Goal: Communication & Community: Answer question/provide support

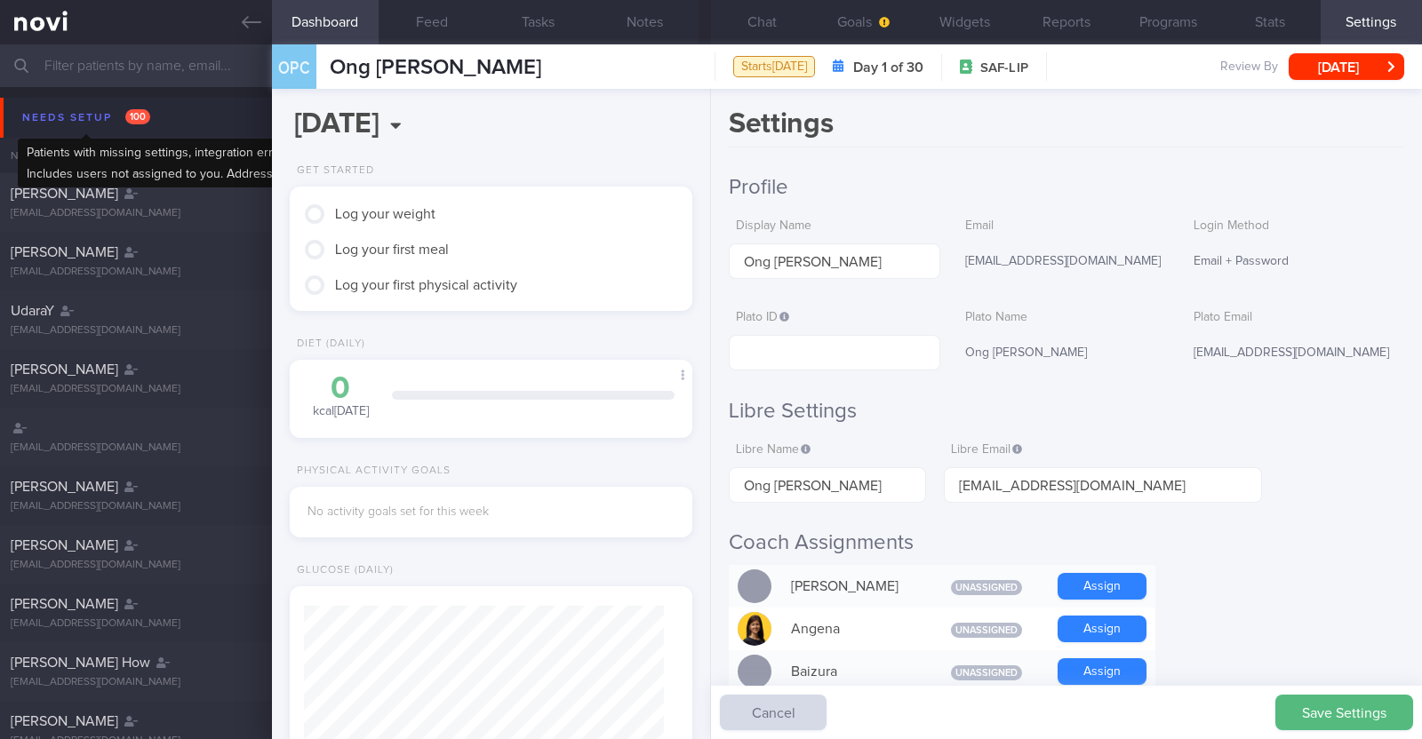
scroll to position [177, 354]
click at [45, 119] on div "Needs setup 100" at bounding box center [86, 118] width 137 height 24
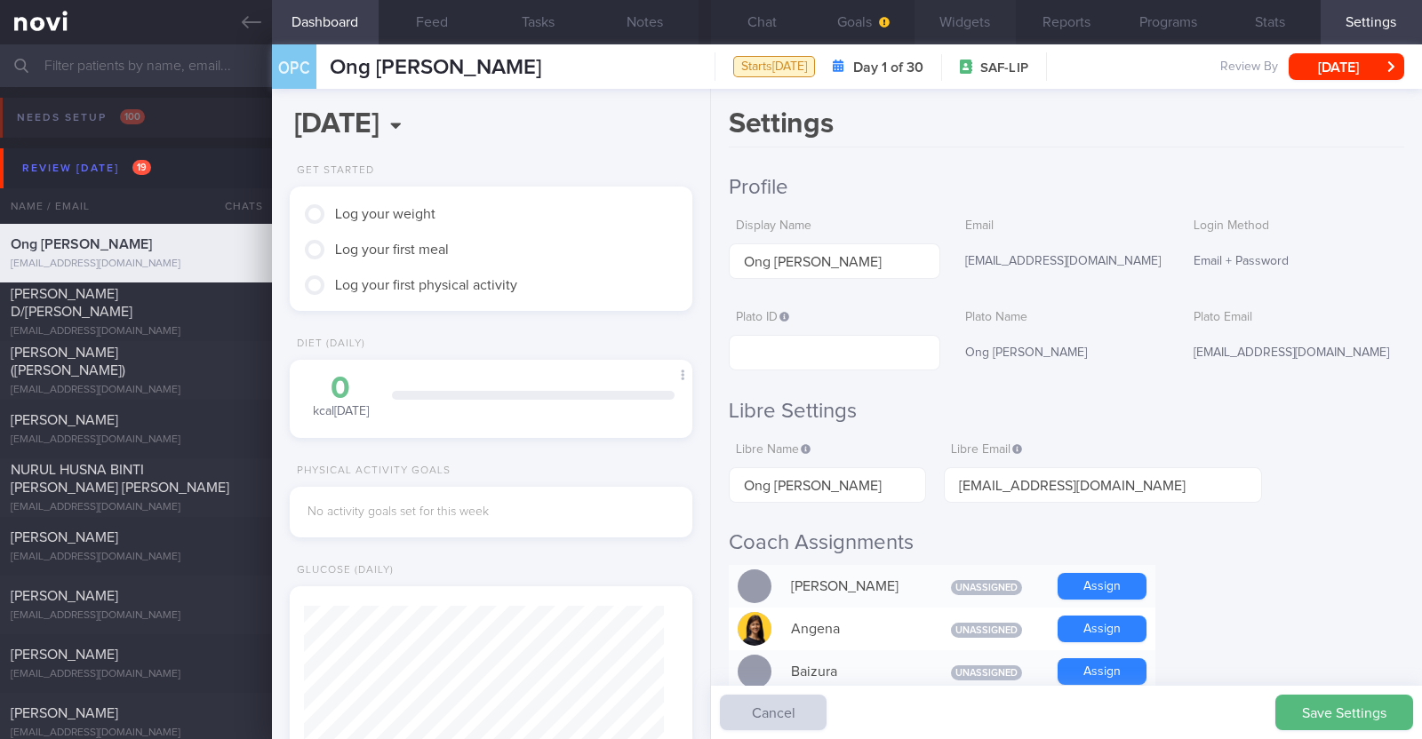
click at [929, 27] on button "Widgets" at bounding box center [964, 22] width 101 height 44
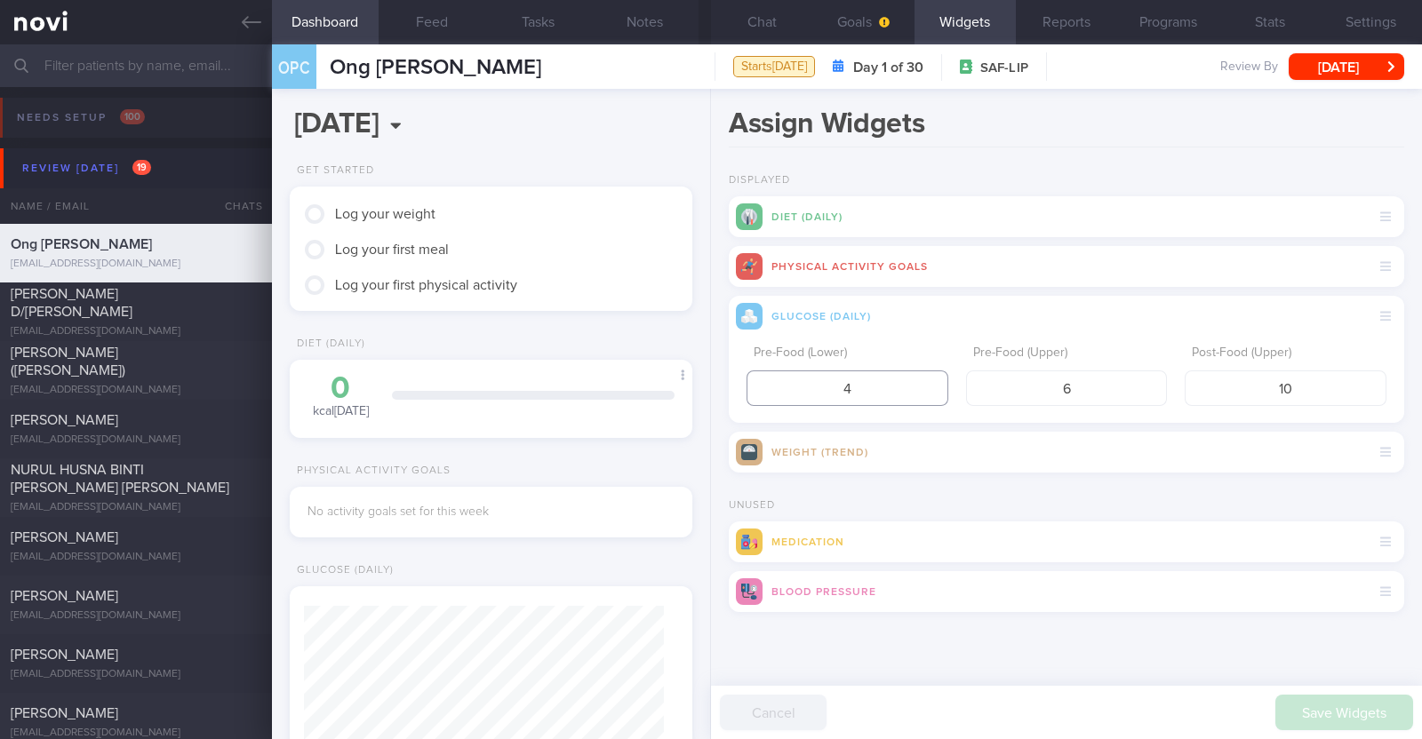
drag, startPoint x: 853, startPoint y: 382, endPoint x: 819, endPoint y: 382, distance: 33.8
click at [826, 384] on input "4" at bounding box center [847, 389] width 202 height 36
type input "3.9"
drag, startPoint x: 1337, startPoint y: 390, endPoint x: 1207, endPoint y: 393, distance: 130.7
click at [1207, 393] on input "10" at bounding box center [1286, 389] width 202 height 36
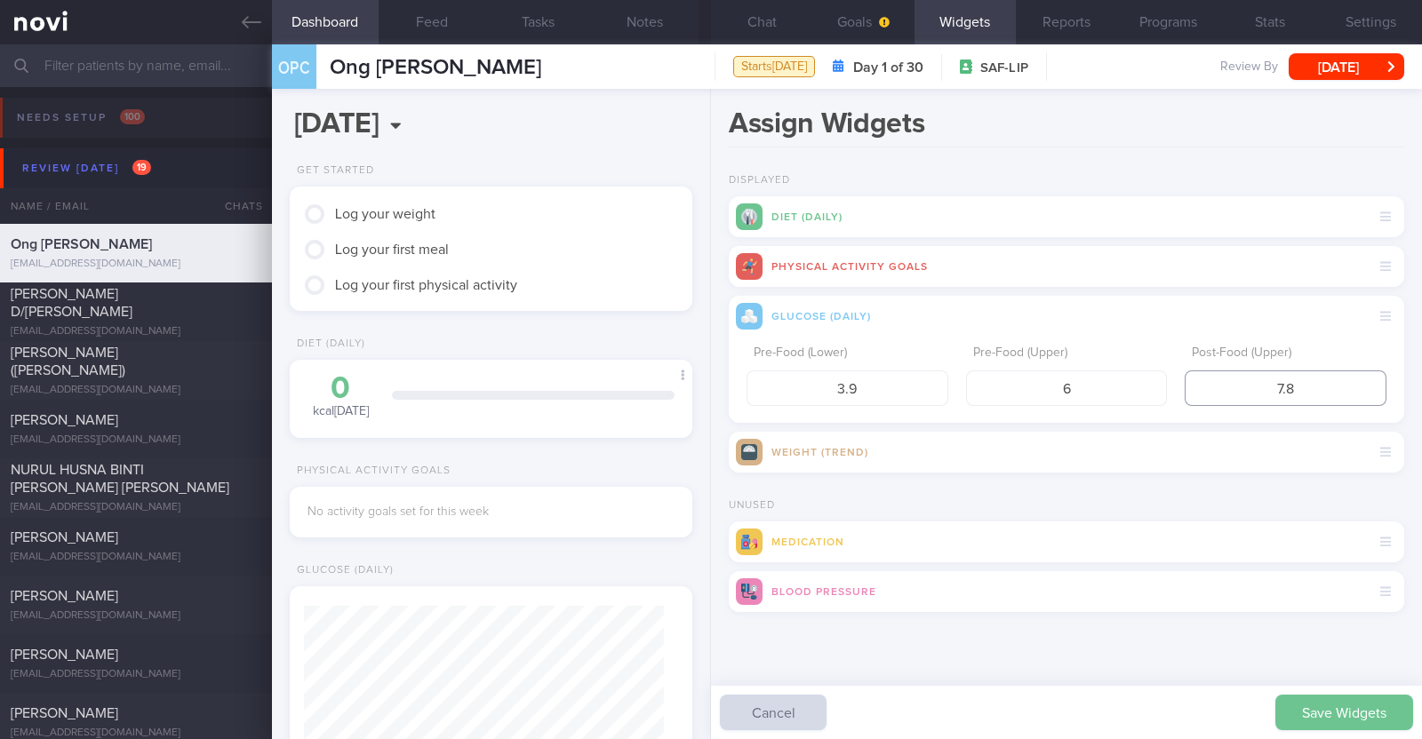
type input "7.8"
click at [1328, 703] on button "Save Widgets" at bounding box center [1344, 713] width 138 height 36
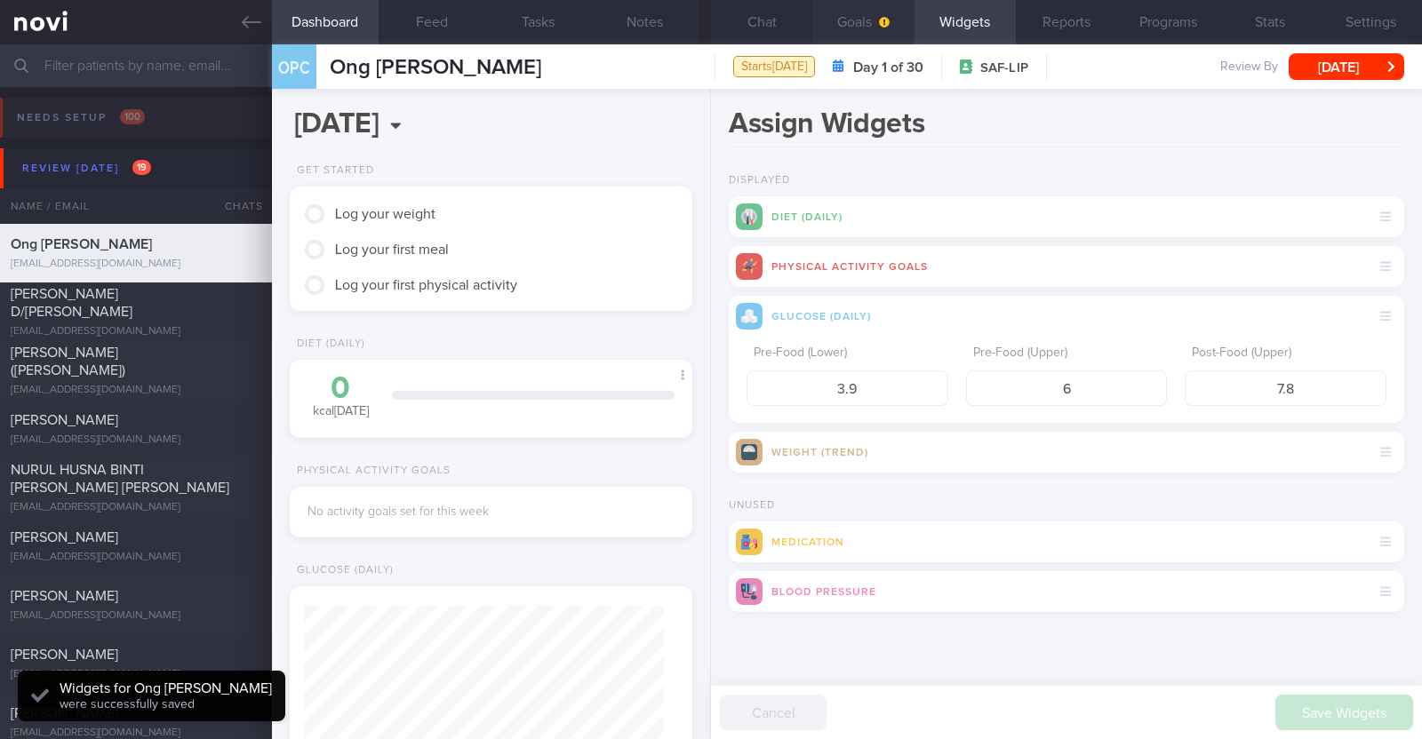
scroll to position [180, 360]
click at [853, 25] on button "Goals" at bounding box center [862, 22] width 101 height 44
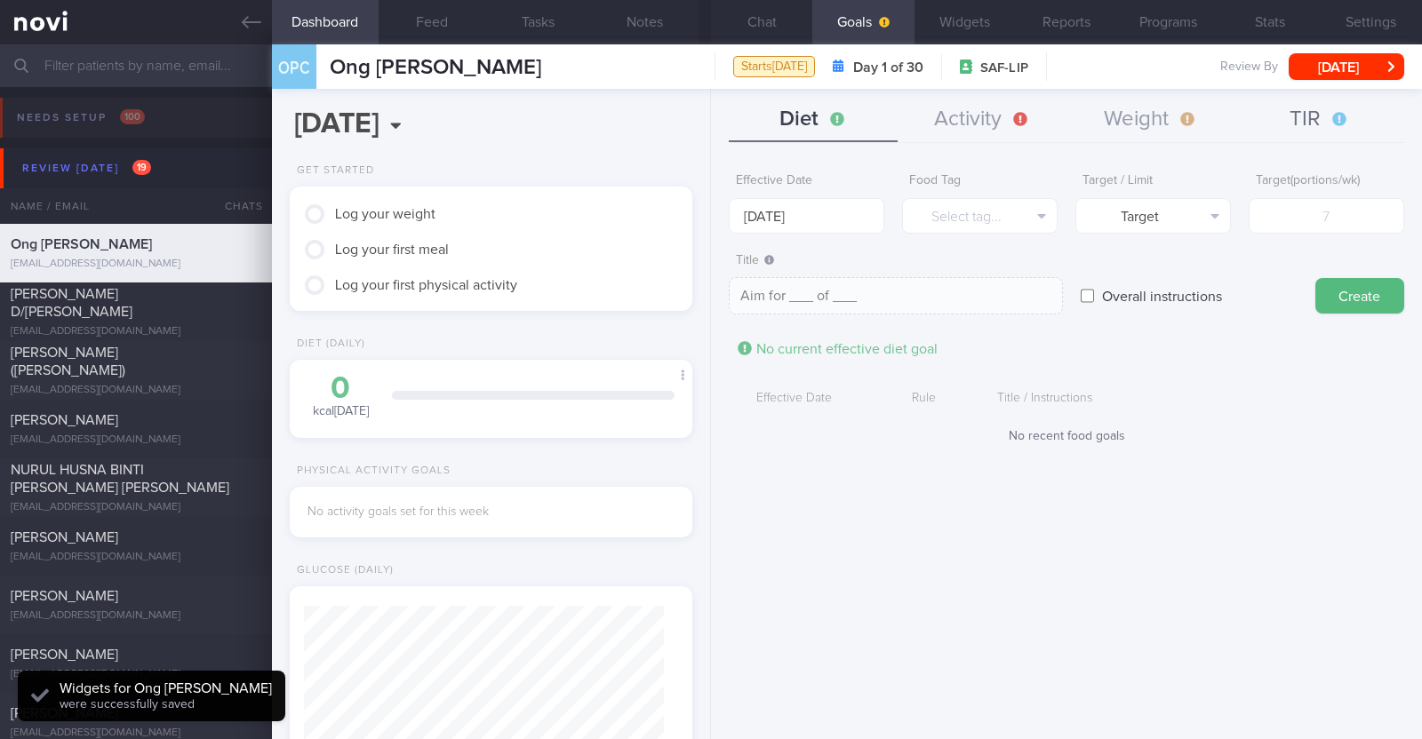
click at [1302, 117] on button "TIR" at bounding box center [1319, 120] width 169 height 44
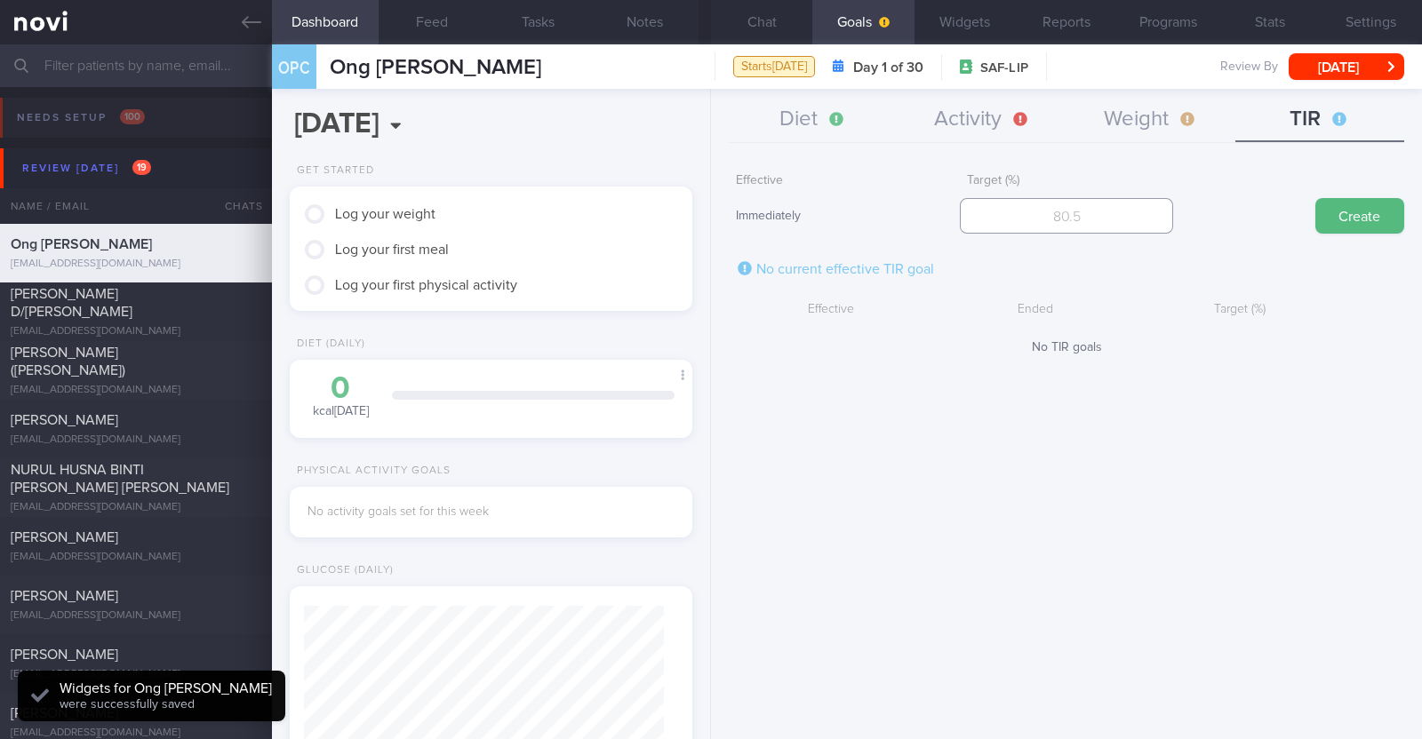
click at [1102, 219] on input "number" at bounding box center [1066, 216] width 213 height 36
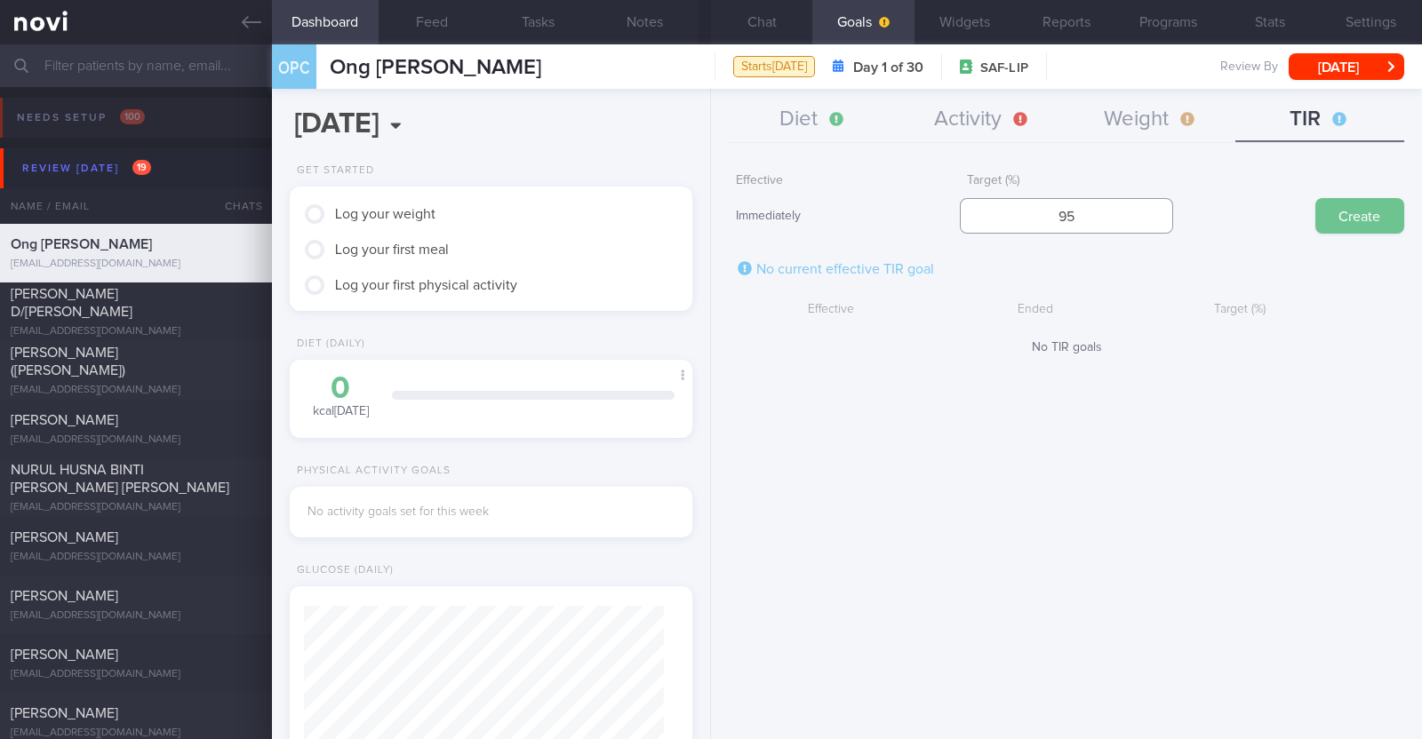
type input "95"
click at [1385, 208] on button "Create" at bounding box center [1359, 216] width 89 height 36
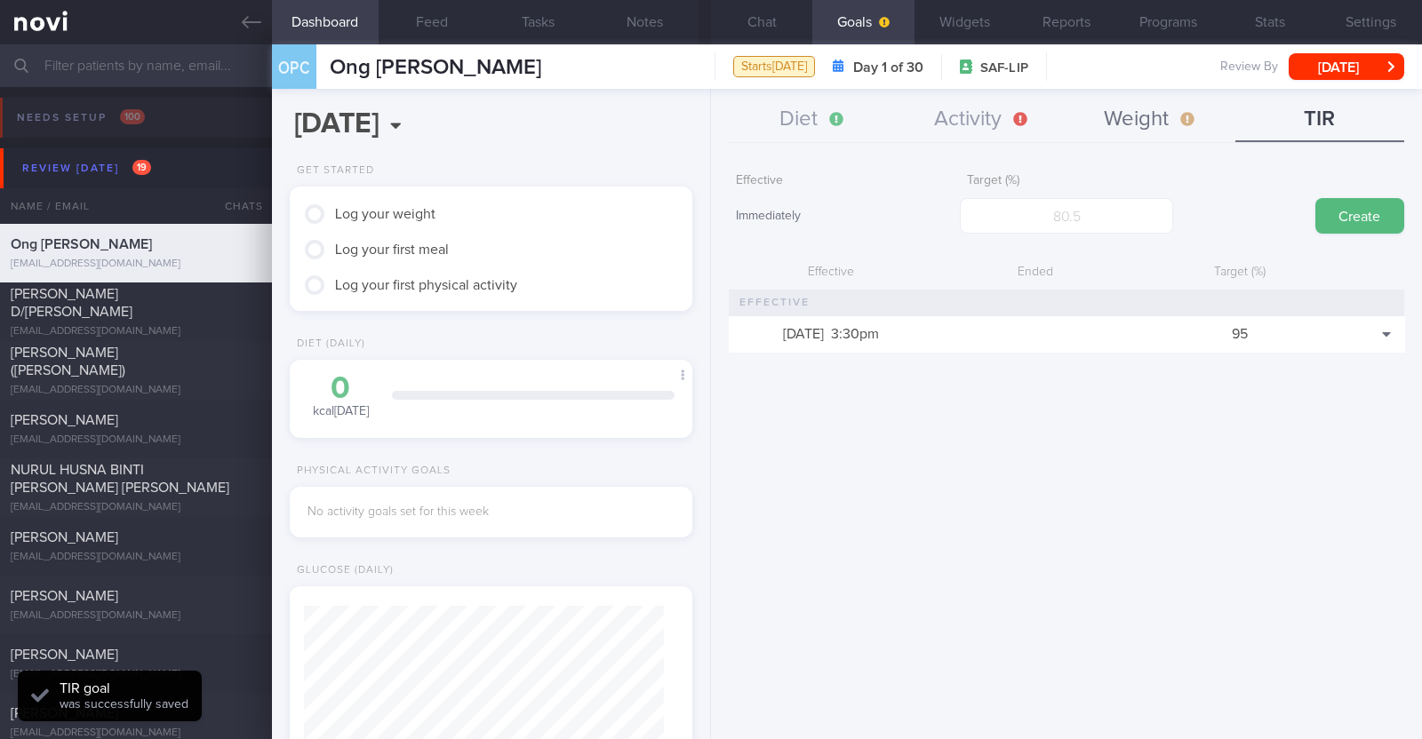
click at [1145, 108] on button "Weight" at bounding box center [1150, 120] width 169 height 44
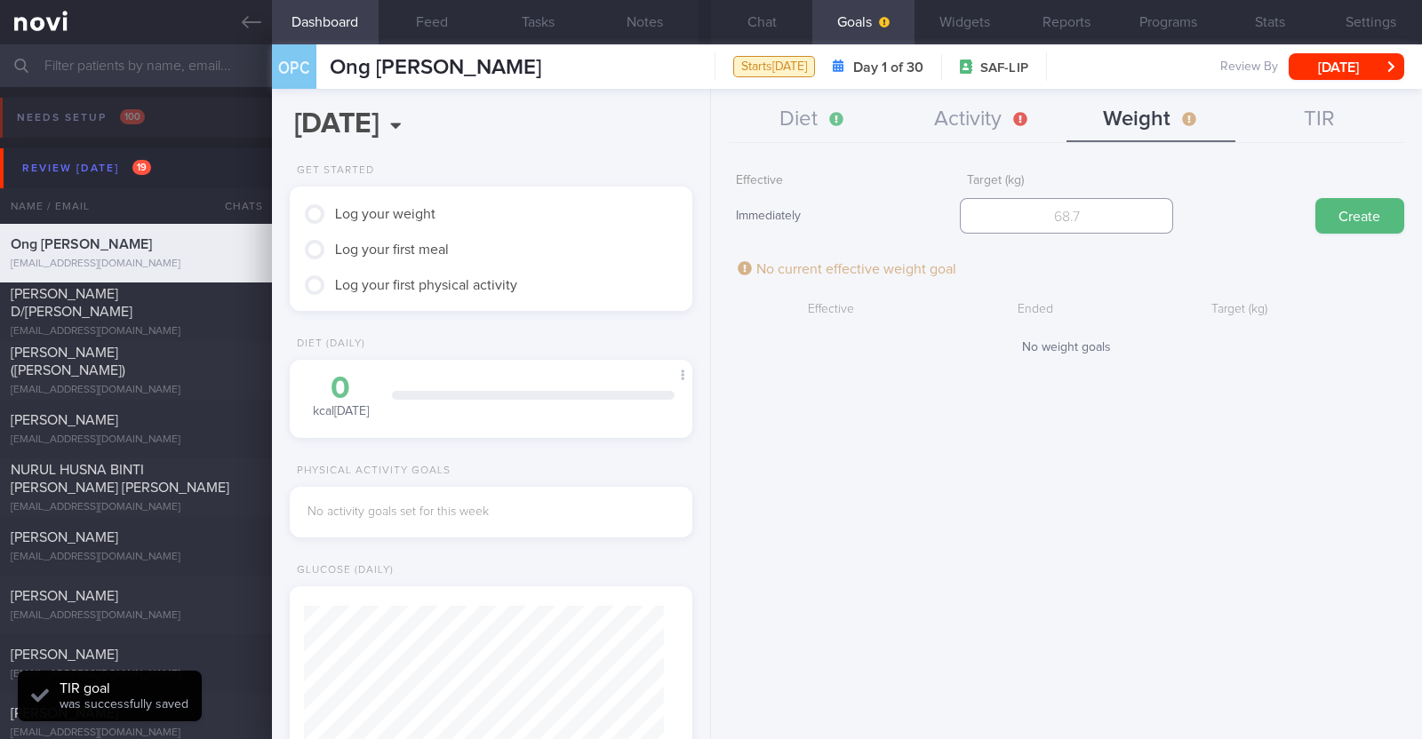
click at [1075, 219] on input "number" at bounding box center [1066, 216] width 213 height 36
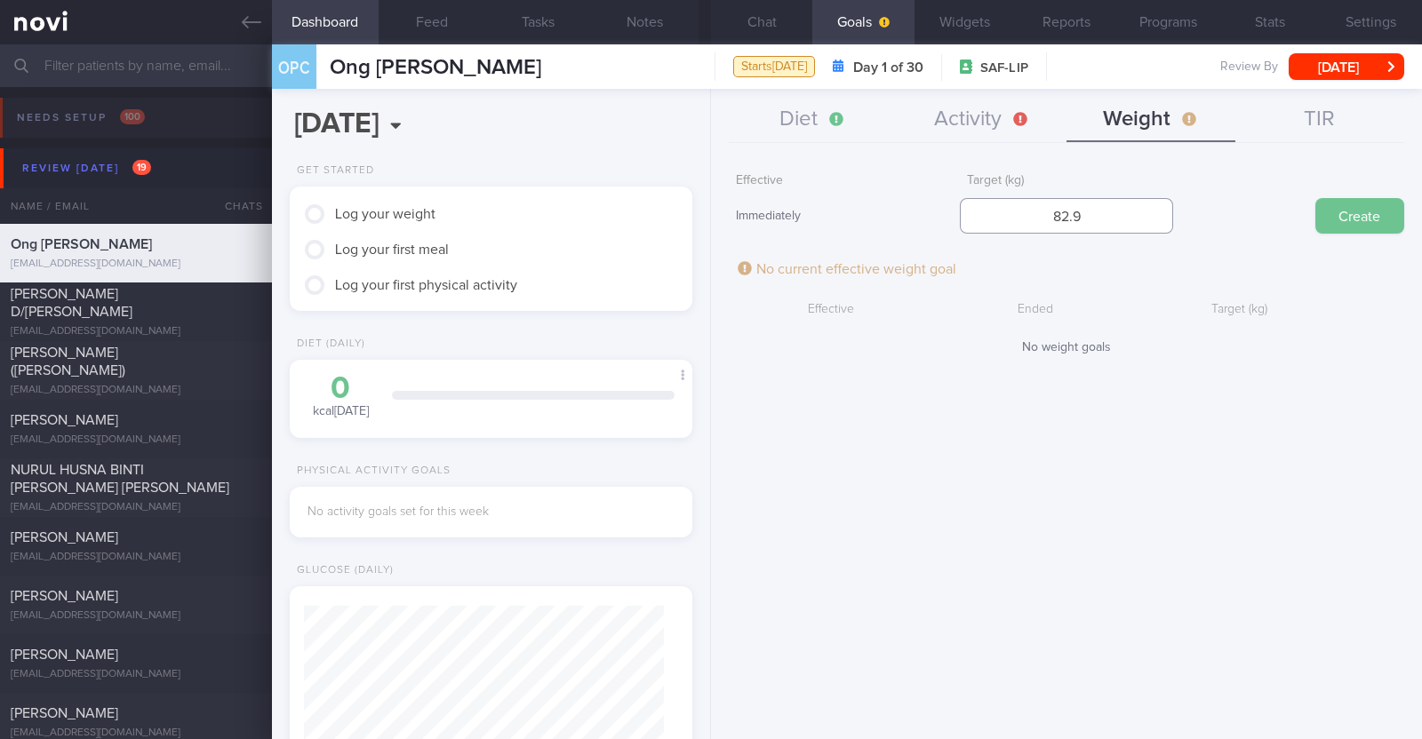
type input "82.9"
click at [1353, 213] on button "Create" at bounding box center [1359, 216] width 89 height 36
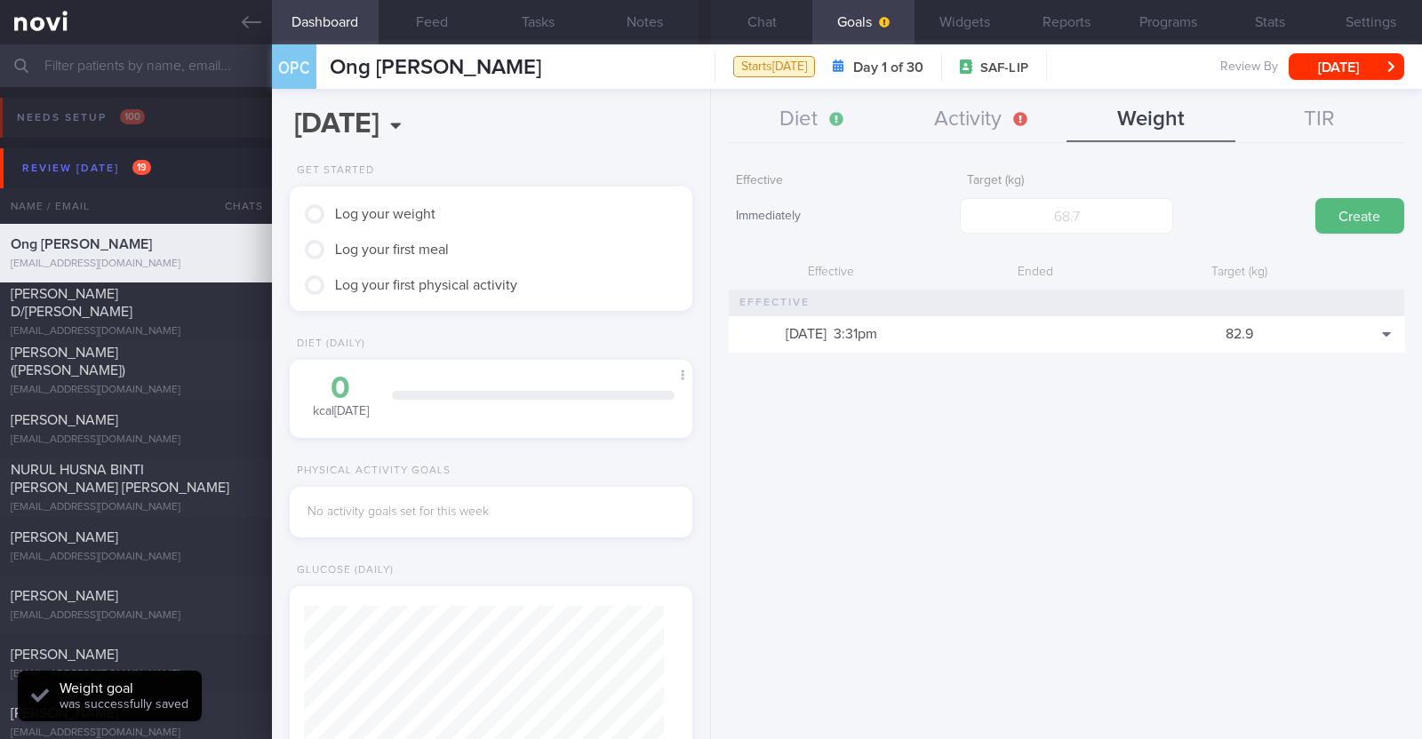
scroll to position [202, 354]
click at [974, 121] on button "Activity" at bounding box center [982, 120] width 169 height 44
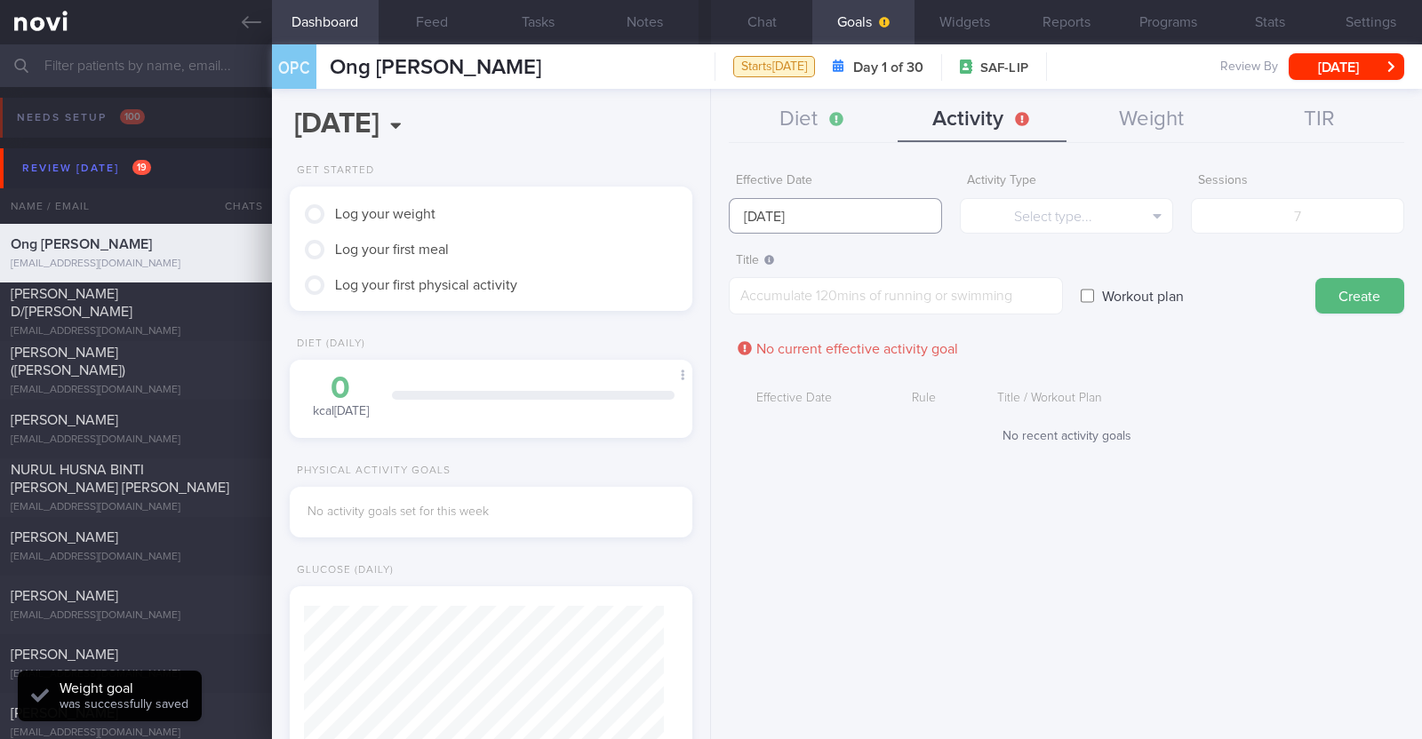
click at [822, 214] on input "22 Sep 2025" at bounding box center [835, 216] width 213 height 36
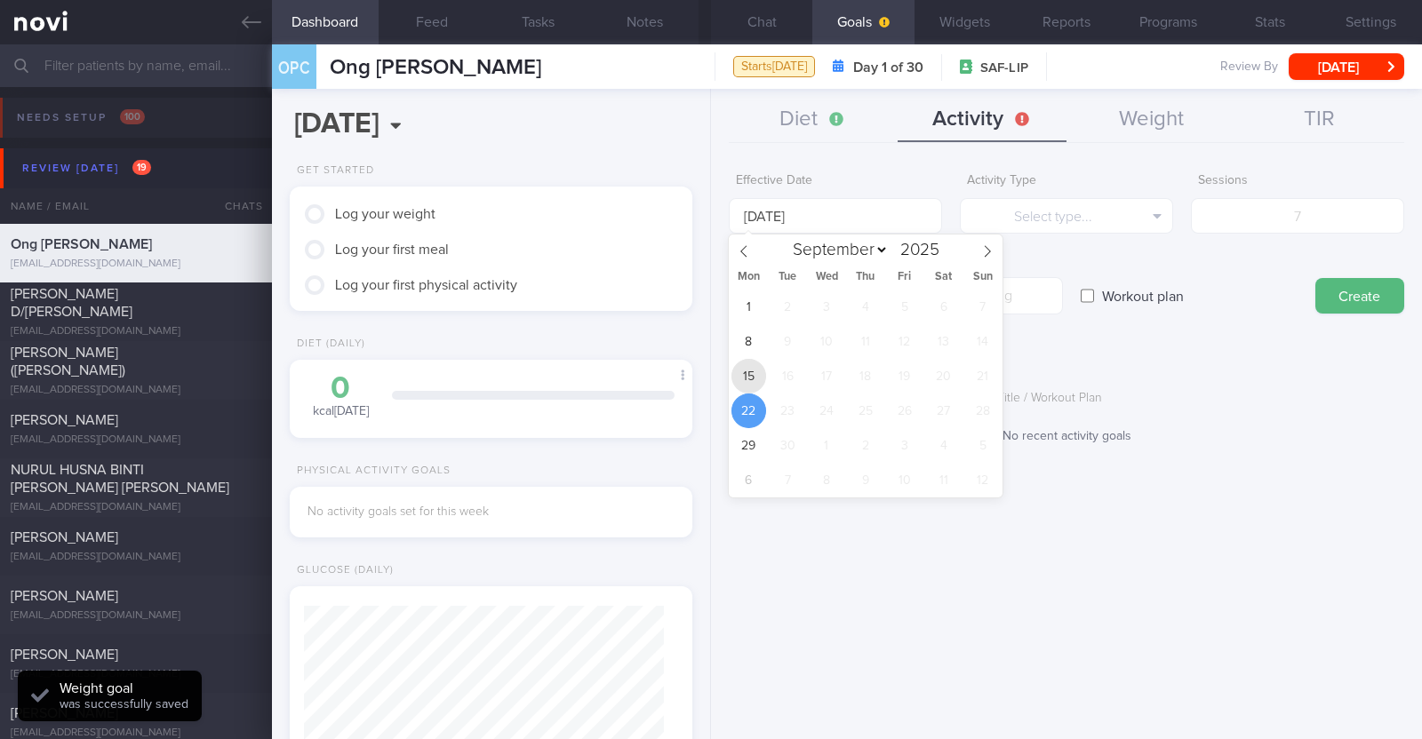
click at [751, 377] on span "15" at bounding box center [748, 376] width 35 height 35
type input "15 Sep 2025"
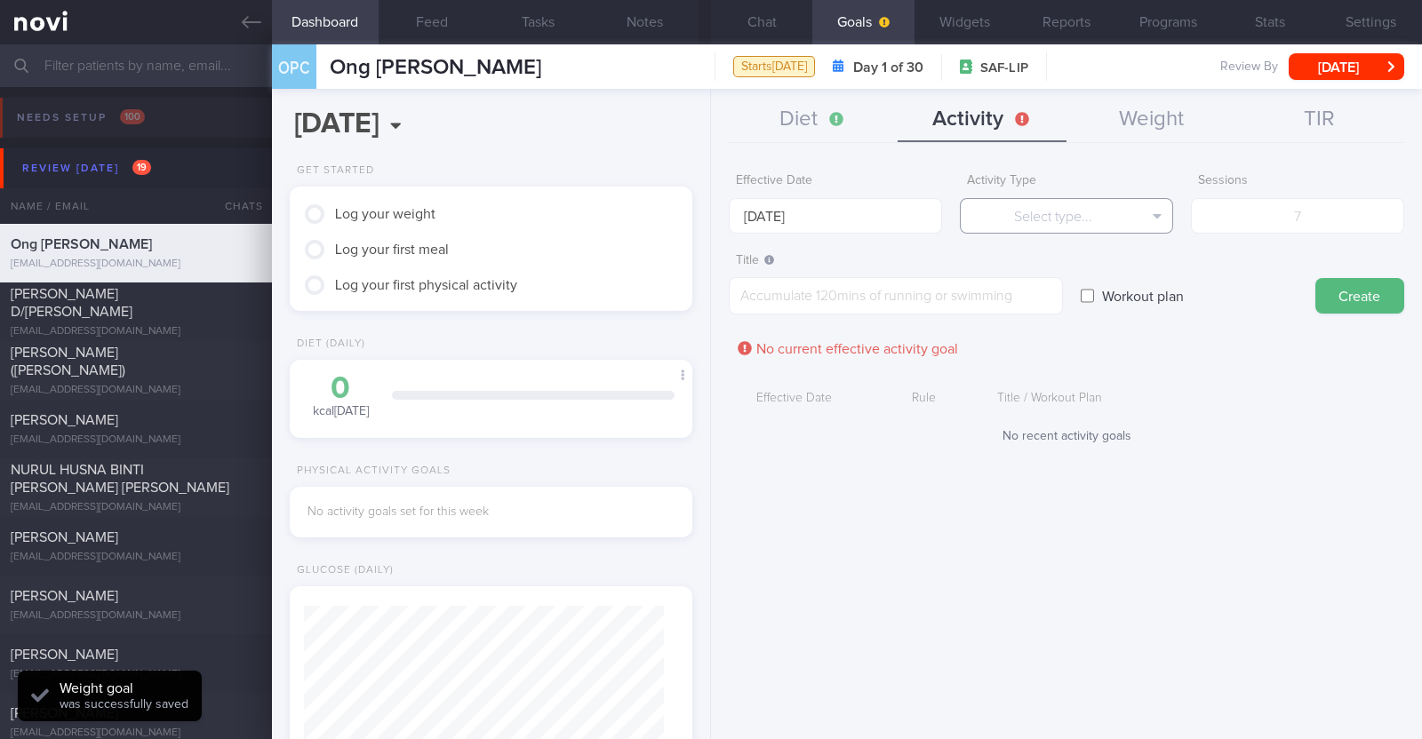
click at [1021, 198] on button "Select type..." at bounding box center [1066, 216] width 213 height 36
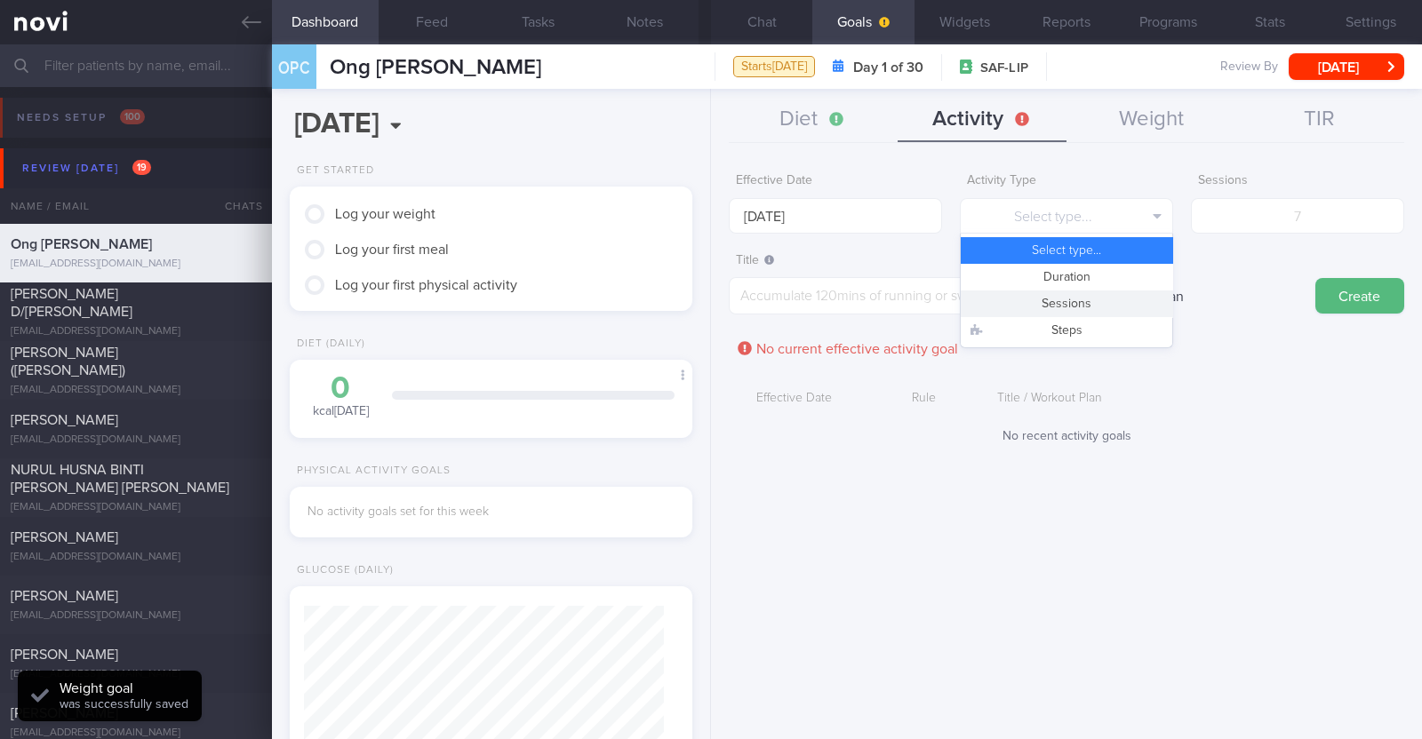
click at [1050, 300] on button "Sessions" at bounding box center [1066, 304] width 211 height 27
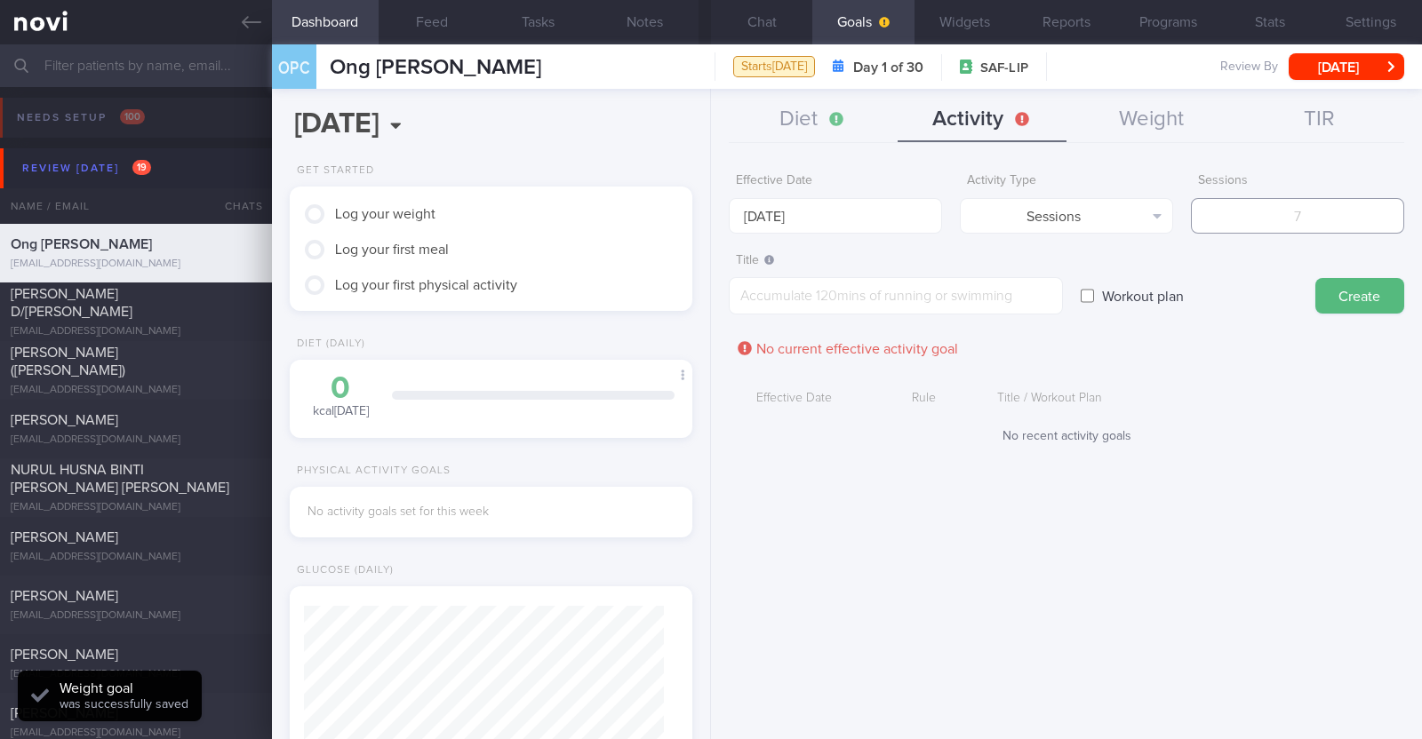
click at [1253, 208] on input "number" at bounding box center [1297, 216] width 213 height 36
type input "2"
click at [807, 286] on textarea at bounding box center [896, 295] width 334 height 37
paste textarea "Aim to do 2x strength training sessions per week."
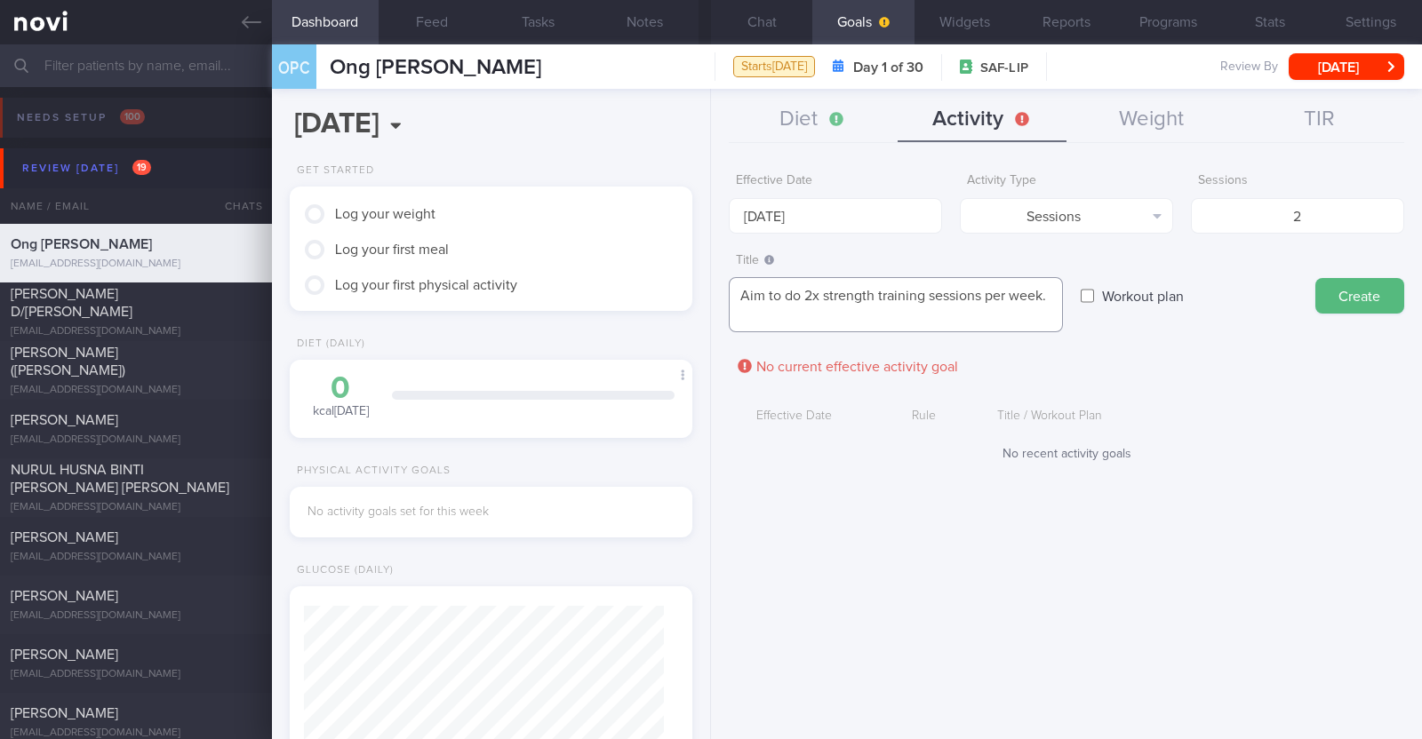
scroll to position [18, 0]
paste textarea "*Body Weight Exercises - Upper Body Workouts / Lower Body Injury Friendly* - [1…"
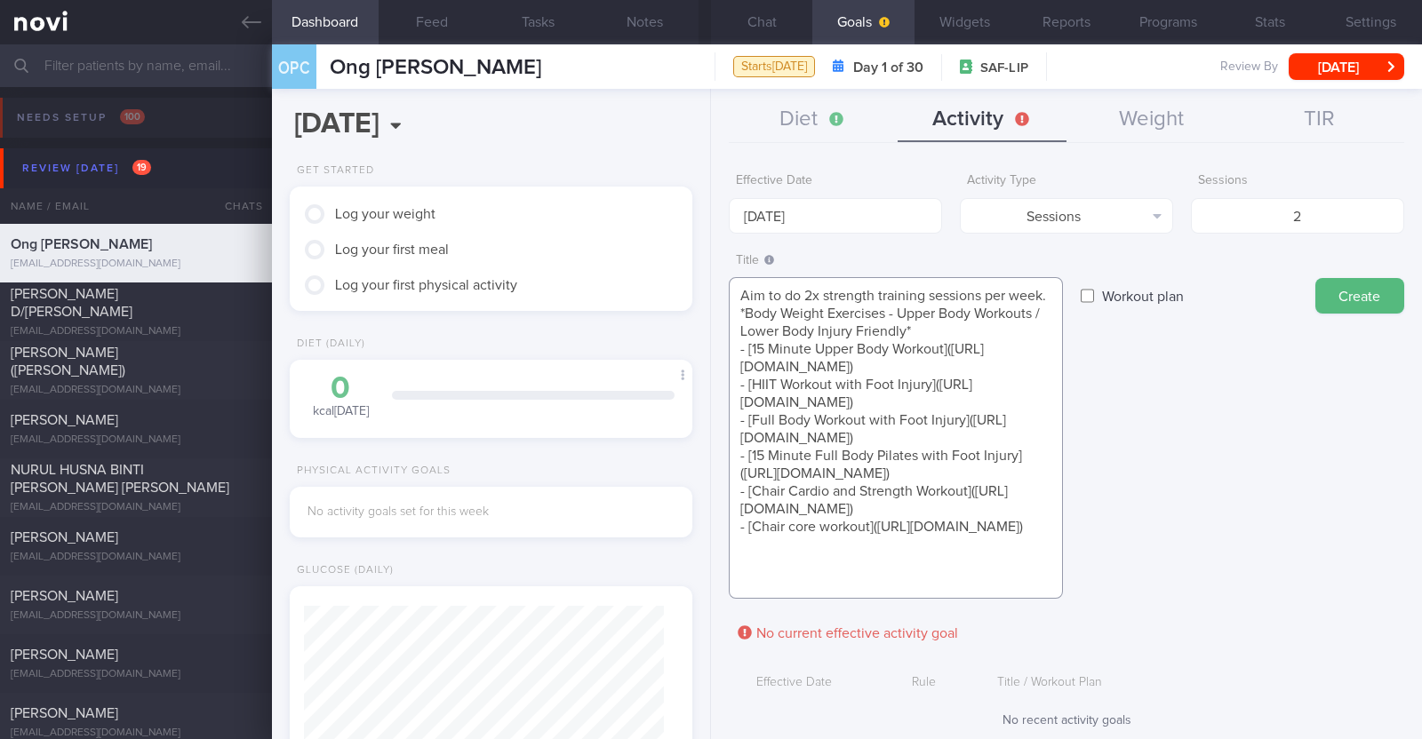
scroll to position [36, 0]
type textarea "Aim to do 2x strength training sessions per week. *Body Weight Exercises - Uppe…"
click at [1346, 308] on button "Create" at bounding box center [1359, 296] width 89 height 36
type input "22 Sep 2025"
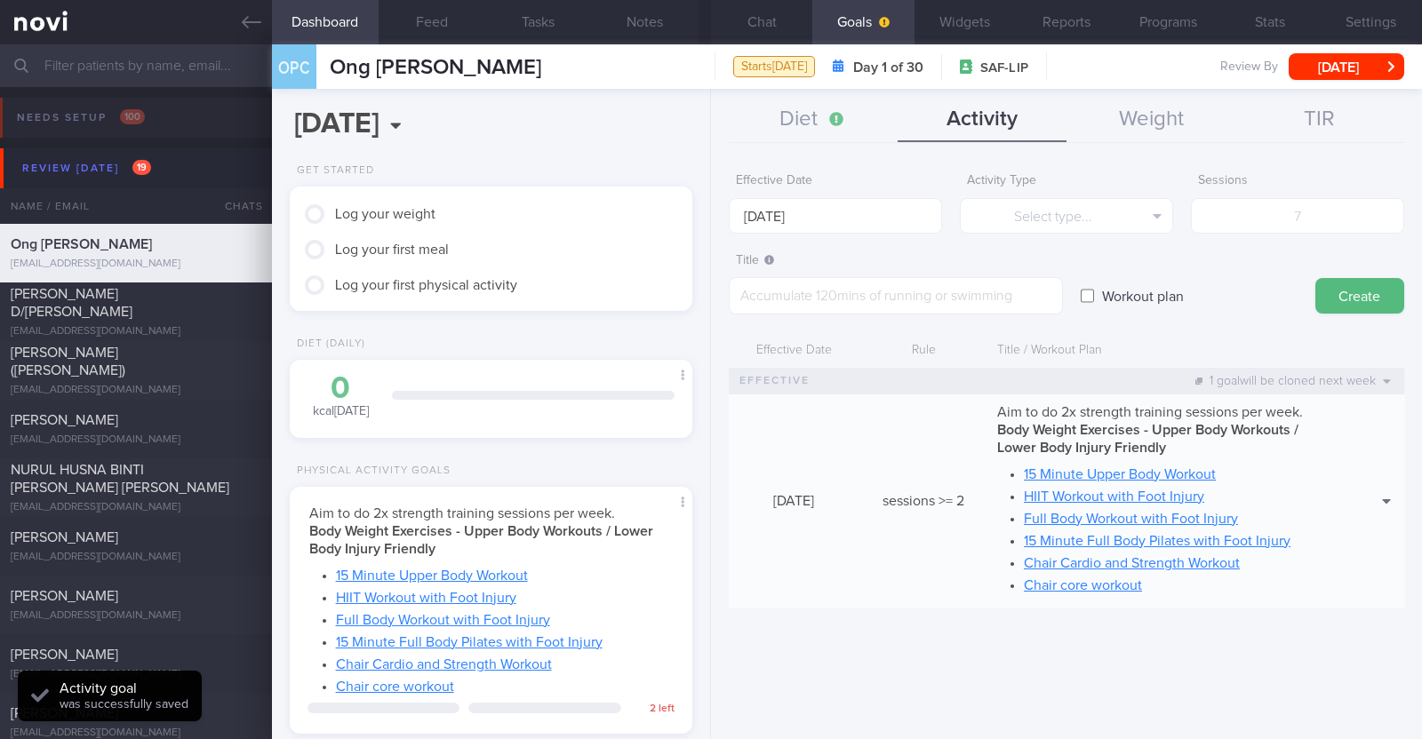
scroll to position [0, 0]
click at [807, 115] on button "Diet" at bounding box center [813, 120] width 169 height 44
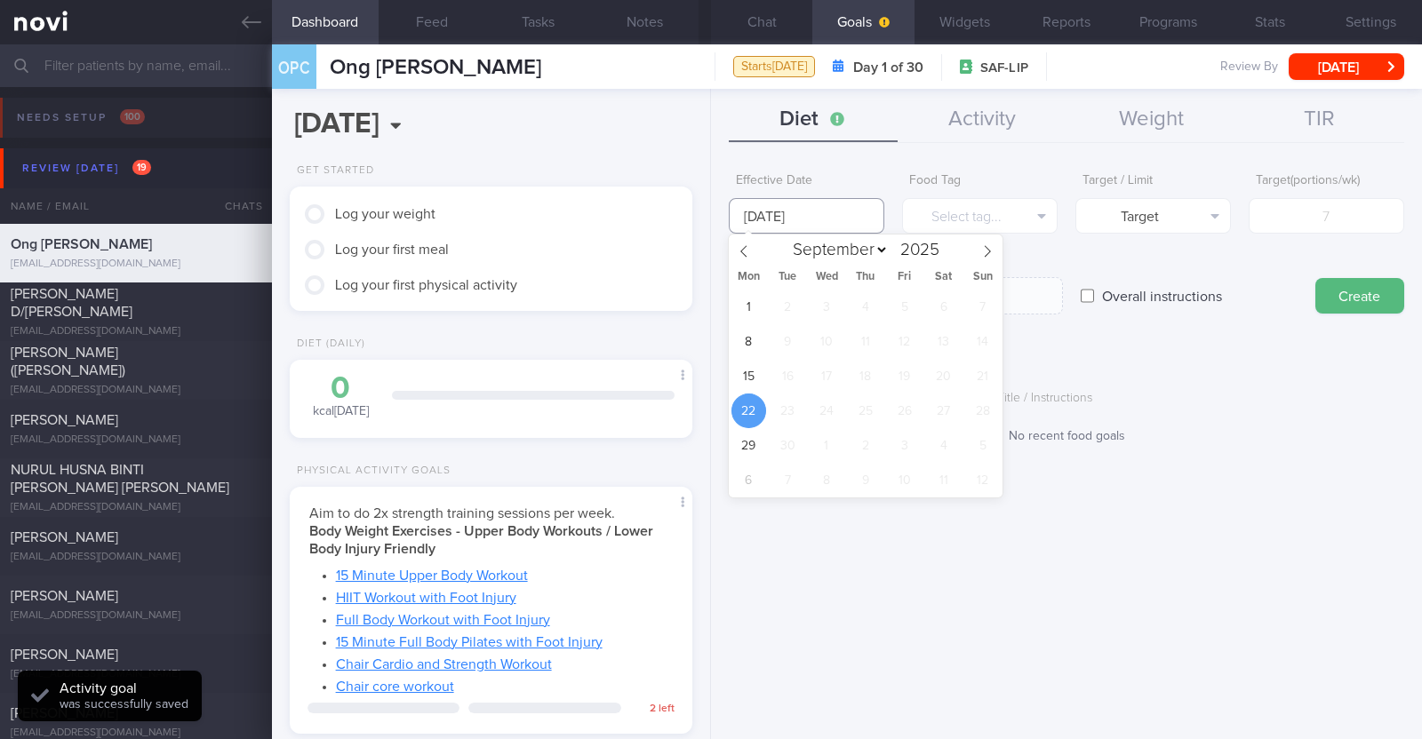
click at [802, 211] on input "22 Sep 2025" at bounding box center [807, 216] width 156 height 36
click at [741, 375] on span "15" at bounding box center [748, 376] width 35 height 35
type input "15 Sep 2025"
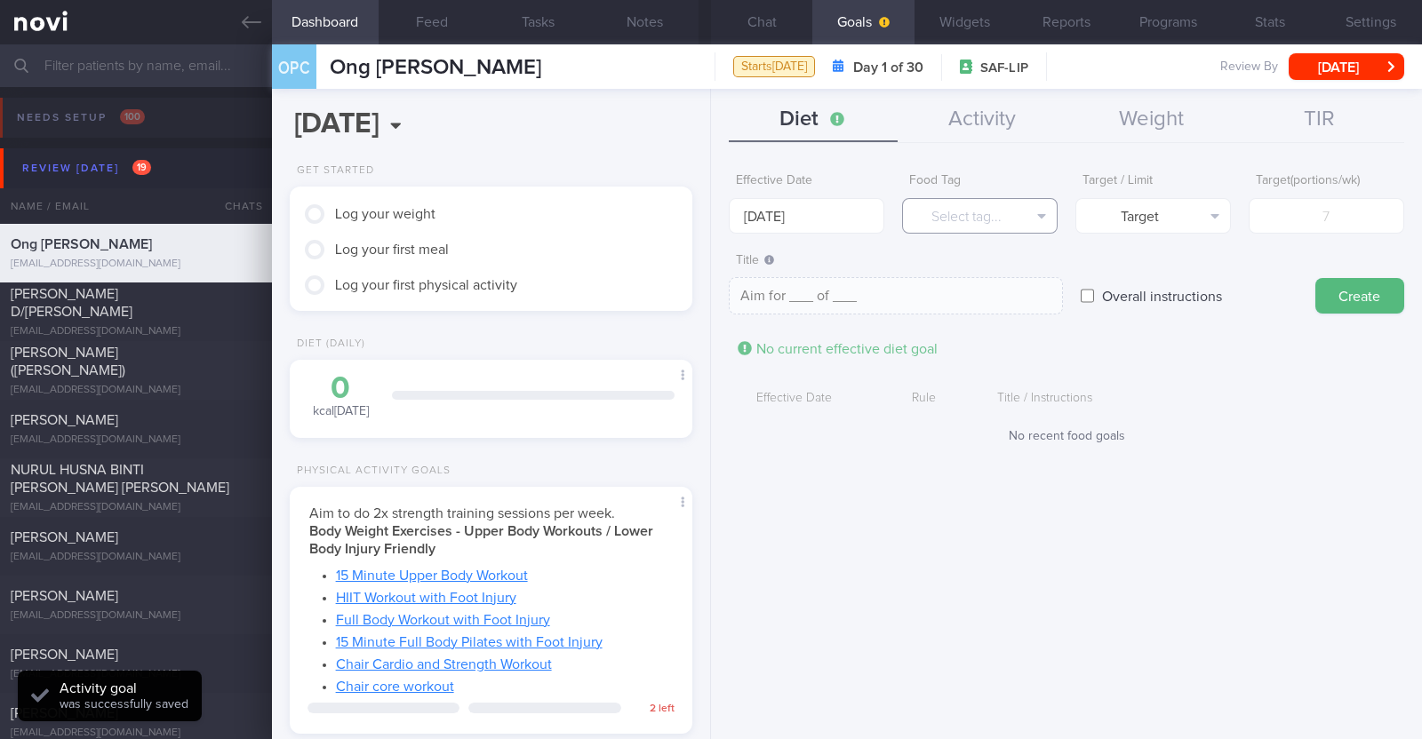
click at [949, 229] on button "Select tag..." at bounding box center [980, 216] width 156 height 36
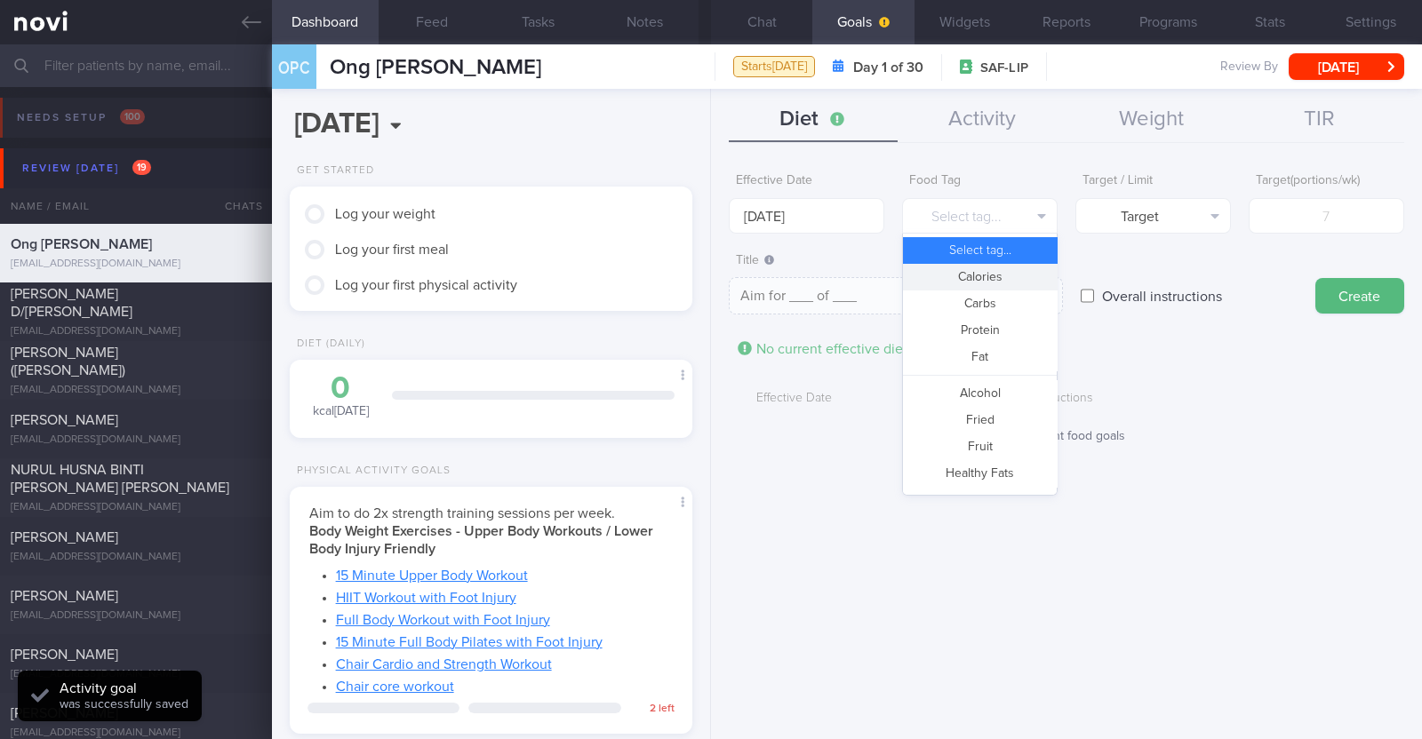
click at [969, 287] on button "Calories" at bounding box center [980, 277] width 154 height 27
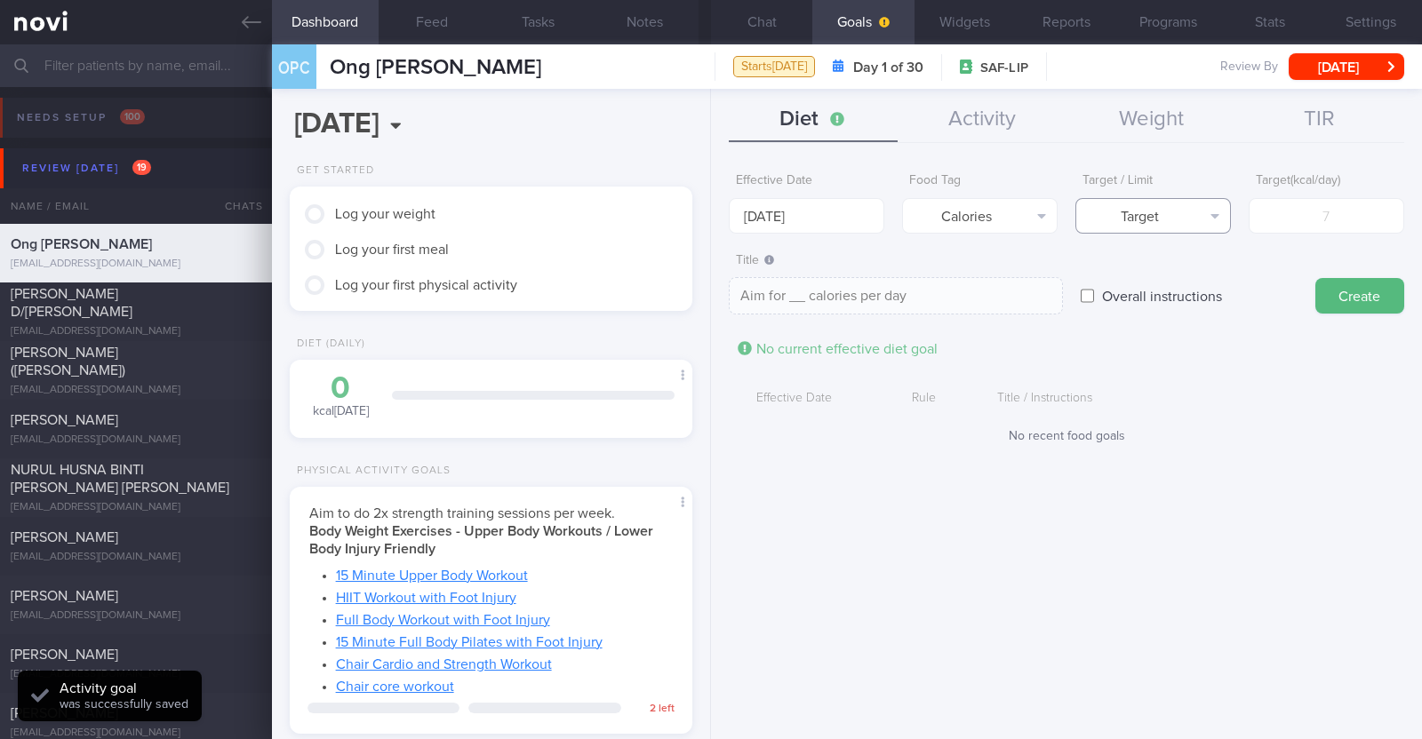
click at [1133, 229] on button "Target" at bounding box center [1153, 216] width 156 height 36
click at [1139, 280] on button "Limit" at bounding box center [1153, 277] width 154 height 27
type textarea "Keep to __ calories per day"
click at [1330, 228] on input "number" at bounding box center [1327, 216] width 156 height 36
type input "1"
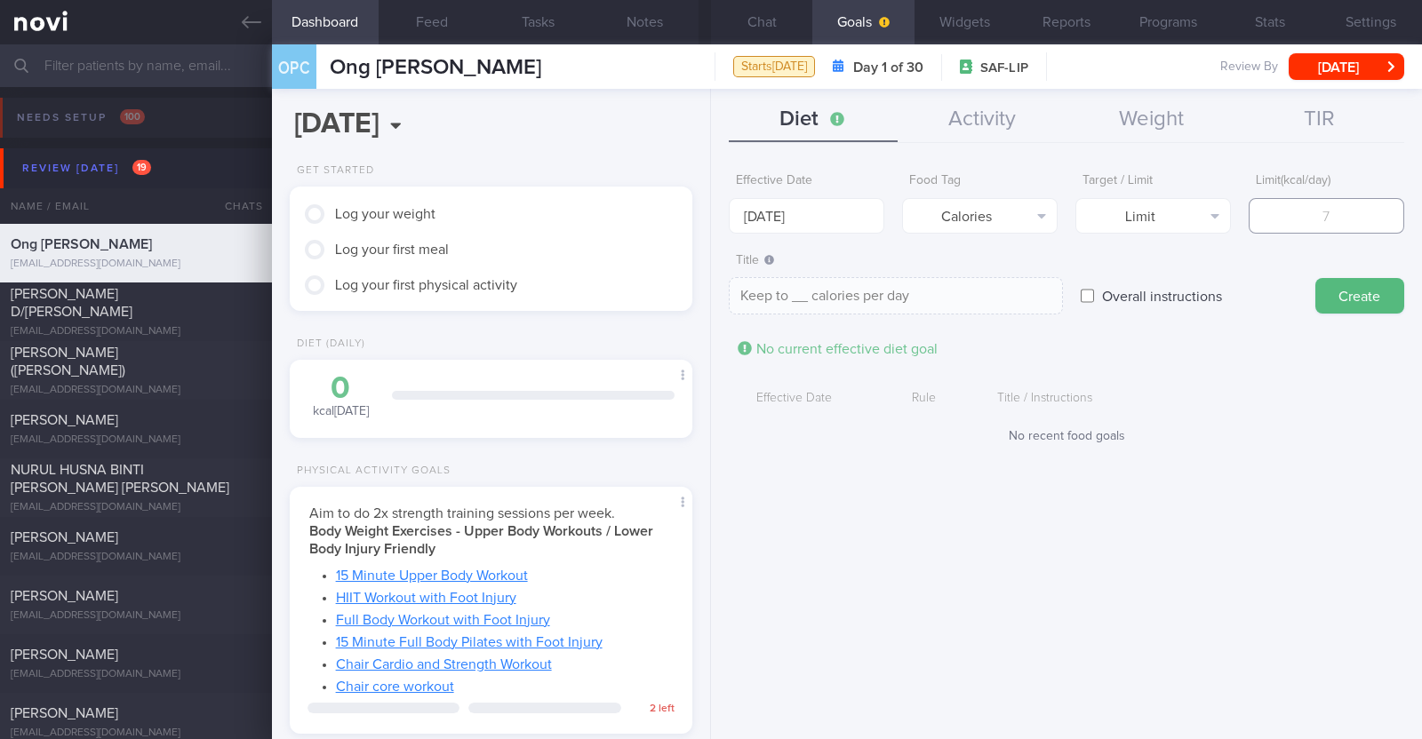
type textarea "Keep to 1 calories per day"
type input "15"
type textarea "Keep to 15 calories per day"
type input "150"
type textarea "Keep to 150 calories per day"
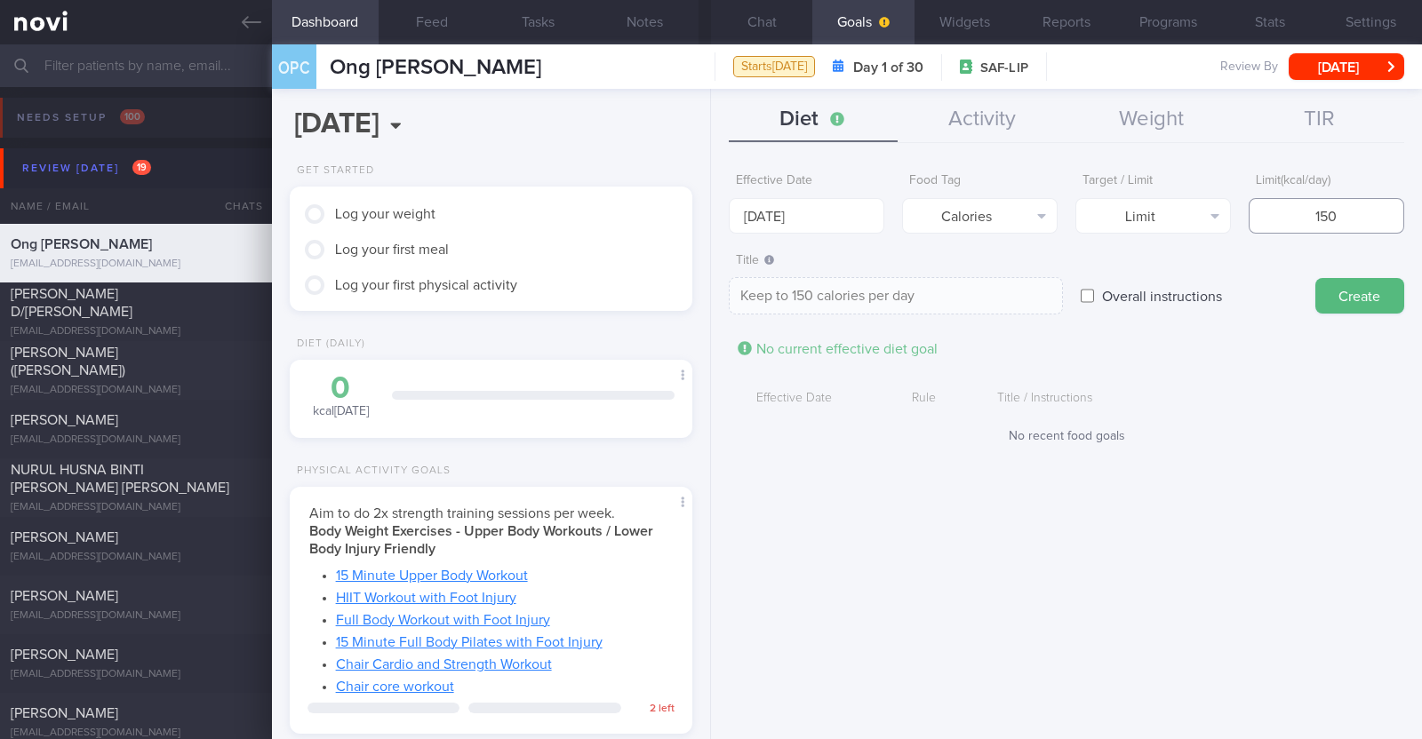
type input "1500"
type textarea "Keep to 1500 calories per day"
type input "1500"
click at [1355, 294] on button "Create" at bounding box center [1359, 296] width 89 height 36
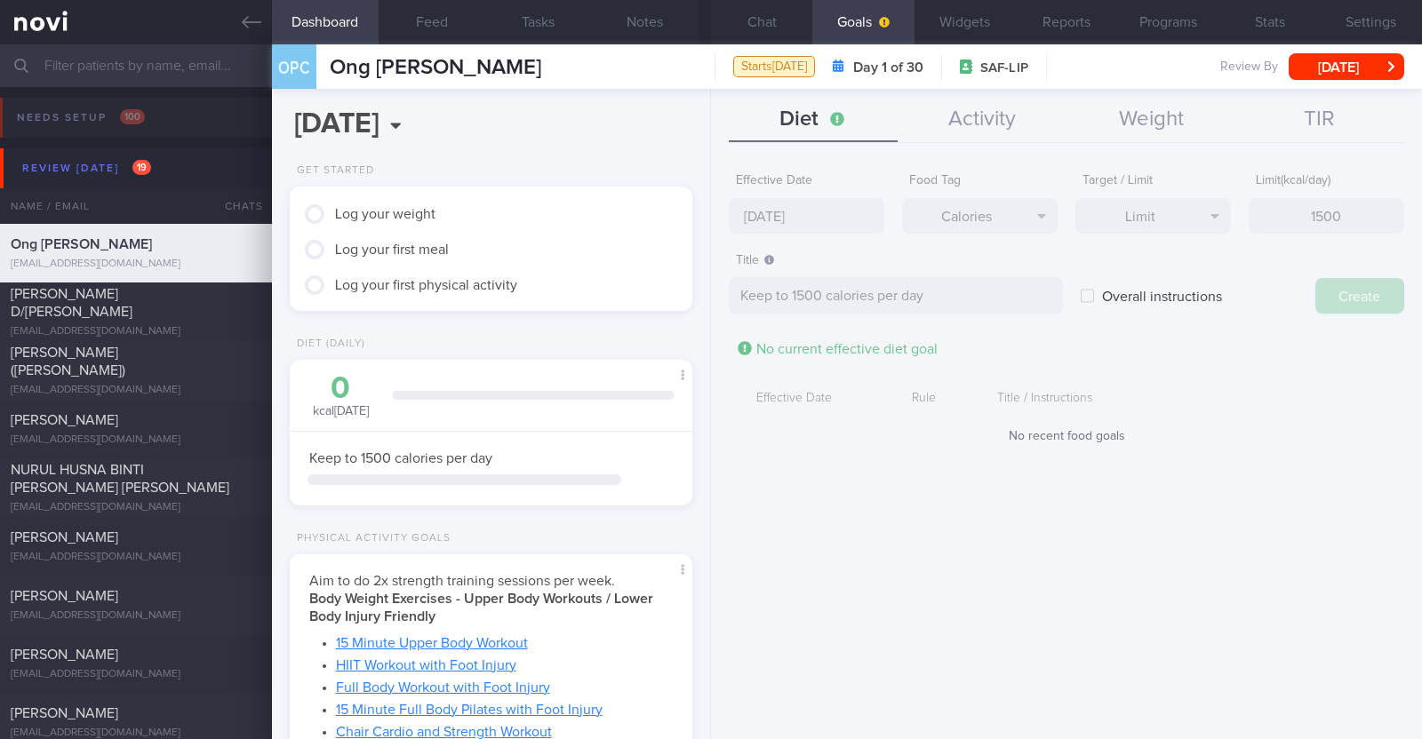
type input "22 Sep 2025"
type textarea "Aim for ___ of ___"
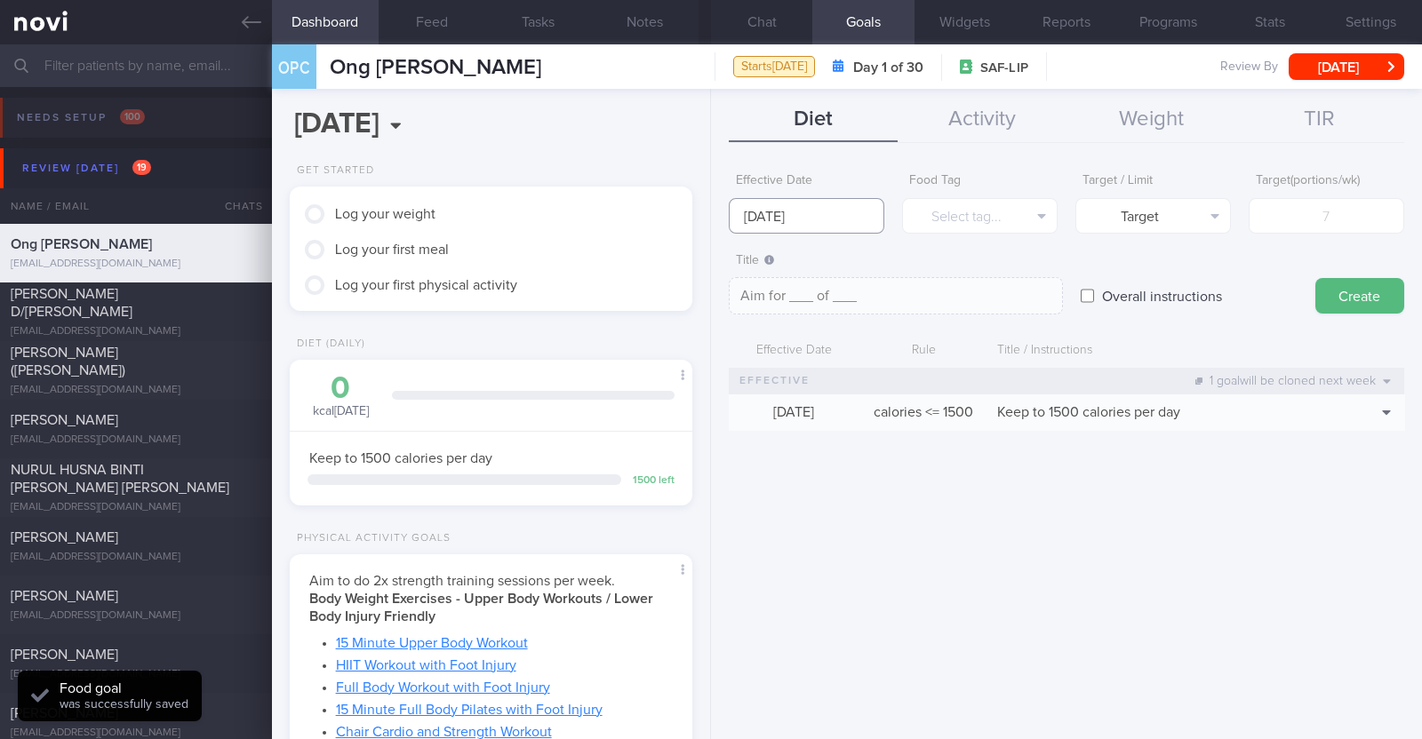
click at [842, 199] on input "22 Sep 2025" at bounding box center [807, 216] width 156 height 36
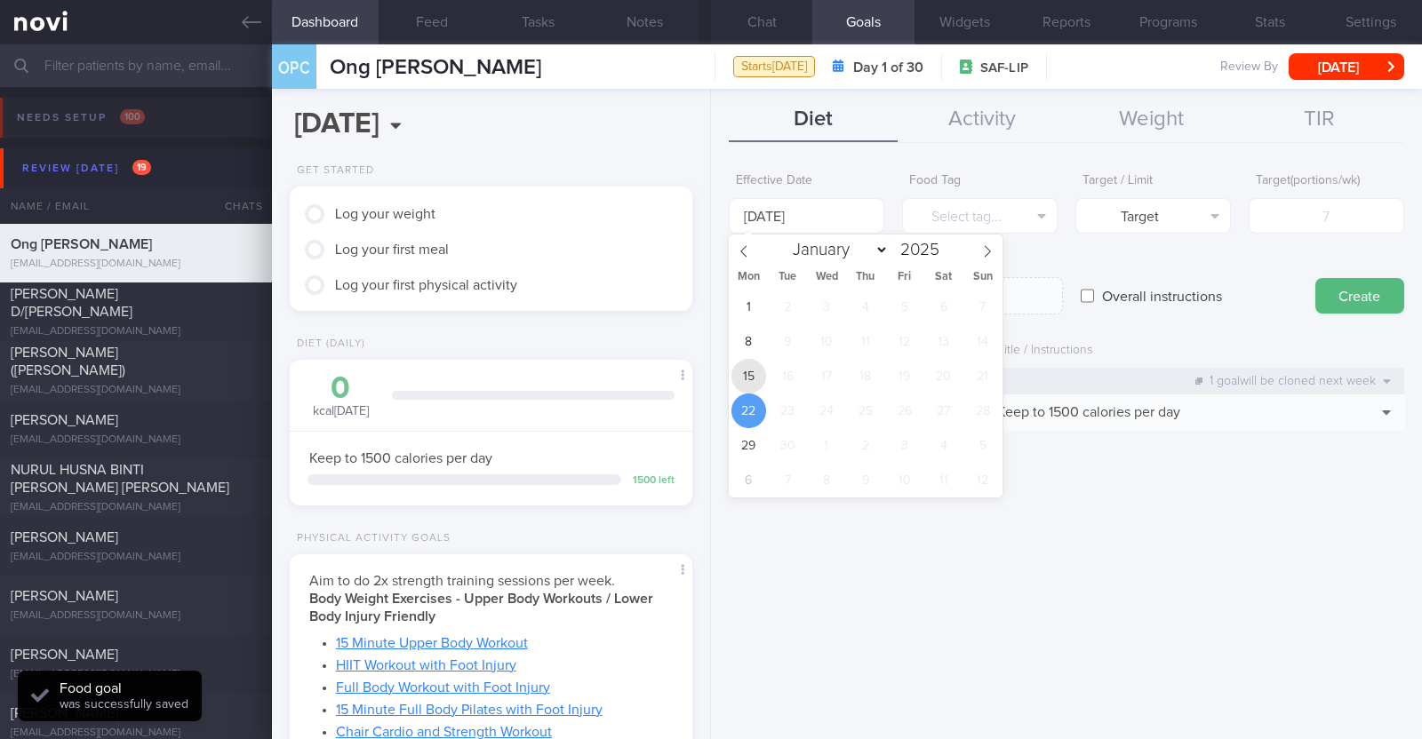
click at [759, 376] on span "15" at bounding box center [748, 376] width 35 height 35
type input "15 Sep 2025"
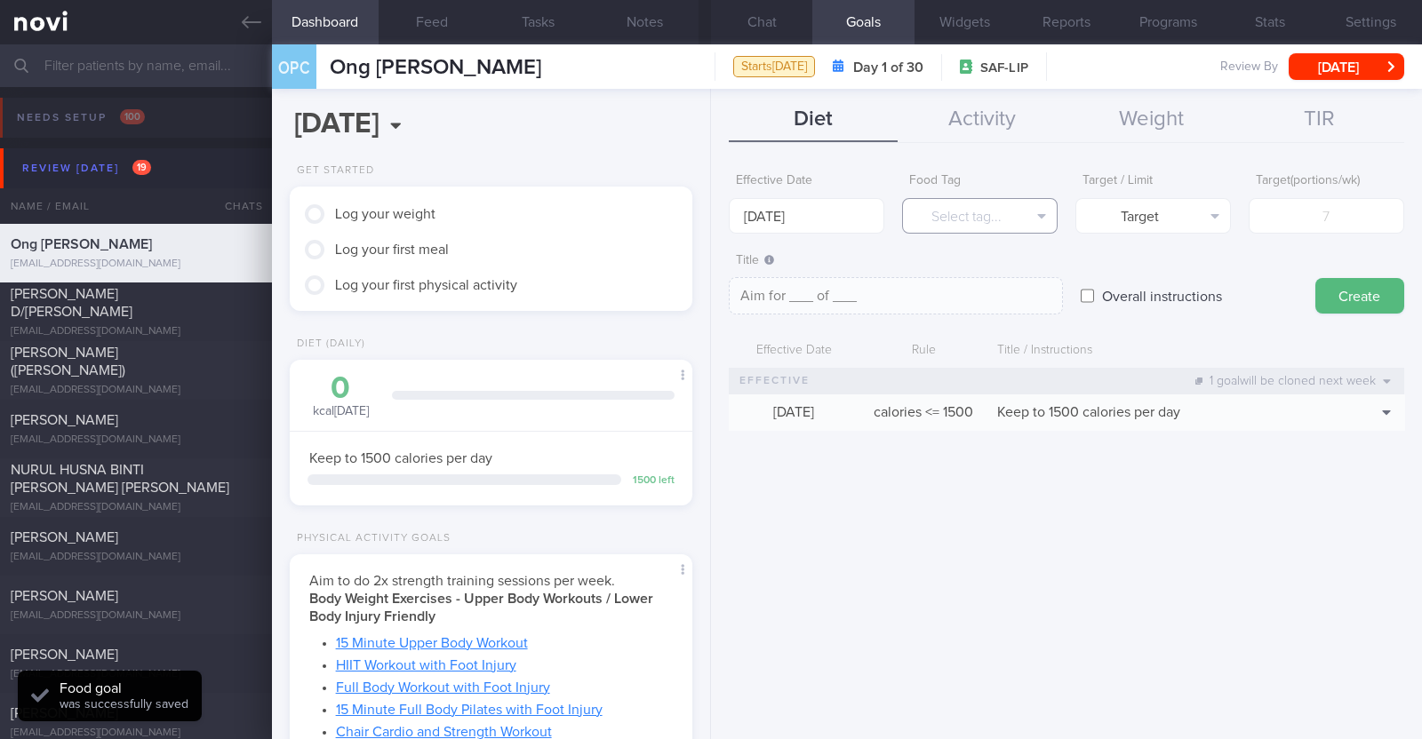
click at [937, 218] on button "Select tag..." at bounding box center [980, 216] width 156 height 36
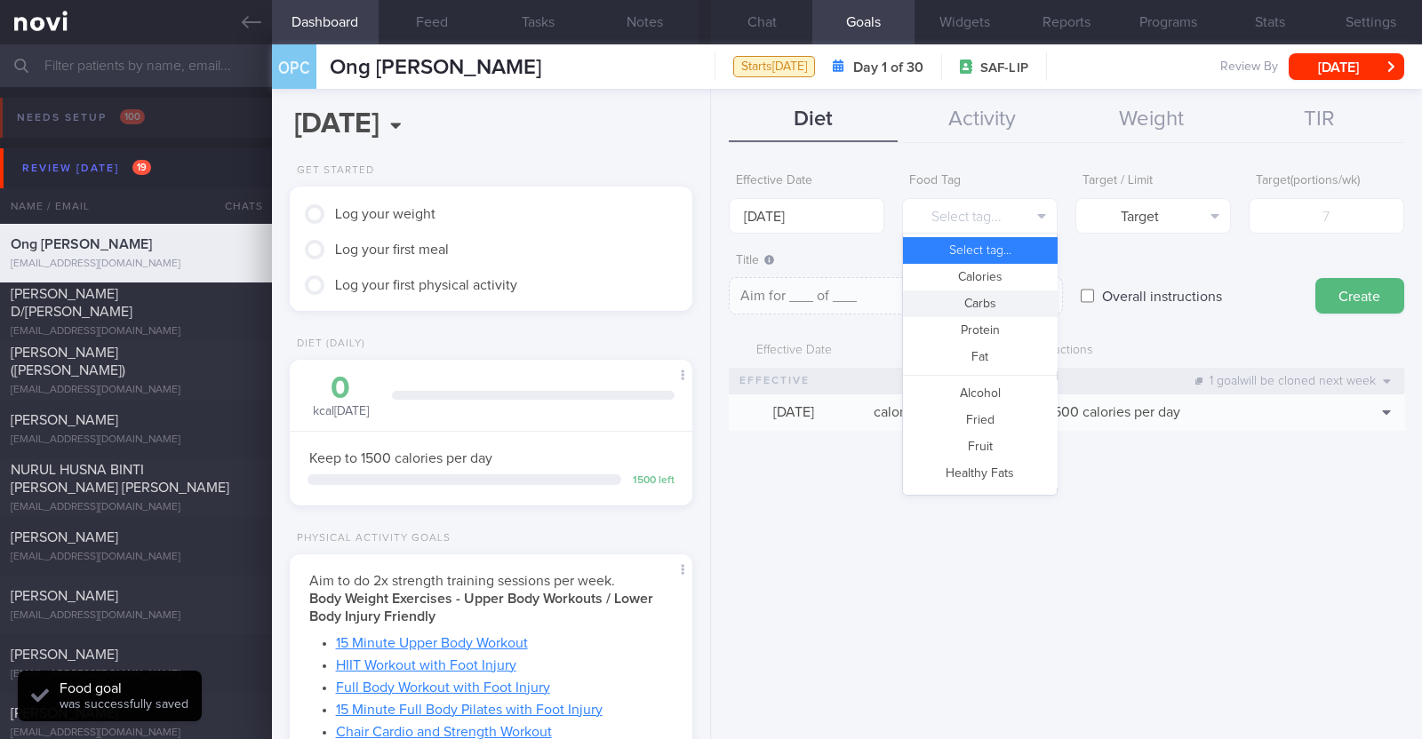
click at [964, 301] on button "Carbs" at bounding box center [980, 304] width 154 height 27
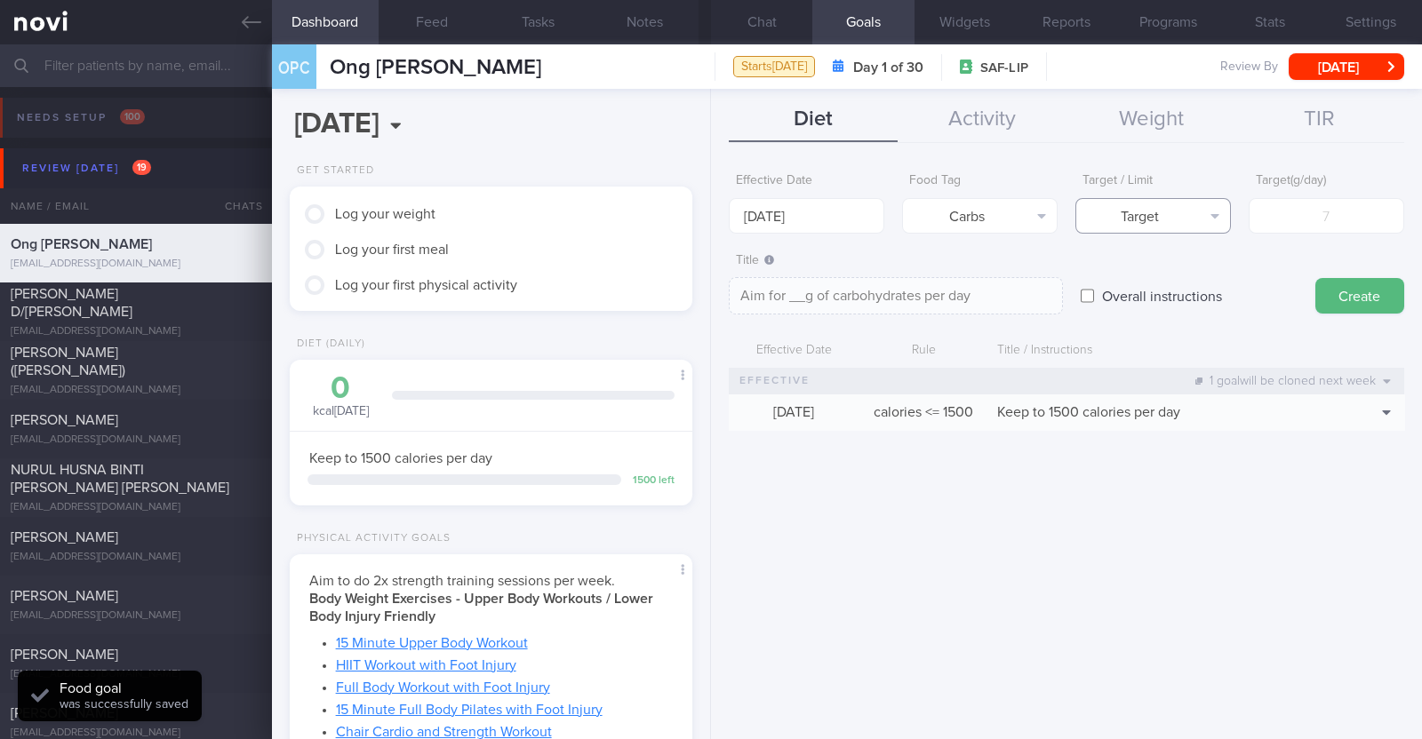
click at [1144, 213] on button "Target" at bounding box center [1153, 216] width 156 height 36
click at [1151, 268] on button "Limit" at bounding box center [1153, 277] width 154 height 27
type textarea "Keep to __g of carbohydrates per day"
click at [1323, 218] on input "number" at bounding box center [1327, 216] width 156 height 36
type input "1"
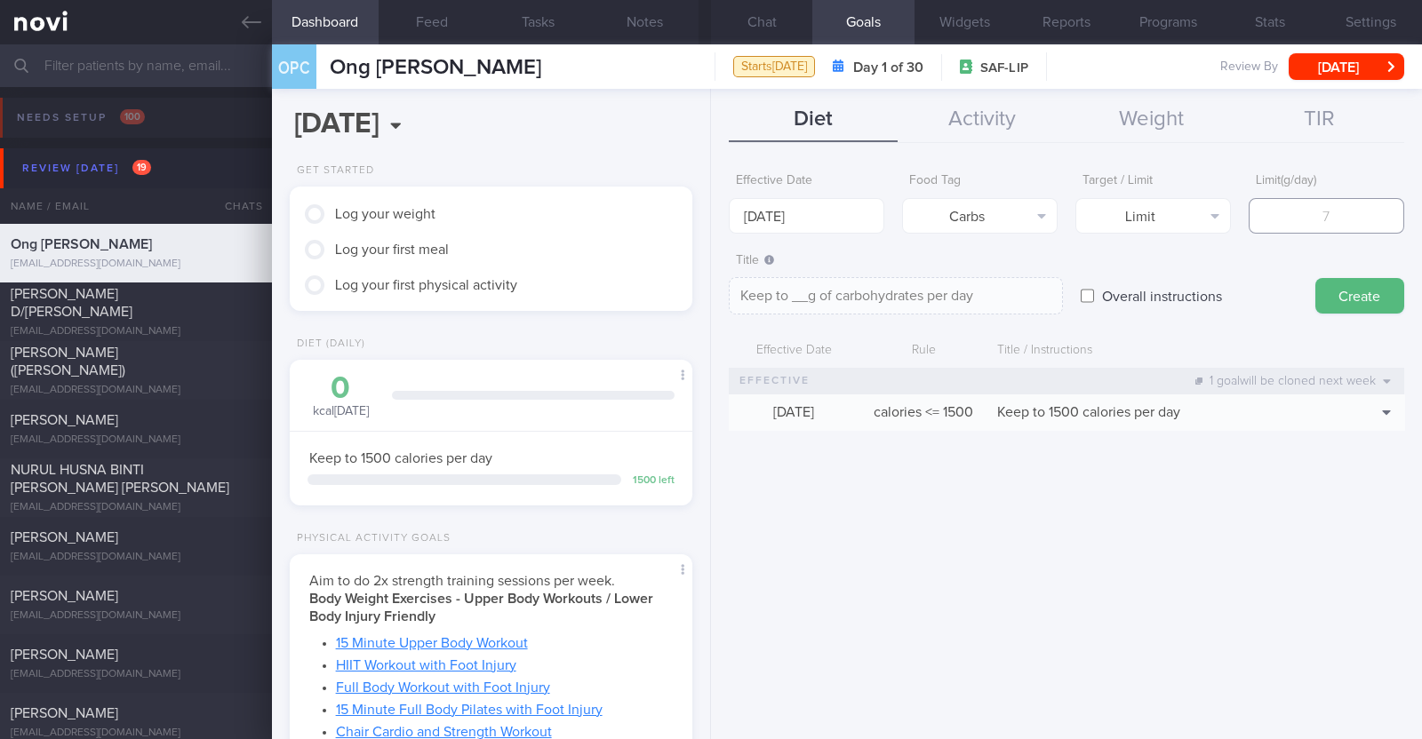
type textarea "Keep to 1g of carbohydrates per day"
type input "15"
type textarea "Keep to 15g of carbohydrates per day"
type input "150"
type textarea "Keep to 150g of carbohydrates per day"
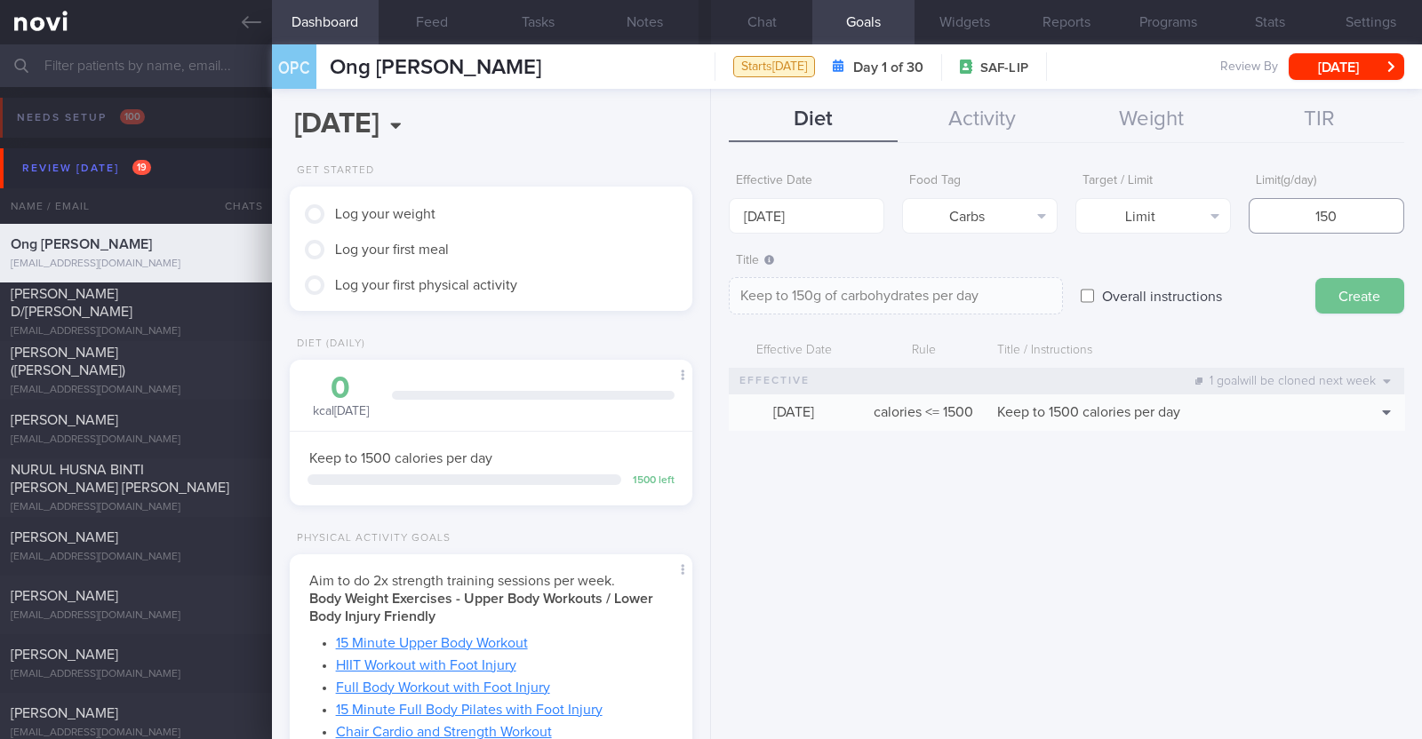
type input "150"
click at [1337, 290] on button "Create" at bounding box center [1359, 296] width 89 height 36
type input "22 Sep 2025"
type textarea "Aim for ___ of ___"
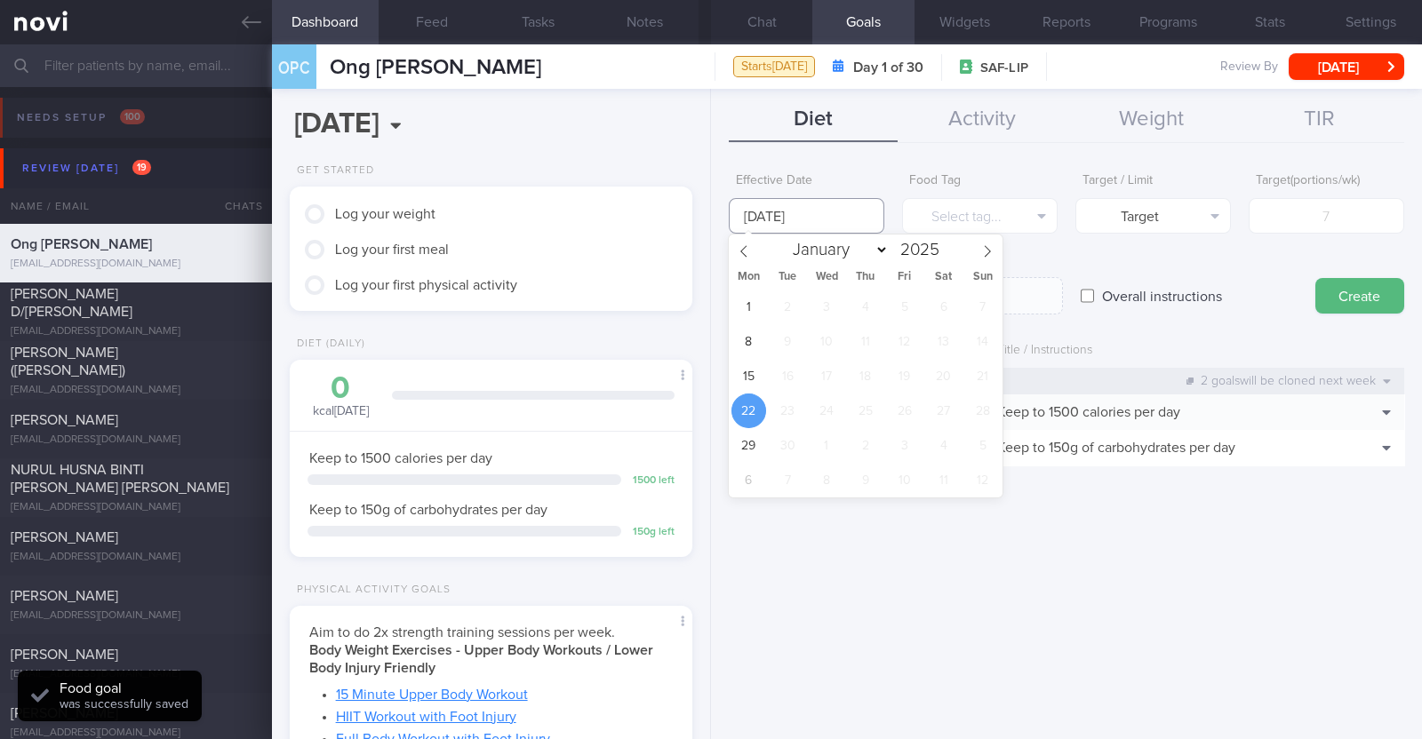
click at [790, 224] on input "22 Sep 2025" at bounding box center [807, 216] width 156 height 36
click at [760, 368] on span "15" at bounding box center [748, 376] width 35 height 35
type input "15 Sep 2025"
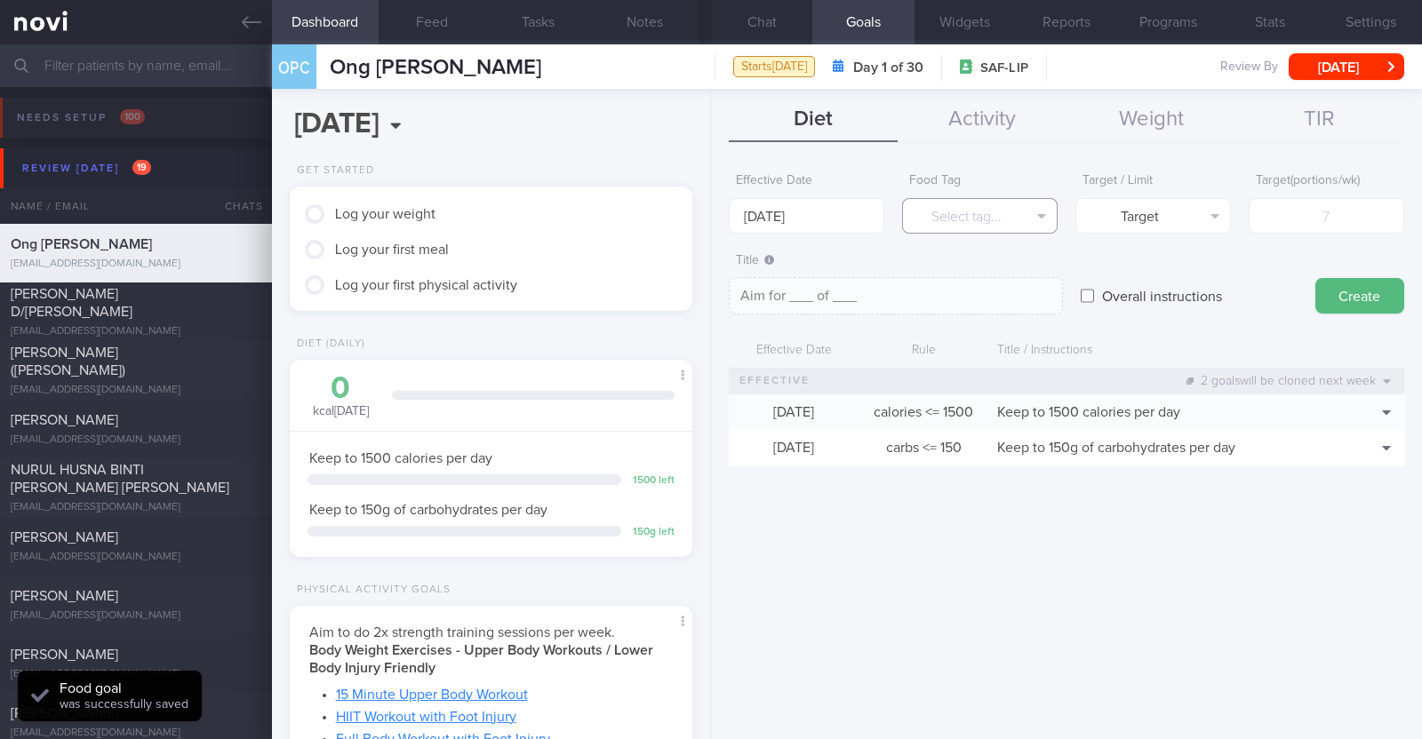
click at [950, 217] on button "Select tag..." at bounding box center [980, 216] width 156 height 36
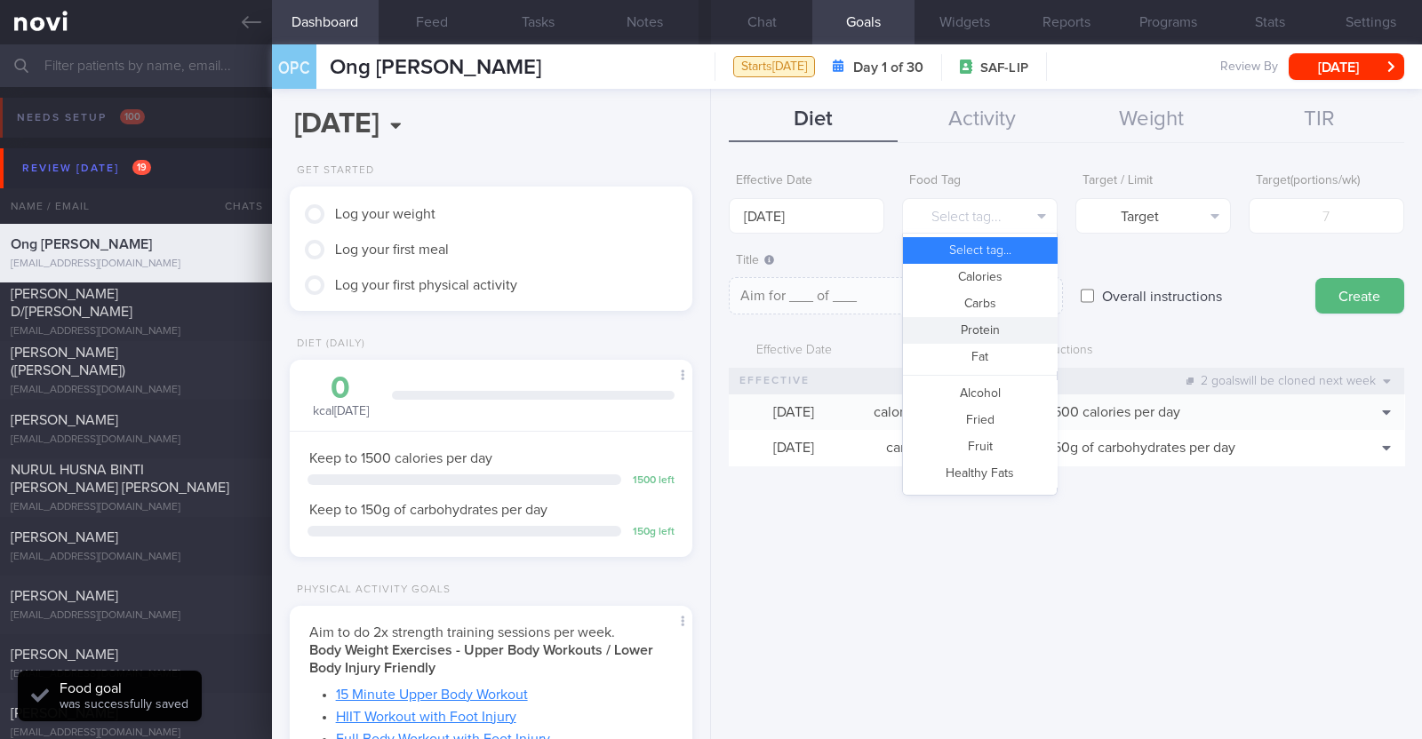
click at [982, 329] on button "Protein" at bounding box center [980, 330] width 154 height 27
type textarea "Aim for __g of protein per day"
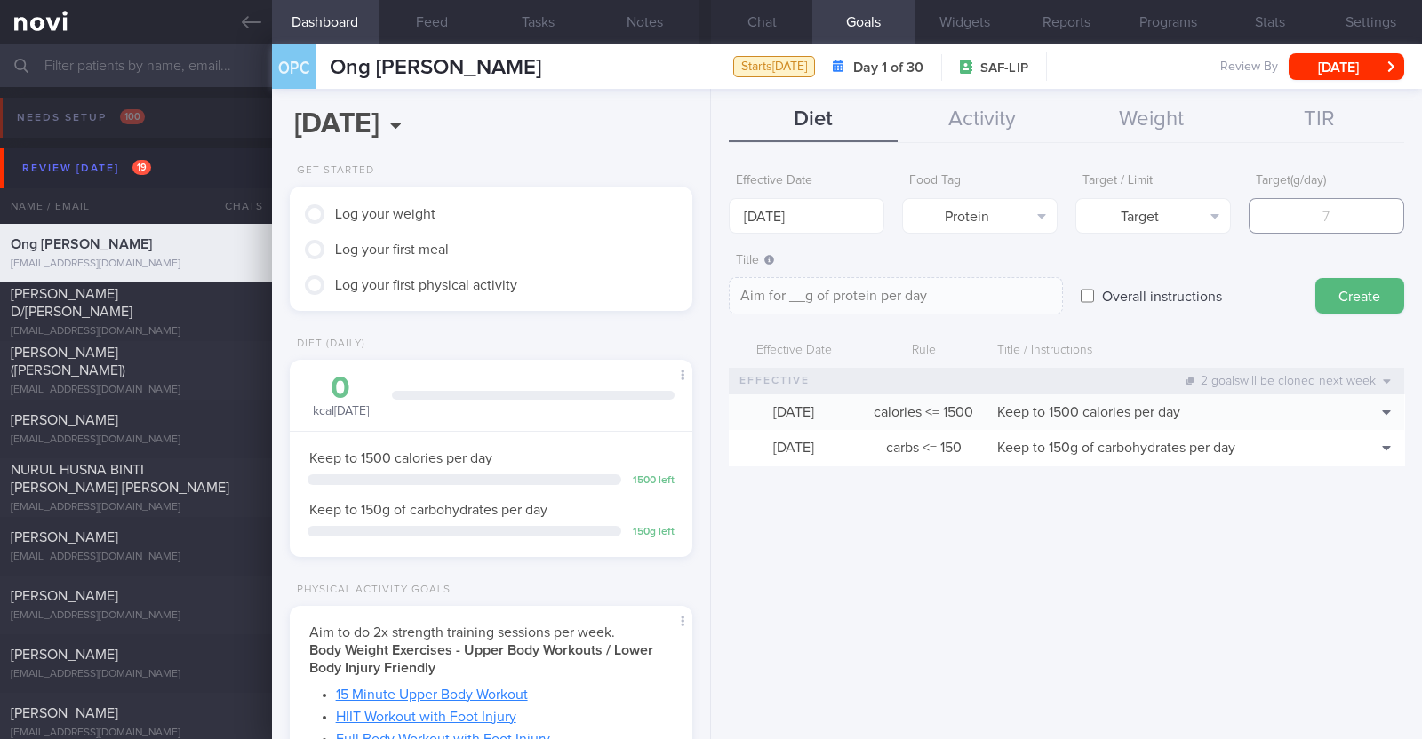
click at [1328, 216] on input "number" at bounding box center [1327, 216] width 156 height 36
type input "8"
type textarea "Aim for 8g of protein per day"
type input "86"
type textarea "Aim for 86g of protein per day"
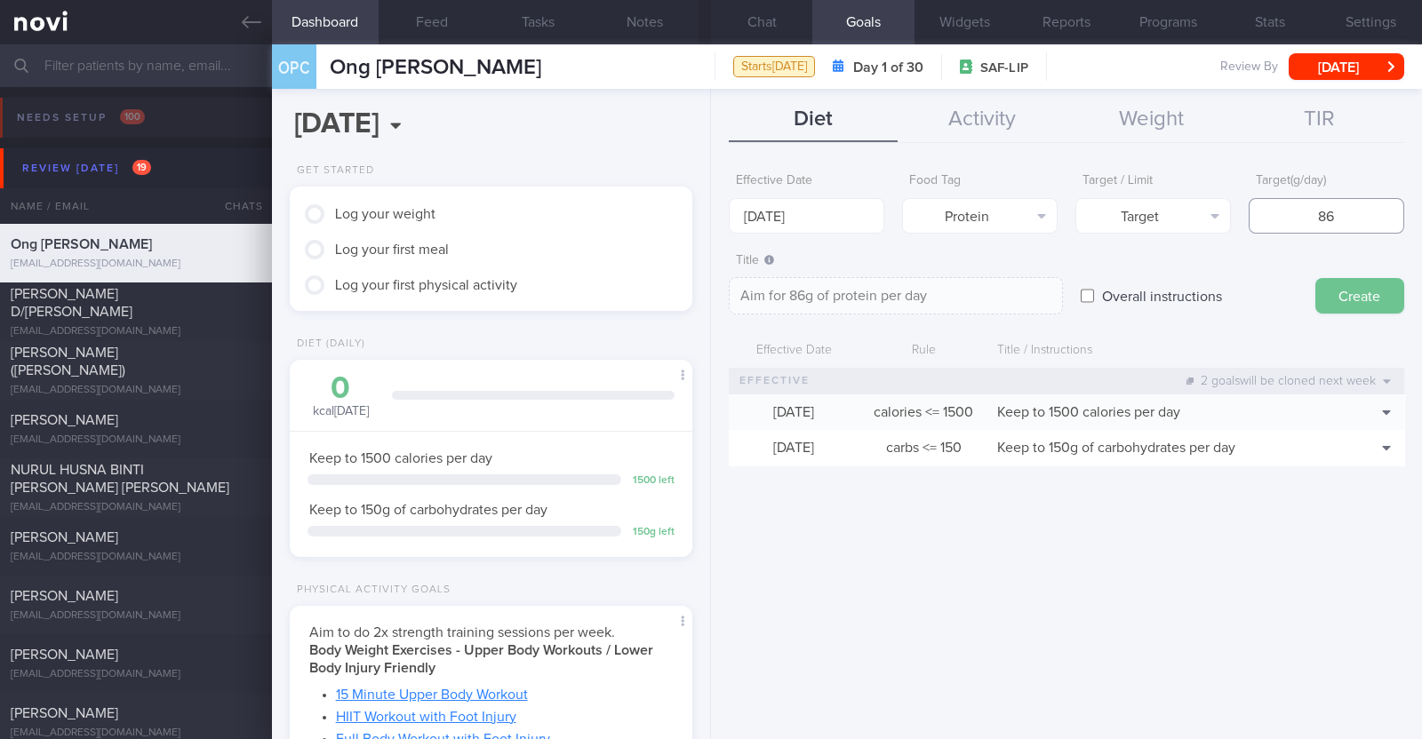
type input "86"
click at [1347, 291] on button "Create" at bounding box center [1359, 296] width 89 height 36
type input "22 Sep 2025"
type textarea "Aim for ___ of ___"
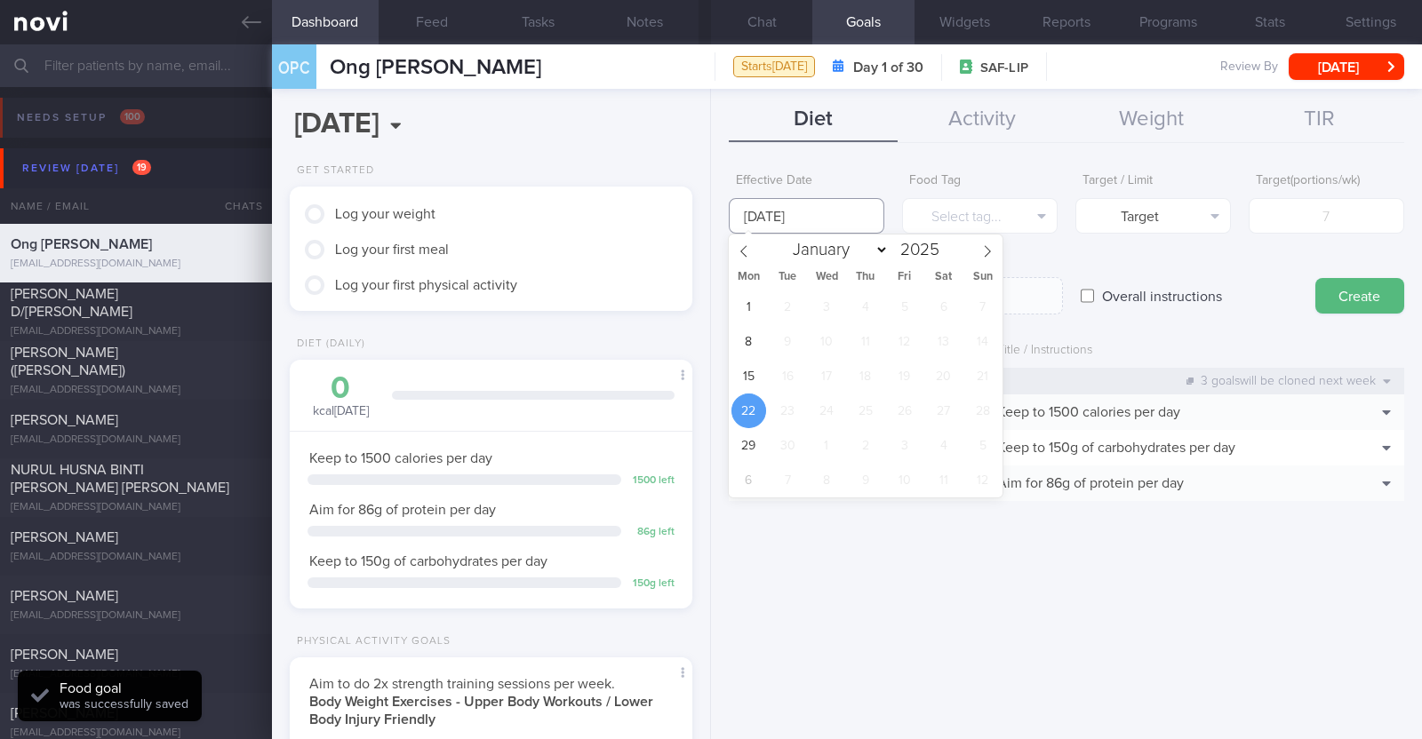
click at [829, 219] on input "22 Sep 2025" at bounding box center [807, 216] width 156 height 36
click at [761, 377] on span "15" at bounding box center [748, 376] width 35 height 35
type input "15 Sep 2025"
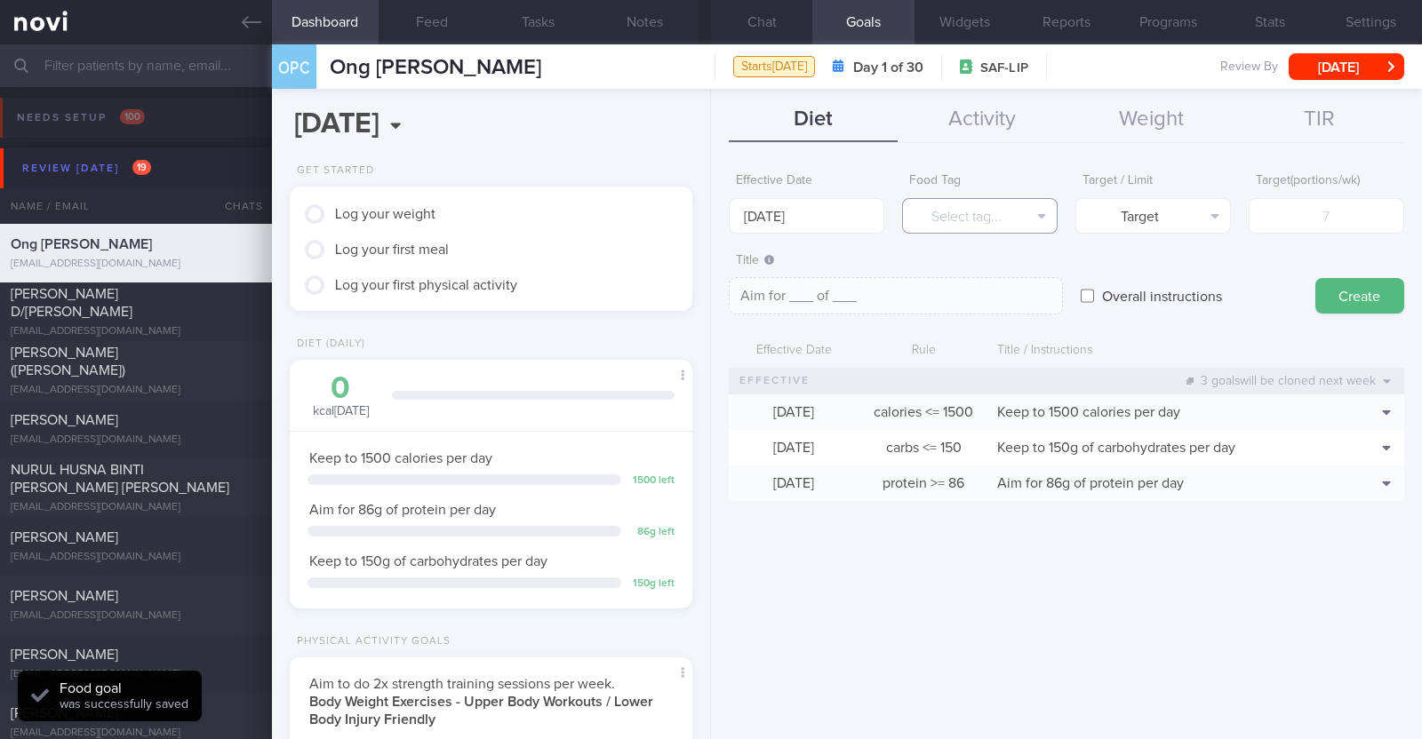
click at [936, 225] on button "Select tag..." at bounding box center [980, 216] width 156 height 36
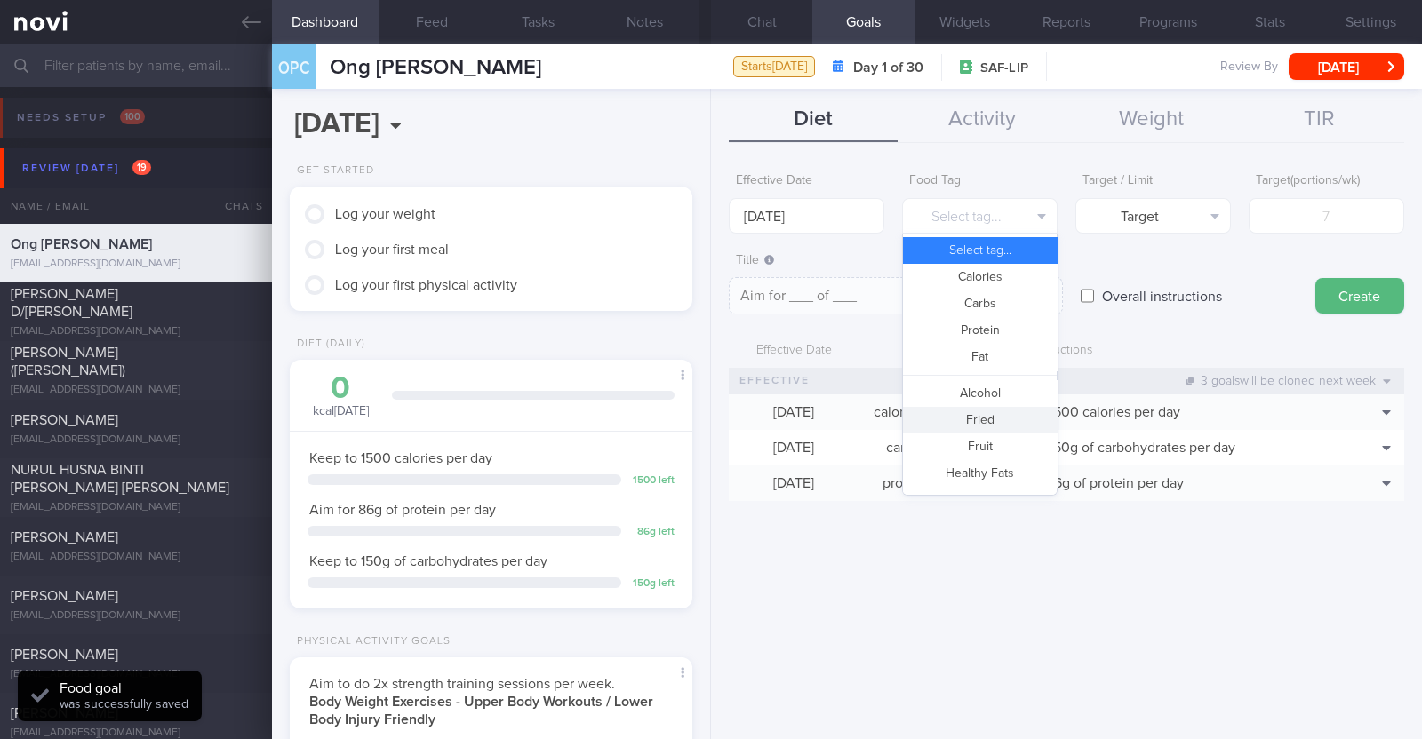
click at [973, 411] on button "Fried" at bounding box center [980, 420] width 154 height 27
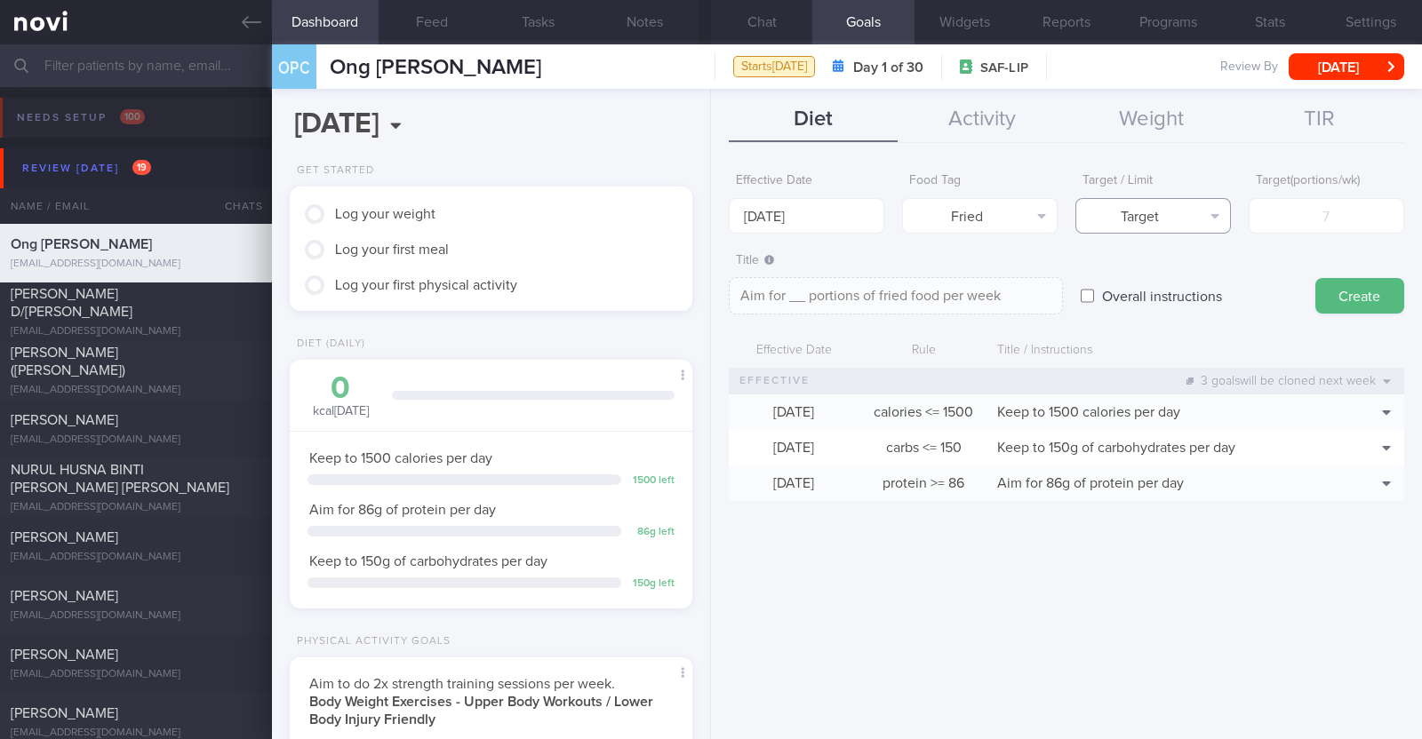
click at [1133, 211] on button "Target" at bounding box center [1153, 216] width 156 height 36
click at [1137, 274] on button "Limit" at bounding box center [1153, 277] width 154 height 27
type textarea "Keep to __ portions of fried food per week"
click at [1304, 209] on input "number" at bounding box center [1327, 216] width 156 height 36
type input "2"
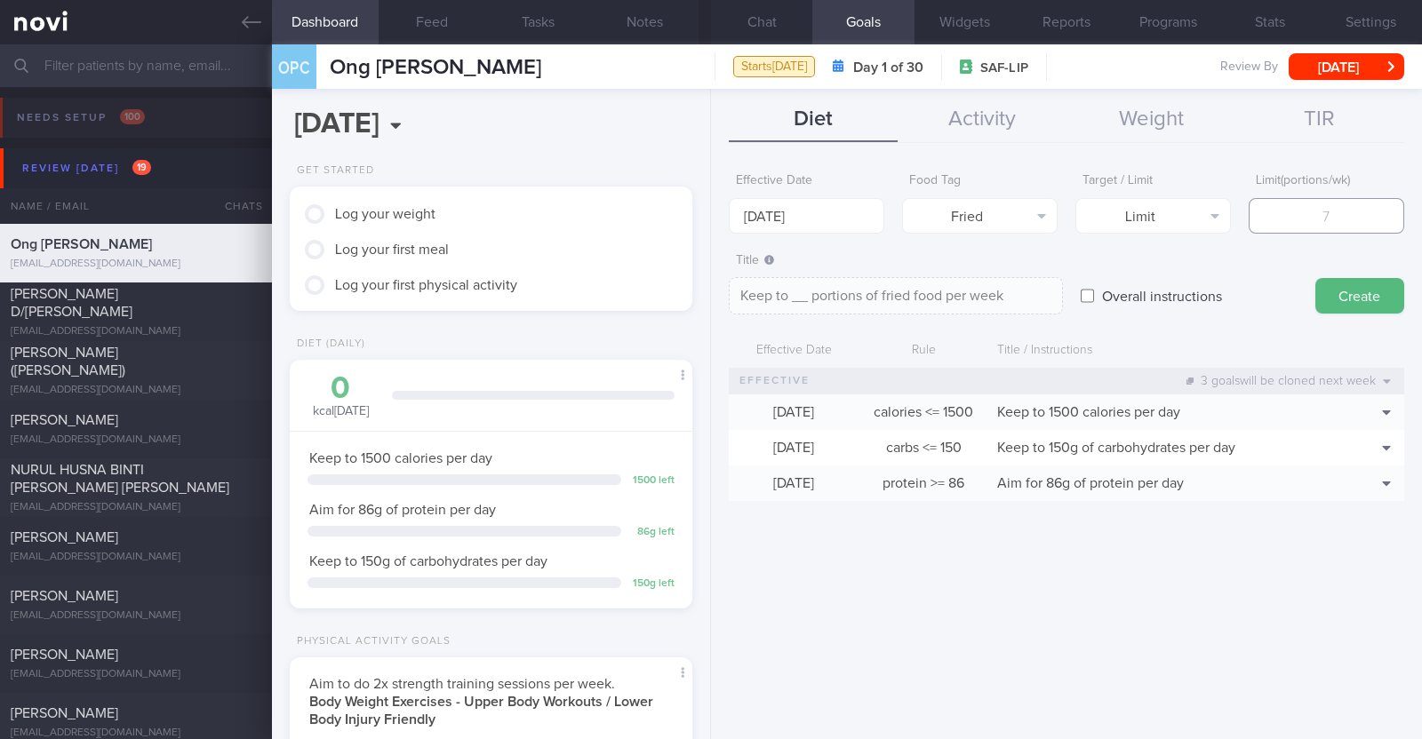
type textarea "Keep to 2 portions of fried food per week"
type input "2"
click at [1348, 291] on button "Create" at bounding box center [1359, 296] width 89 height 36
type input "22 Sep 2025"
type textarea "Aim for ___ of ___"
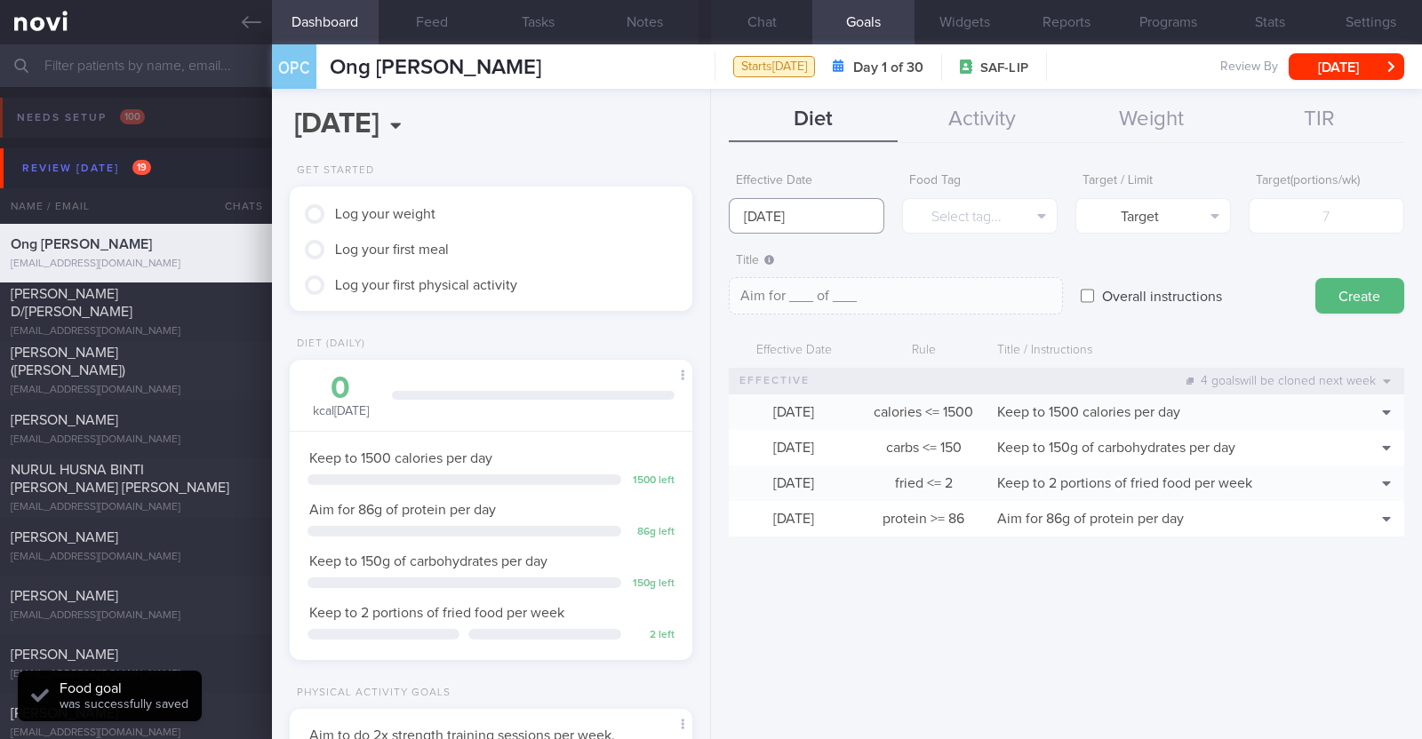
click at [850, 216] on input "22 Sep 2025" at bounding box center [807, 216] width 156 height 36
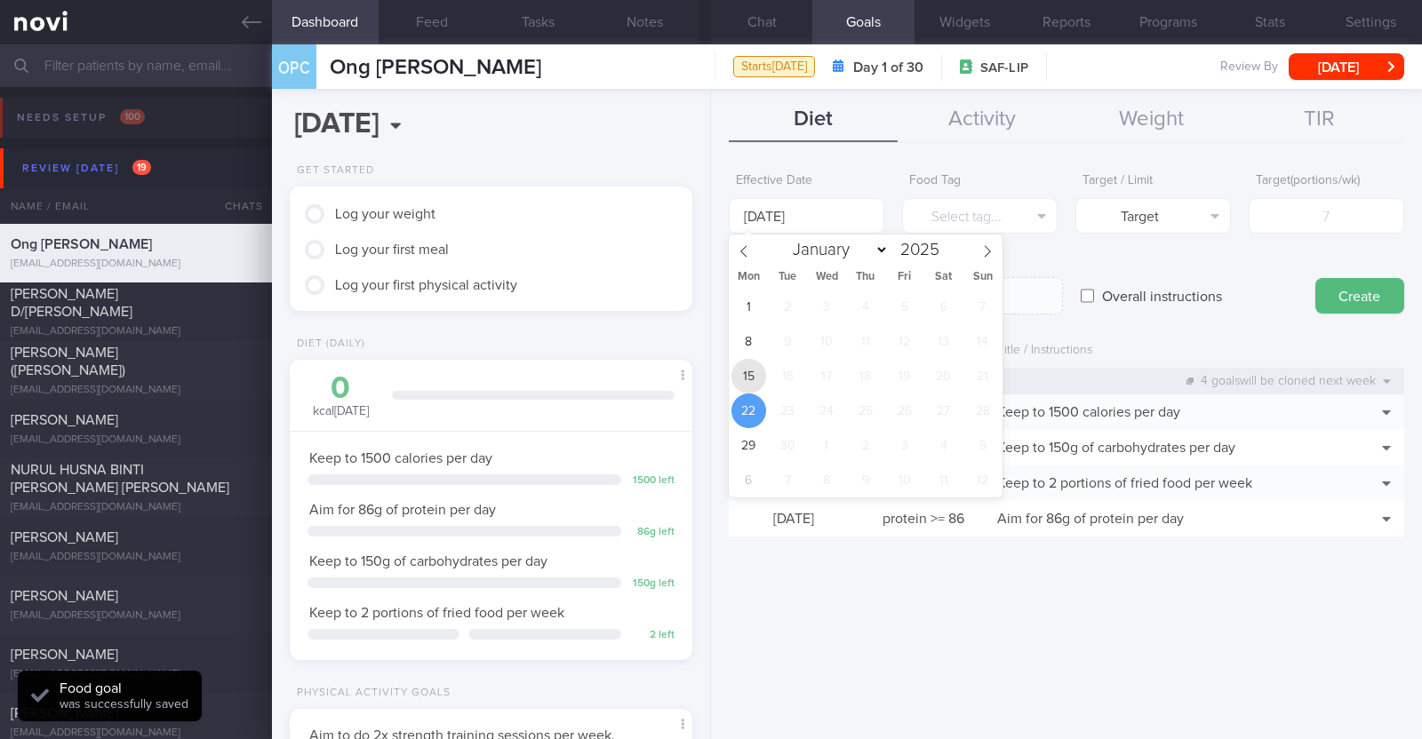
click at [755, 365] on span "15" at bounding box center [748, 376] width 35 height 35
type input "15 Sep 2025"
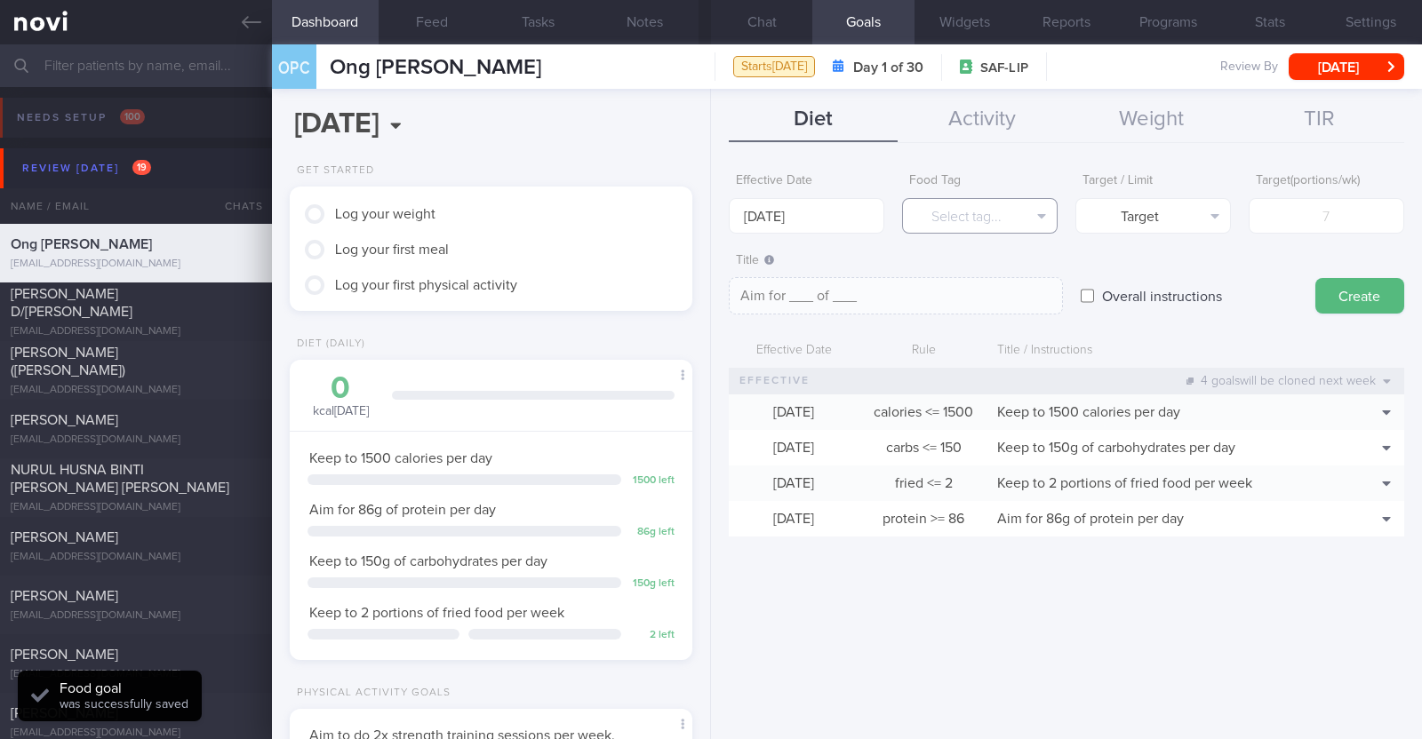
click at [997, 227] on button "Select tag..." at bounding box center [980, 216] width 156 height 36
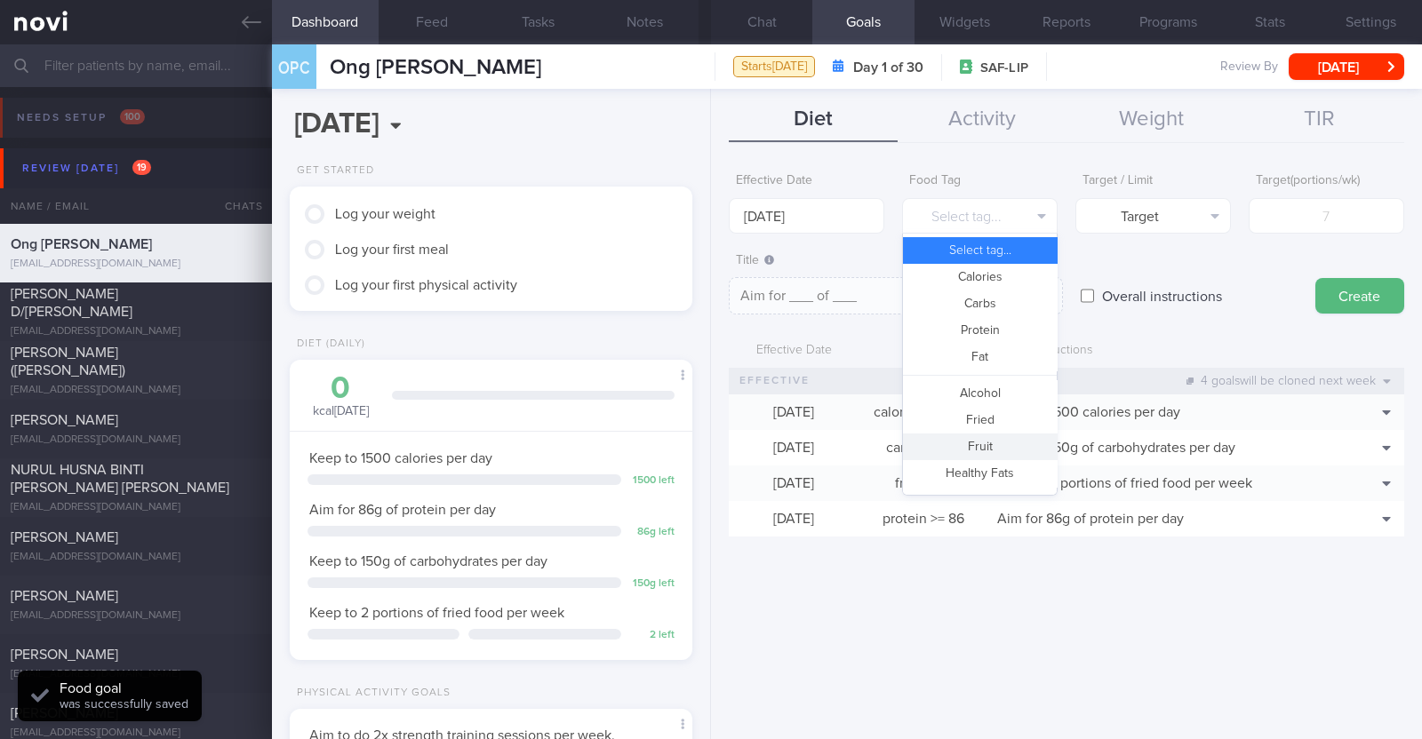
click at [979, 442] on button "Fruit" at bounding box center [980, 447] width 154 height 27
type textarea "Aim for __ portions of fruits per week"
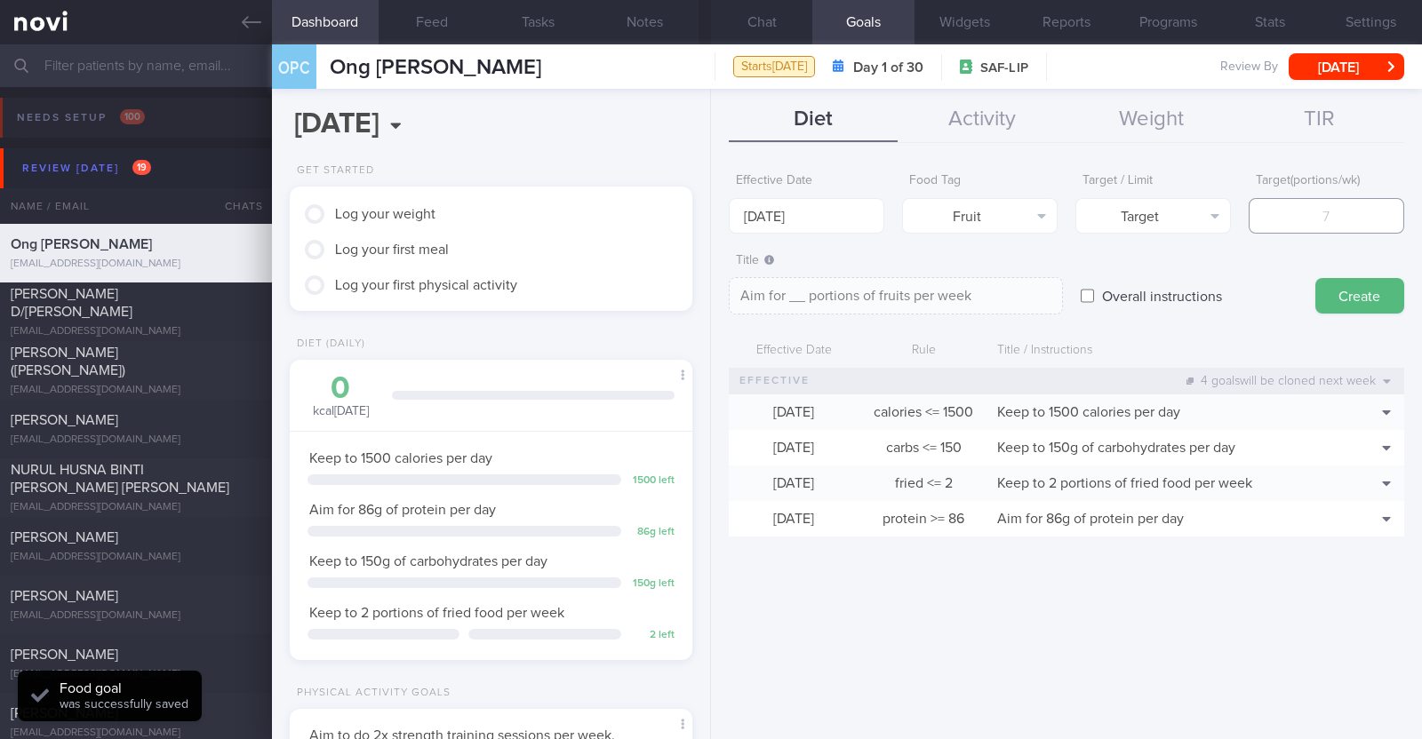
click at [1321, 214] on input "number" at bounding box center [1327, 216] width 156 height 36
type input "1"
type textarea "Aim for 1 portions of fruits per week"
type input "14"
type textarea "Aim for 14 portions of fruits per week"
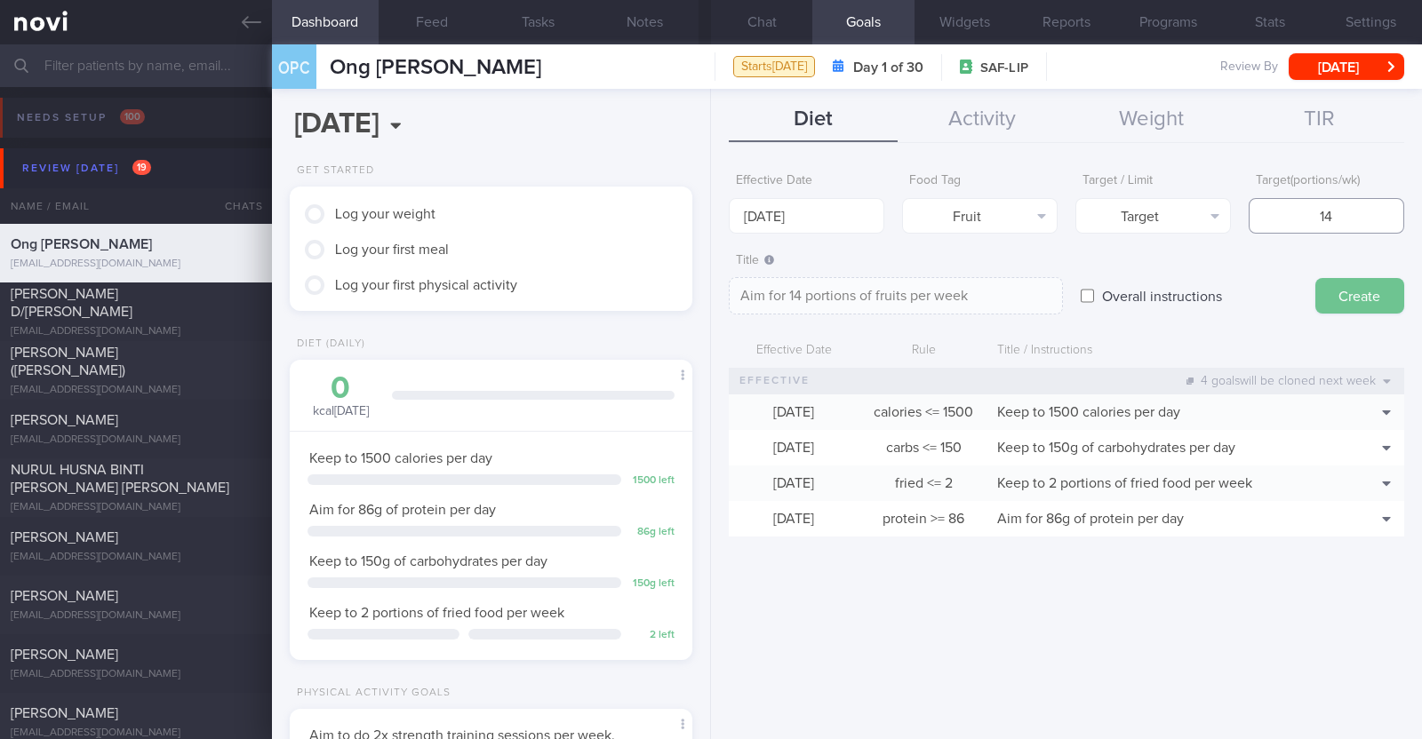
type input "14"
click at [1361, 291] on button "Create" at bounding box center [1359, 296] width 89 height 36
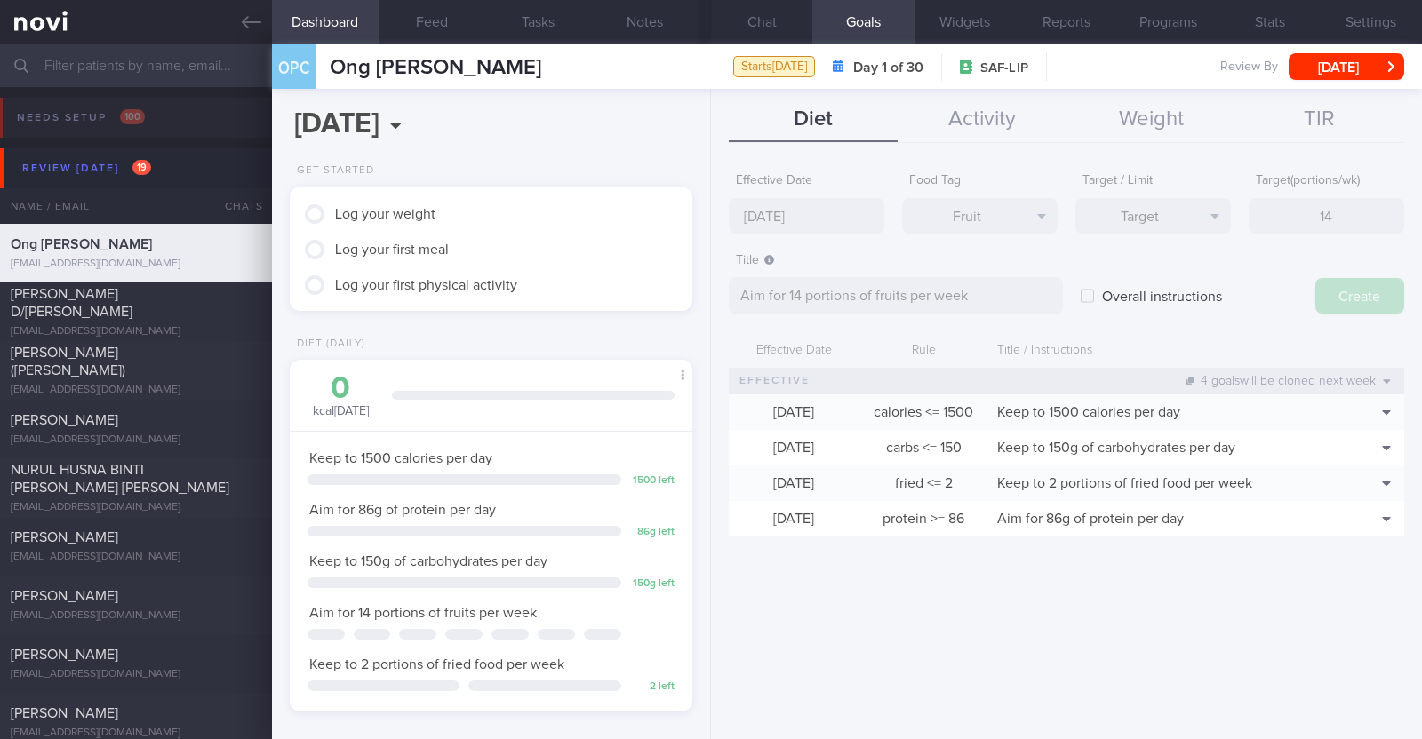
type input "22 Sep 2025"
type textarea "Aim for ___ of ___"
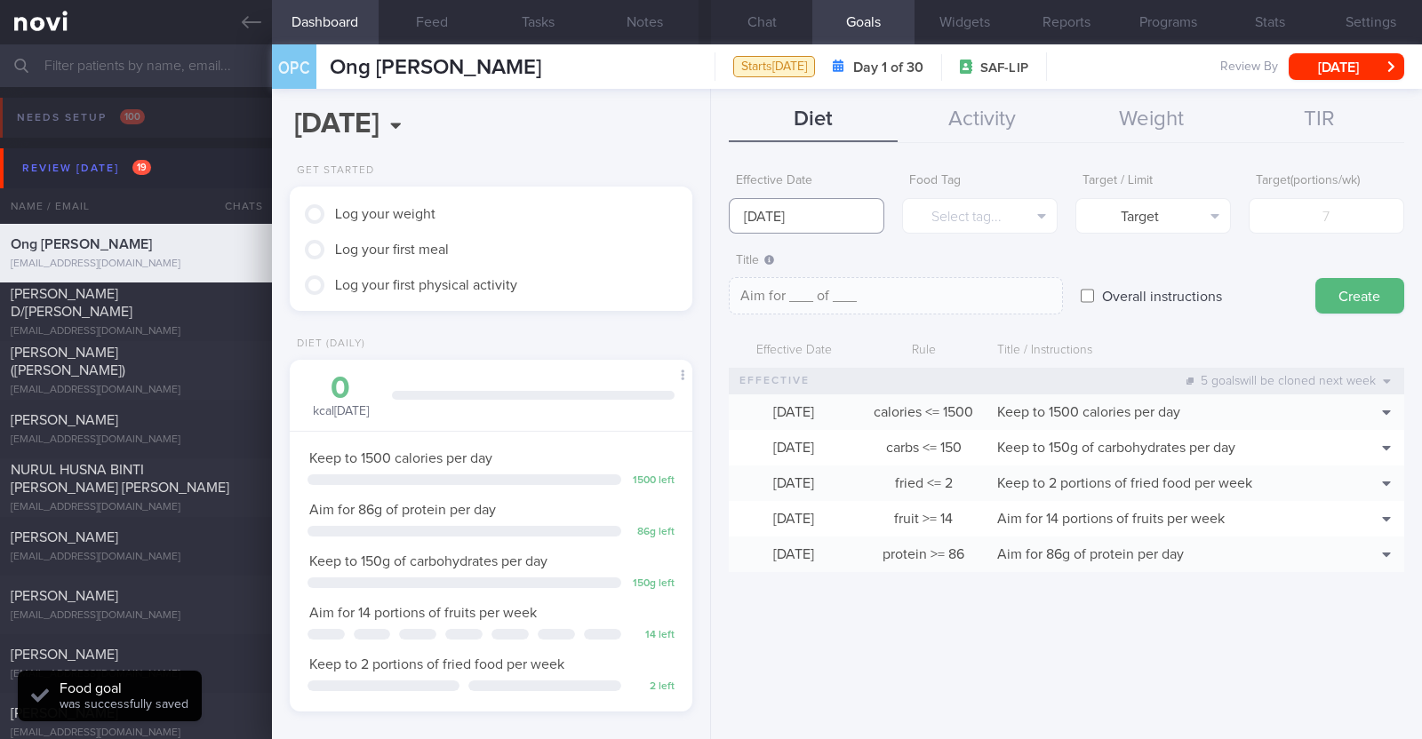
click at [813, 216] on input "22 Sep 2025" at bounding box center [807, 216] width 156 height 36
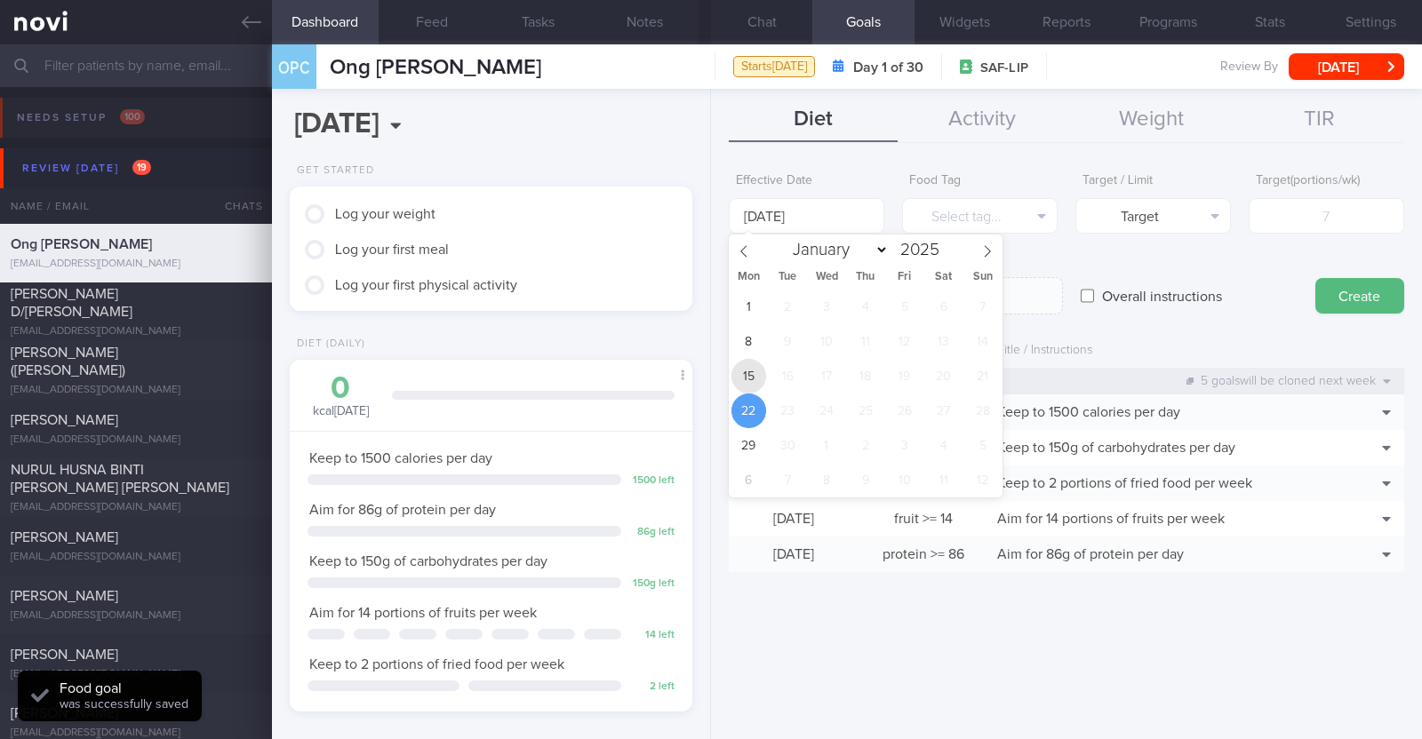
click at [753, 372] on span "15" at bounding box center [748, 376] width 35 height 35
type input "15 Sep 2025"
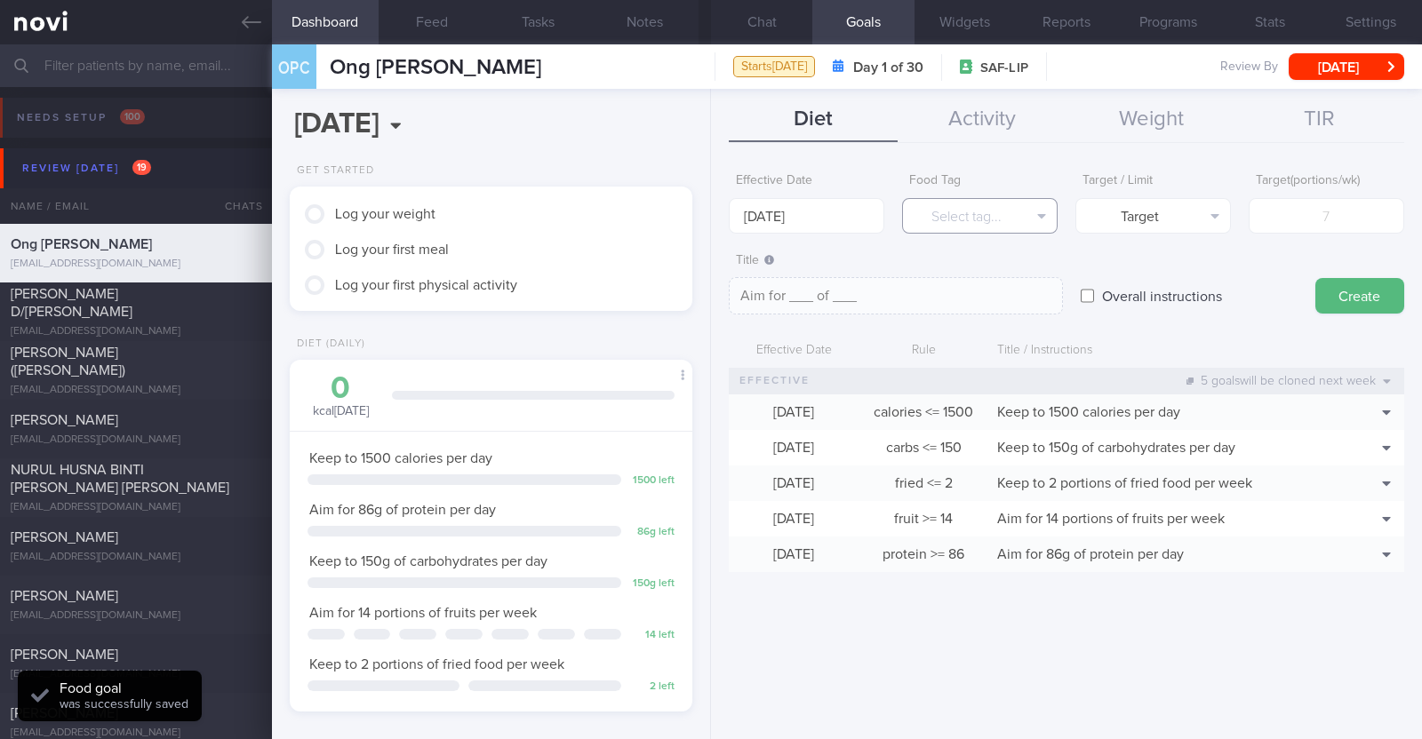
click at [975, 222] on button "Select tag..." at bounding box center [980, 216] width 156 height 36
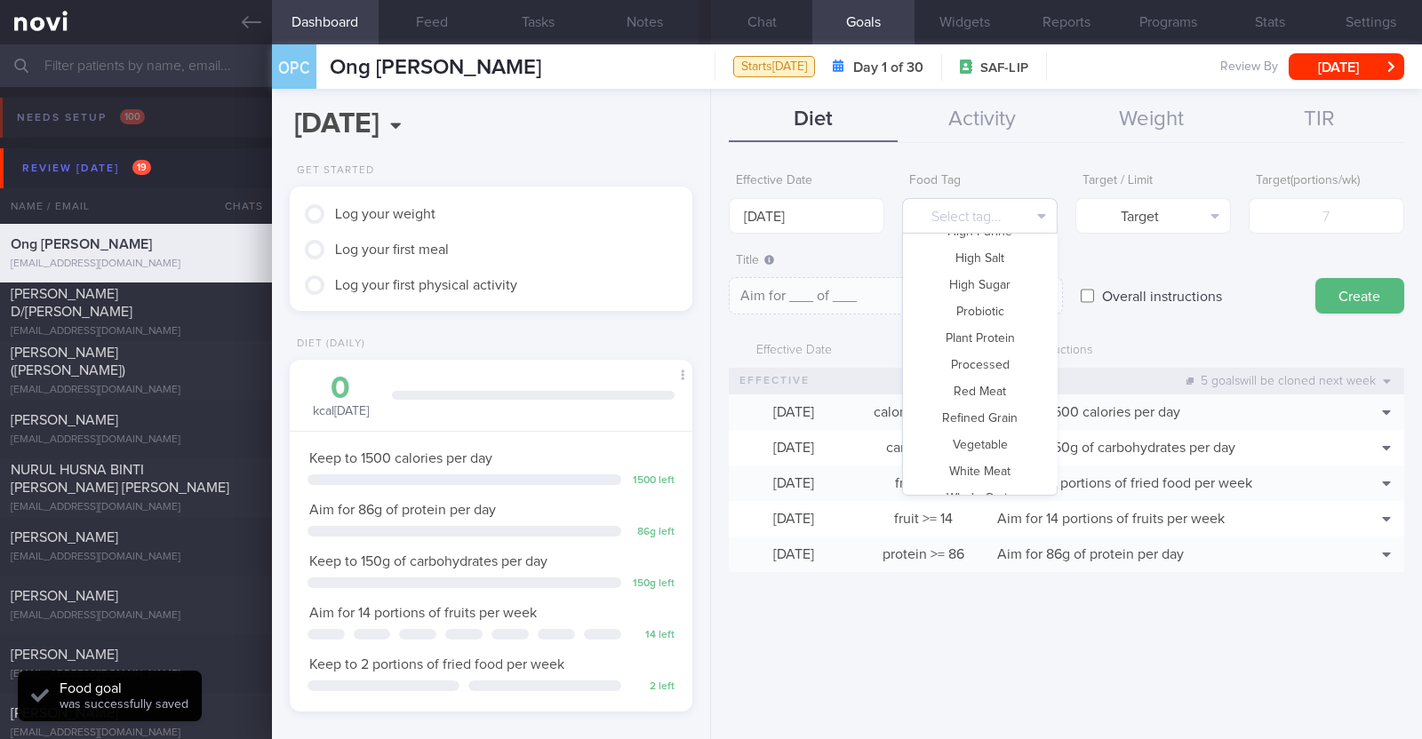
scroll to position [529, 0]
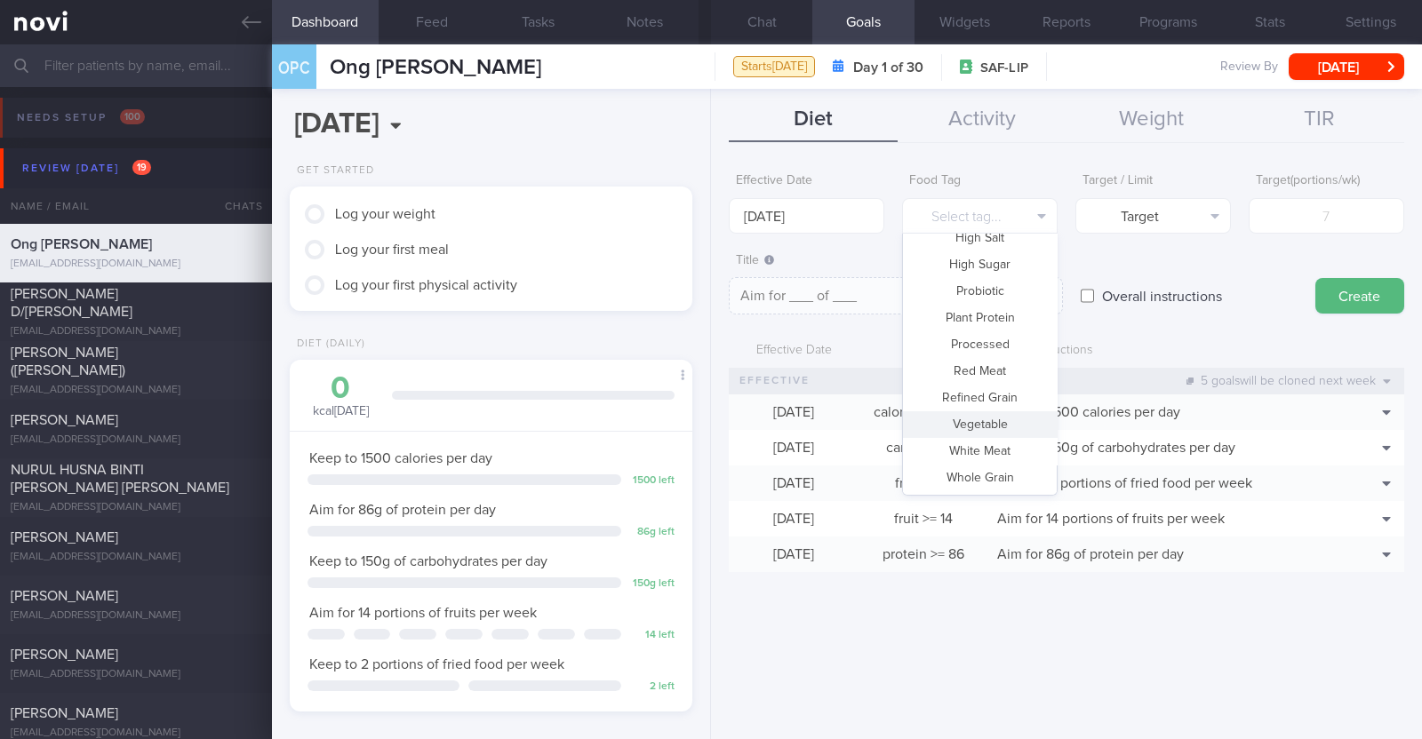
click at [982, 419] on button "Vegetable" at bounding box center [980, 424] width 154 height 27
type textarea "Aim for __ portions of vegetables per week"
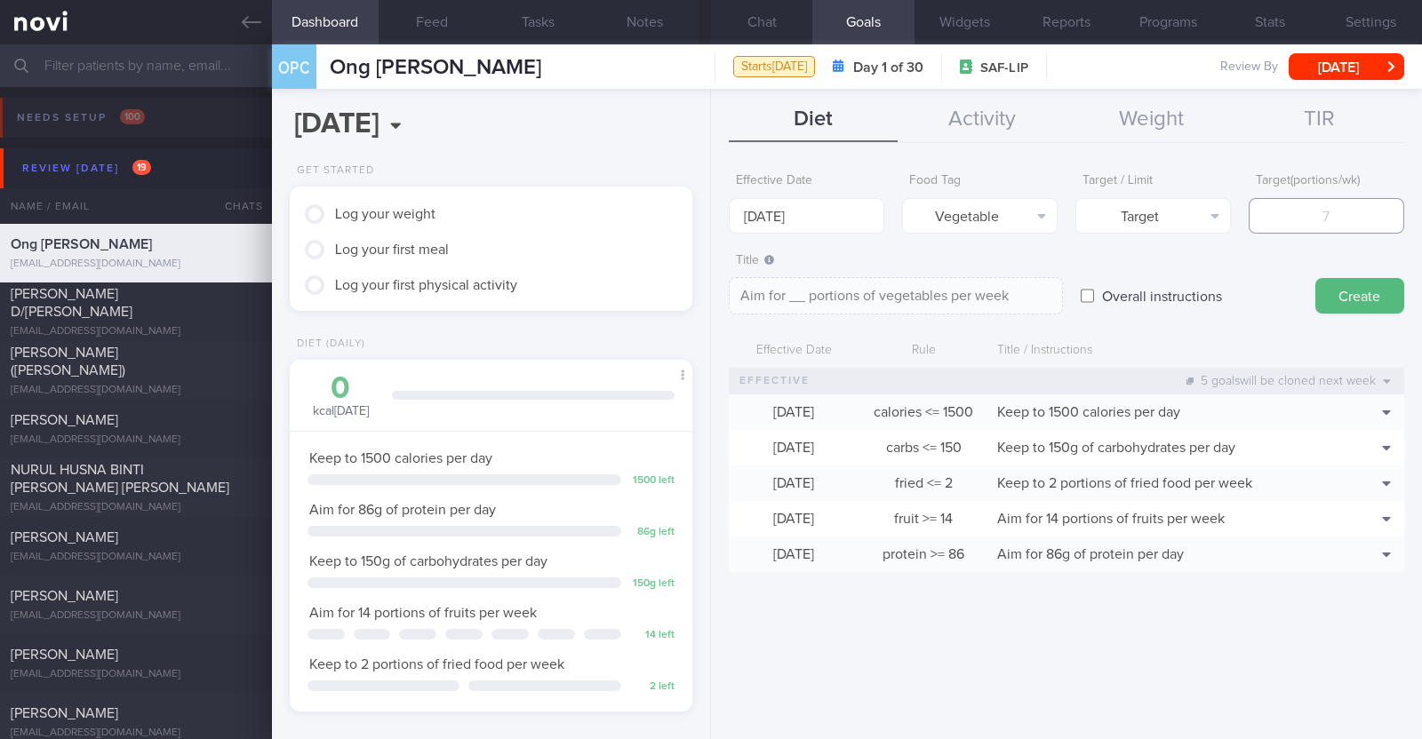
click at [1320, 215] on input "number" at bounding box center [1327, 216] width 156 height 36
type input "1"
type textarea "Aim for 1 portions of vegetables per week"
type input "14"
type textarea "Aim for 14 portions of vegetables per week"
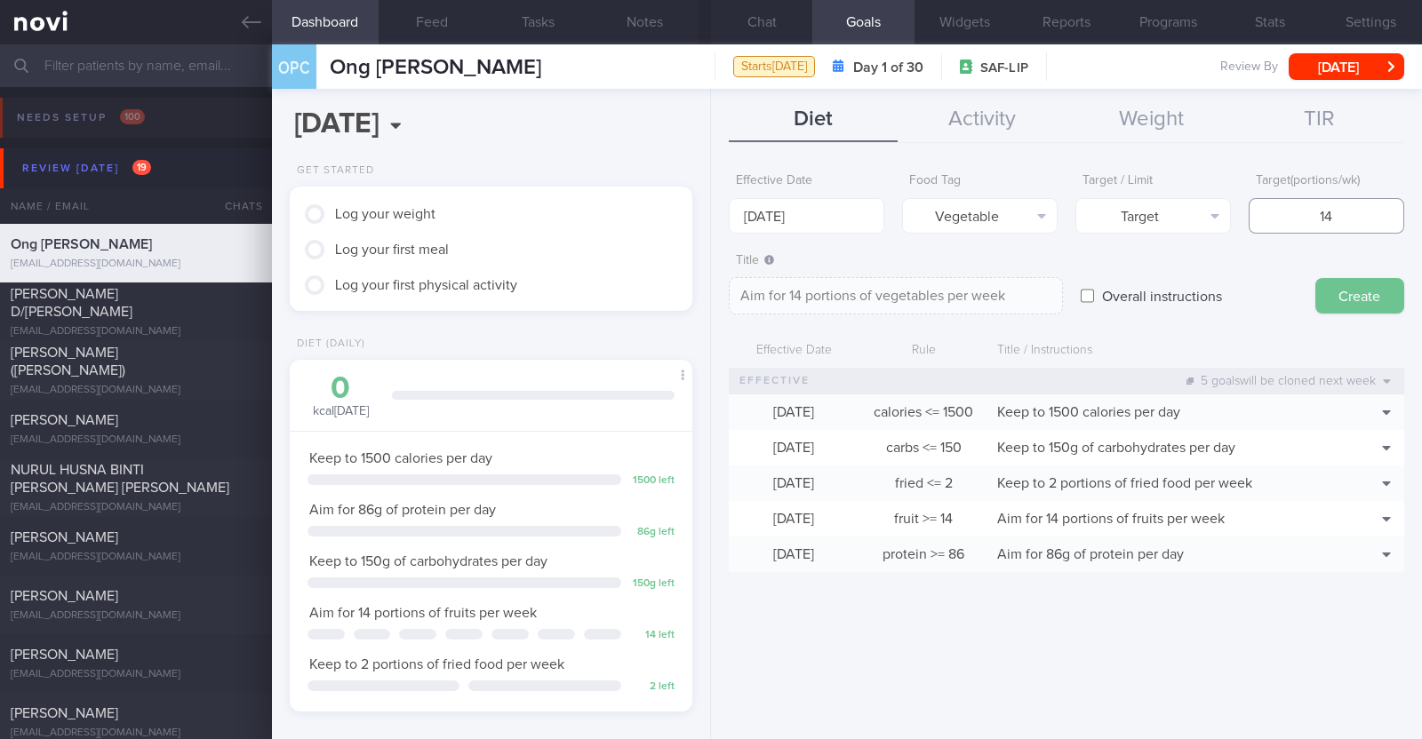
type input "14"
click at [1347, 289] on button "Create" at bounding box center [1359, 296] width 89 height 36
type input "22 Sep 2025"
type textarea "Aim for ___ of ___"
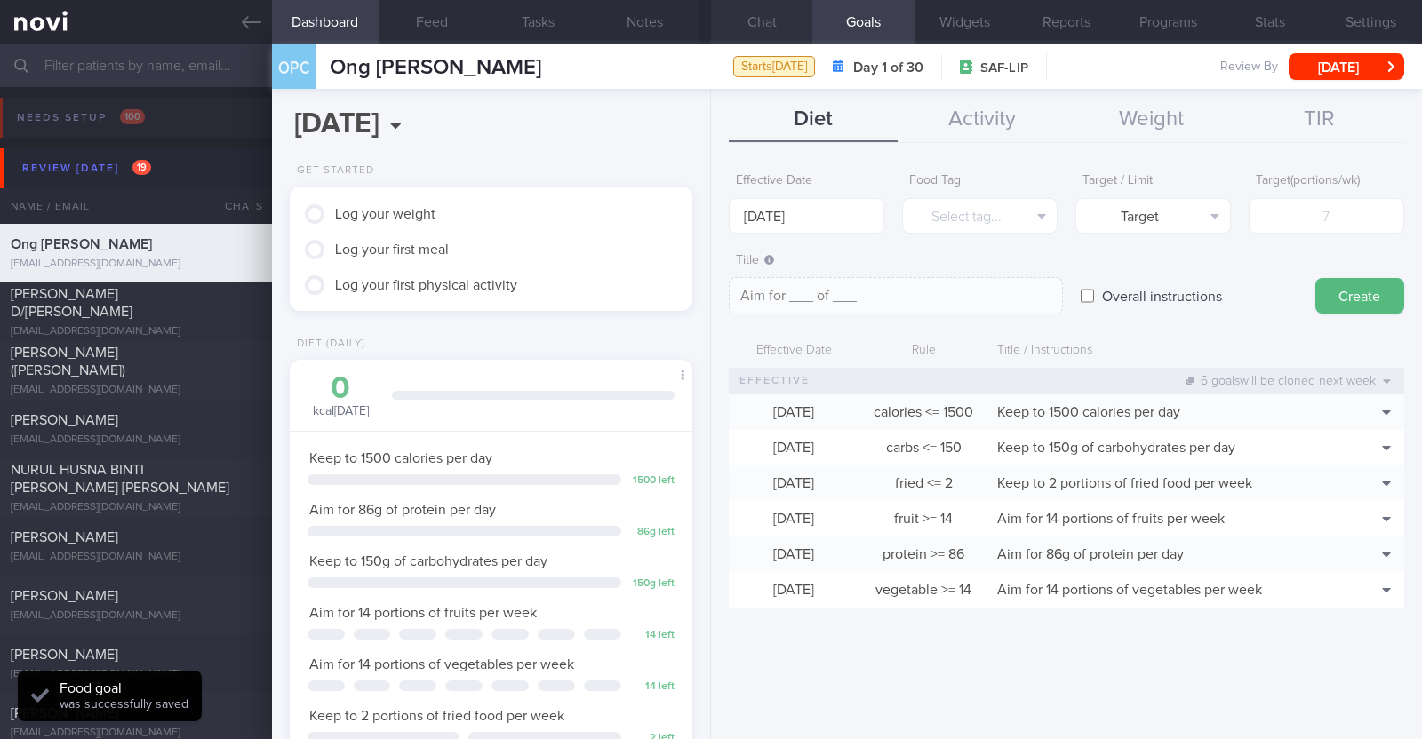
click at [777, 24] on button "Chat" at bounding box center [761, 22] width 101 height 44
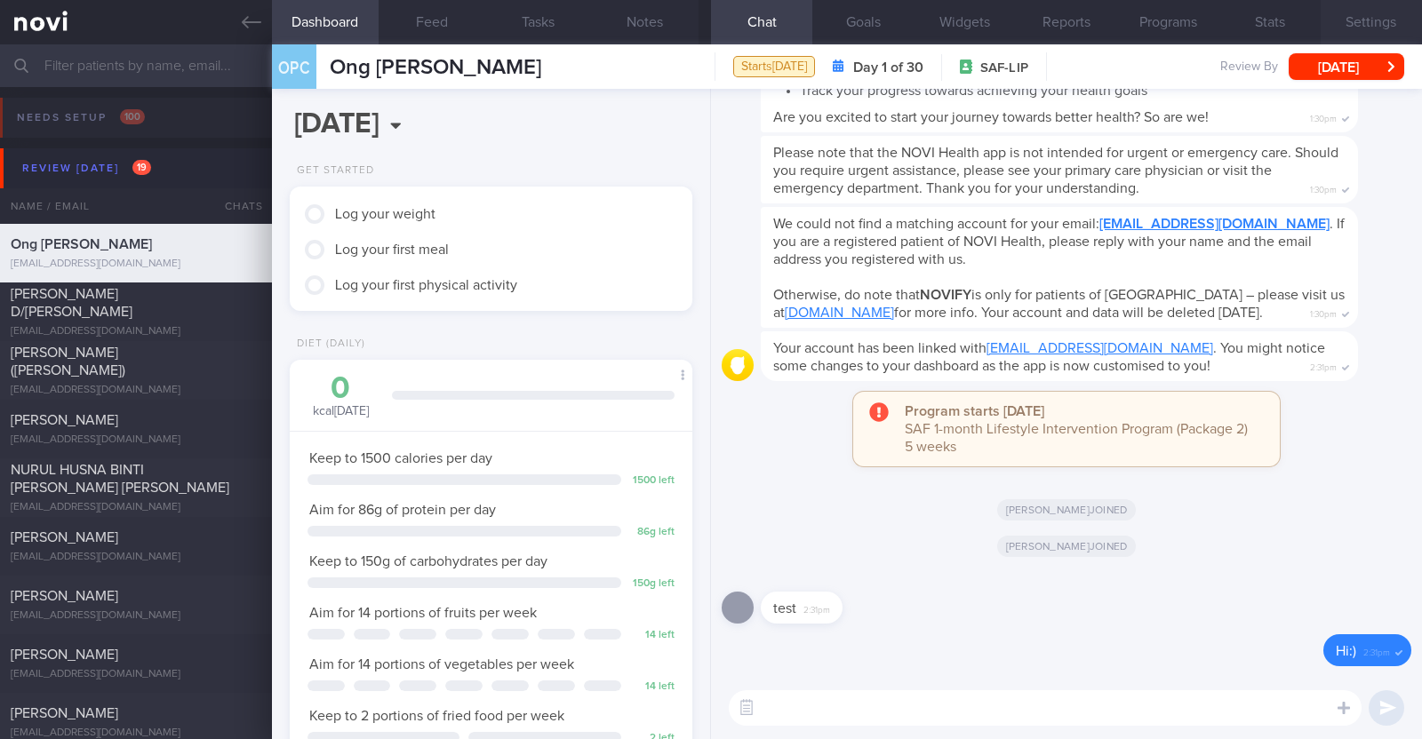
click at [1364, 27] on button "Settings" at bounding box center [1370, 22] width 101 height 44
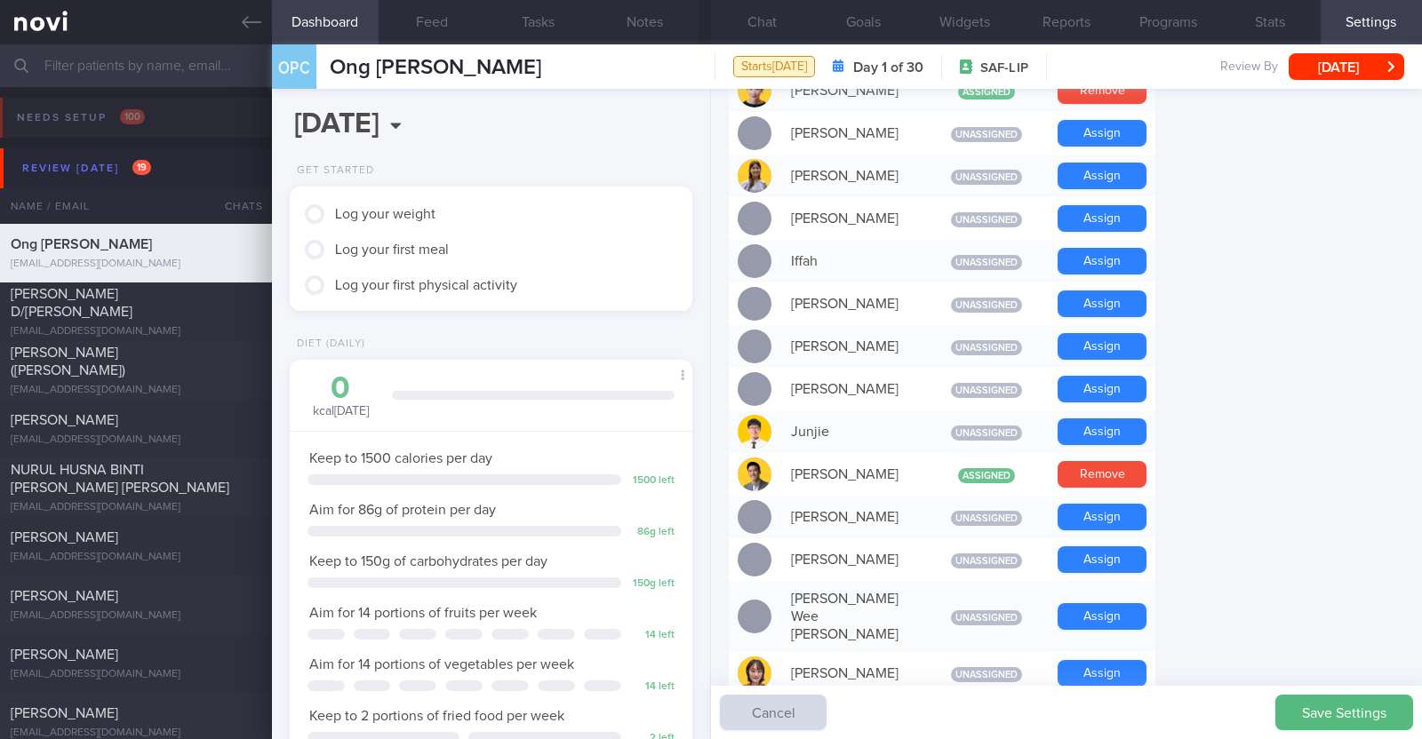
scroll to position [555, 0]
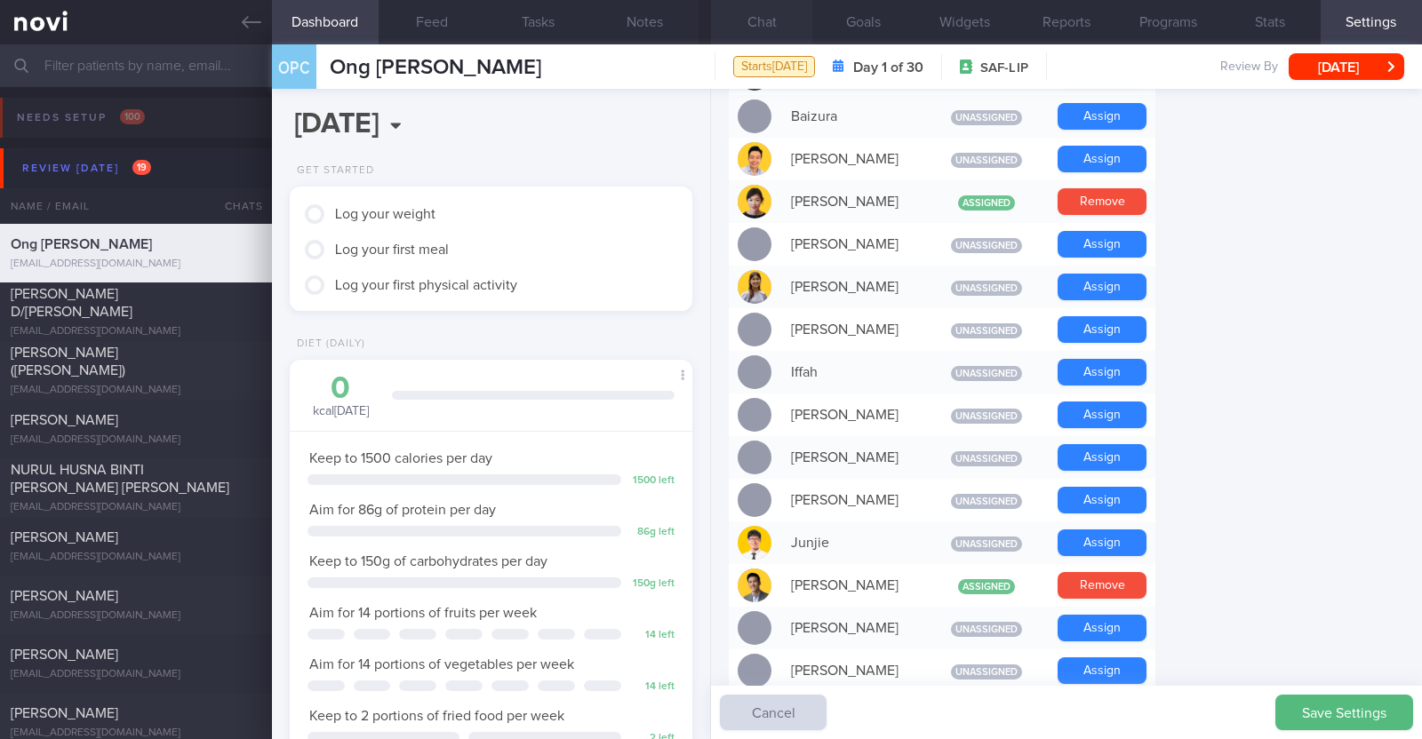
click at [764, 28] on button "Chat" at bounding box center [761, 22] width 101 height 44
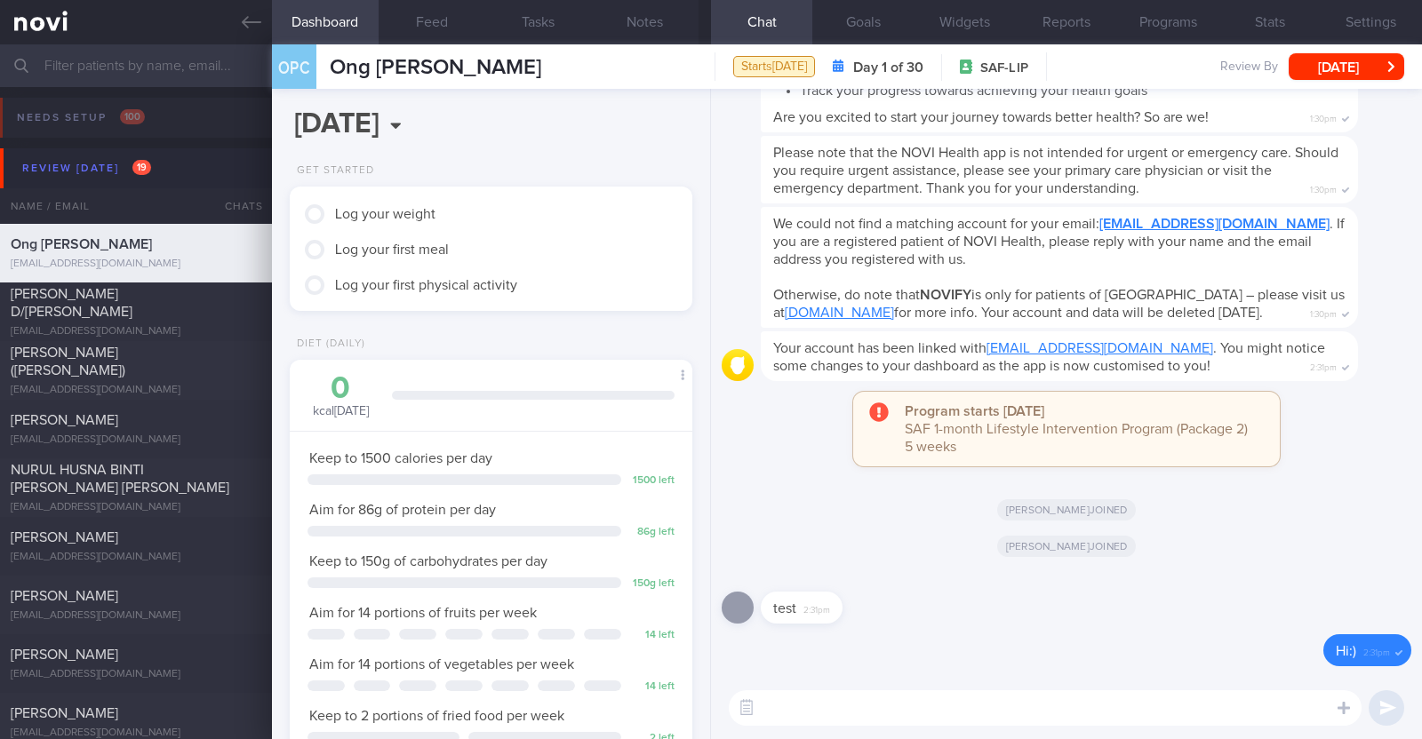
click at [826, 705] on textarea at bounding box center [1045, 708] width 633 height 36
paste textarea "Hi [Name], It was a pleasure speaking with you today. The Lifestyle Improvement…"
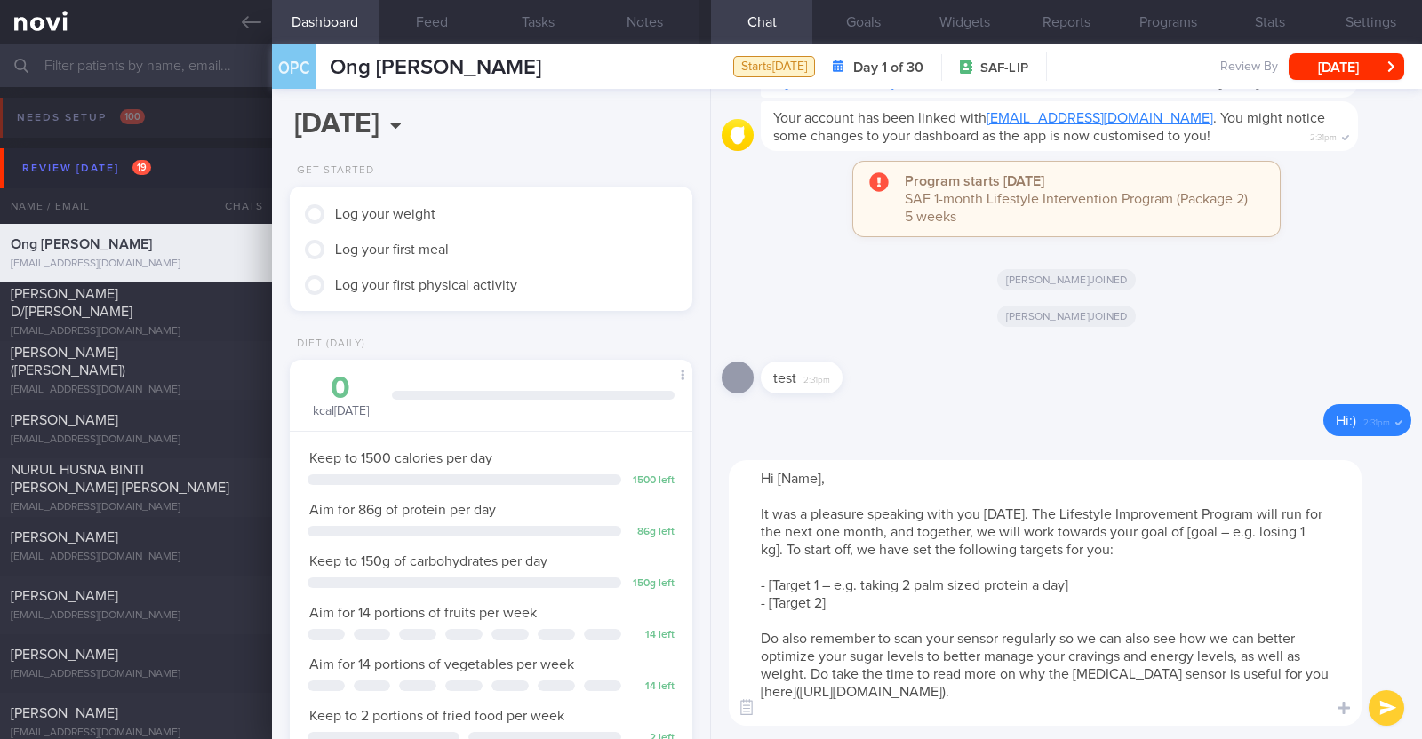
click at [821, 473] on textarea "Hi [Name], It was a pleasure speaking with you today. The Lifestyle Improvement…" at bounding box center [1045, 593] width 633 height 266
drag, startPoint x: 1186, startPoint y: 534, endPoint x: 1251, endPoint y: 536, distance: 64.9
click at [1251, 536] on textarea "Hi Peck Cheong, It was a pleasure speaking with you today. The Lifestyle Improv…" at bounding box center [1045, 593] width 633 height 266
drag, startPoint x: 1067, startPoint y: 584, endPoint x: 766, endPoint y: 579, distance: 301.3
click at [766, 579] on textarea "Hi Peck Cheong, It was a pleasure speaking with you today. The Lifestyle Improv…" at bounding box center [1045, 593] width 633 height 266
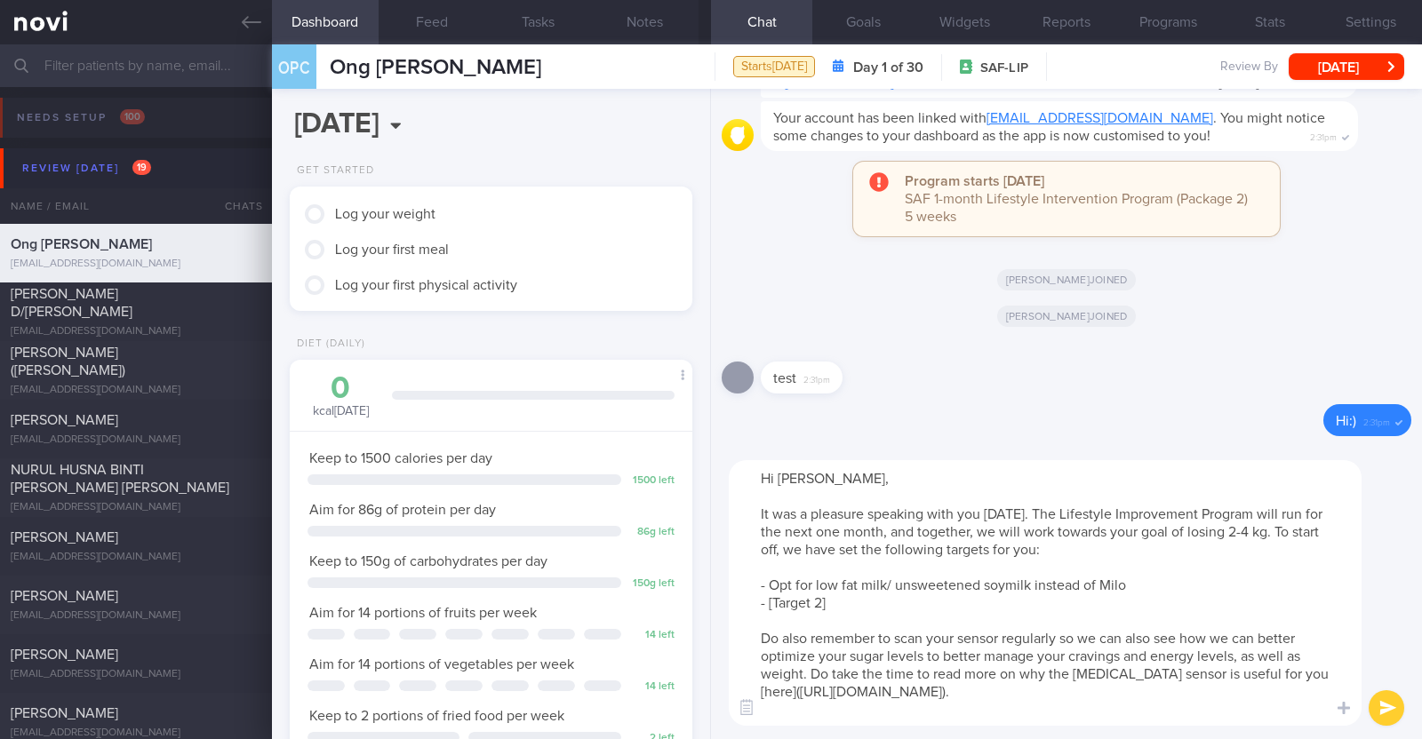
drag, startPoint x: 840, startPoint y: 606, endPoint x: 773, endPoint y: 599, distance: 67.0
click at [773, 599] on textarea "Hi Peck Cheong, It was a pleasure speaking with you today. The Lifestyle Improv…" at bounding box center [1045, 593] width 633 height 266
type textarea "Hi Peck Cheong, It was a pleasure speaking with you today. The Lifestyle Improv…"
click at [1388, 696] on button "submit" at bounding box center [1386, 708] width 36 height 36
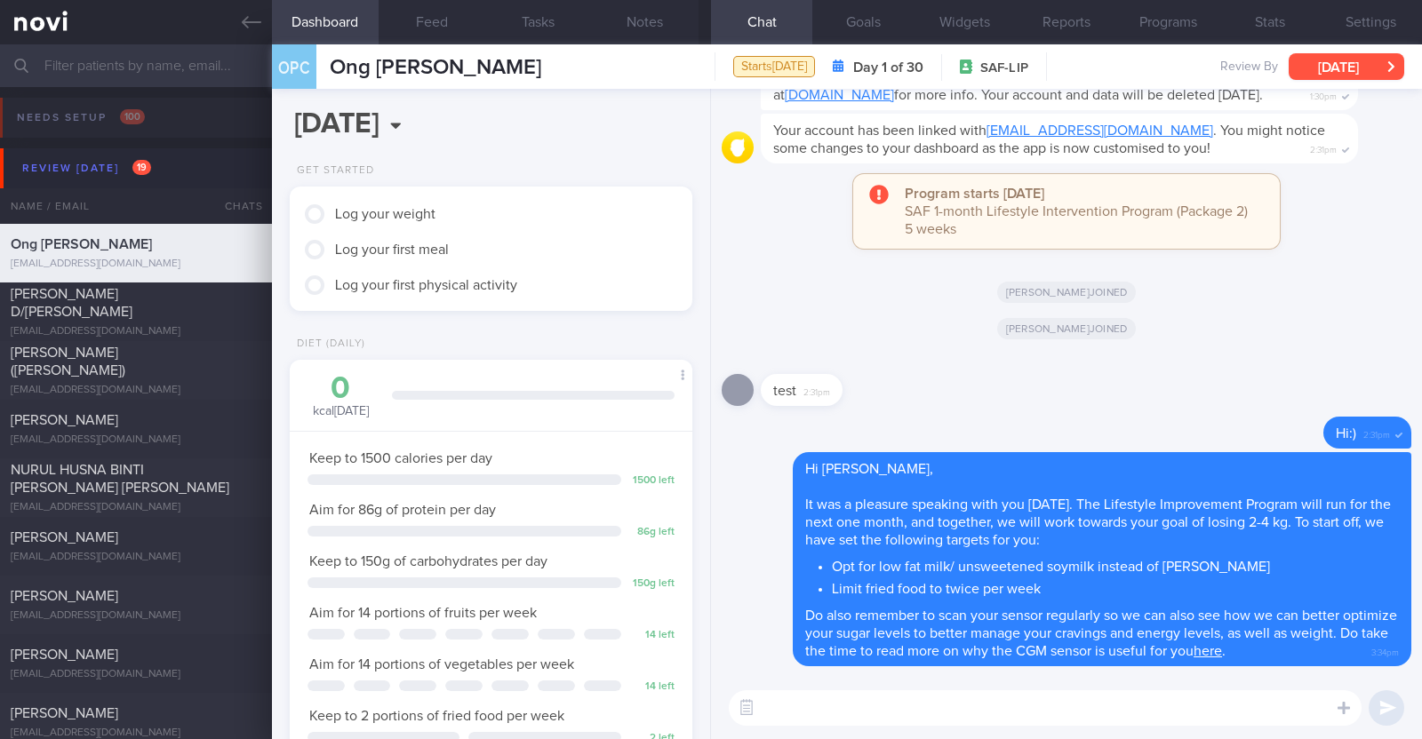
click at [1351, 66] on button "[DATE]" at bounding box center [1346, 66] width 116 height 27
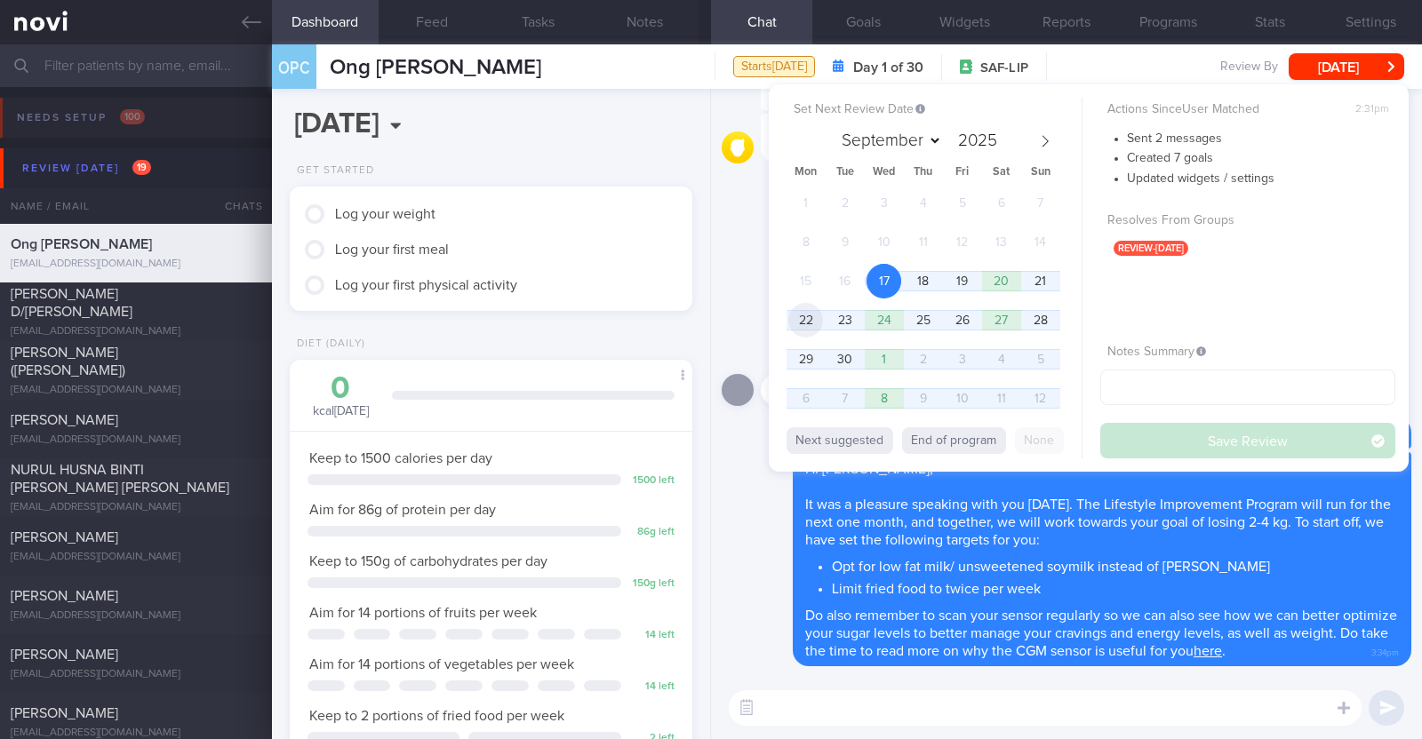
click at [810, 317] on span "22" at bounding box center [805, 320] width 35 height 35
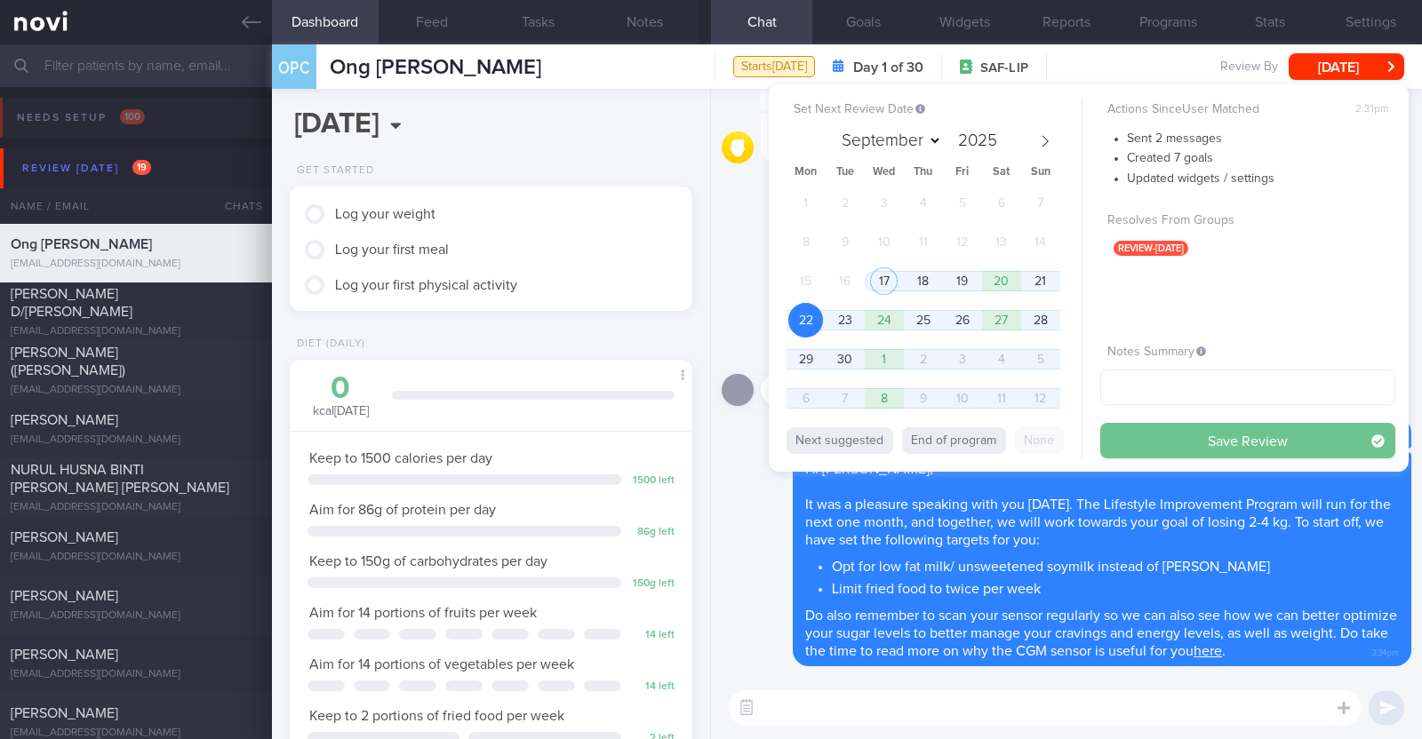
click at [1233, 451] on button "Save Review" at bounding box center [1247, 441] width 295 height 36
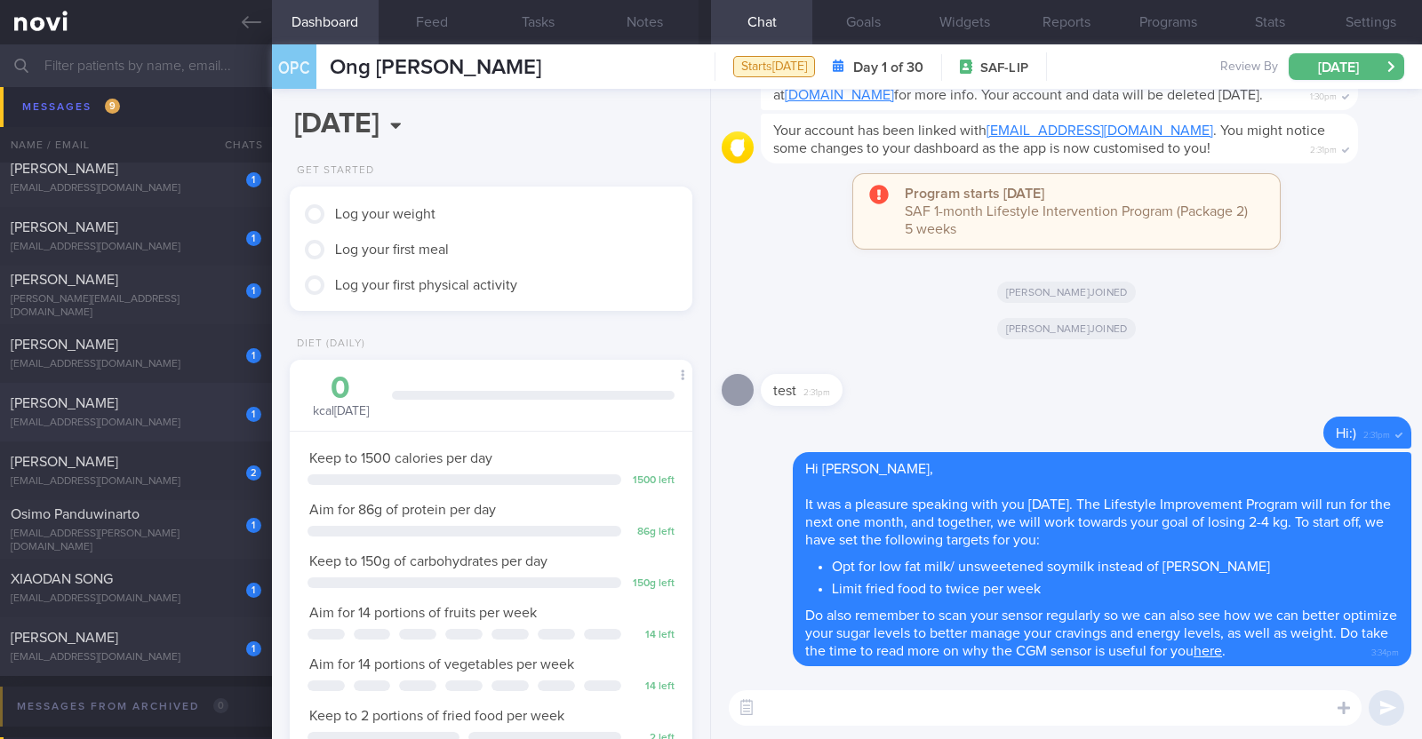
scroll to position [1776, 0]
click at [133, 570] on div "XIAODAN SONG" at bounding box center [134, 576] width 246 height 18
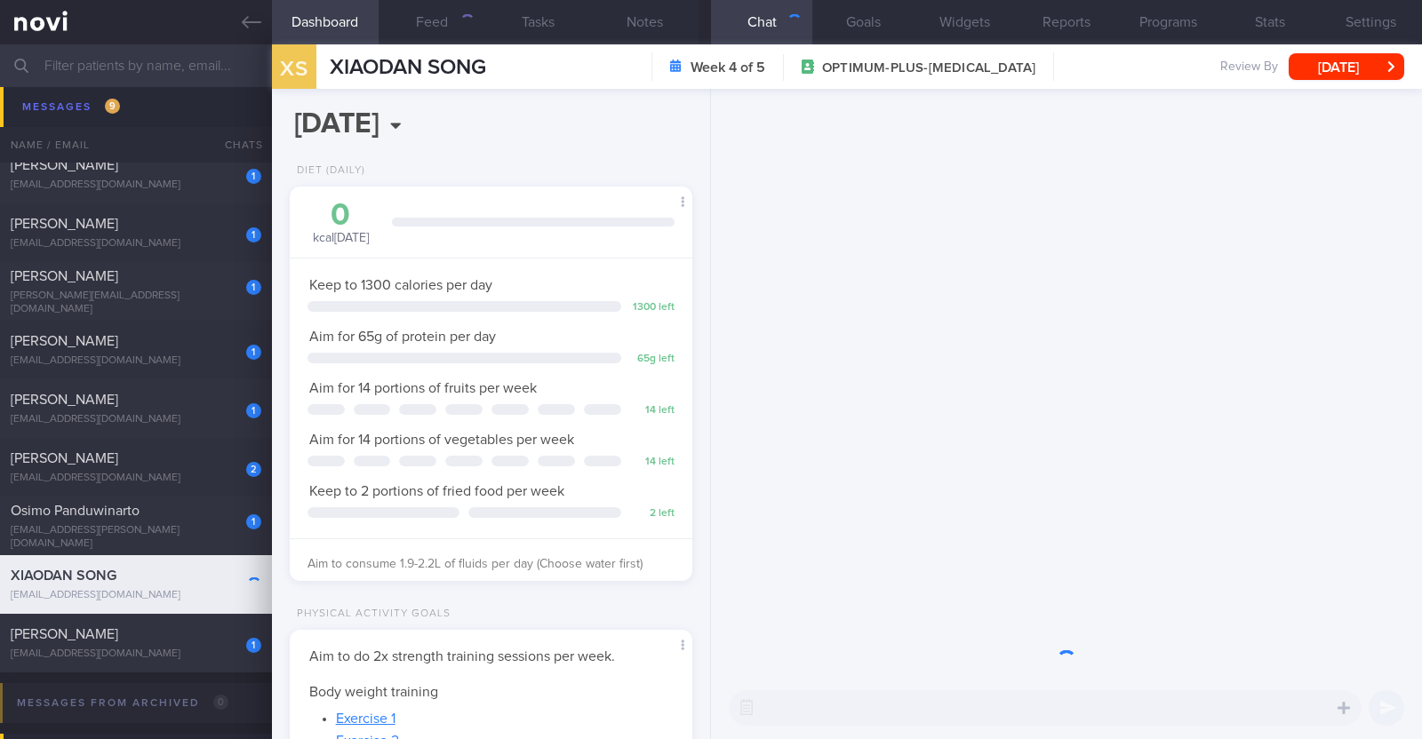
scroll to position [202, 354]
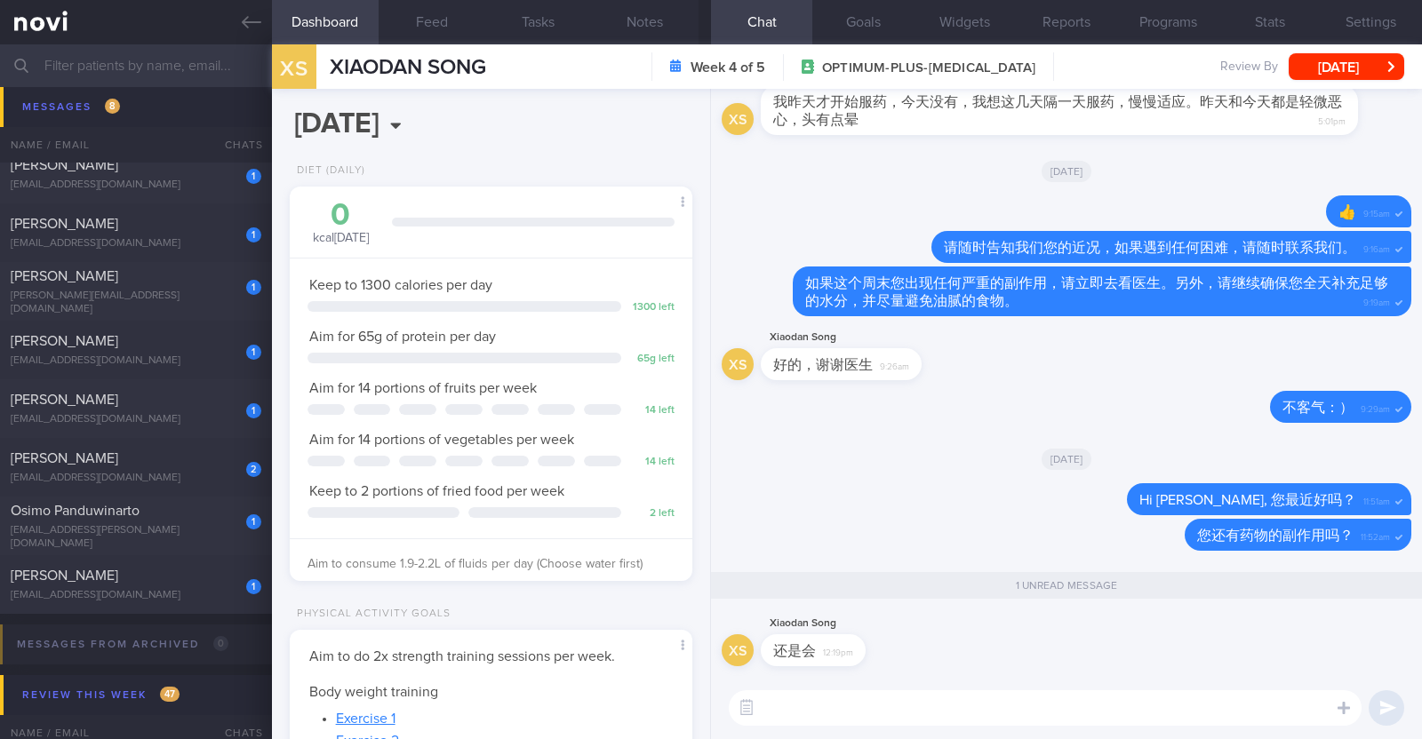
click at [929, 702] on textarea at bounding box center [1045, 708] width 633 height 36
paste textarea "药物的副作用您还能应对吗？还是需要我通知医生？"
click at [913, 705] on textarea "药物的副作用您还能应对吗？还是需要我通知医生？" at bounding box center [1045, 708] width 633 height 36
click at [1076, 706] on textarea "药物的副作用您还能应付得来吗？还是需要我通知医生？" at bounding box center [1045, 708] width 633 height 36
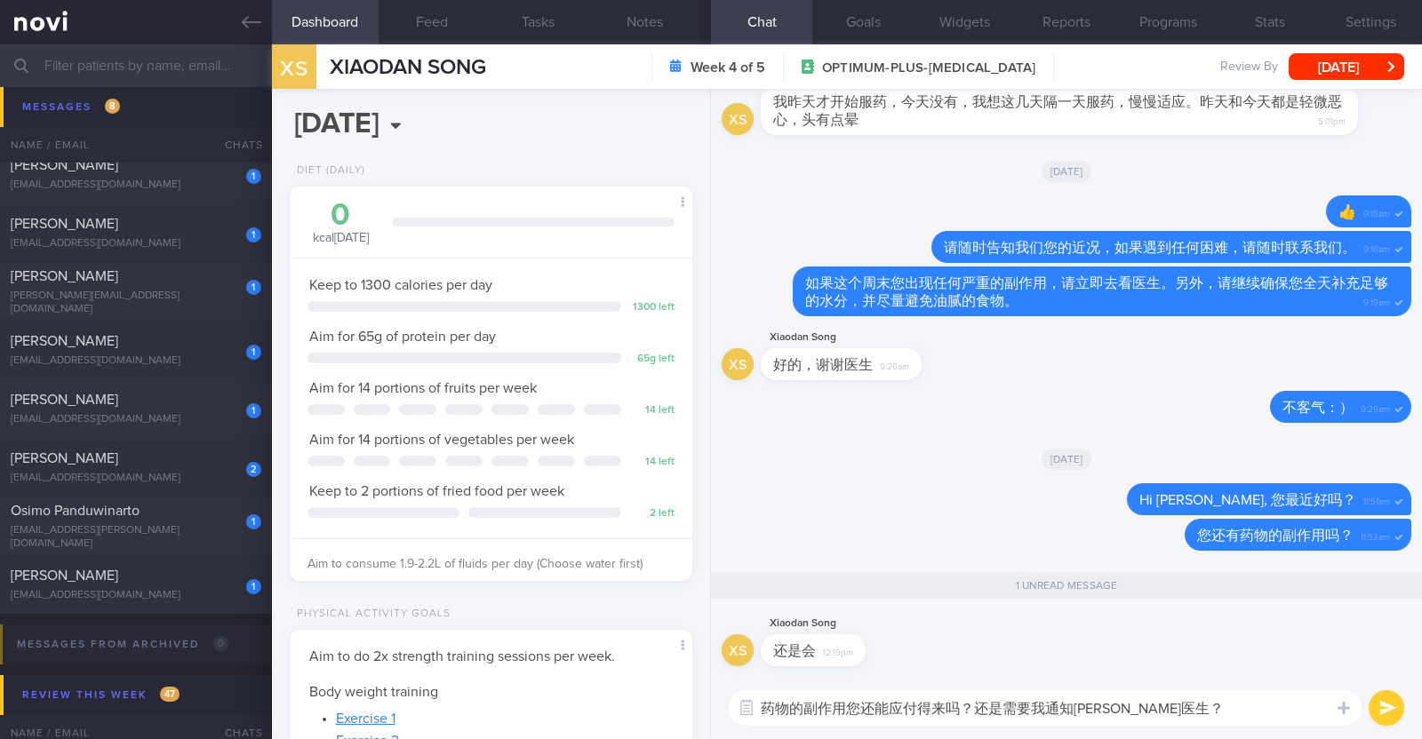
click at [1169, 708] on textarea "药物的副作用您还能应付得来吗？还是需要我通知杨医生？" at bounding box center [1045, 708] width 633 height 36
click at [1092, 708] on textarea "药物的副作用您还能应付得来吗？还是需要我通知杨医生？" at bounding box center [1045, 708] width 633 height 36
click at [768, 698] on textarea "药物的副作用您还能应付得来吗？还是需要我通知医生？" at bounding box center [1045, 708] width 633 height 36
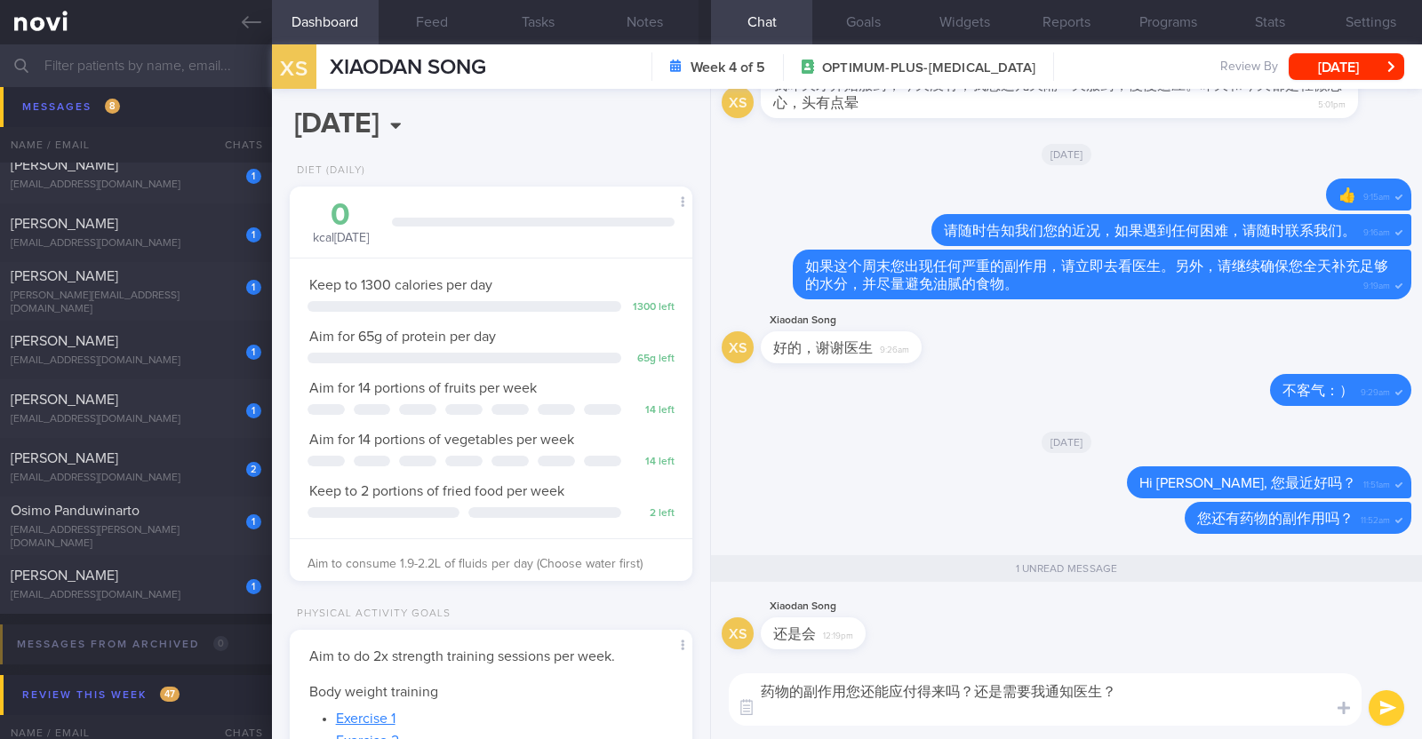
paste textarea "很抱歉听到您还在经历副作用。"
click at [904, 690] on textarea "很抱歉听到您还在经历副作用。 药物的副作用您还能应付得来吗？还是需要我通知医生？" at bounding box center [1045, 700] width 633 height 52
type textarea "很抱歉听到您还在经历药物副作用。 药物的副作用您还能应付得来吗？还是需要我通知医生？"
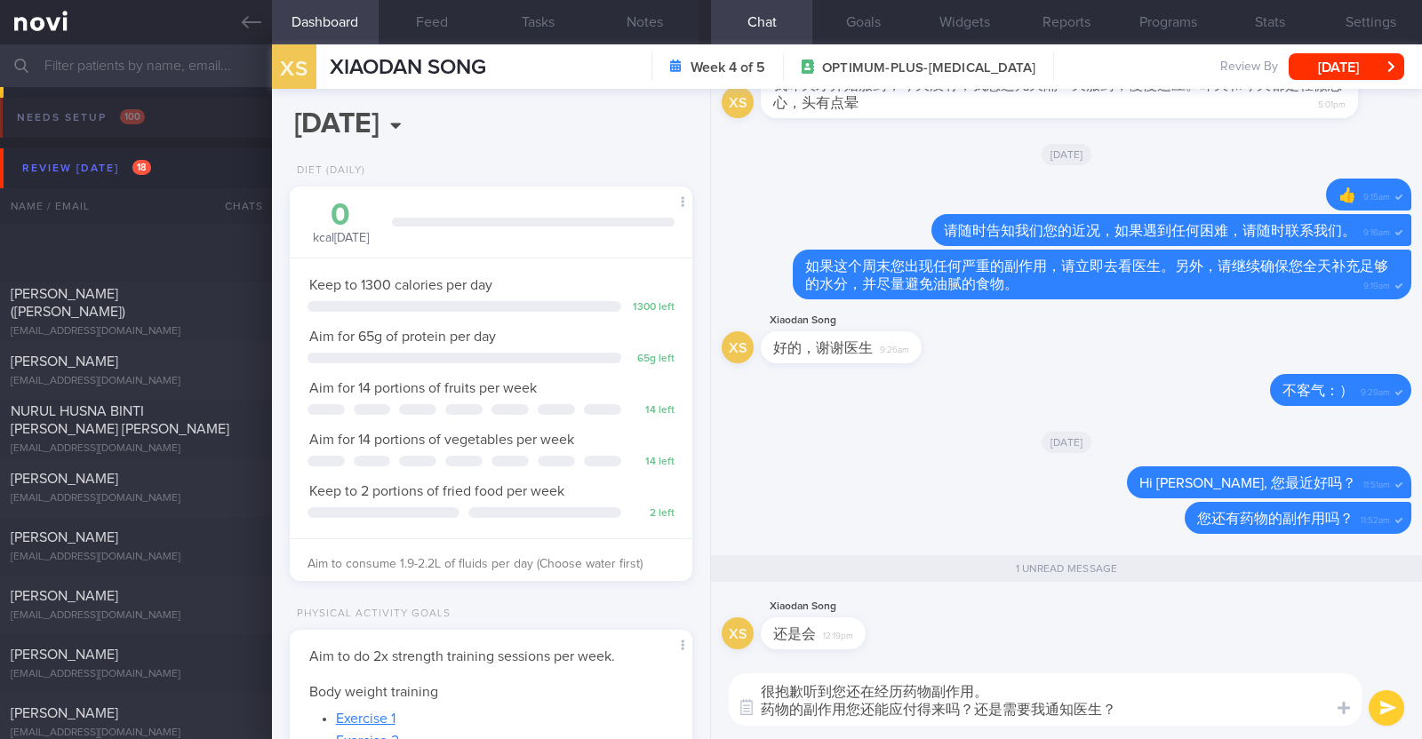
select select "8"
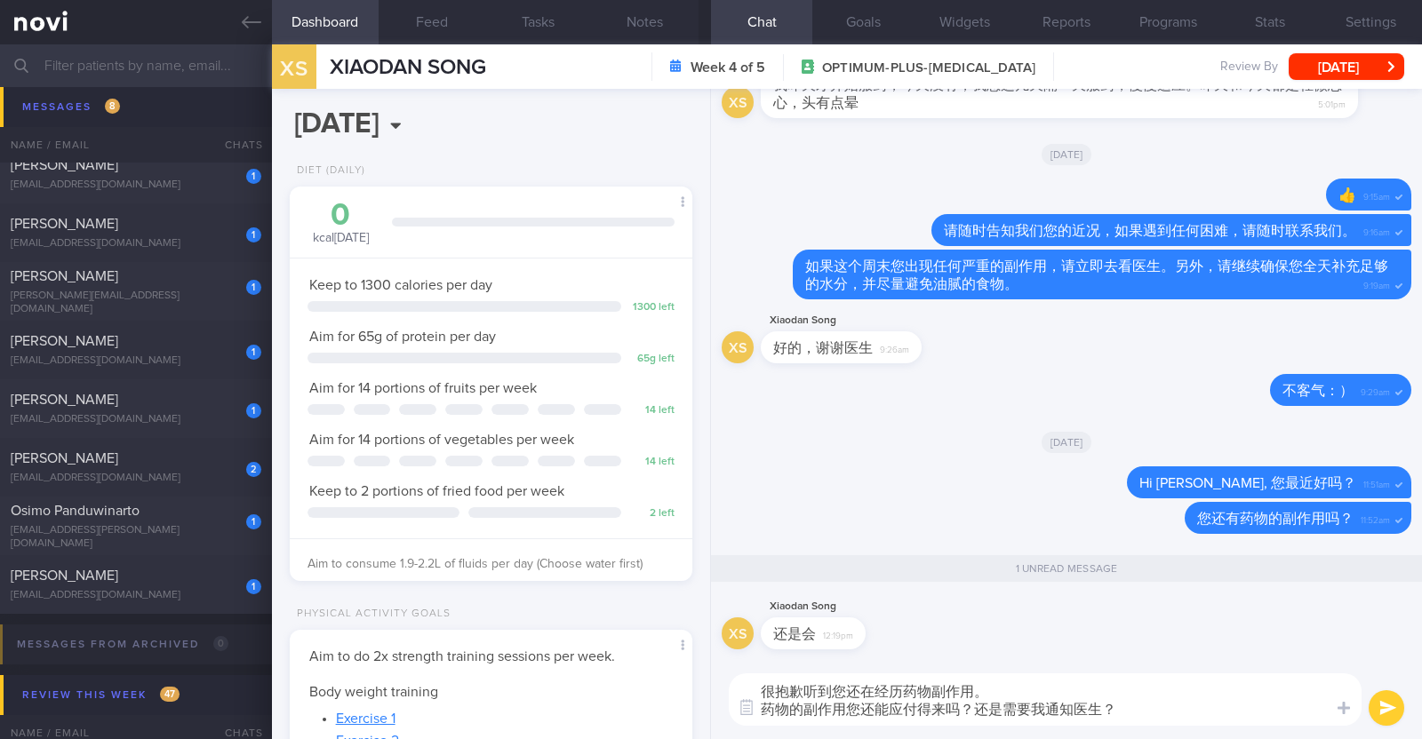
type textarea "很抱歉听到您还在经历药物副作用。 药物的副作用您还能应付得来吗？还是需要我通知医生？"
click at [1386, 709] on button "submit" at bounding box center [1386, 708] width 36 height 36
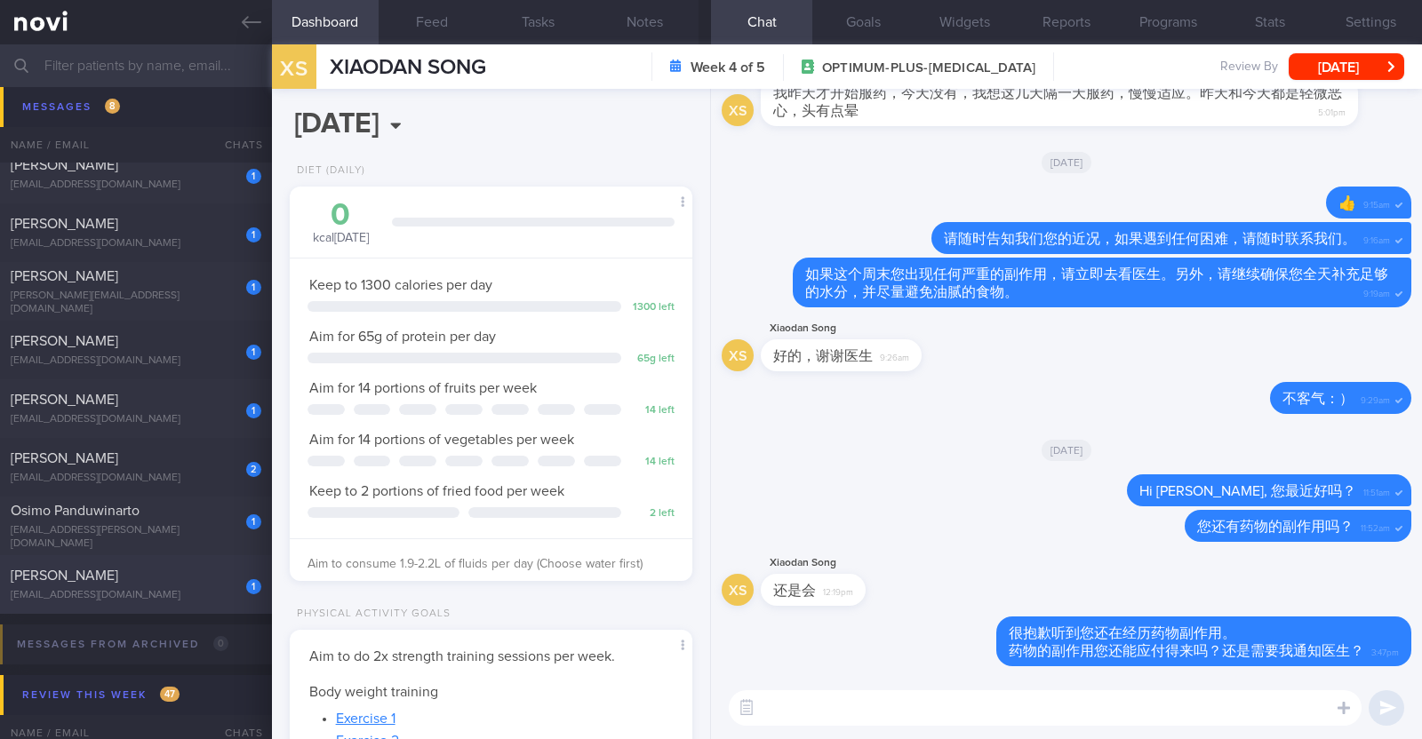
click at [116, 582] on div "[PERSON_NAME]" at bounding box center [134, 576] width 246 height 18
click at [1369, 54] on button "[DATE]" at bounding box center [1346, 66] width 116 height 27
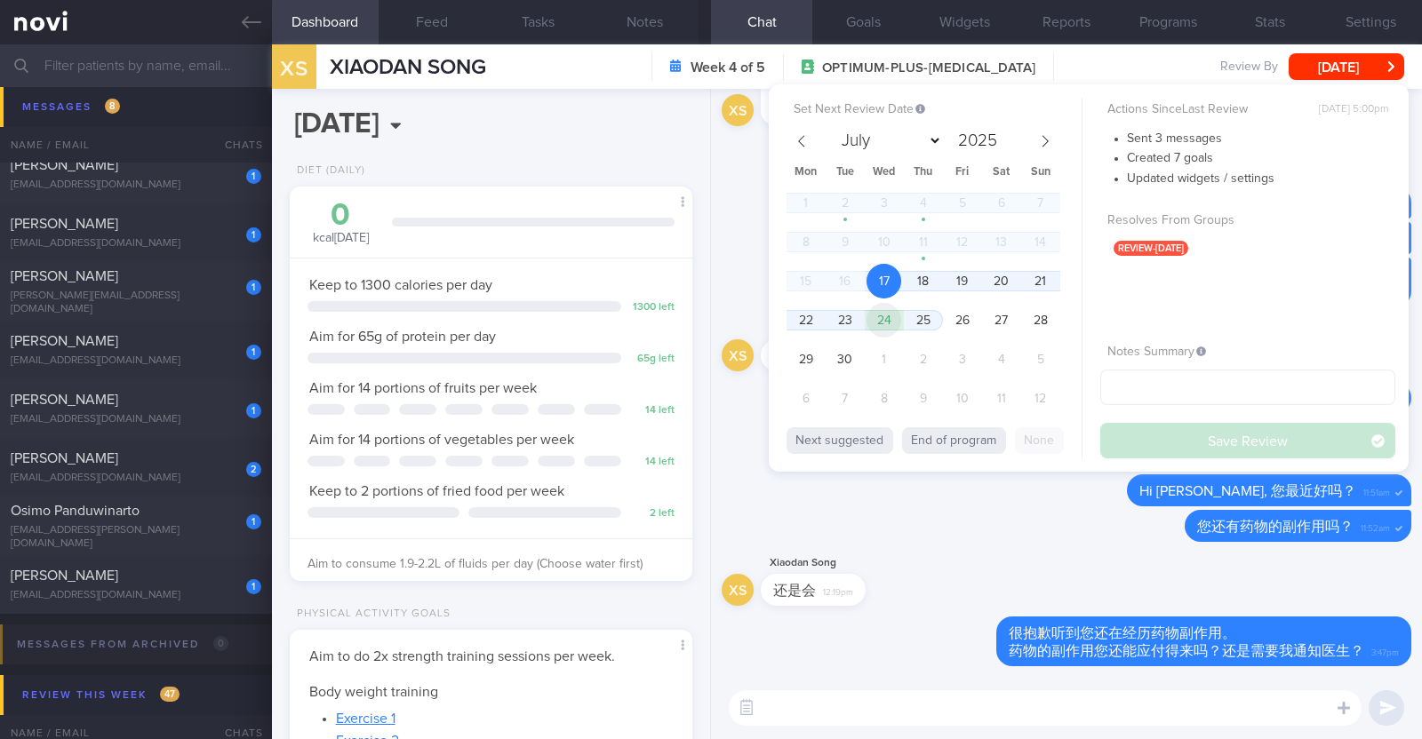
click at [887, 317] on span "24" at bounding box center [883, 320] width 35 height 35
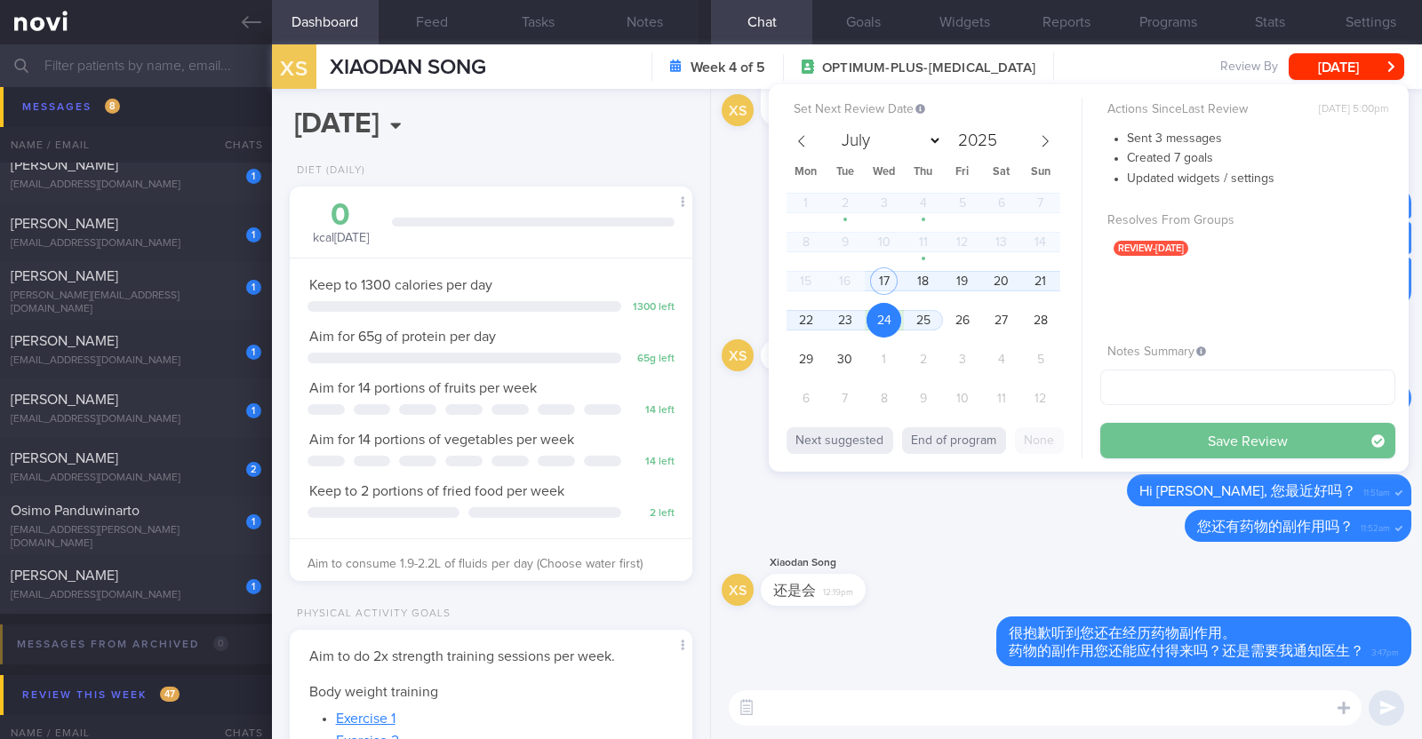
click at [1153, 437] on button "Save Review" at bounding box center [1247, 441] width 295 height 36
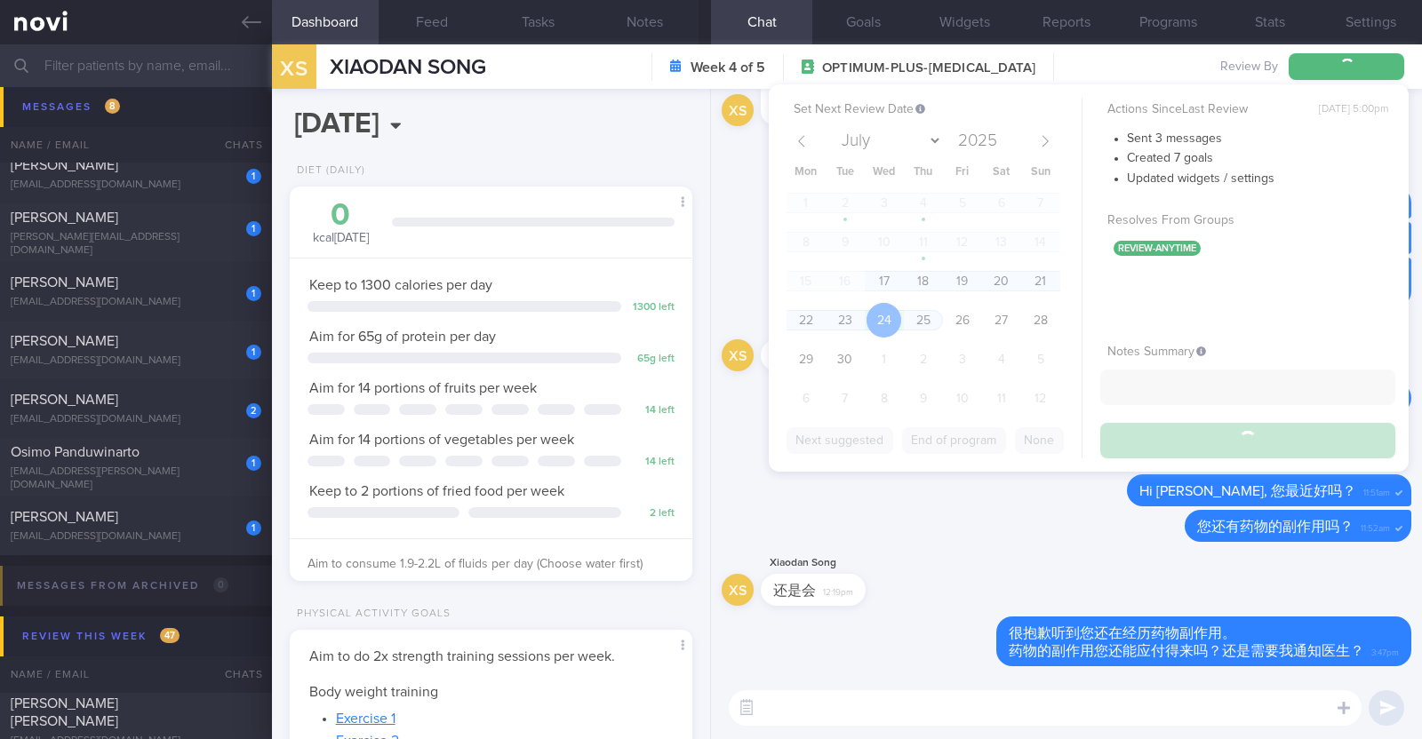
scroll to position [1719, 0]
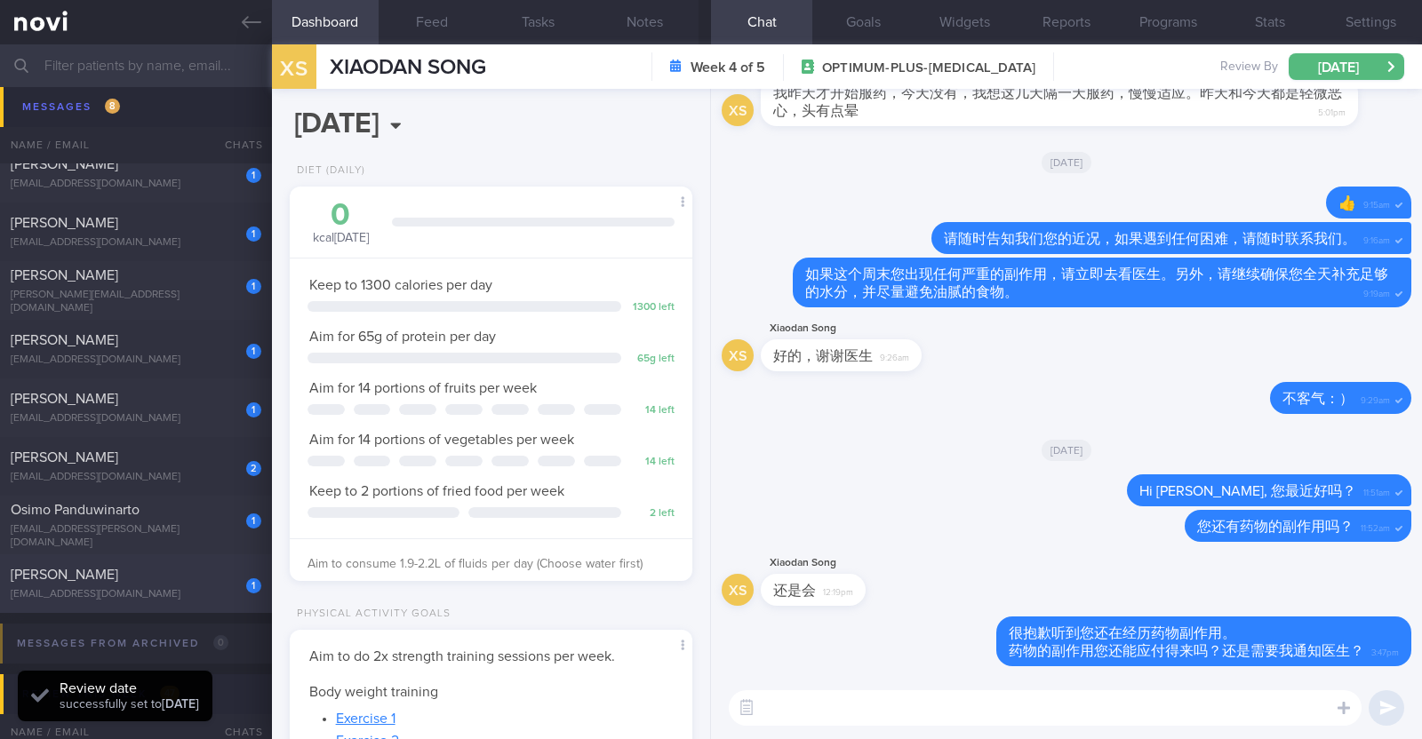
click at [187, 600] on div "[EMAIL_ADDRESS][DOMAIN_NAME]" at bounding box center [136, 594] width 251 height 13
type input "r/v 22/9"
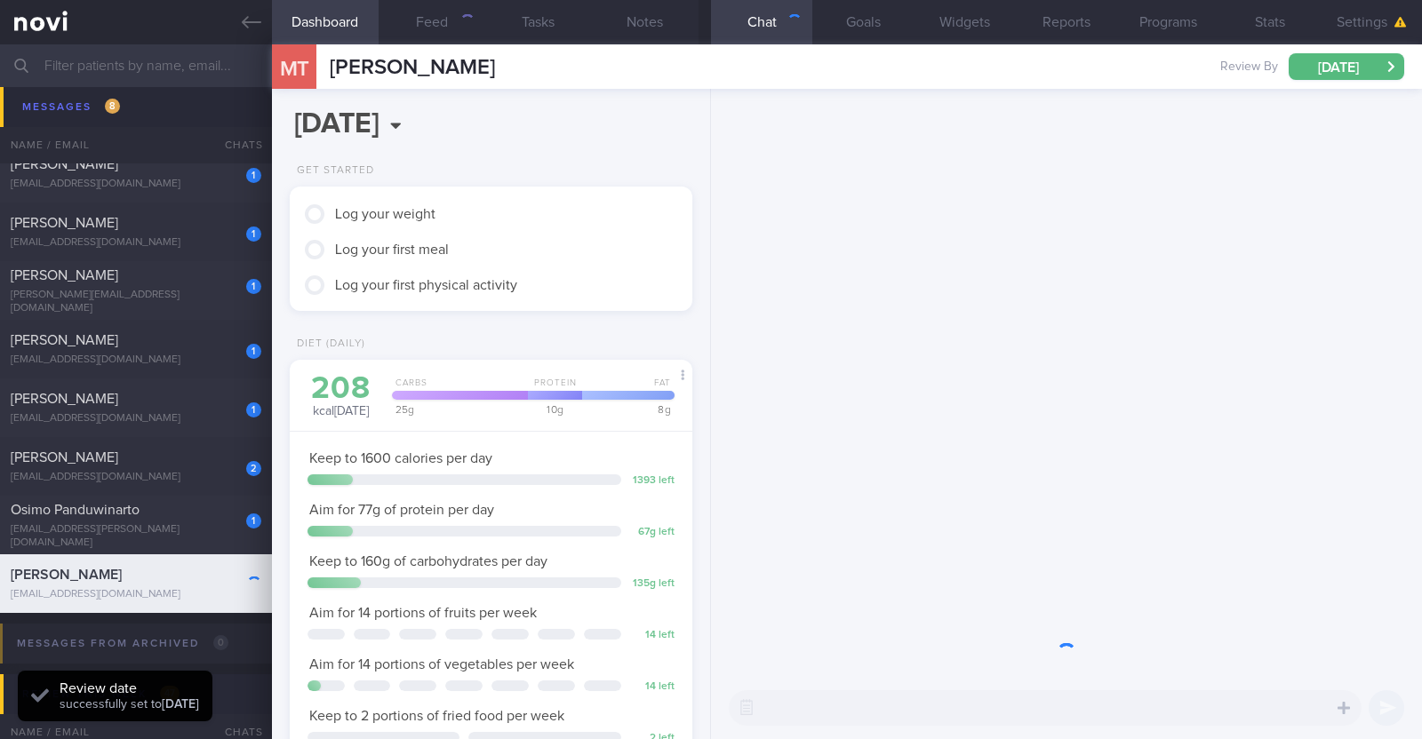
scroll to position [180, 360]
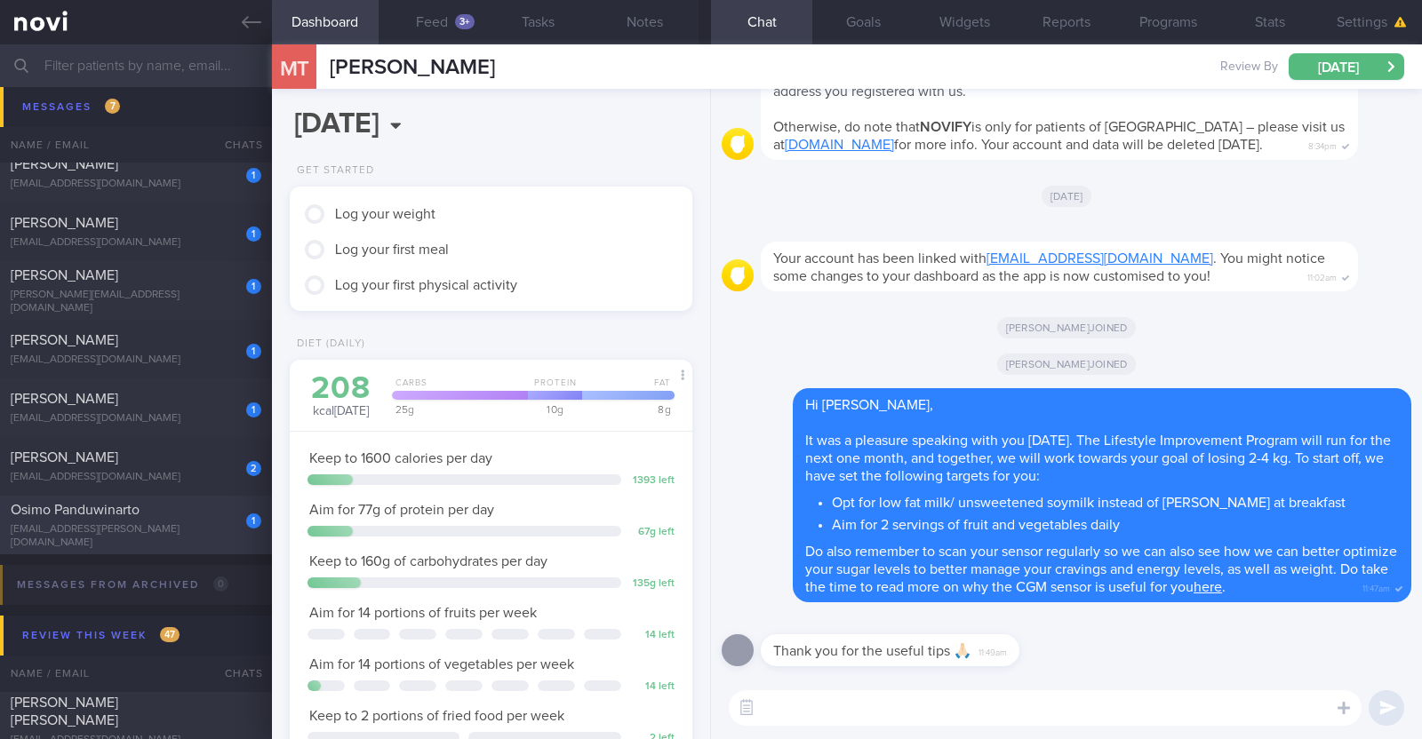
click at [195, 528] on div "1 Osimo Panduwinarto giorgius.oshimo@gmail.com" at bounding box center [136, 525] width 272 height 49
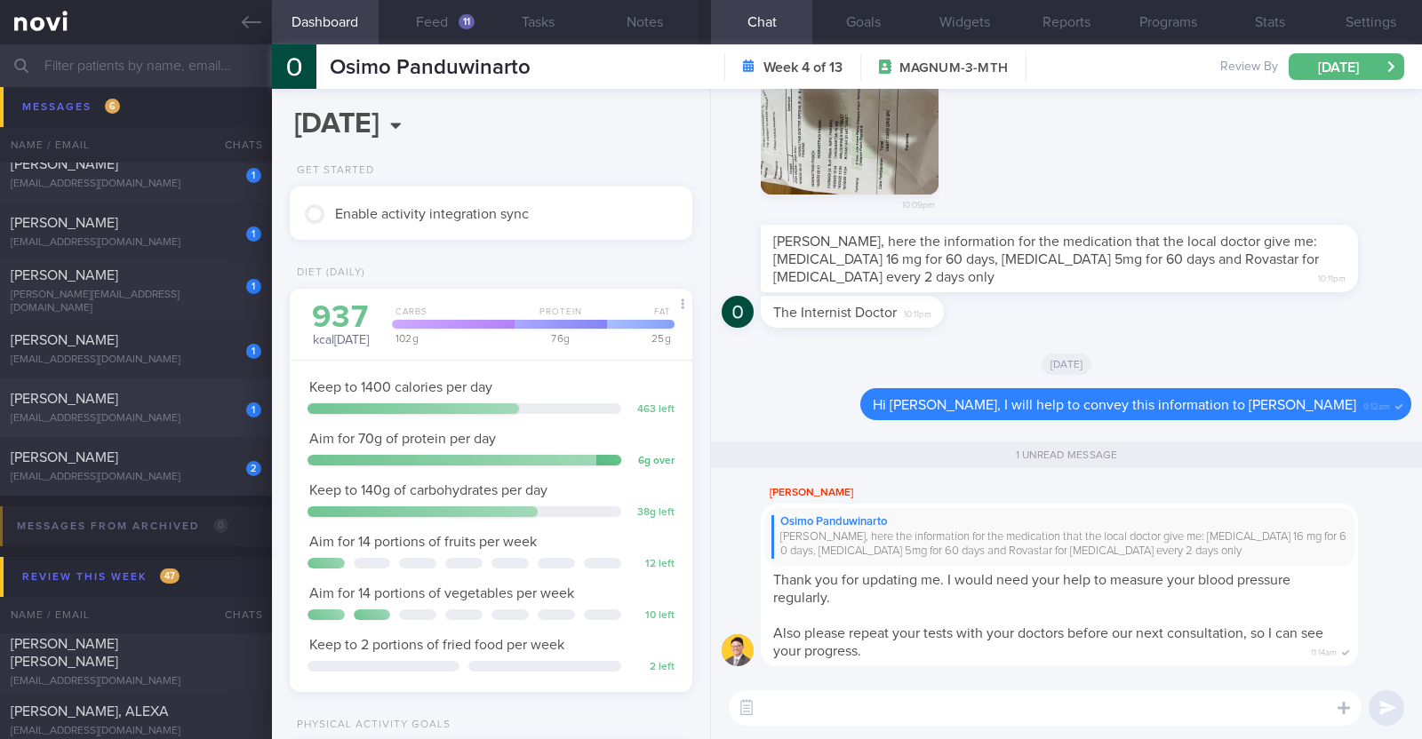
click at [165, 410] on div "1 Irshah Iraimi heyirshah@gmail.com" at bounding box center [136, 408] width 272 height 36
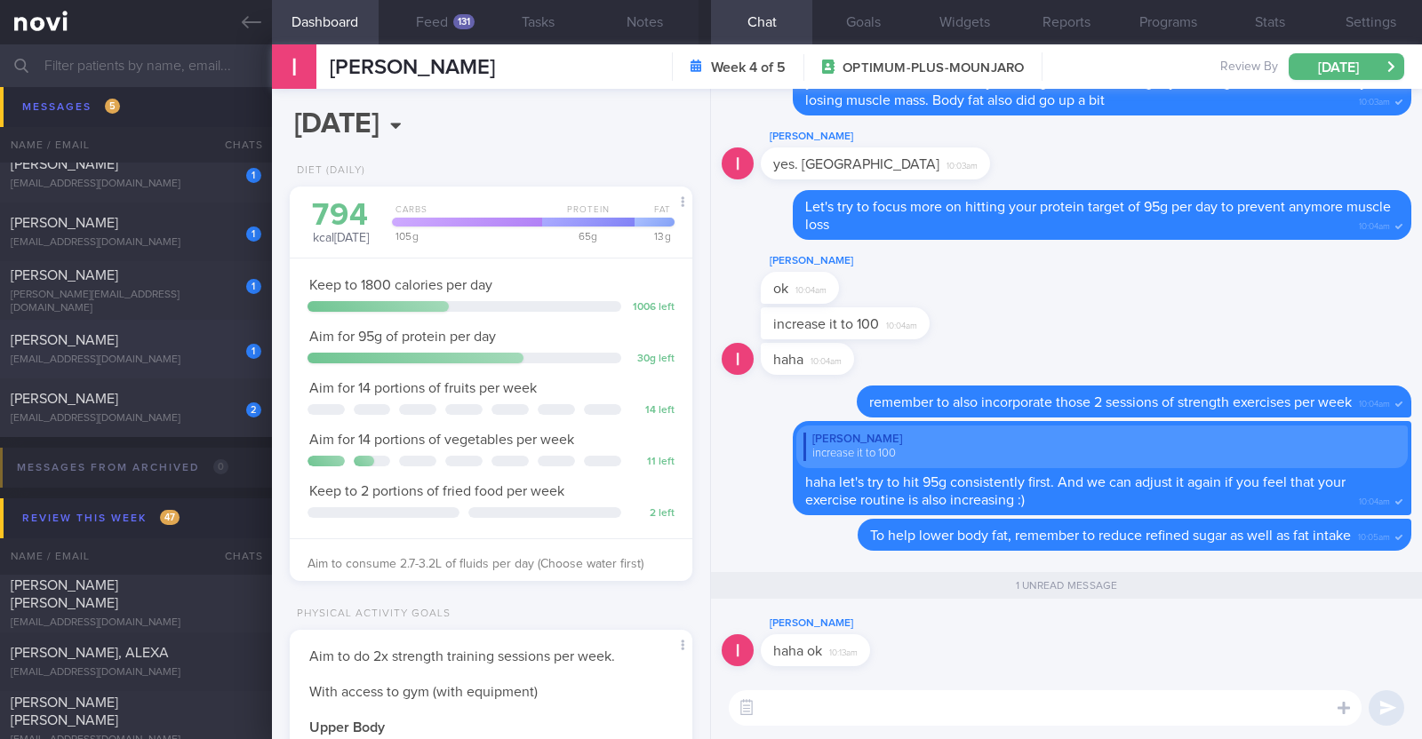
click at [174, 347] on div "NG WEI-EE" at bounding box center [134, 340] width 246 height 18
type input "R/v 24/9"
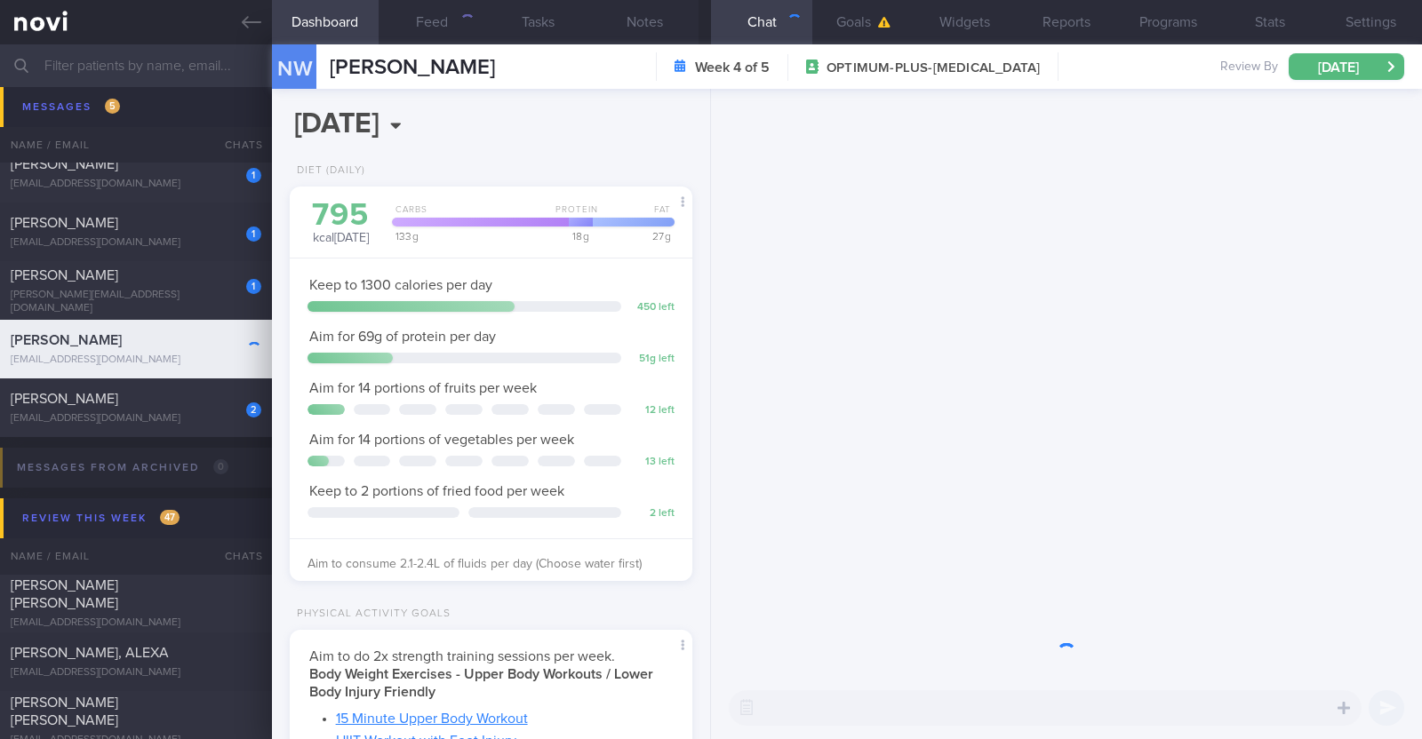
scroll to position [202, 354]
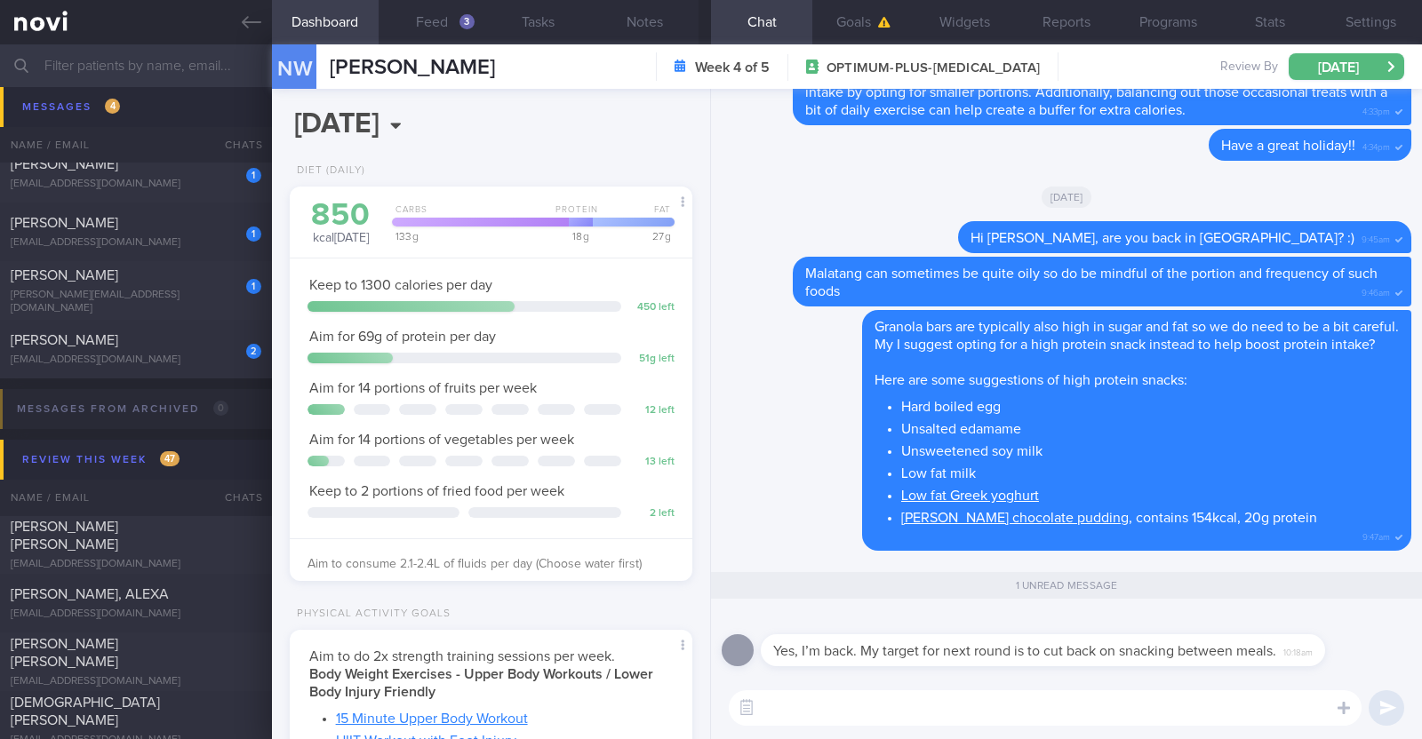
click at [840, 709] on textarea at bounding box center [1045, 708] width 633 height 36
paste textarea "👍"
type textarea "👍👍👍"
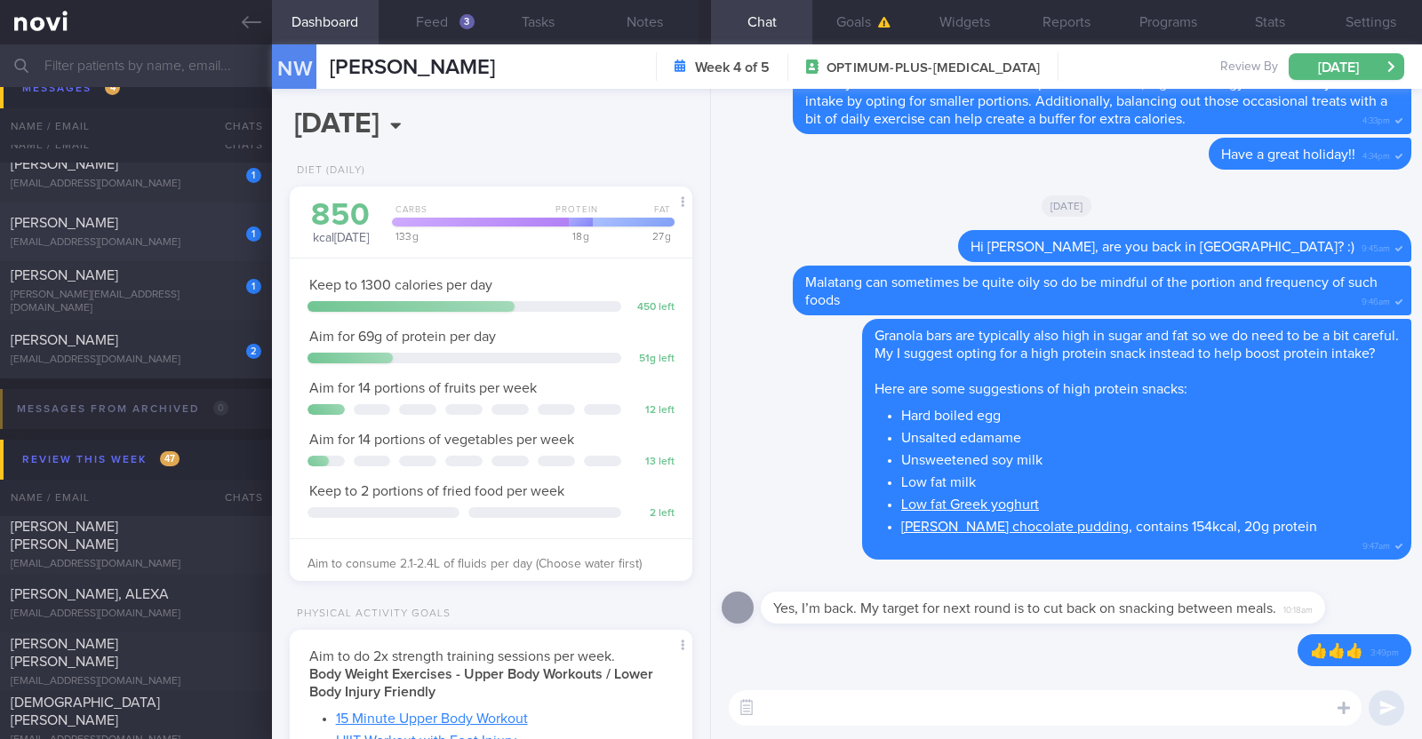
scroll to position [1496, 0]
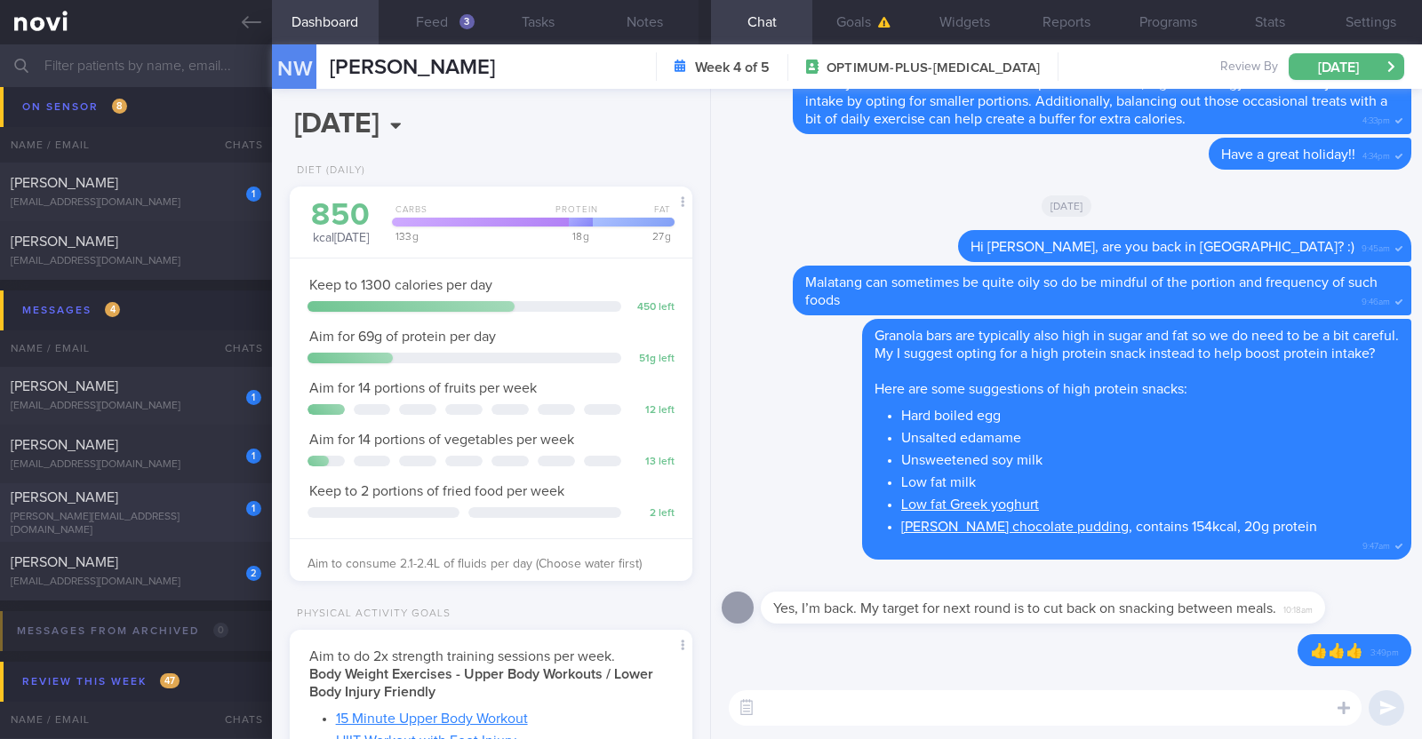
click at [121, 520] on div "michell.tan@gmail.com" at bounding box center [136, 524] width 251 height 27
type input "r/v 24/9"
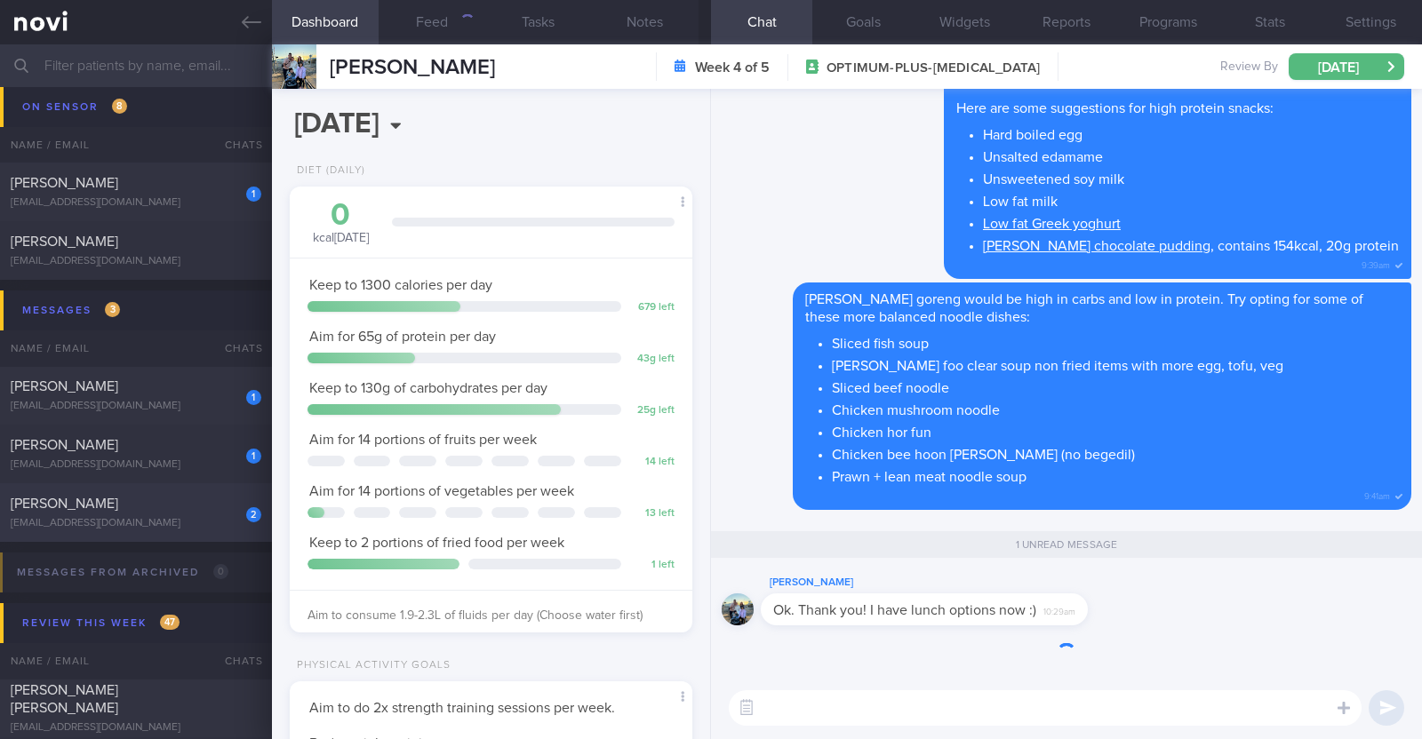
scroll to position [202, 354]
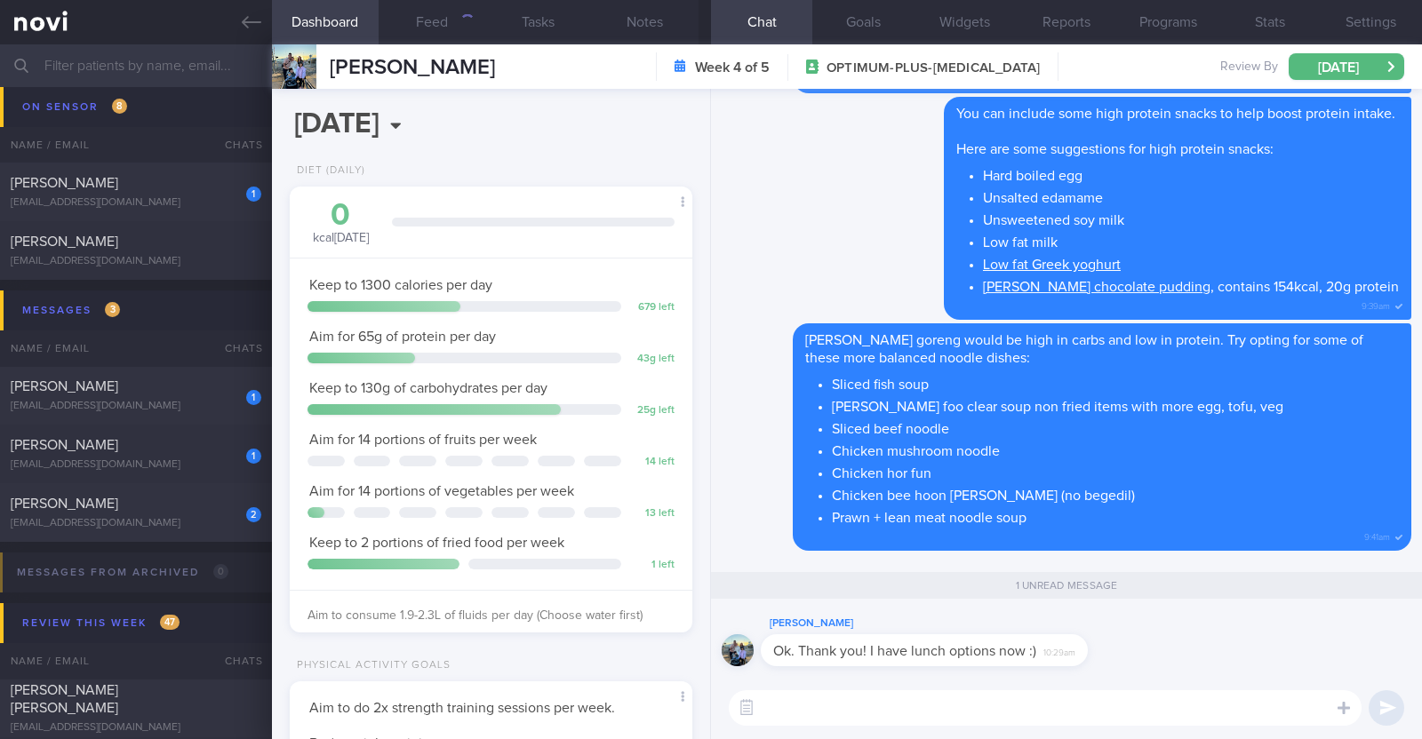
click at [804, 710] on textarea at bounding box center [1045, 708] width 633 height 36
paste textarea "👍"
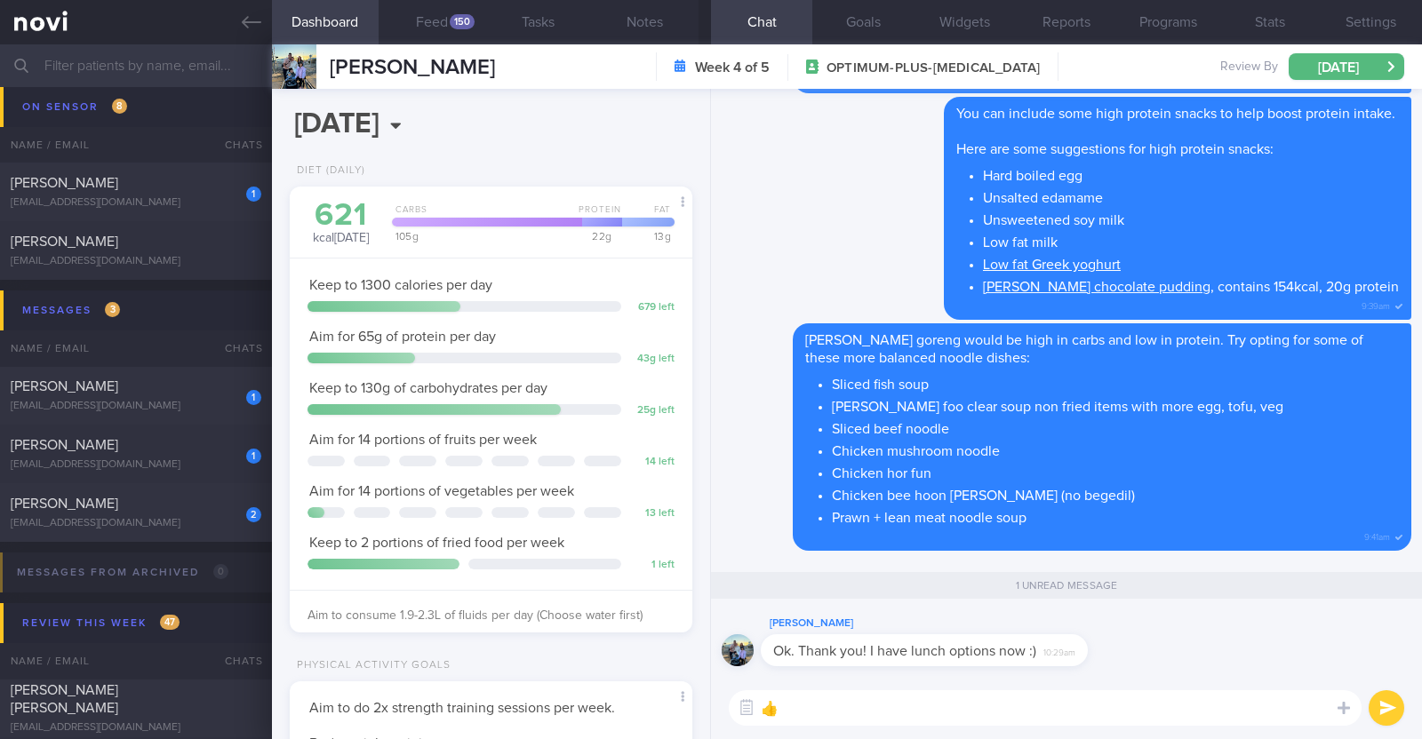
paste textarea "👍"
type textarea "👍👍👍"
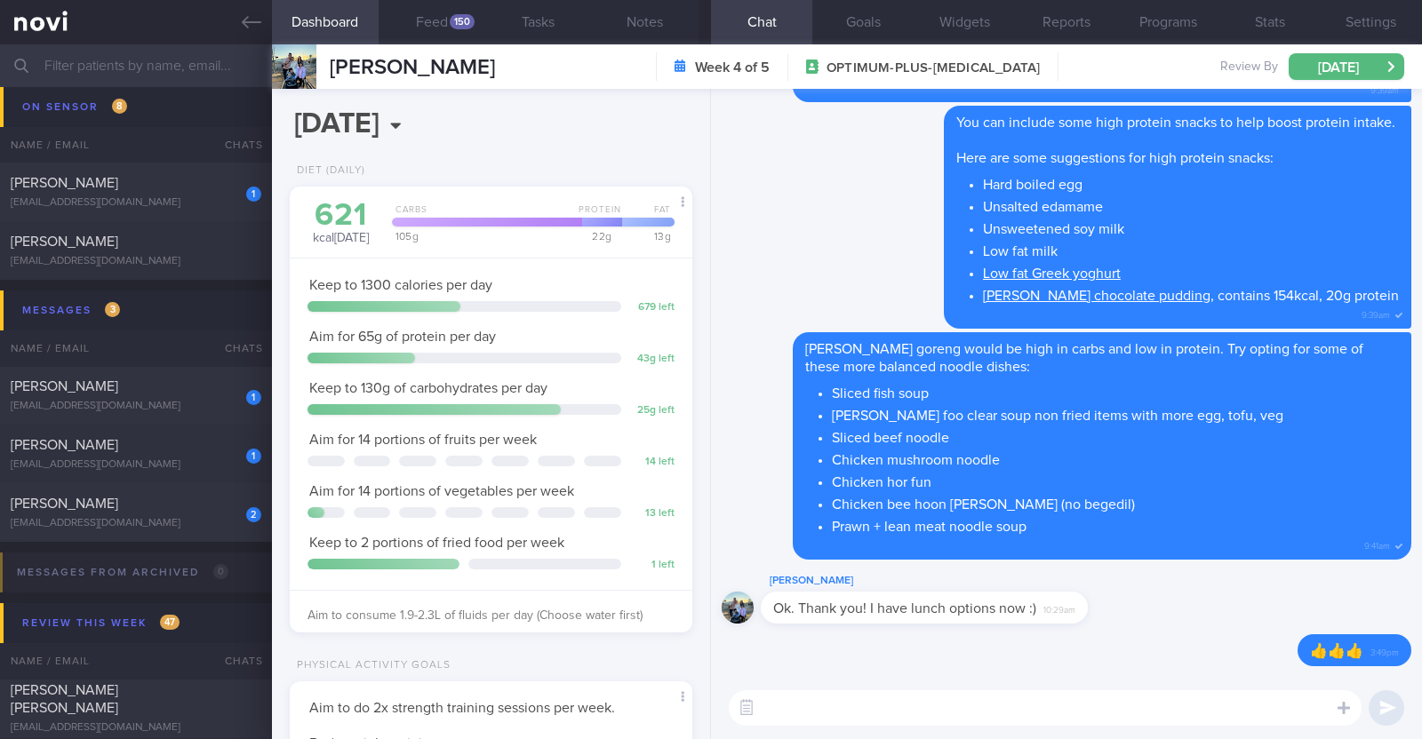
scroll to position [0, 0]
click at [189, 451] on div "[PERSON_NAME]" at bounding box center [134, 445] width 246 height 18
type input "Monitor for hypos!!!"
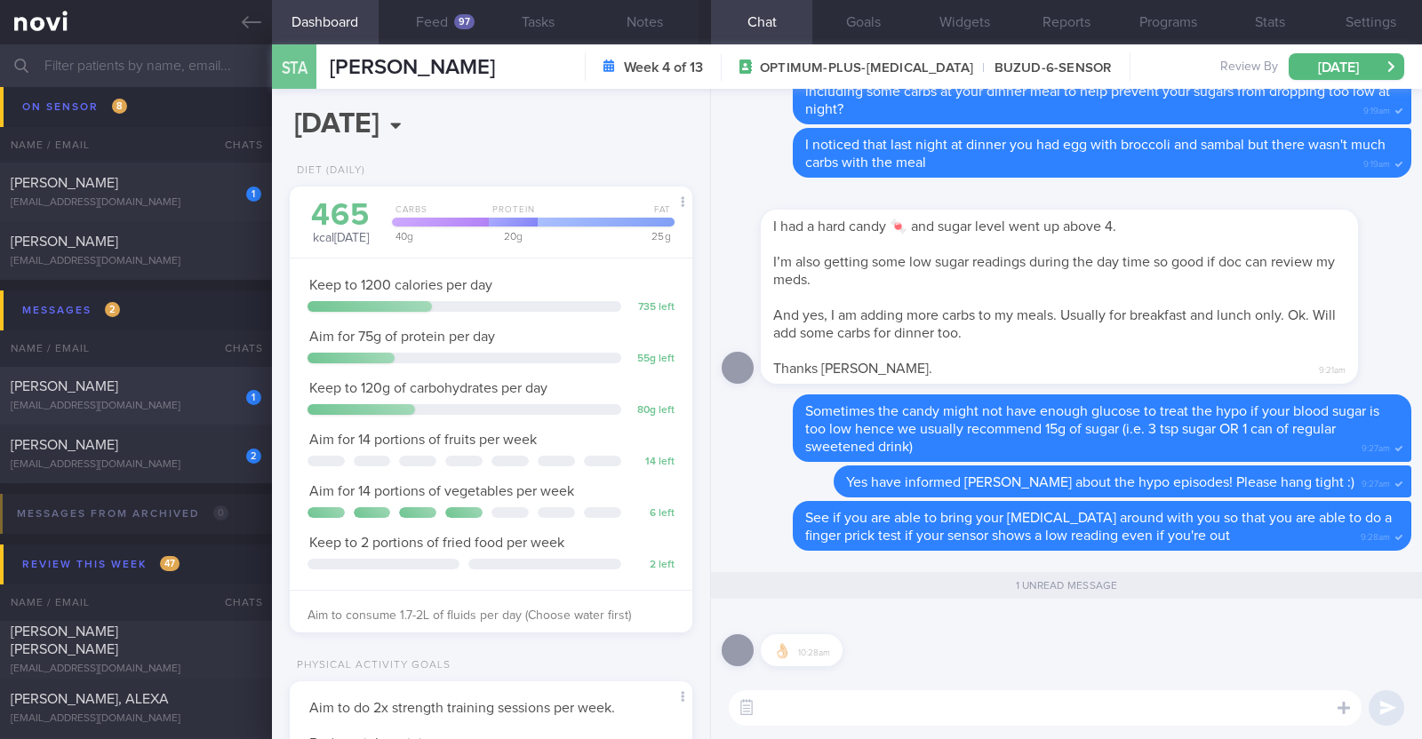
scroll to position [180, 360]
click at [174, 402] on div "[EMAIL_ADDRESS][DOMAIN_NAME]" at bounding box center [136, 406] width 251 height 13
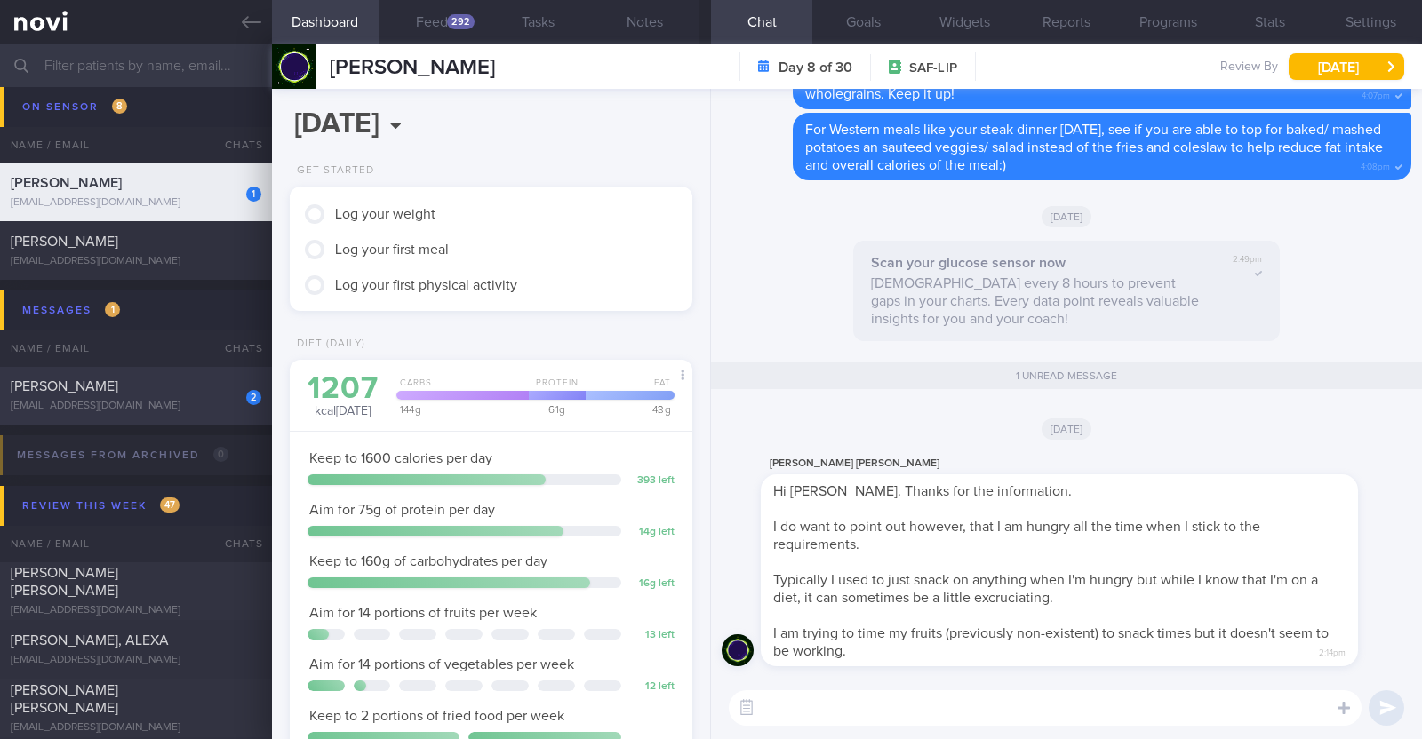
scroll to position [227, 360]
click at [424, 12] on button "Feed 292" at bounding box center [432, 22] width 107 height 44
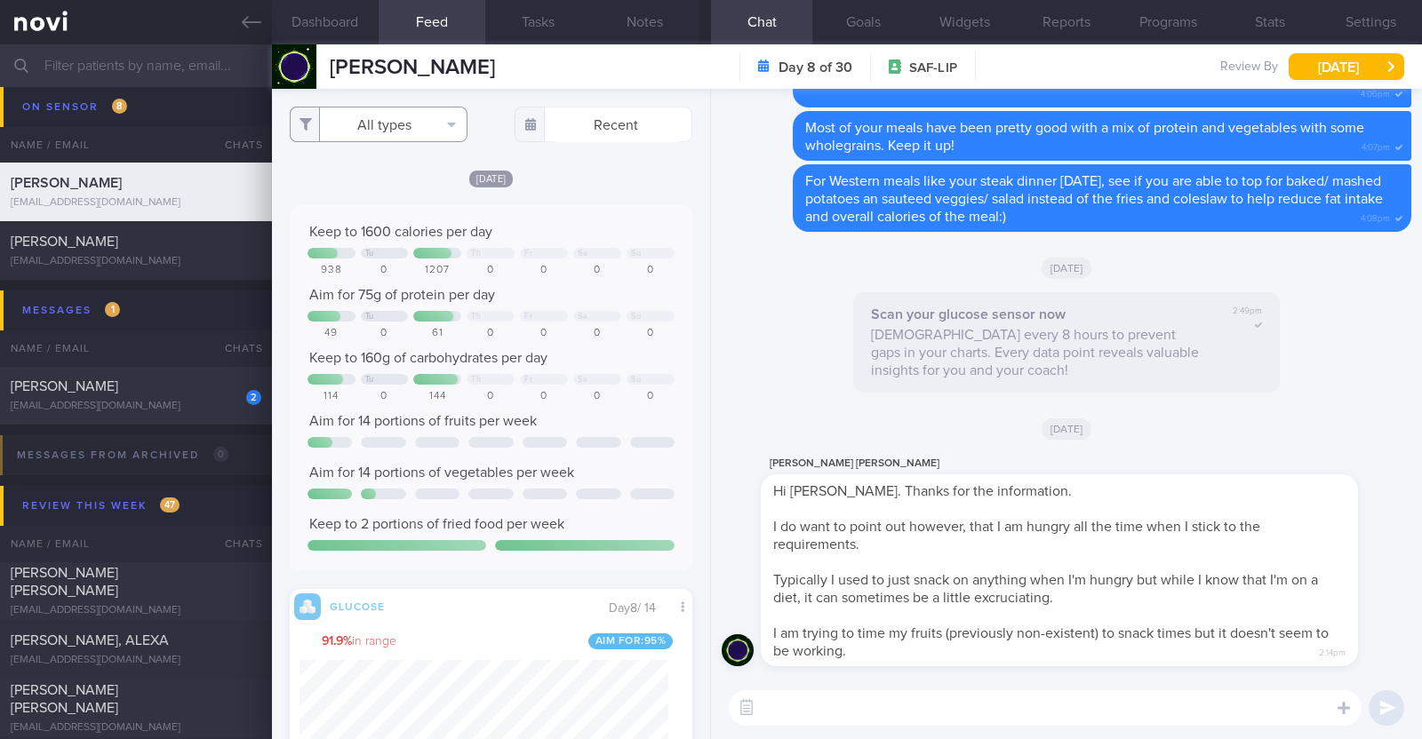
click at [397, 122] on button "All types" at bounding box center [379, 125] width 178 height 36
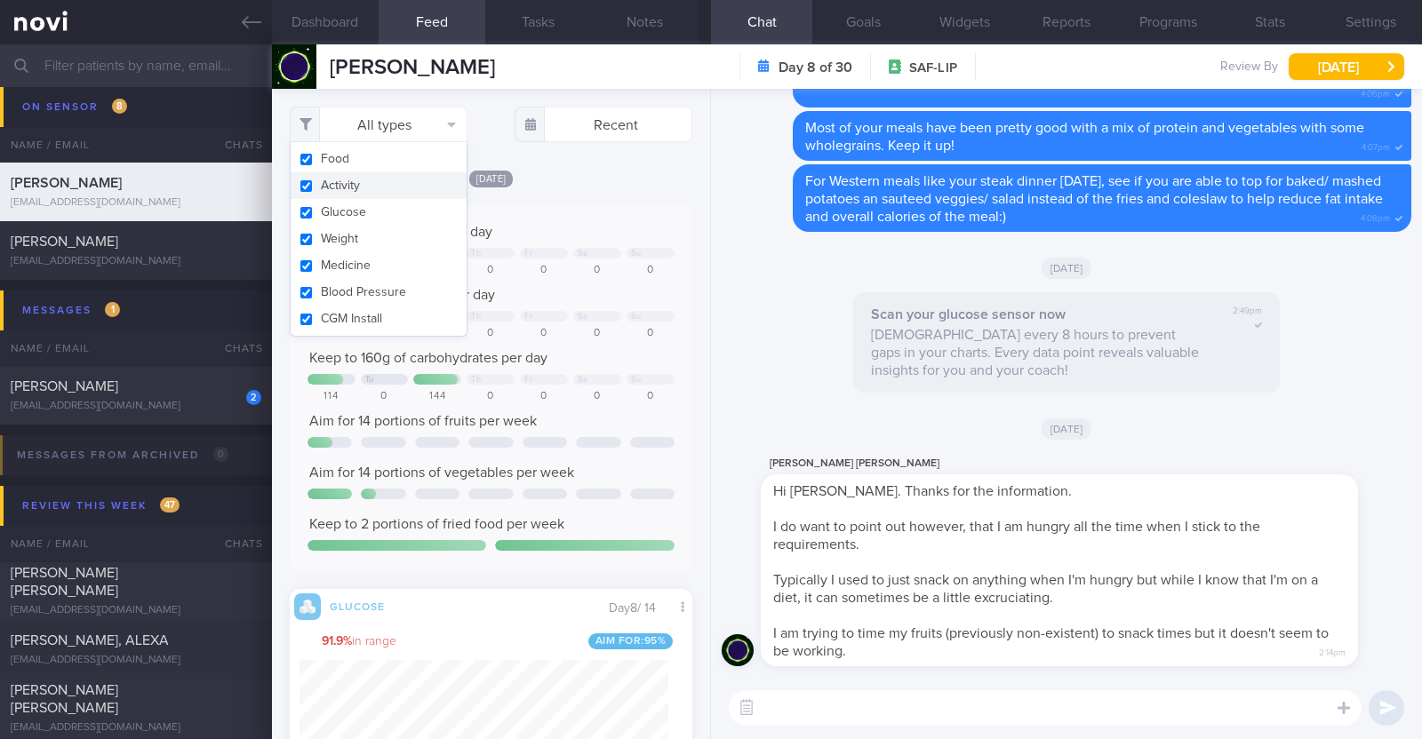
click at [355, 184] on button "Activity" at bounding box center [379, 185] width 176 height 27
checkbox input "false"
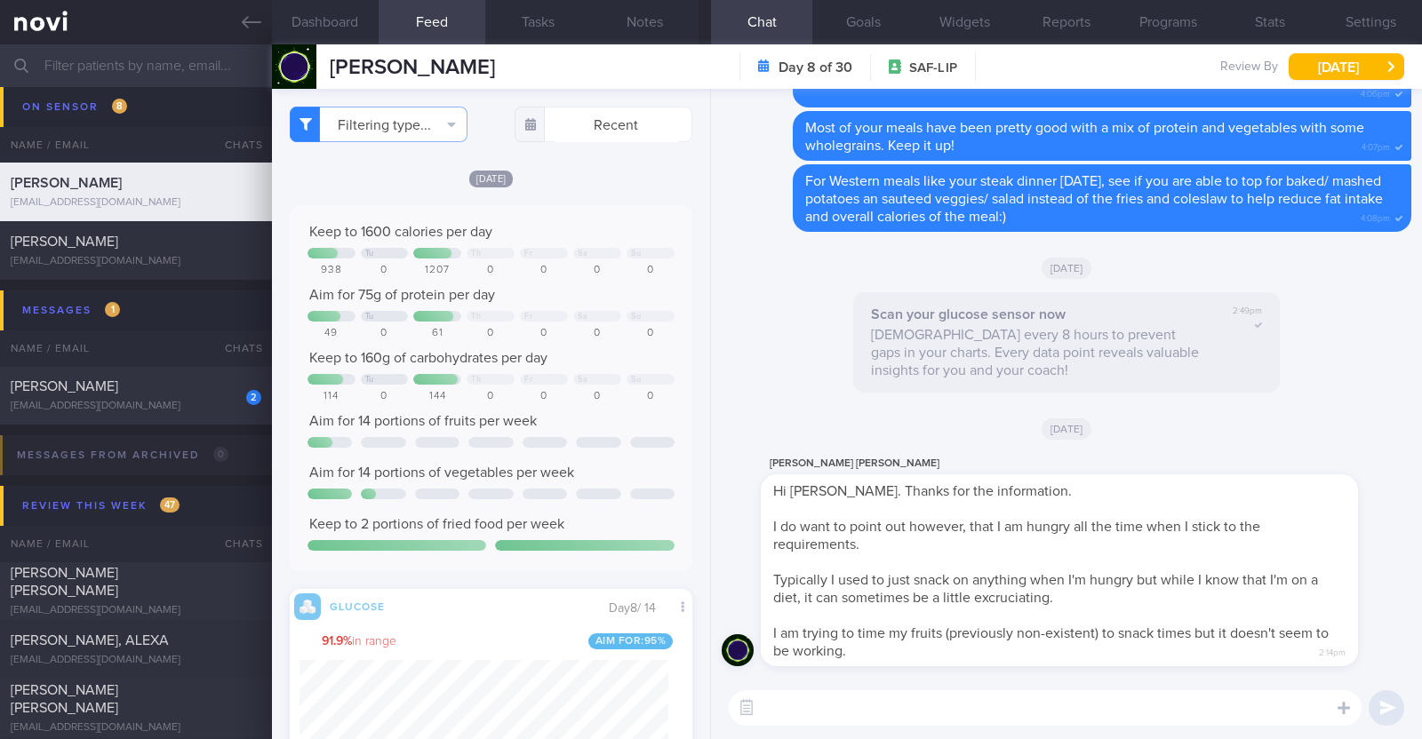
click at [603, 167] on div "Filtering type... Food Activity Glucose Weight Medicine Blood Pressure CGM Inst…" at bounding box center [491, 414] width 438 height 650
click at [870, 703] on textarea at bounding box center [1045, 708] width 633 height 36
type textarea "T"
click at [869, 708] on textarea at bounding box center [1045, 708] width 633 height 36
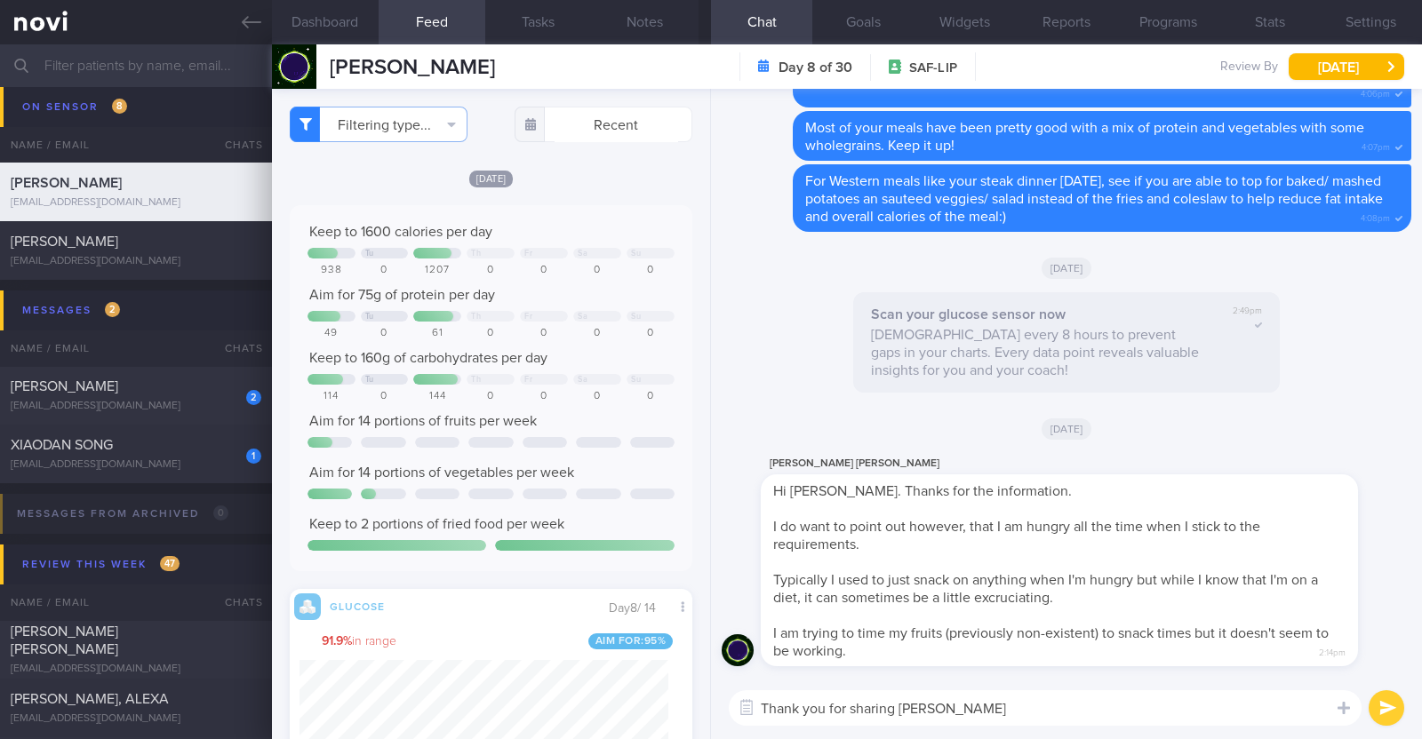
click at [902, 708] on textarea "Thank you for sharing Jon" at bounding box center [1045, 708] width 633 height 36
type textarea "Thank you for sharing this with me Jon"
click at [1043, 706] on textarea "Thank you for sharing this with me Jon" at bounding box center [1045, 708] width 633 height 36
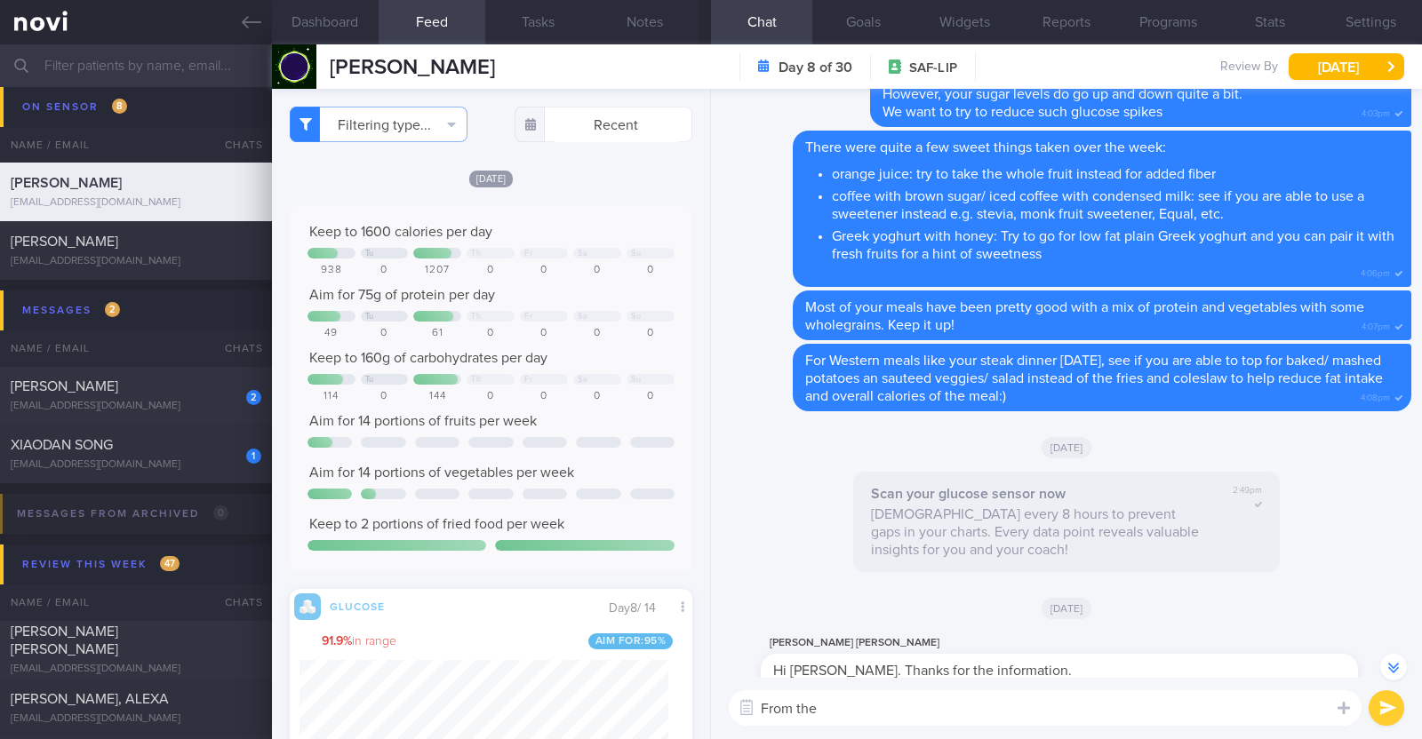
click at [853, 708] on textarea "From the" at bounding box center [1045, 708] width 633 height 36
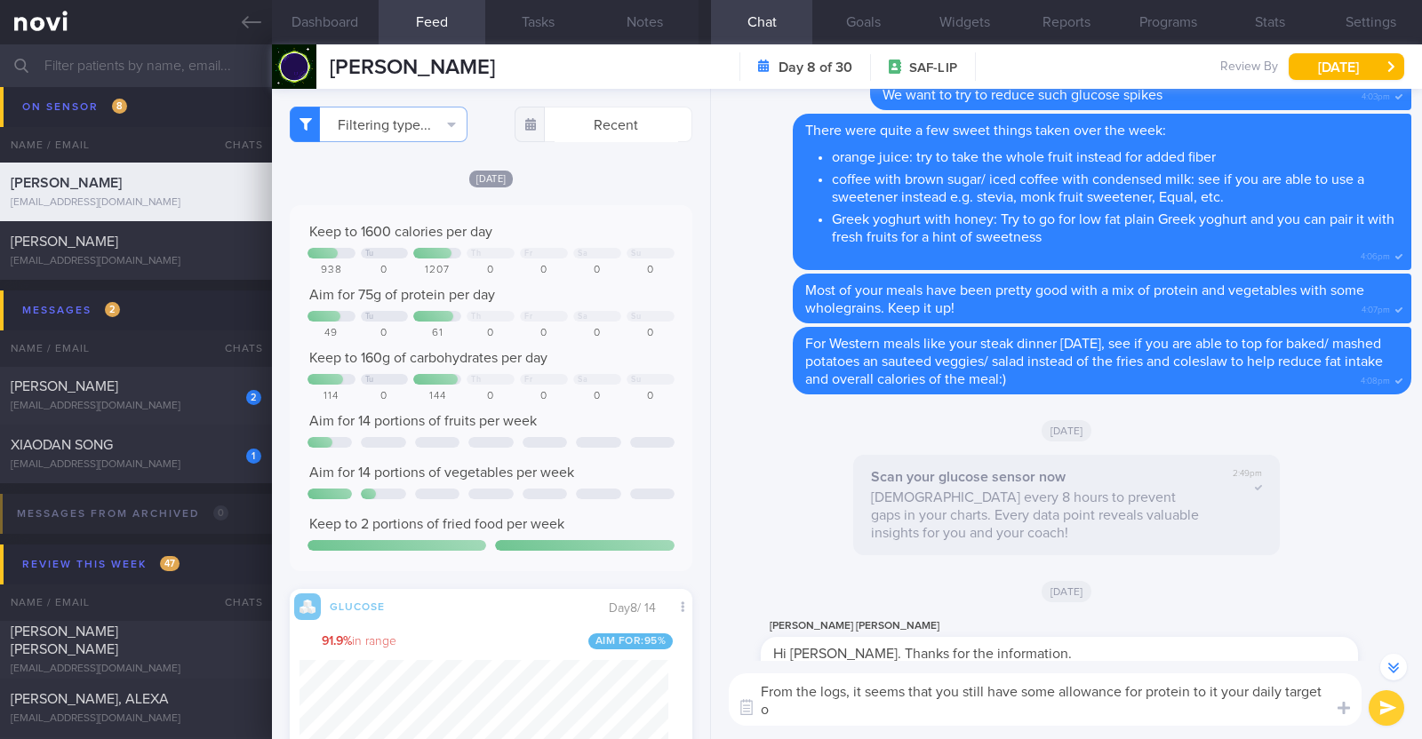
scroll to position [-239, 0]
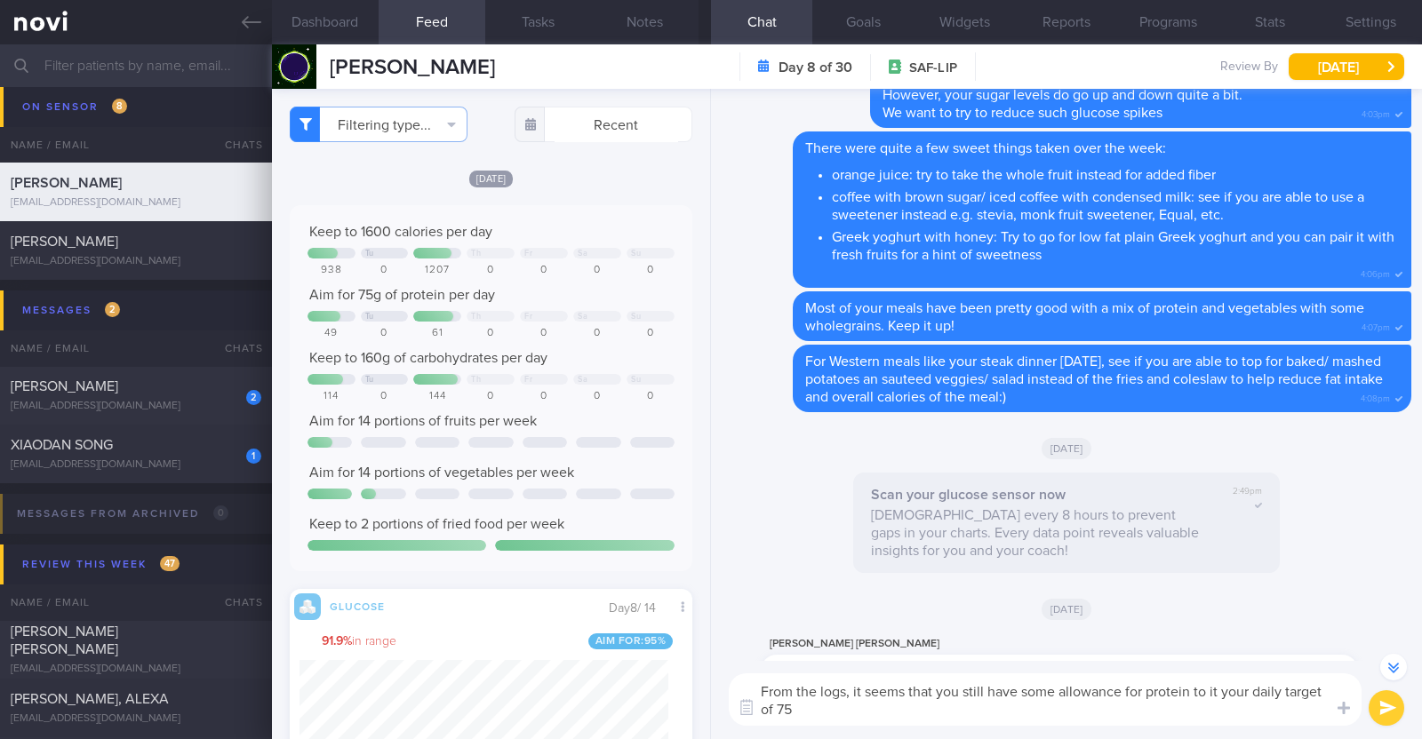
type textarea "From the logs, it seems that you still have some allowance for protein to it yo…"
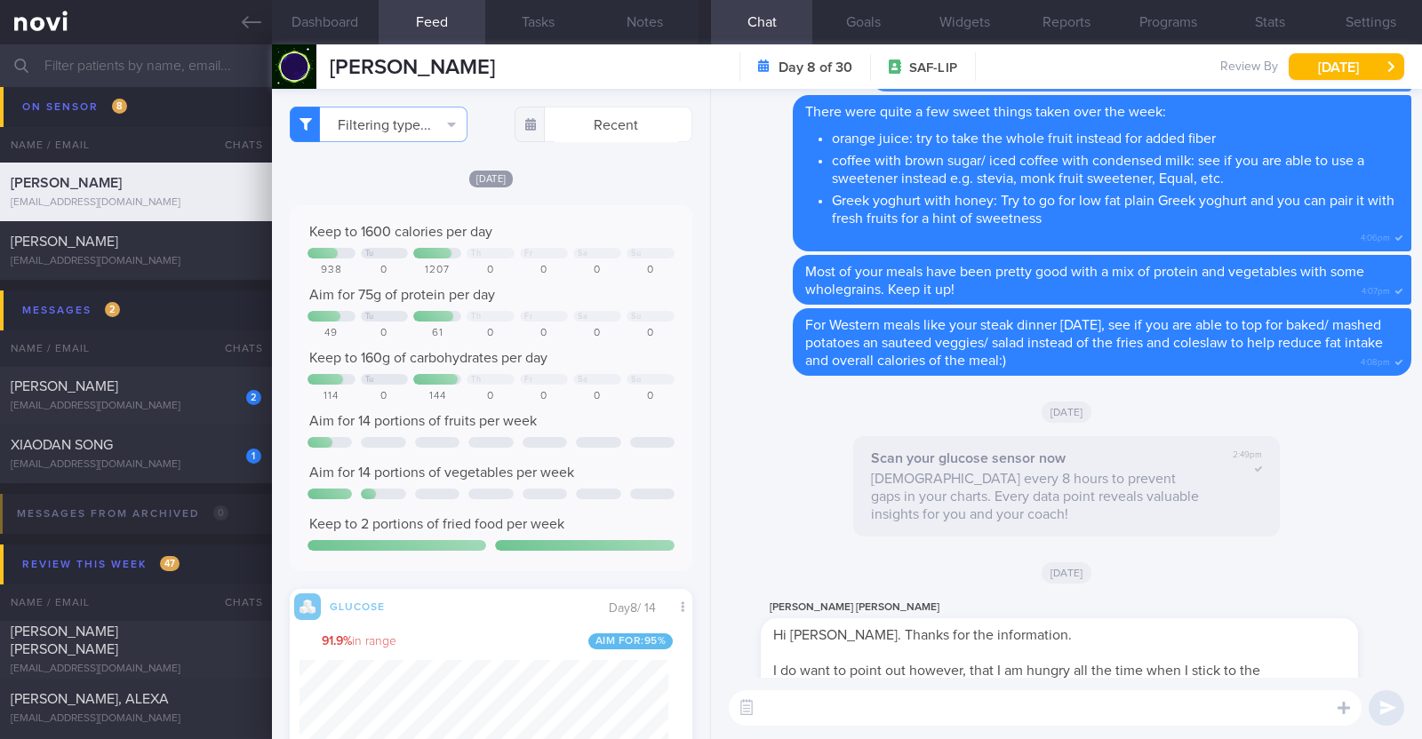
scroll to position [0, 0]
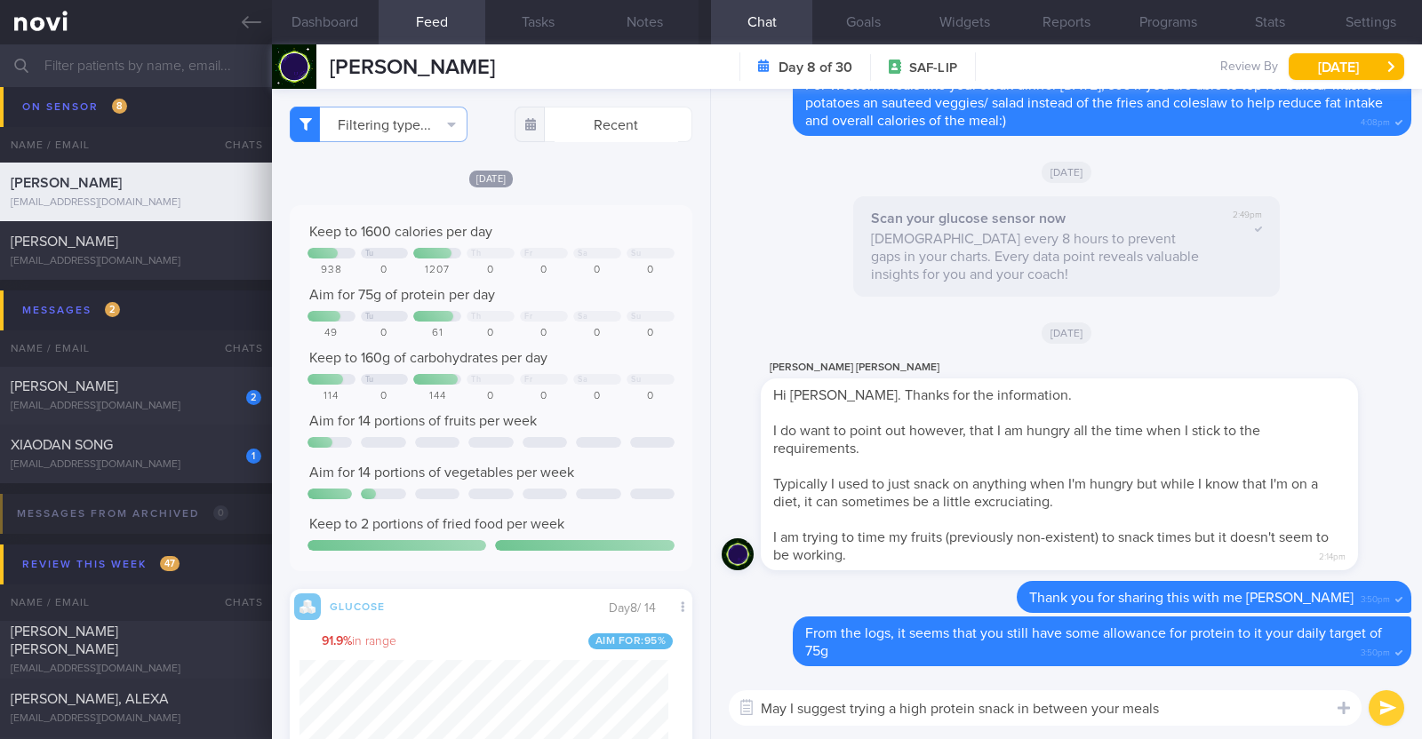
click at [1209, 722] on textarea "May I suggest trying a high protein snack in between your meals" at bounding box center [1045, 708] width 633 height 36
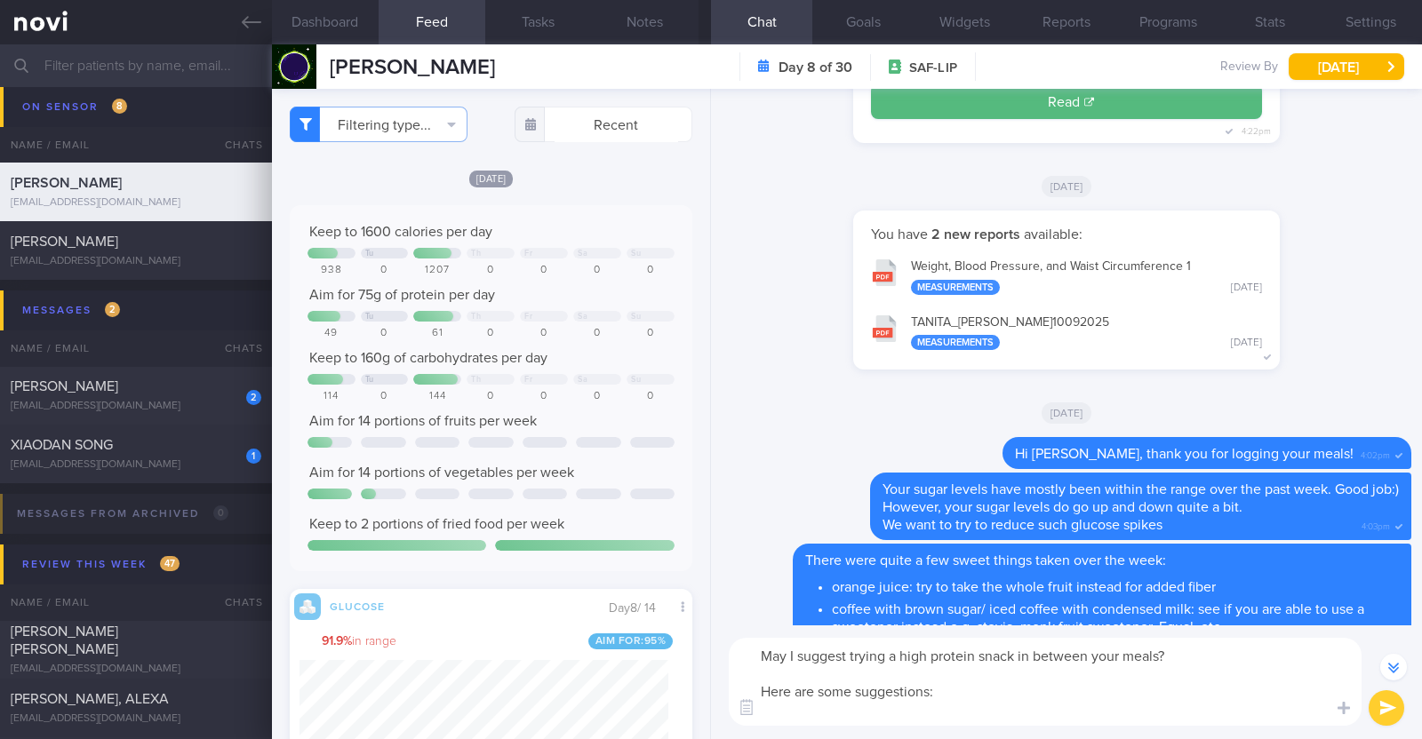
scroll to position [-75, 0]
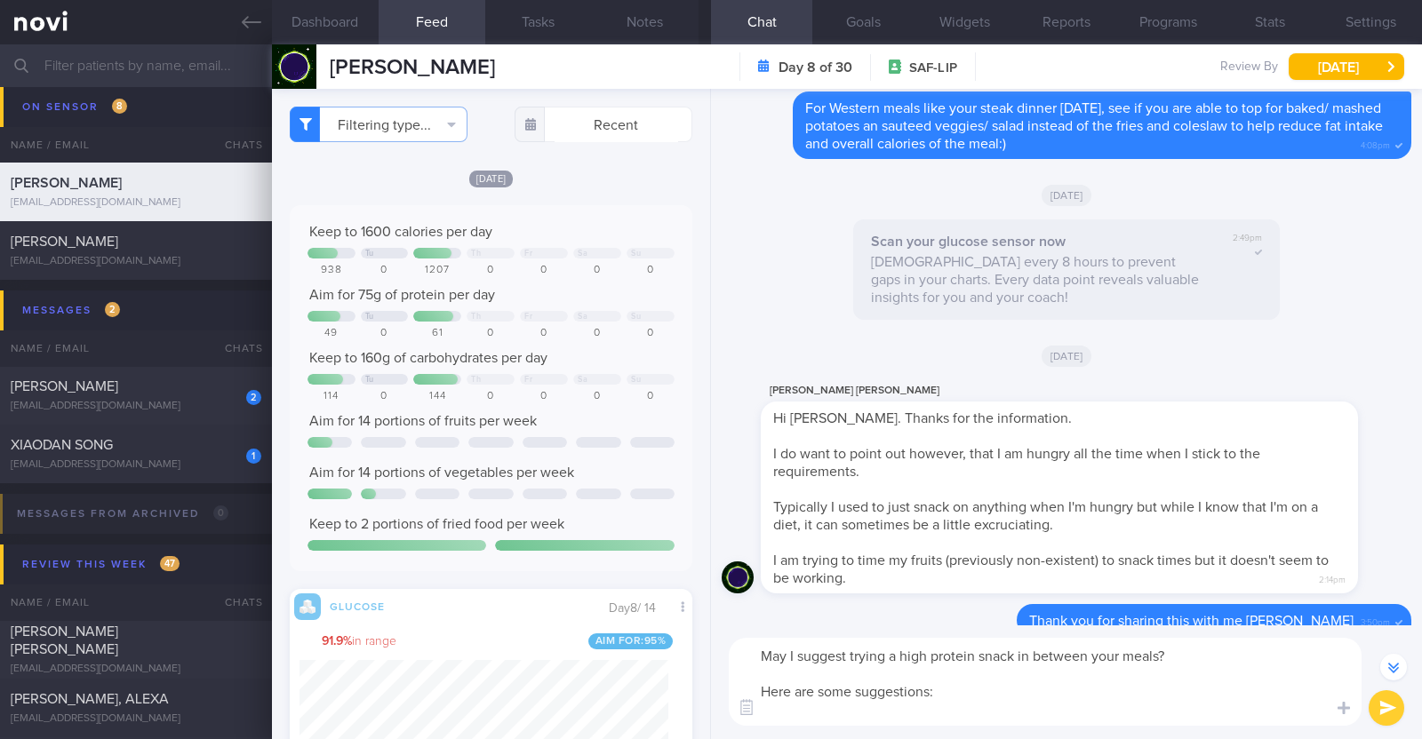
paste textarea "- Hard boiled egg - Unsalted edamame - Unsweetened soy milk - Low fat milk - [L…"
type textarea "May I suggest trying a high protein snack in between your meals? Here are some …"
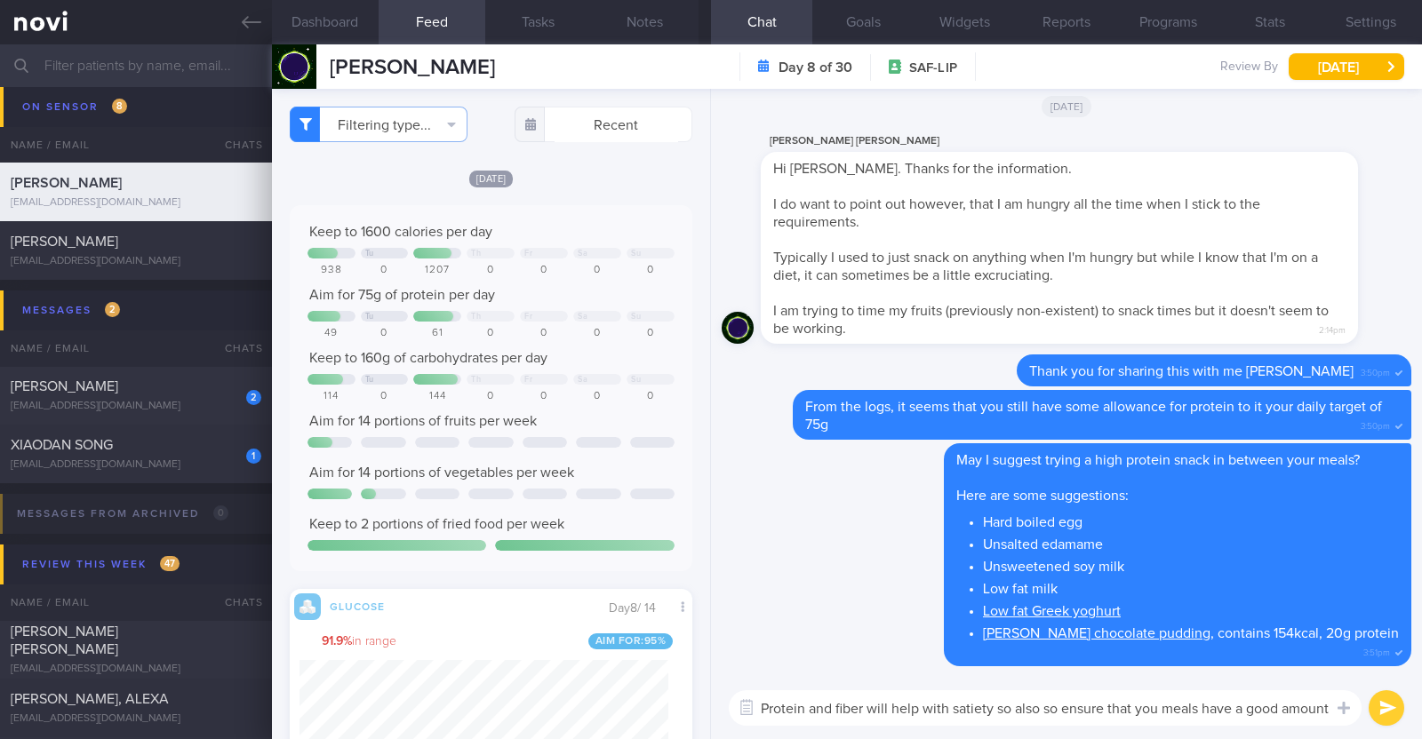
scroll to position [0, 0]
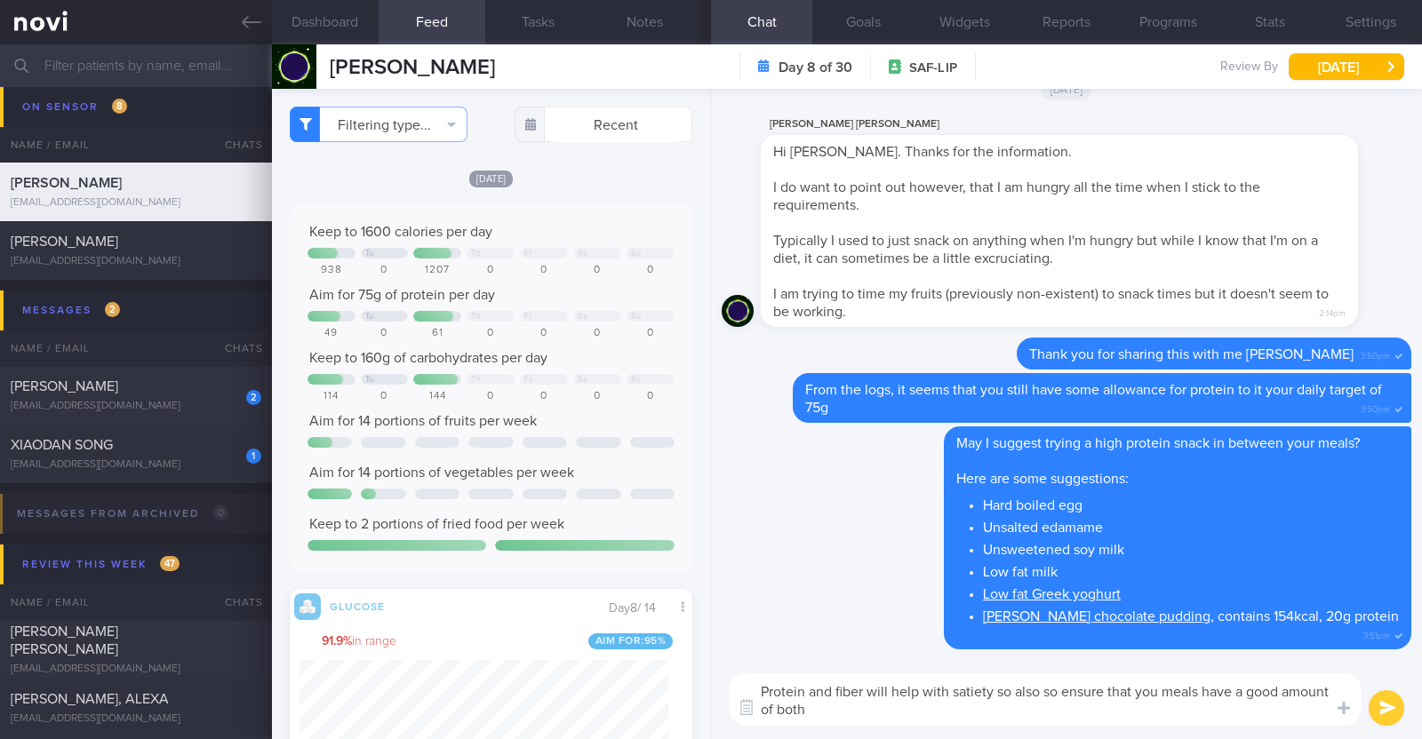
type textarea "Protein and fiber will help with satiety so also so ensure that you meals have …"
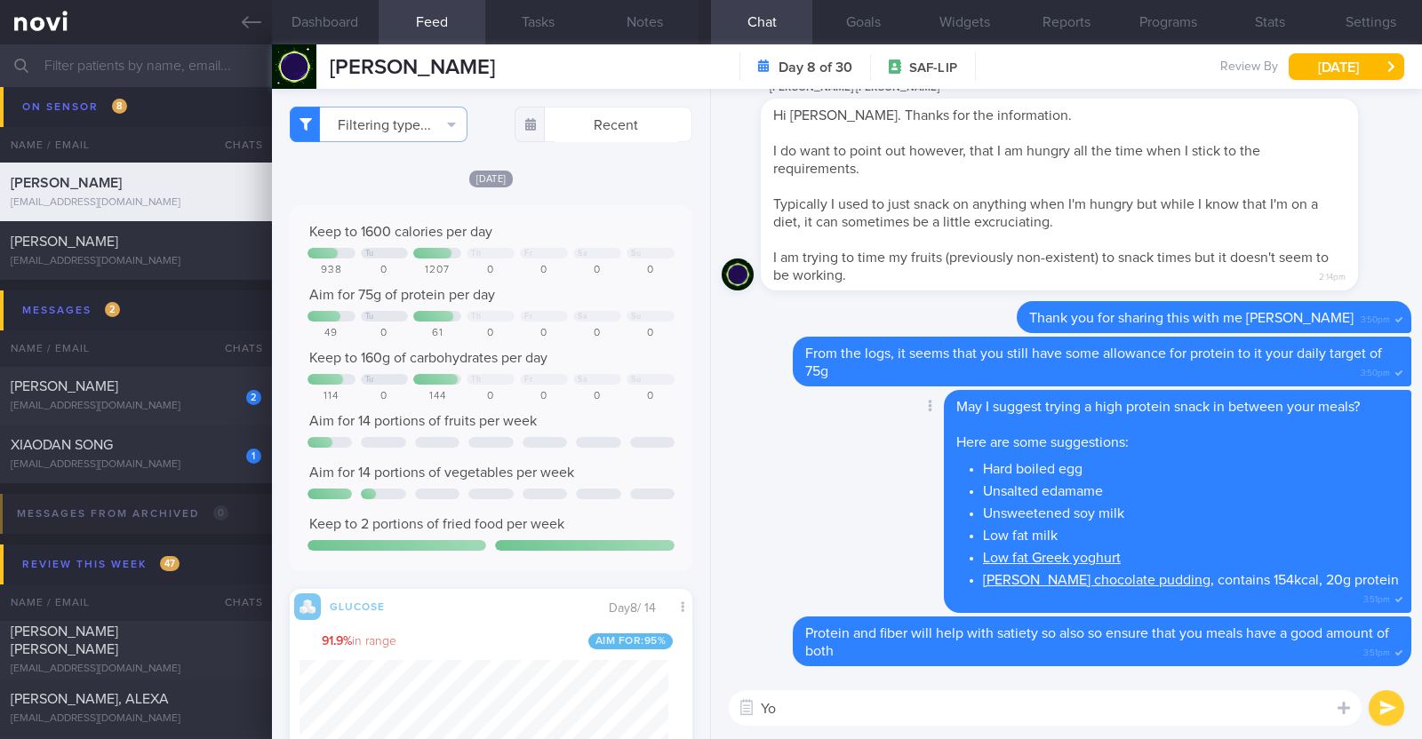
type textarea "Y"
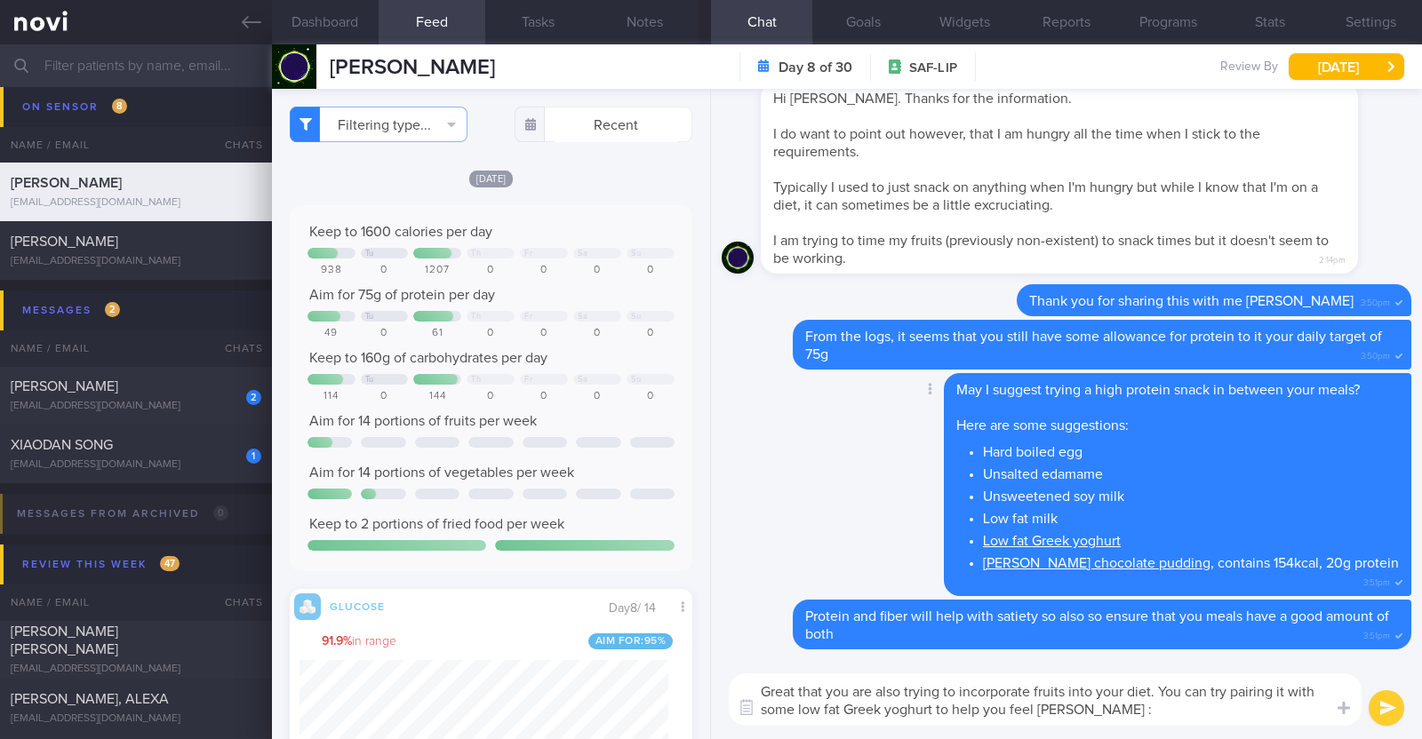
type textarea "Great that you are also trying to incorporate fruits into your diet. You can tr…"
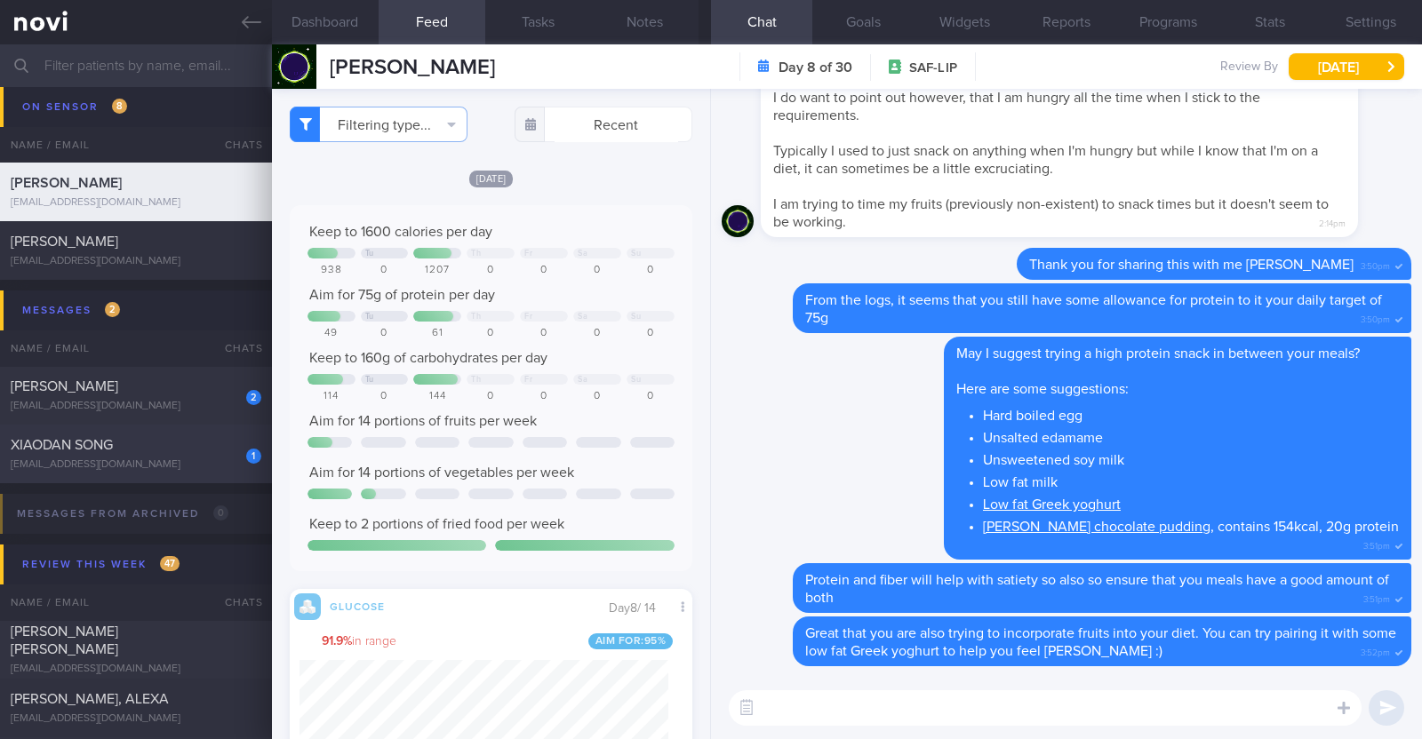
click at [147, 464] on div "xiaodan.song1221@gmail.com" at bounding box center [136, 465] width 251 height 13
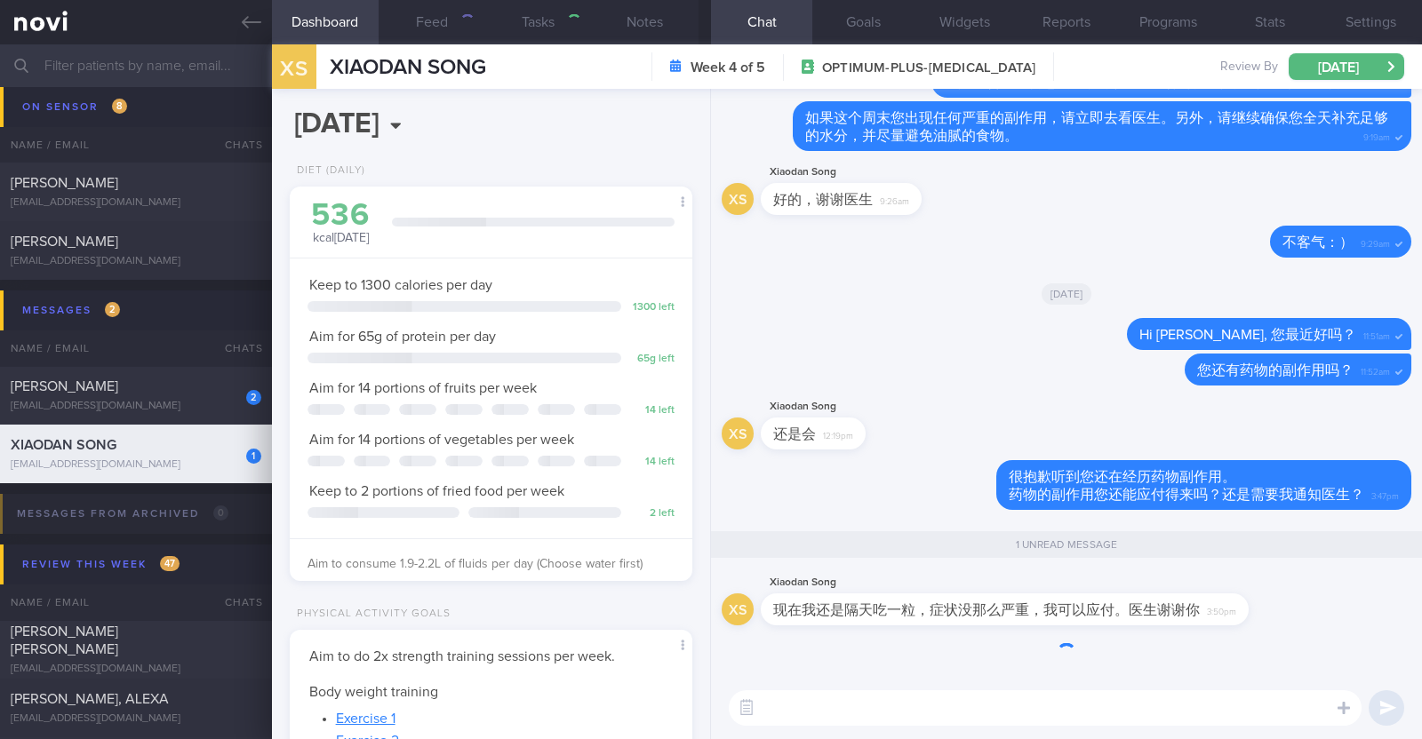
scroll to position [177, 354]
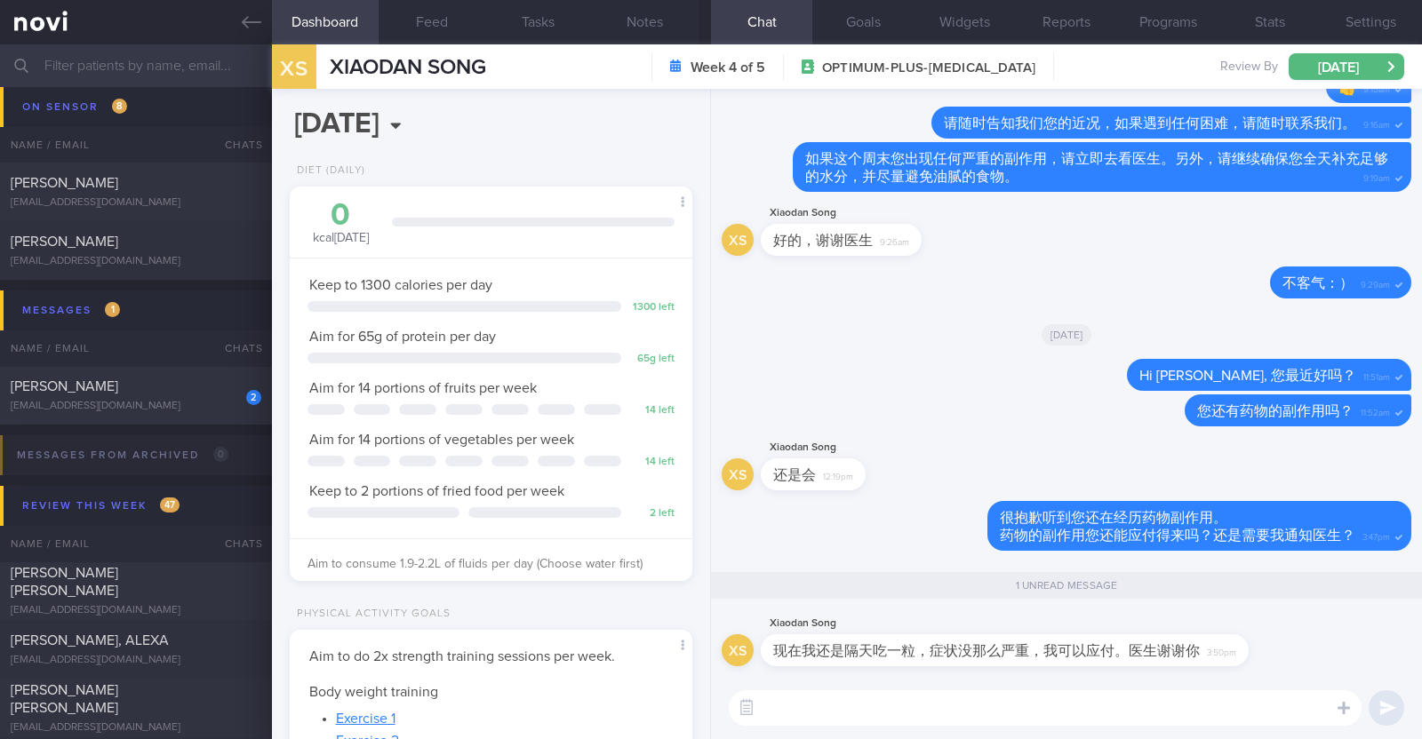
click at [831, 714] on textarea at bounding box center [1045, 708] width 633 height 36
paste textarea "👍"
type textarea "👍👍👍"
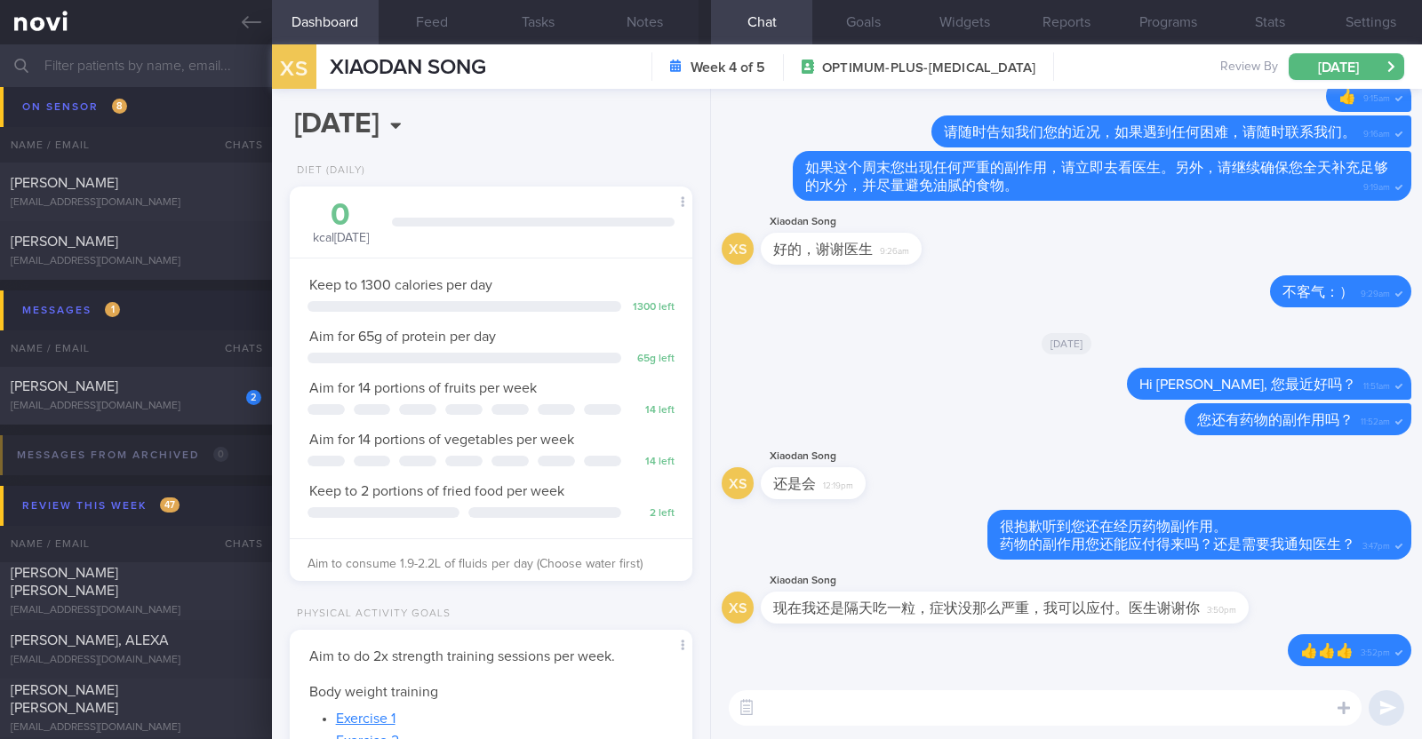
click at [191, 65] on input "text" at bounding box center [711, 65] width 1422 height 43
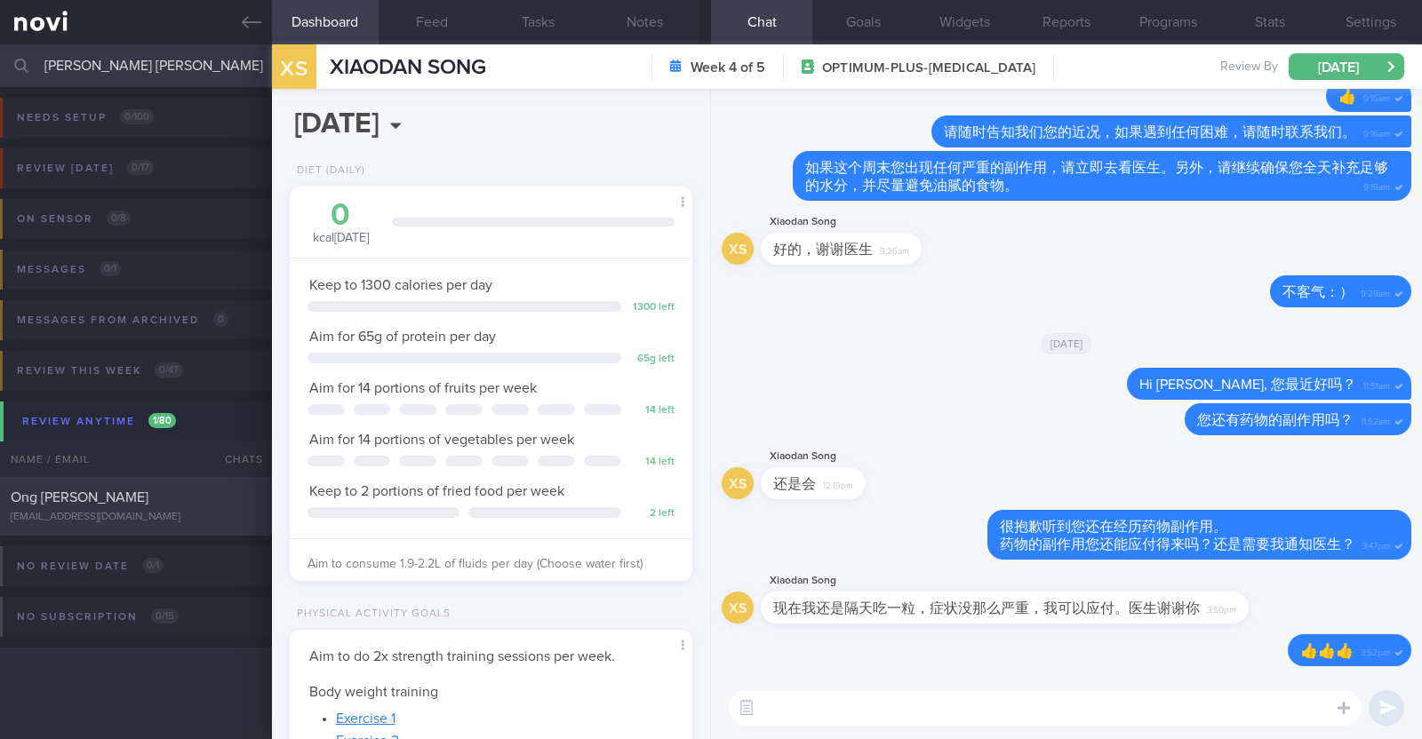
type input "ong peck"
click at [71, 515] on div "ongpeckcheong@gmail.com" at bounding box center [136, 517] width 251 height 13
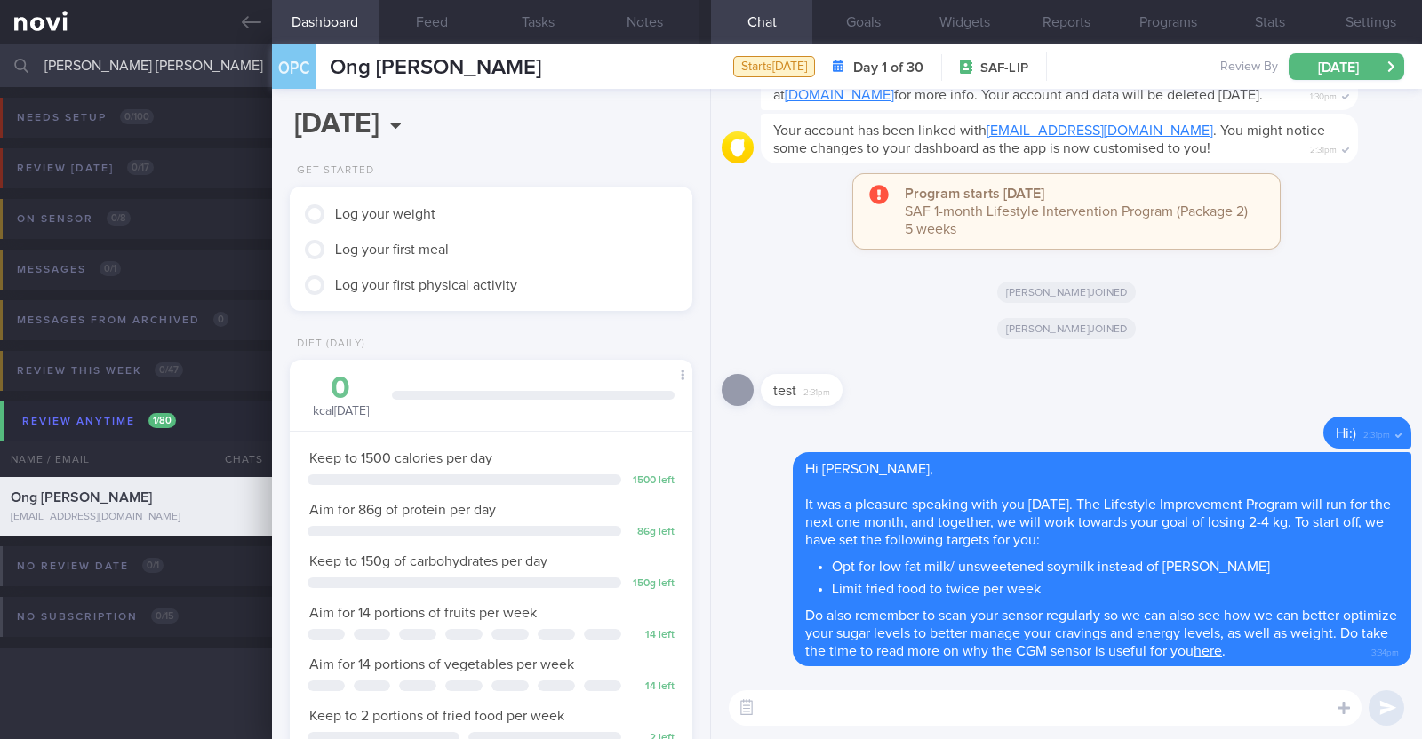
scroll to position [180, 360]
click at [628, 24] on button "Notes" at bounding box center [645, 22] width 107 height 44
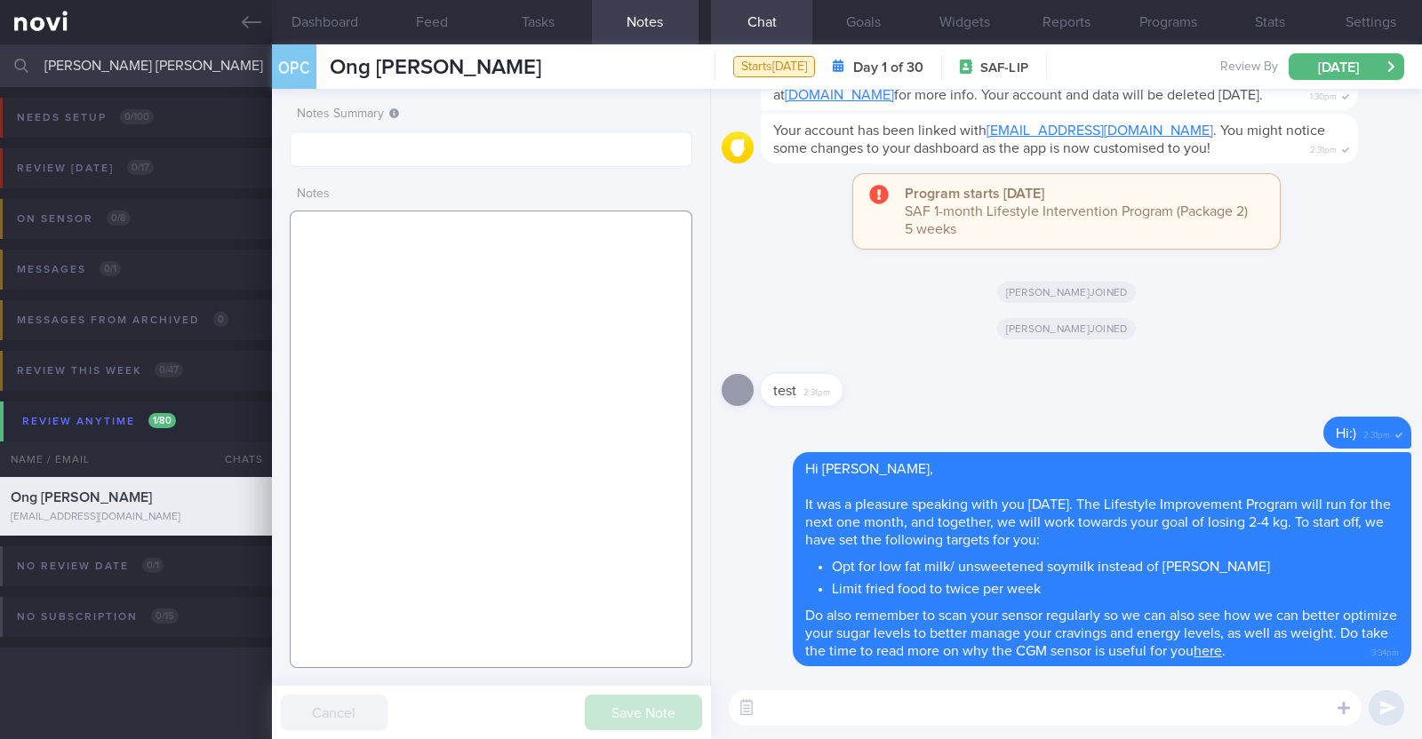
click at [435, 247] on textarea at bounding box center [491, 440] width 403 height 458
paste textarea "Comorbidities HTN HLD Knee pain Medications Atorvastatin 5mg OM Amlodipine 5mg …"
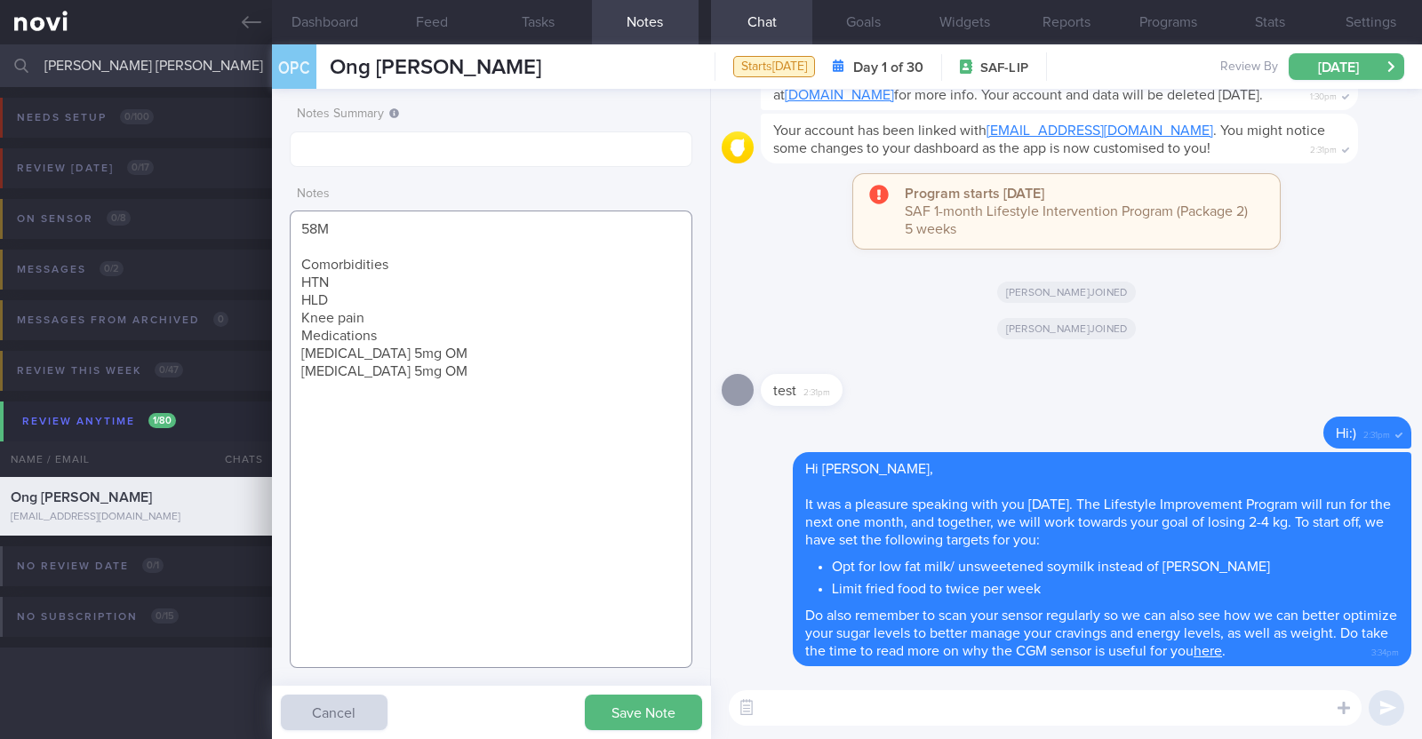
click at [360, 295] on textarea "58M Comorbidities HTN HLD Knee pain Medications Atorvastatin 5mg OM Amlodipine …" at bounding box center [491, 440] width 403 height 458
click at [409, 259] on textarea "58M Comorbidities HTN HLD Knee pain Medications Atorvastatin 5mg OM Amlodipine …" at bounding box center [491, 440] width 403 height 458
click at [329, 314] on textarea "58M Comorbidities: HTN HLD Knee pain Medications Atorvastatin 5mg OM Amlodipine…" at bounding box center [491, 440] width 403 height 458
click at [370, 308] on textarea "58M Comorbidities: HTN HLD Knee pain Medications Atorvastatin 5mg OM Amlodipine…" at bounding box center [491, 440] width 403 height 458
click at [382, 348] on textarea "58M Comorbidities: HTN HLD Knee pain Medications Atorvastatin 5mg OM Amlodipine…" at bounding box center [491, 440] width 403 height 458
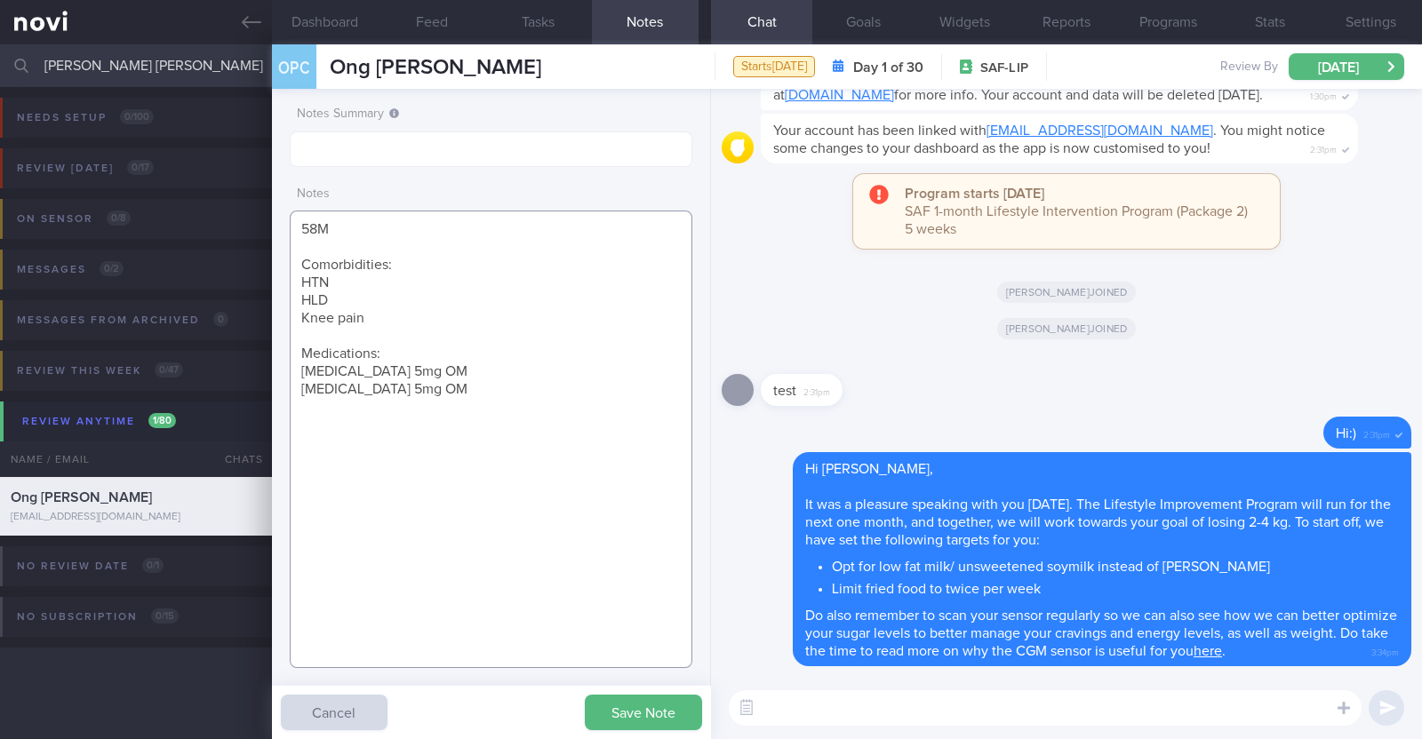
click at [435, 384] on textarea "58M Comorbidities: HTN HLD Knee pain Medications: Atorvastatin 5mg OM Amlodipin…" at bounding box center [491, 440] width 403 height 458
paste textarea "Swimming x 3/week (45-60min) Strength training x 3/week (5-10min)"
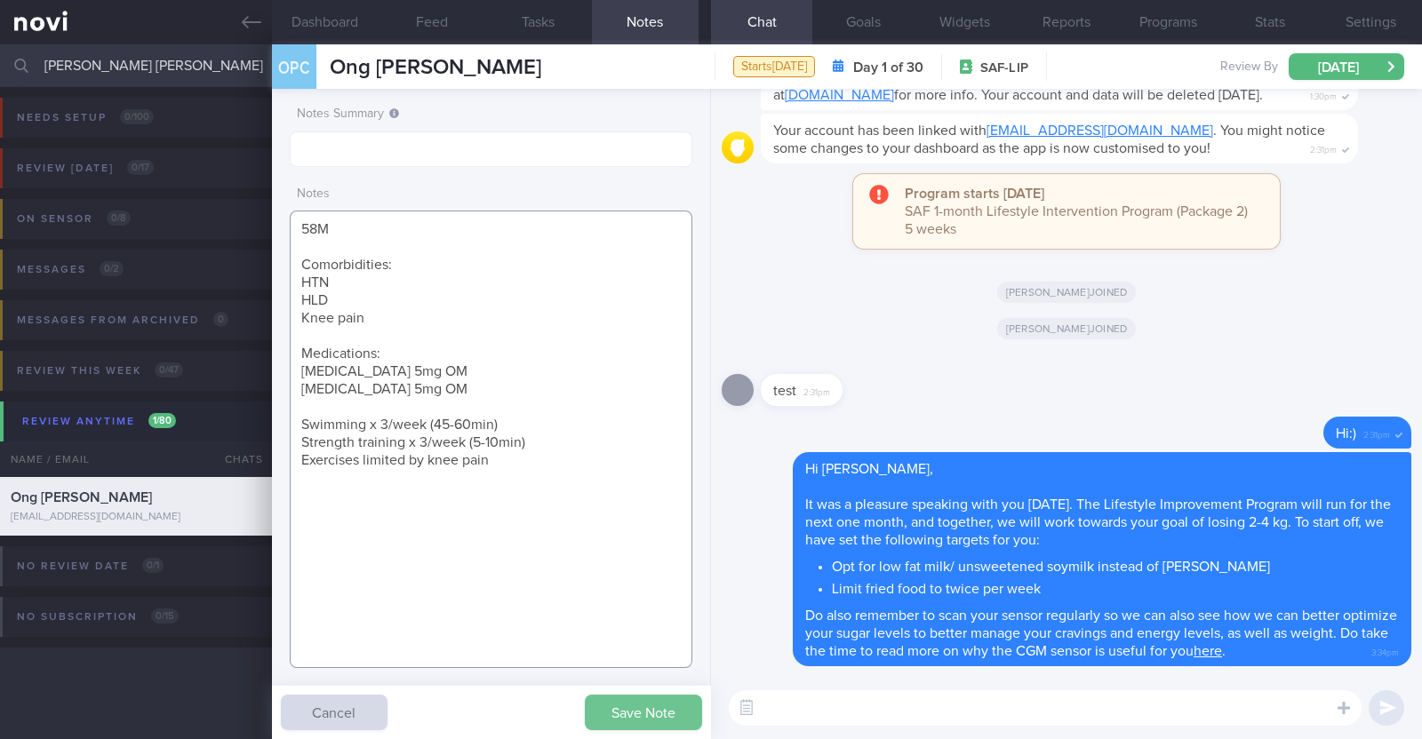
type textarea "58M Comorbidities: HTN HLD Knee pain Medications: Atorvastatin 5mg OM Amlodipin…"
click at [640, 714] on button "Save Note" at bounding box center [643, 713] width 117 height 36
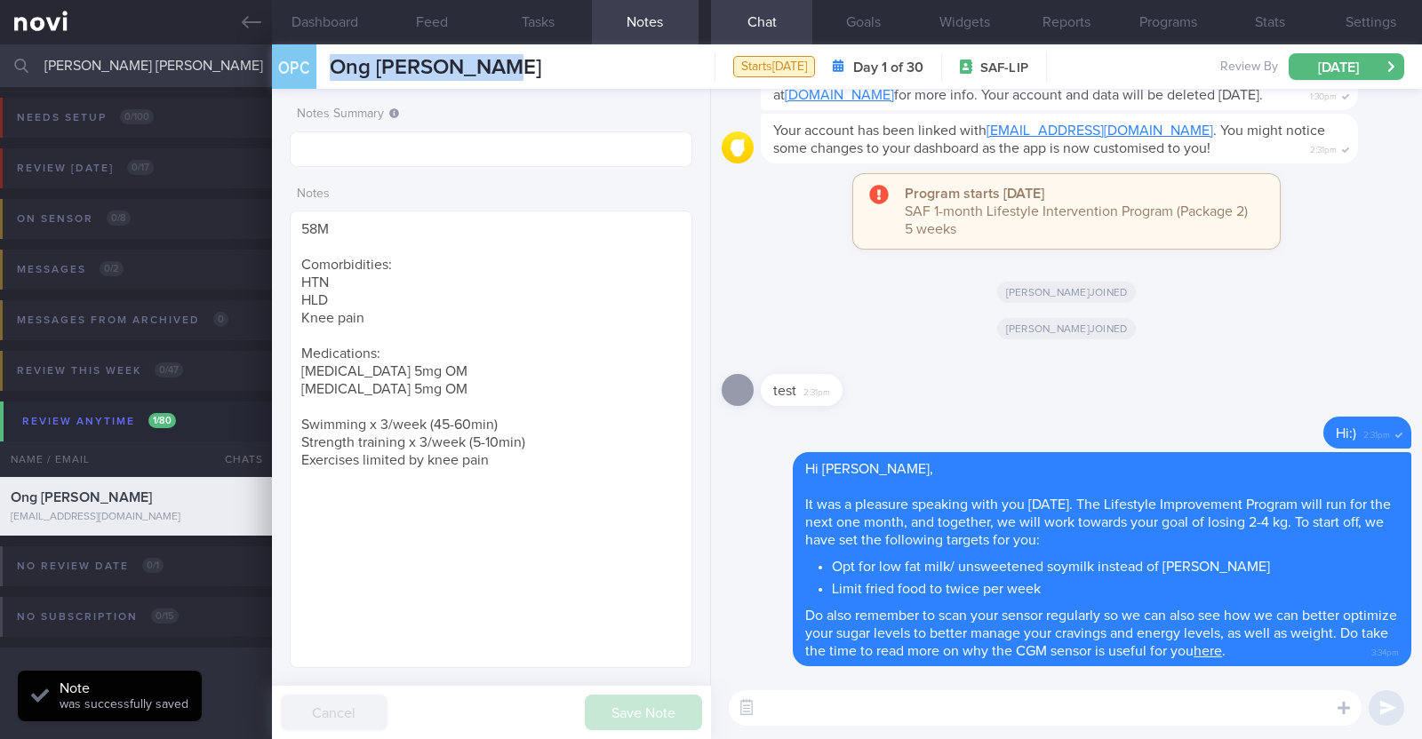
drag, startPoint x: 520, startPoint y: 60, endPoint x: 306, endPoint y: 57, distance: 214.2
click at [306, 57] on div "OPC Ong Peck Cheong Ong Peck Cheong ongpeckcheong@gmail.com Starts today Day 1 …" at bounding box center [847, 66] width 1150 height 44
copy div "Ong Peck Cheong"
click at [1376, 28] on button "Settings" at bounding box center [1370, 22] width 101 height 44
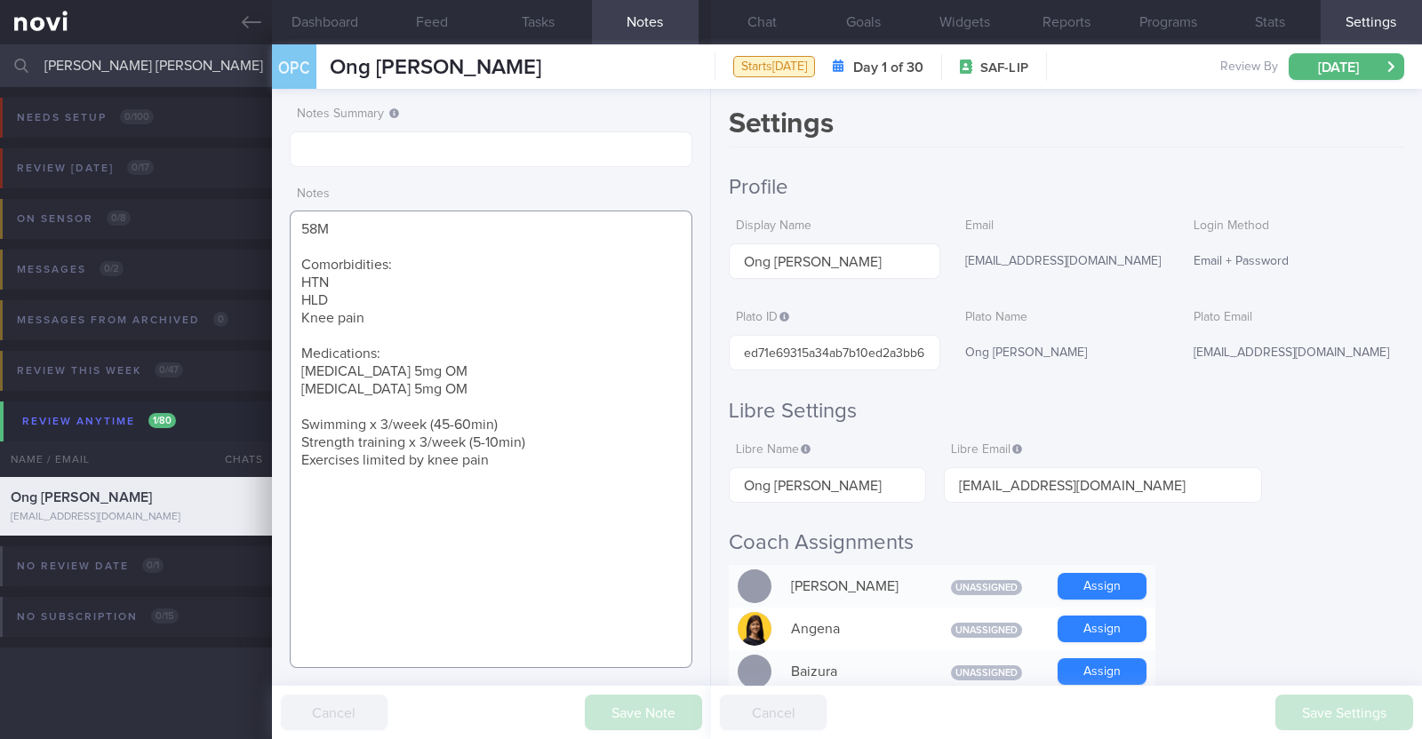
click at [483, 423] on textarea "58M Comorbidities: HTN HLD Knee pain Medications: Atorvastatin 5mg OM Amlodipin…" at bounding box center [491, 440] width 403 height 458
drag, startPoint x: 165, startPoint y: 74, endPoint x: 0, endPoint y: 62, distance: 165.7
click at [0, 62] on input "ong peck" at bounding box center [711, 65] width 1422 height 43
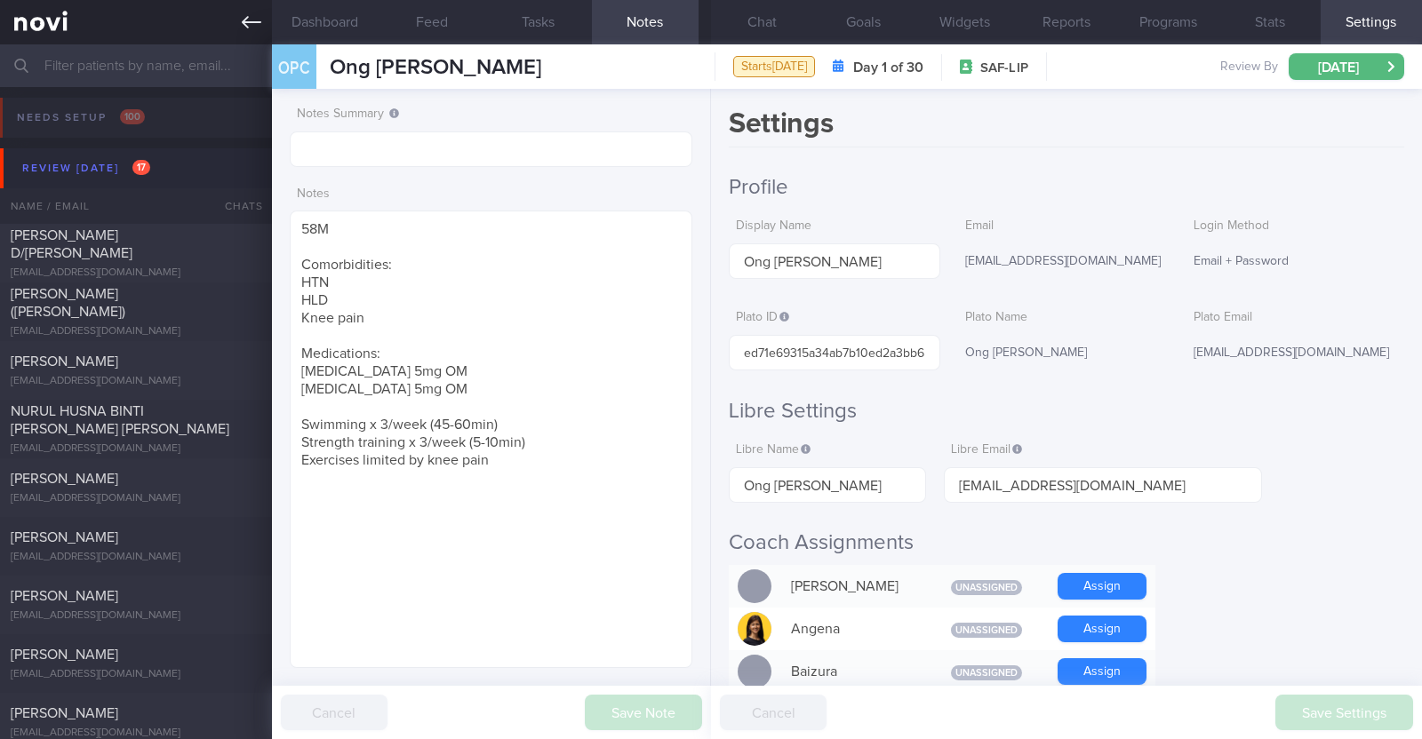
click at [250, 16] on icon at bounding box center [252, 22] width 20 height 20
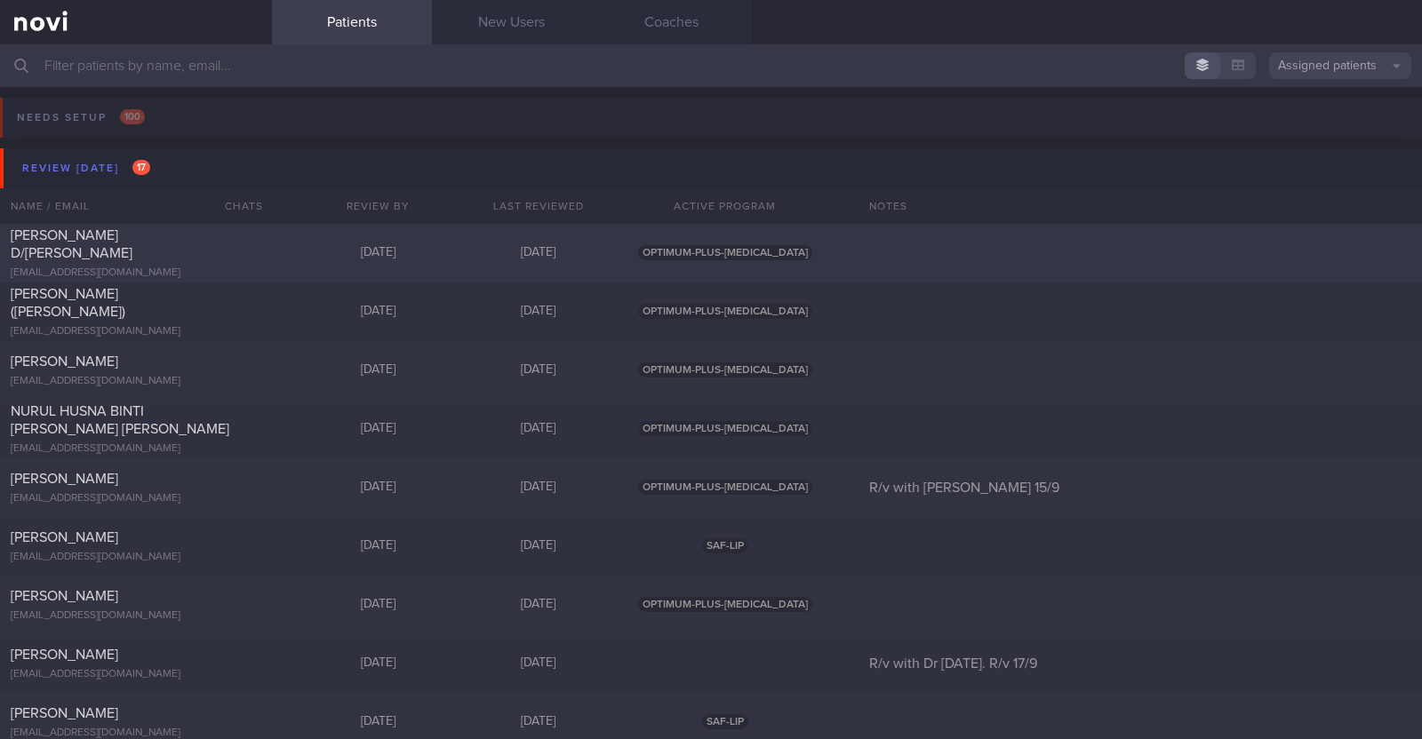
click at [185, 246] on div "JESSICA RUBAH D/O JAGANATHAN" at bounding box center [134, 245] width 246 height 36
select select "8"
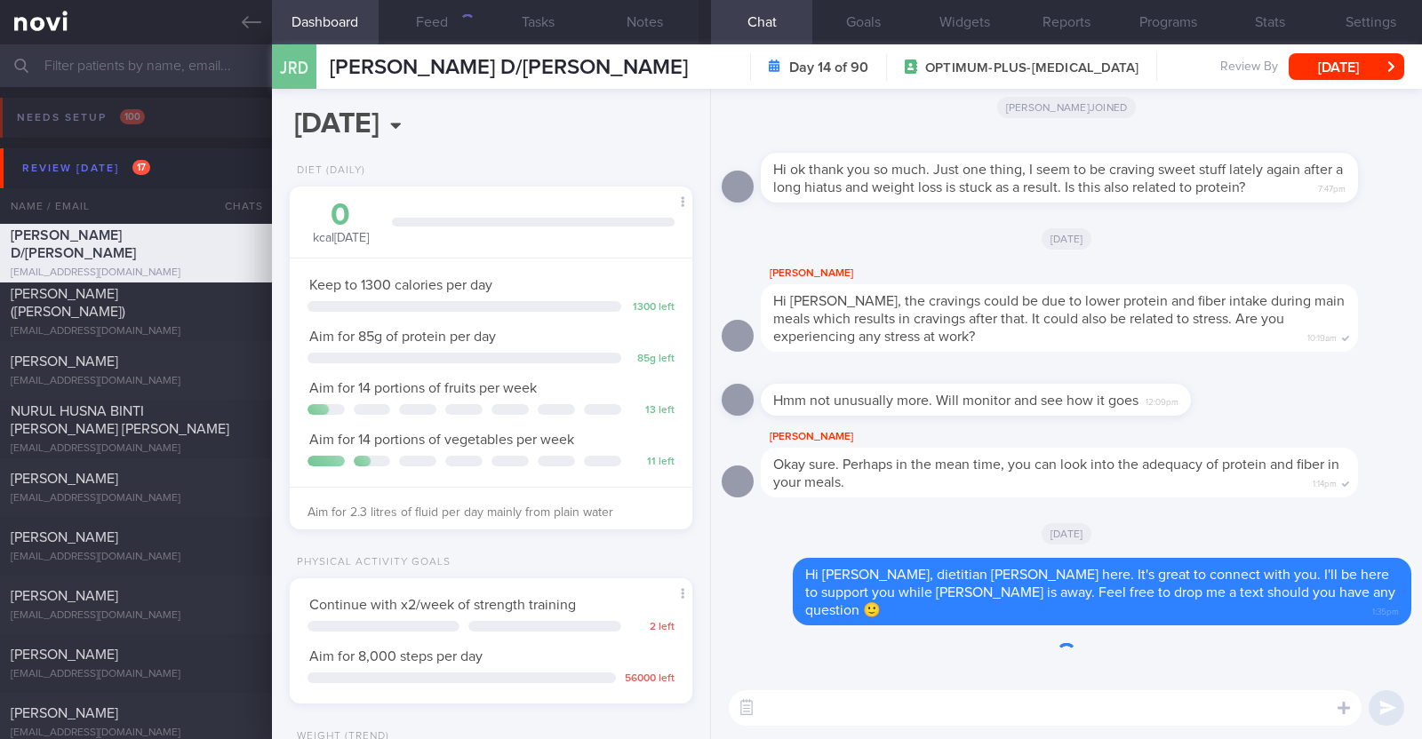
scroll to position [202, 354]
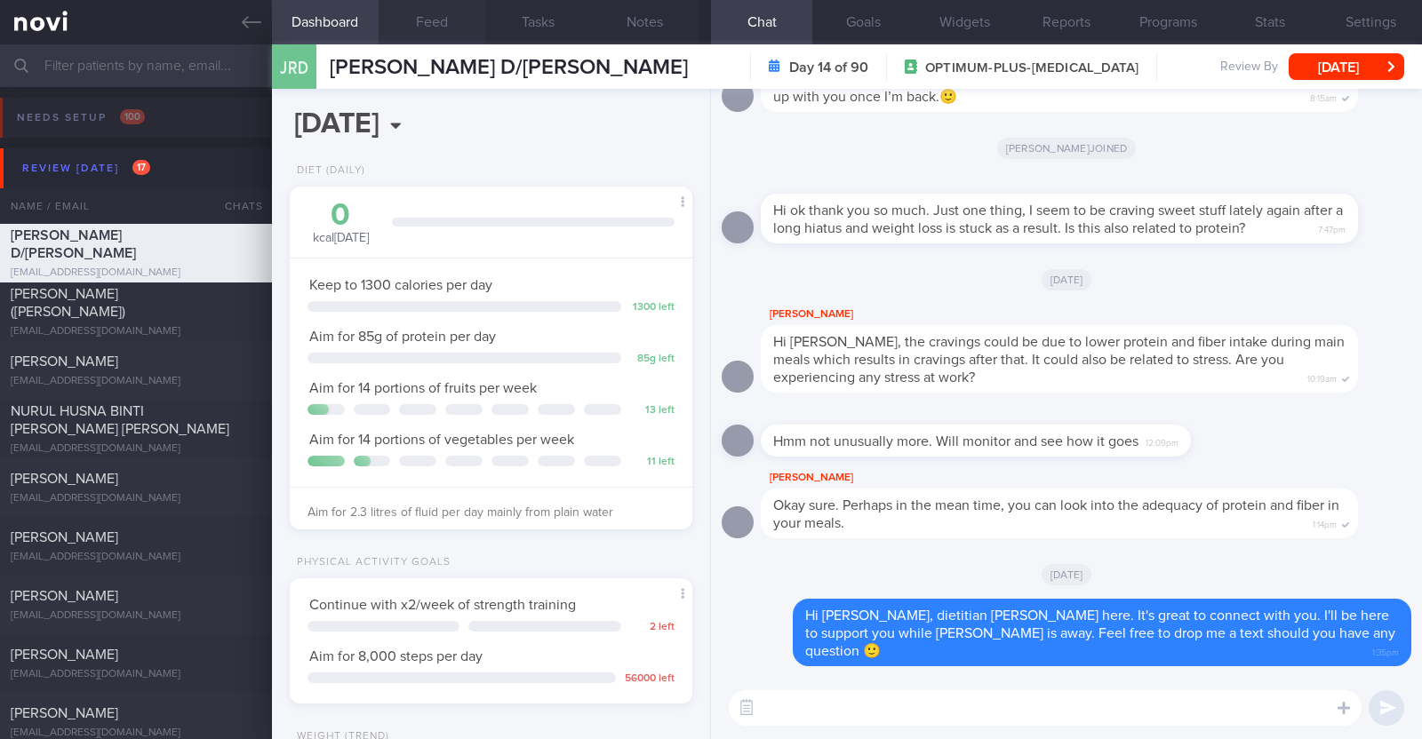
click at [418, 27] on button "Feed" at bounding box center [432, 22] width 107 height 44
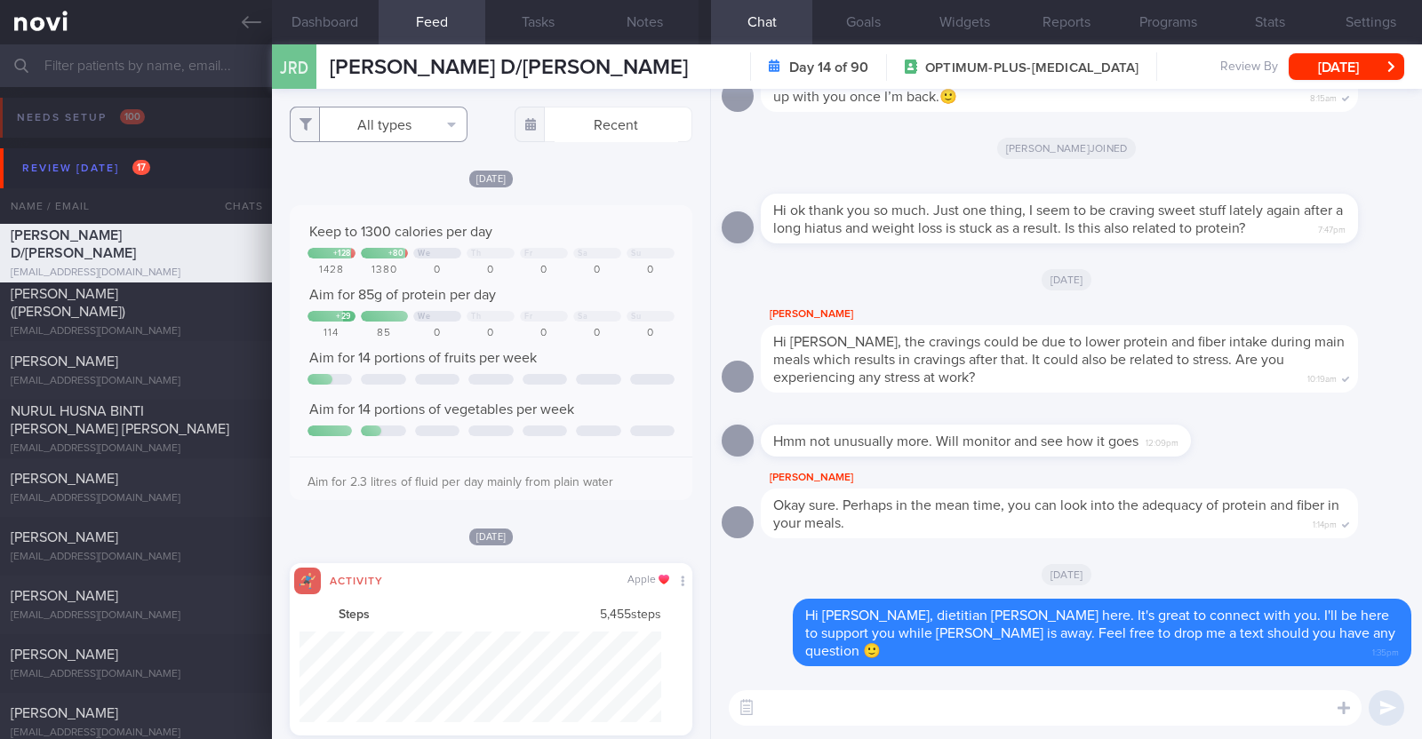
click at [395, 121] on button "All types" at bounding box center [379, 125] width 178 height 36
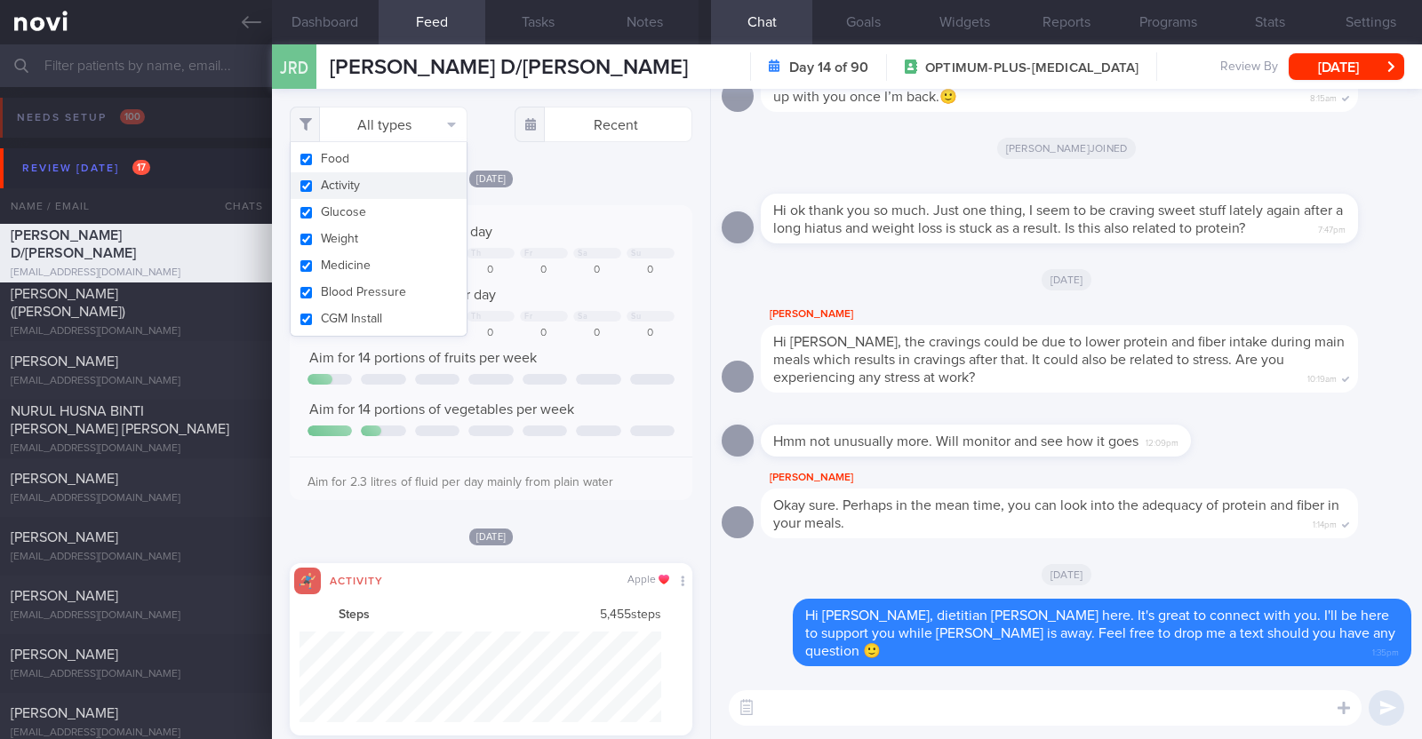
click at [382, 190] on button "Activity" at bounding box center [379, 185] width 176 height 27
checkbox input "false"
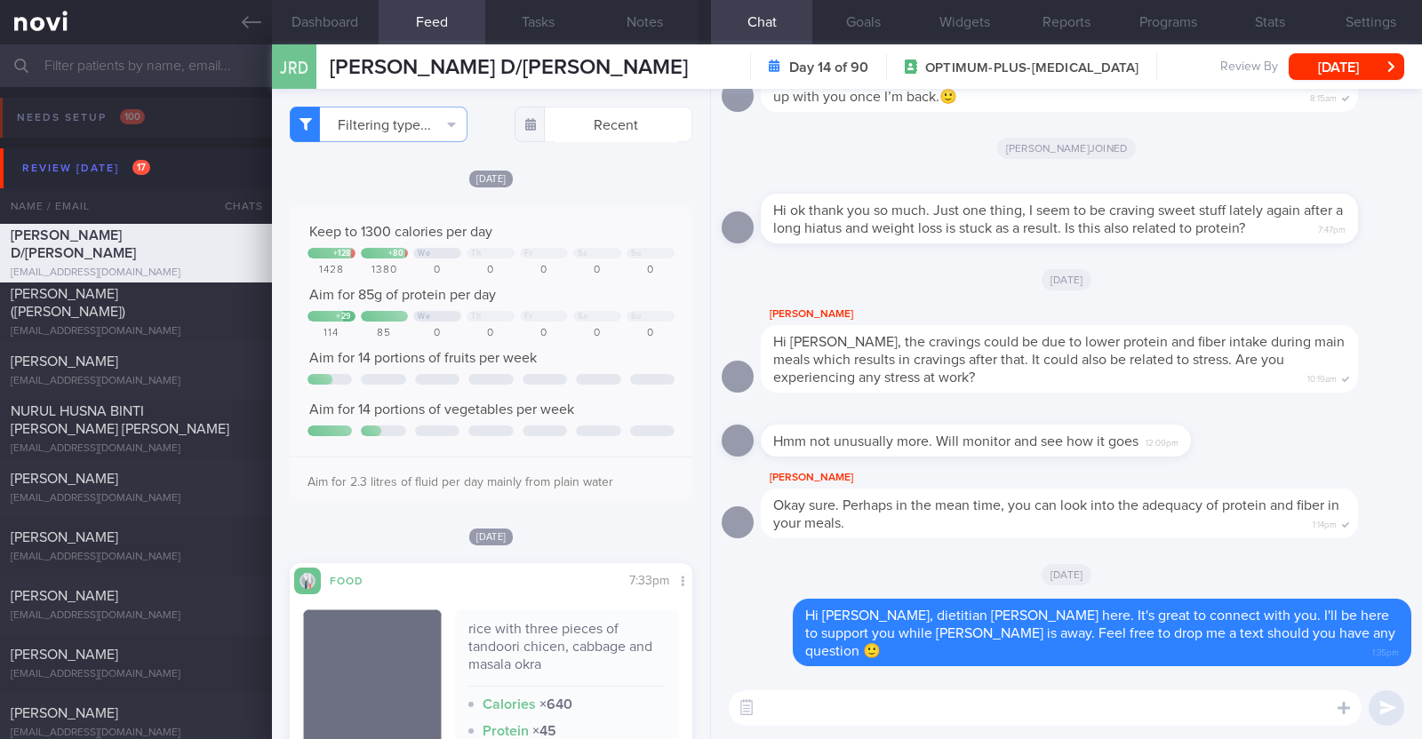
click at [623, 186] on div "[DATE]" at bounding box center [491, 178] width 403 height 19
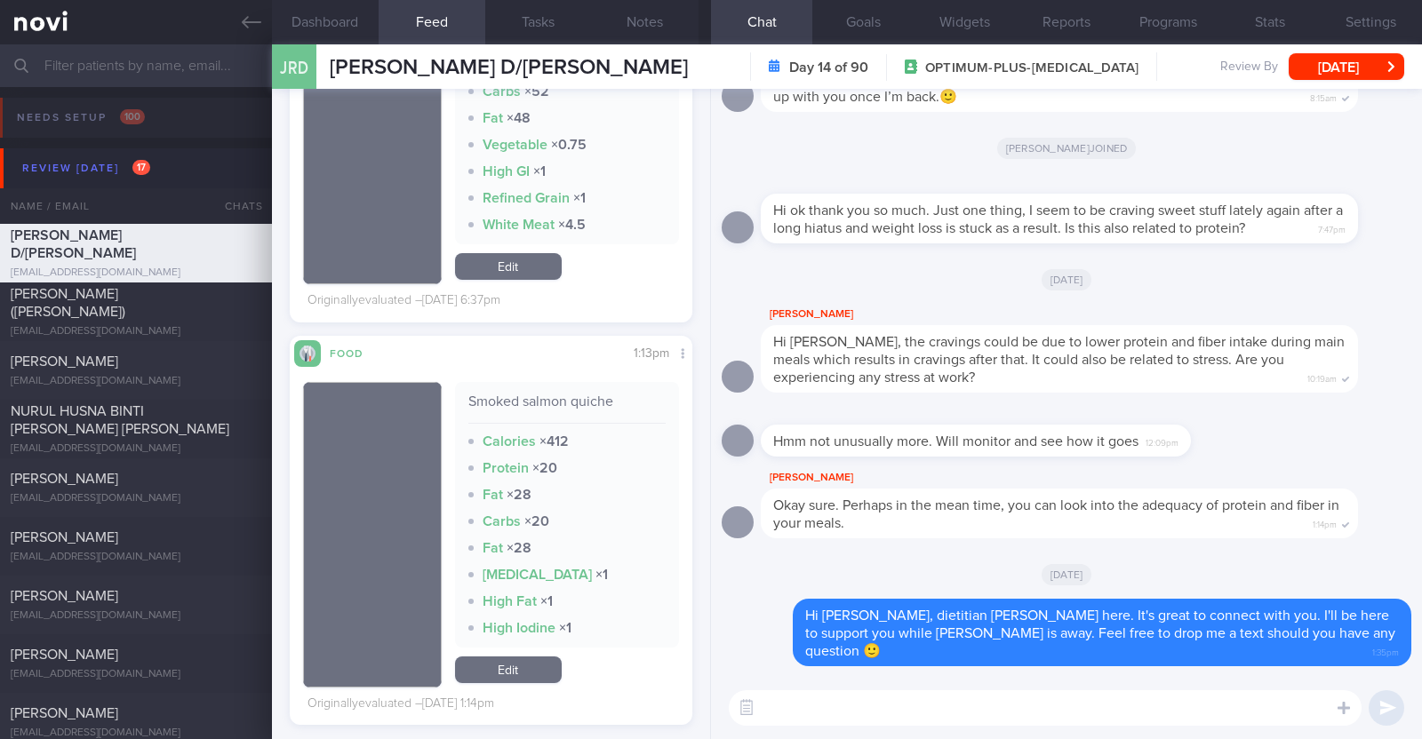
scroll to position [1999, 0]
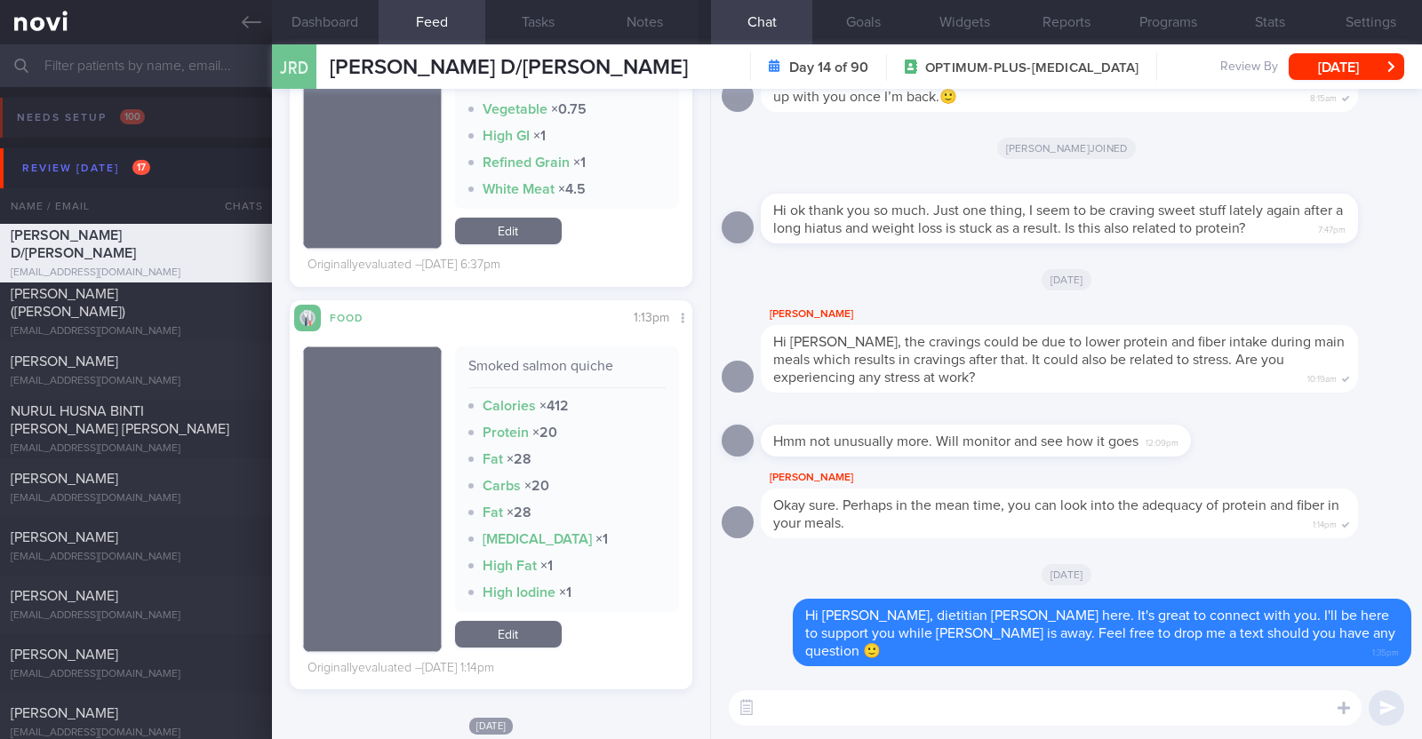
click at [898, 710] on textarea at bounding box center [1045, 708] width 633 height 36
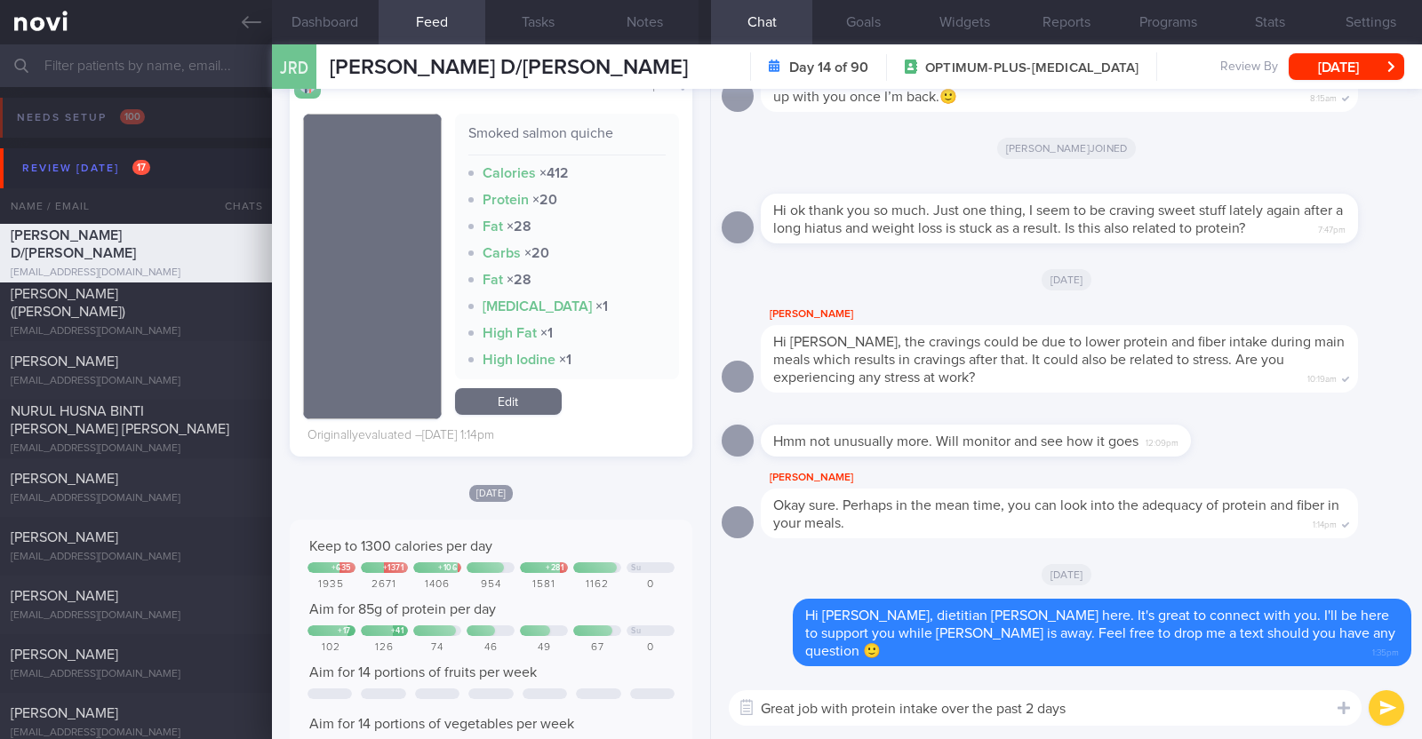
scroll to position [2333, 0]
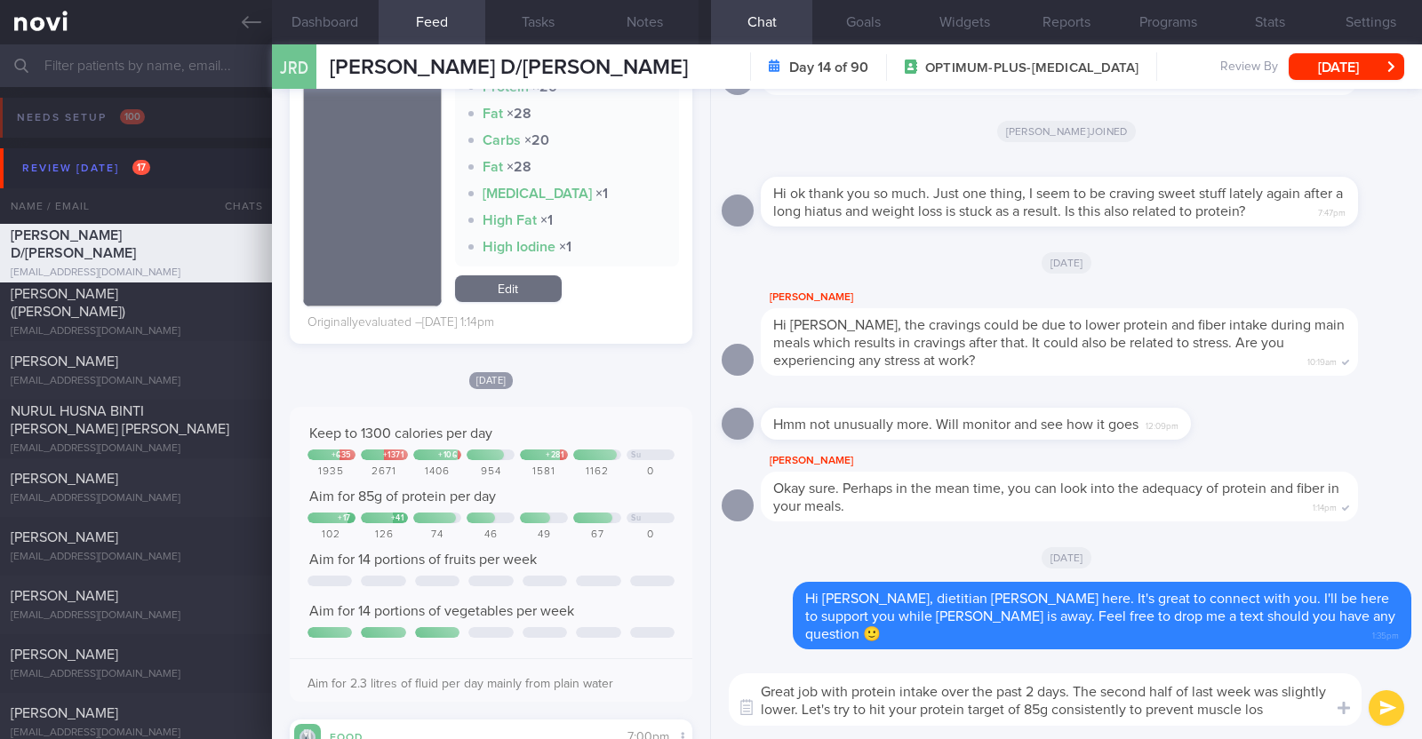
type textarea "Great job with protein intake over the past 2 days. The second half of last wee…"
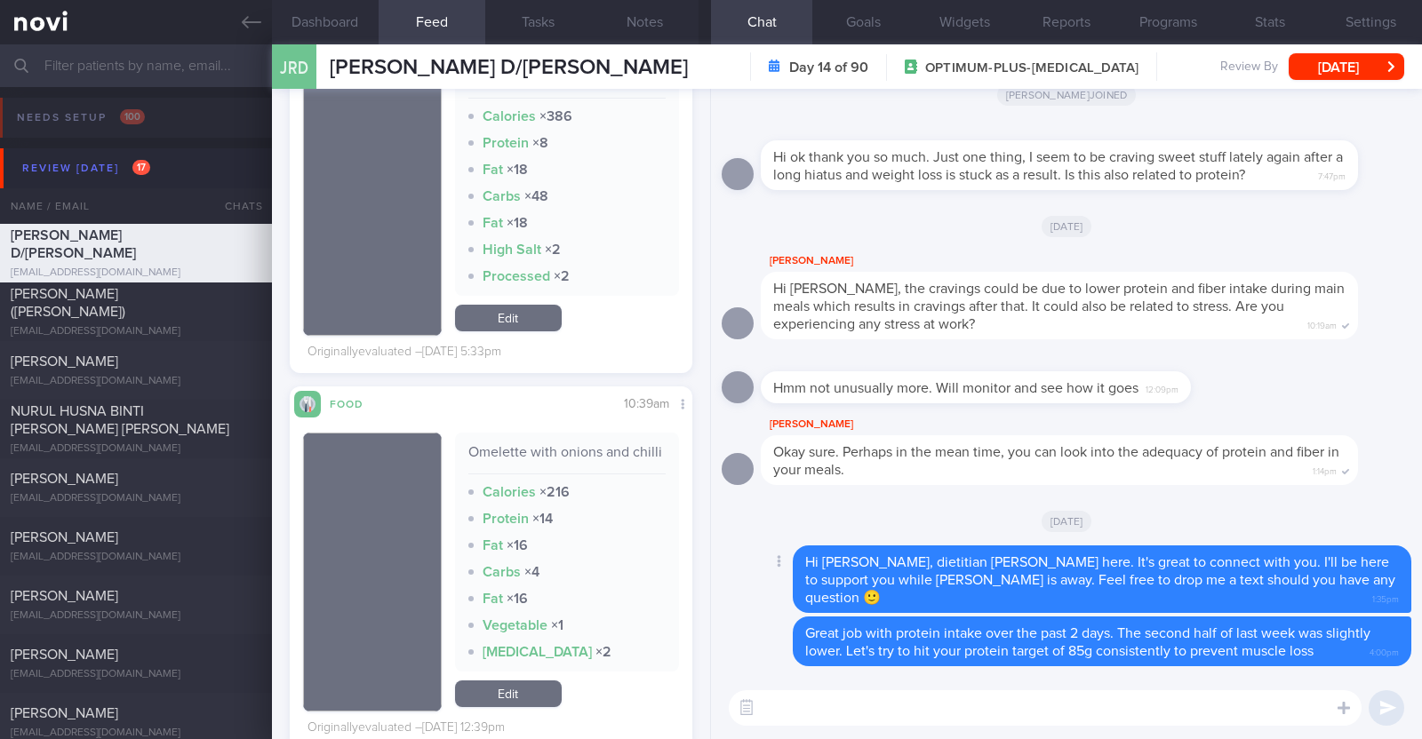
scroll to position [4998, 0]
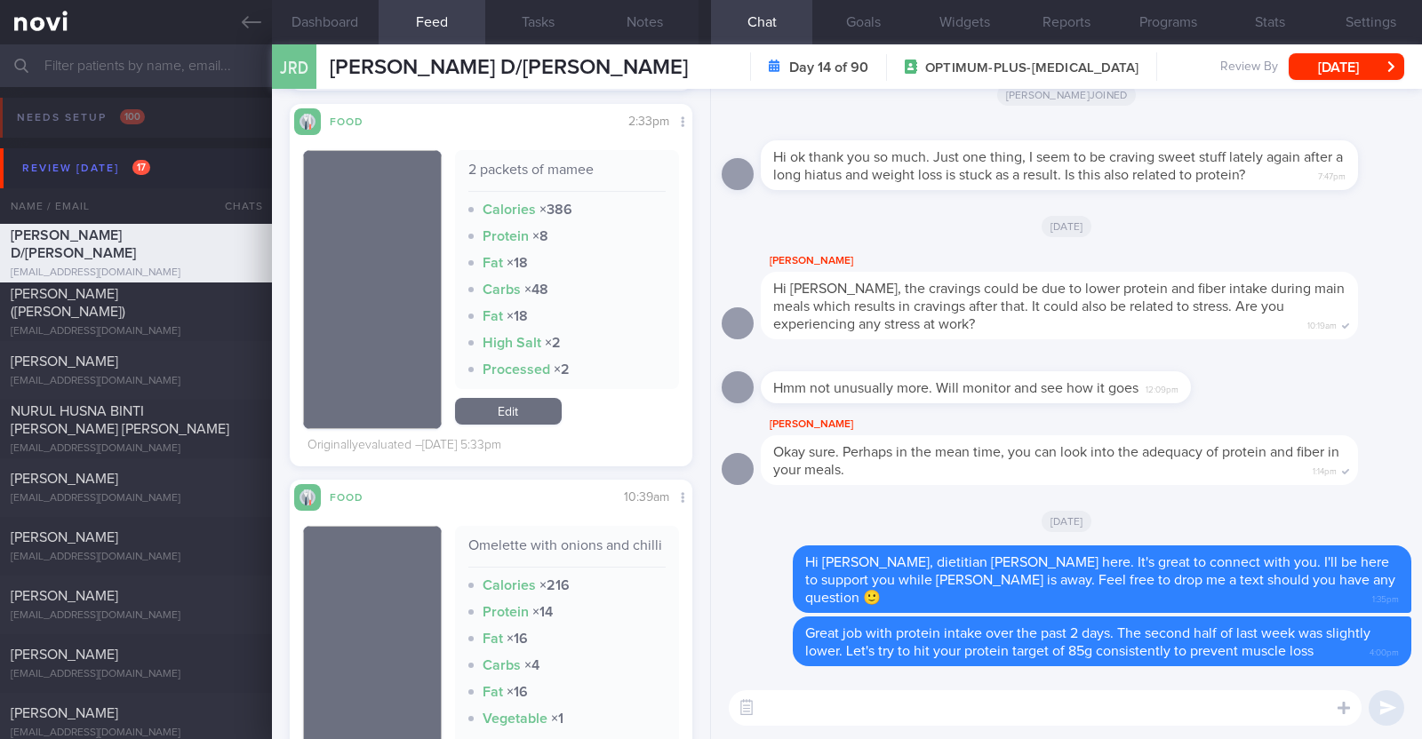
click at [815, 698] on textarea at bounding box center [1045, 708] width 633 height 36
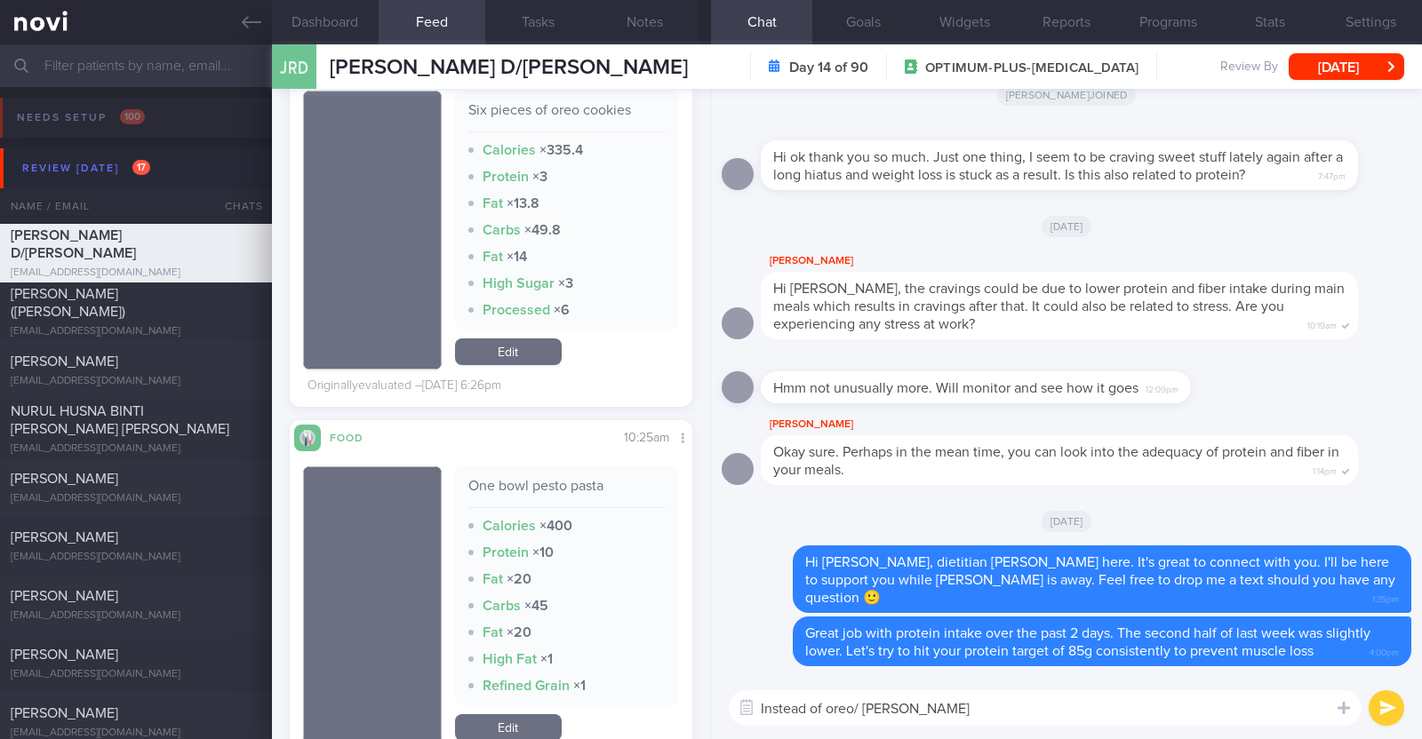
scroll to position [6442, 0]
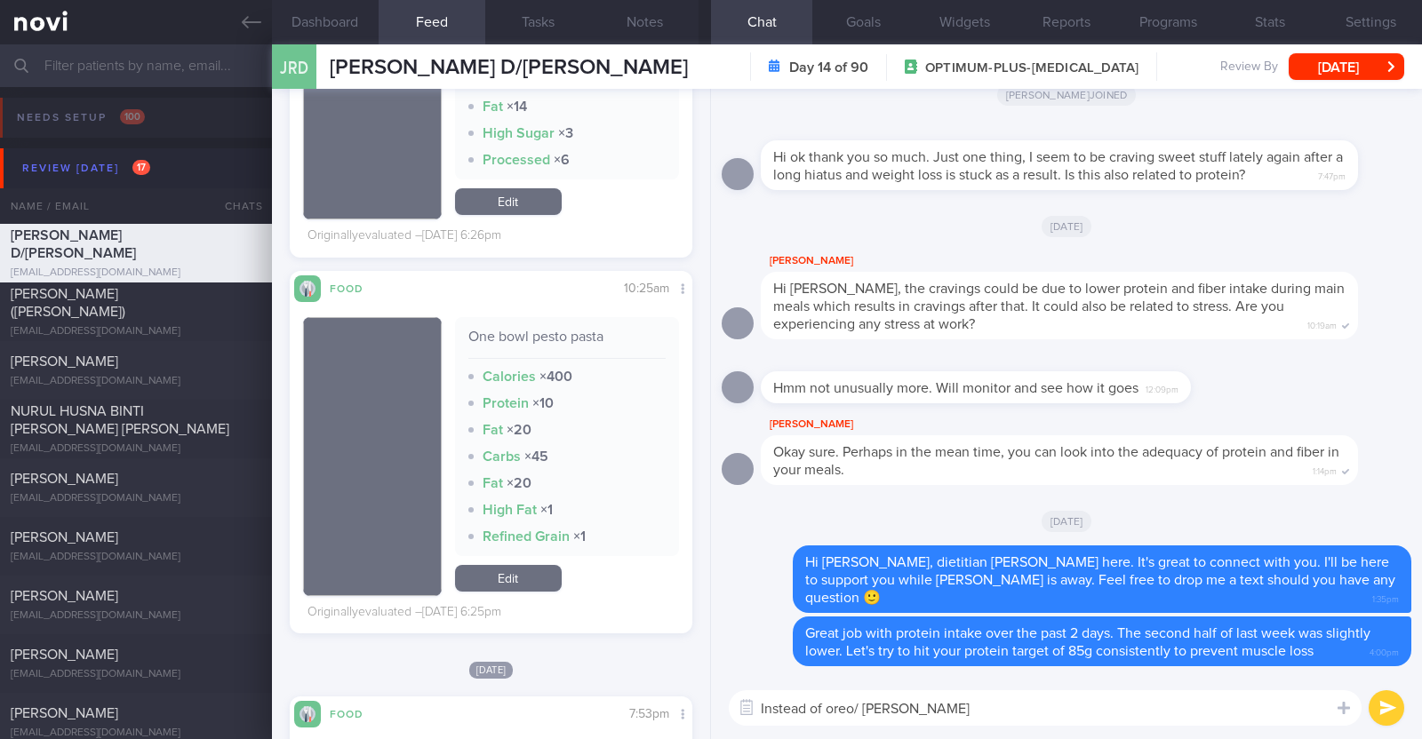
click at [857, 706] on textarea "Instead of oreo/ mamee" at bounding box center [1045, 708] width 633 height 36
click at [1018, 711] on textarea "Instead of oreo biscuits/ mamee" at bounding box center [1045, 708] width 633 height 36
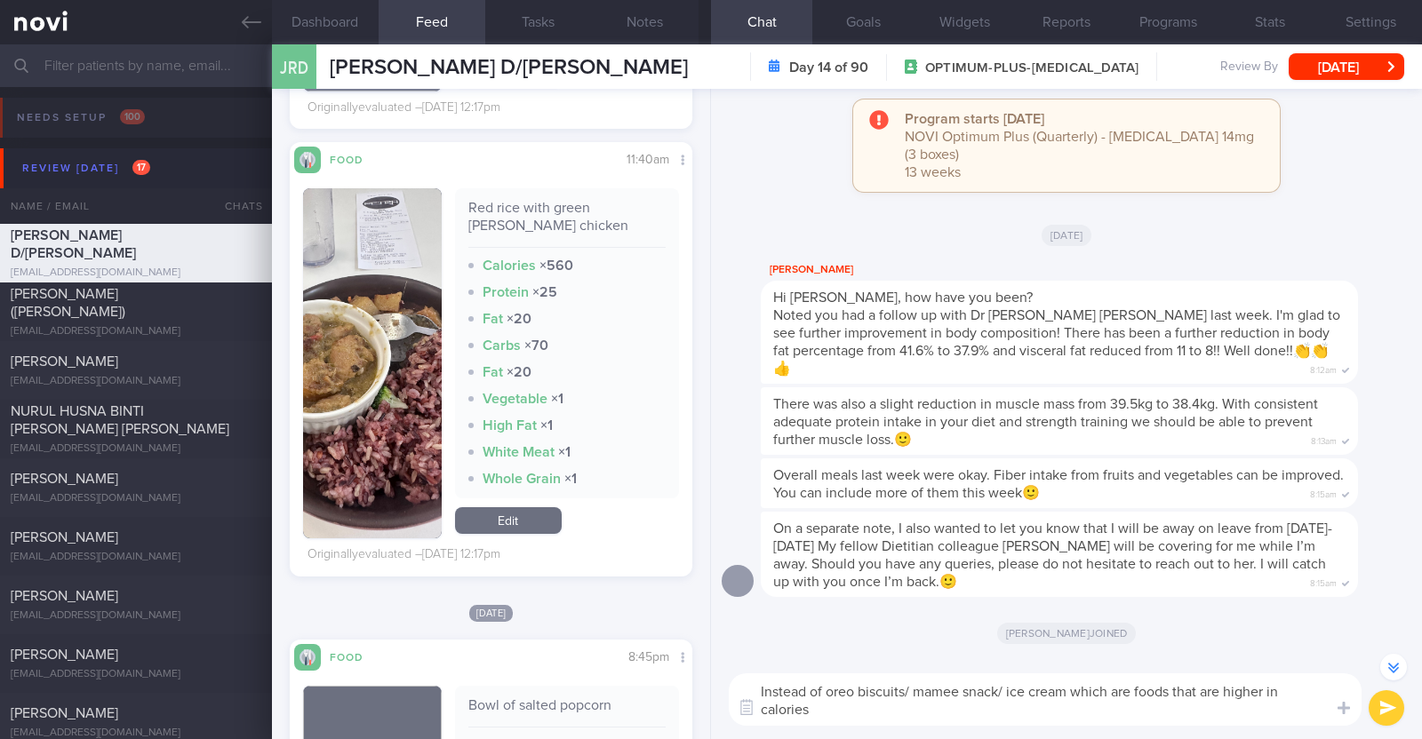
scroll to position [-571, 0]
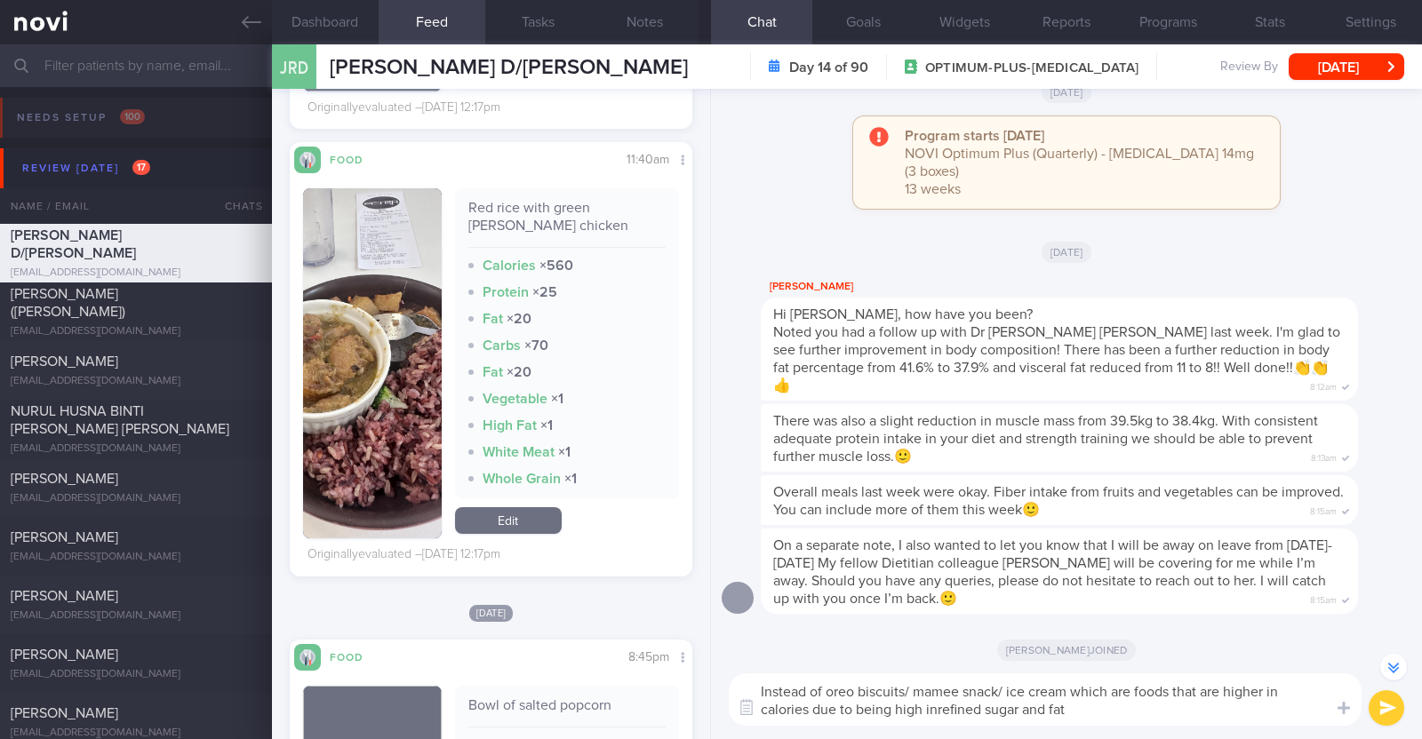
click at [939, 708] on textarea "Instead of oreo biscuits/ mamee snack/ ice cream which are foods that are highe…" at bounding box center [1045, 700] width 633 height 52
click at [1089, 707] on textarea "Instead of oreo biscuits/ mamee snack/ ice cream which are foods that are highe…" at bounding box center [1045, 700] width 633 height 52
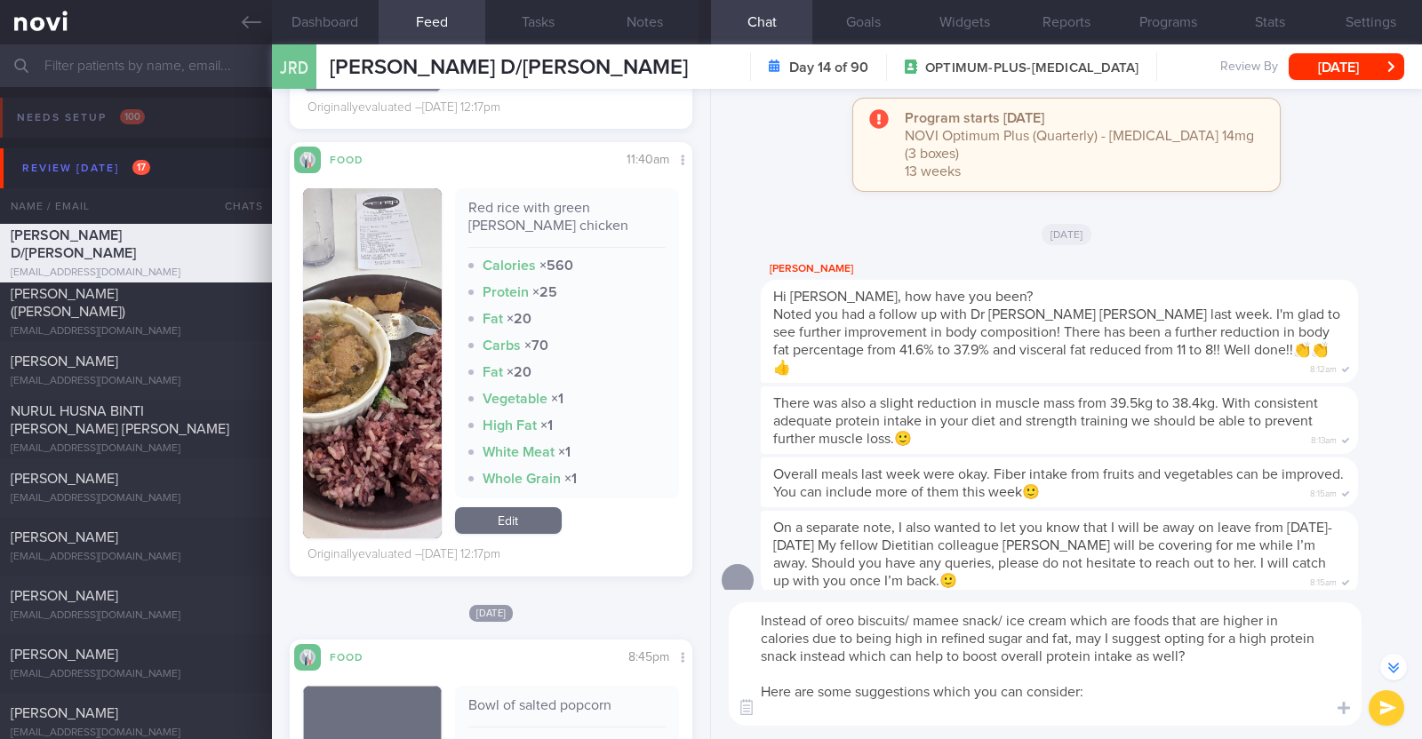
scroll to position [-642, 0]
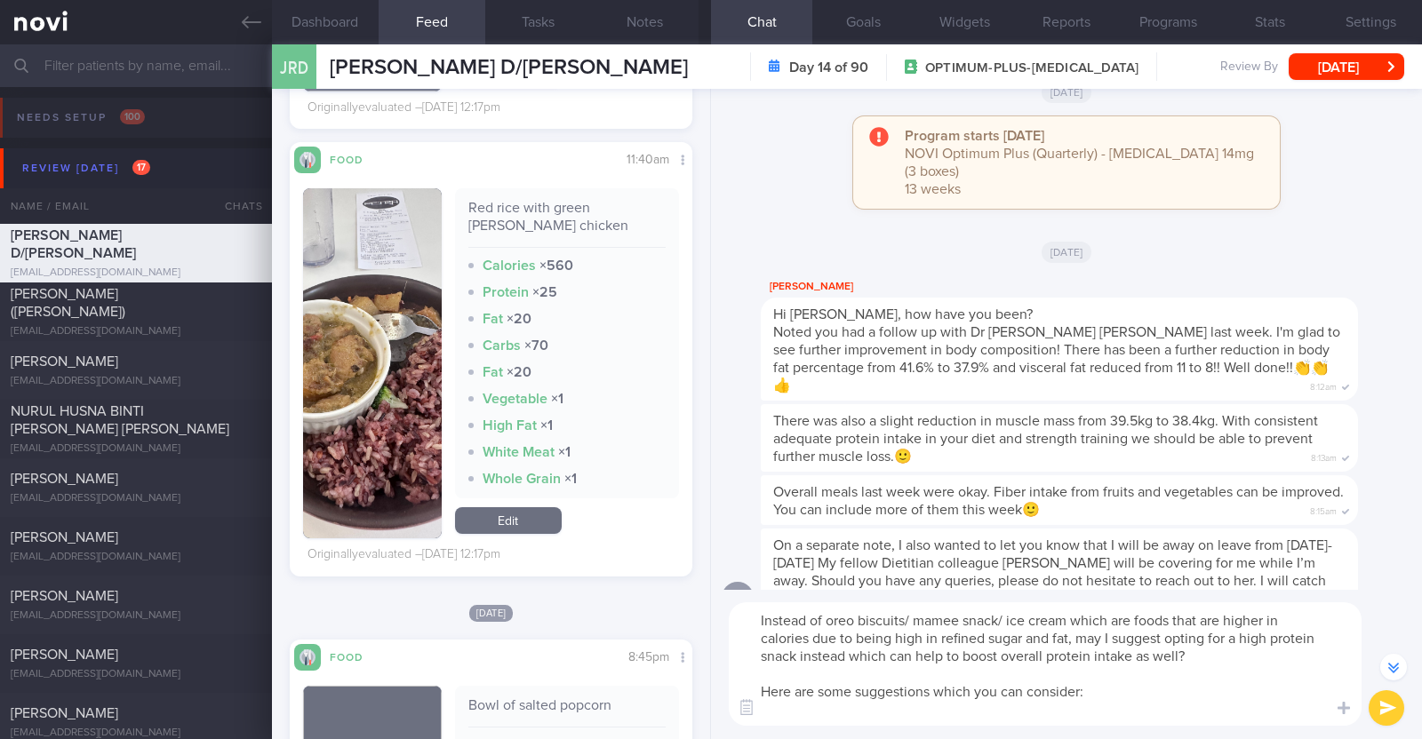
paste textarea "- Hard boiled egg - Unsalted edamame - Unsweetened soy milk - Low fat milk - [L…"
type textarea "Instead of oreo biscuits/ mamee snack/ ice cream which are foods that are highe…"
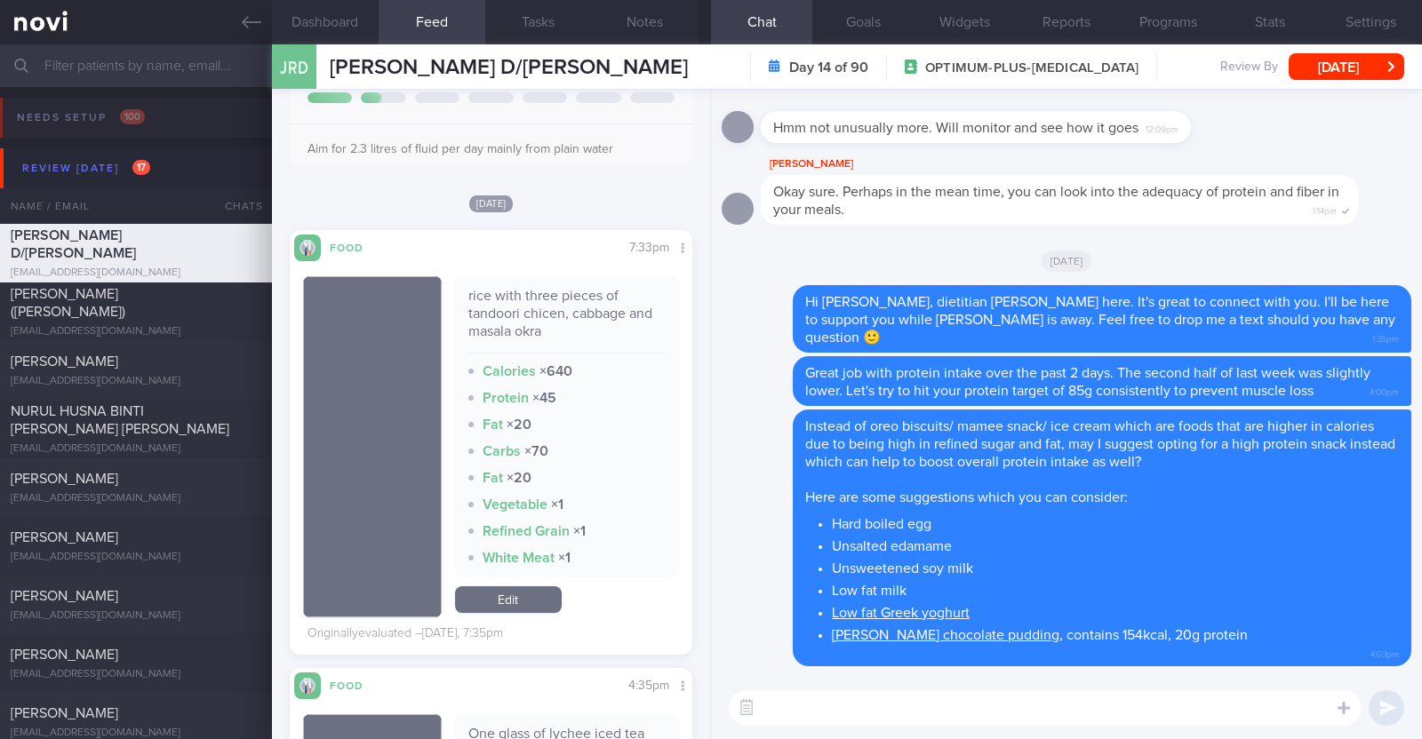
scroll to position [0, 0]
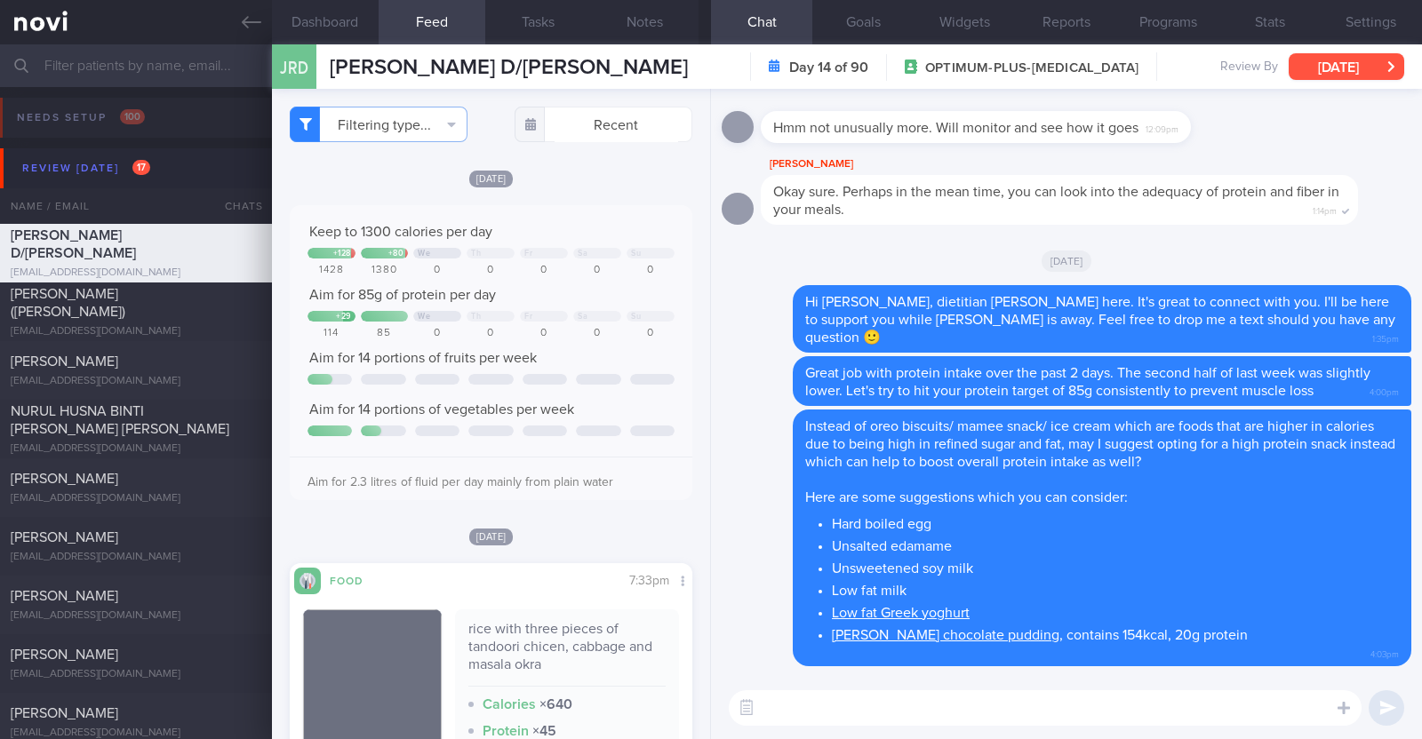
click at [1339, 72] on button "[DATE]" at bounding box center [1346, 66] width 116 height 27
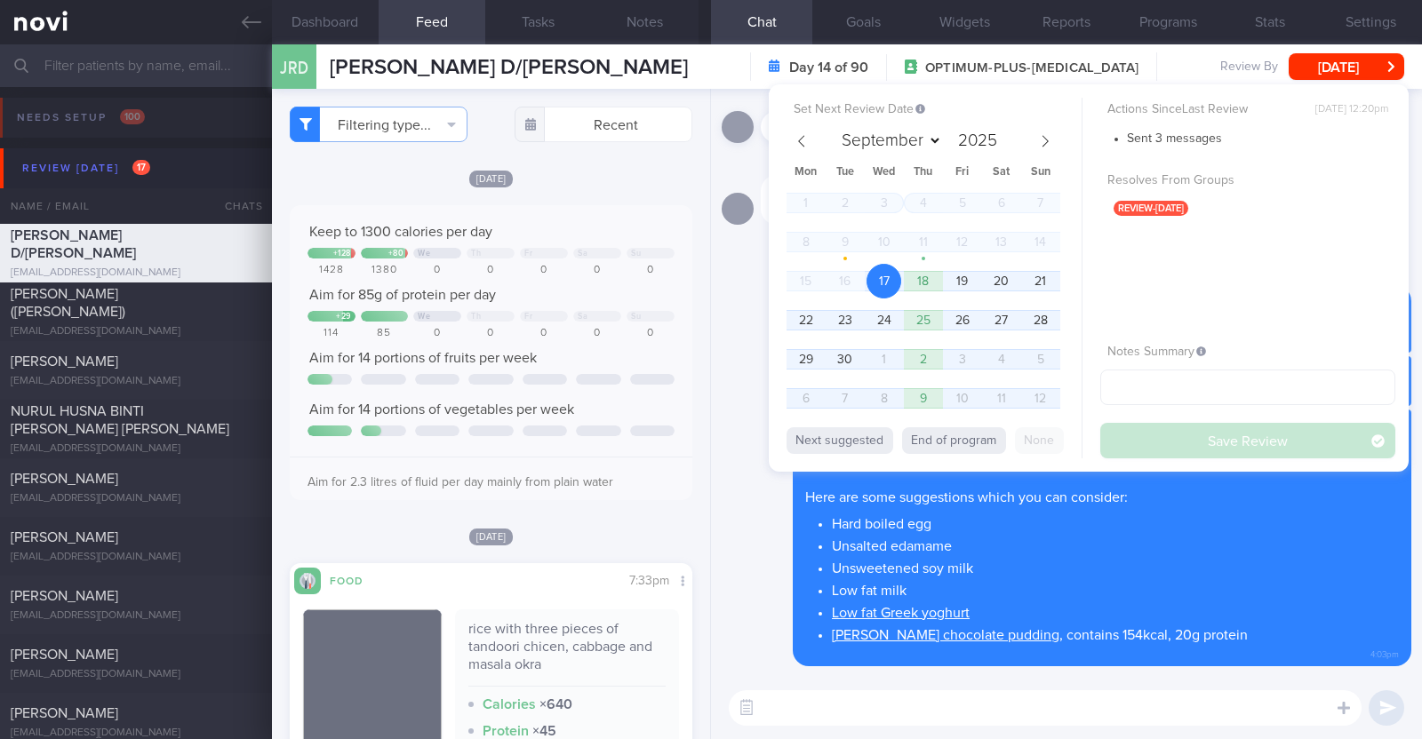
select select "8"
click at [955, 321] on span "26" at bounding box center [962, 320] width 35 height 35
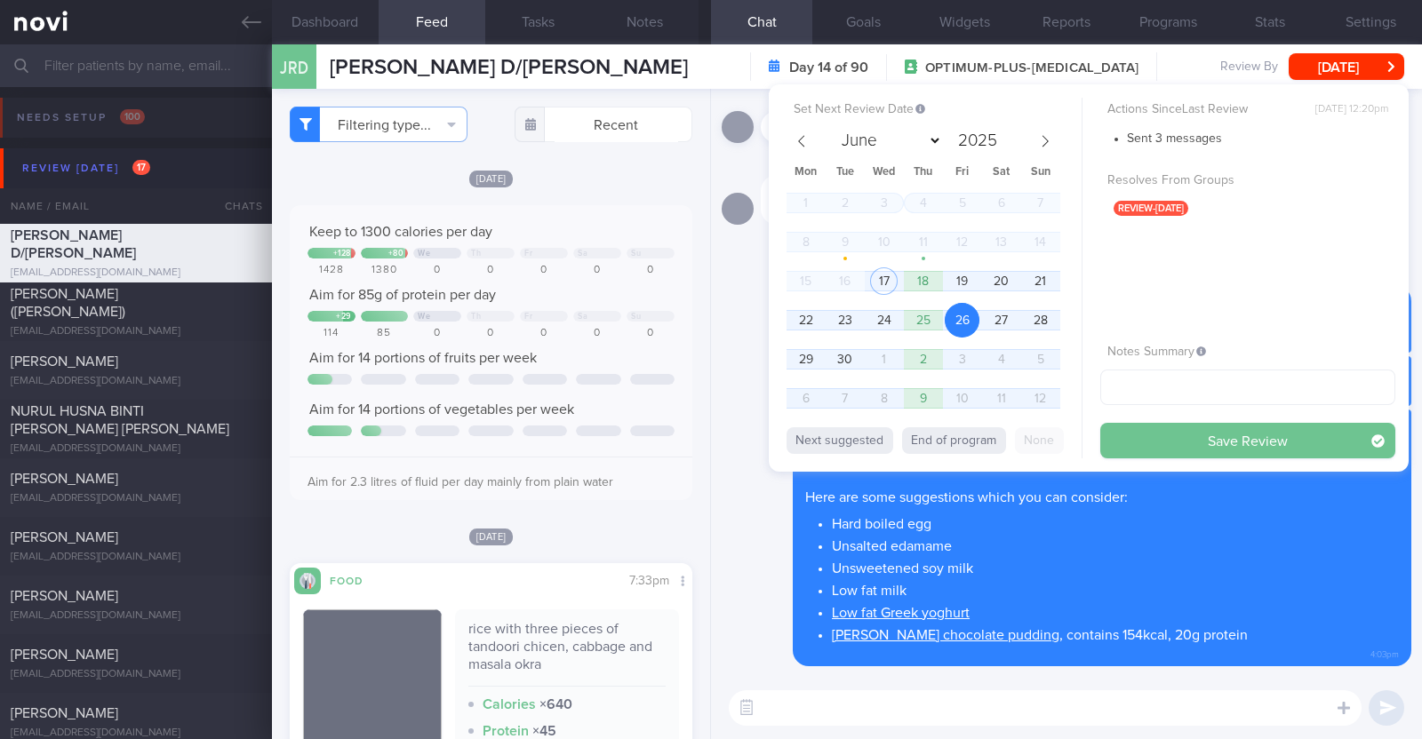
click at [1242, 444] on button "Save Review" at bounding box center [1247, 441] width 295 height 36
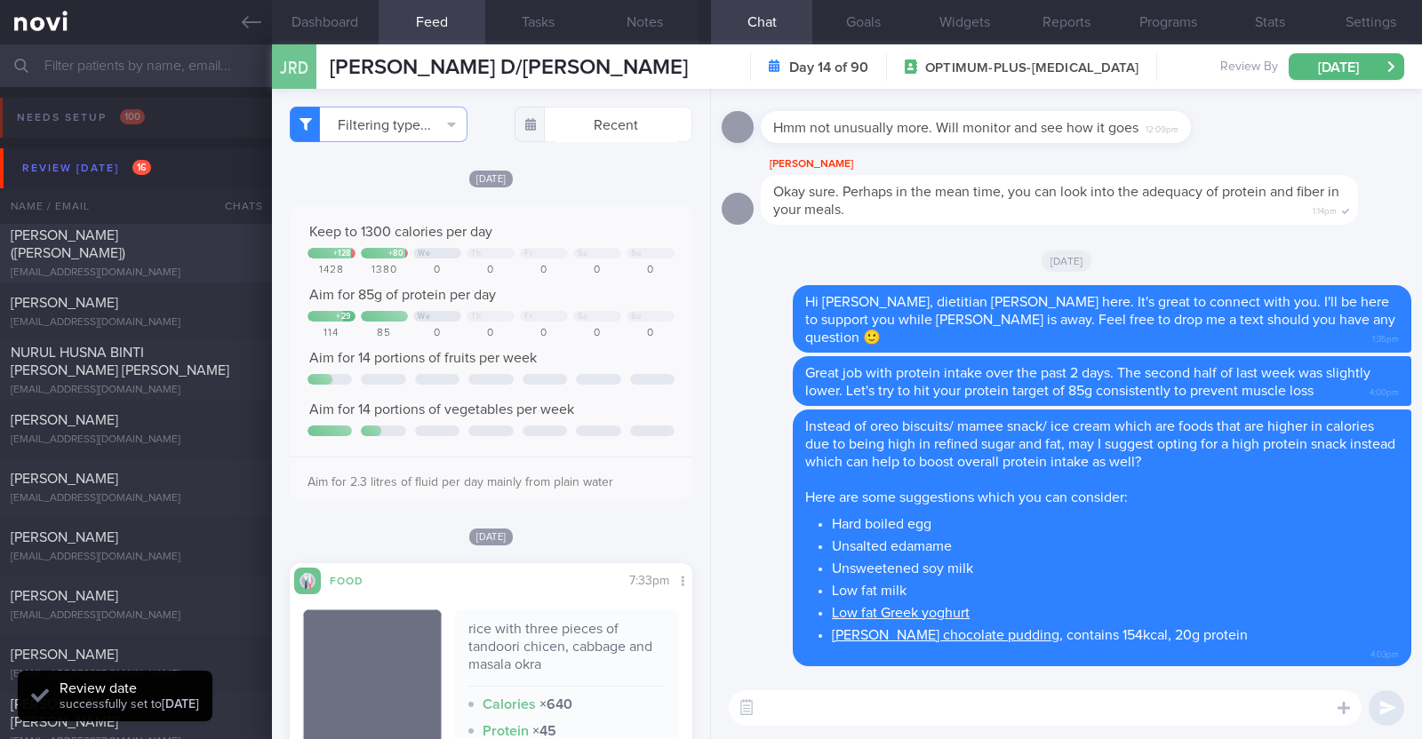
click at [204, 267] on div "[EMAIL_ADDRESS][DOMAIN_NAME]" at bounding box center [136, 273] width 251 height 13
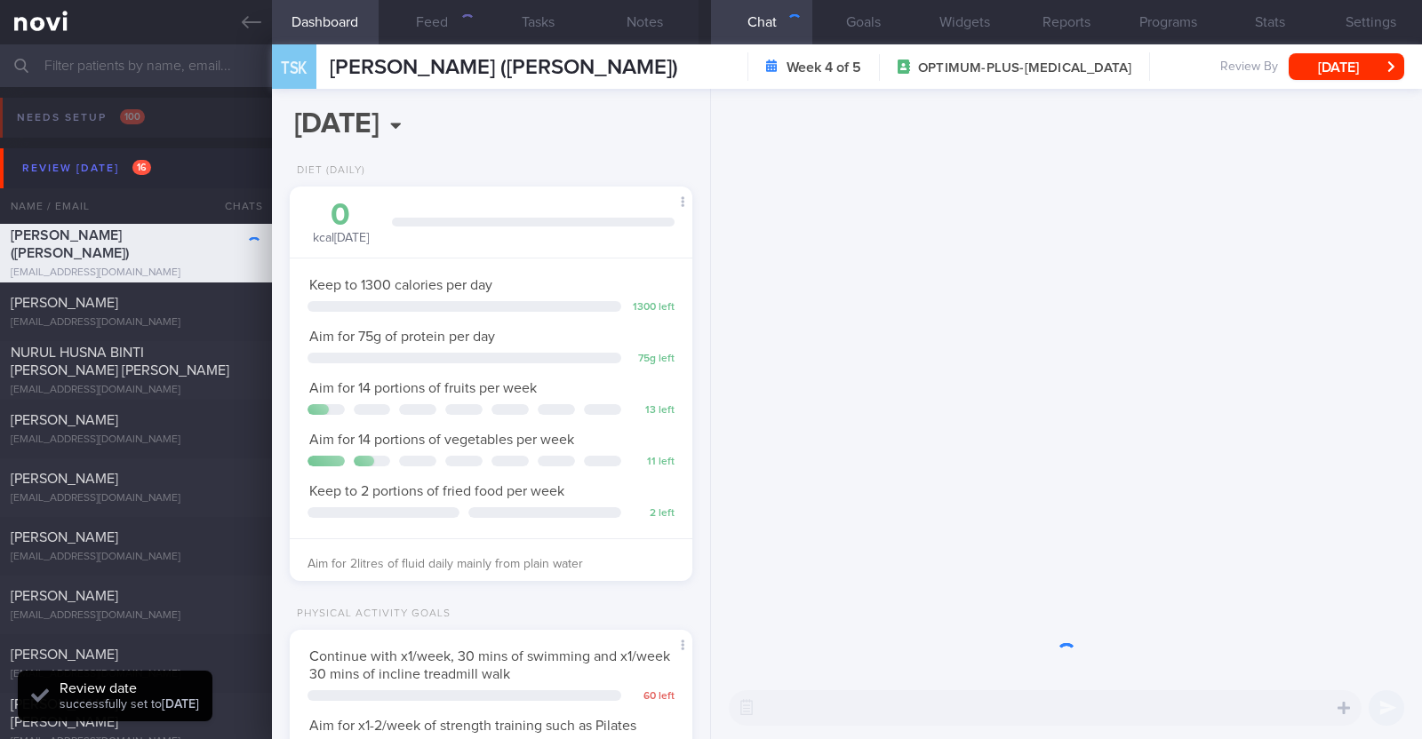
scroll to position [202, 354]
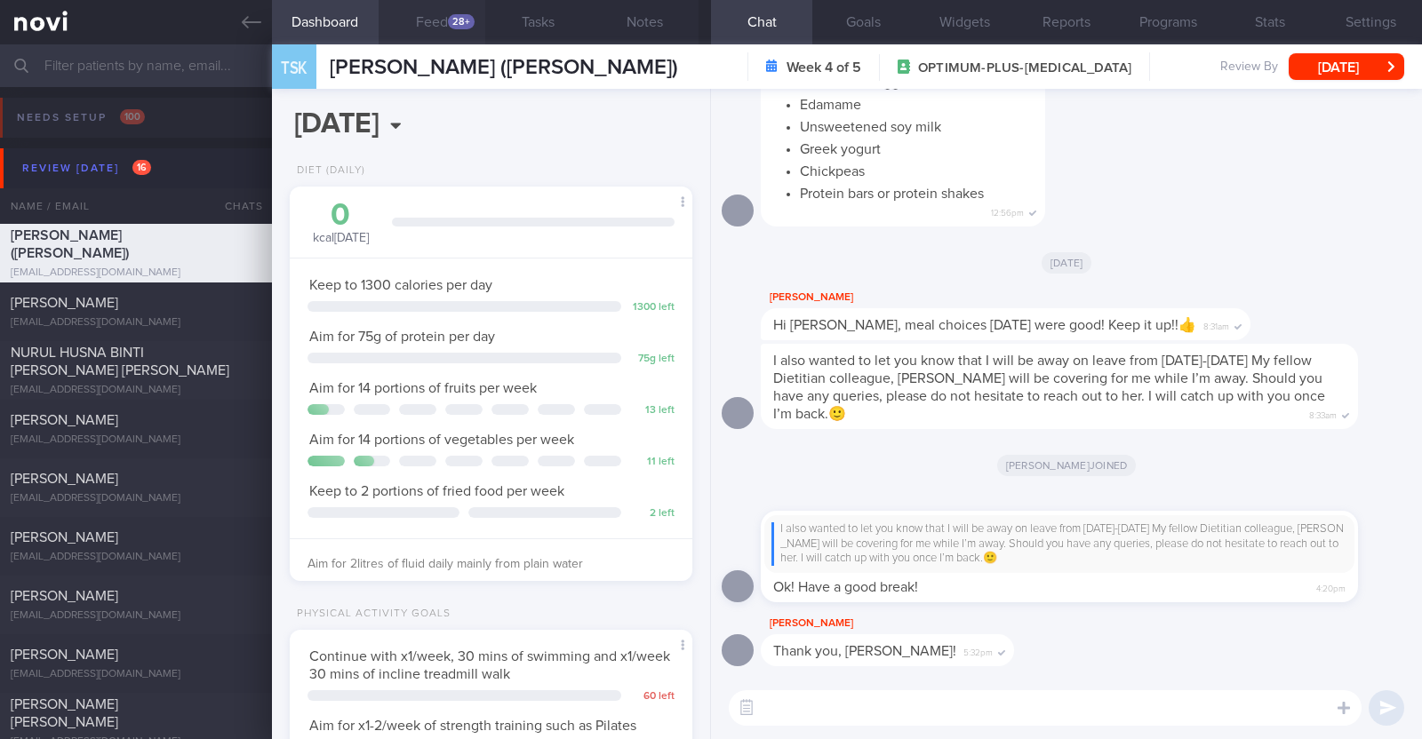
click at [444, 15] on button "Feed 28+" at bounding box center [432, 22] width 107 height 44
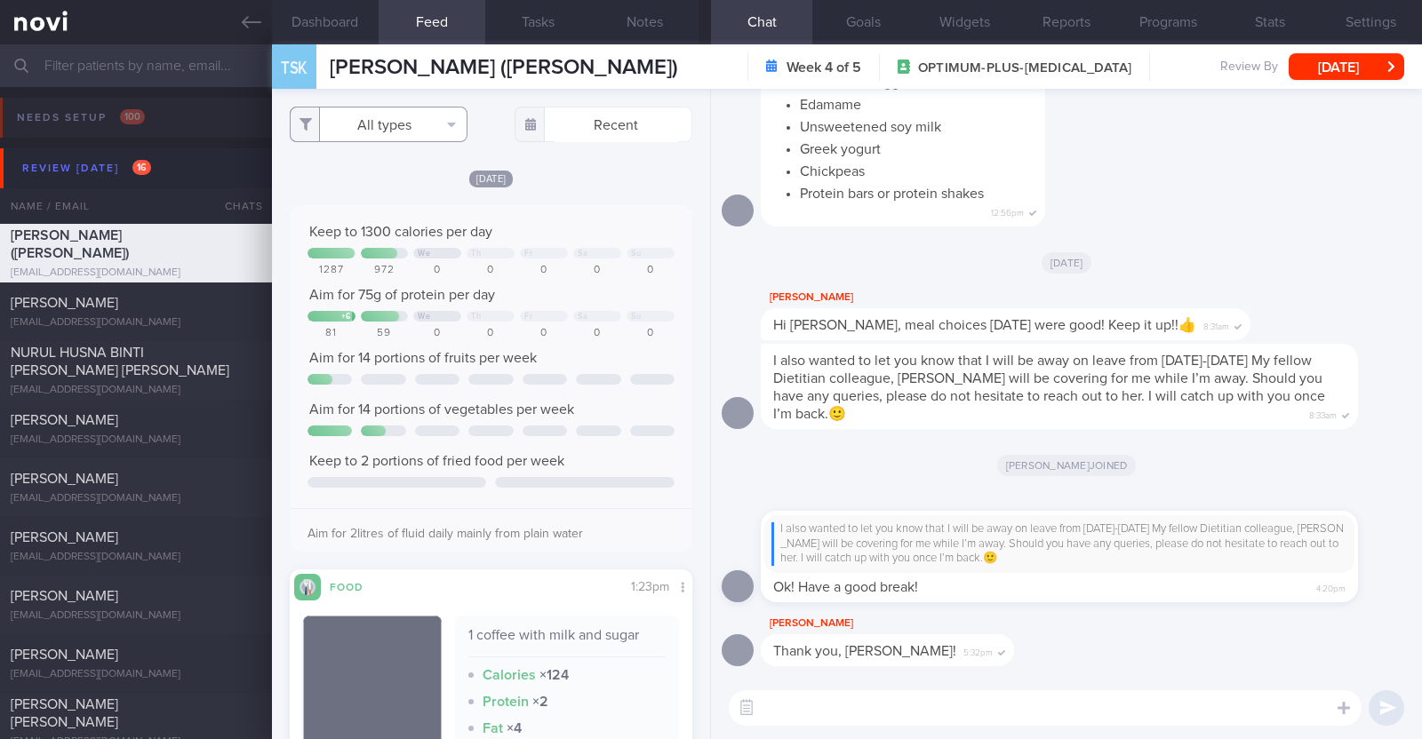
click at [430, 113] on button "All types" at bounding box center [379, 125] width 178 height 36
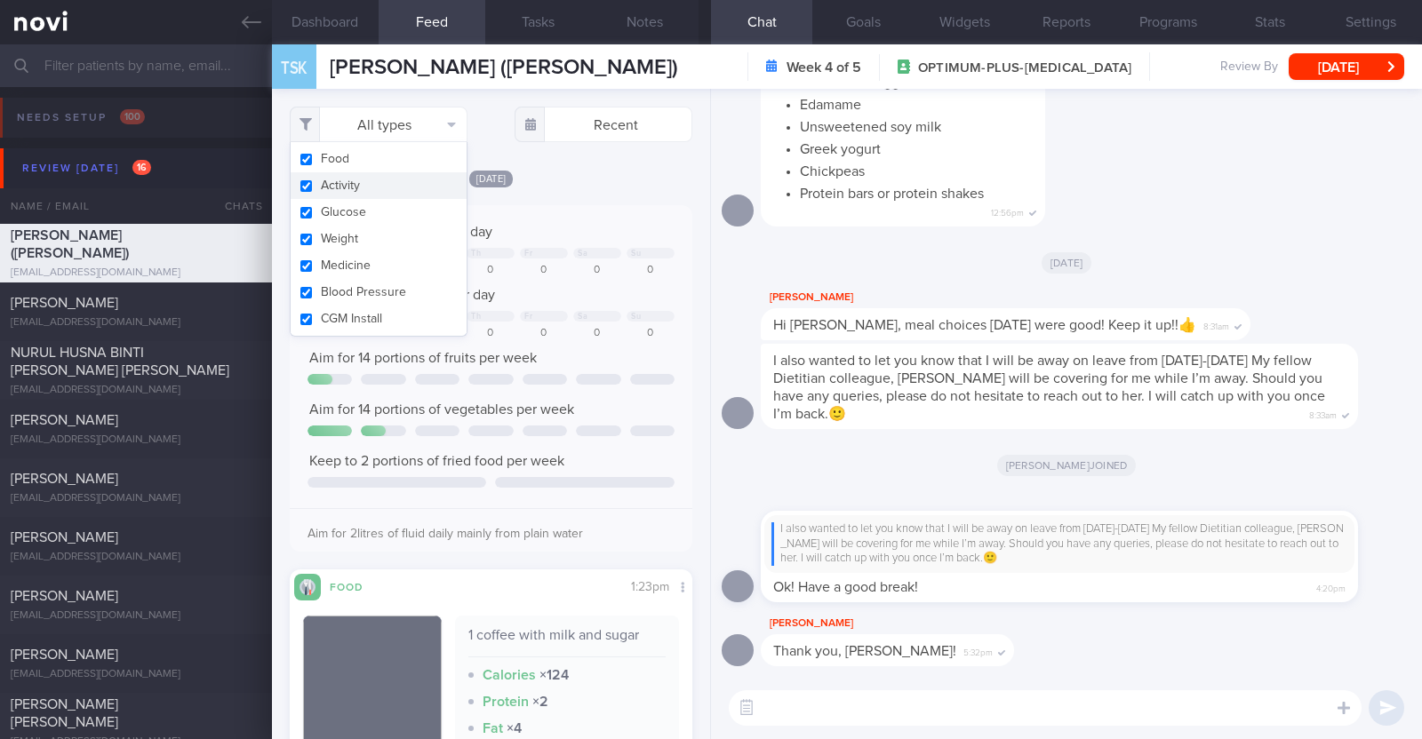
click at [390, 192] on button "Activity" at bounding box center [379, 185] width 176 height 27
checkbox input "false"
click at [567, 173] on div "[DATE]" at bounding box center [491, 178] width 403 height 19
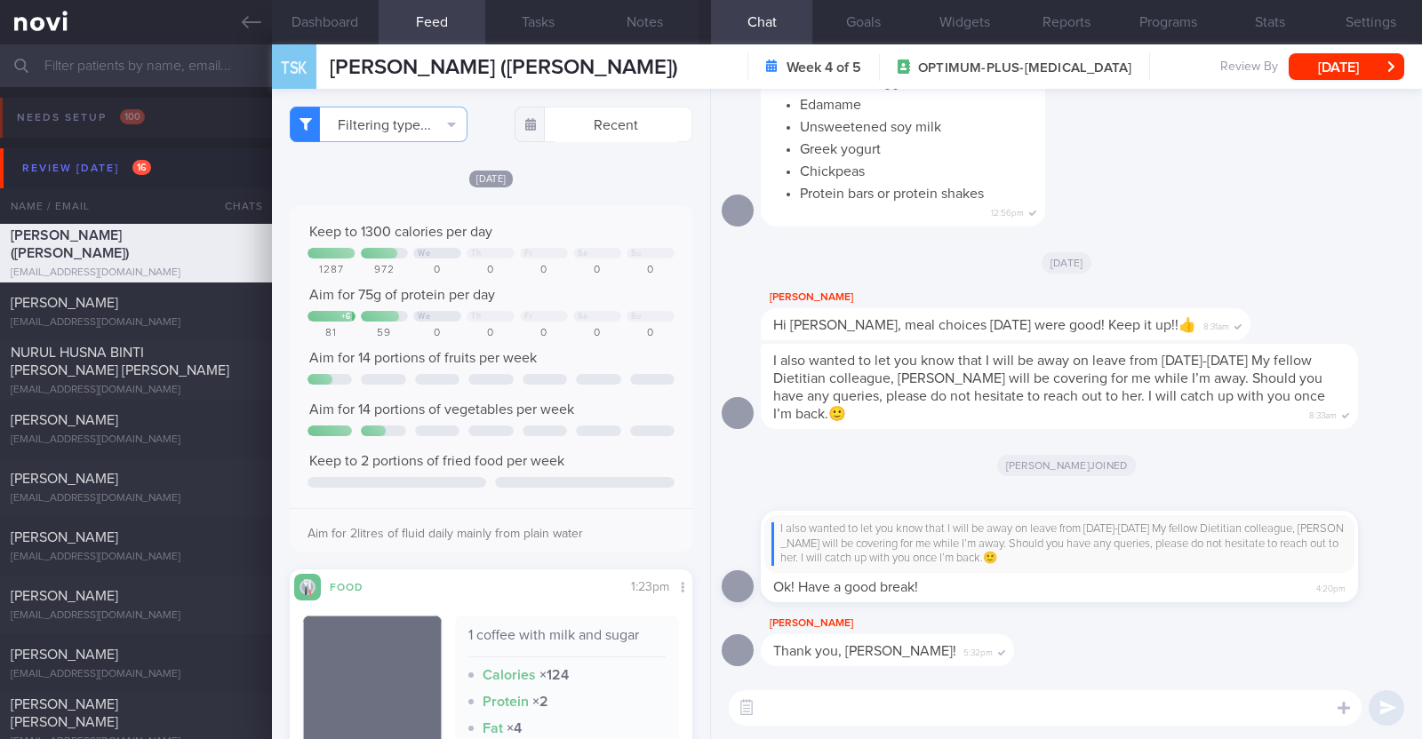
click at [813, 699] on textarea at bounding box center [1045, 708] width 633 height 36
paste textarea "Hi xxx, dietitian Charlotte here. It's great to connect with you. I'll be here …"
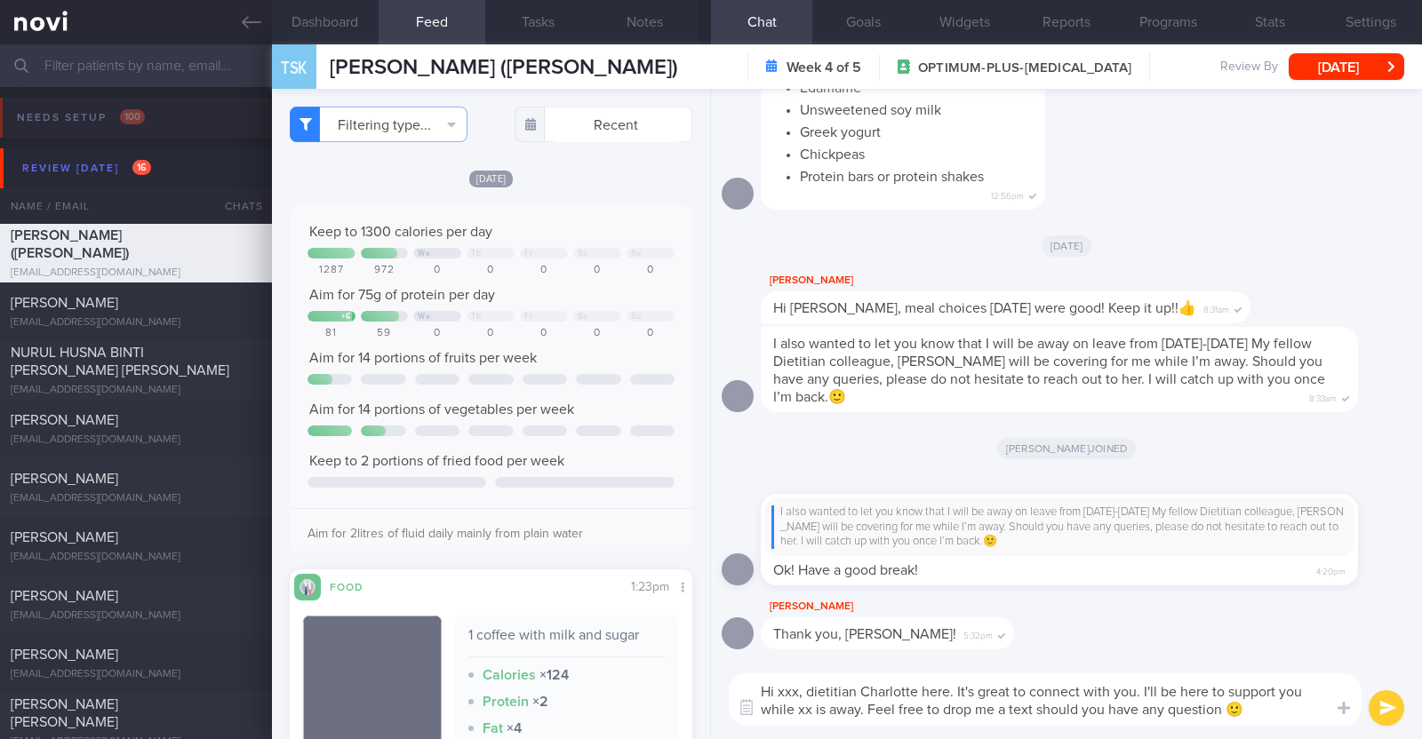
click at [794, 691] on textarea "Hi xxx, dietitian Charlotte here. It's great to connect with you. I'll be here …" at bounding box center [1045, 700] width 633 height 52
click at [810, 713] on textarea "Hi Carrie, dietitian Charlotte here. It's great to connect with you. I'll be he…" at bounding box center [1045, 700] width 633 height 52
type textarea "Hi [PERSON_NAME], dietitian [PERSON_NAME] here. It's great to connect with you.…"
click at [1395, 699] on button "submit" at bounding box center [1386, 708] width 36 height 36
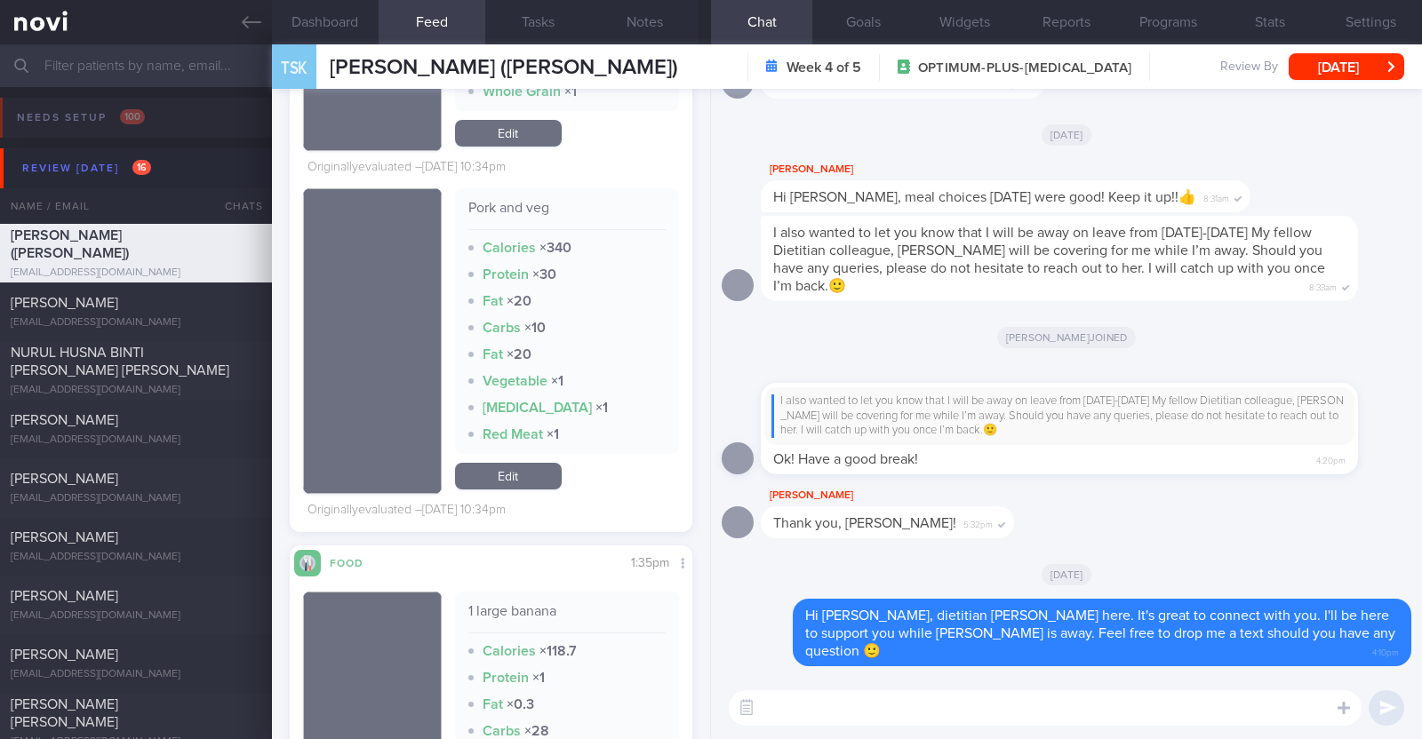
scroll to position [2444, 0]
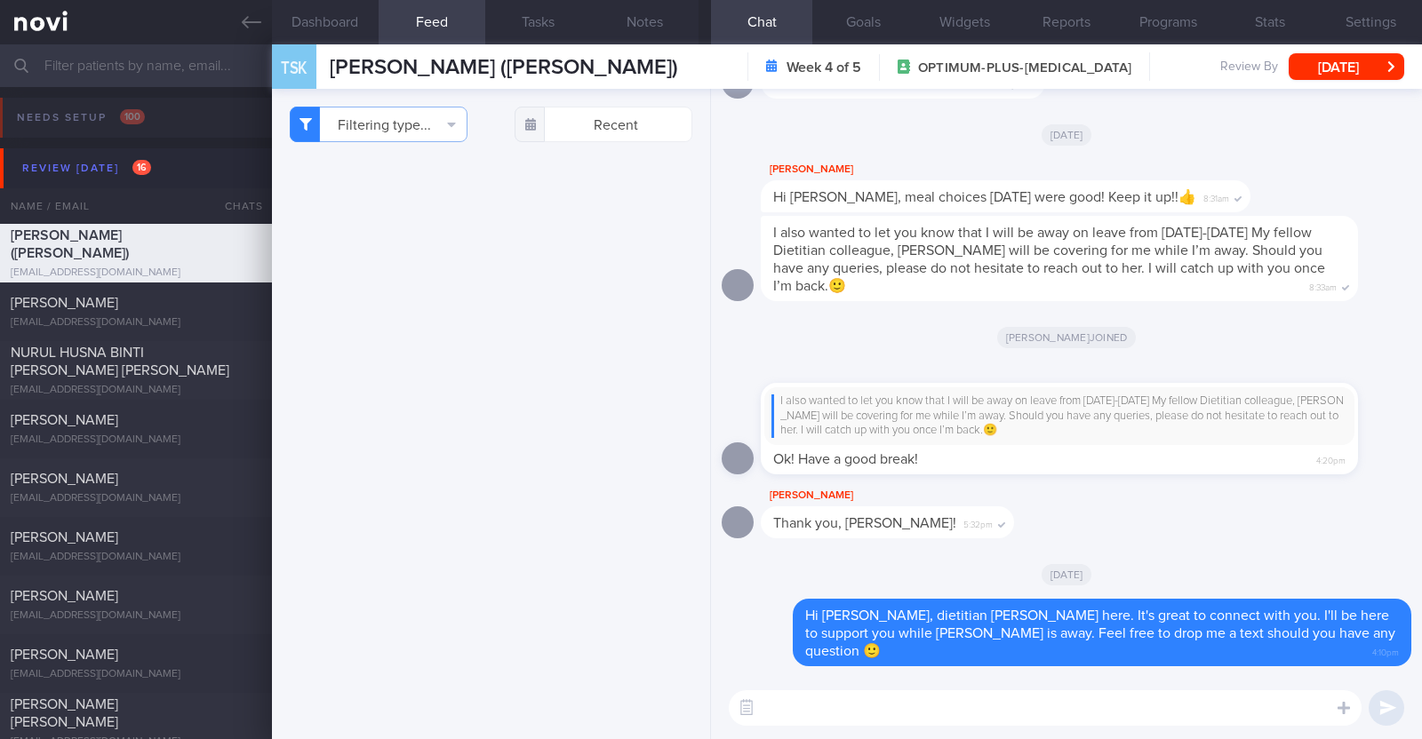
select select "8"
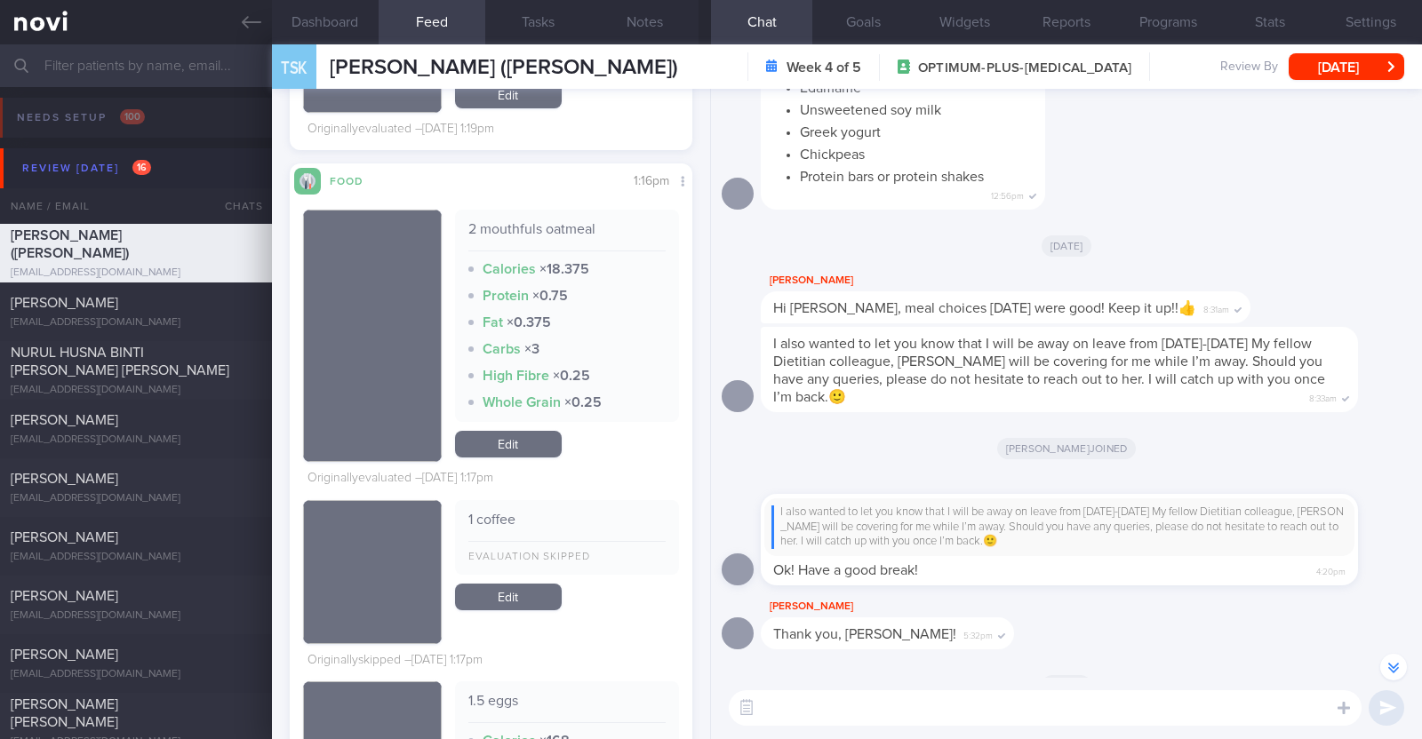
scroll to position [5664, 0]
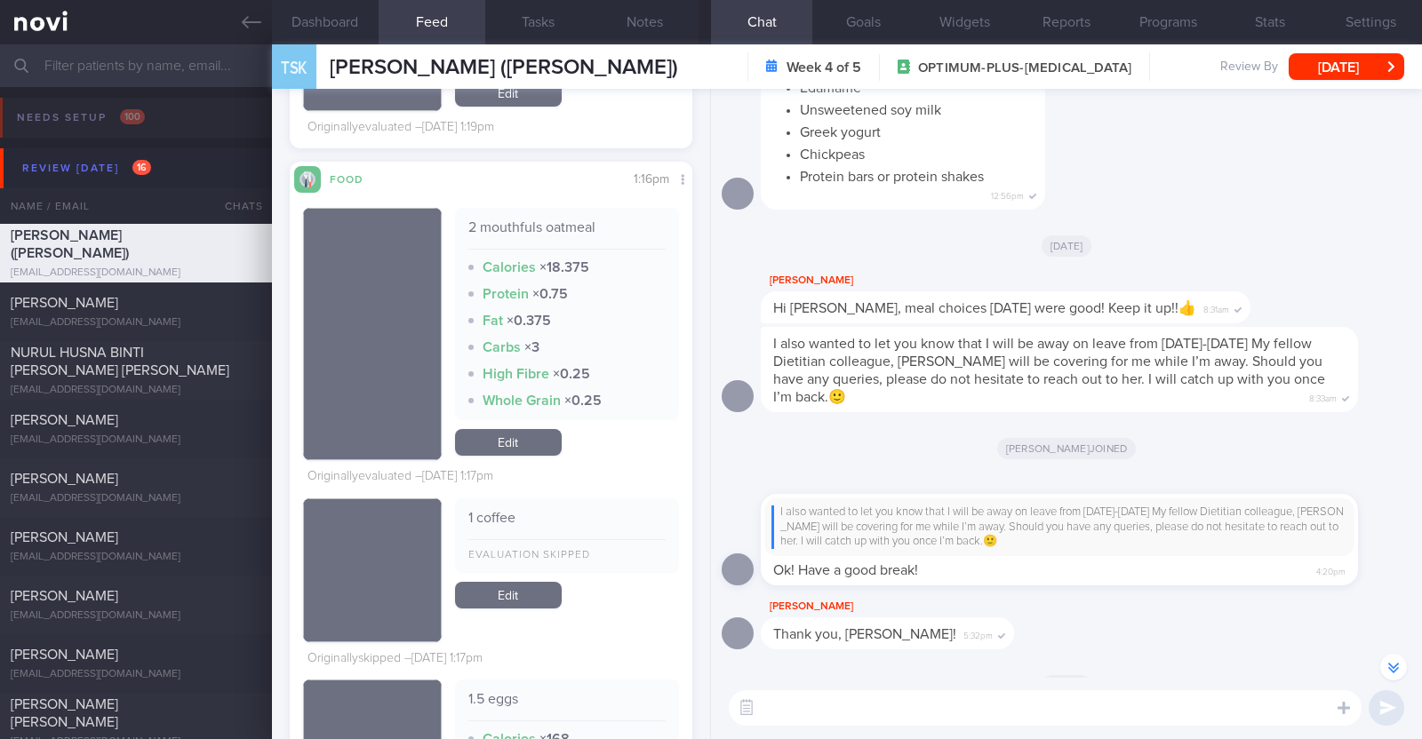
click at [675, 451] on div "Filtering type... Food Activity Glucose Weight Medicine [MEDICAL_DATA] [MEDICAL…" at bounding box center [491, 414] width 438 height 650
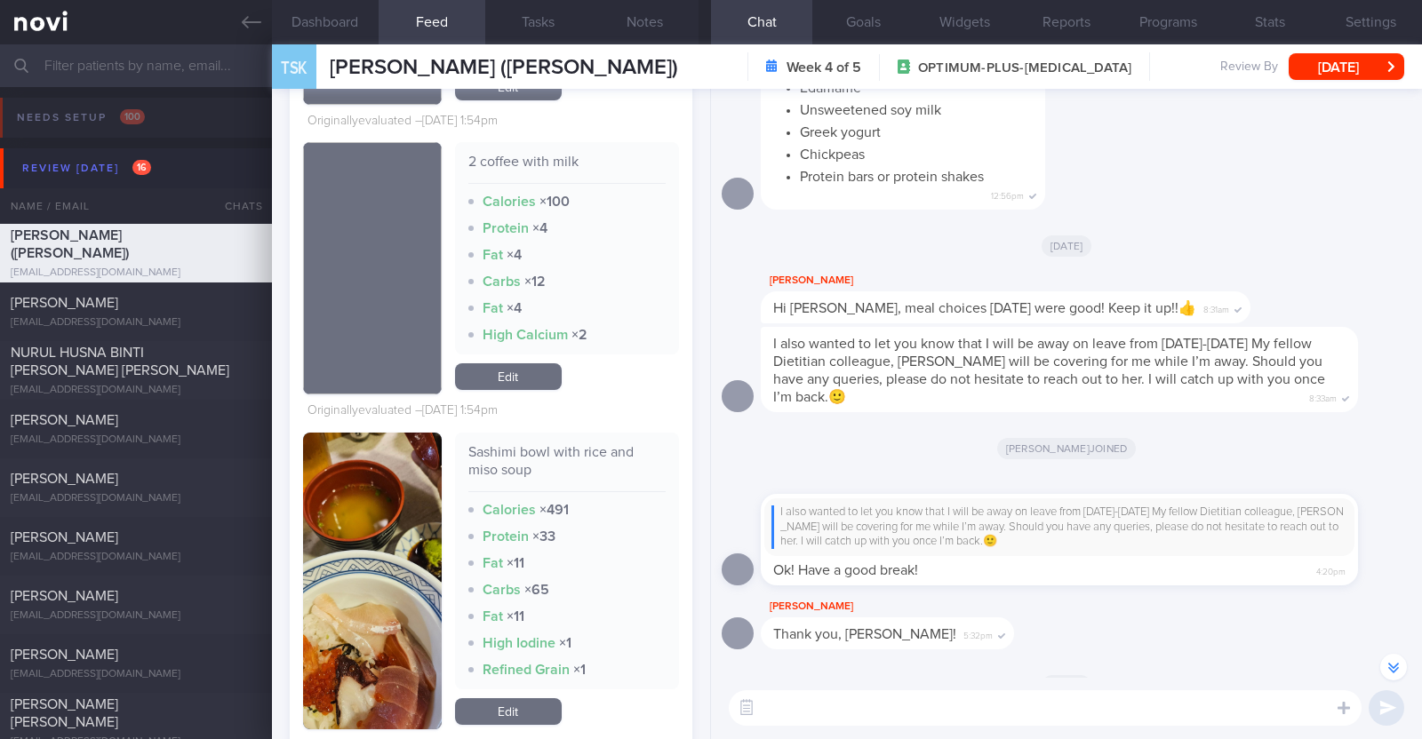
scroll to position [10774, 0]
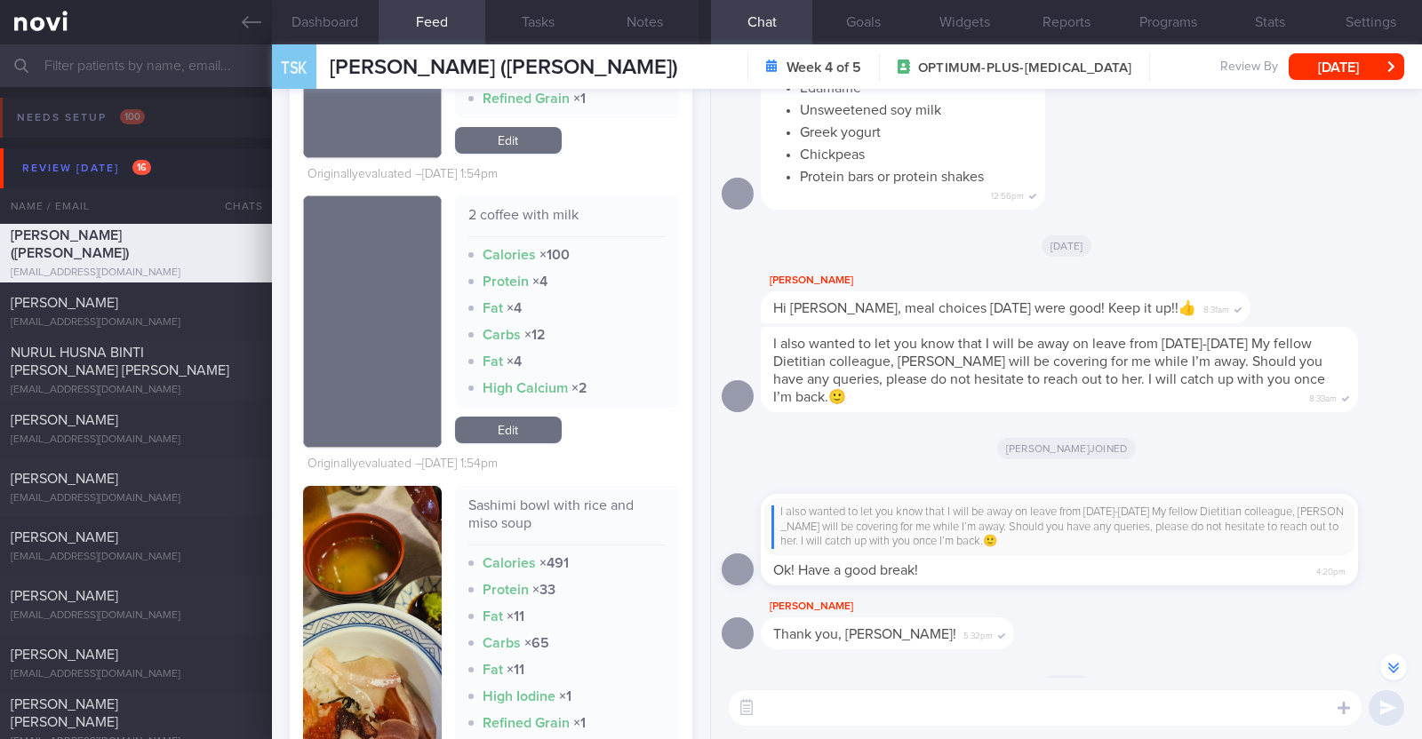
click at [846, 715] on textarea at bounding box center [1045, 708] width 633 height 36
type textarea "Your portion control for carbs has been great. Keep it up!"
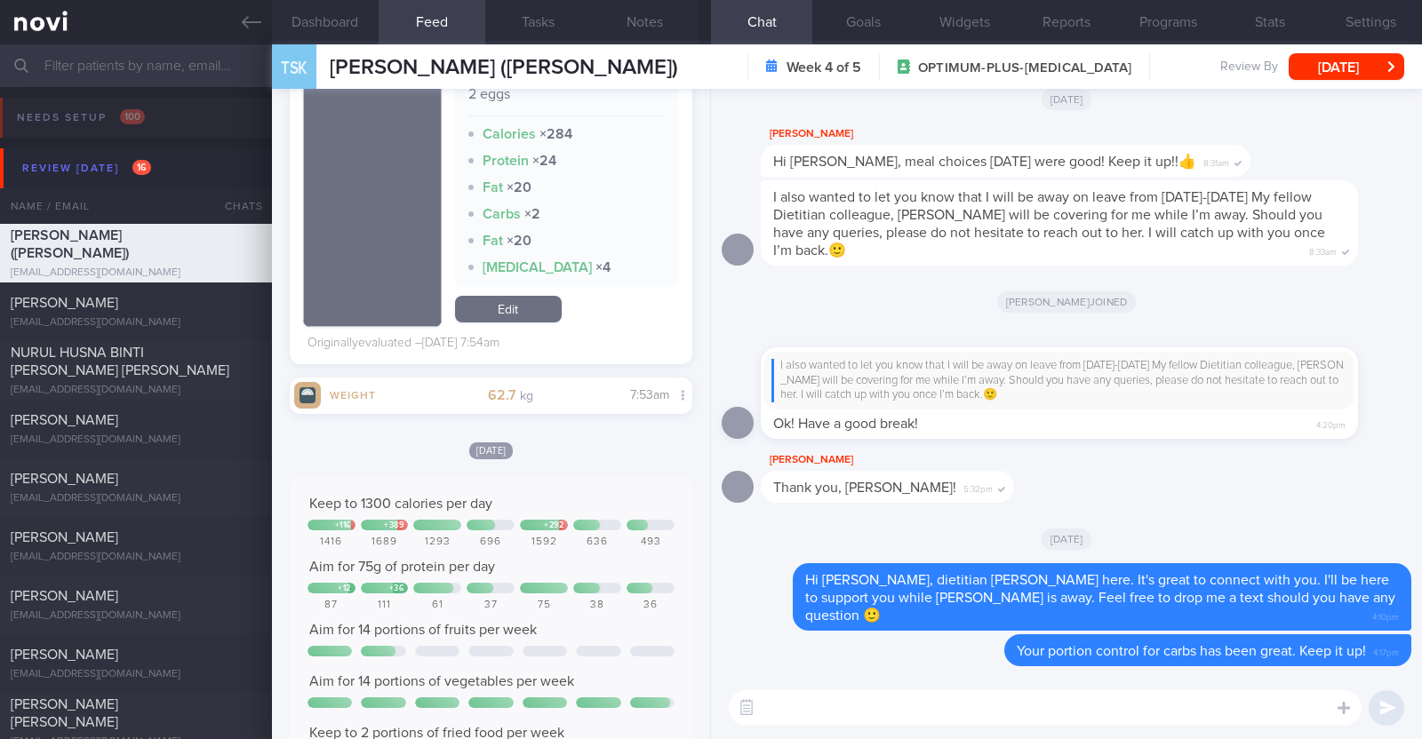
scroll to position [4123, 0]
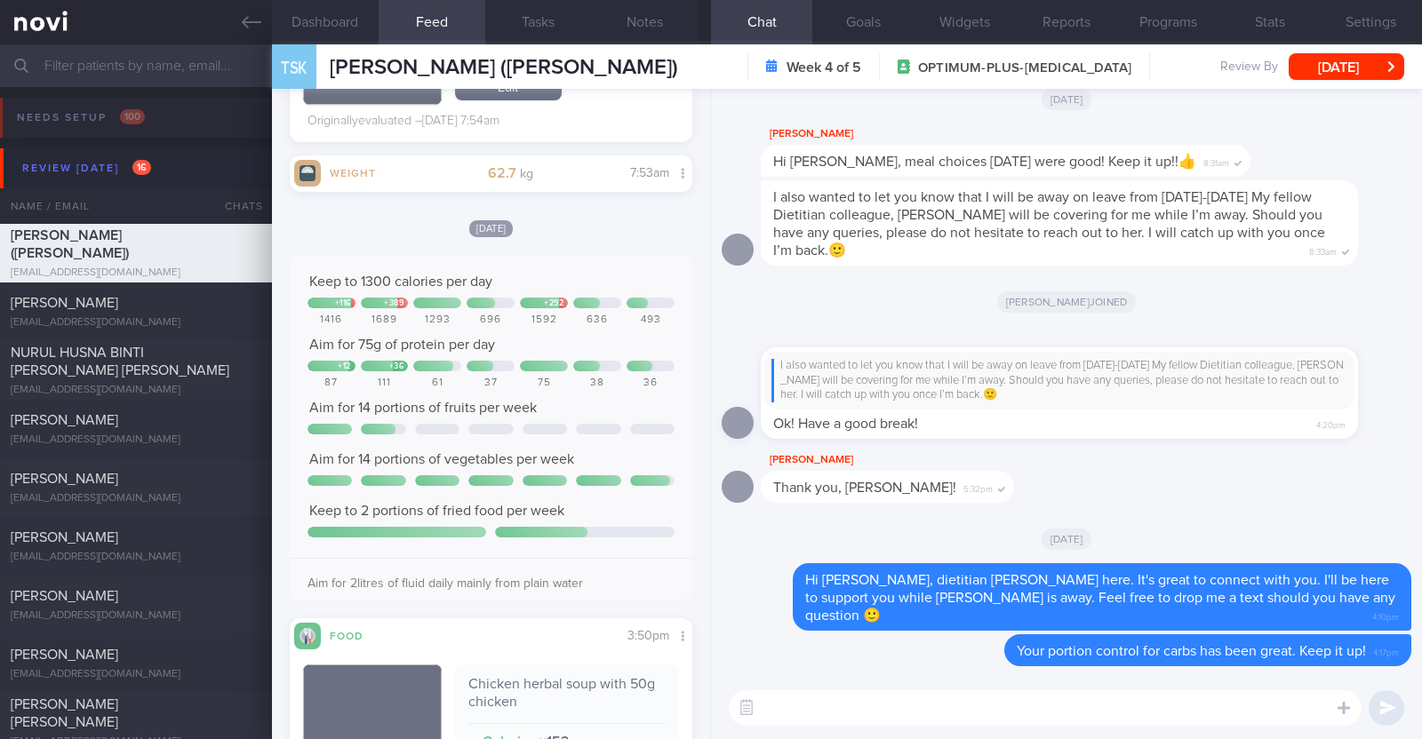
click at [866, 708] on textarea at bounding box center [1045, 708] width 633 height 36
type textarea "Vegetable intake last week was also wonderful"
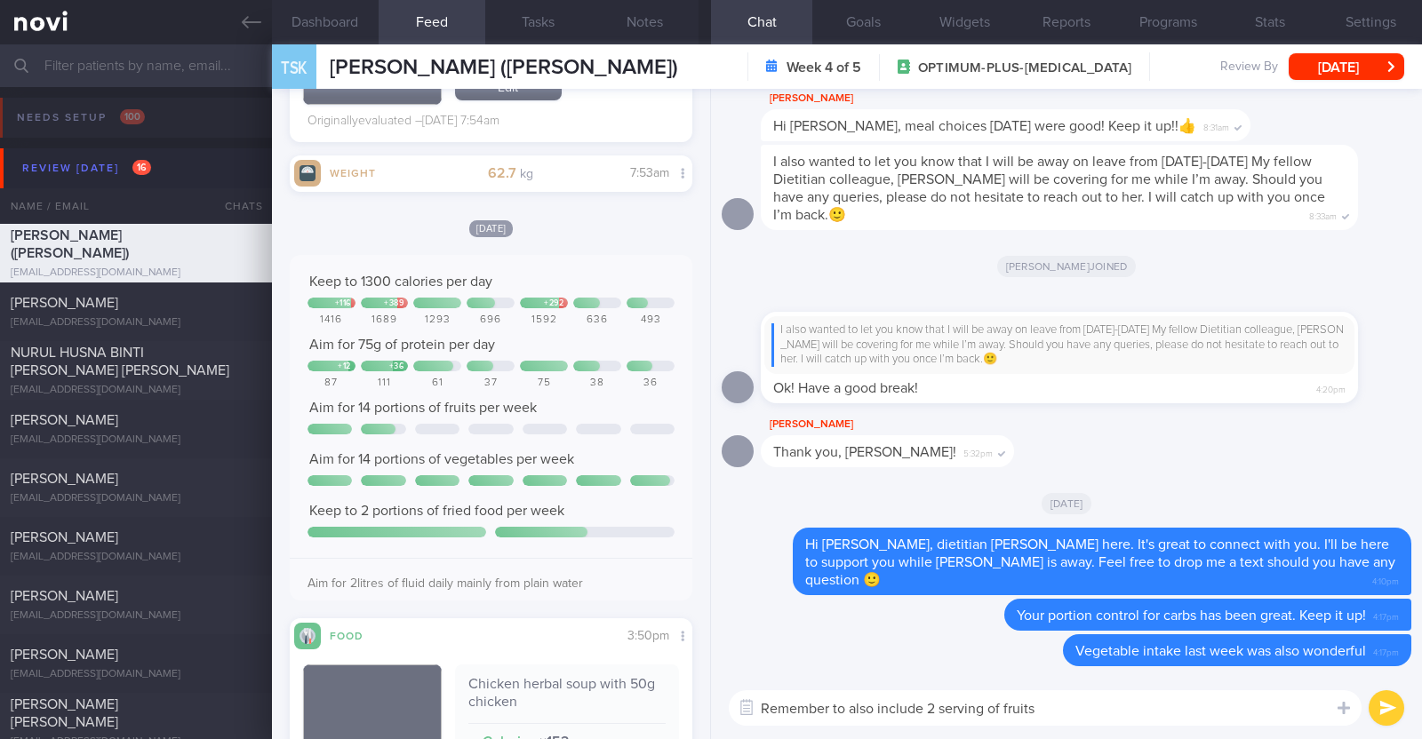
click at [1056, 701] on textarea "Remember to also include 2 serving of fruits" at bounding box center [1045, 708] width 633 height 36
type textarea "Remember to also include 2 serving of fruits daily as part of a balanced diet"
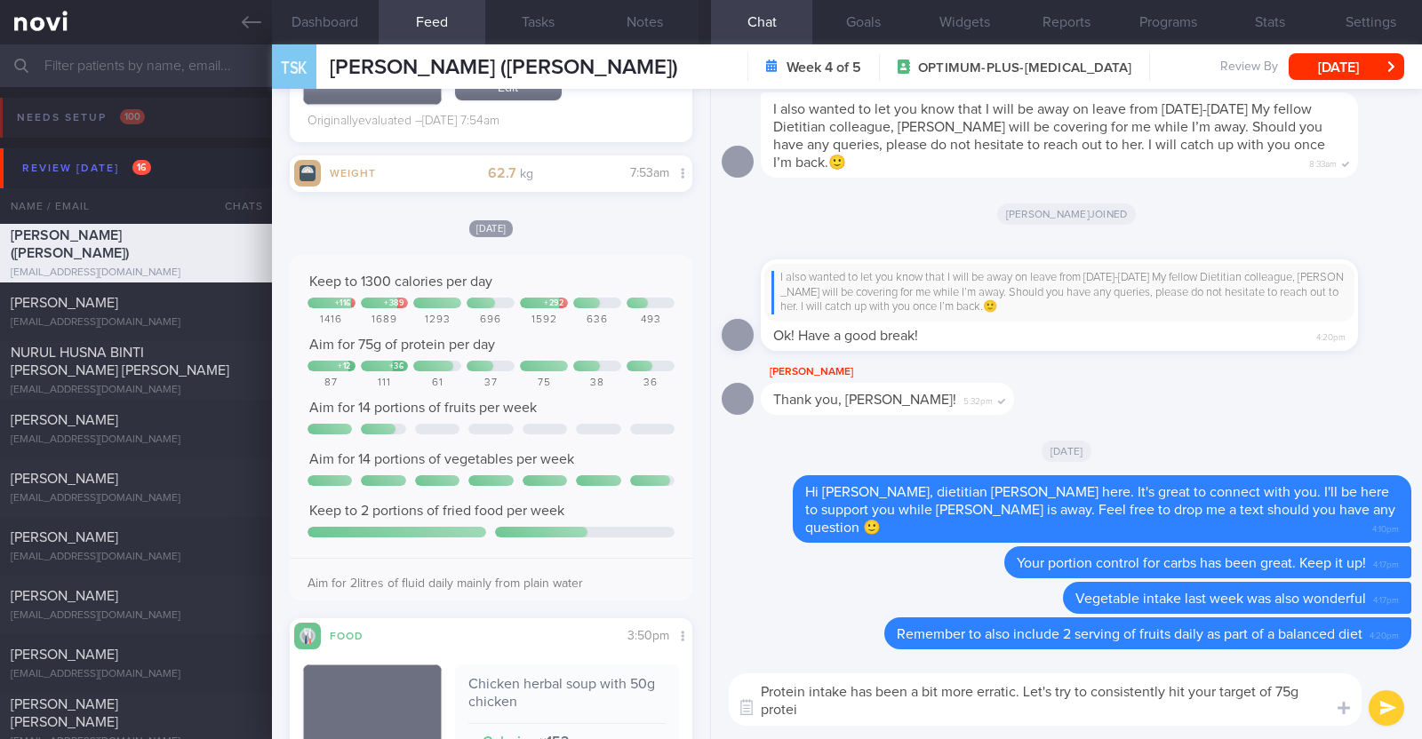
scroll to position [0, 0]
type textarea "Protein intake has been a bit more erratic. Let's try to consistently hit your …"
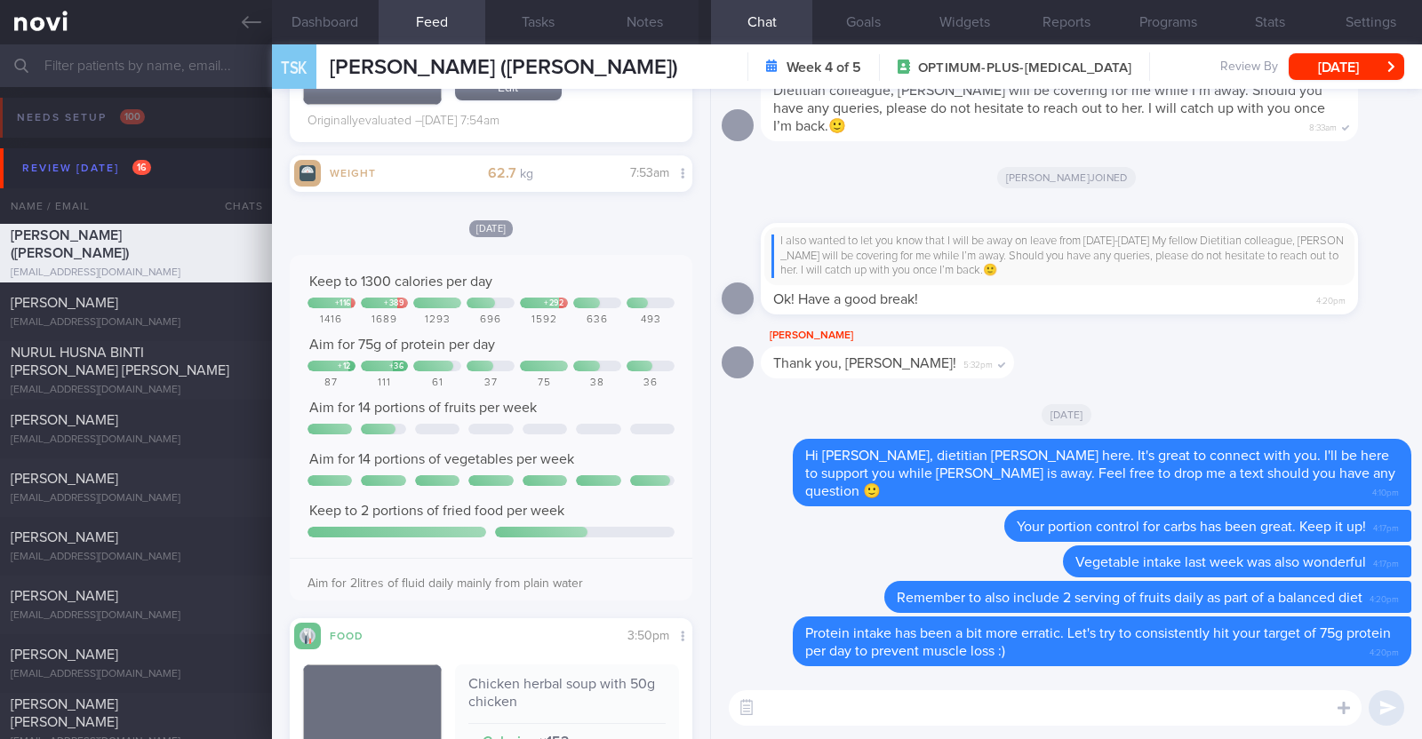
paste textarea "Here are some examples of how much protein is contained in various foods: - 150…"
type textarea "Here are some examples of how much protein is contained in various foods: - 150…"
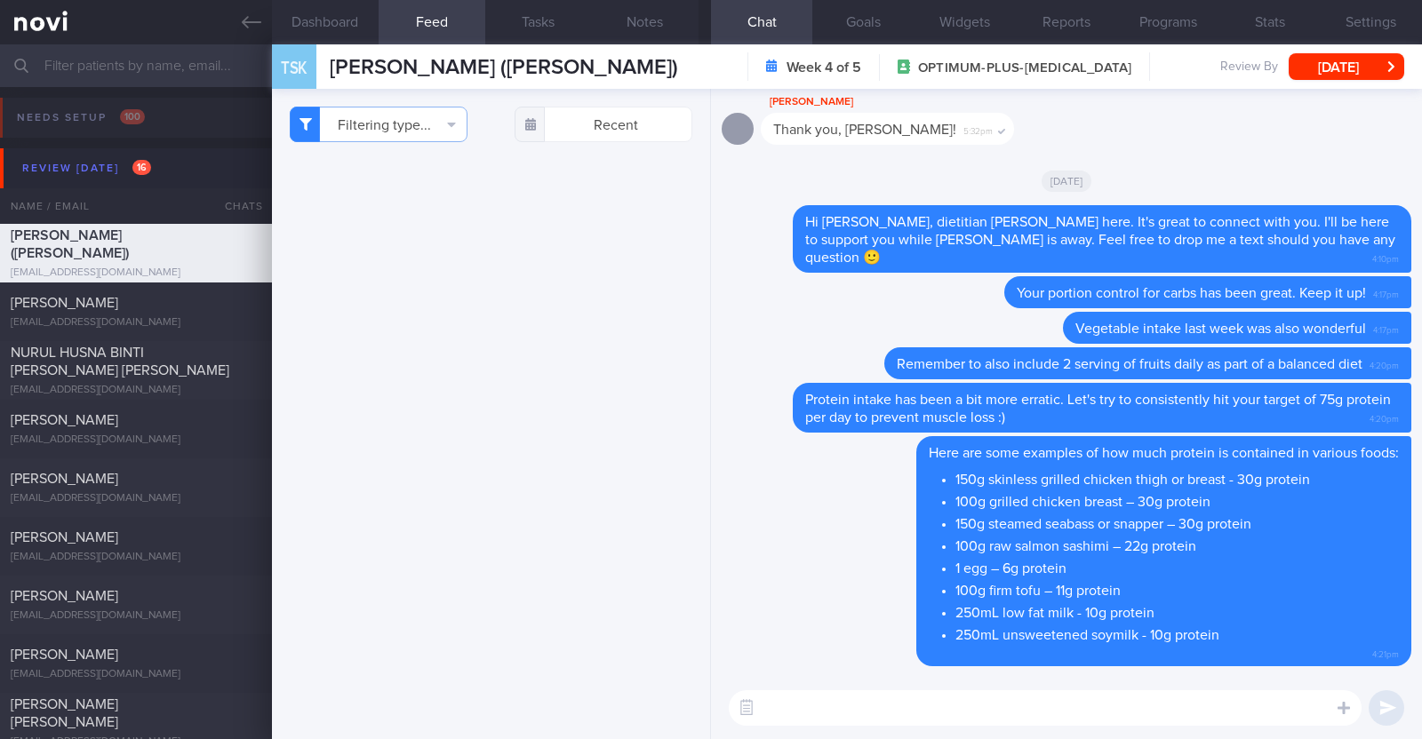
select select "8"
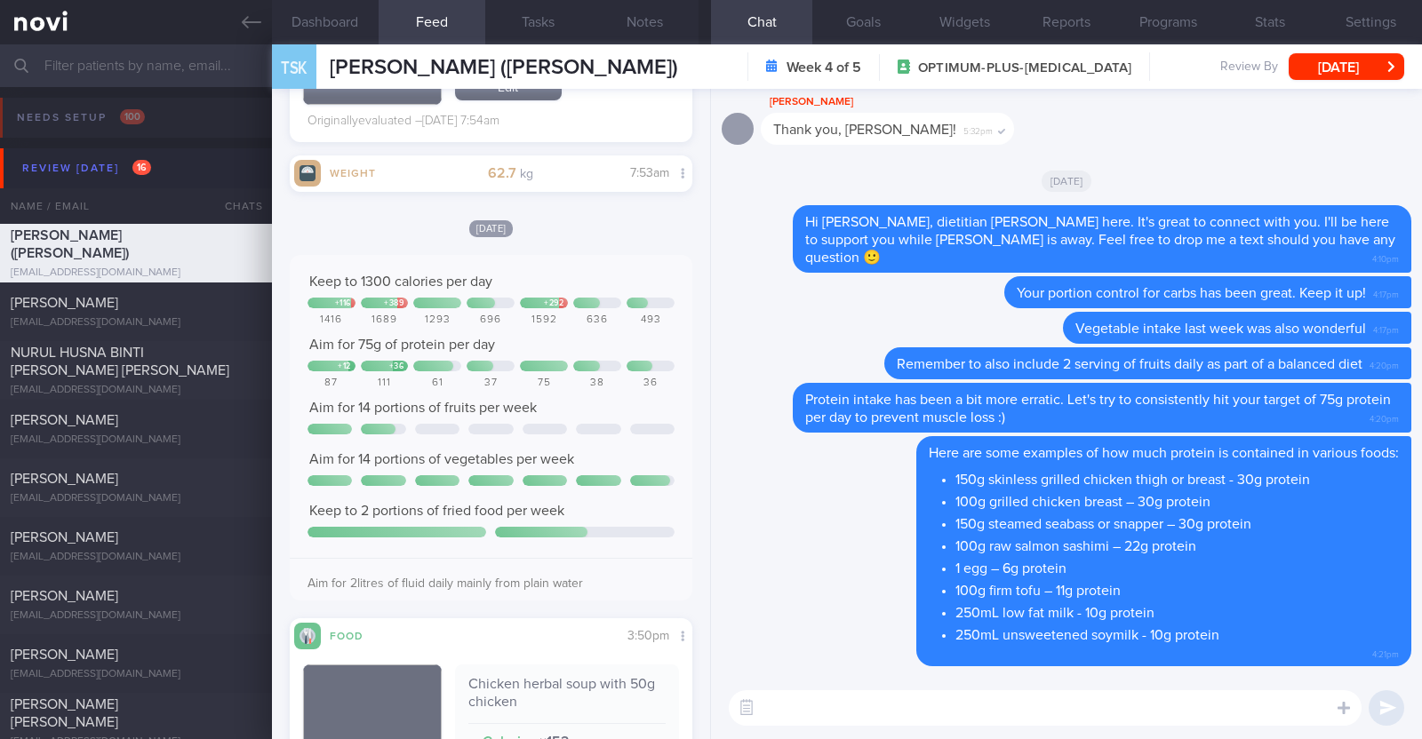
click at [865, 704] on textarea at bounding box center [1045, 708] width 633 height 36
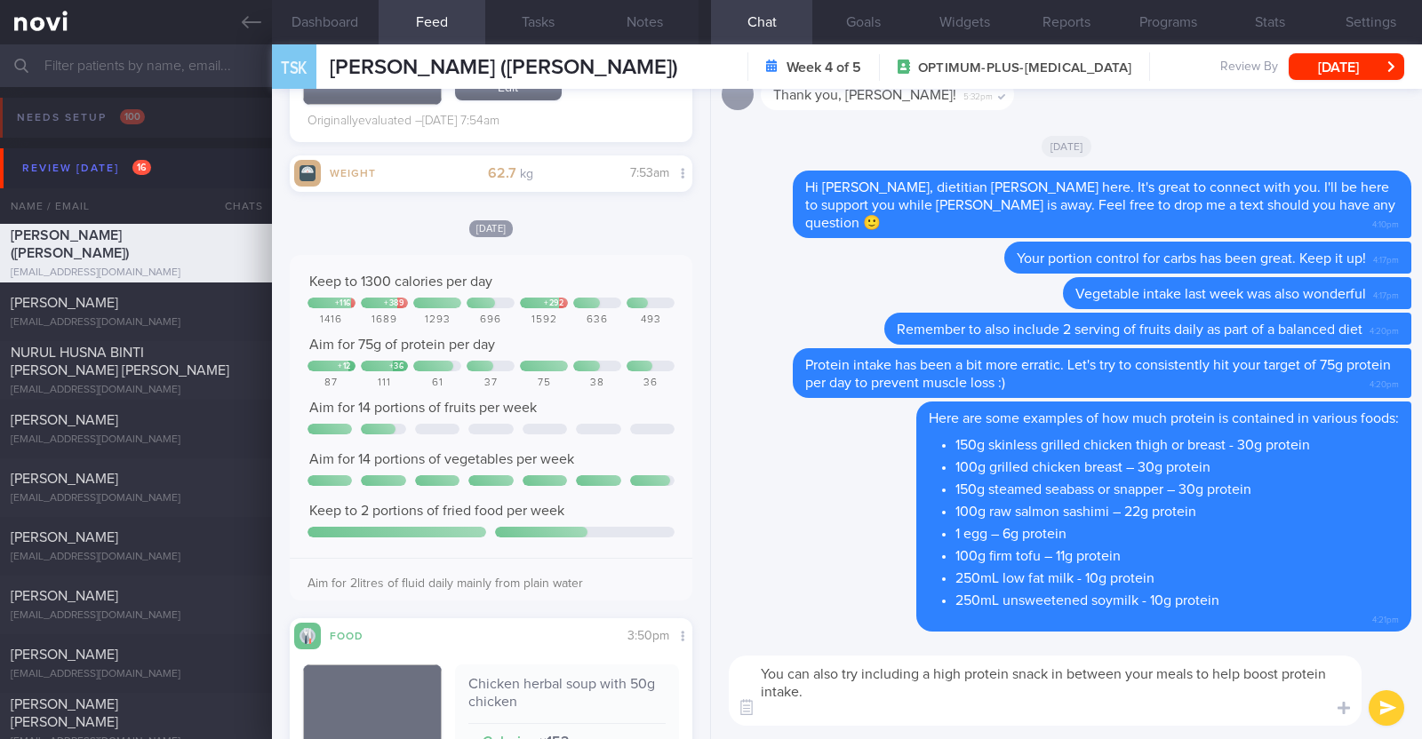
scroll to position [0, 0]
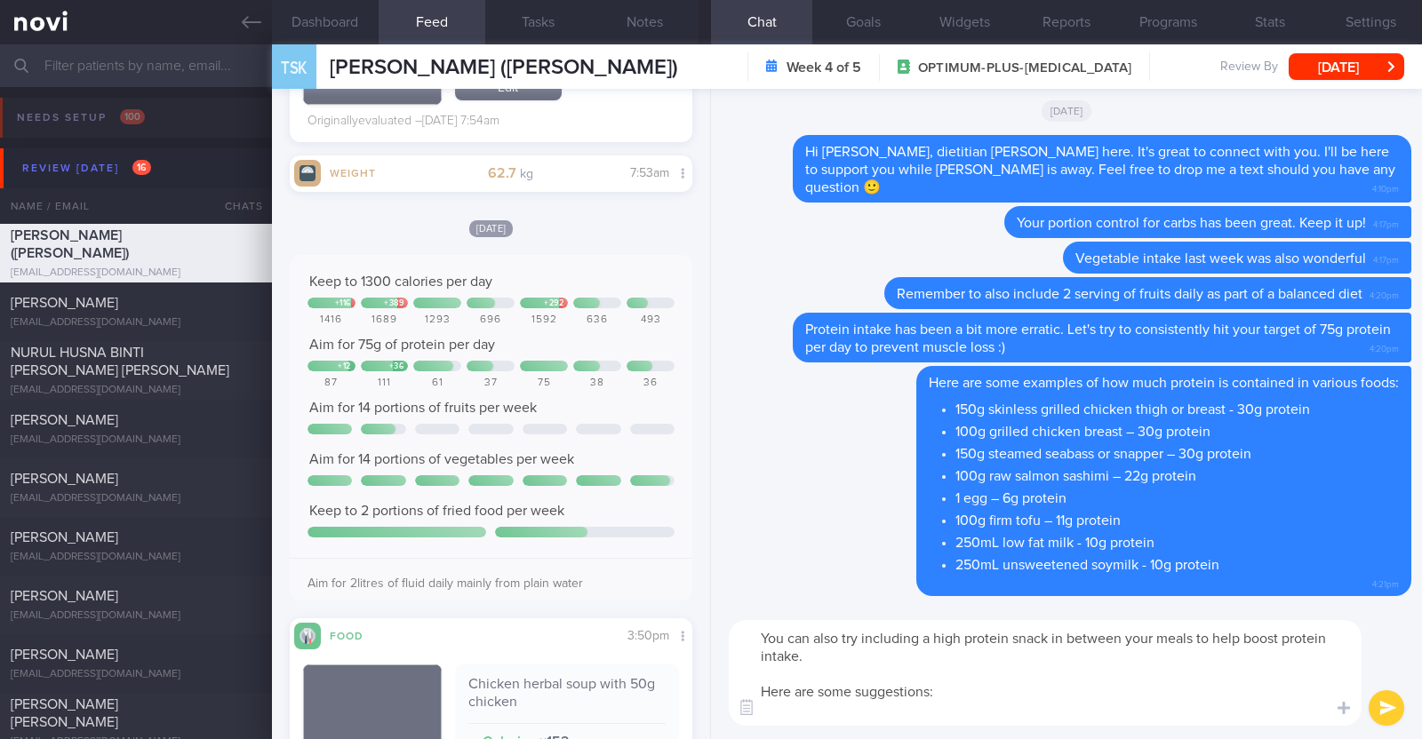
paste textarea "- Hard boiled egg - Unsalted edamame - Unsweetened soy milk - Low fat milk - [L…"
type textarea "You can also try including a high protein snack in between your meals to help b…"
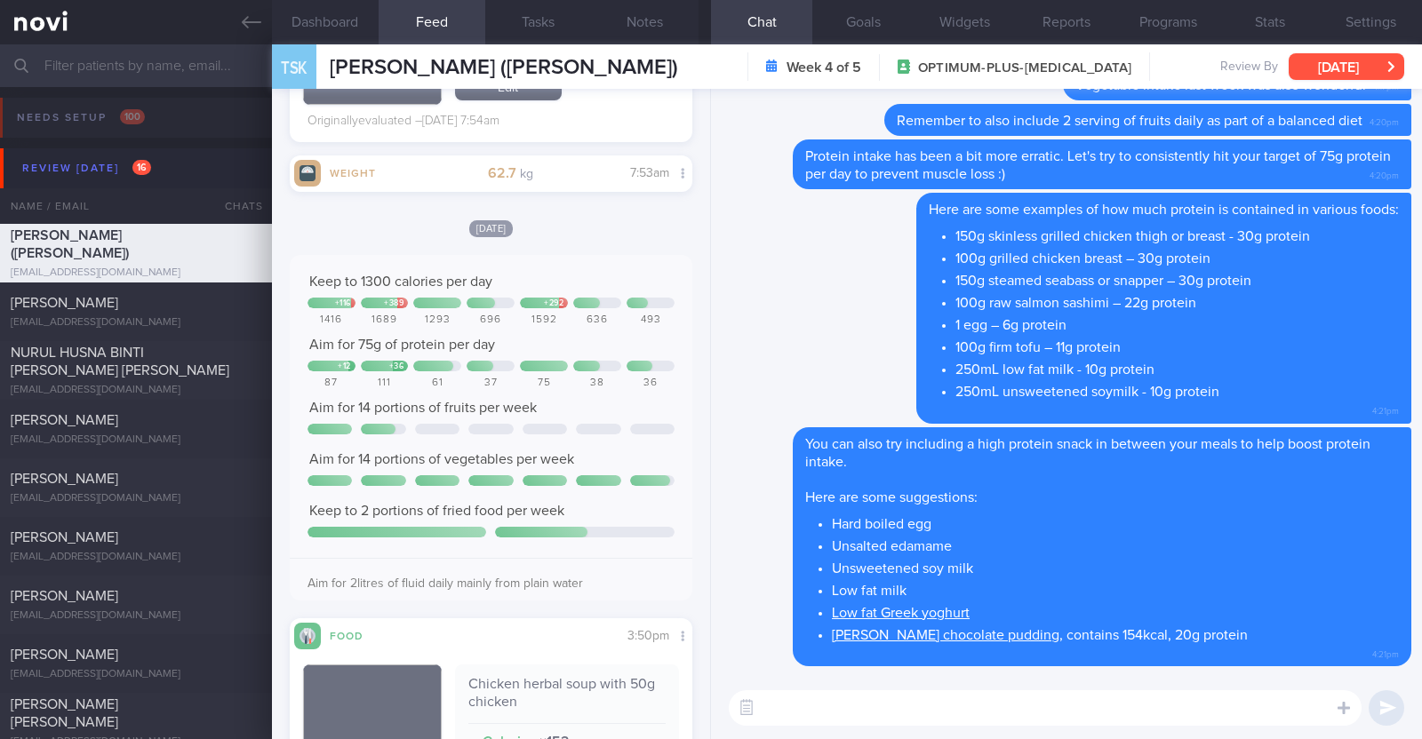
click at [1325, 75] on button "[DATE]" at bounding box center [1346, 66] width 116 height 27
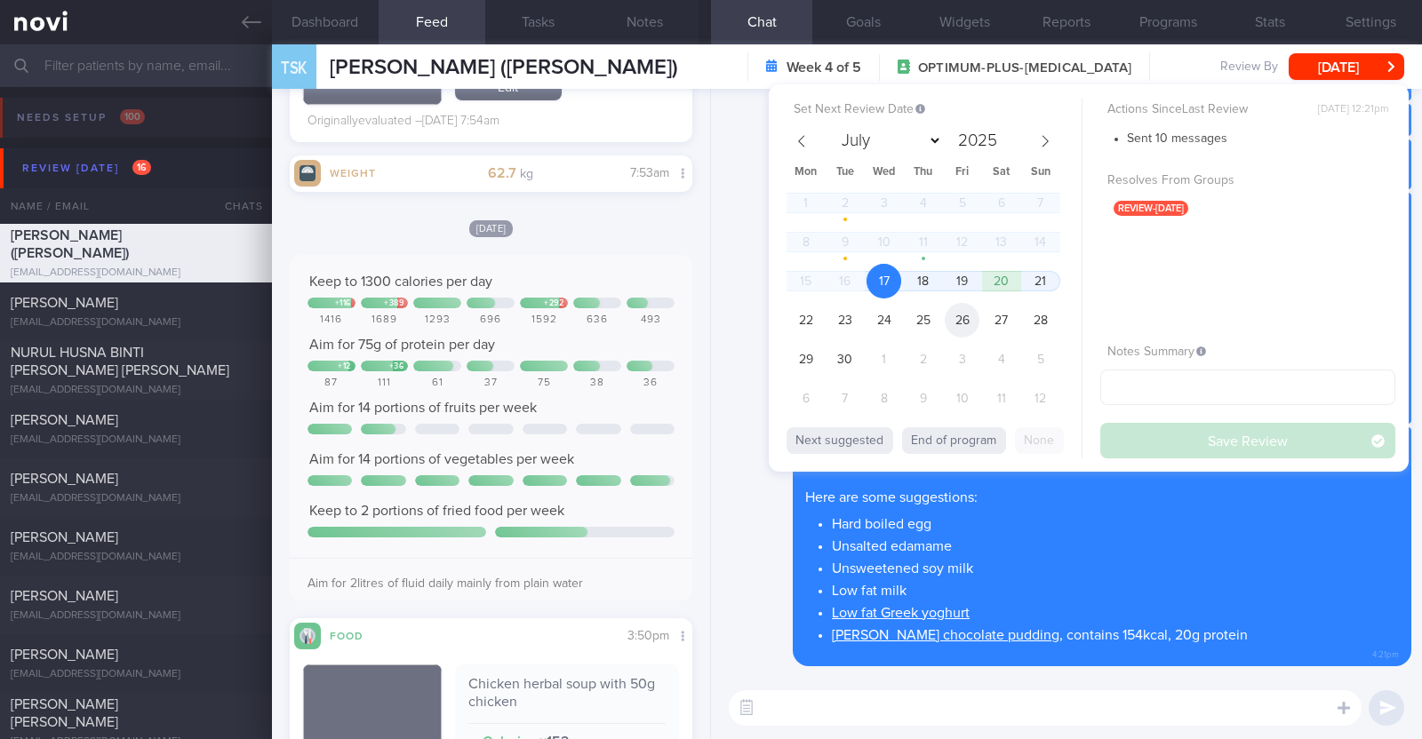
click at [971, 314] on span "26" at bounding box center [962, 320] width 35 height 35
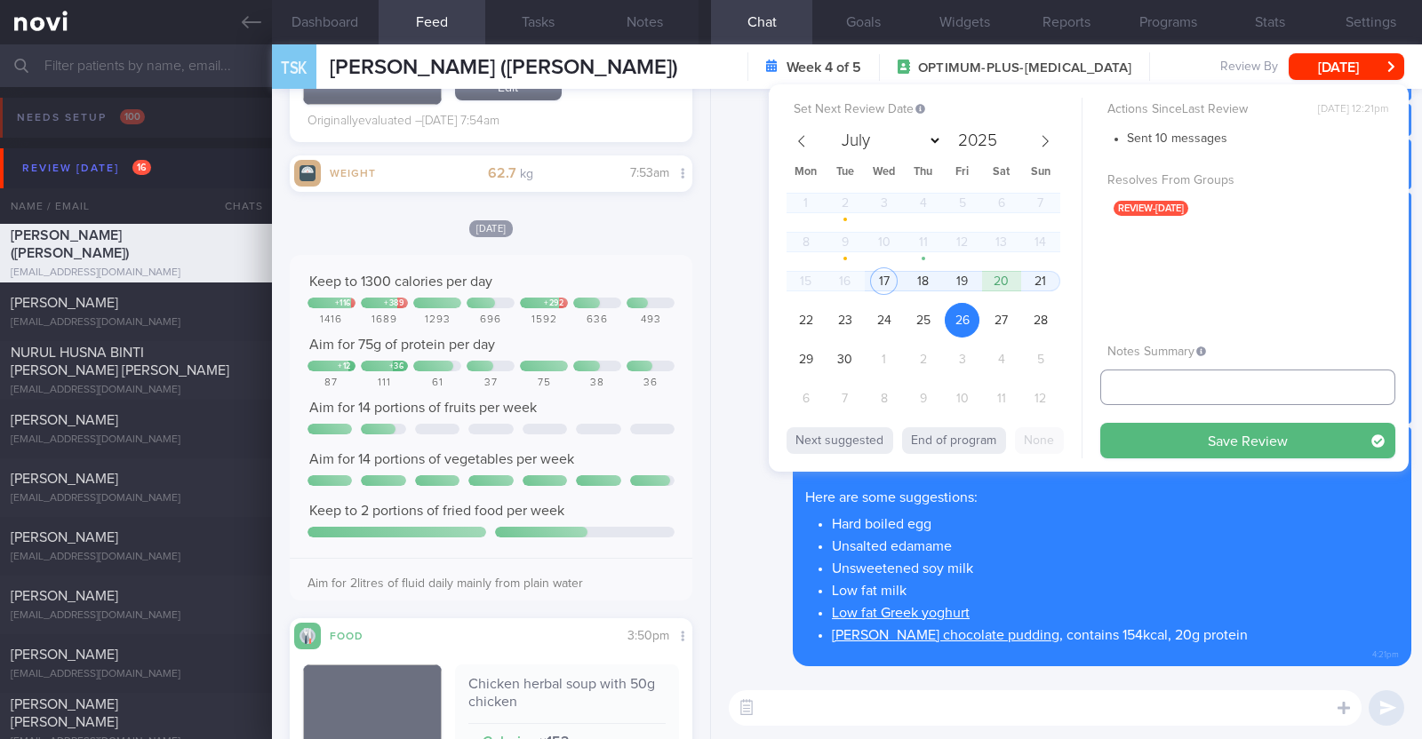
click at [1142, 379] on input "text" at bounding box center [1247, 388] width 295 height 36
type input "r/v 26/9"
click at [1138, 435] on button "Save Review" at bounding box center [1247, 441] width 295 height 36
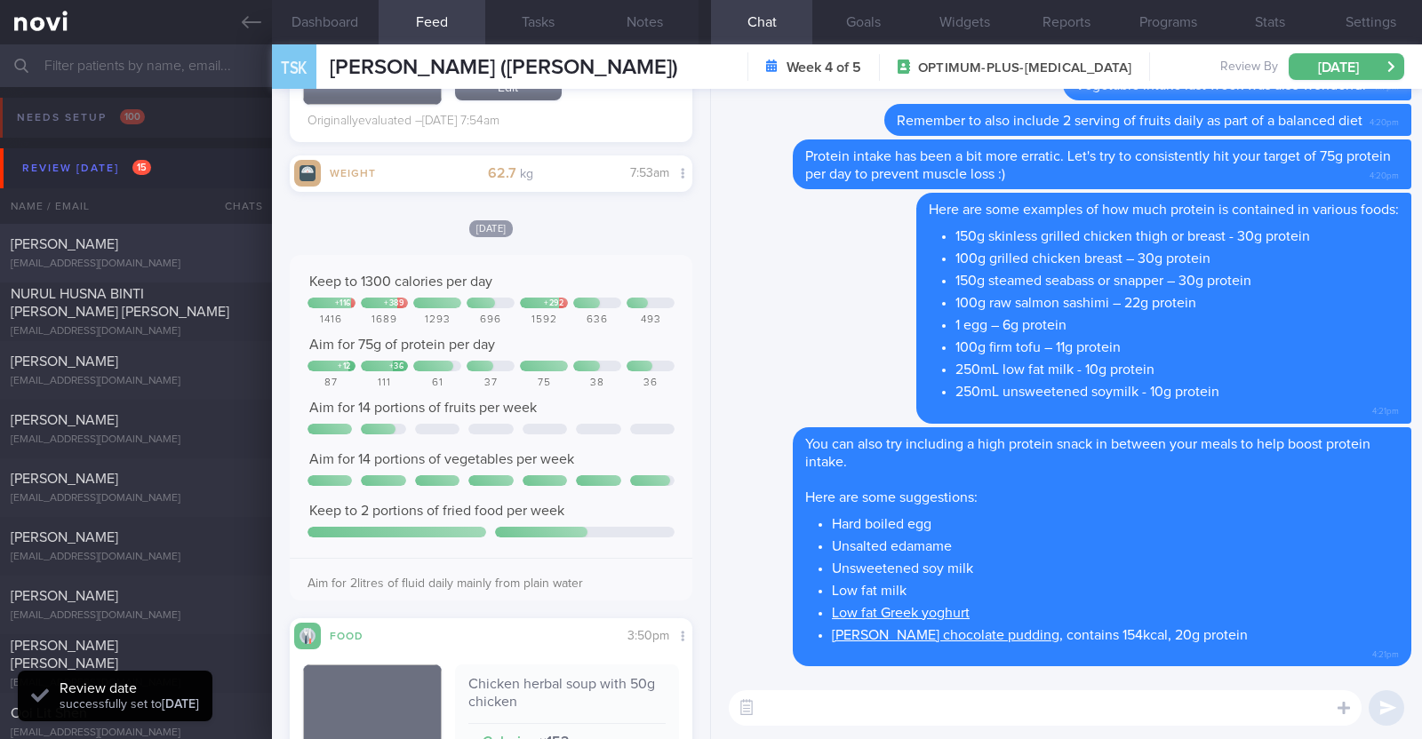
click at [140, 260] on div "[EMAIL_ADDRESS][DOMAIN_NAME]" at bounding box center [136, 264] width 251 height 13
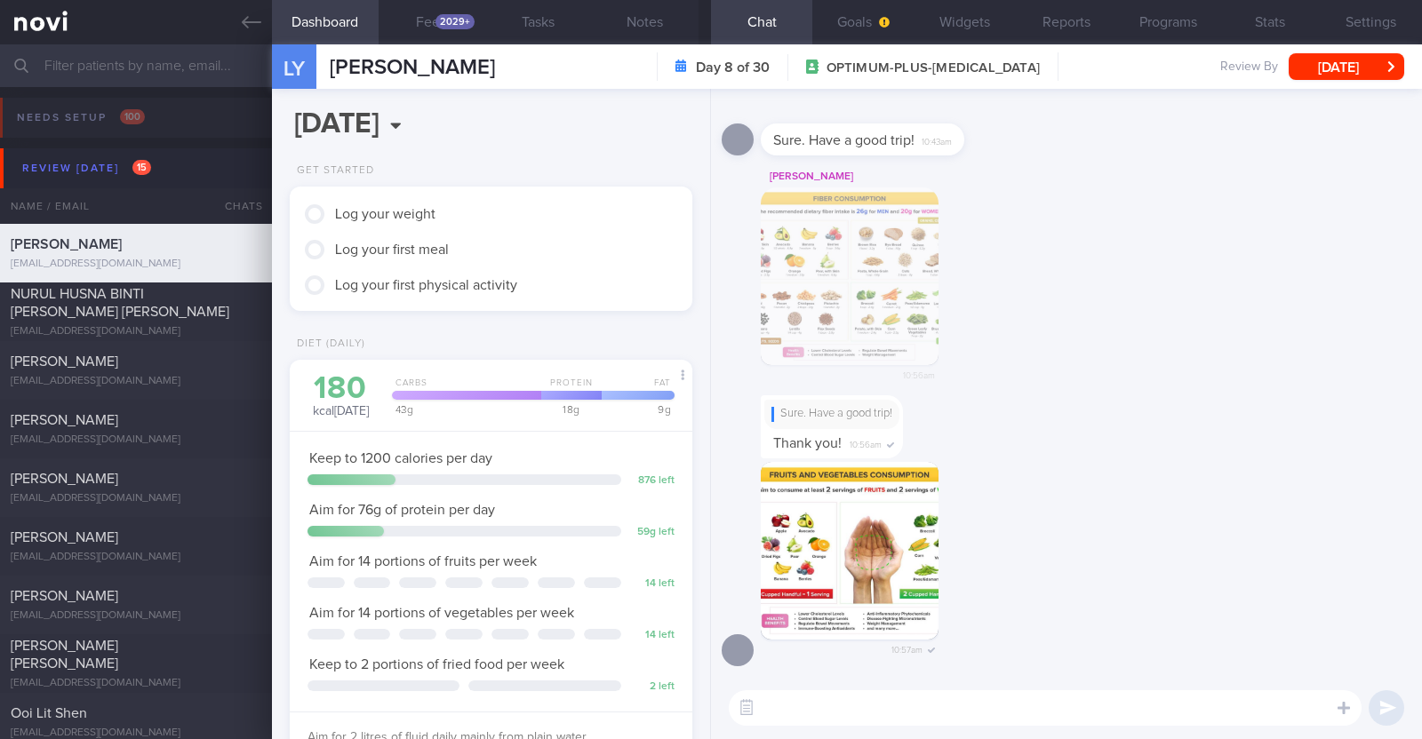
scroll to position [180, 360]
click at [455, 17] on div "2029+" at bounding box center [454, 21] width 39 height 15
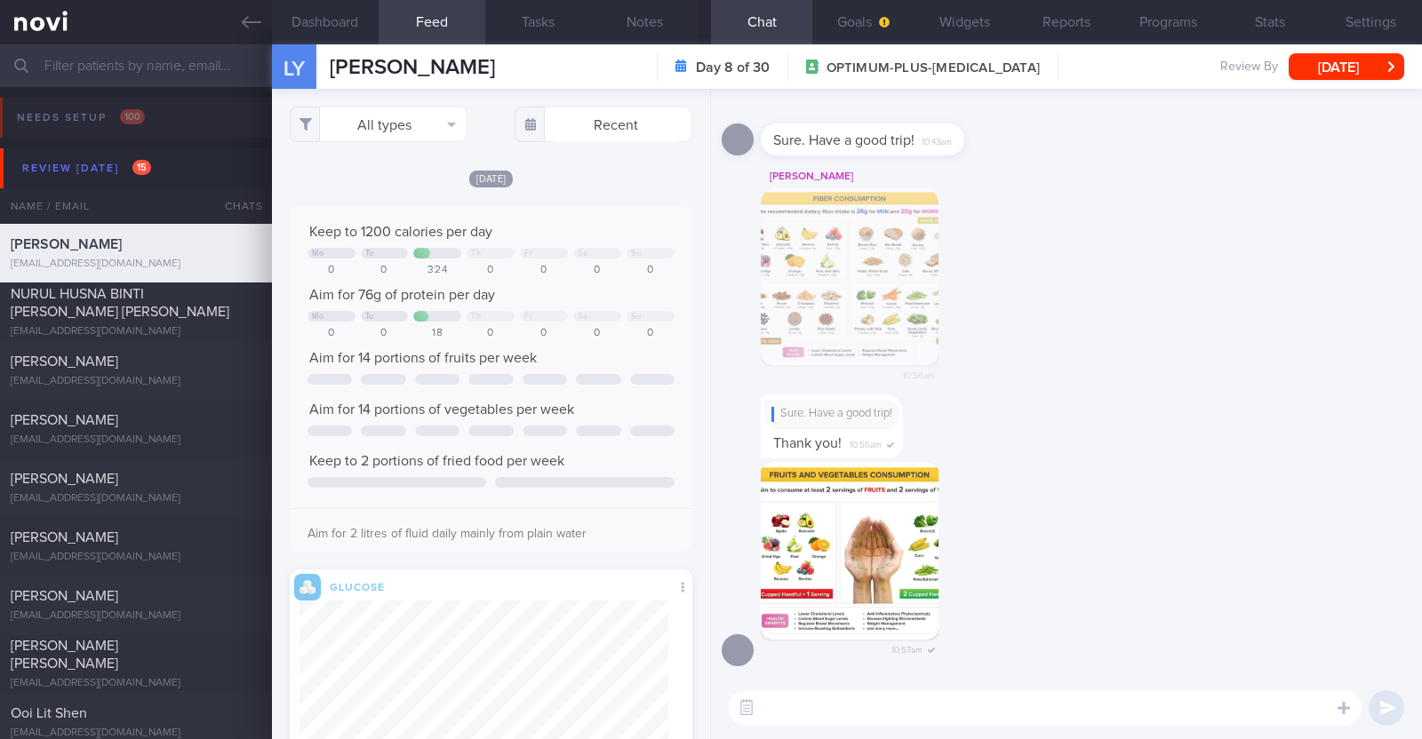
click at [1022, 711] on textarea at bounding box center [1045, 708] width 633 height 36
paste textarea "Hi xxx, dietitian Charlotte here. It's great to connect with you. I'll be here …"
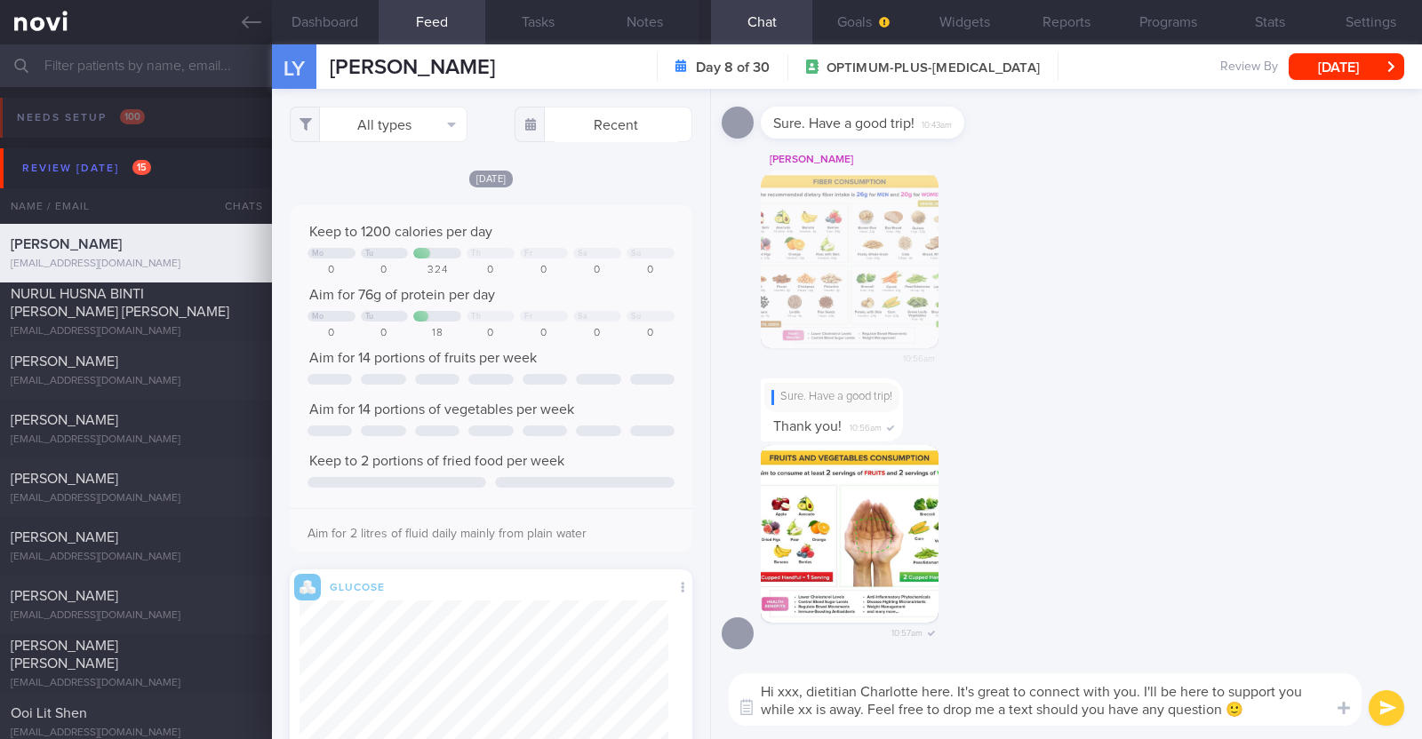
click at [795, 686] on textarea "Hi xxx, dietitian Charlotte here. It's great to connect with you. I'll be here …" at bounding box center [1045, 700] width 633 height 52
click at [804, 714] on textarea "Hi Lily, dietitian Charlotte here. It's great to connect with you. I'll be here…" at bounding box center [1045, 700] width 633 height 52
type textarea "Hi Lily, dietitian Charlotte here. It's great to connect with you. I'll be here…"
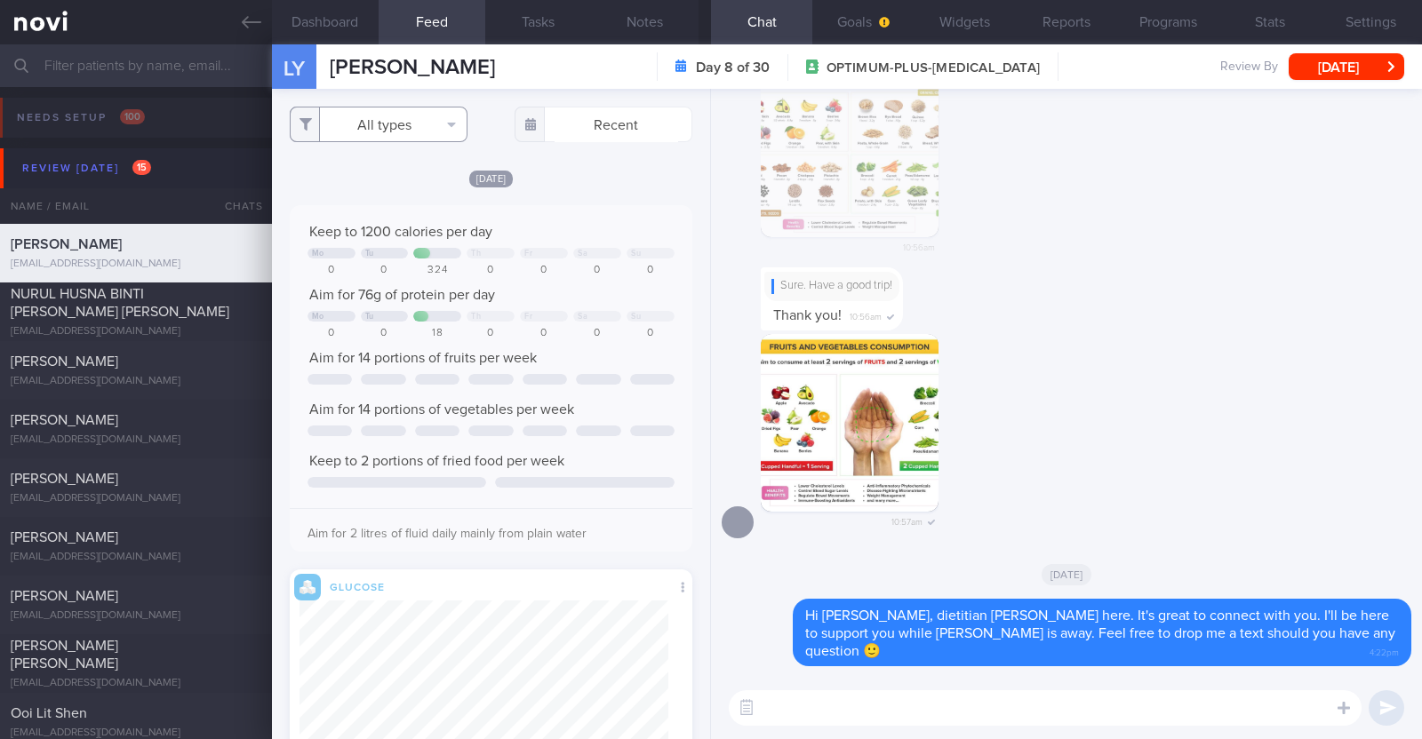
click at [425, 128] on button "All types" at bounding box center [379, 125] width 178 height 36
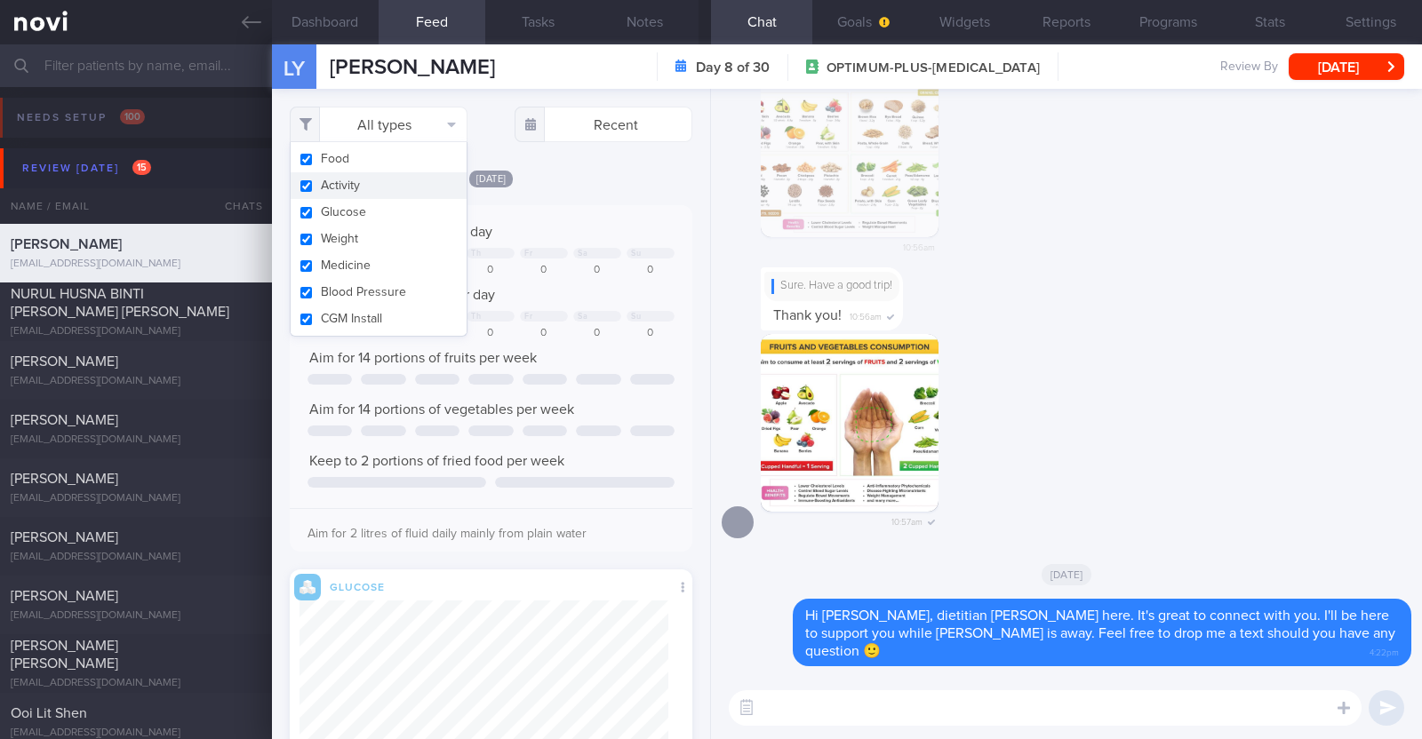
click at [391, 193] on button "Activity" at bounding box center [379, 185] width 176 height 27
checkbox input "false"
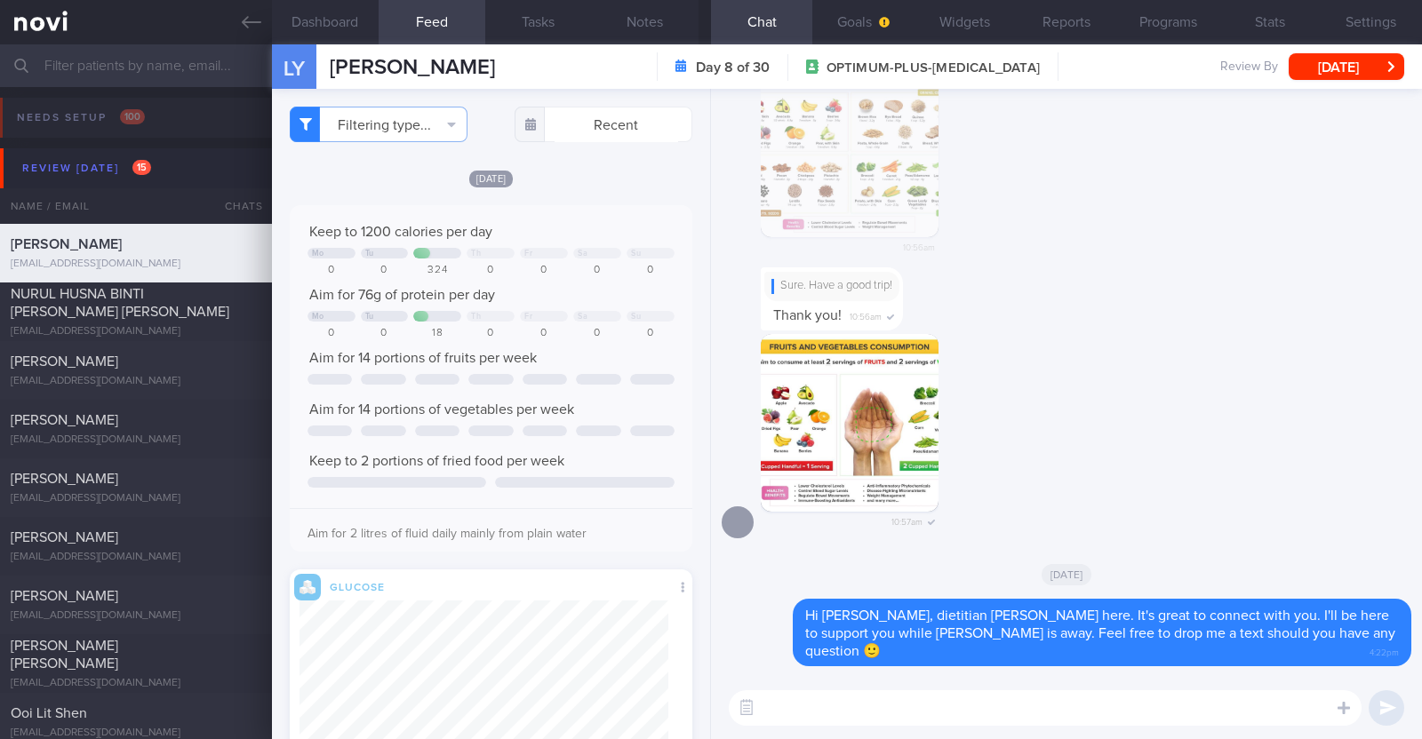
click at [557, 175] on div "[DATE]" at bounding box center [491, 178] width 403 height 19
click at [432, 122] on button "Filtering type..." at bounding box center [379, 125] width 178 height 36
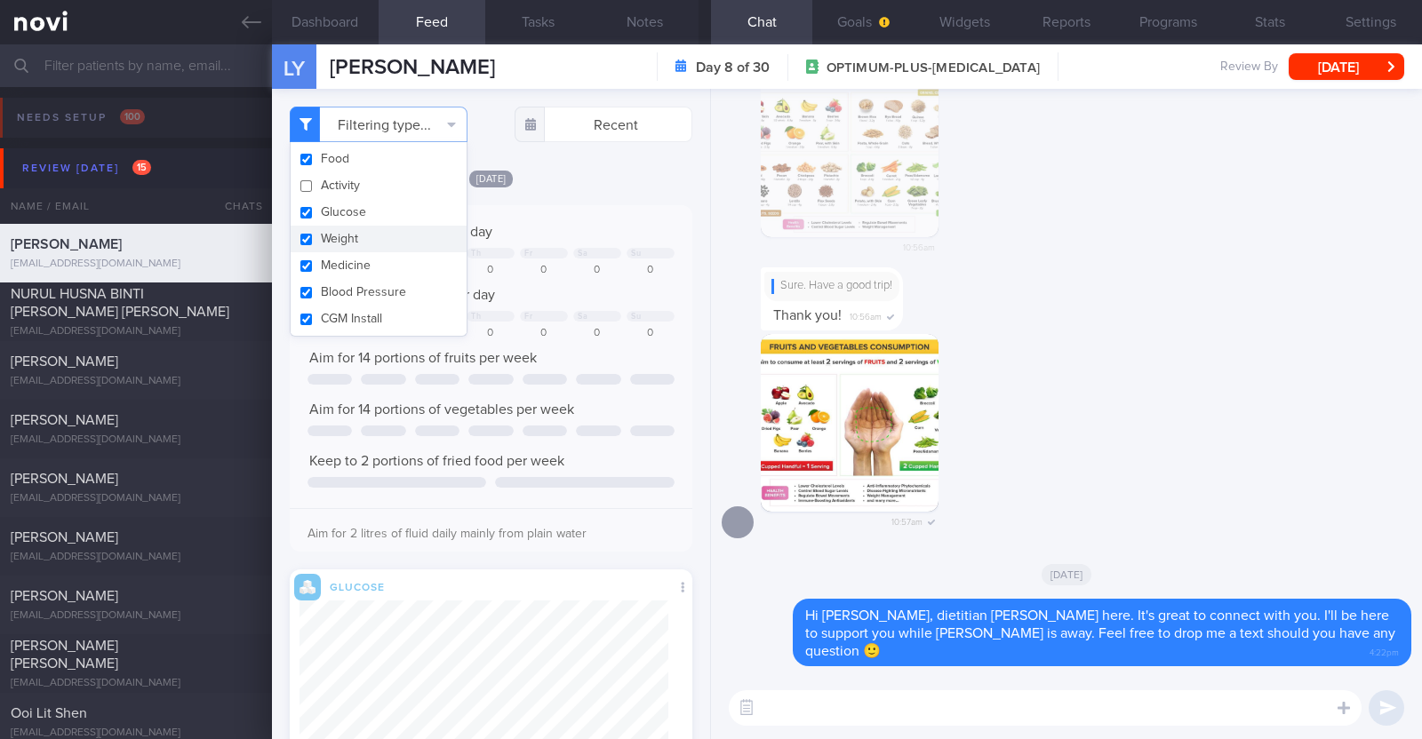
click at [352, 233] on button "Weight" at bounding box center [379, 239] width 176 height 27
checkbox input "false"
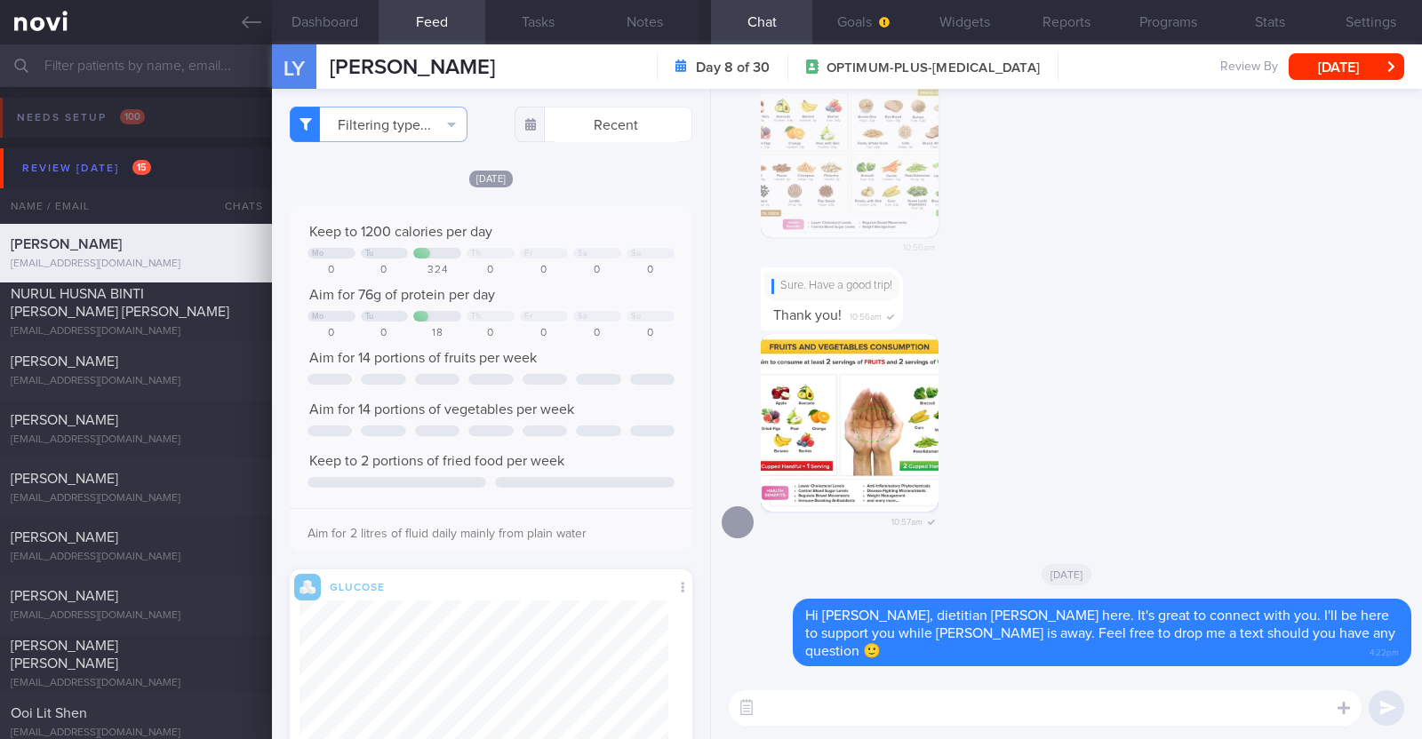
click at [602, 177] on div "[DATE]" at bounding box center [491, 178] width 403 height 19
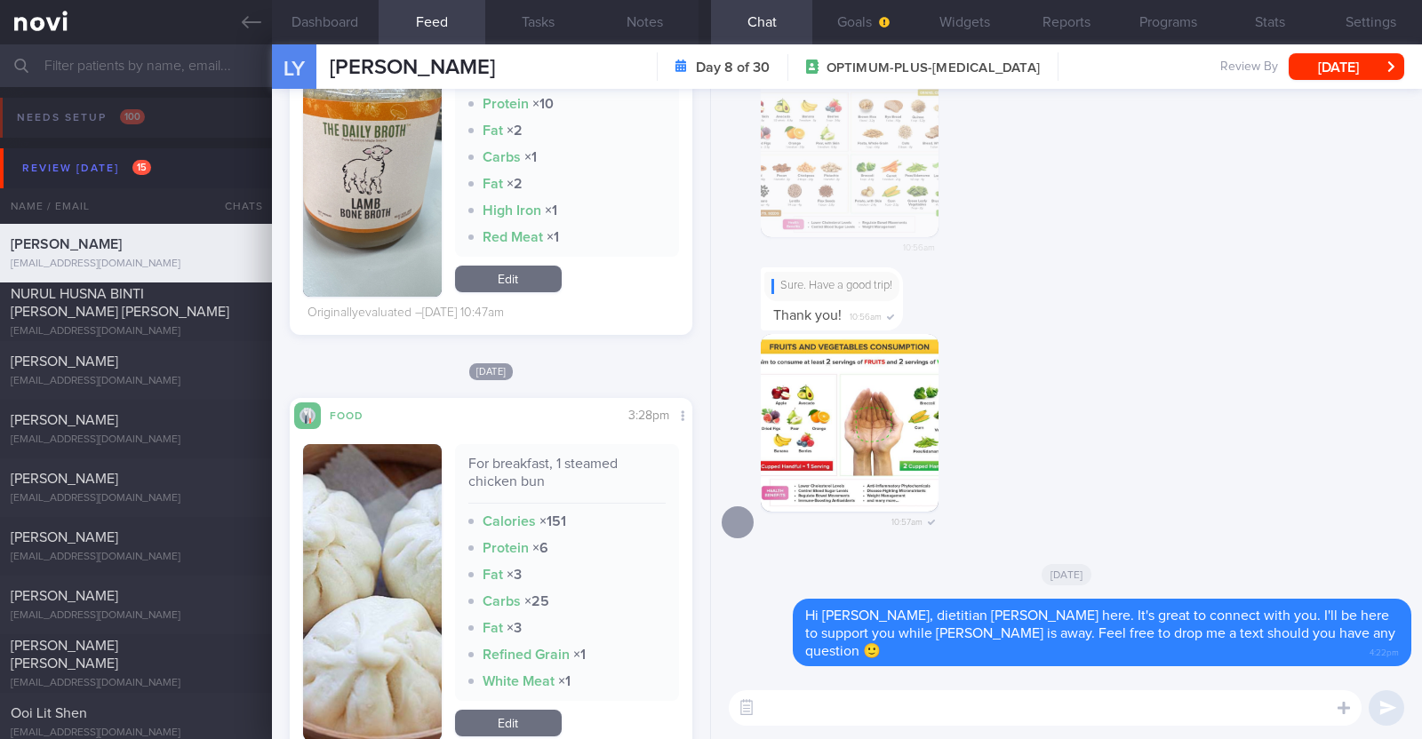
scroll to position [8755, 0]
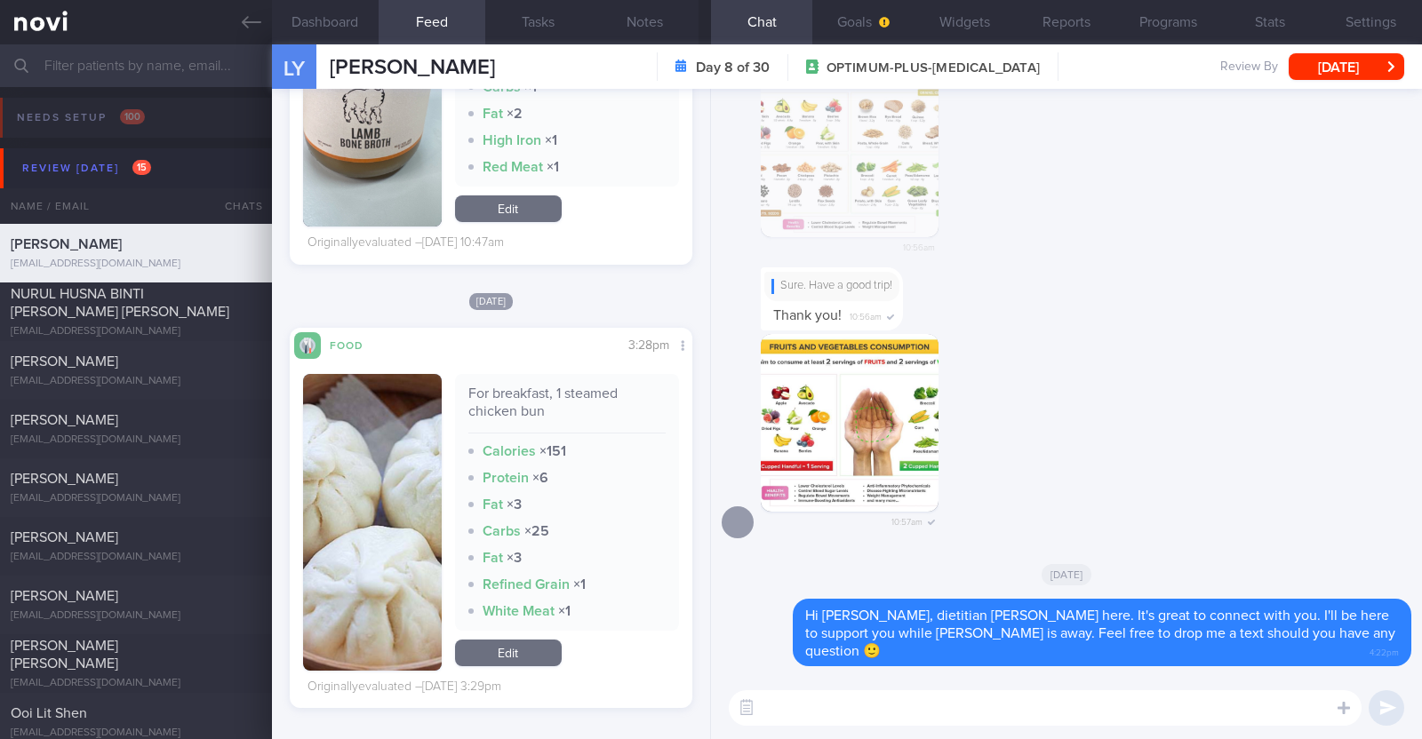
click at [920, 711] on textarea at bounding box center [1045, 708] width 633 height 36
click at [959, 709] on textarea "Some really great meals over th epast week such as the" at bounding box center [1045, 708] width 633 height 36
click at [1140, 707] on textarea "Some really great meals over the past week such as the" at bounding box center [1045, 708] width 633 height 36
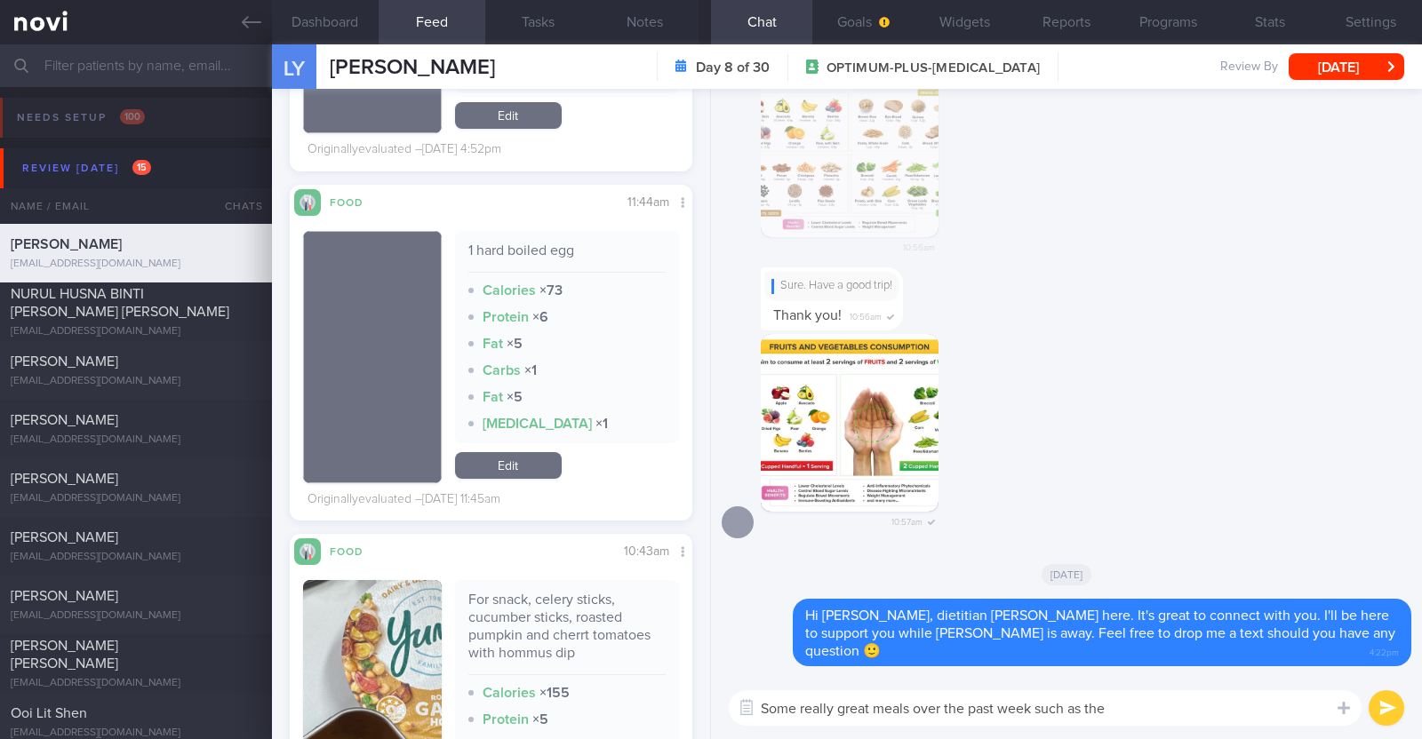
scroll to position [7866, 0]
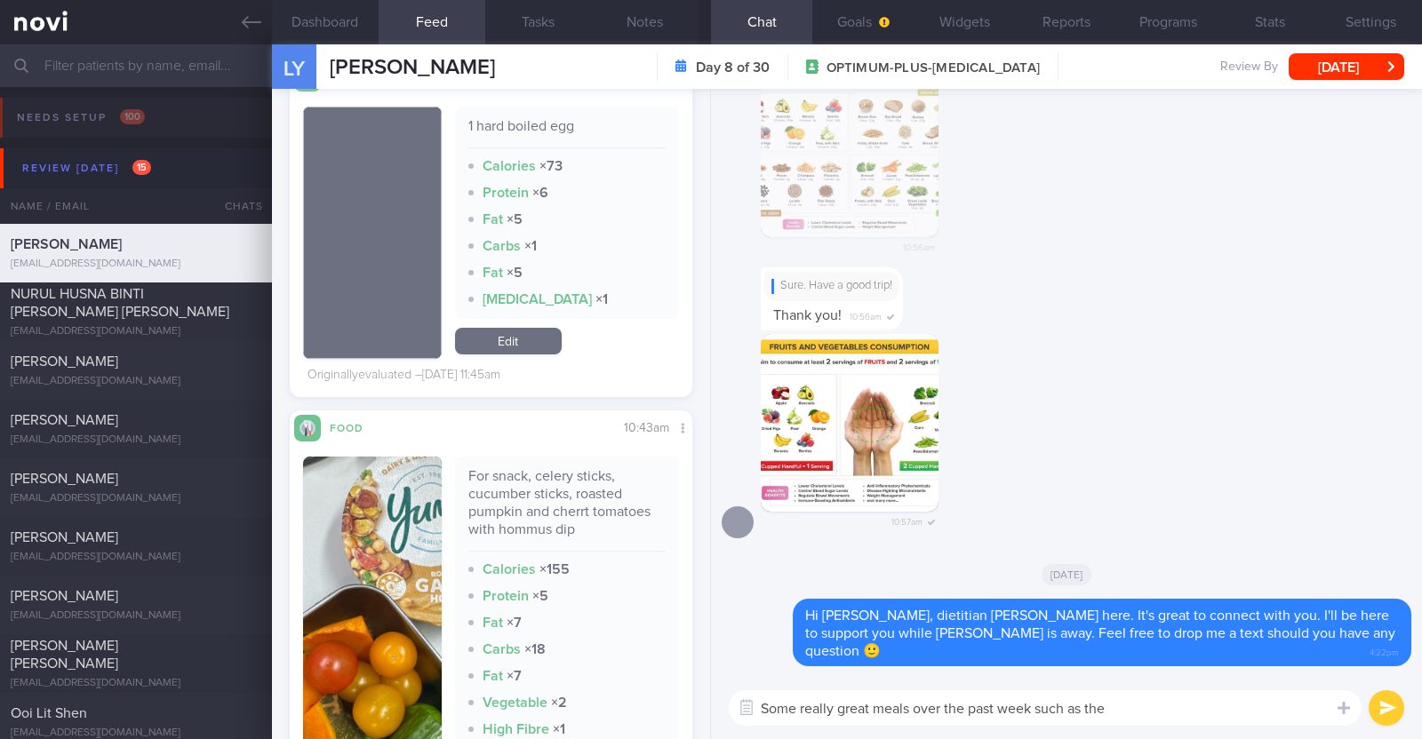
click at [419, 563] on button "button" at bounding box center [372, 636] width 139 height 359
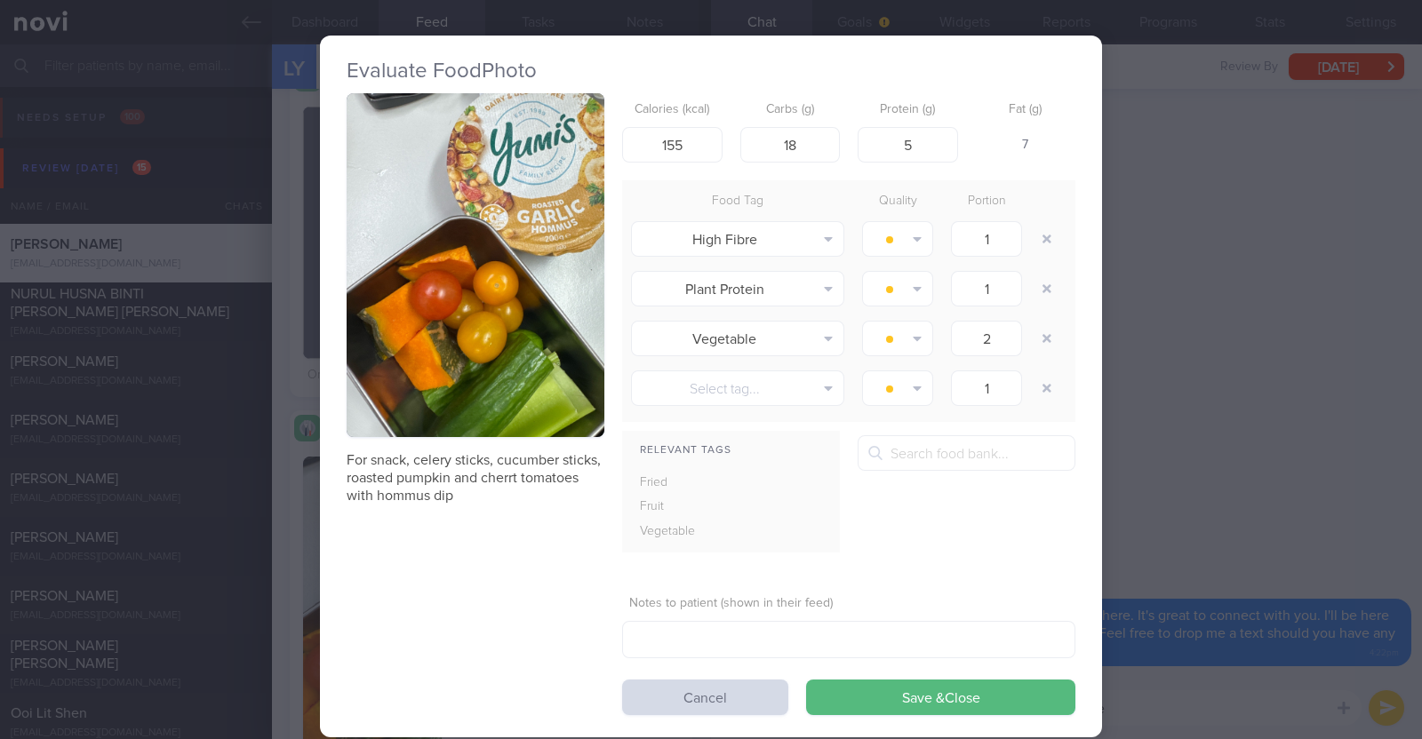
click at [278, 504] on div "Evaluate Food Photo For snack, celery sticks, cucumber sticks, roasted pumpkin …" at bounding box center [711, 369] width 1422 height 739
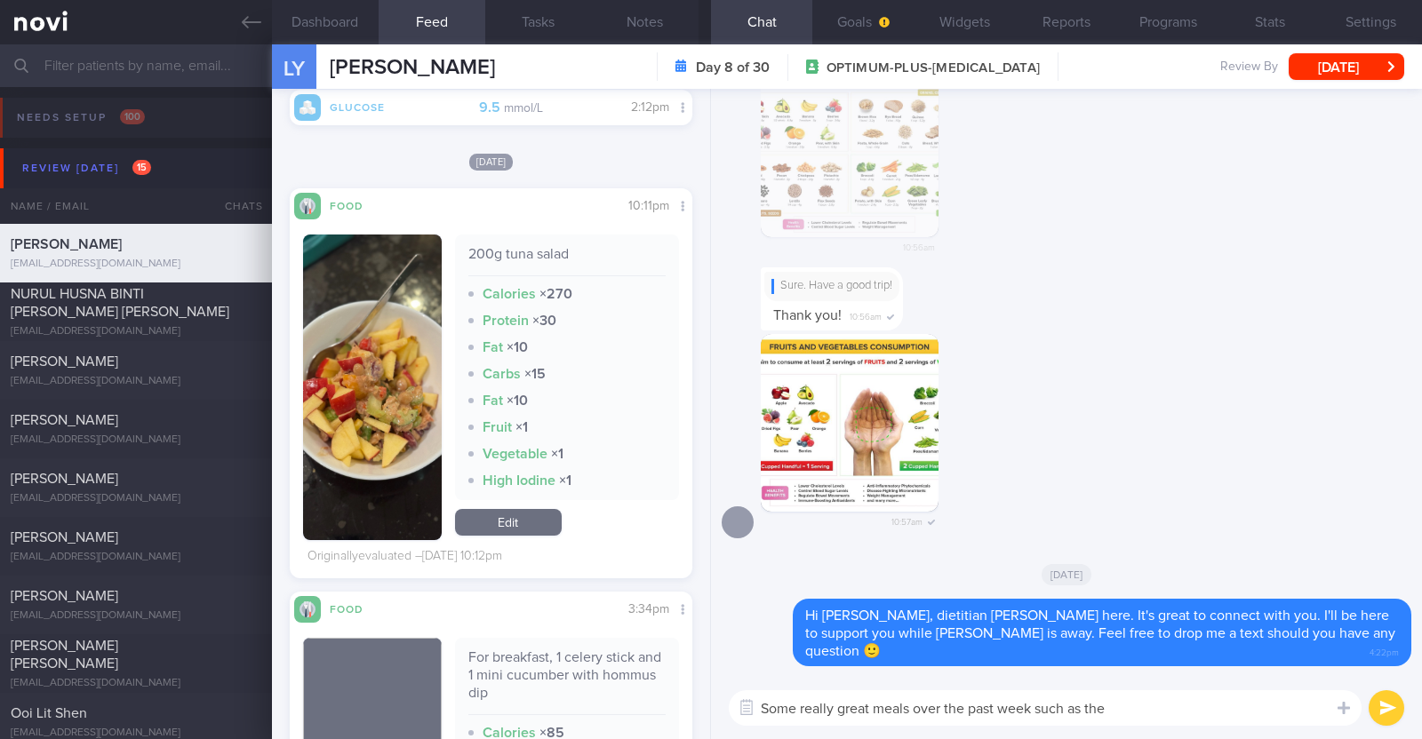
scroll to position [204, 369]
click at [1157, 704] on textarea "Some really great meals over the past week such as the" at bounding box center [1045, 708] width 633 height 36
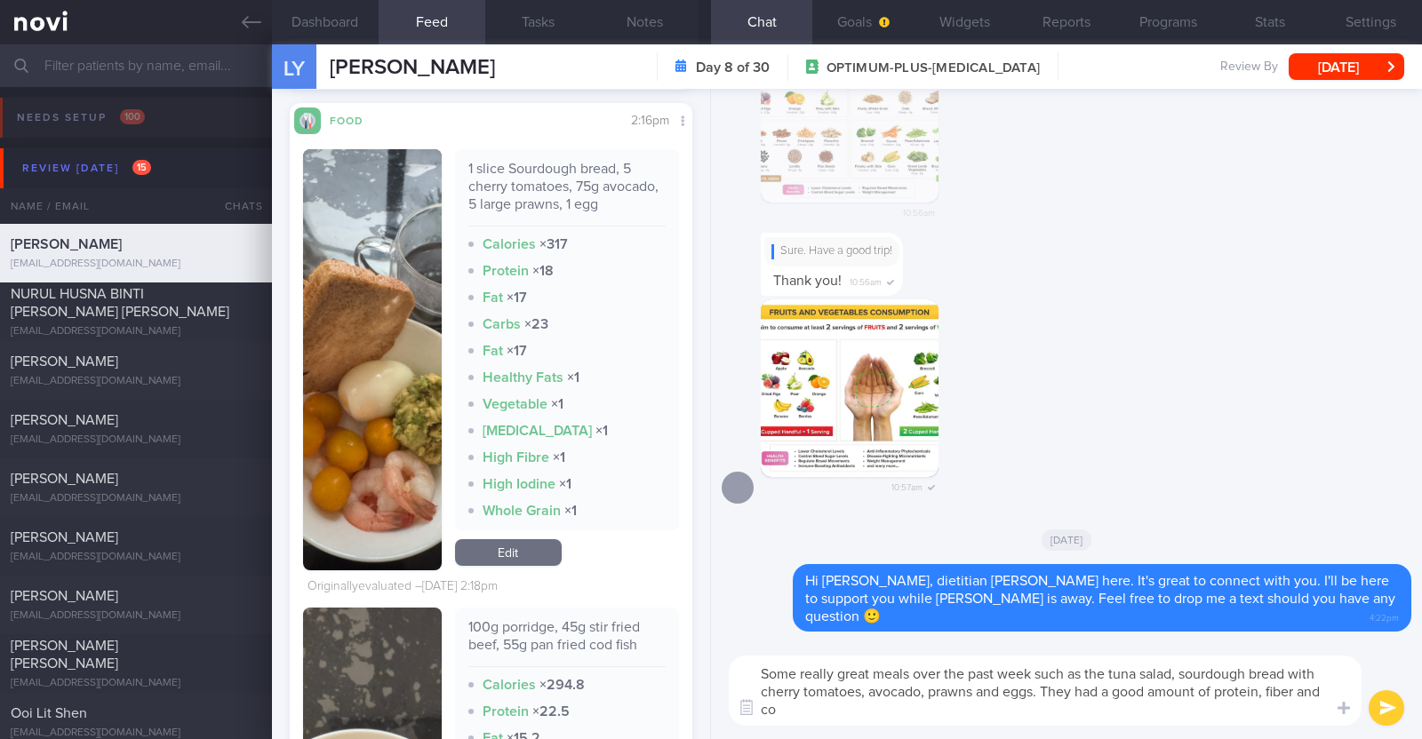
scroll to position [0, 0]
type textarea "Some really great meals over the past week such as the tuna salad, sourdough br…"
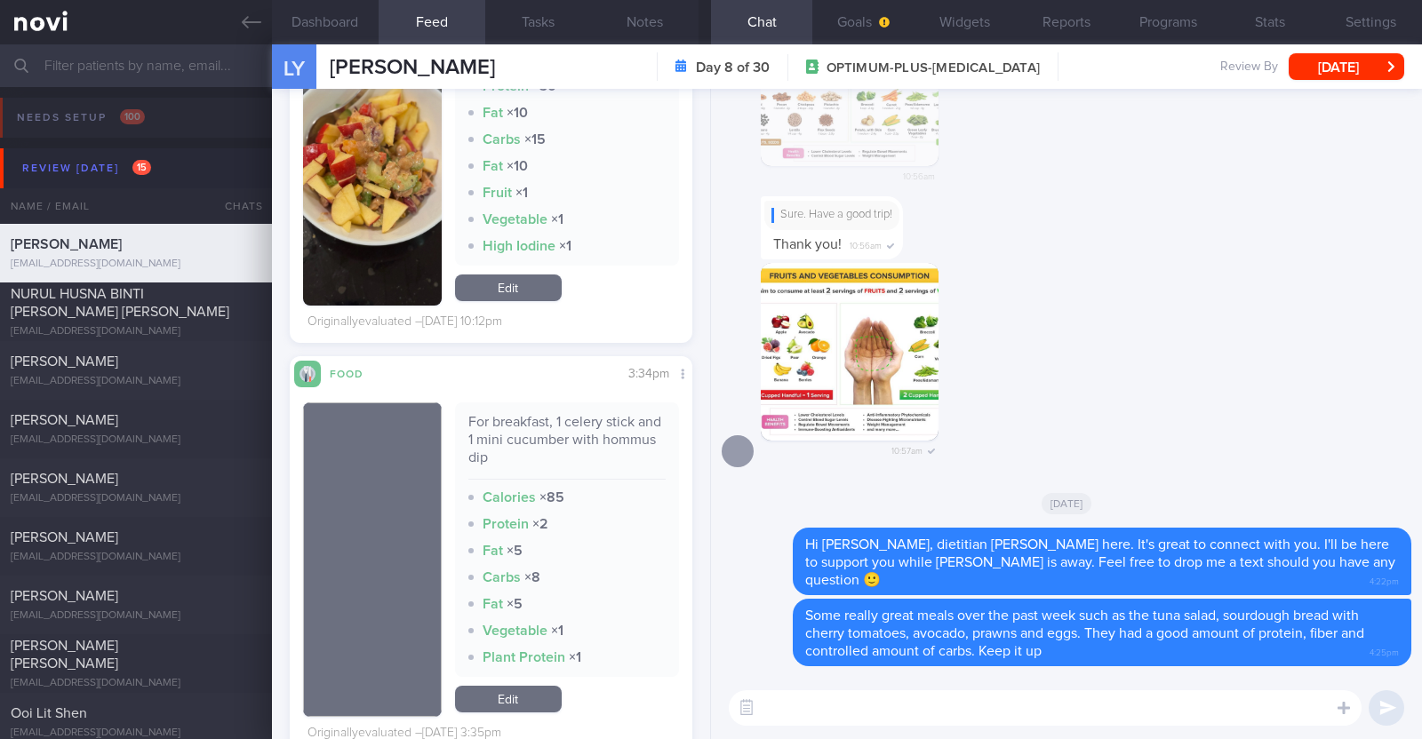
scroll to position [4867, 0]
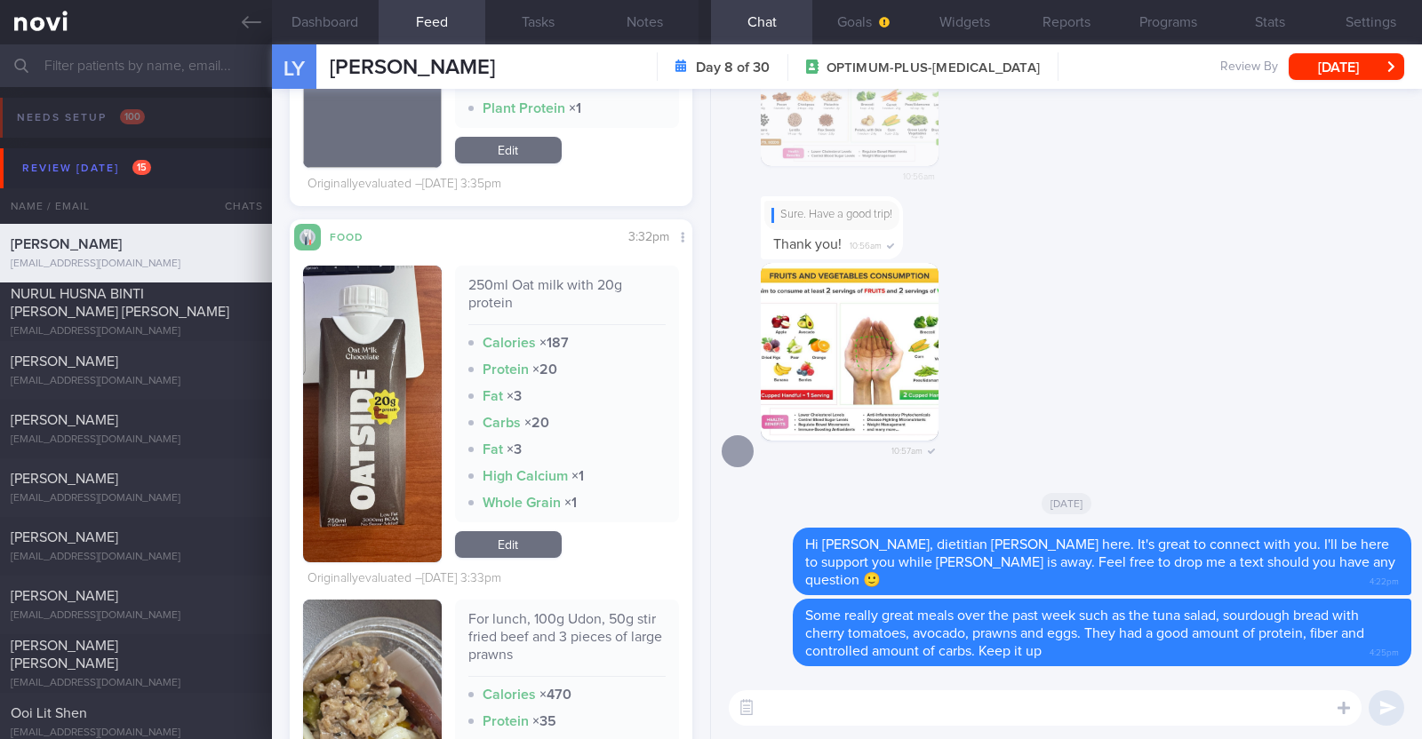
click at [811, 718] on textarea at bounding box center [1045, 708] width 633 height 36
paste textarea "Instead of Rokeby's protein smoothie, which is considered high in calories and …"
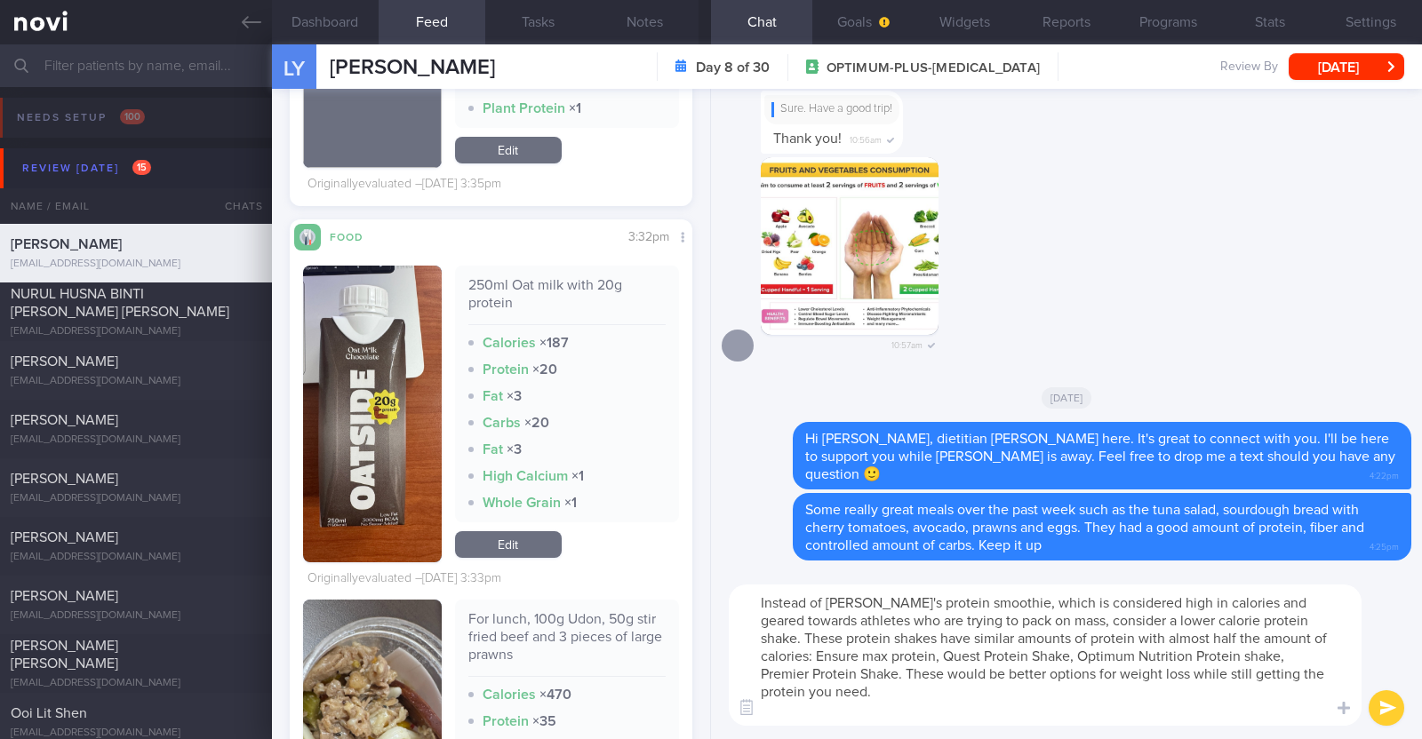
scroll to position [0, 0]
drag, startPoint x: 991, startPoint y: 605, endPoint x: 827, endPoint y: 604, distance: 163.5
click at [827, 604] on textarea "Instead of Rokeby's protein smoothie, which is considered high in calories and …" at bounding box center [1045, 655] width 633 height 141
click at [1186, 606] on textarea "Instead of Oatside protein drink, which is considered high in calories and gear…" at bounding box center [1045, 655] width 633 height 141
drag, startPoint x: 1233, startPoint y: 602, endPoint x: 1058, endPoint y: 627, distance: 175.9
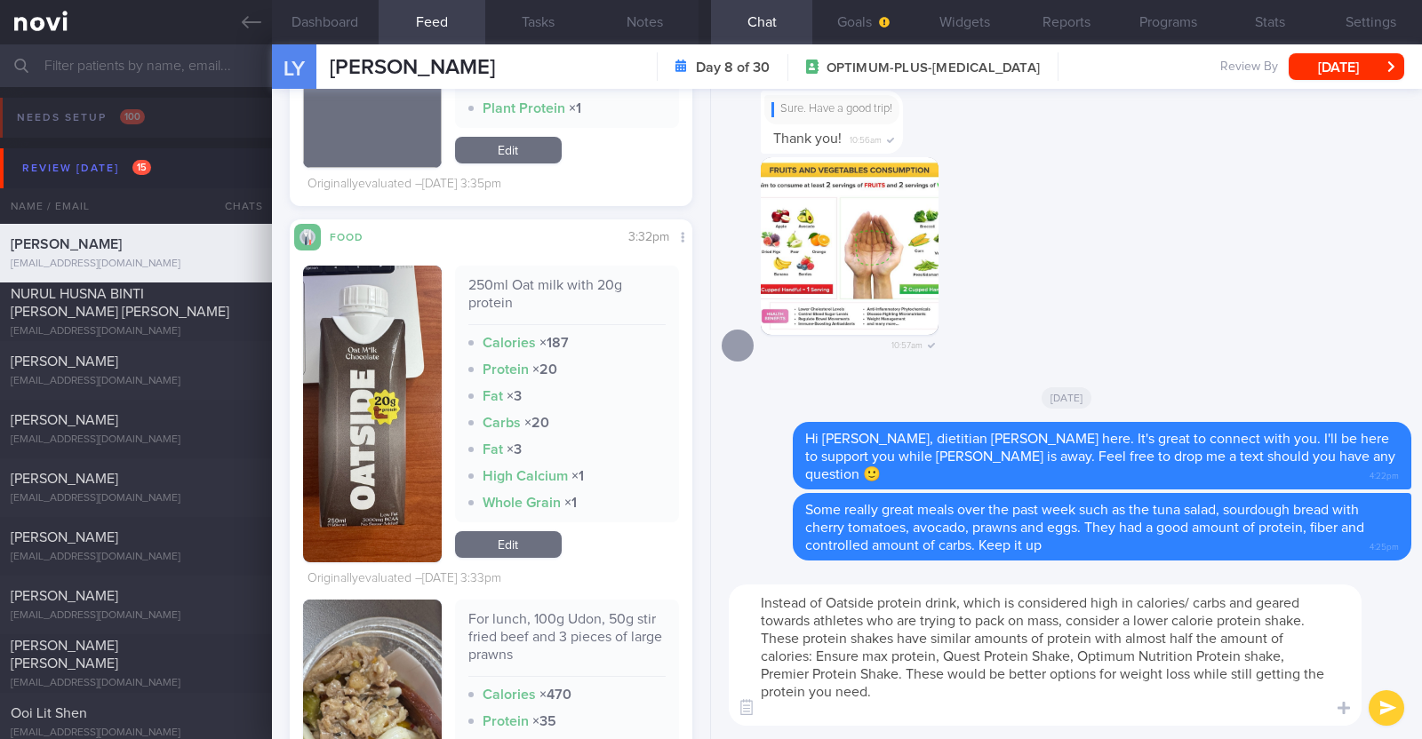
click at [1058, 627] on textarea "Instead of Oatside protein drink, which is considered high in calories/ carbs a…" at bounding box center [1045, 655] width 633 height 141
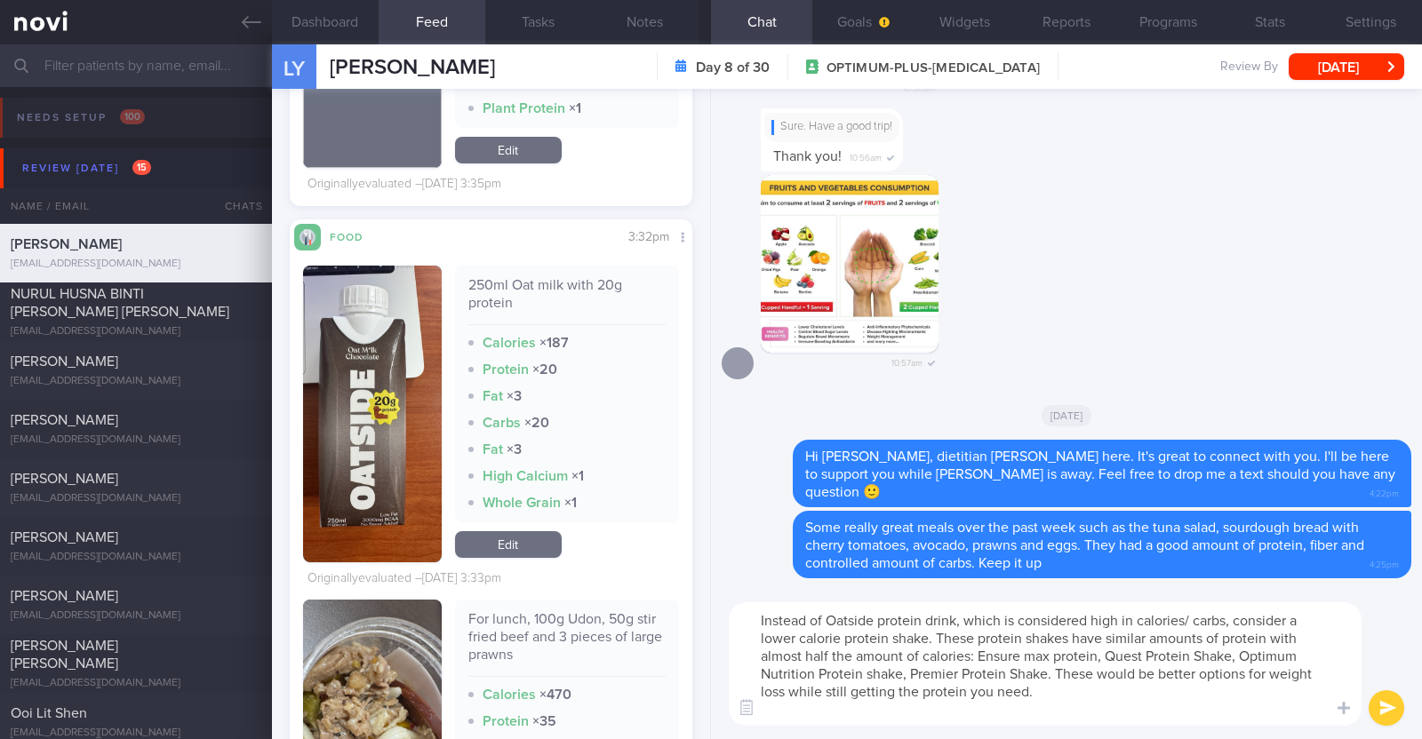
drag, startPoint x: 759, startPoint y: 661, endPoint x: 916, endPoint y: 655, distance: 157.4
click at [916, 655] on textarea "Instead of Oatside protein drink, which is considered high in calories/ carbs, …" at bounding box center [1045, 664] width 633 height 124
click at [846, 658] on textarea "Instead of Oatside protein drink, which is considered high in calories/ carbs, …" at bounding box center [1045, 664] width 633 height 124
type textarea "Instead of Oatside protein drink, which is considered high in calories/ carbs, …"
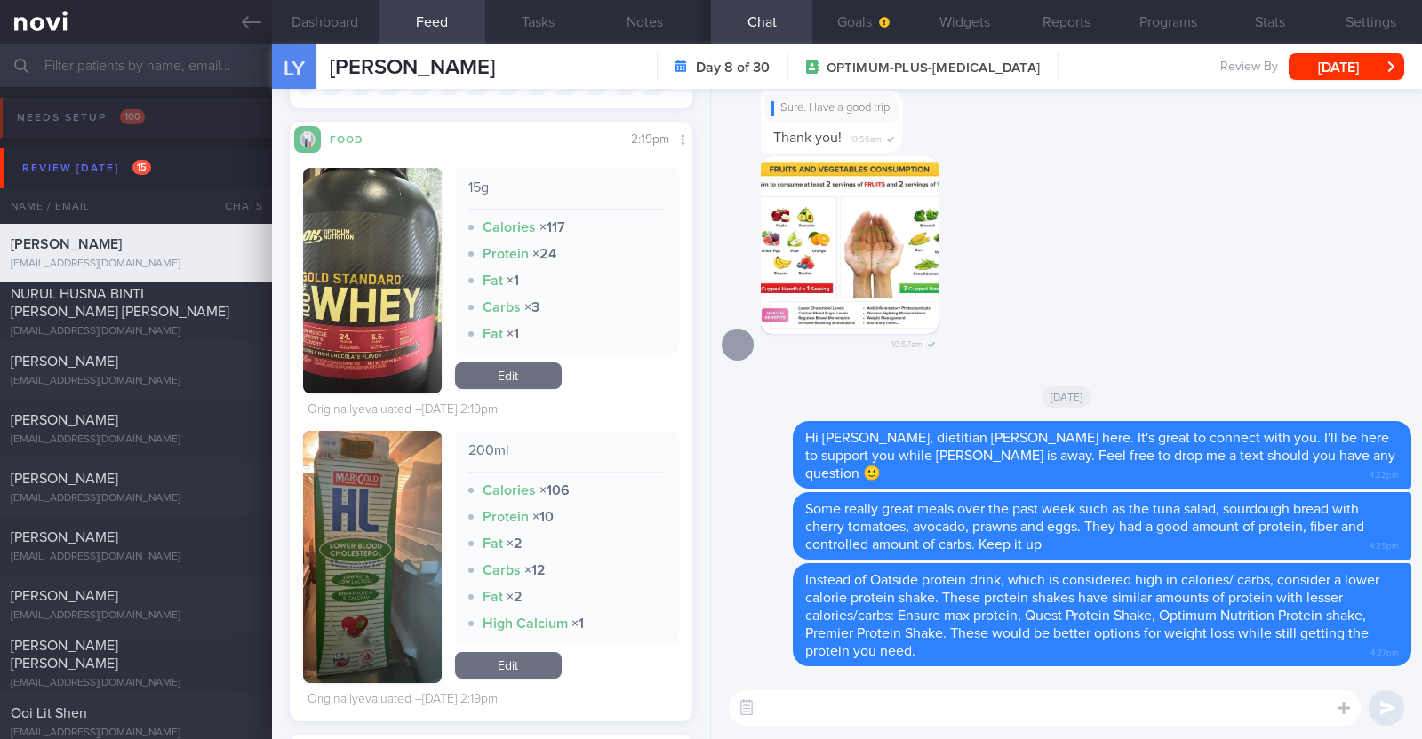
scroll to position [2423, 0]
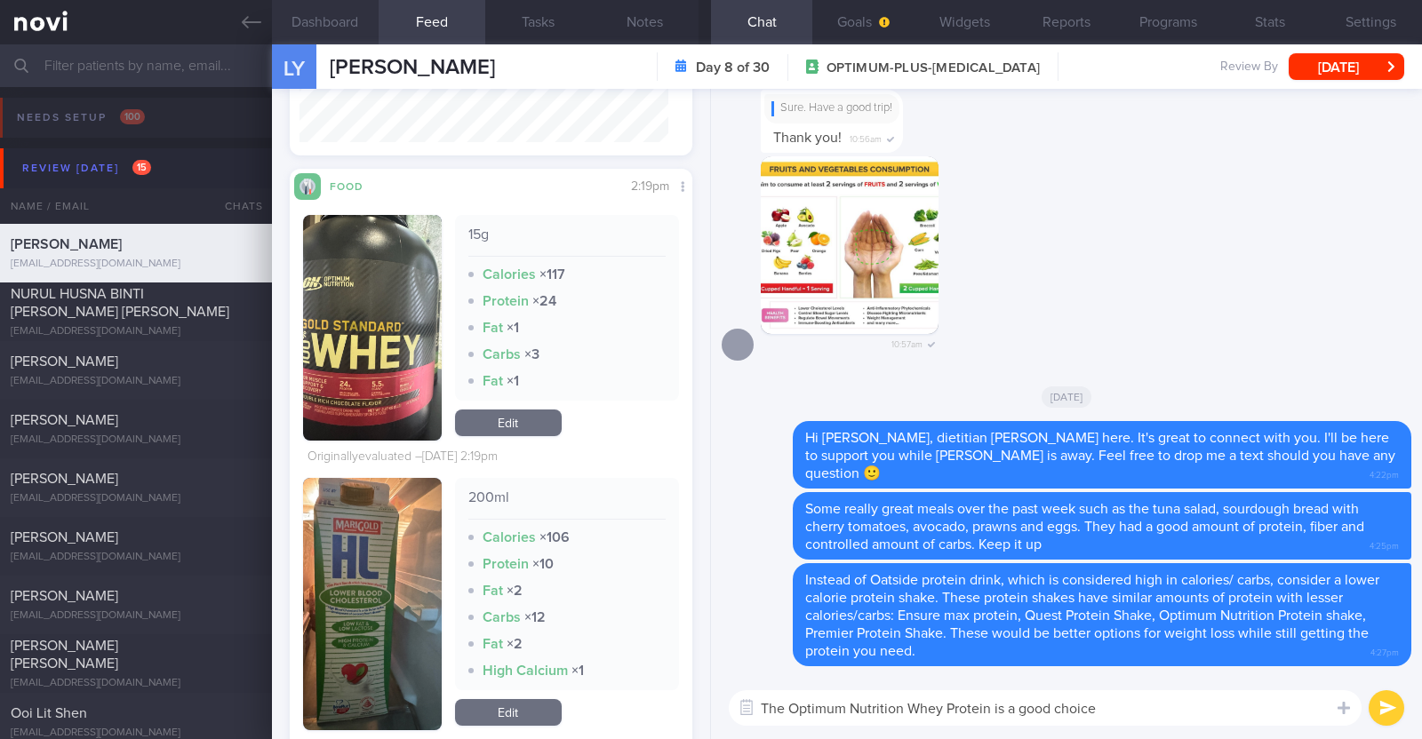
paste textarea "👍"
type textarea "The Optimum Nutrition Whey Protein is a good choice 👍"
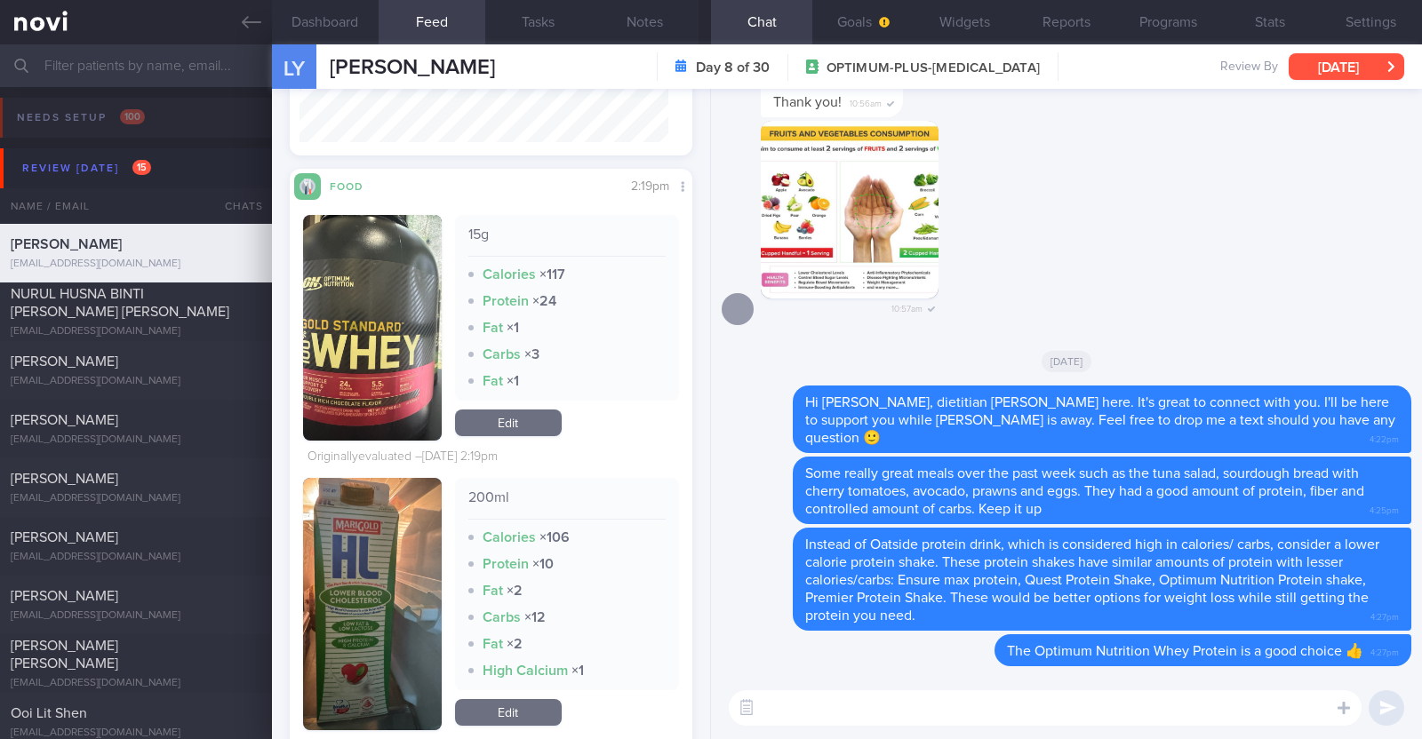
click at [1356, 65] on button "[DATE]" at bounding box center [1346, 66] width 116 height 27
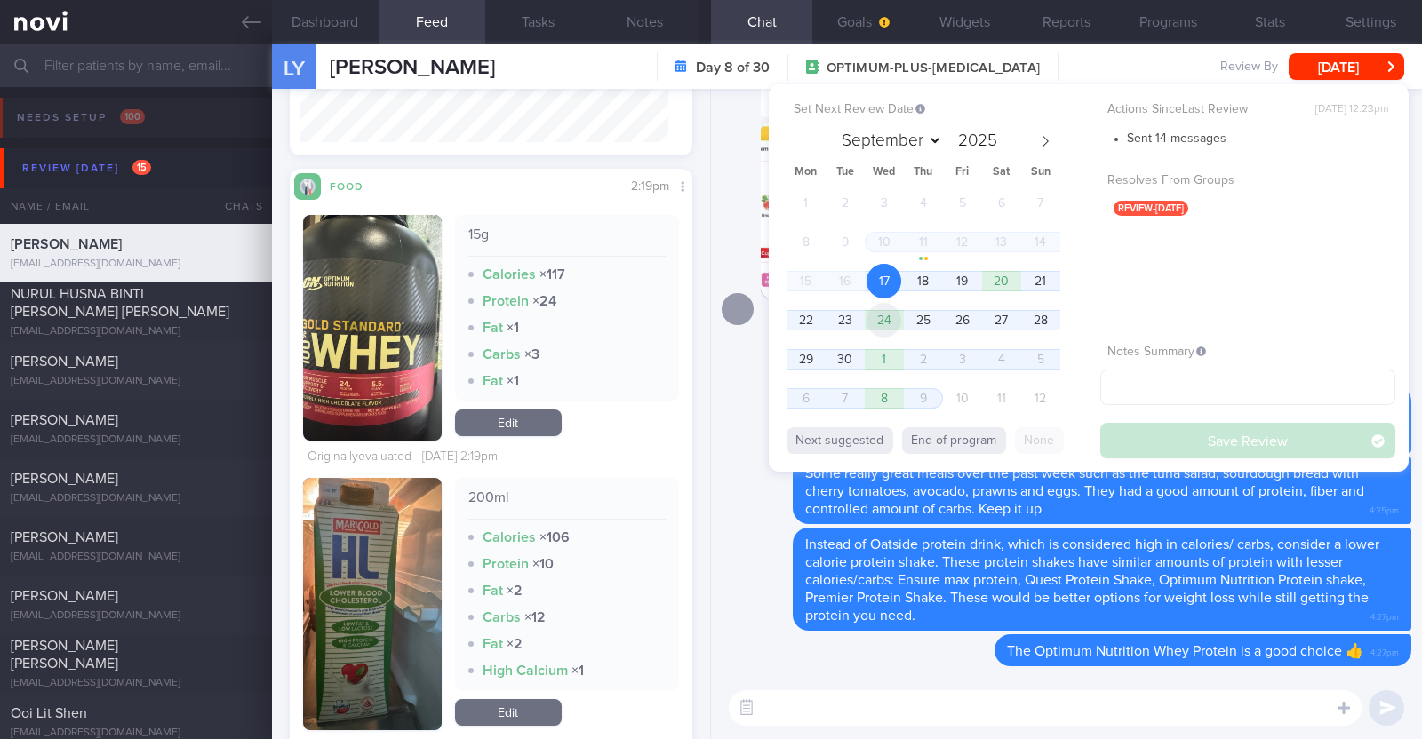
click at [888, 322] on span "24" at bounding box center [883, 320] width 35 height 35
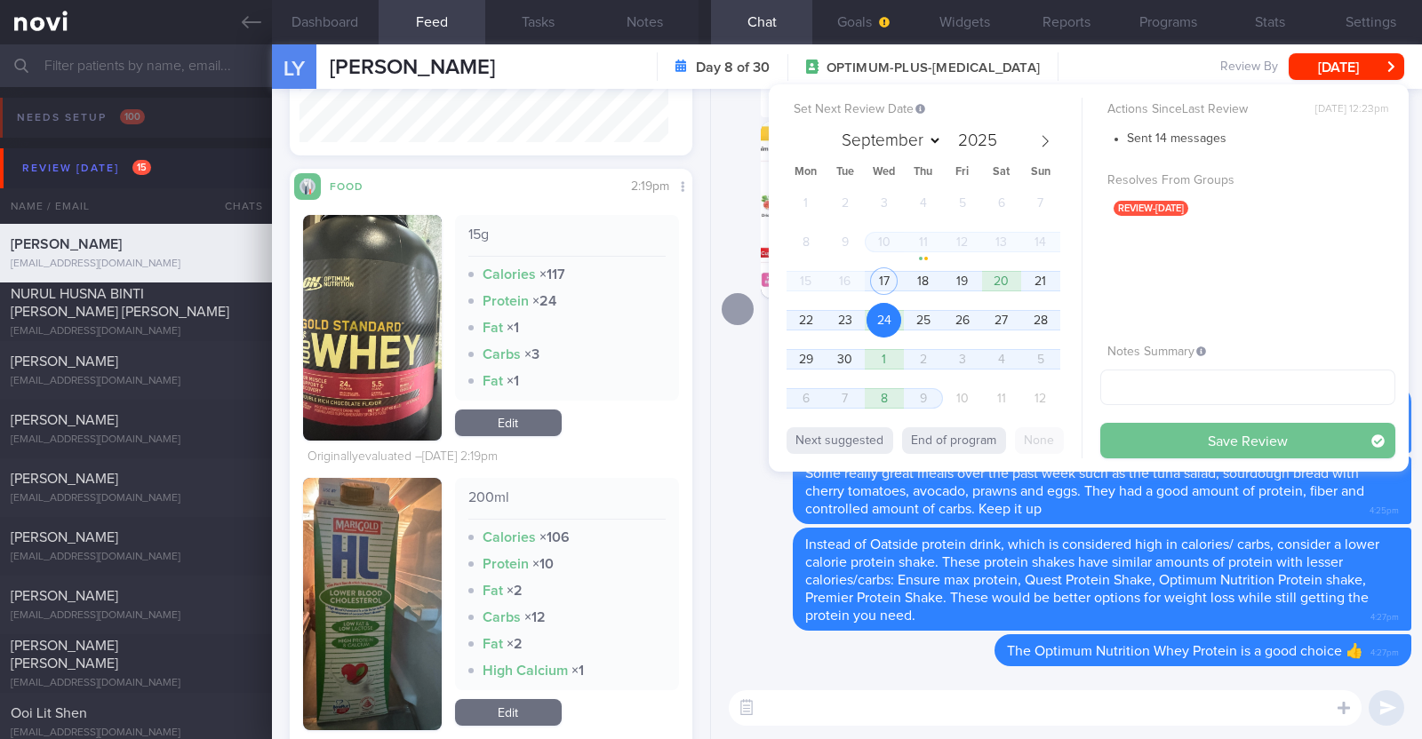
click at [1208, 443] on button "Save Review" at bounding box center [1247, 441] width 295 height 36
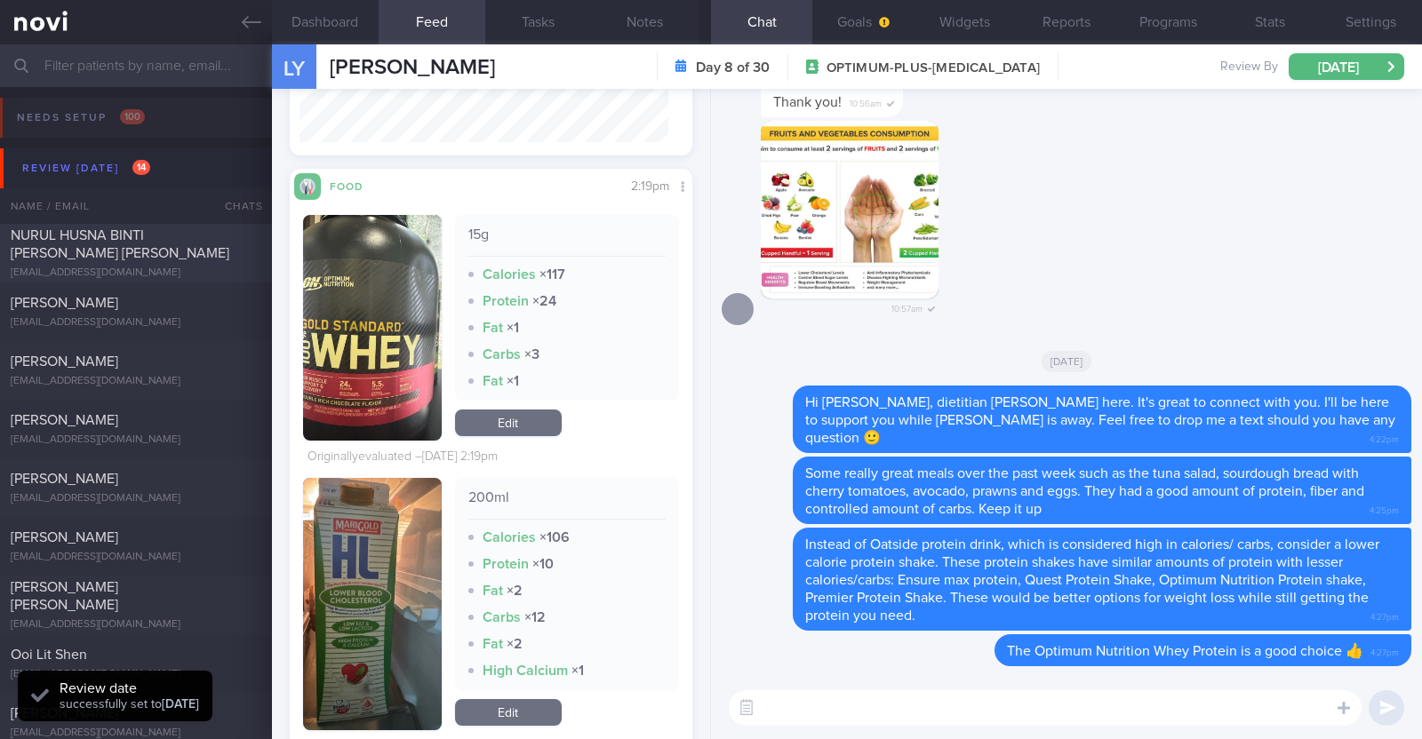
scroll to position [204, 369]
click at [142, 255] on div "NURUL HUSNA BINTI [PERSON_NAME] [PERSON_NAME]" at bounding box center [134, 245] width 246 height 36
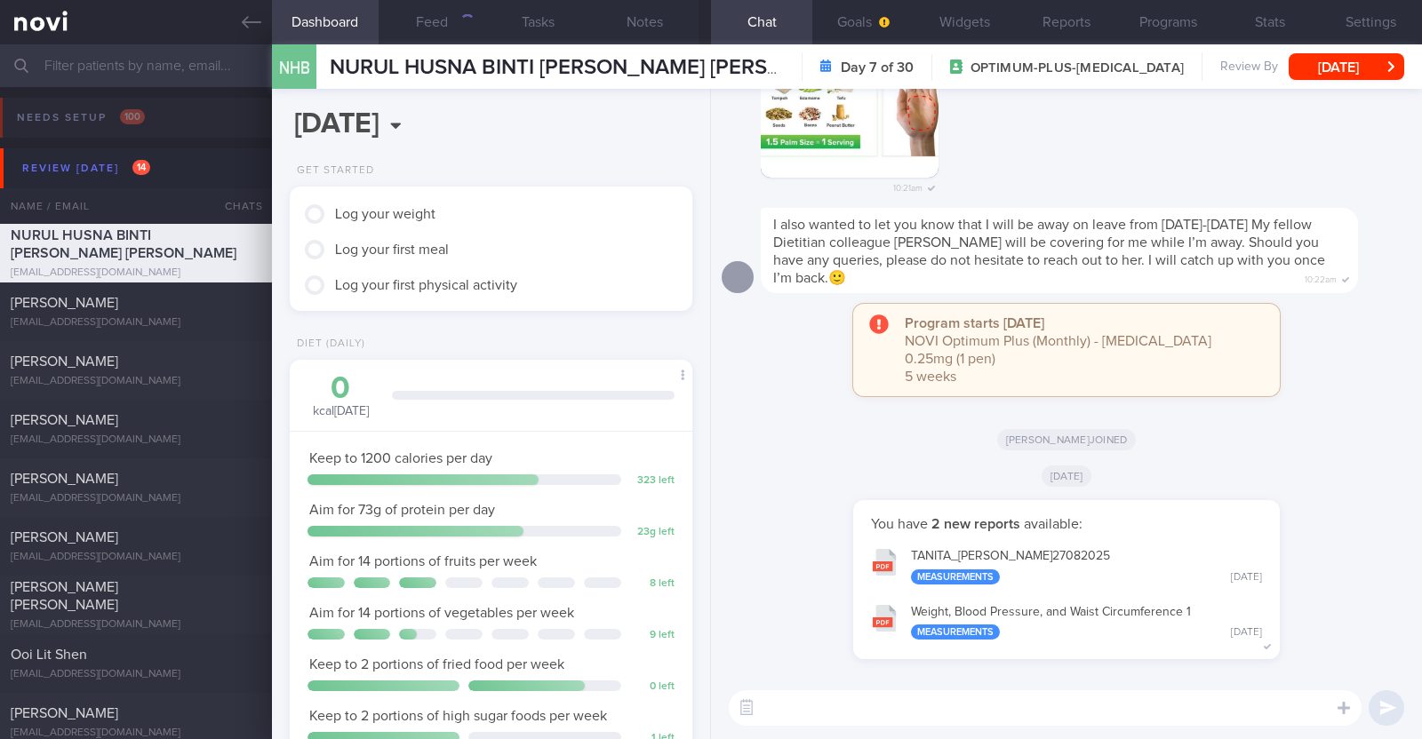
scroll to position [202, 354]
click at [794, 708] on textarea at bounding box center [1045, 708] width 633 height 36
paste textarea "Hi xxx, dietitian Charlotte here. It's great to connect with you. I'll be here …"
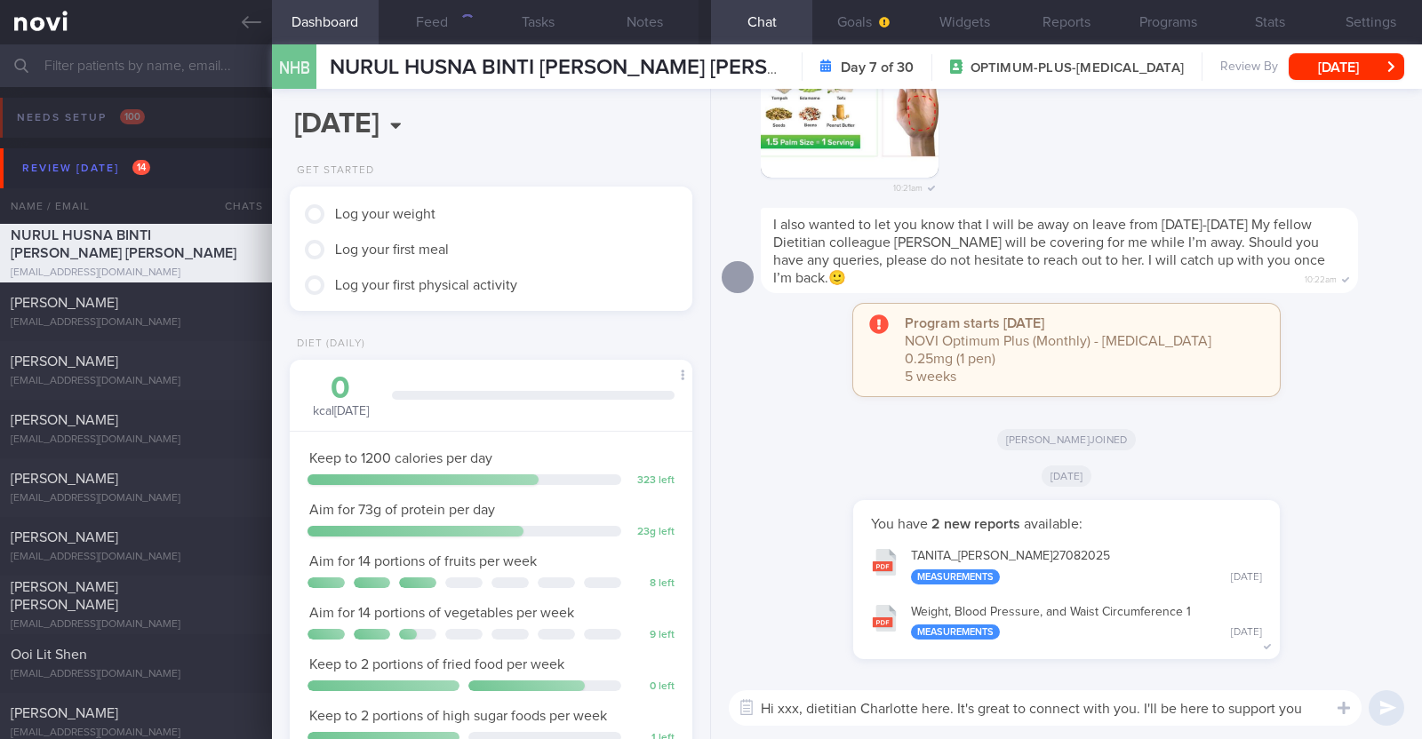
scroll to position [0, 0]
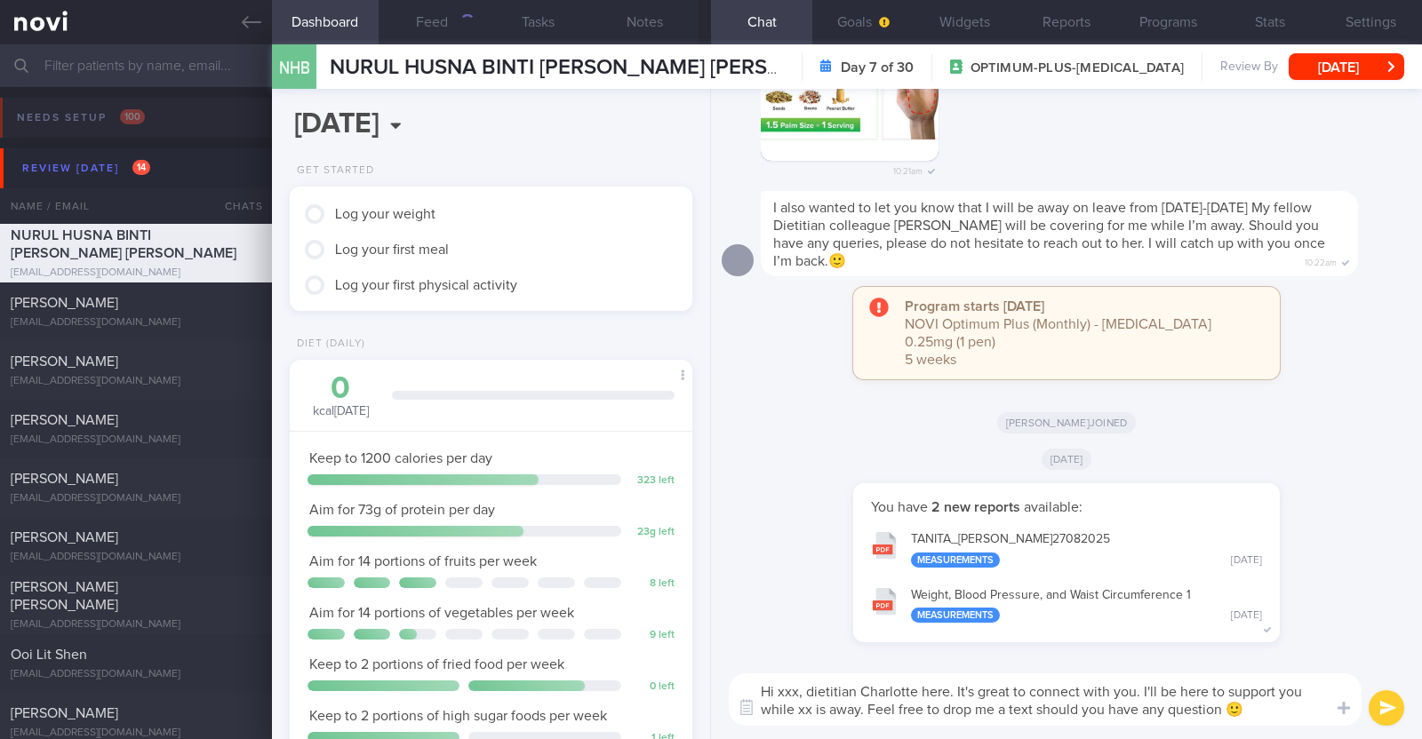
click at [795, 688] on textarea "Hi xxx, dietitian Charlotte here. It's great to connect with you. I'll be here …" at bounding box center [1045, 700] width 633 height 52
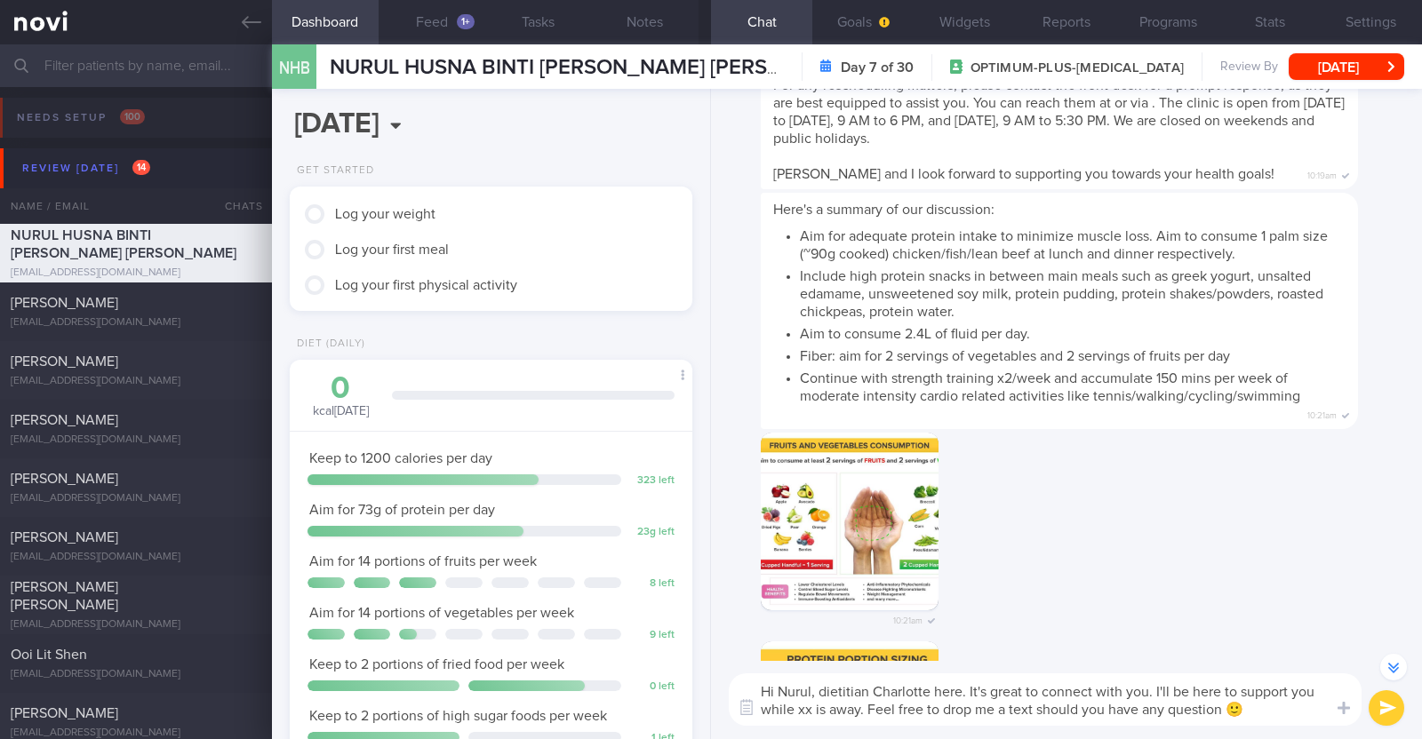
scroll to position [-666, 0]
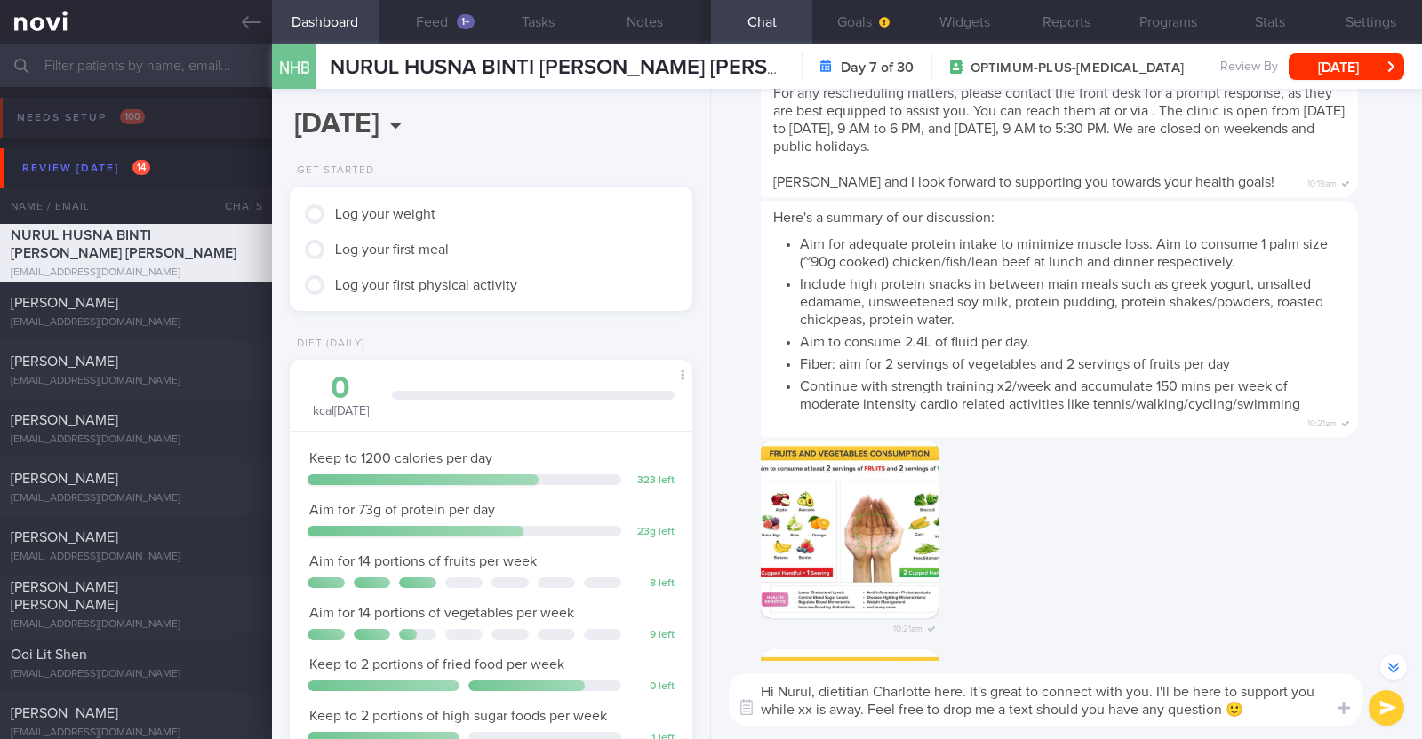
click at [805, 711] on textarea "Hi Nurul, dietitian Charlotte here. It's great to connect with you. I'll be her…" at bounding box center [1045, 700] width 633 height 52
type textarea "Hi Nurul, dietitian Charlotte here. It's great to connect with you. I'll be her…"
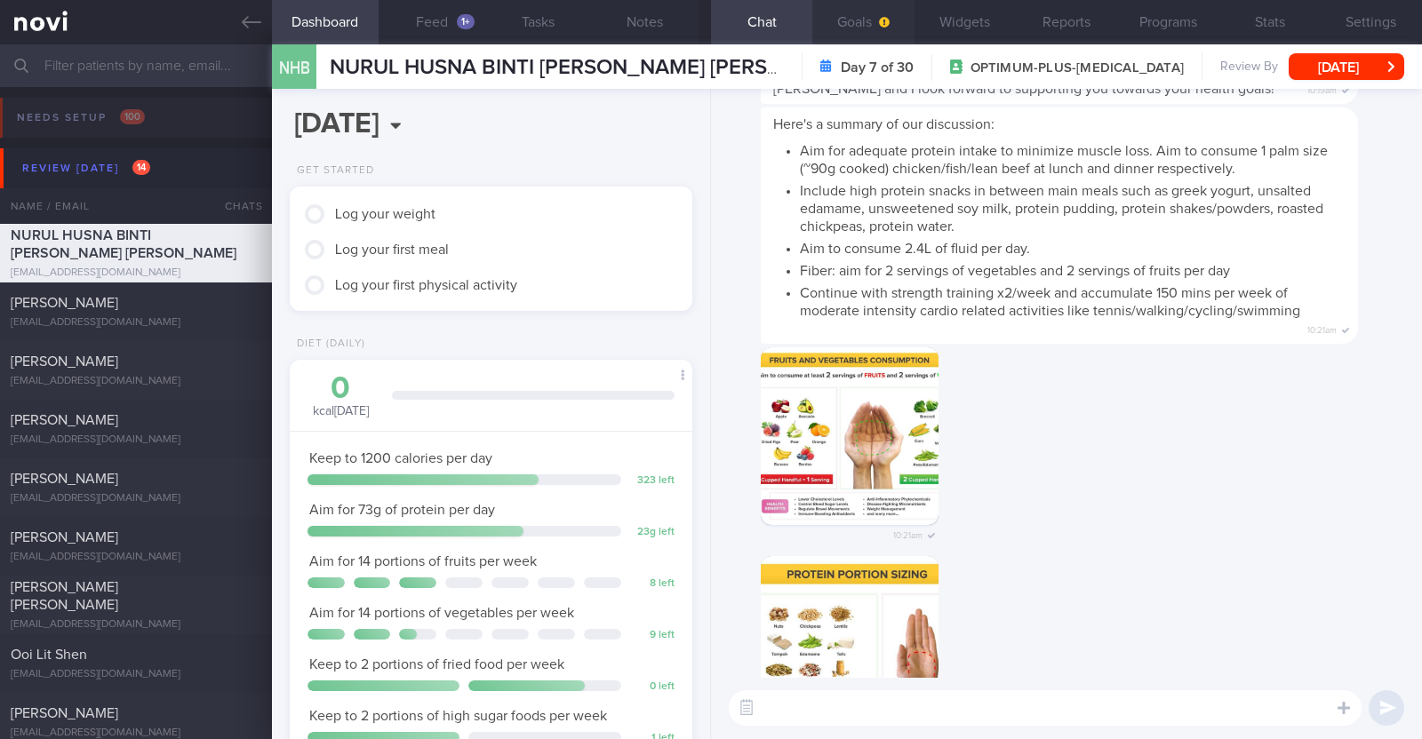
scroll to position [0, 0]
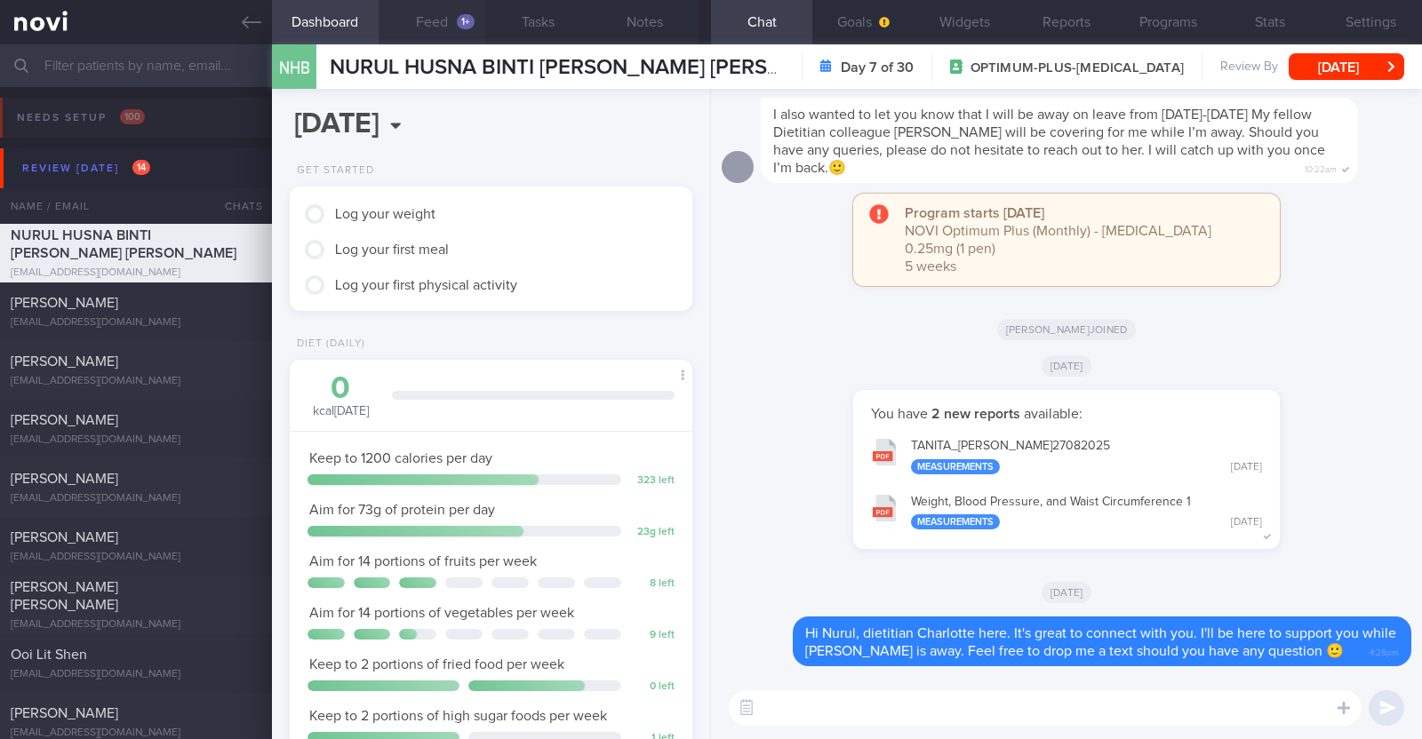
click at [425, 23] on button "Feed 1+" at bounding box center [432, 22] width 107 height 44
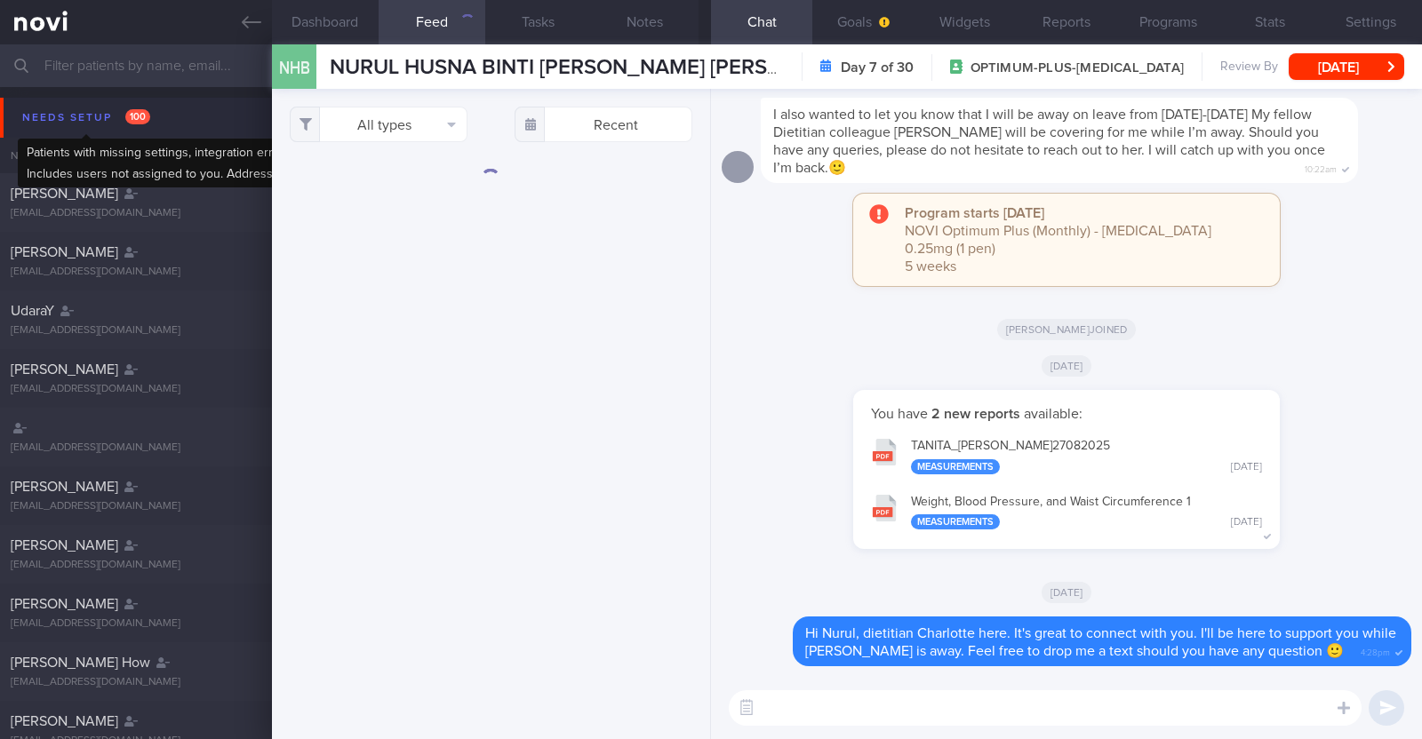
click at [75, 122] on div "Needs setup 100" at bounding box center [86, 118] width 137 height 24
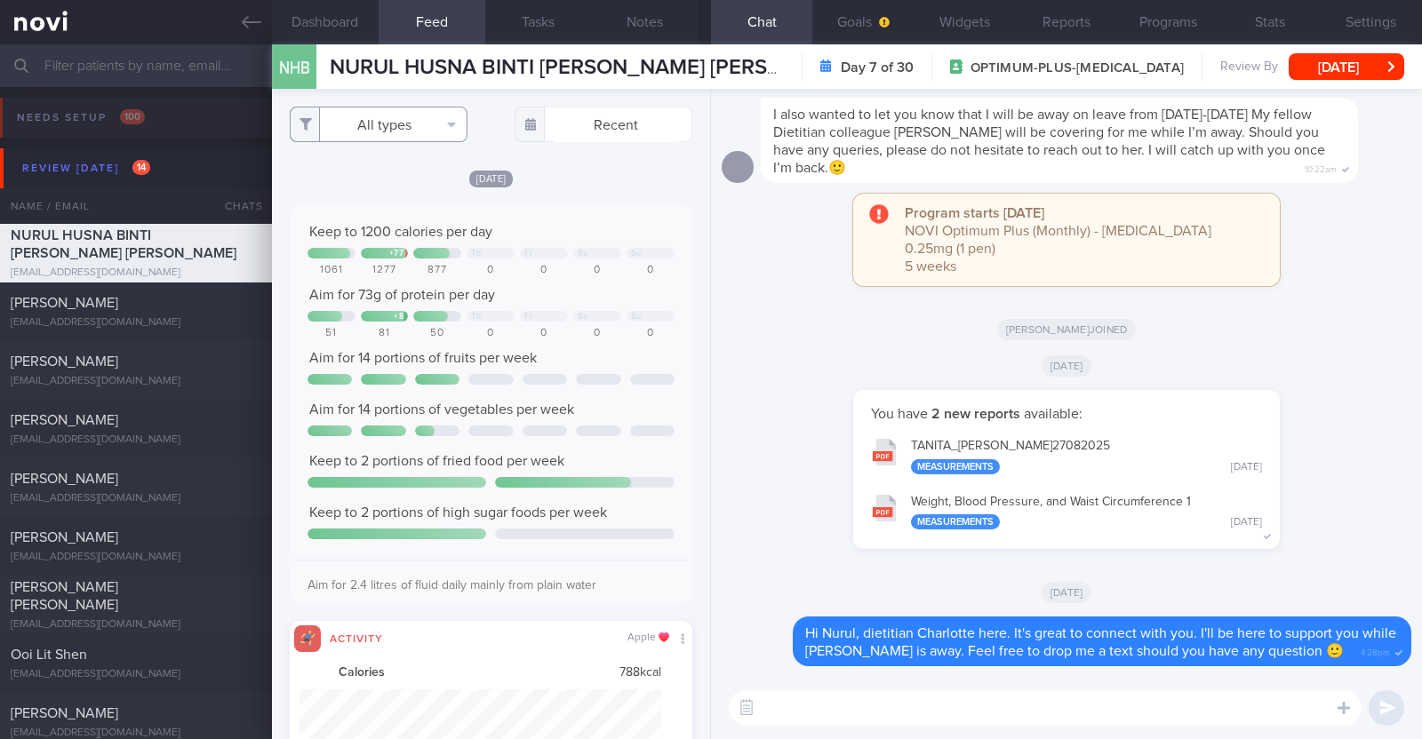
click at [410, 116] on button "All types" at bounding box center [379, 125] width 178 height 36
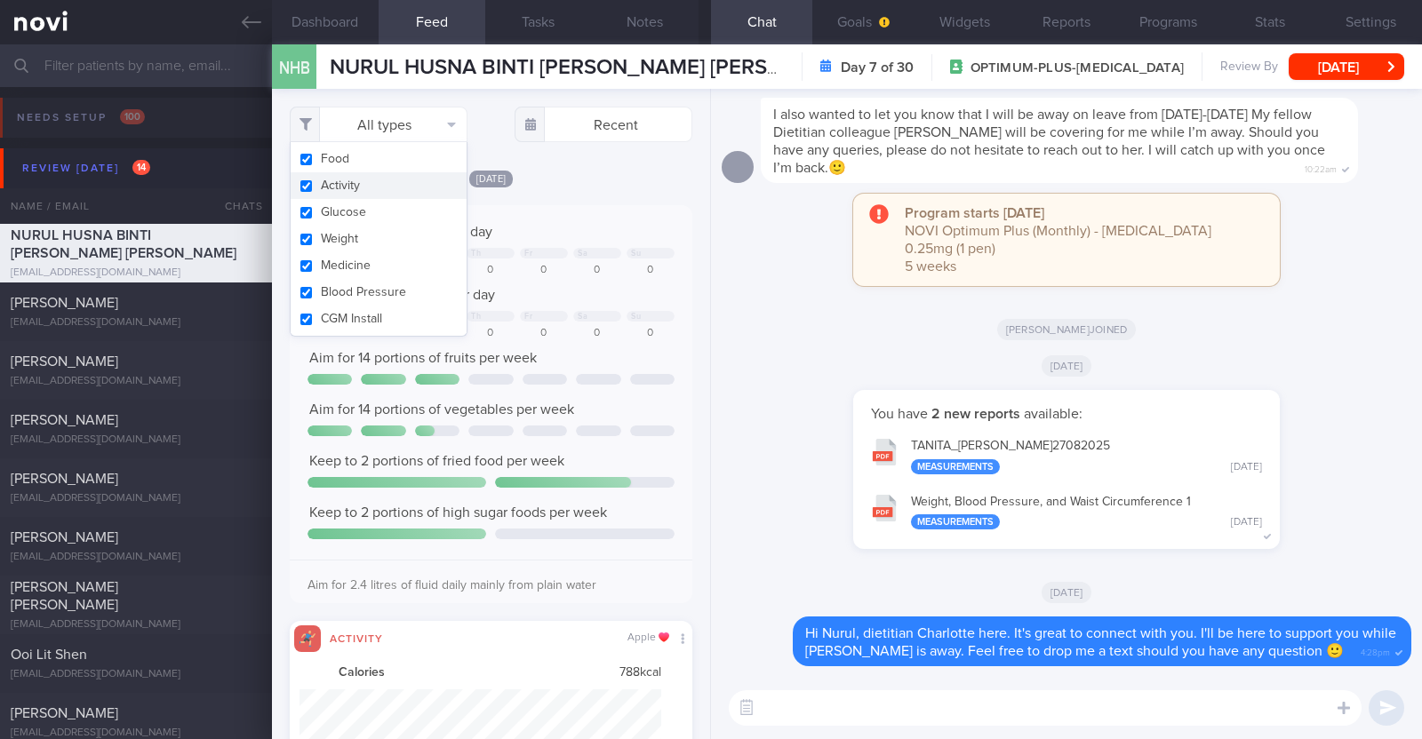
click at [378, 184] on button "Activity" at bounding box center [379, 185] width 176 height 27
checkbox input "false"
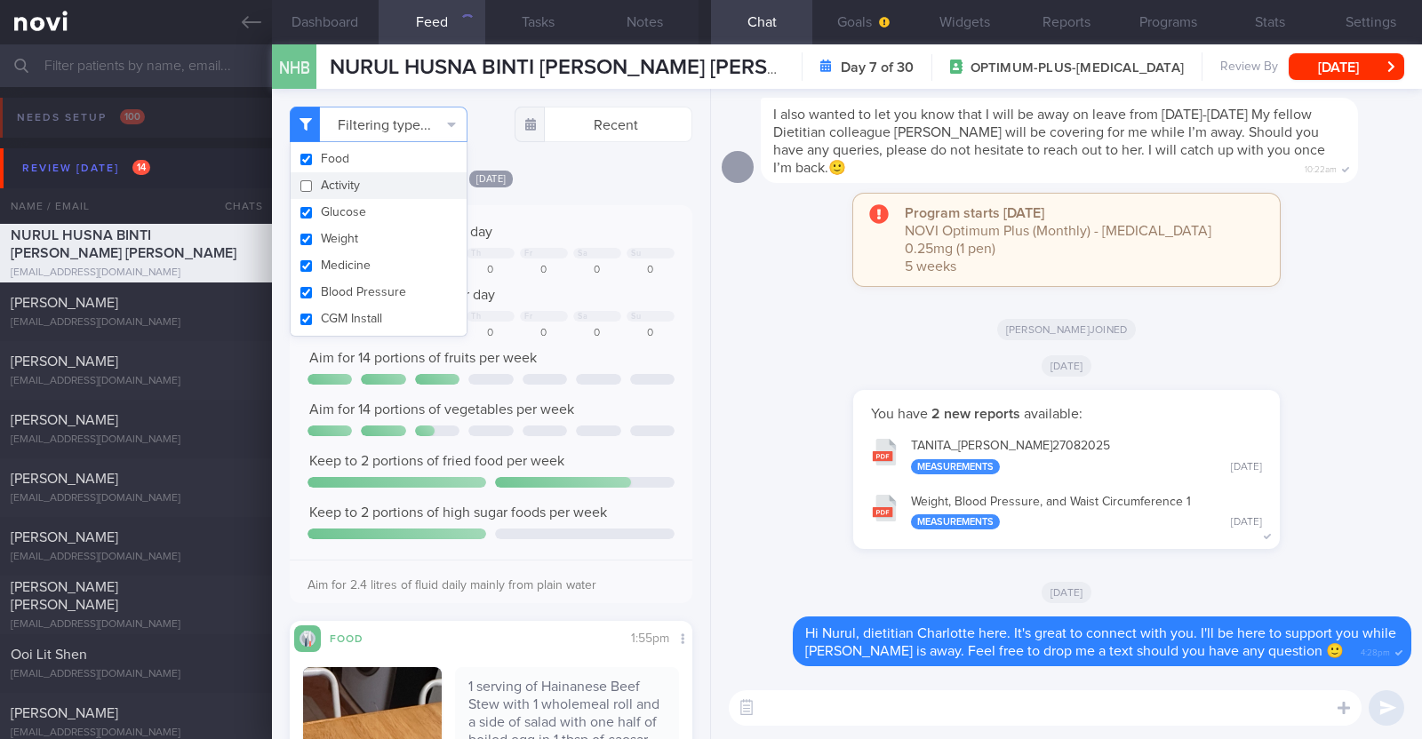
click at [583, 175] on div "[DATE]" at bounding box center [491, 178] width 403 height 19
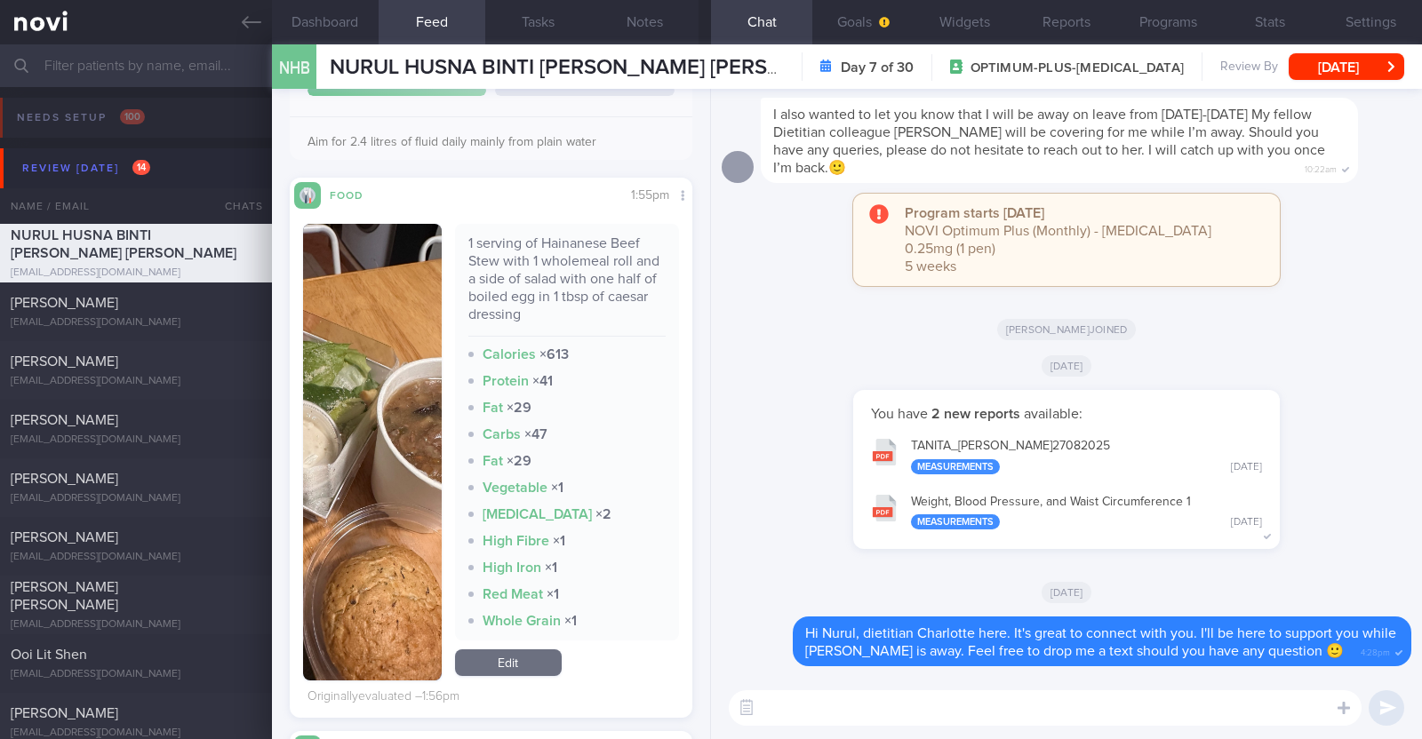
scroll to position [555, 0]
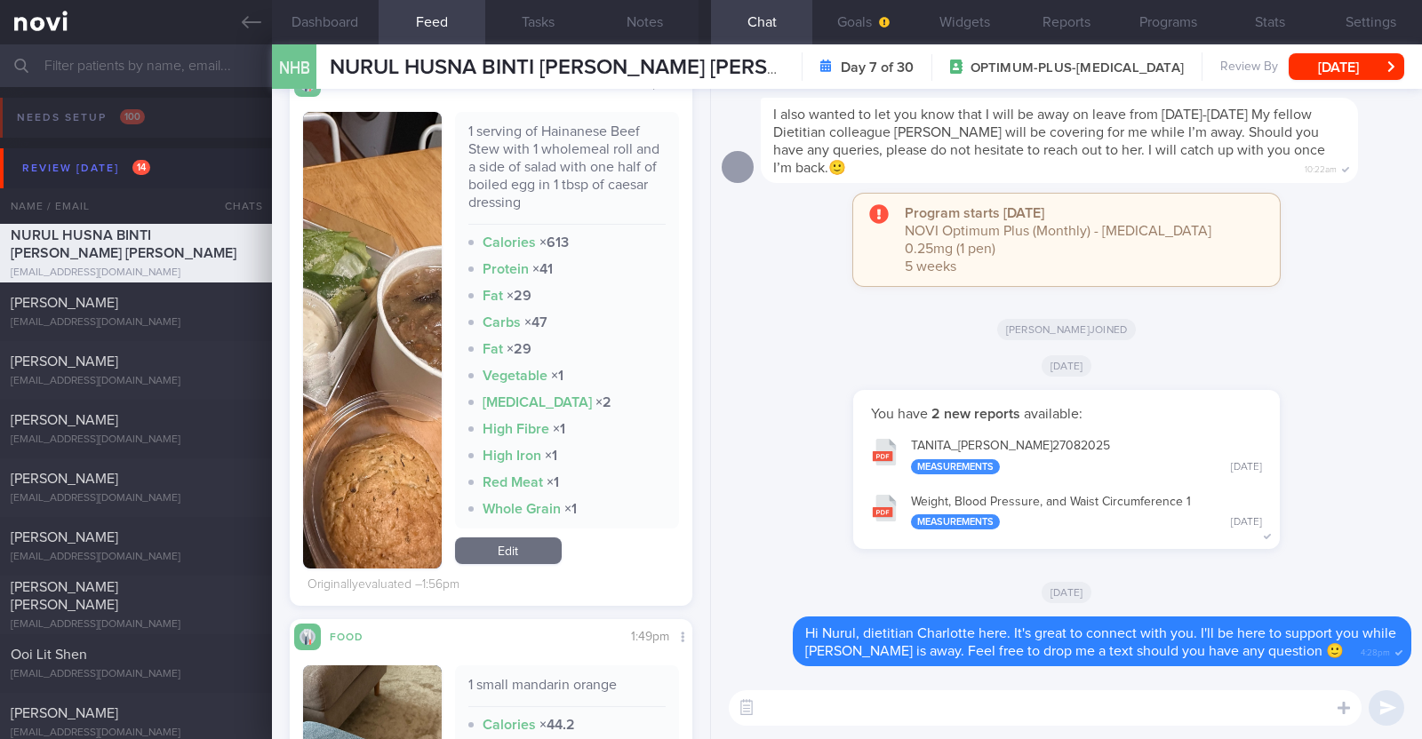
click at [403, 424] on img "button" at bounding box center [372, 340] width 139 height 457
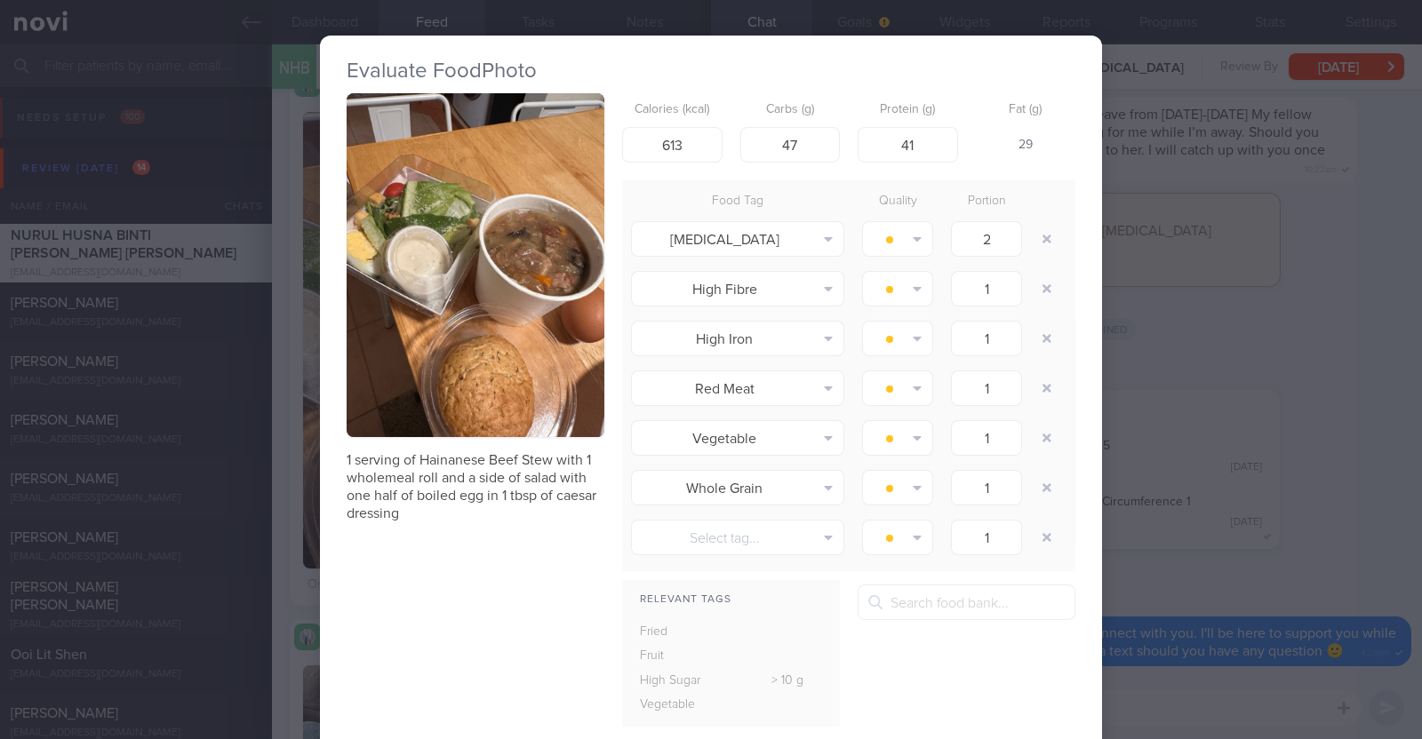
click at [294, 426] on div "Evaluate Food Photo 1 serving of Hainanese Beef Stew with 1 wholemeal roll and …" at bounding box center [711, 369] width 1422 height 739
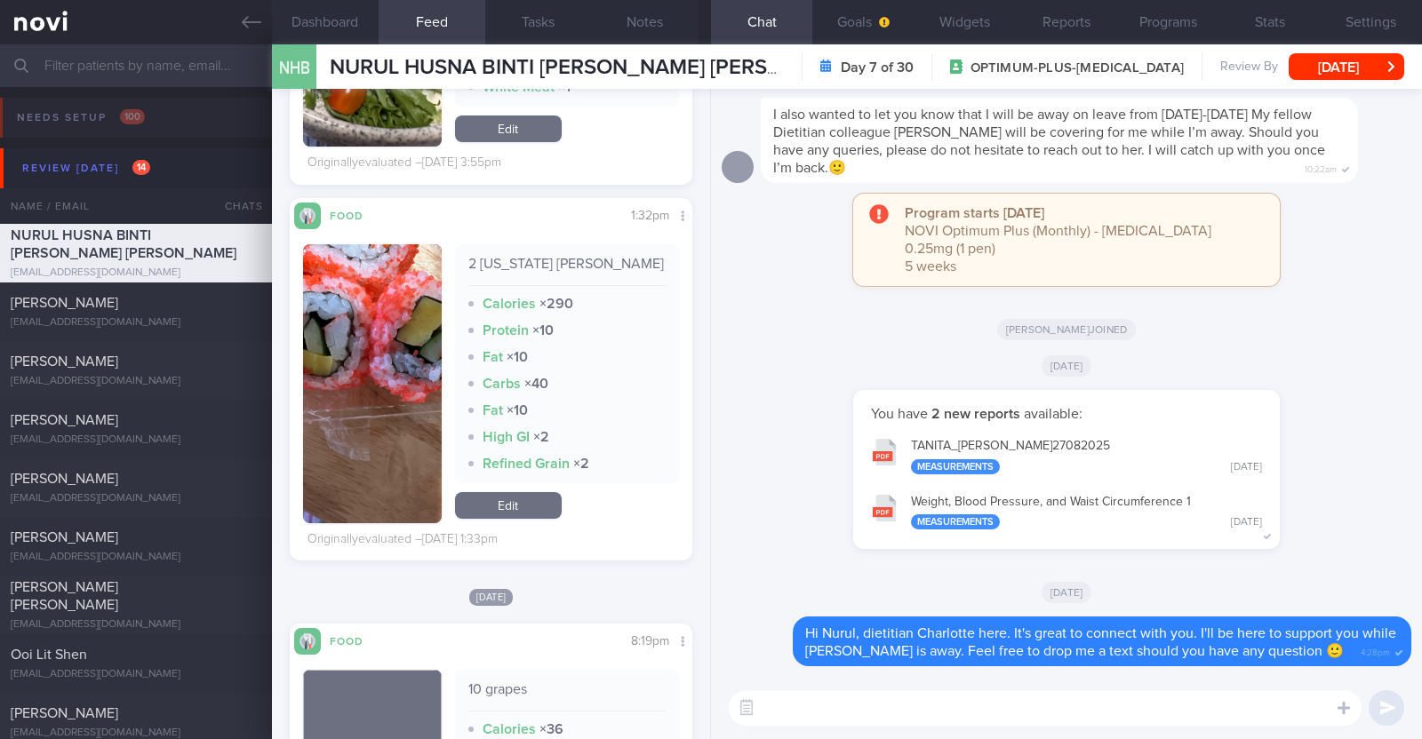
scroll to position [11329, 0]
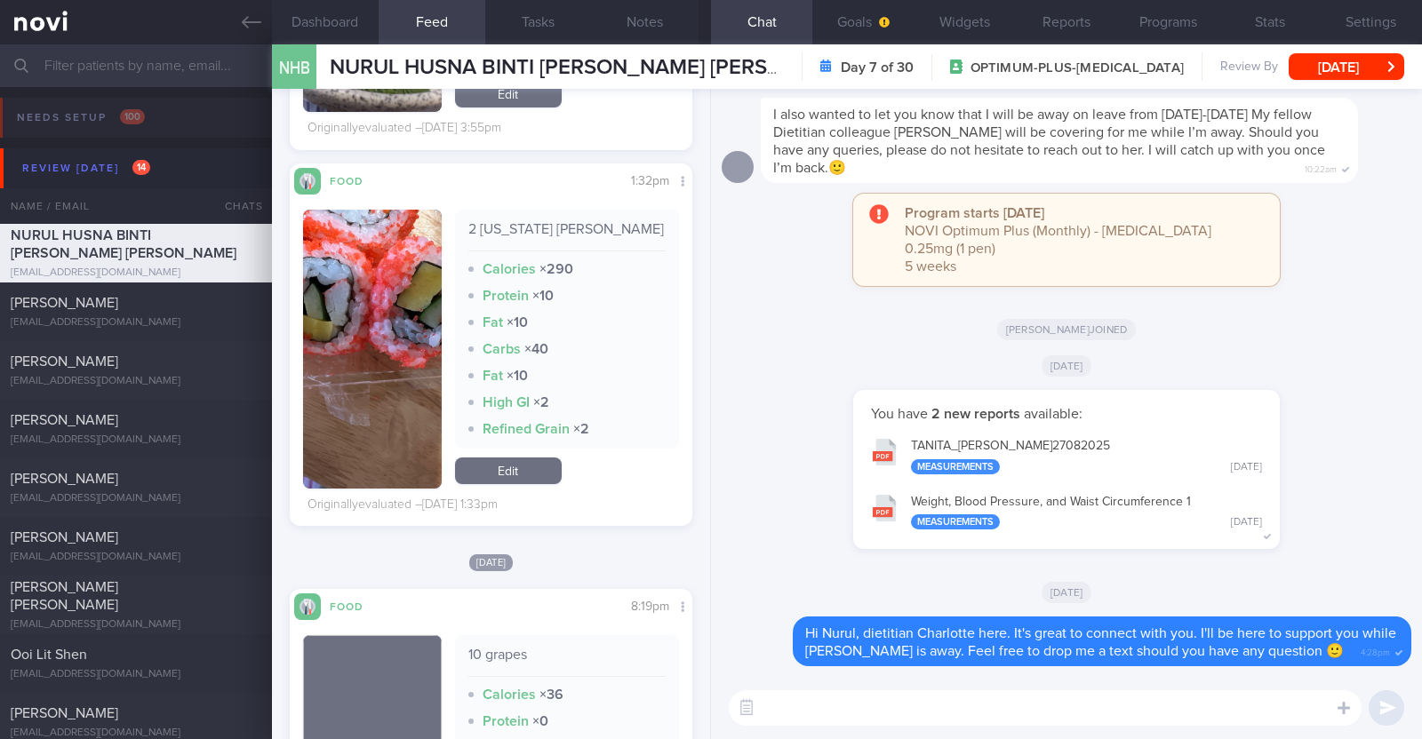
click at [869, 708] on textarea at bounding box center [1045, 708] width 633 height 36
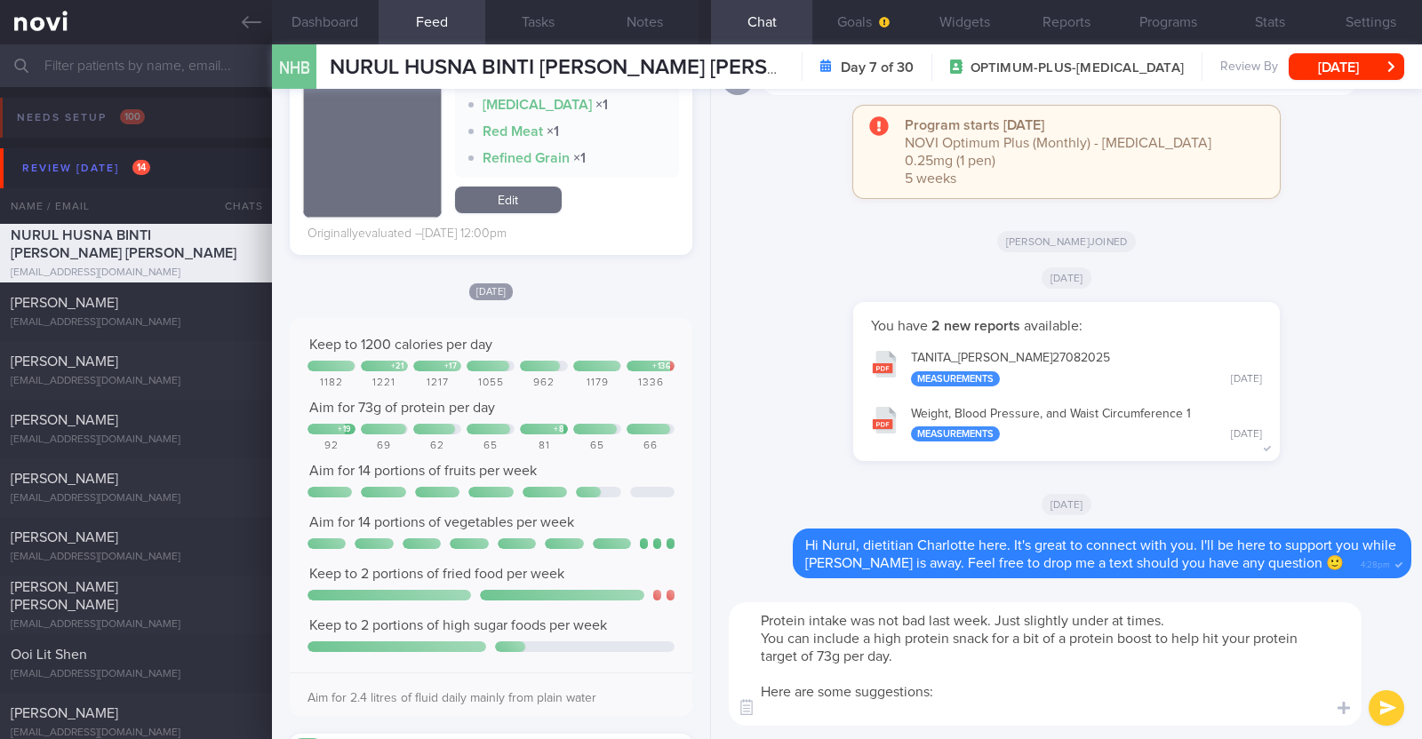
scroll to position [0, 0]
paste textarea "- Hard boiled egg - Unsalted edamame - Unsweetened soy milk - Low fat milk - [L…"
type textarea "Protein intake was not bad last week. Just slightly under at times. You can inc…"
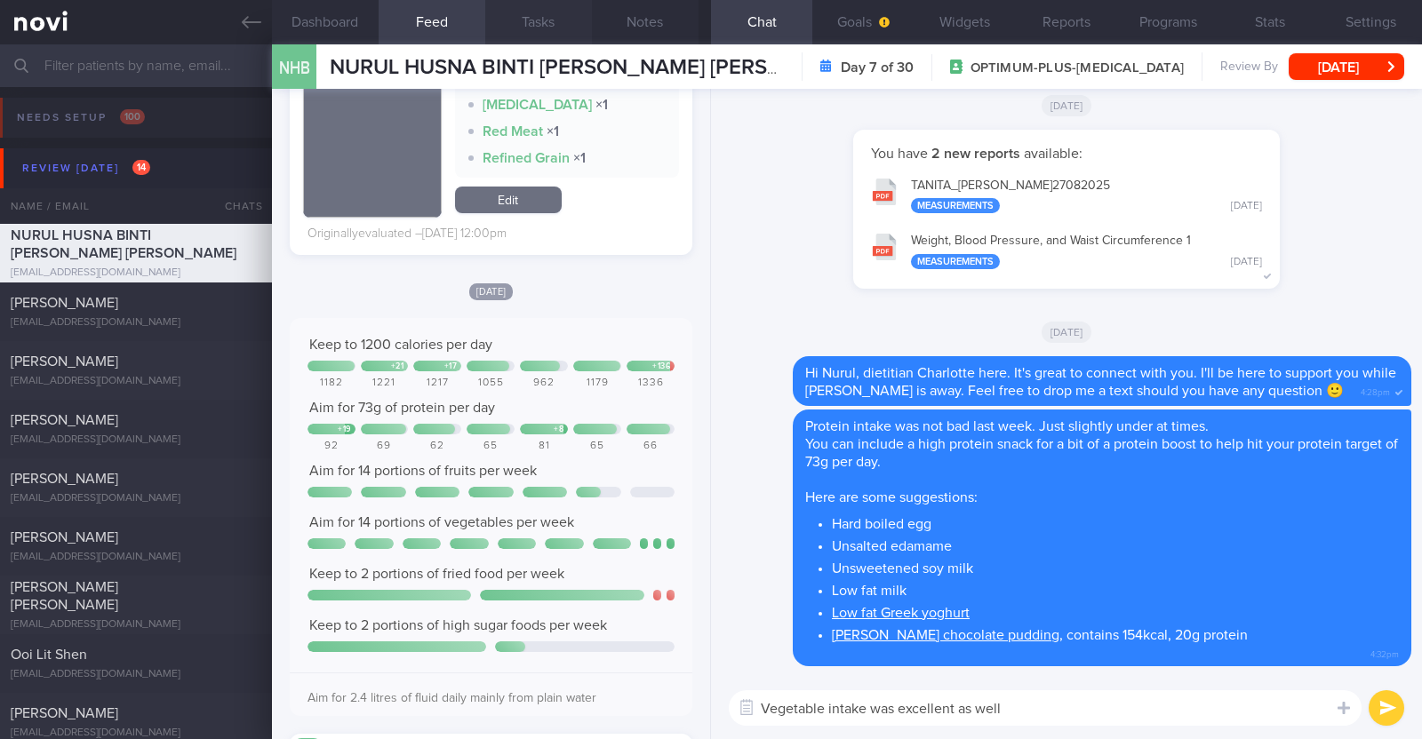
paste textarea "👍"
type textarea "Vegetable intake was excellent as well 👍"
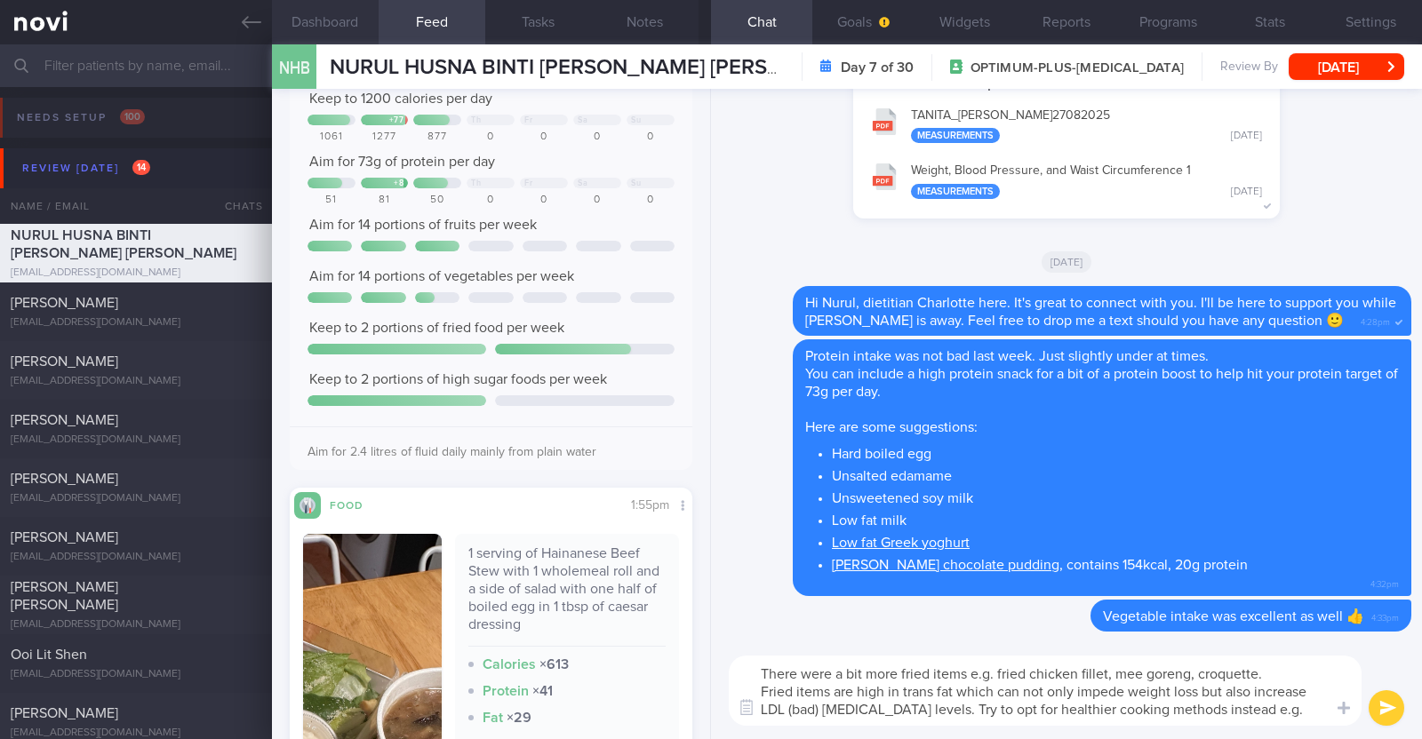
paste textarea "Lightly stir fried / steamed/ grilled / boiled in clear soup / braised in non o…"
type textarea "There were a bit more fried items e.g. fried chicken fillet, mee goreng, croque…"
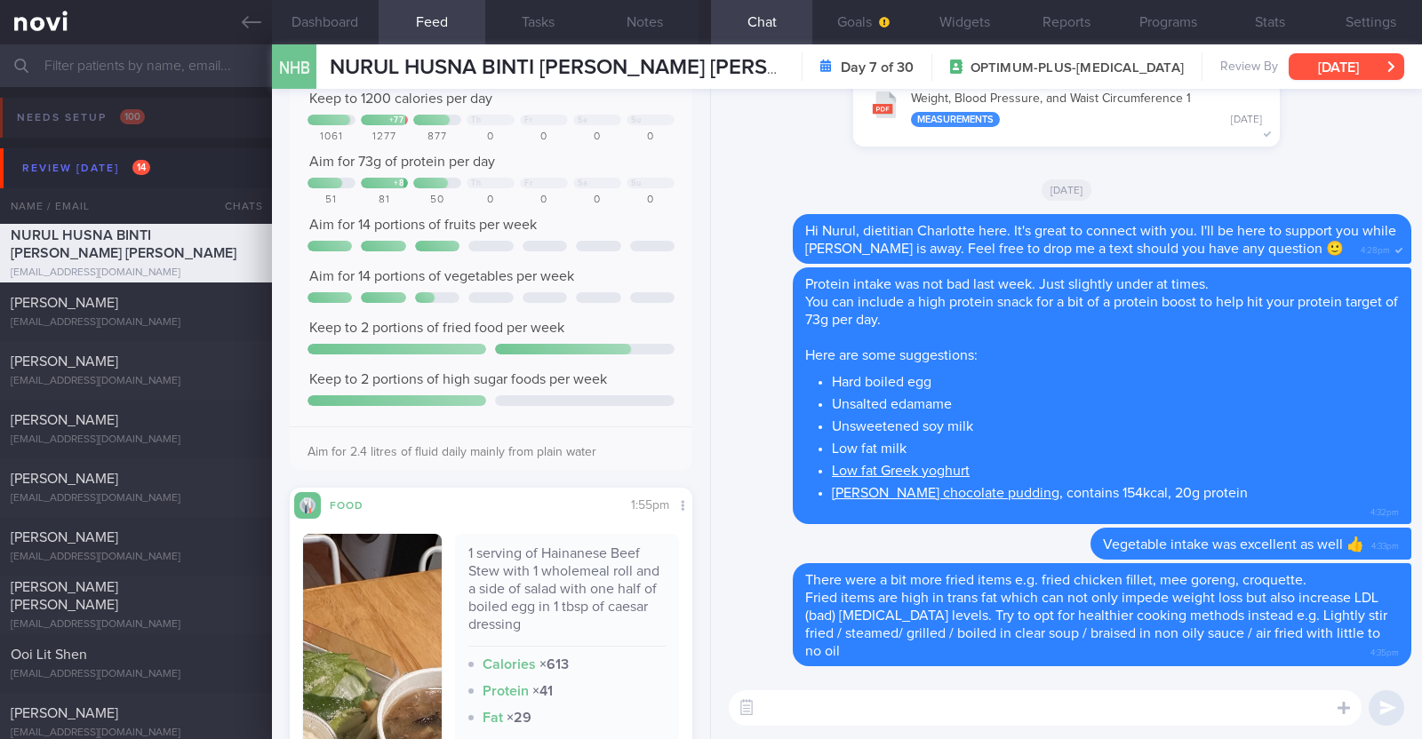
click at [1358, 67] on button "[DATE]" at bounding box center [1346, 66] width 116 height 27
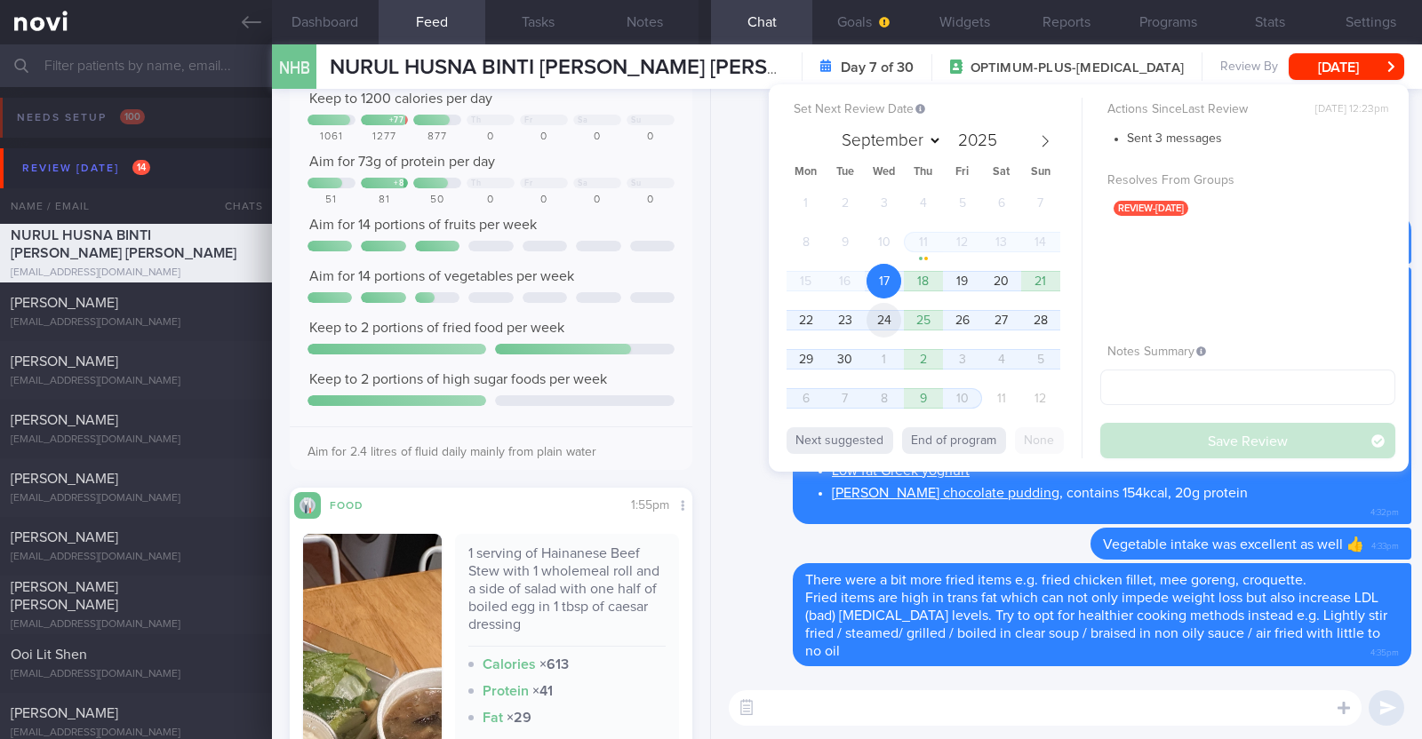
click at [875, 317] on span "24" at bounding box center [883, 320] width 35 height 35
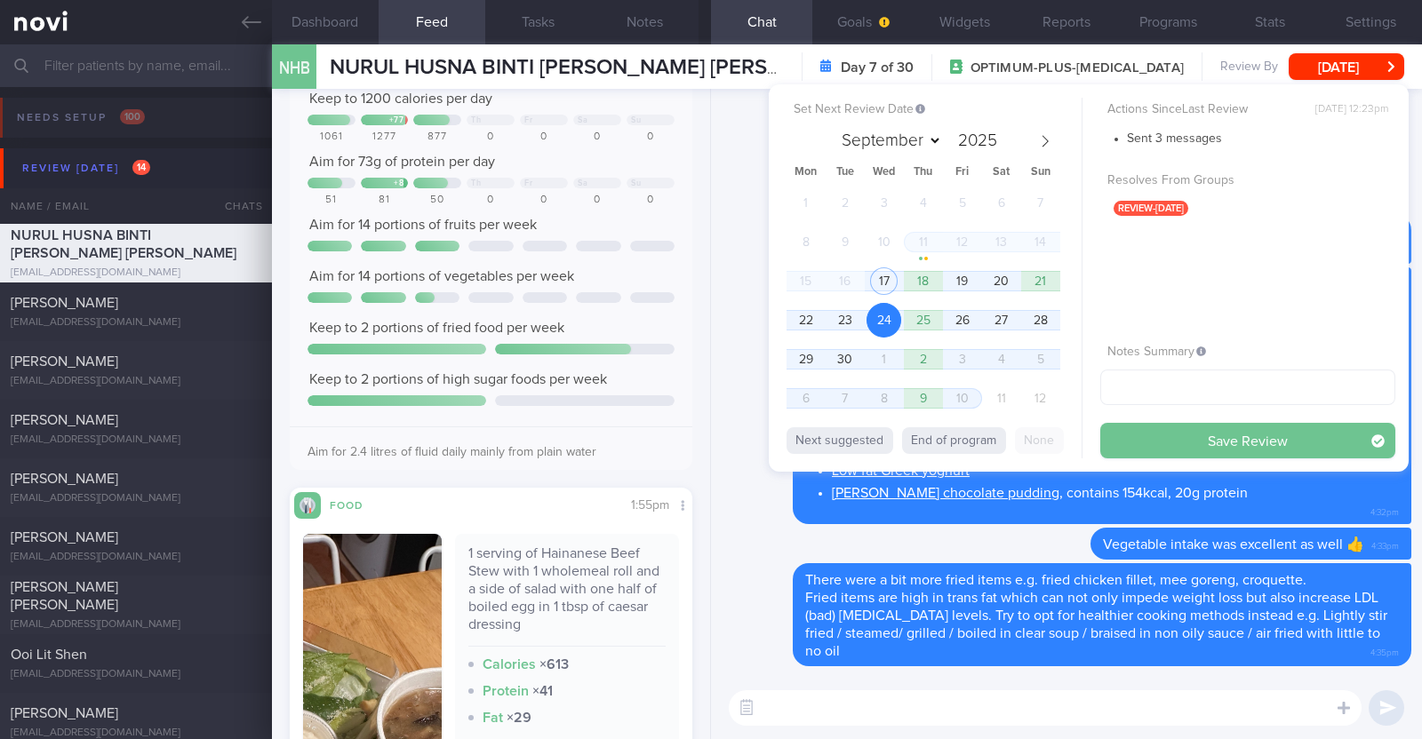
click at [1125, 435] on button "Save Review" at bounding box center [1247, 441] width 295 height 36
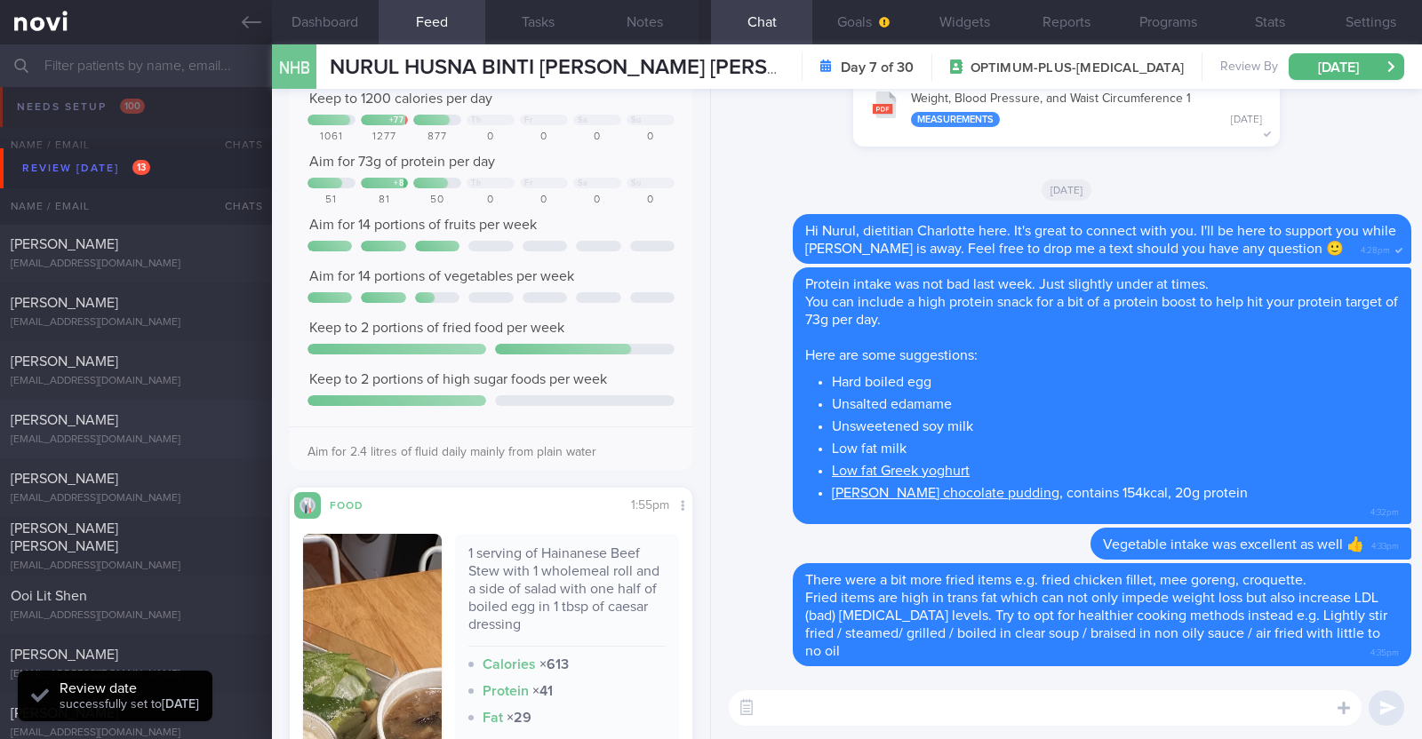
scroll to position [110, 0]
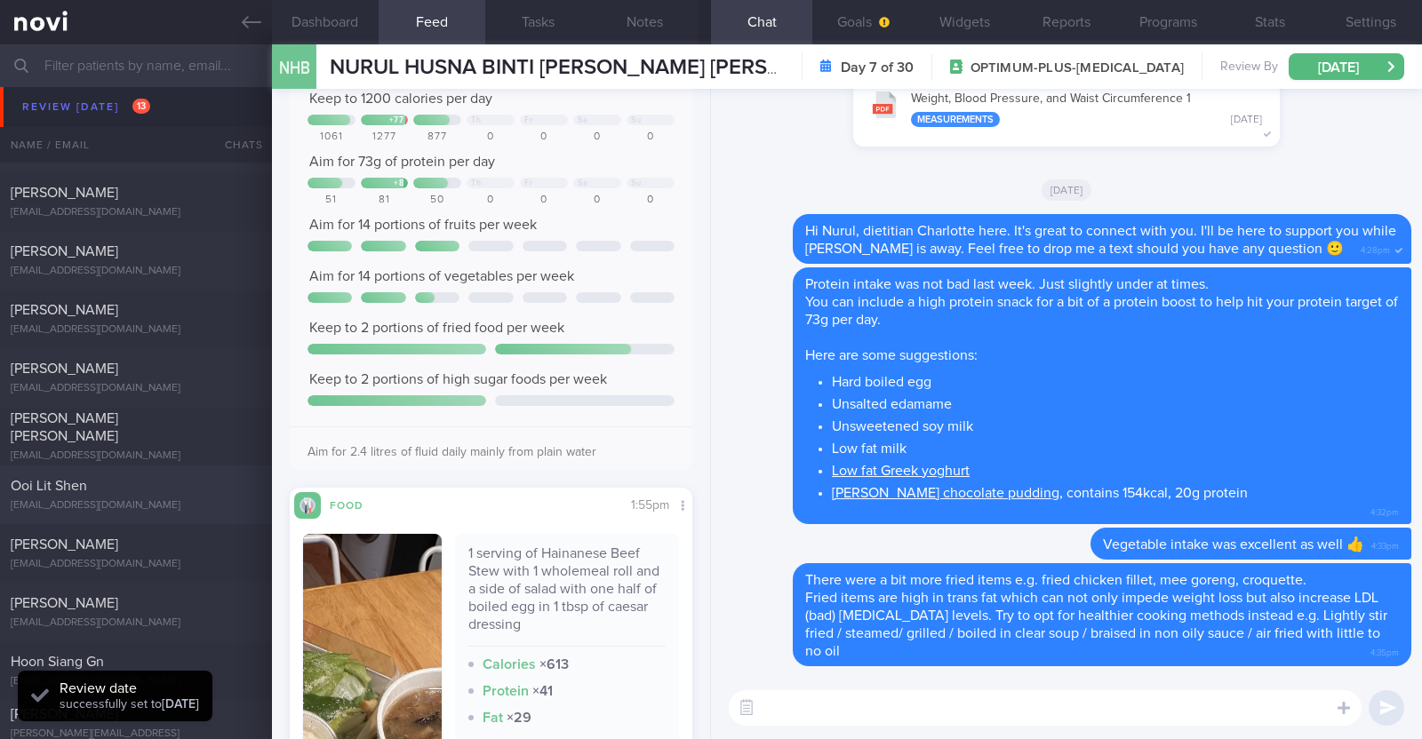
click at [133, 495] on div "Ooi Lit Shen lsooi7203@gmail.com" at bounding box center [136, 495] width 272 height 36
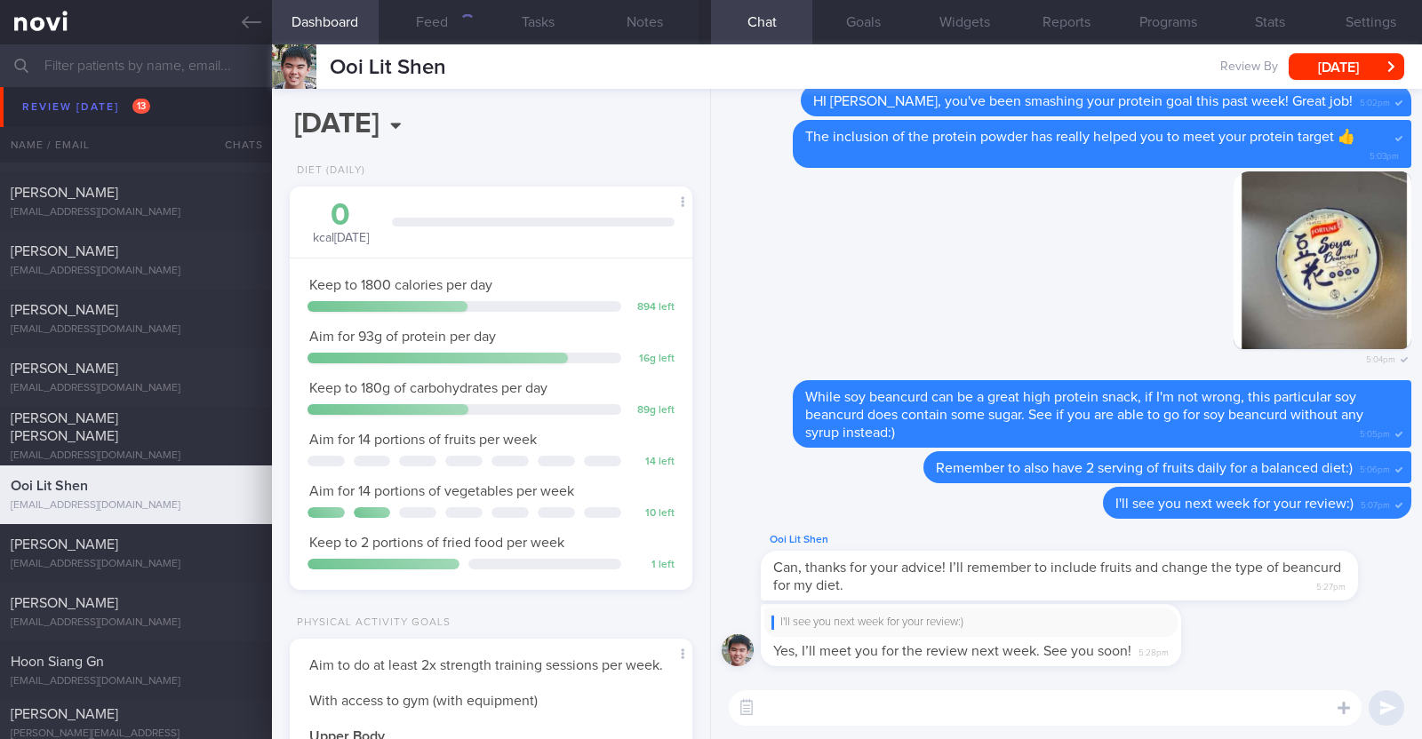
scroll to position [202, 354]
click at [906, 706] on textarea at bounding box center [1045, 708] width 633 height 36
click at [802, 709] on textarea at bounding box center [1045, 708] width 633 height 36
paste textarea "Hi [Name], I will be archiving your account shortly. You'll still be able to re…"
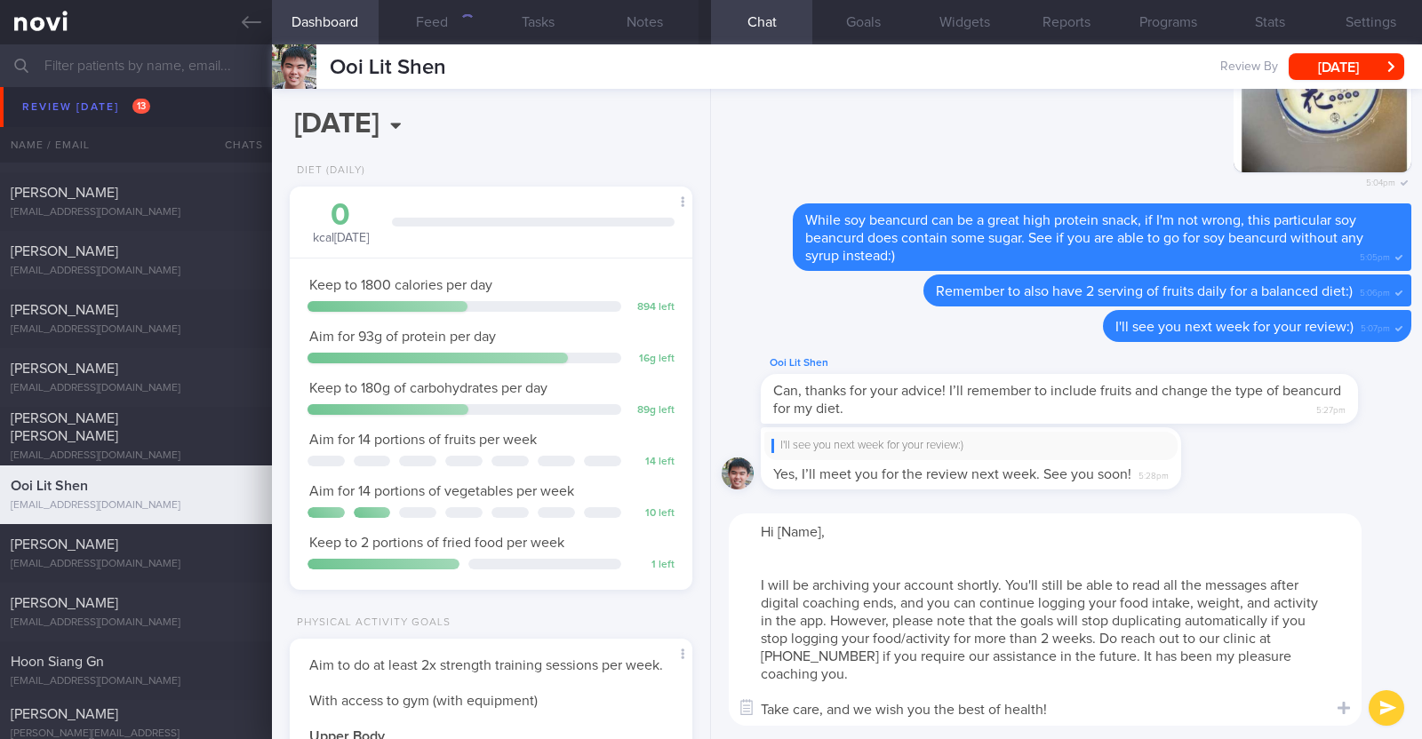
click at [820, 536] on textarea "Hi [Name], I will be archiving your account shortly. You'll still be able to re…" at bounding box center [1045, 620] width 633 height 212
click at [819, 554] on textarea "Hi Lit Shen, I will be archiving your account shortly. You'll still be able to …" at bounding box center [1045, 620] width 633 height 212
type textarea "Hi Lit Shen, I will be archiving your account shortly. You'll still be able to …"
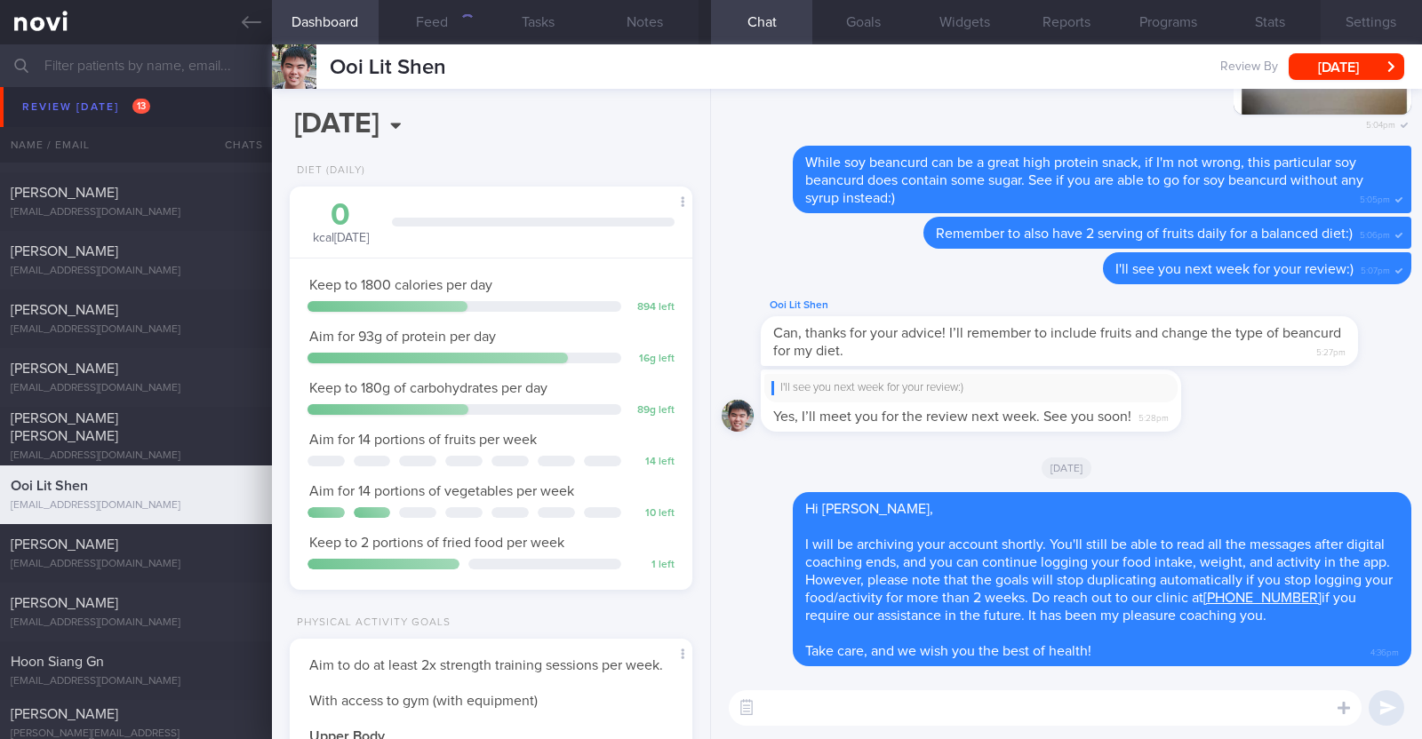
click at [1386, 15] on button "Settings" at bounding box center [1370, 22] width 101 height 44
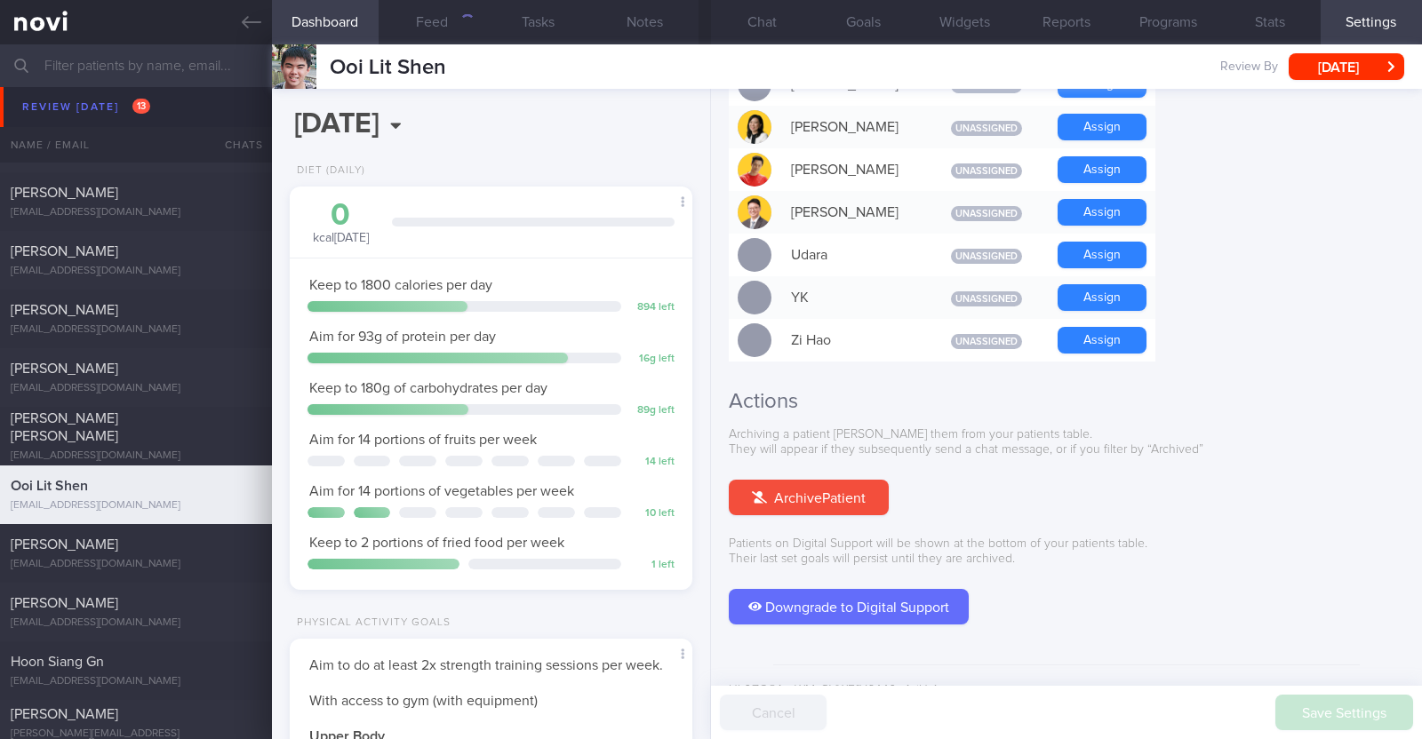
scroll to position [1599, 0]
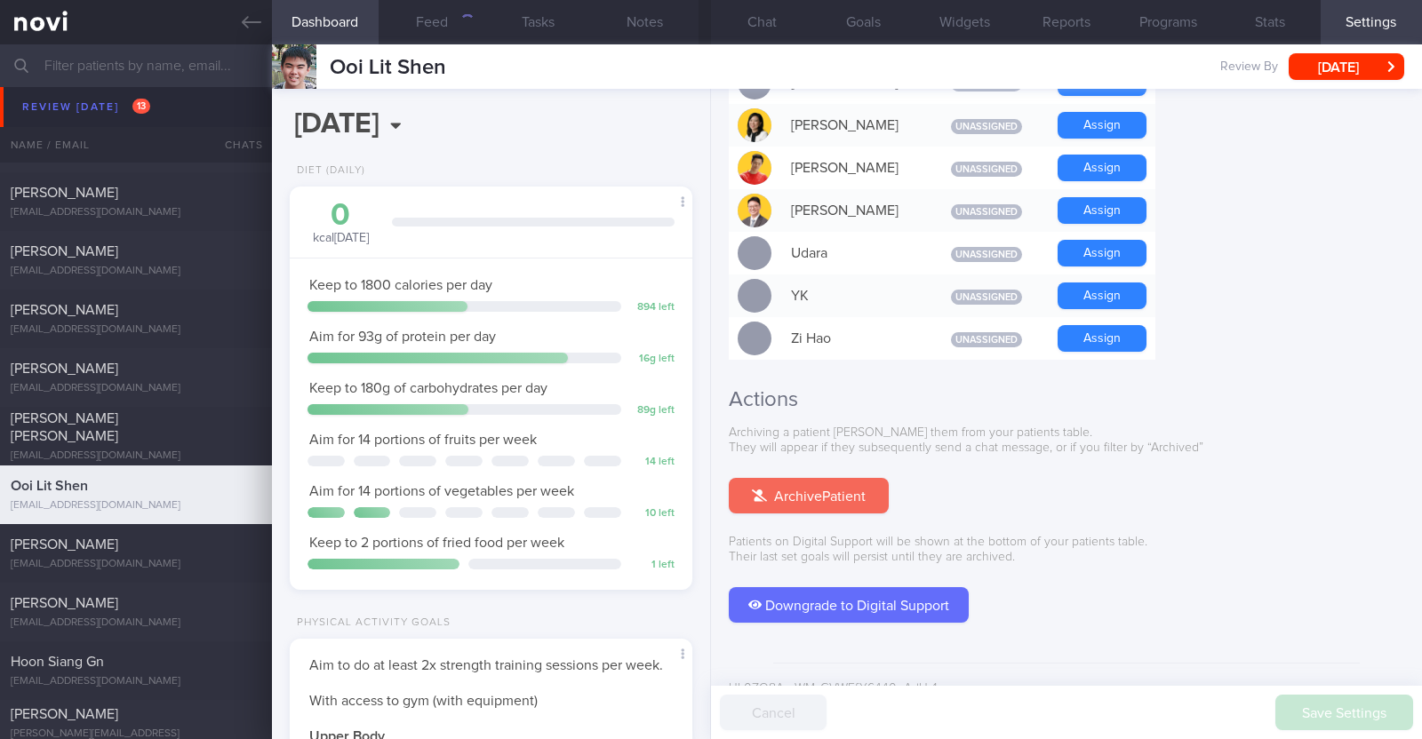
click at [848, 478] on button "Archive Patient" at bounding box center [809, 496] width 160 height 36
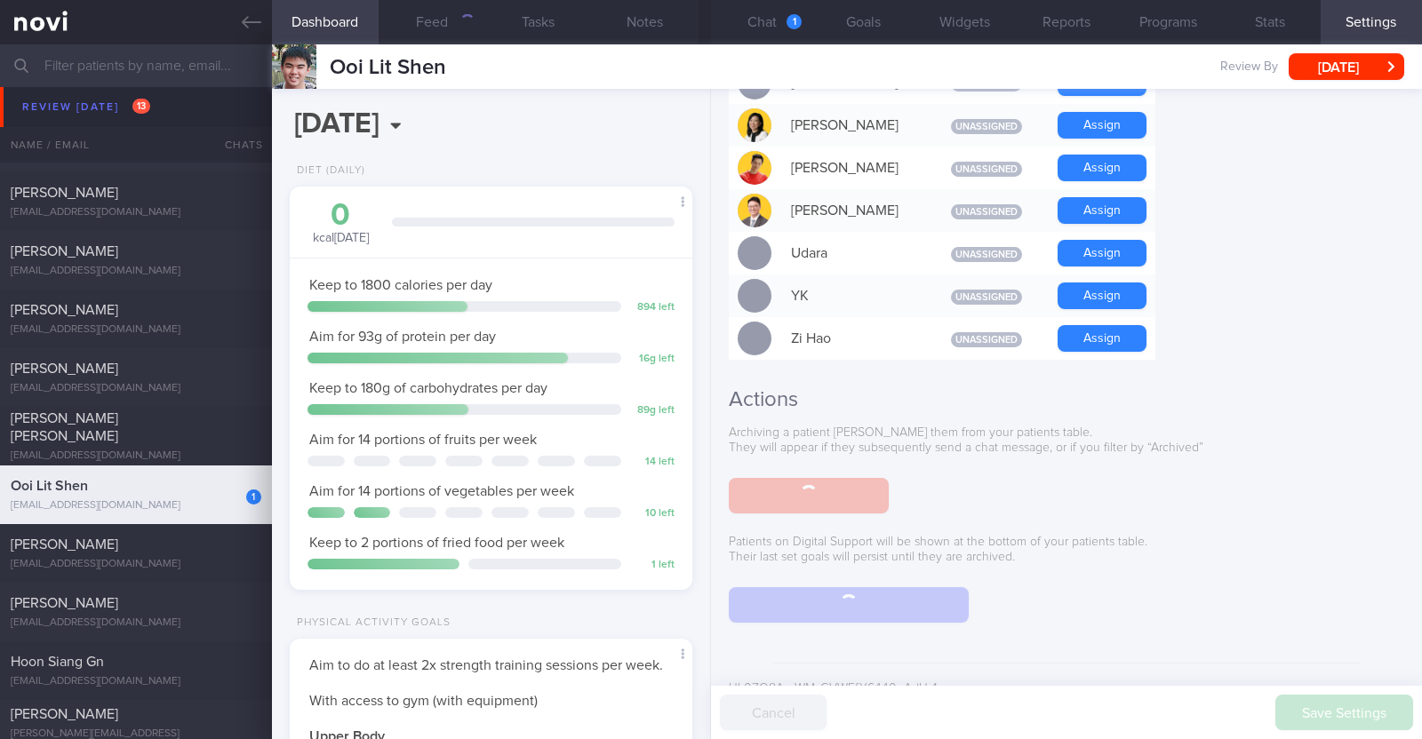
scroll to position [0, 0]
click at [768, 20] on button "Chat 1" at bounding box center [761, 22] width 101 height 44
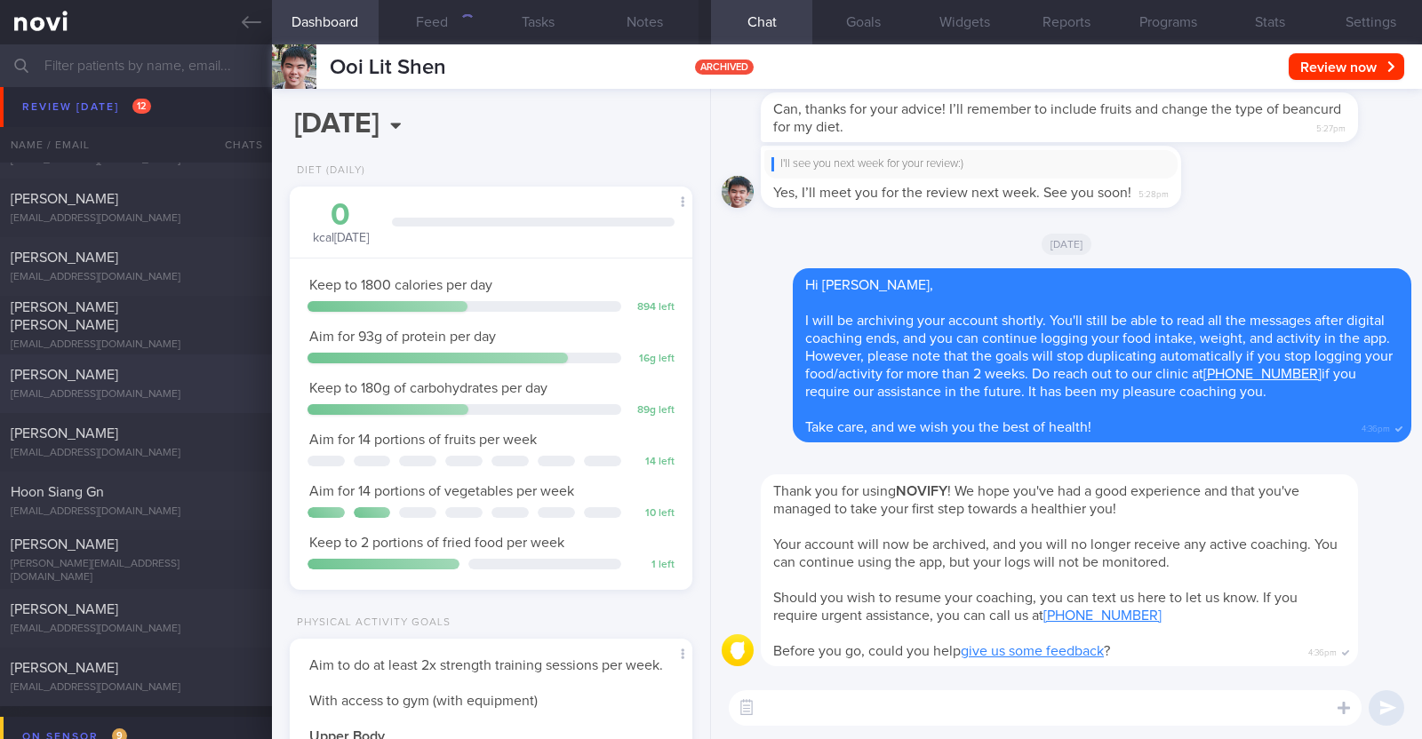
scroll to position [333, 0]
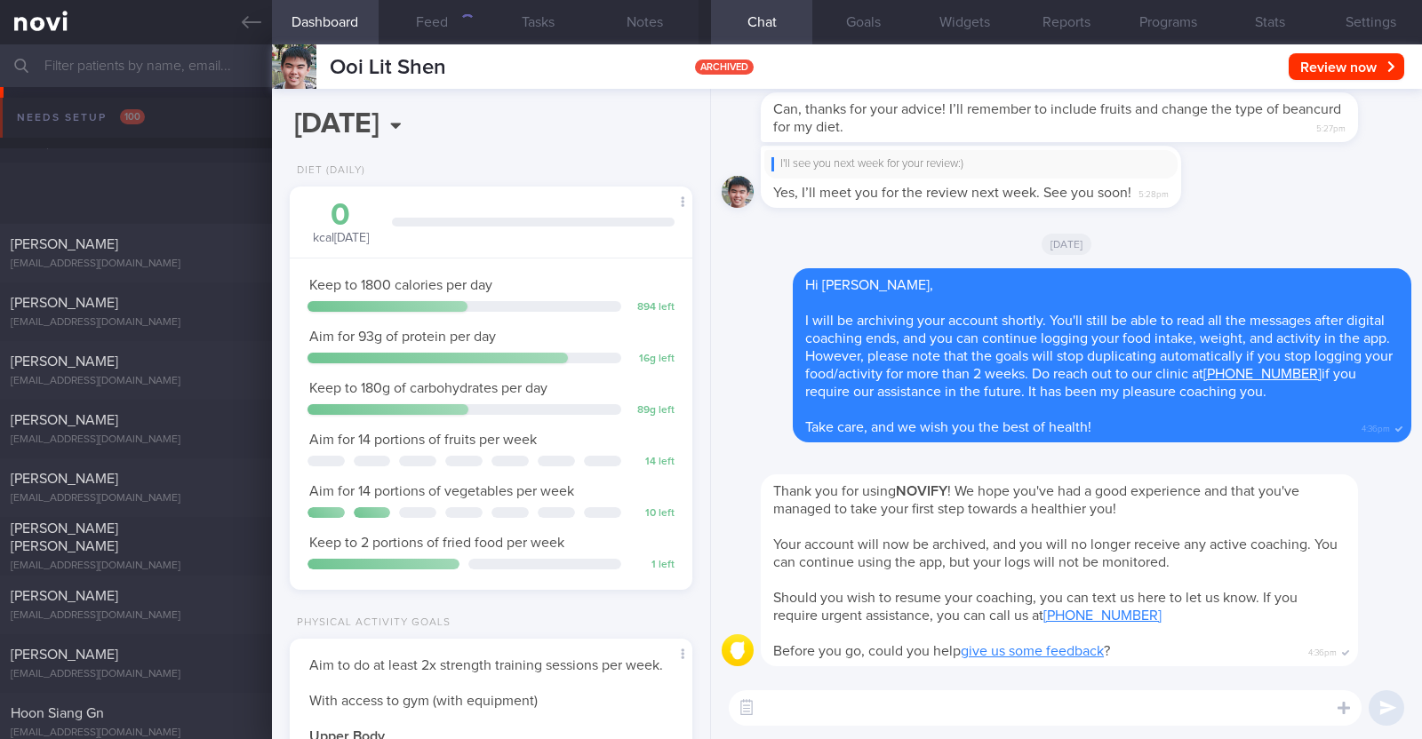
select select "8"
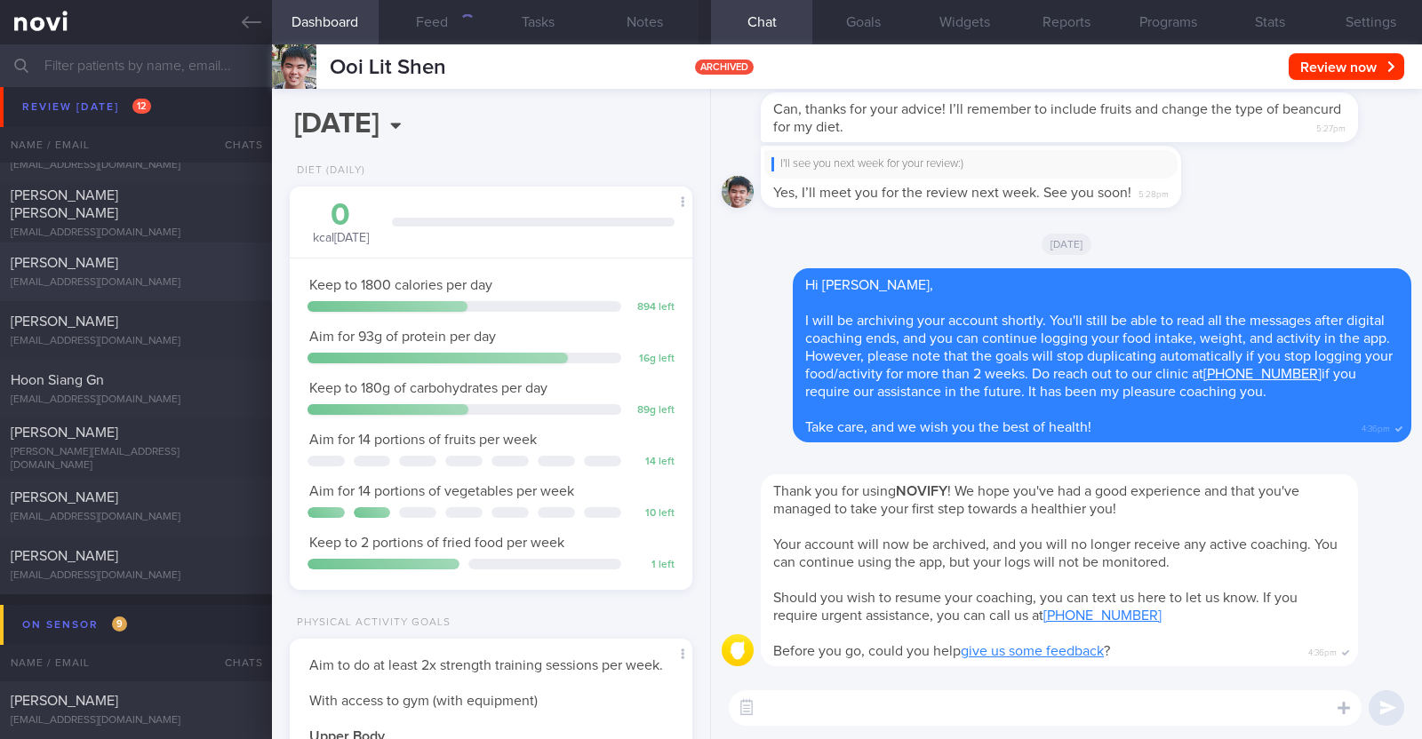
click at [156, 276] on div "[EMAIL_ADDRESS][DOMAIN_NAME]" at bounding box center [136, 282] width 251 height 13
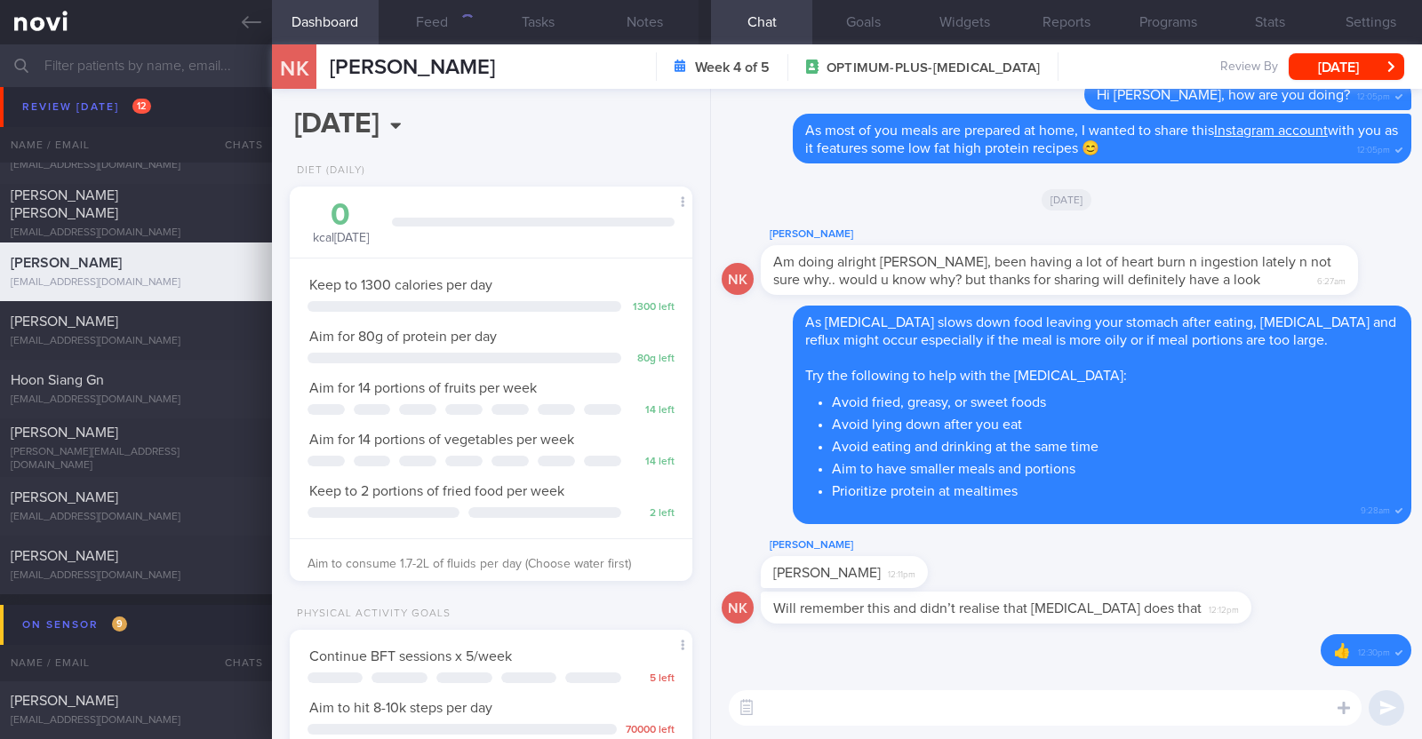
scroll to position [202, 354]
click at [884, 711] on textarea at bounding box center [1045, 708] width 633 height 36
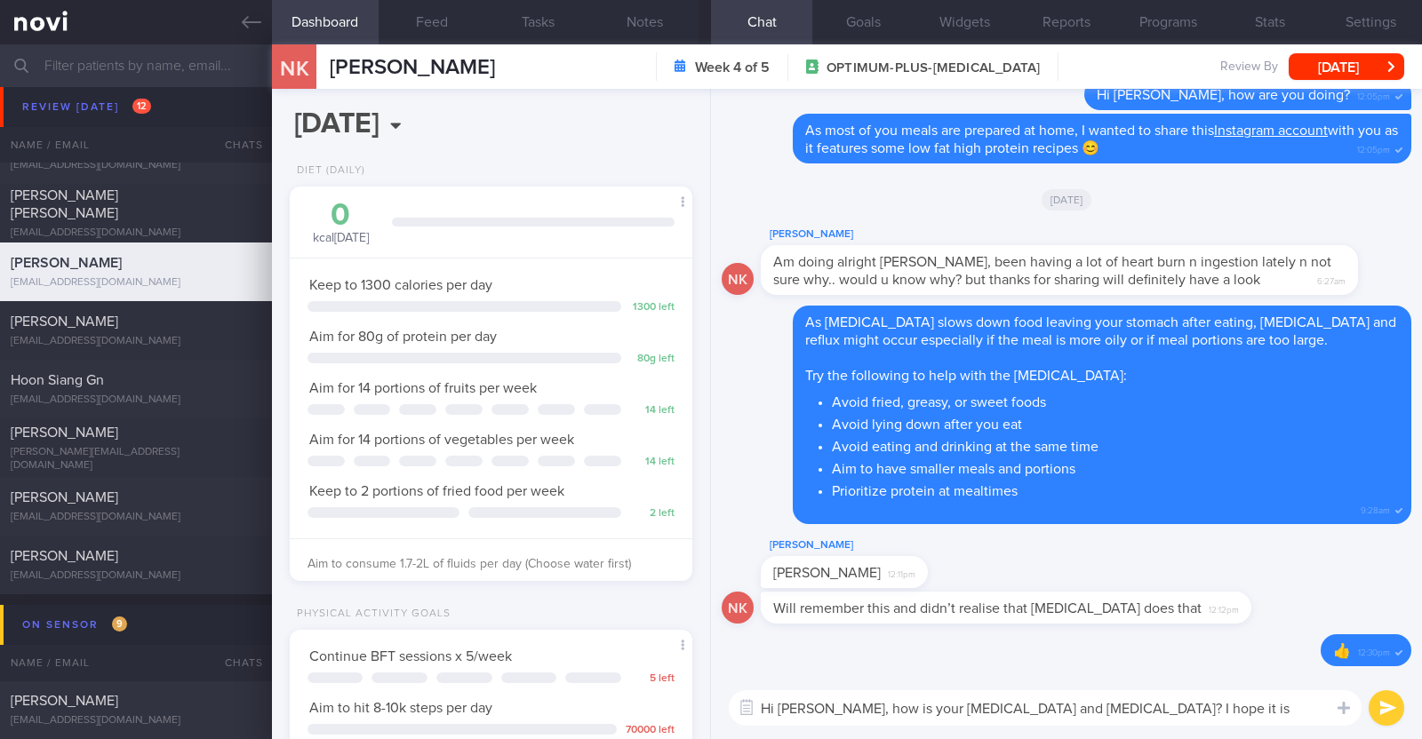
type textarea "Hi [PERSON_NAME], how is your [MEDICAL_DATA] and [MEDICAL_DATA]? I hope it is g…"
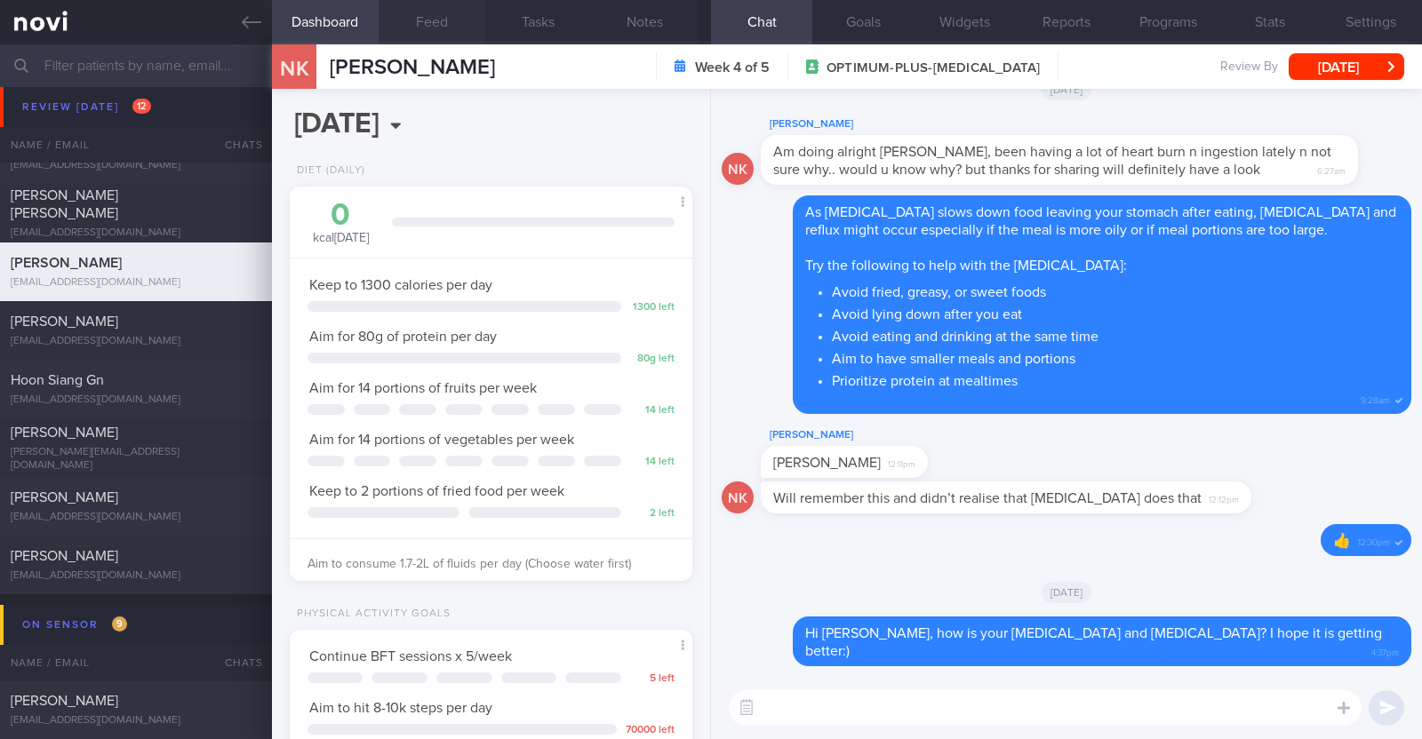
click at [451, 25] on button "Feed" at bounding box center [432, 22] width 107 height 44
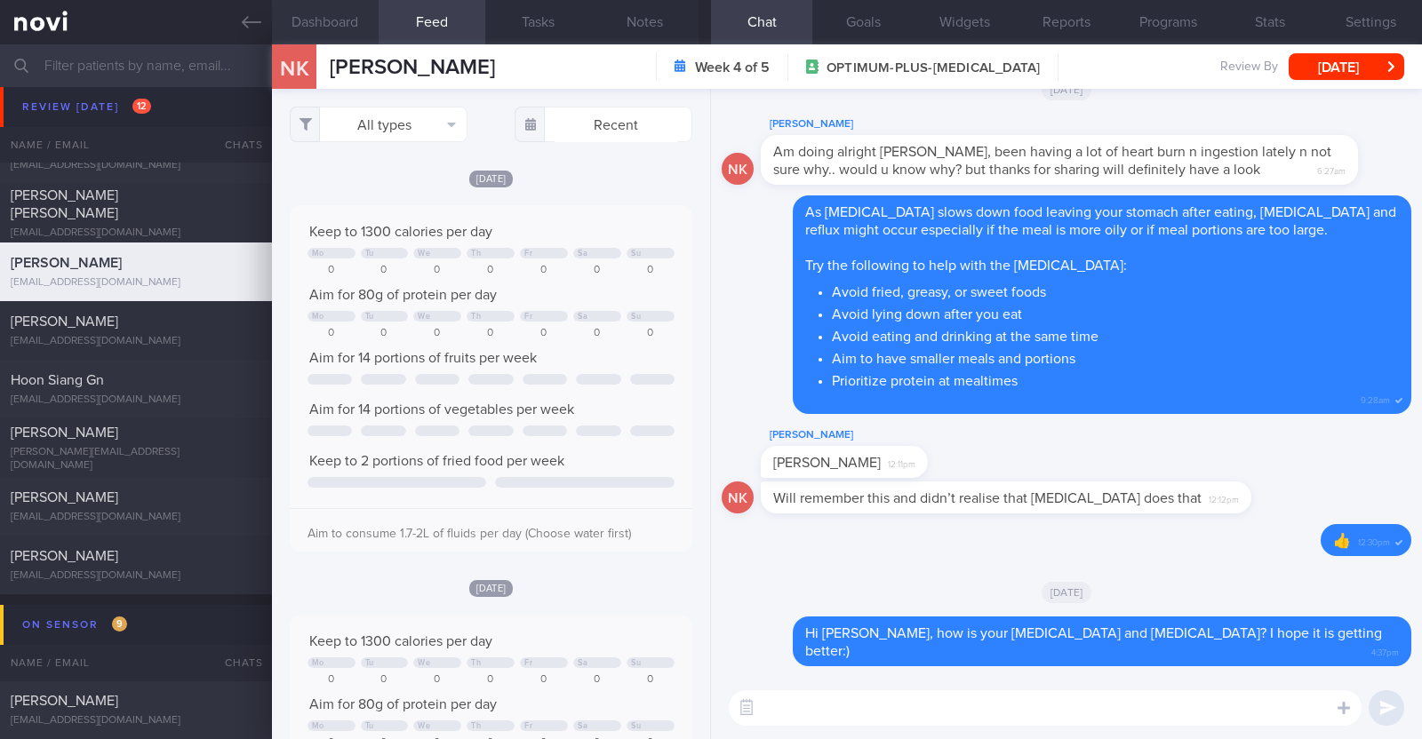
click at [336, 28] on button "Dashboard" at bounding box center [325, 22] width 107 height 44
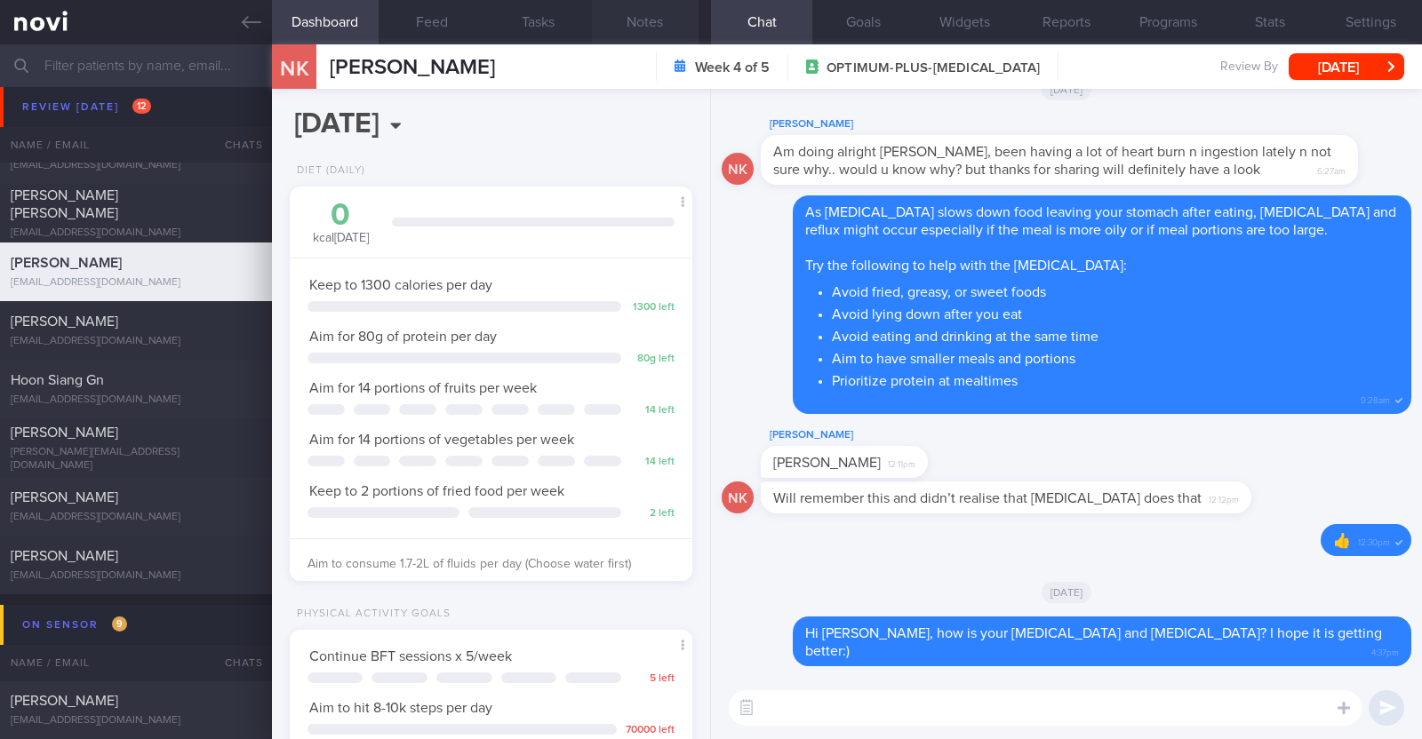
click at [682, 23] on button "Notes" at bounding box center [645, 22] width 107 height 44
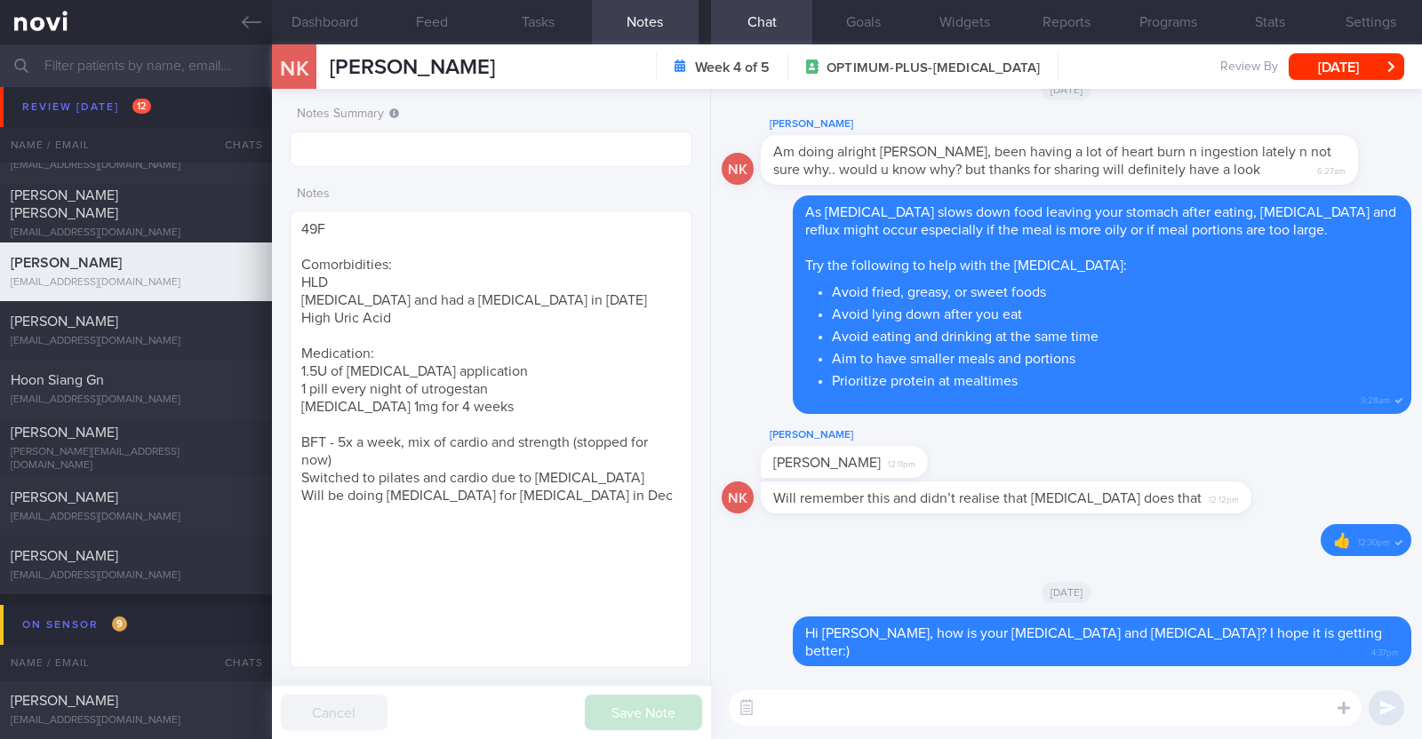
click at [1049, 704] on textarea at bounding box center [1045, 708] width 633 height 36
type textarea "How have you been coping with your diet and exercise?"
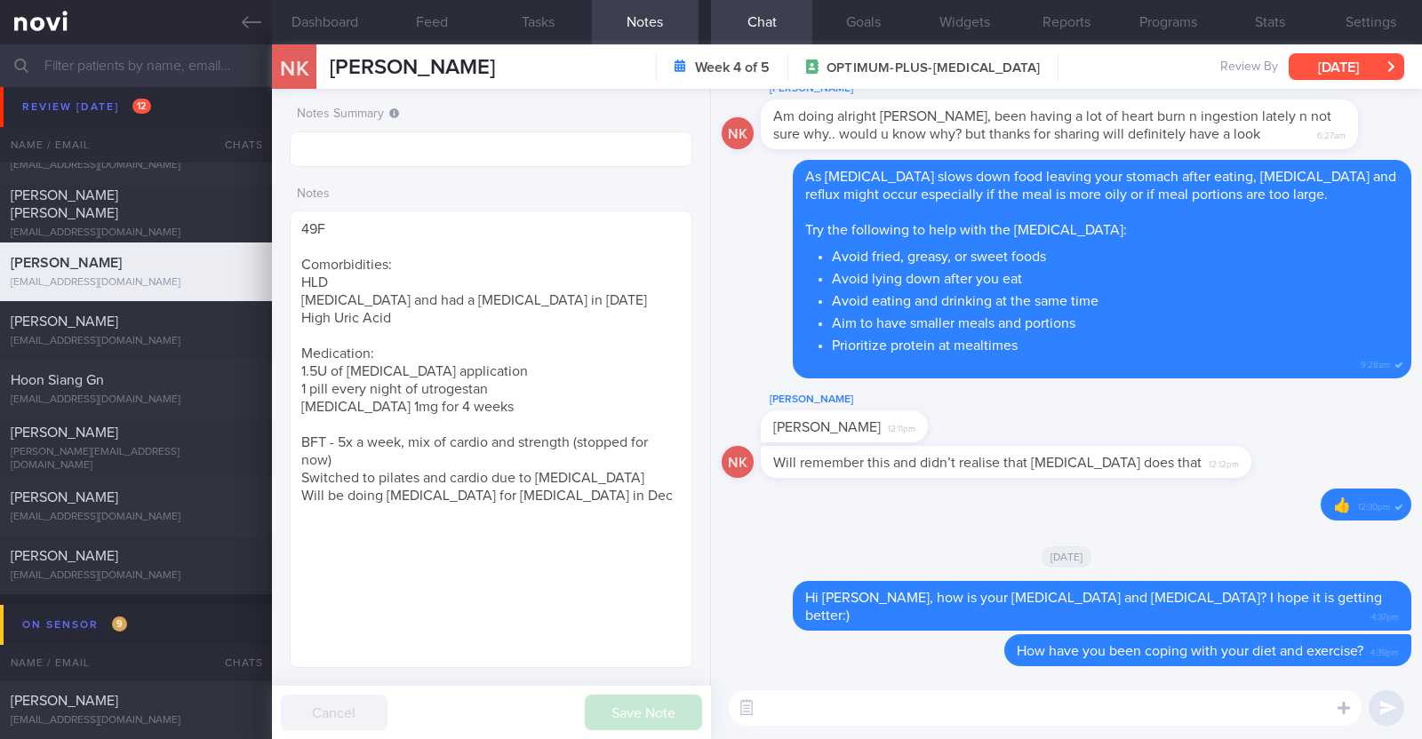
click at [1321, 63] on button "[DATE]" at bounding box center [1346, 66] width 116 height 27
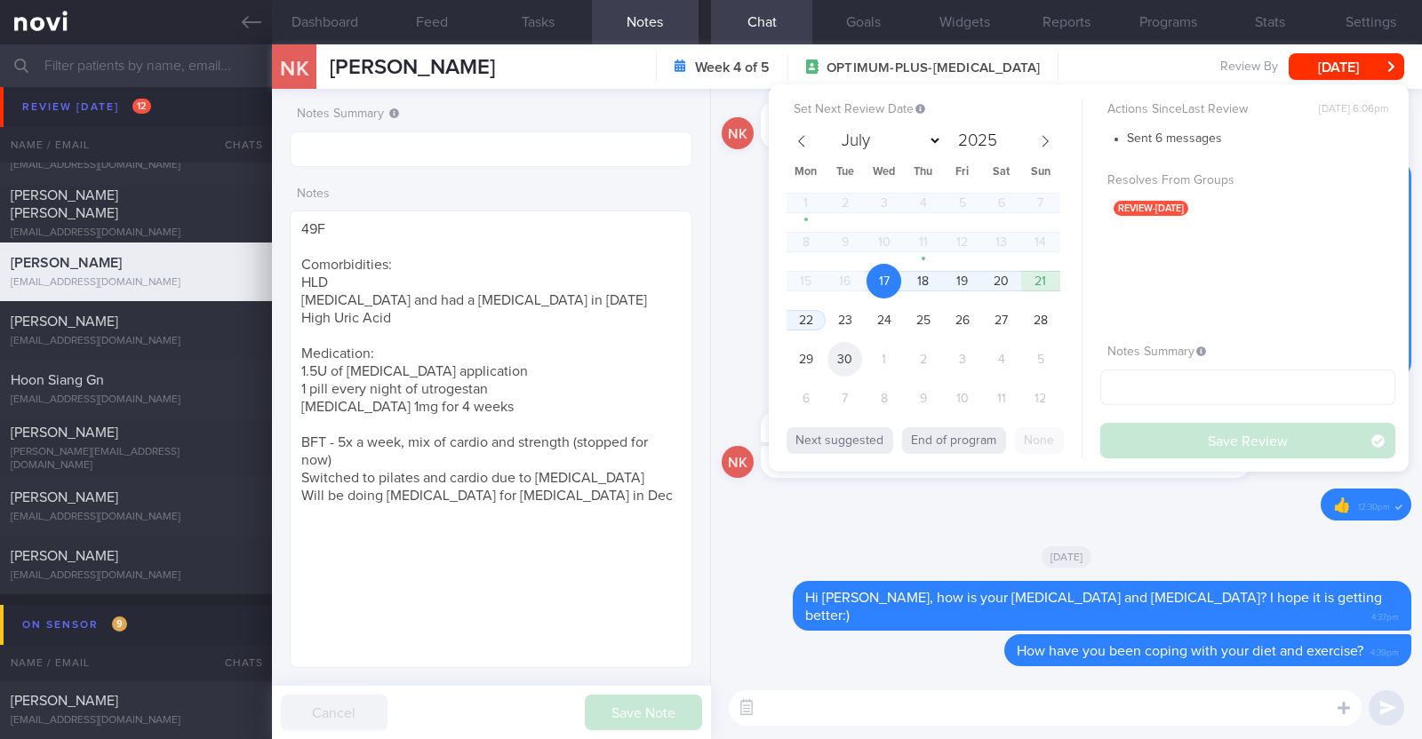
click at [856, 355] on span "30" at bounding box center [844, 359] width 35 height 35
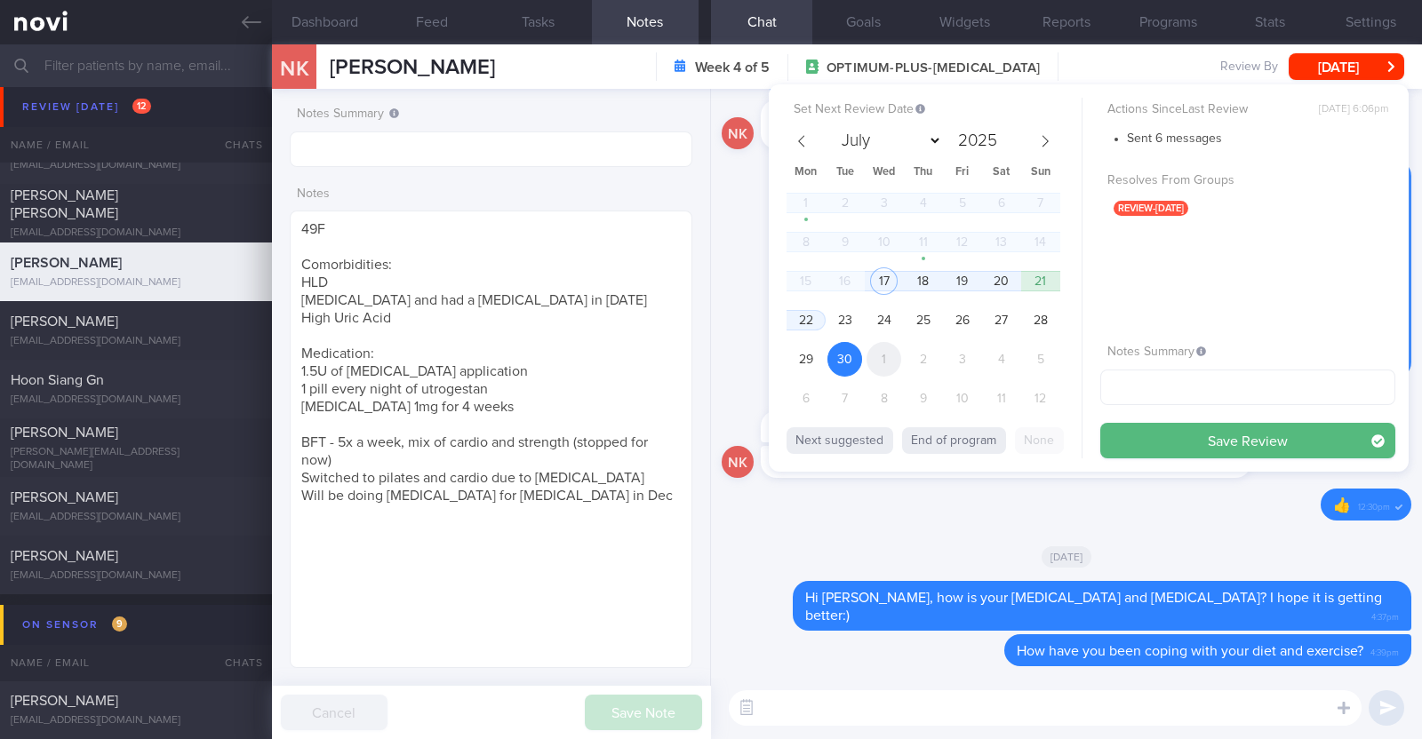
click at [887, 349] on span "1" at bounding box center [883, 359] width 35 height 35
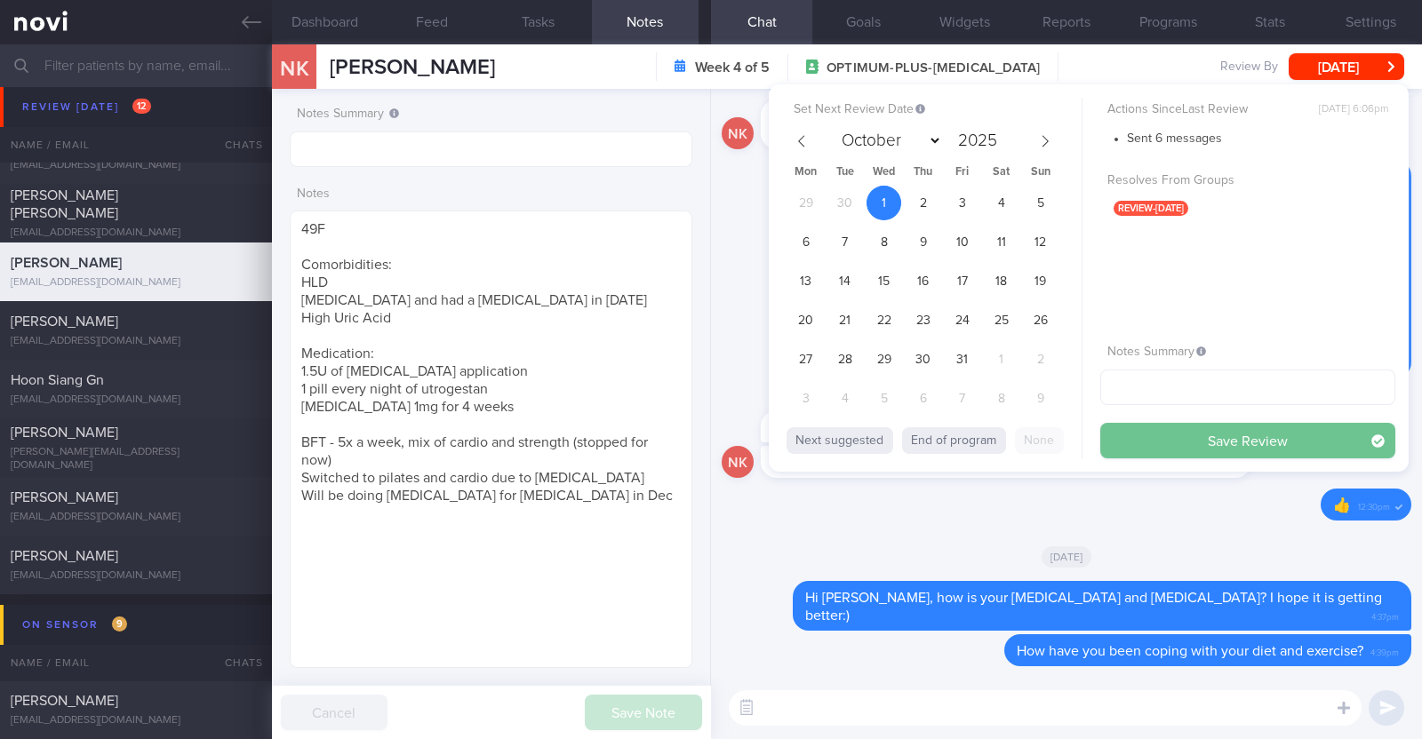
click at [1246, 443] on button "Save Review" at bounding box center [1247, 441] width 295 height 36
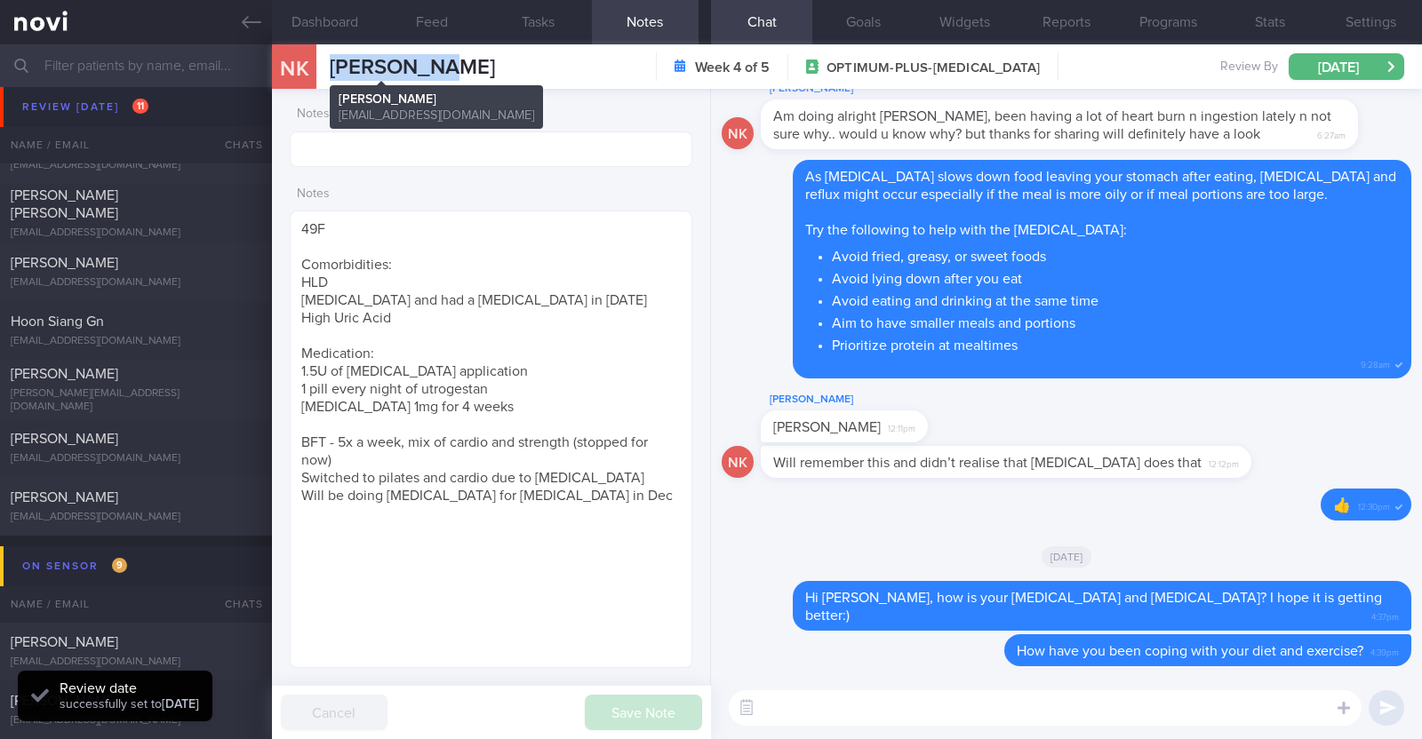
drag, startPoint x: 456, startPoint y: 60, endPoint x: 331, endPoint y: 76, distance: 126.4
click at [331, 76] on div "NK Nisha Kaur Nisha Kaur nishauwc@gapps.uwcsea.edu.sg Week 4 of 5 OPTIMUM-PLUS-…" at bounding box center [847, 66] width 1150 height 44
copy span "Nisha Kaur"
click at [1182, 13] on button "Programs" at bounding box center [1167, 22] width 101 height 44
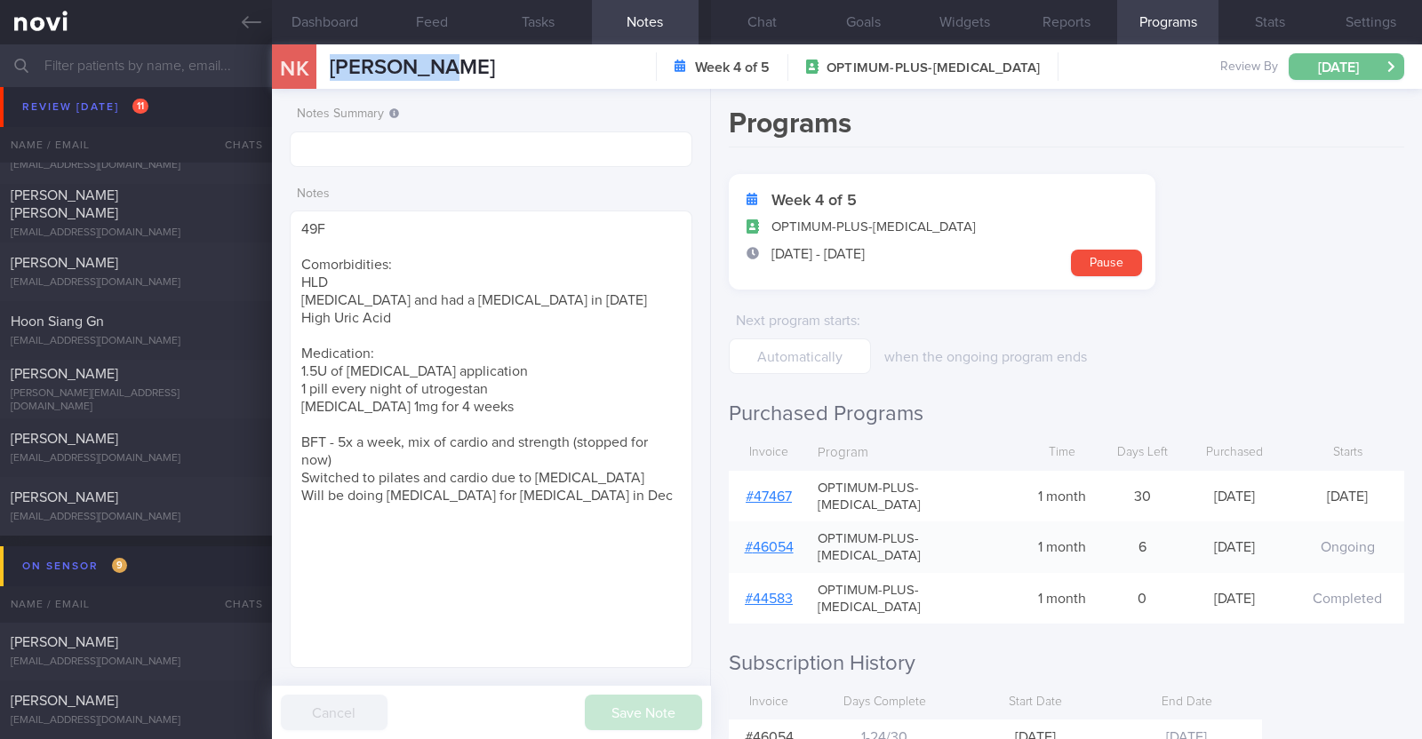
click at [1306, 63] on button "Wed, 1 Oct" at bounding box center [1346, 66] width 116 height 27
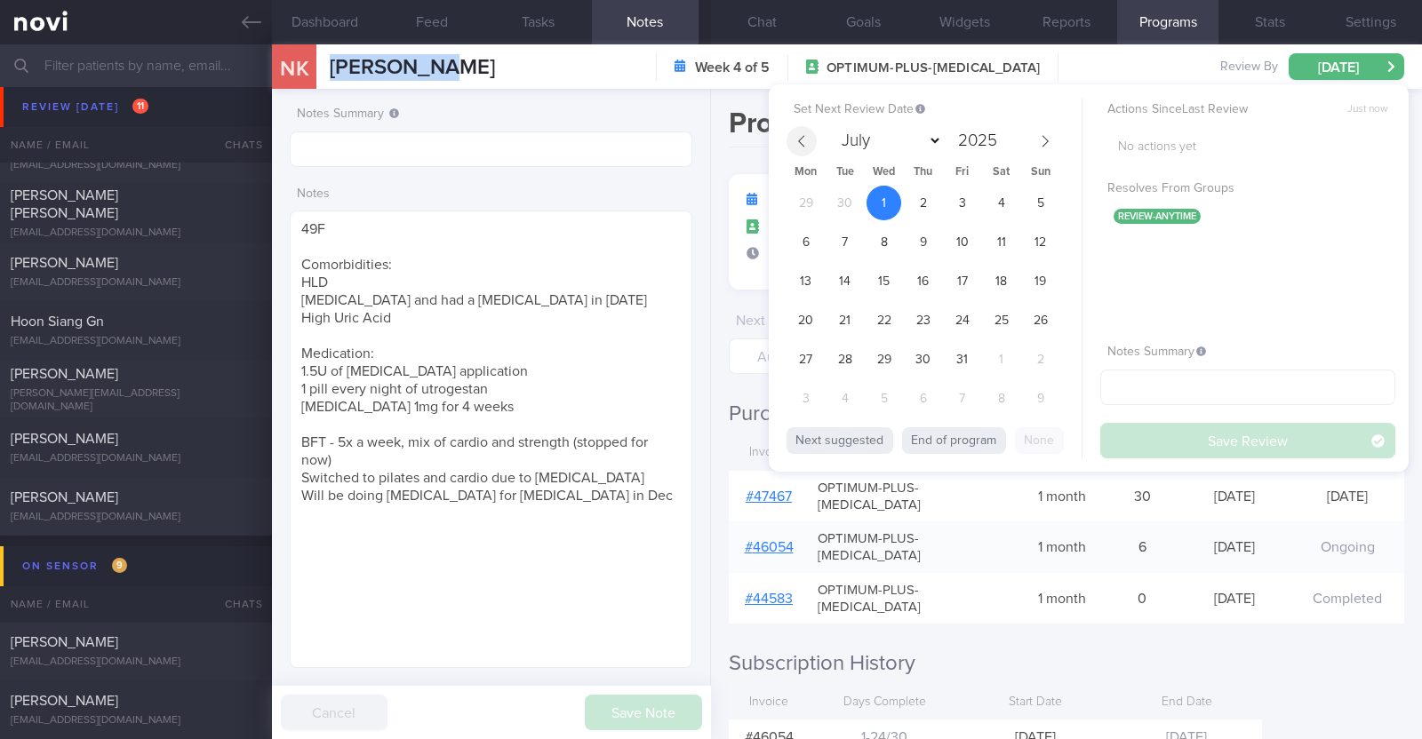
click at [795, 144] on icon at bounding box center [801, 141] width 12 height 12
select select "8"
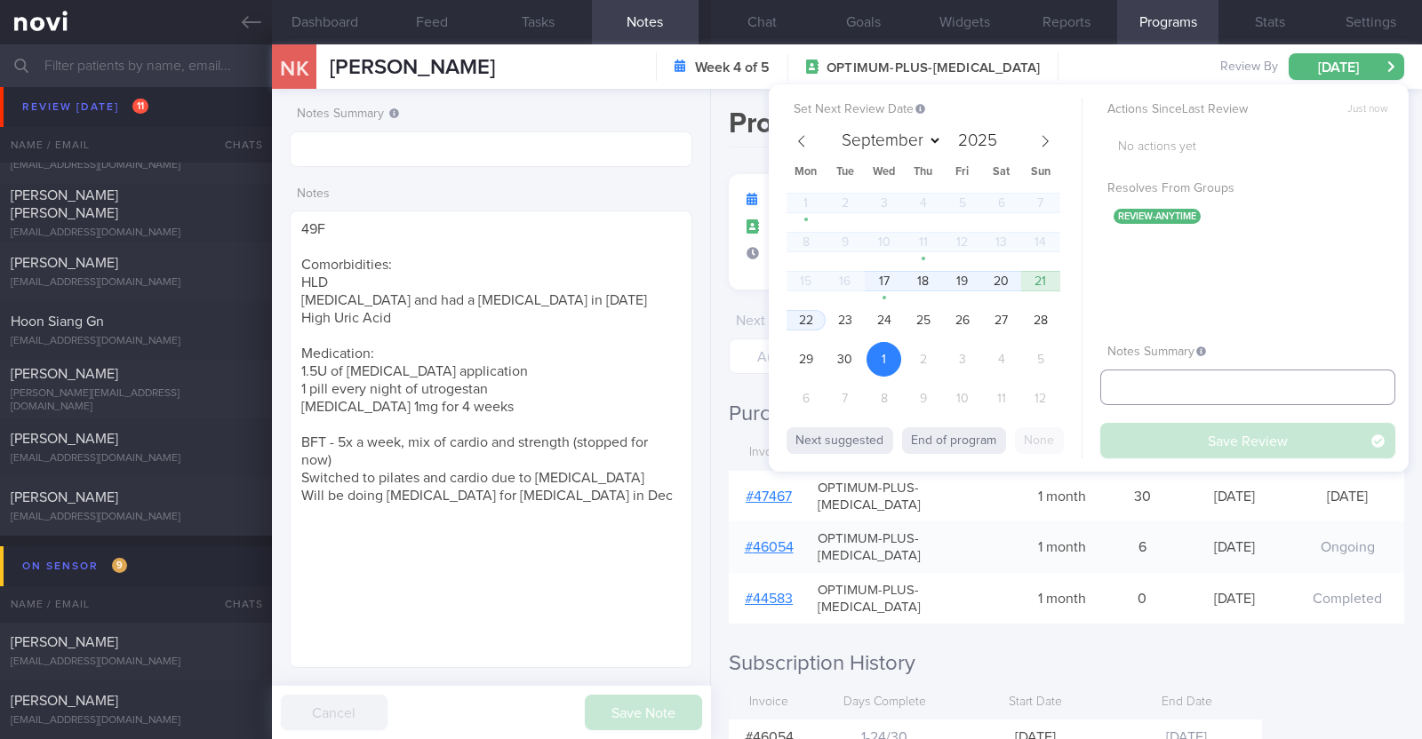
click at [1177, 387] on input "text" at bounding box center [1247, 388] width 295 height 36
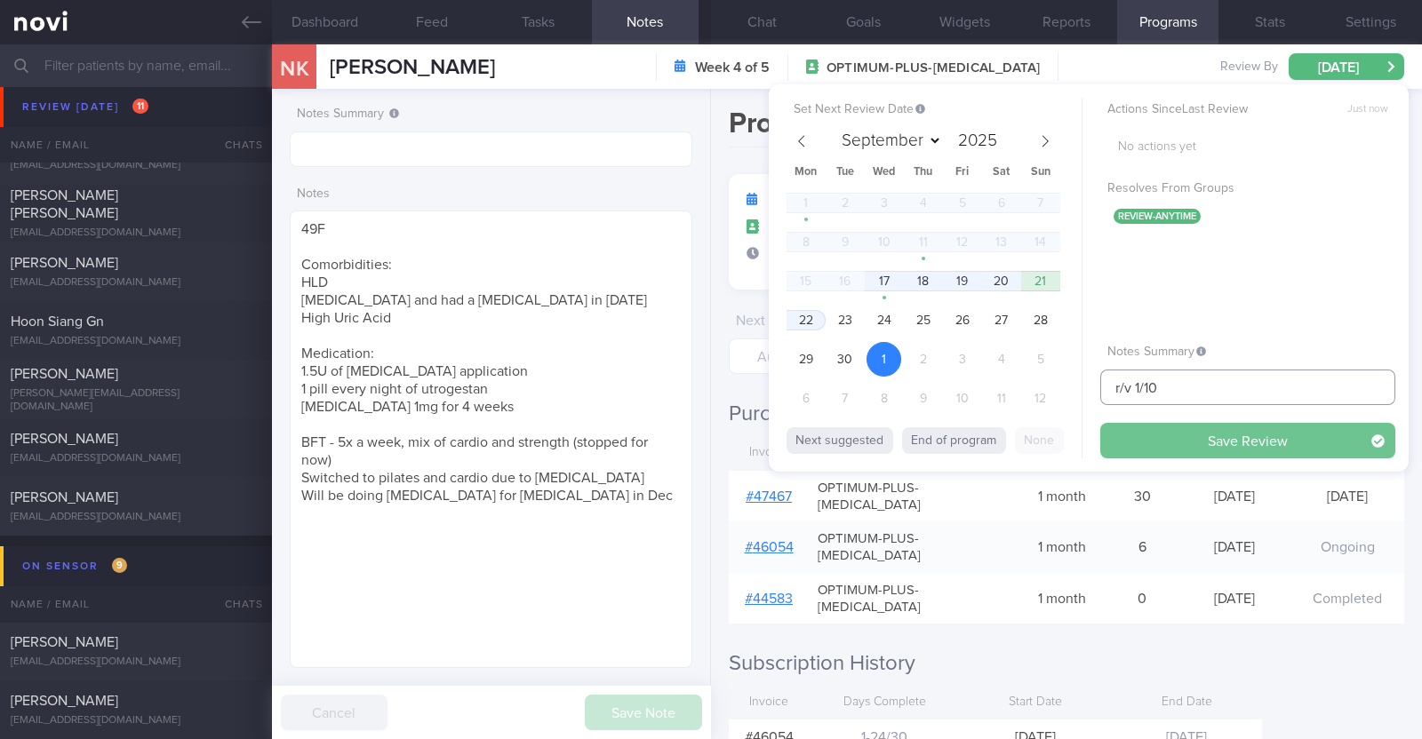
type input "r/v 1/10"
click at [1170, 451] on button "Save Review" at bounding box center [1247, 441] width 295 height 36
type input "r/v 1/10"
select select "9"
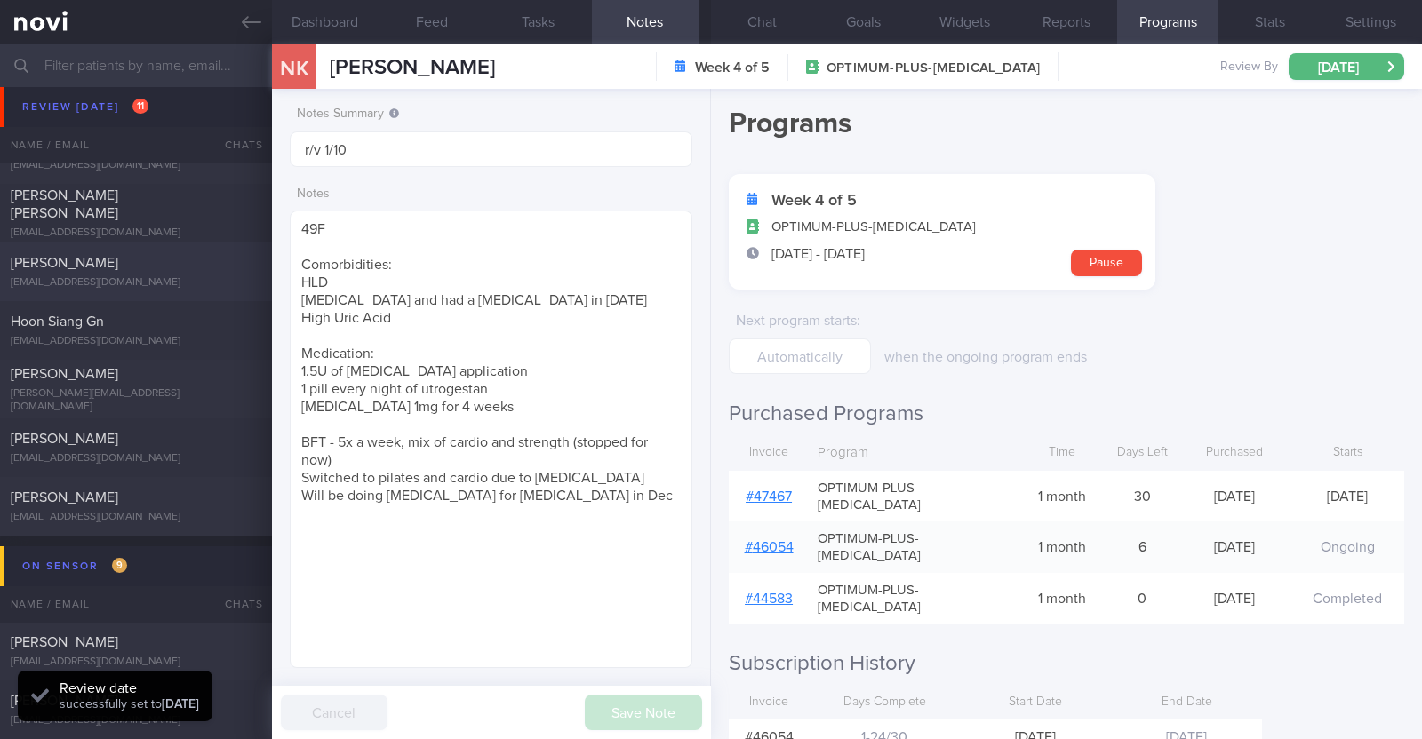
click at [211, 269] on div "[PERSON_NAME]" at bounding box center [134, 263] width 246 height 18
type textarea "45F Comorbidities: Borderline HTN Vit D deficiency [MEDICAL_DATA] Medication/ S…"
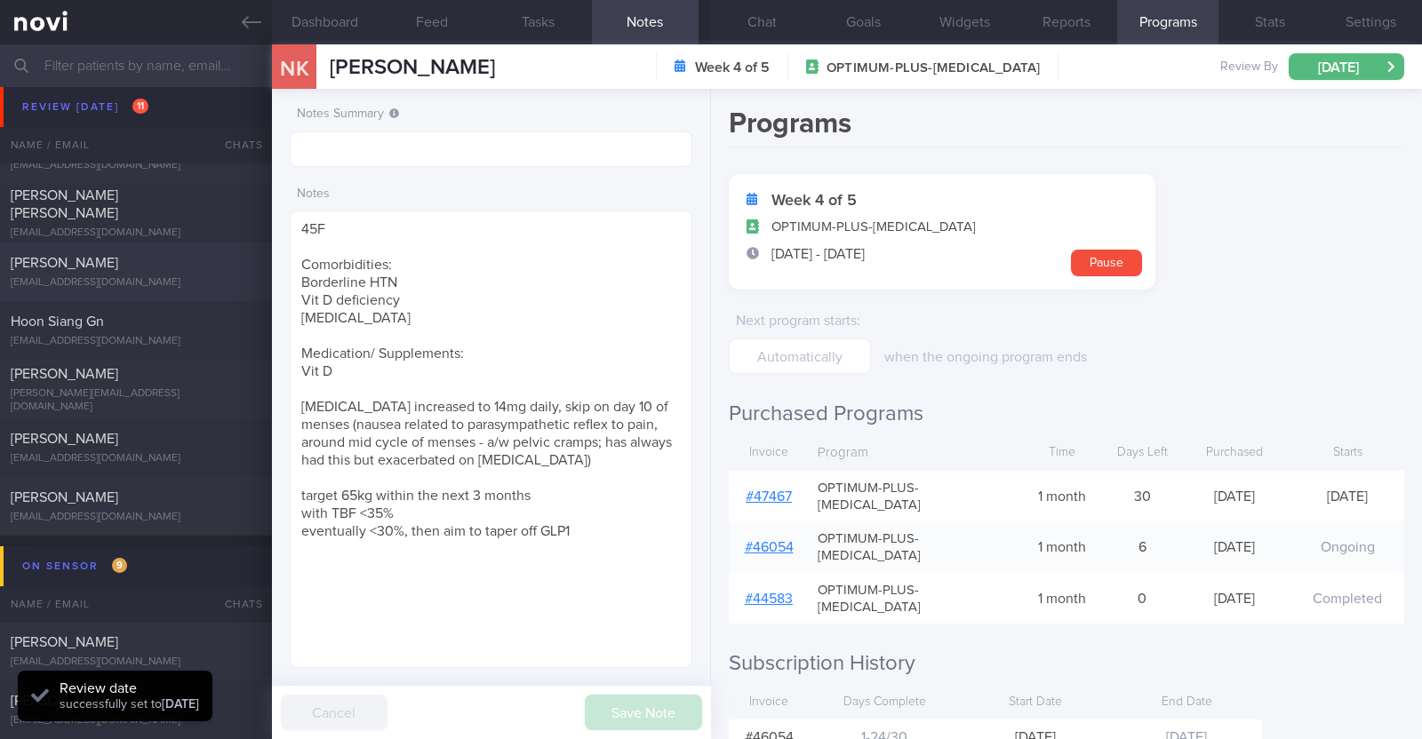
select select "8"
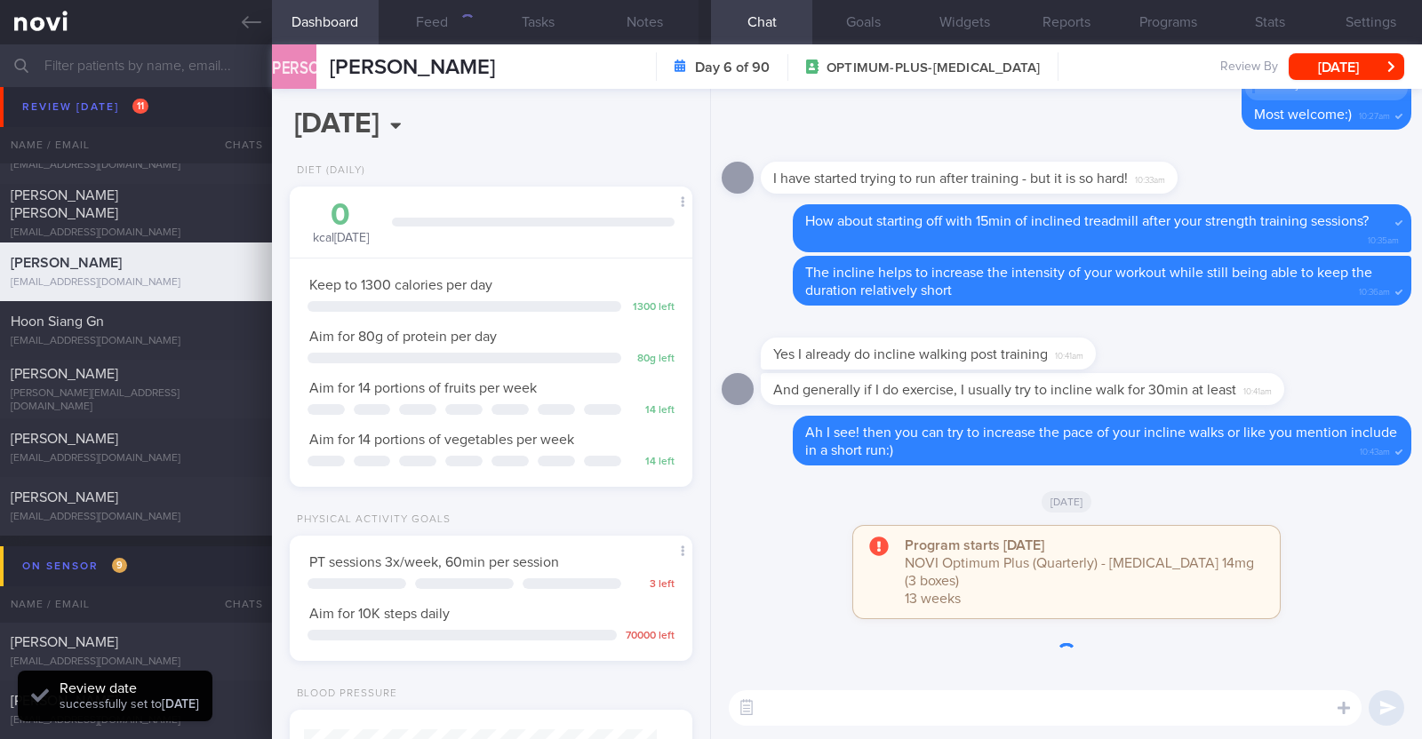
scroll to position [202, 354]
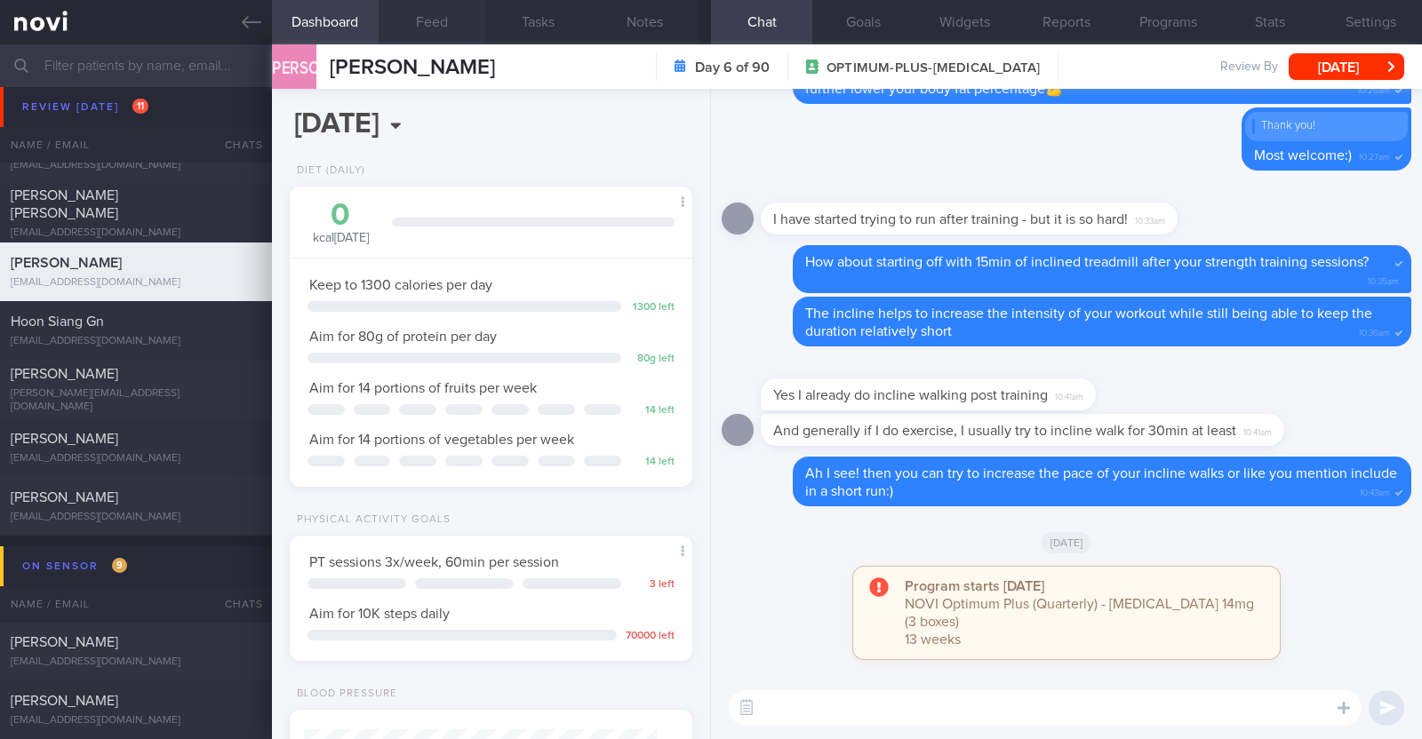
click at [436, 22] on button "Feed" at bounding box center [432, 22] width 107 height 44
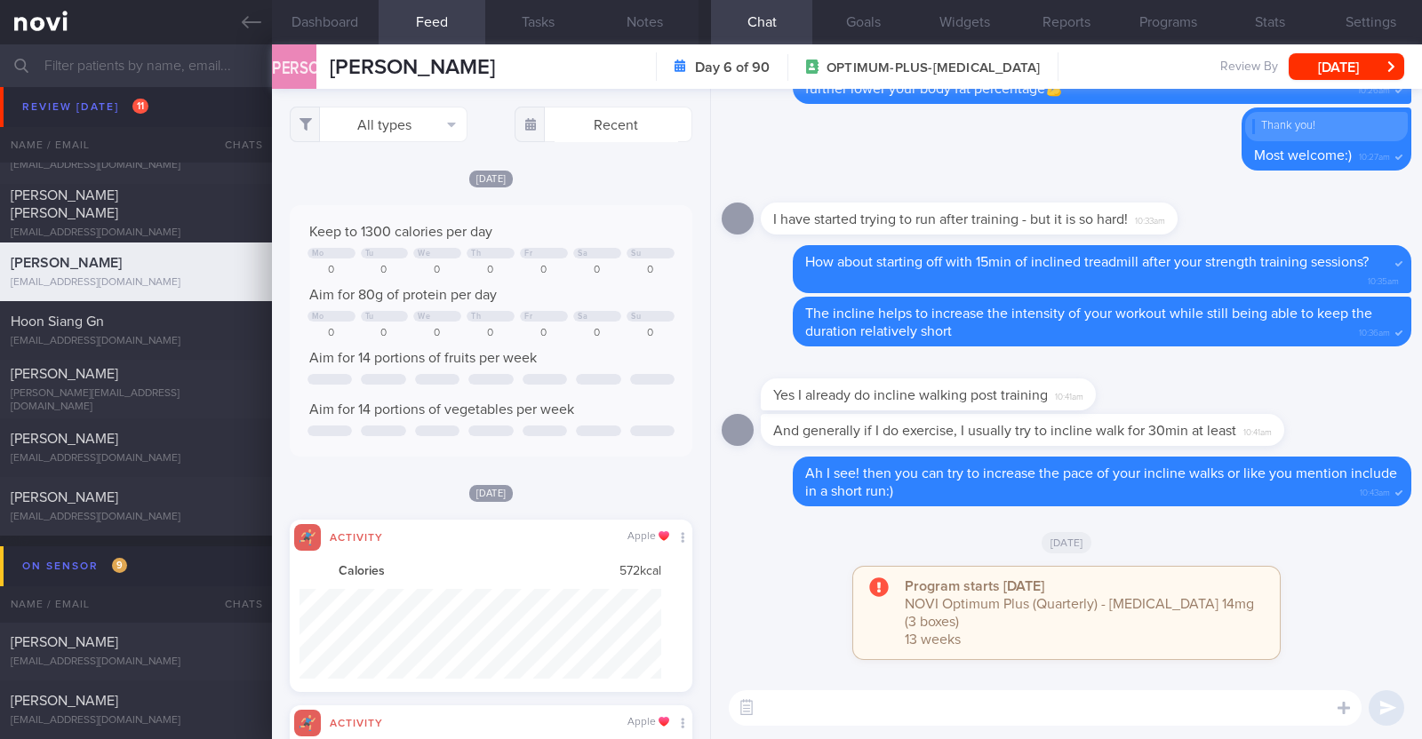
scroll to position [91, 363]
click at [418, 116] on button "All types" at bounding box center [379, 125] width 178 height 36
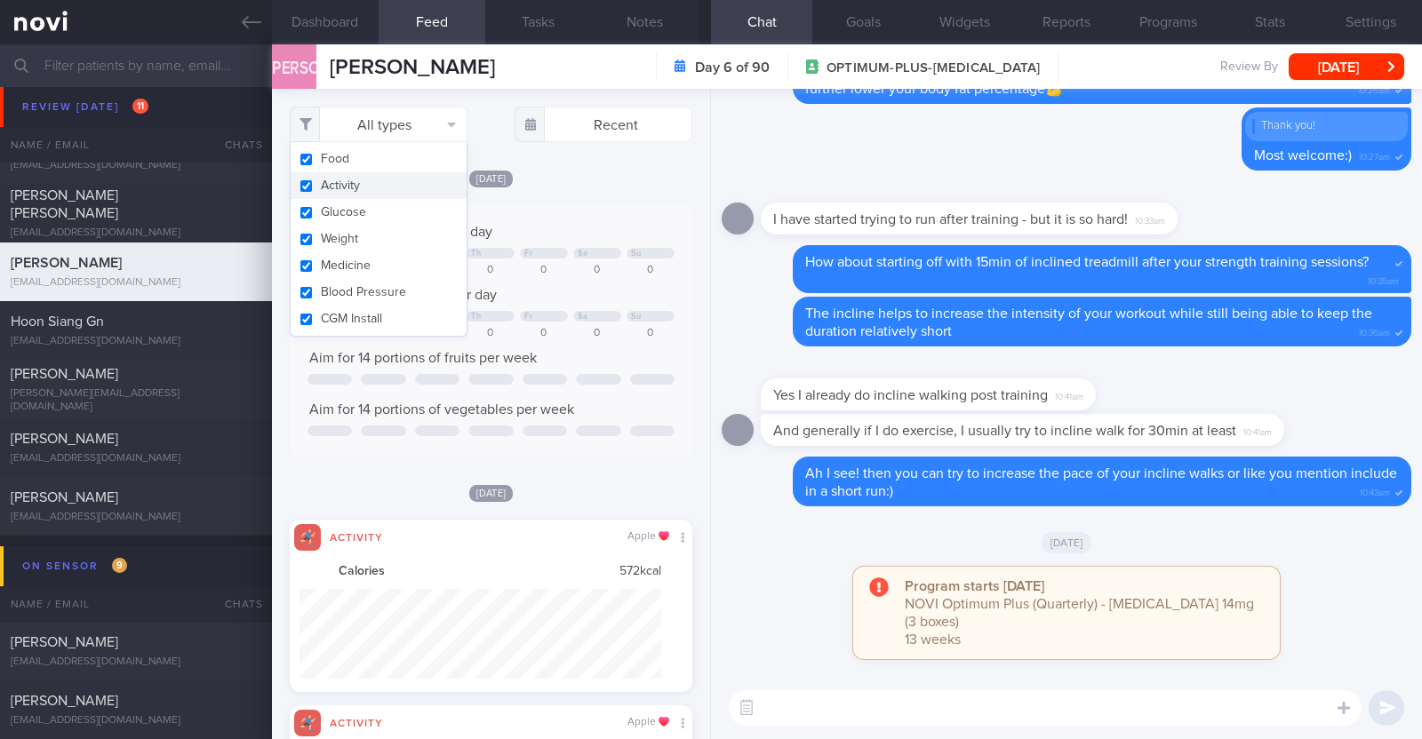
click at [390, 189] on button "Activity" at bounding box center [379, 185] width 176 height 27
checkbox input "false"
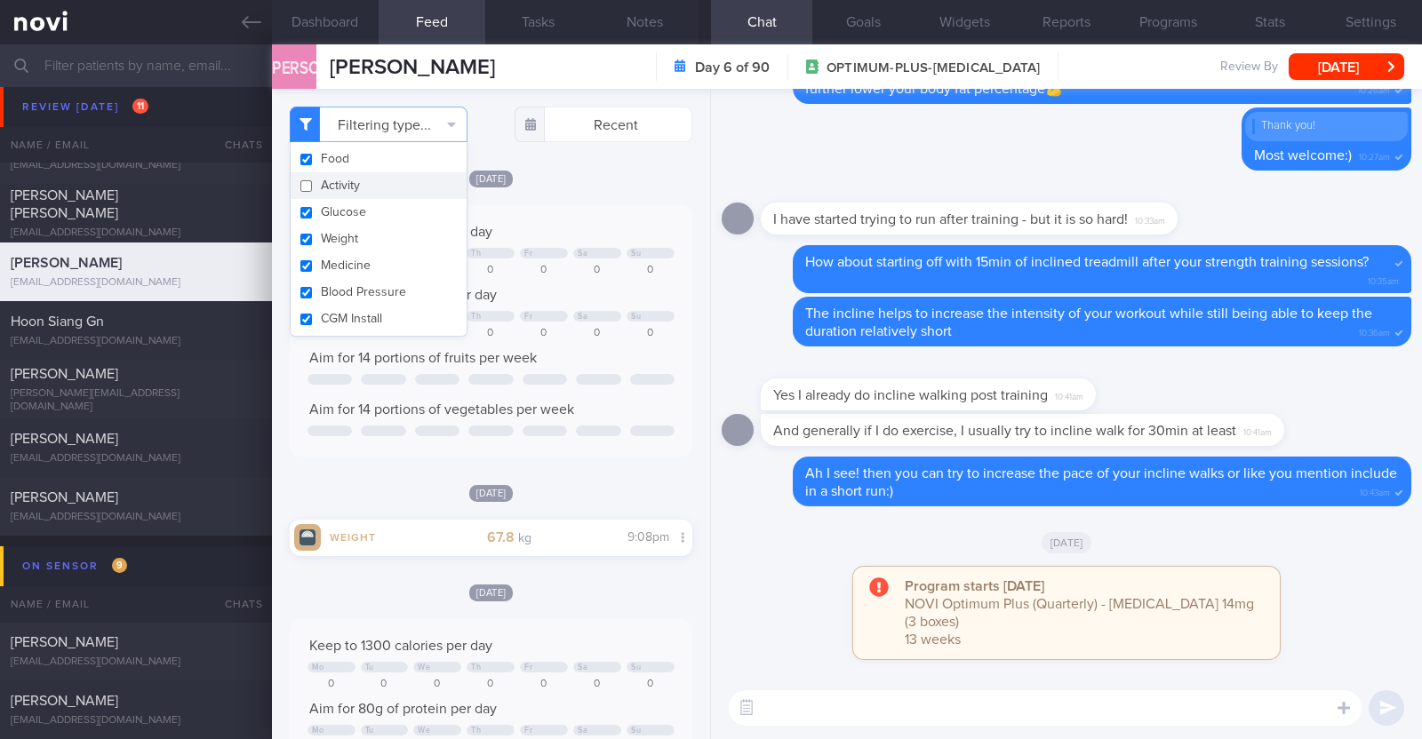
click at [577, 187] on div "Fri, 12 Sep Keep to 1300 calories per day Mo Tu We Th Fr Sa Su 0 0 0 0 0 0 0 Ai…" at bounding box center [491, 313] width 403 height 288
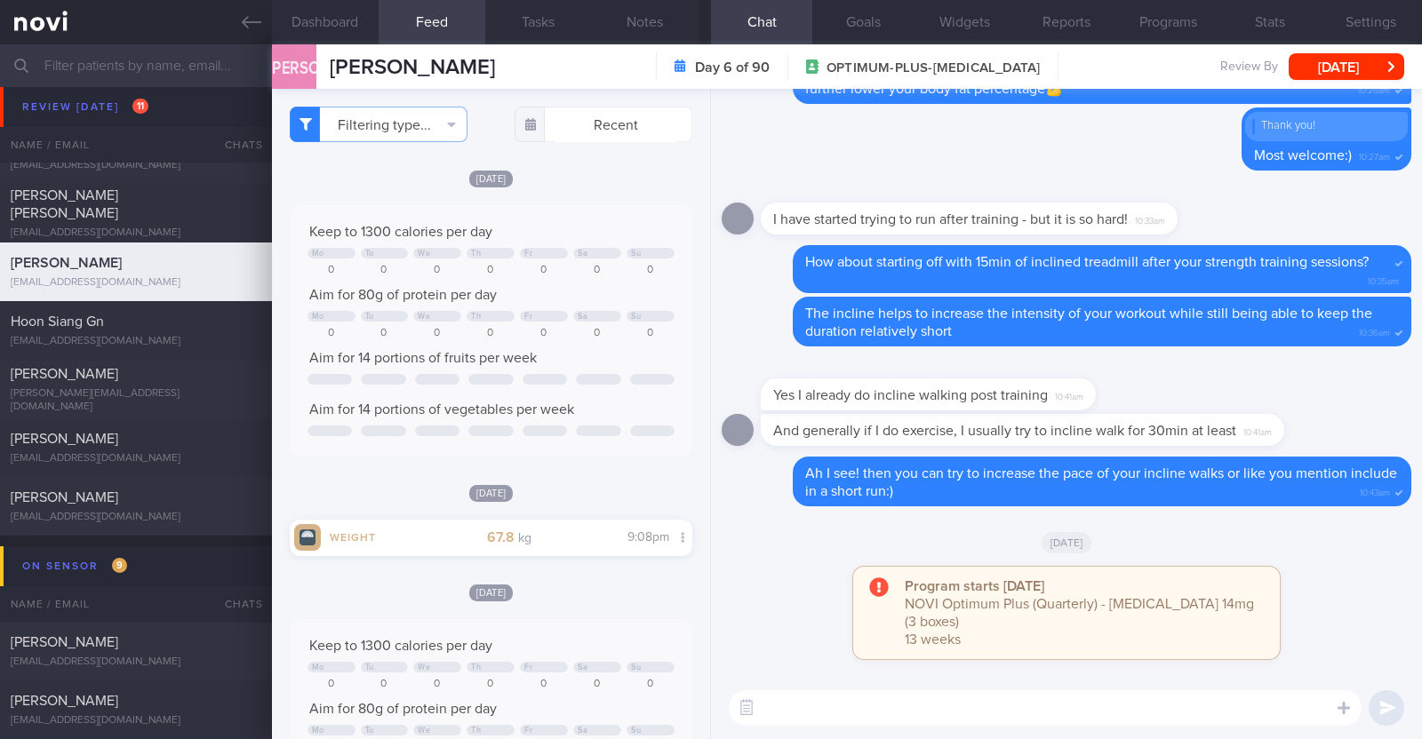
click at [981, 696] on textarea at bounding box center [1045, 708] width 633 height 36
click at [777, 708] on textarea "HI Dr Jacqueline," at bounding box center [1045, 708] width 633 height 36
click at [889, 706] on textarea "Hi Dr Jacqueline," at bounding box center [1045, 708] width 633 height 36
type textarea "Hi Dr [PERSON_NAME], just checking in:)"
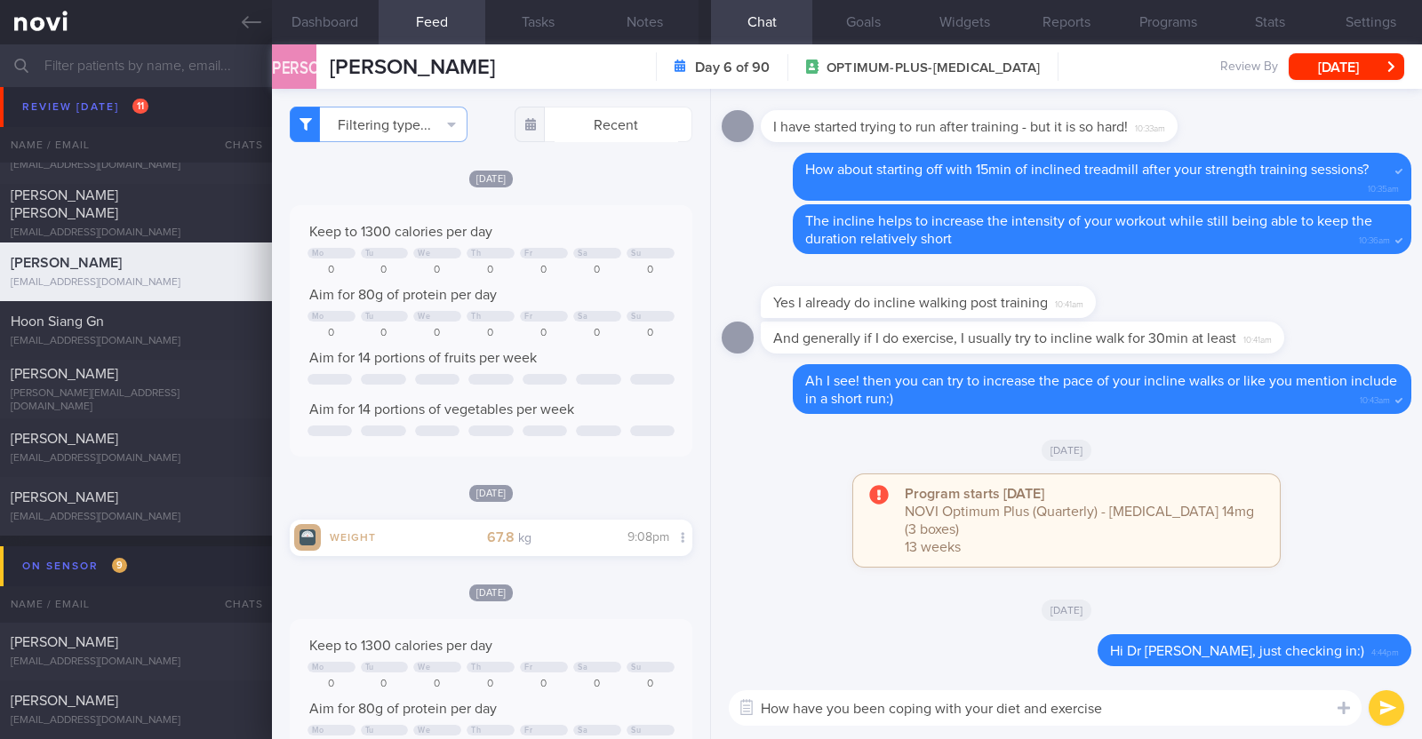
type textarea "How have you been coping with your diet and exercise?"
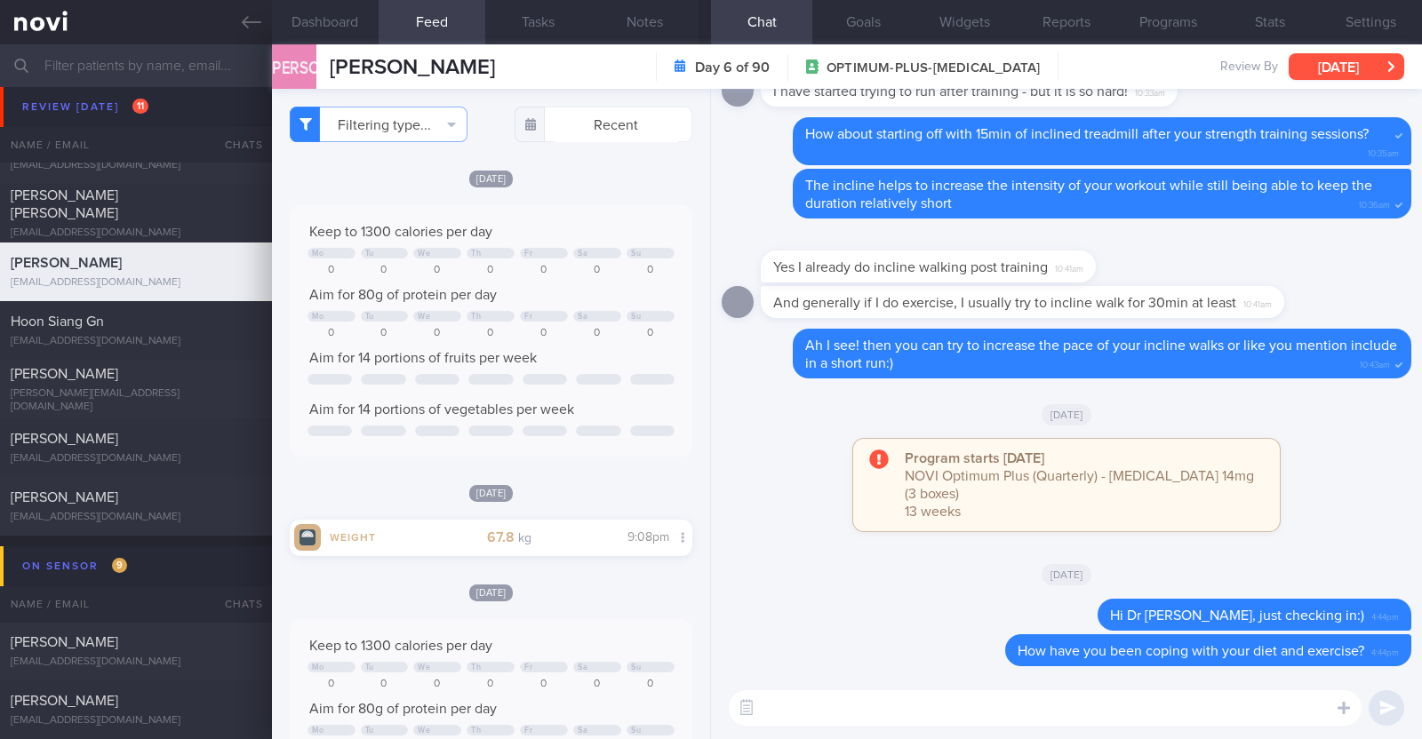
click at [1355, 60] on button "[DATE]" at bounding box center [1346, 66] width 116 height 27
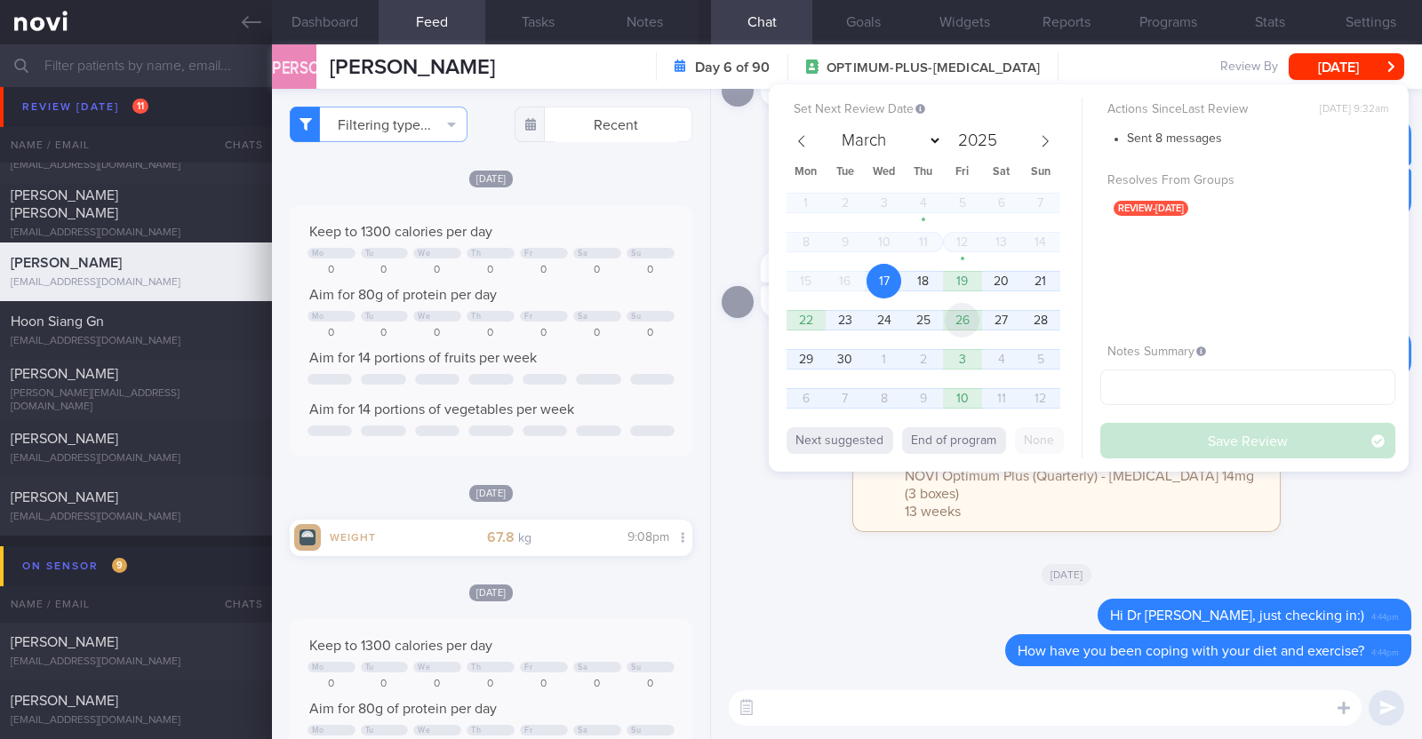
click at [955, 319] on span "26" at bounding box center [962, 320] width 35 height 35
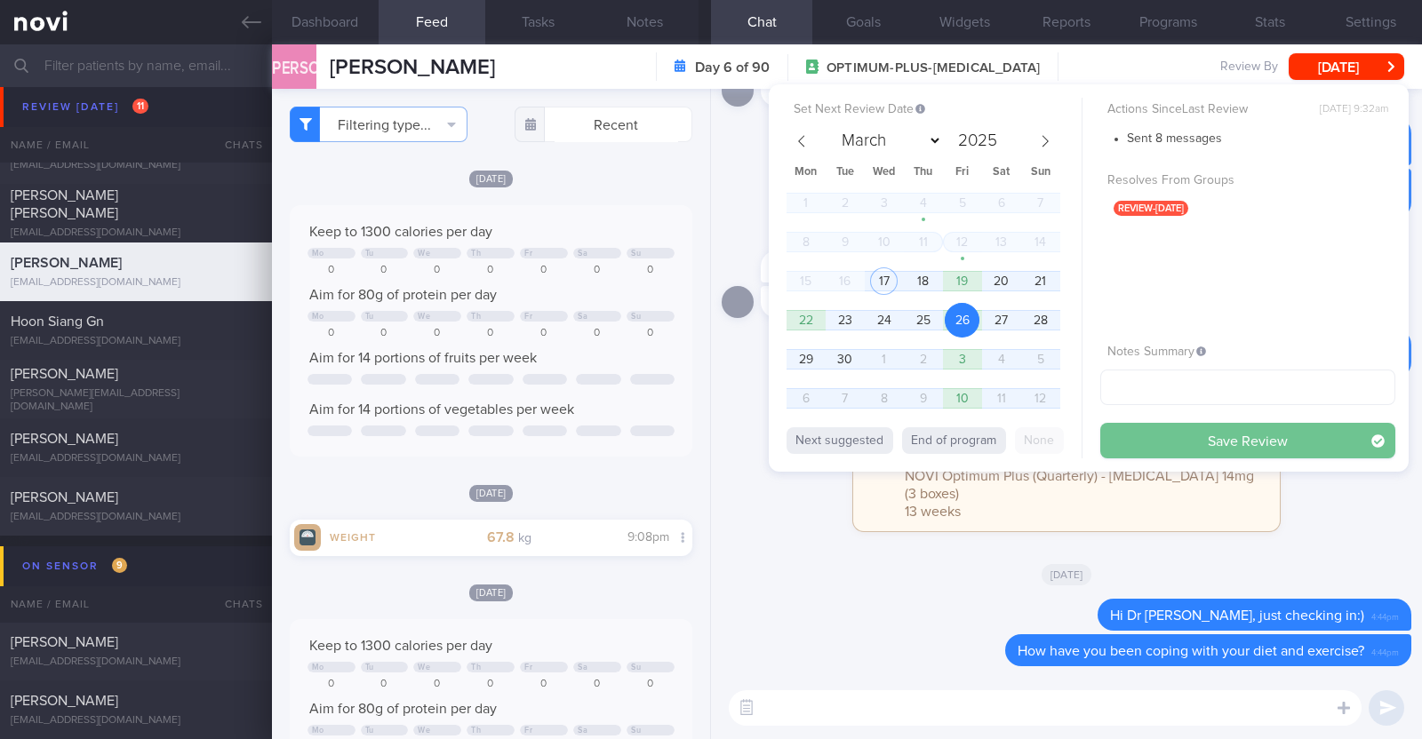
click at [1263, 447] on button "Save Review" at bounding box center [1247, 441] width 295 height 36
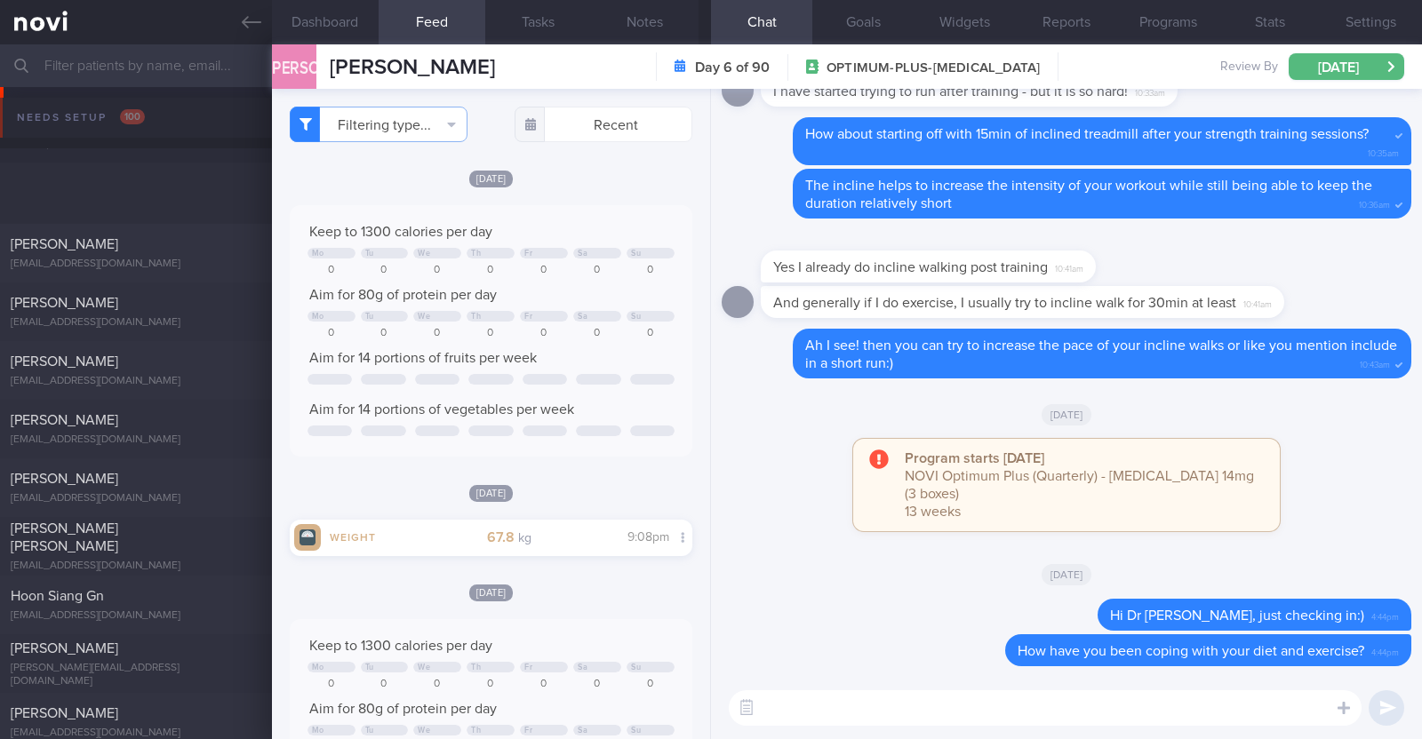
select select "8"
click at [129, 380] on div "[EMAIL_ADDRESS][DOMAIN_NAME]" at bounding box center [136, 381] width 251 height 13
type textarea "52F Comorbidities: Borderline high LDL [MEDICAL_DATA] Right Stage 1 [MEDICAL_DA…"
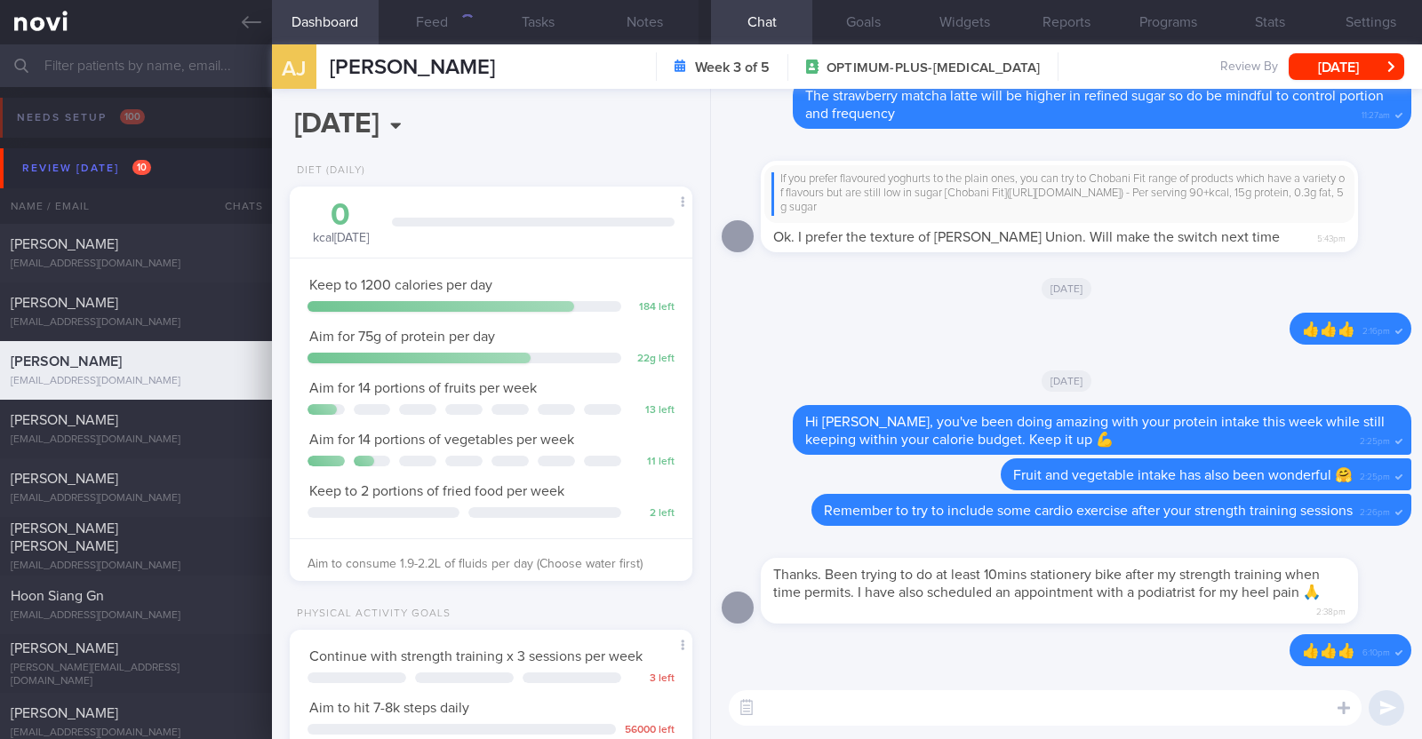
scroll to position [202, 354]
click at [430, 23] on button "Feed" at bounding box center [432, 22] width 107 height 44
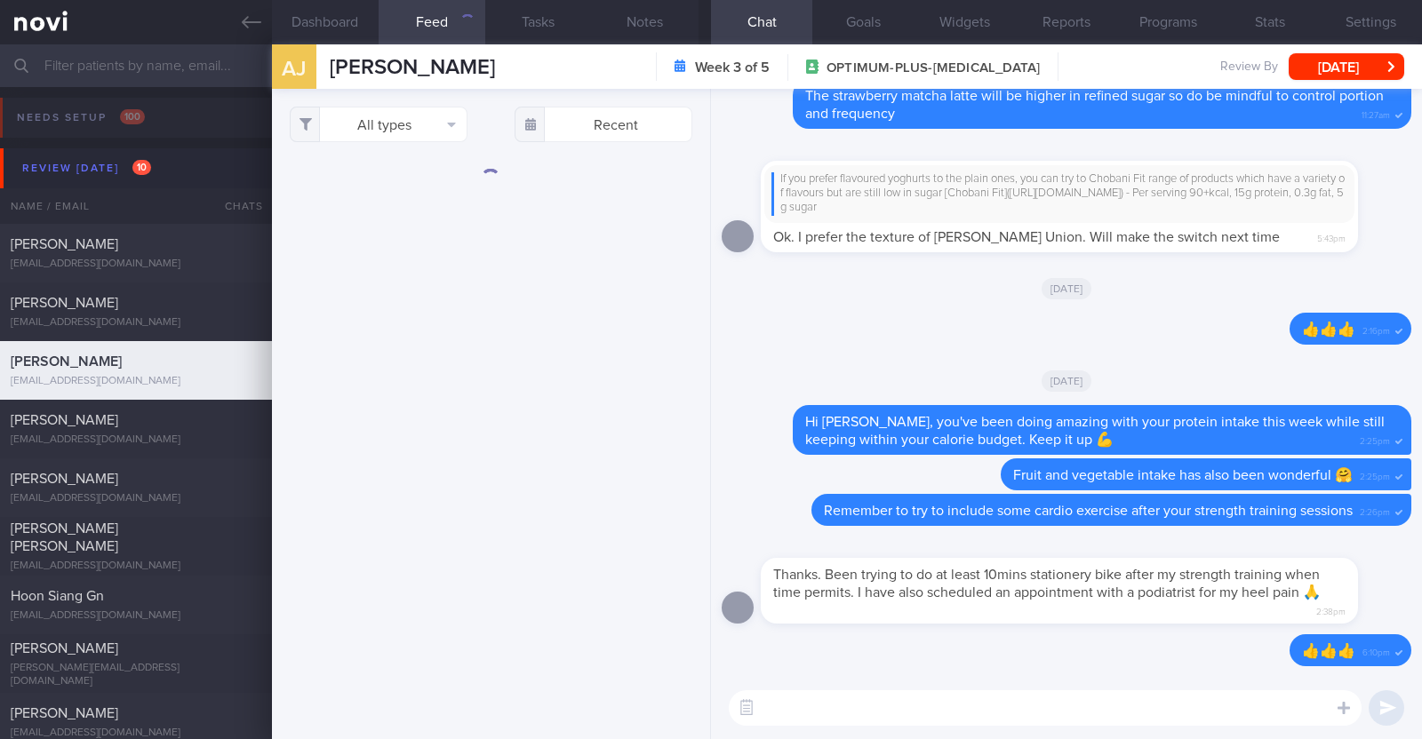
click at [430, 23] on button "Feed" at bounding box center [432, 22] width 107 height 44
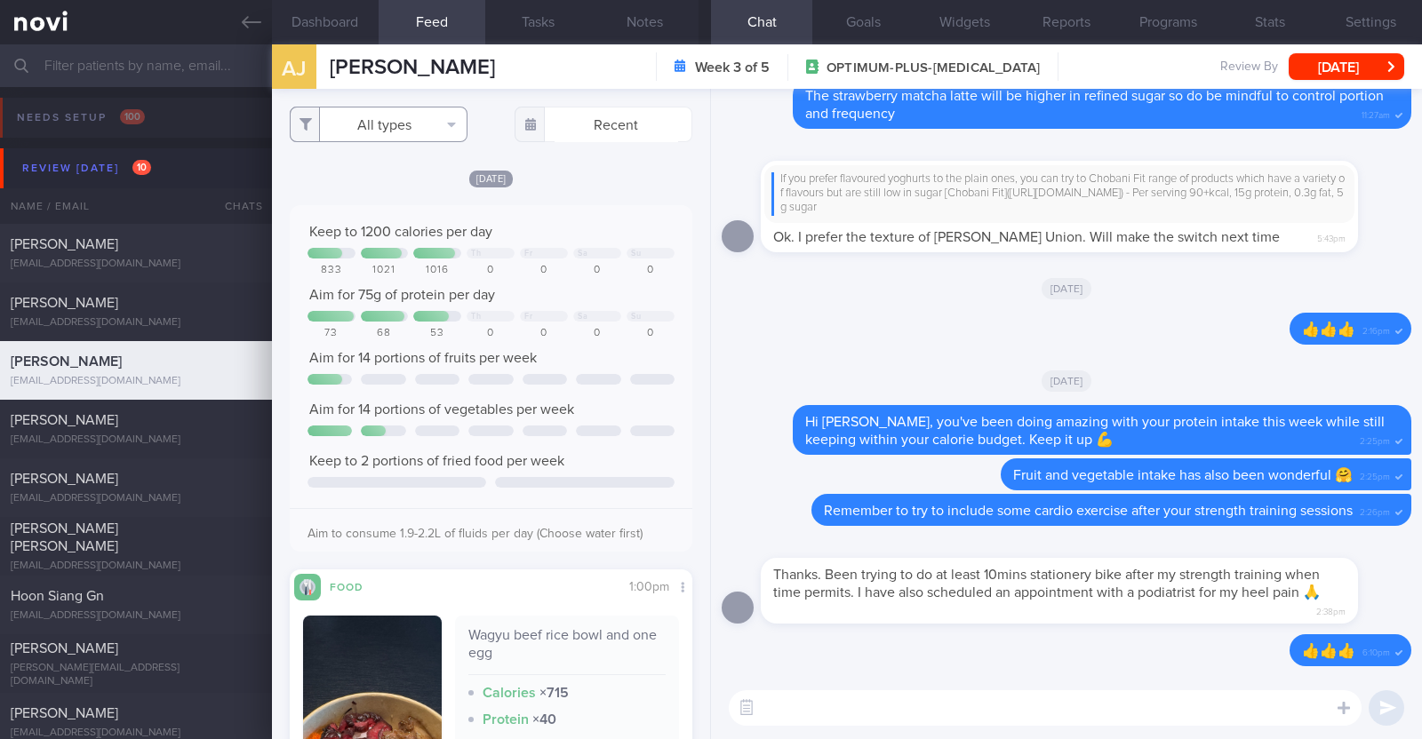
click at [364, 117] on button "All types" at bounding box center [379, 125] width 178 height 36
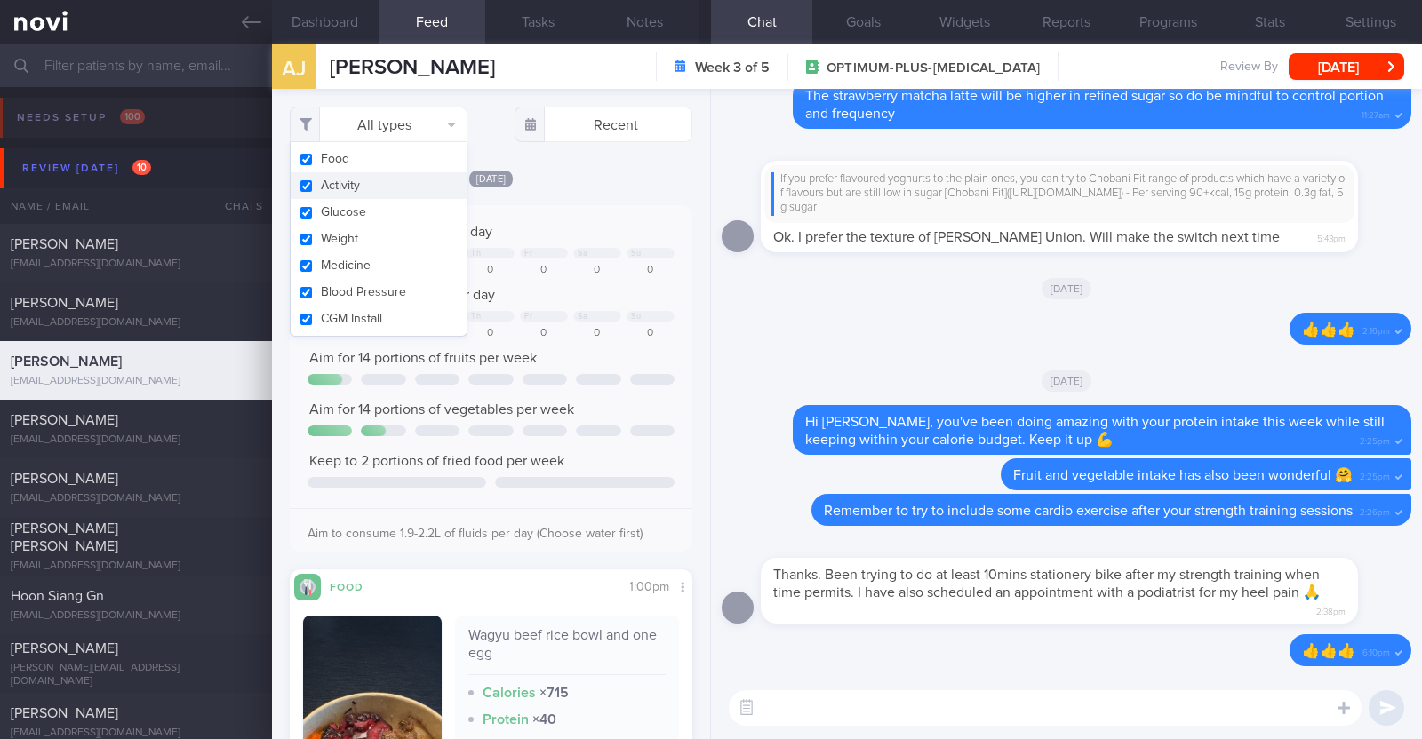
click at [391, 179] on button "Activity" at bounding box center [379, 185] width 176 height 27
checkbox input "false"
click at [640, 181] on div "[DATE]" at bounding box center [491, 178] width 403 height 19
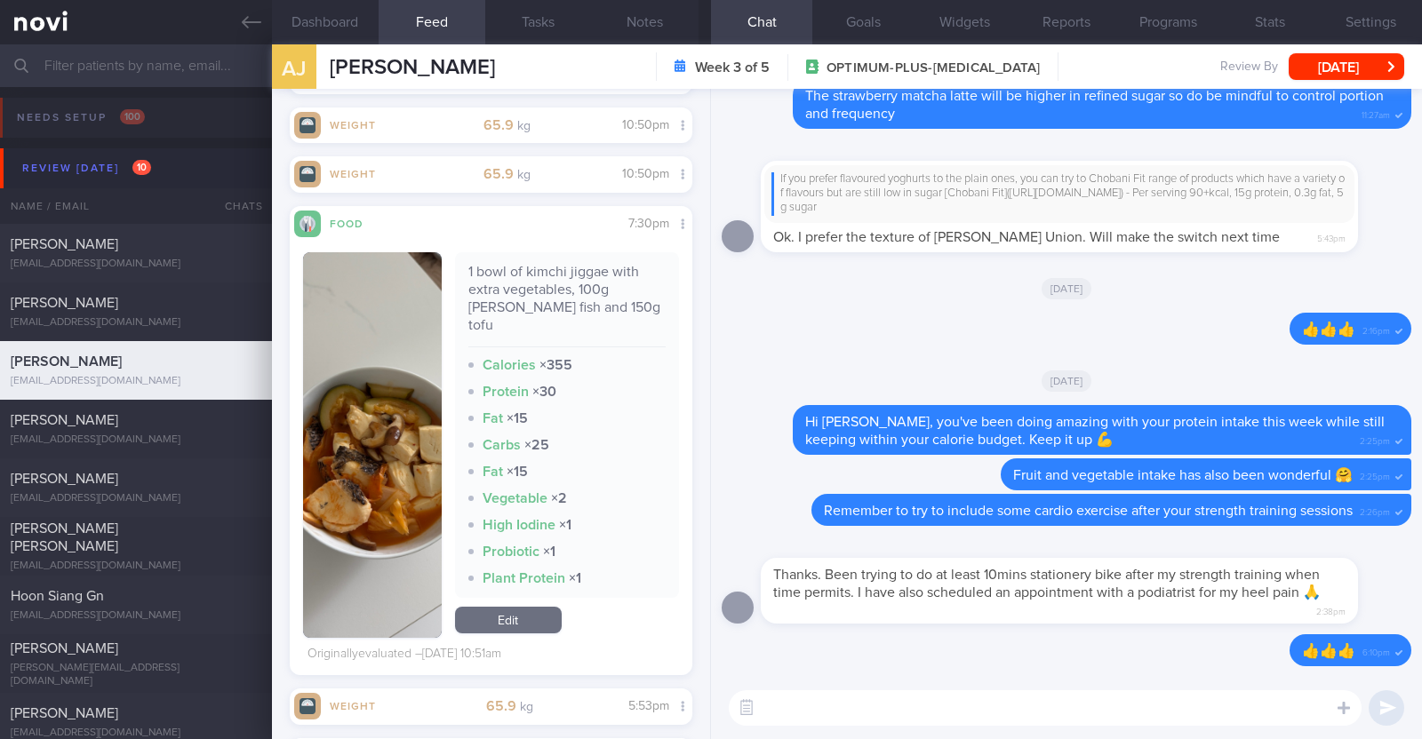
click at [844, 695] on textarea at bounding box center [1045, 708] width 633 height 36
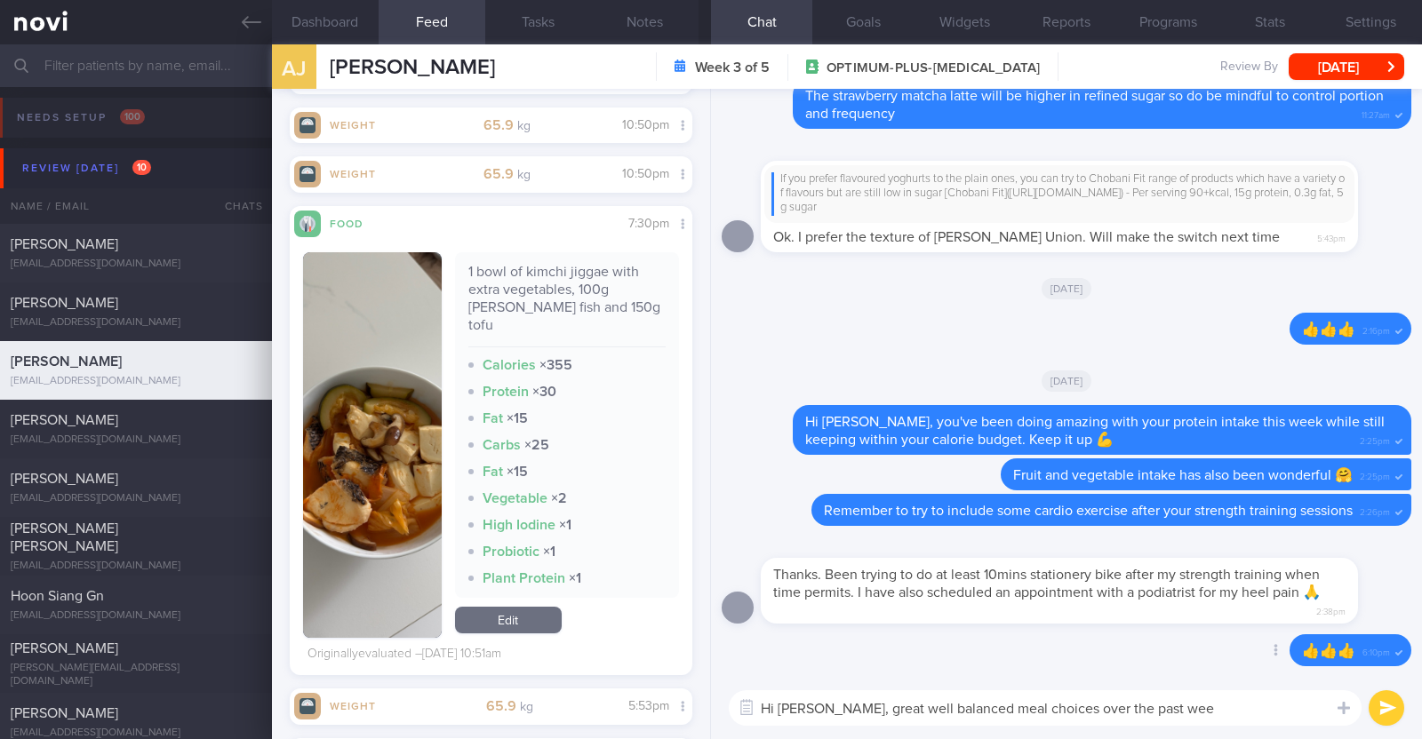
type textarea "Hi Aidah, great well balanced meal choices over the past week"
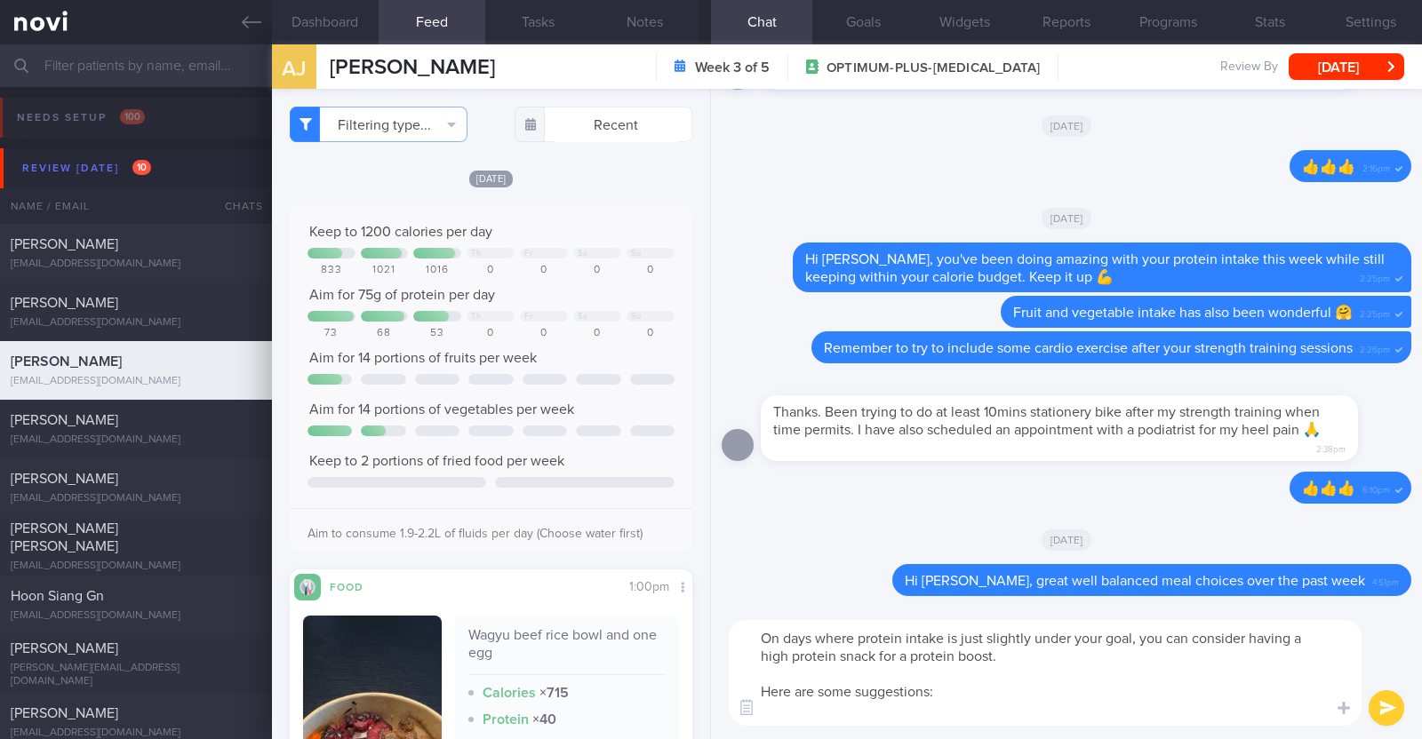
paste textarea "- Hard boiled egg - Unsalted edamame - Unsweetened soy milk - Low fat milk - [L…"
type textarea "On days where protein intake is just slightly under your goal, you can consider…"
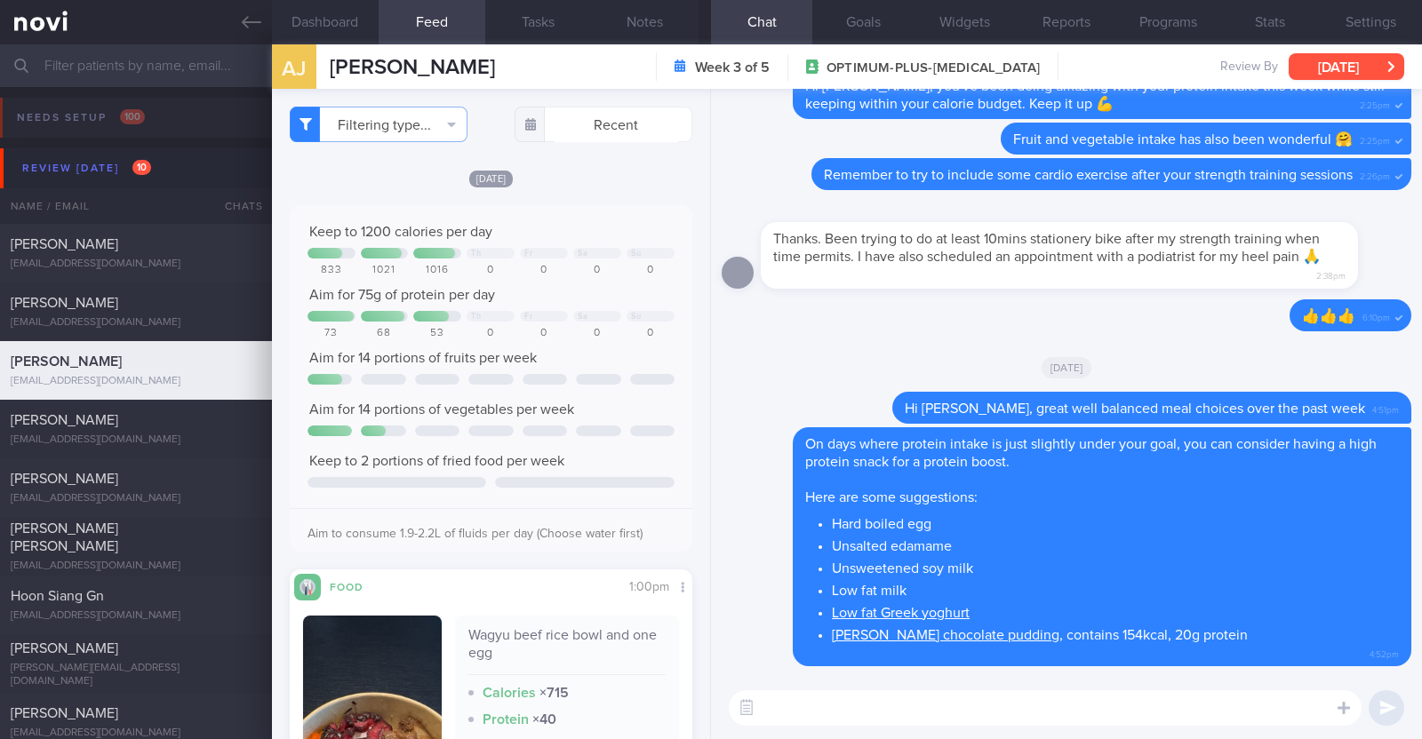
click at [1360, 75] on button "[DATE]" at bounding box center [1346, 66] width 116 height 27
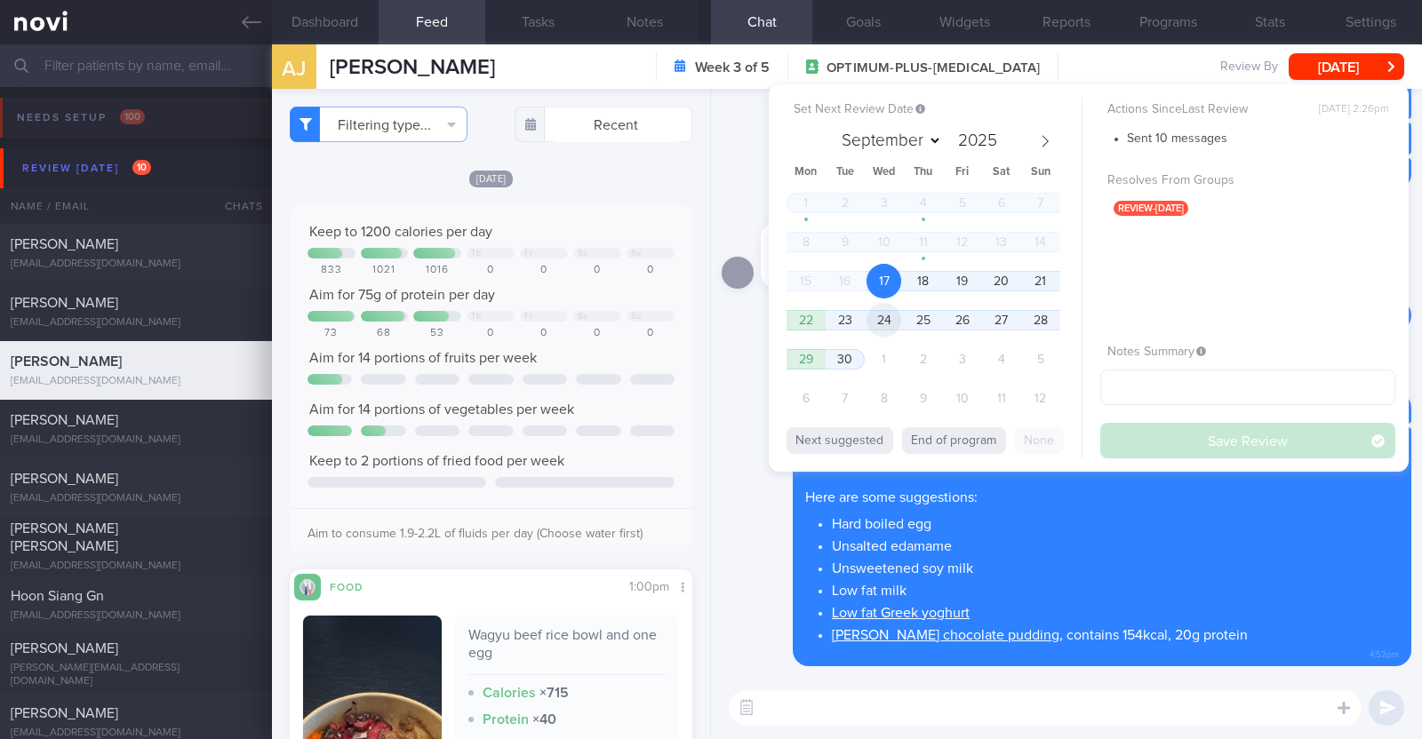
click at [883, 317] on span "24" at bounding box center [883, 320] width 35 height 35
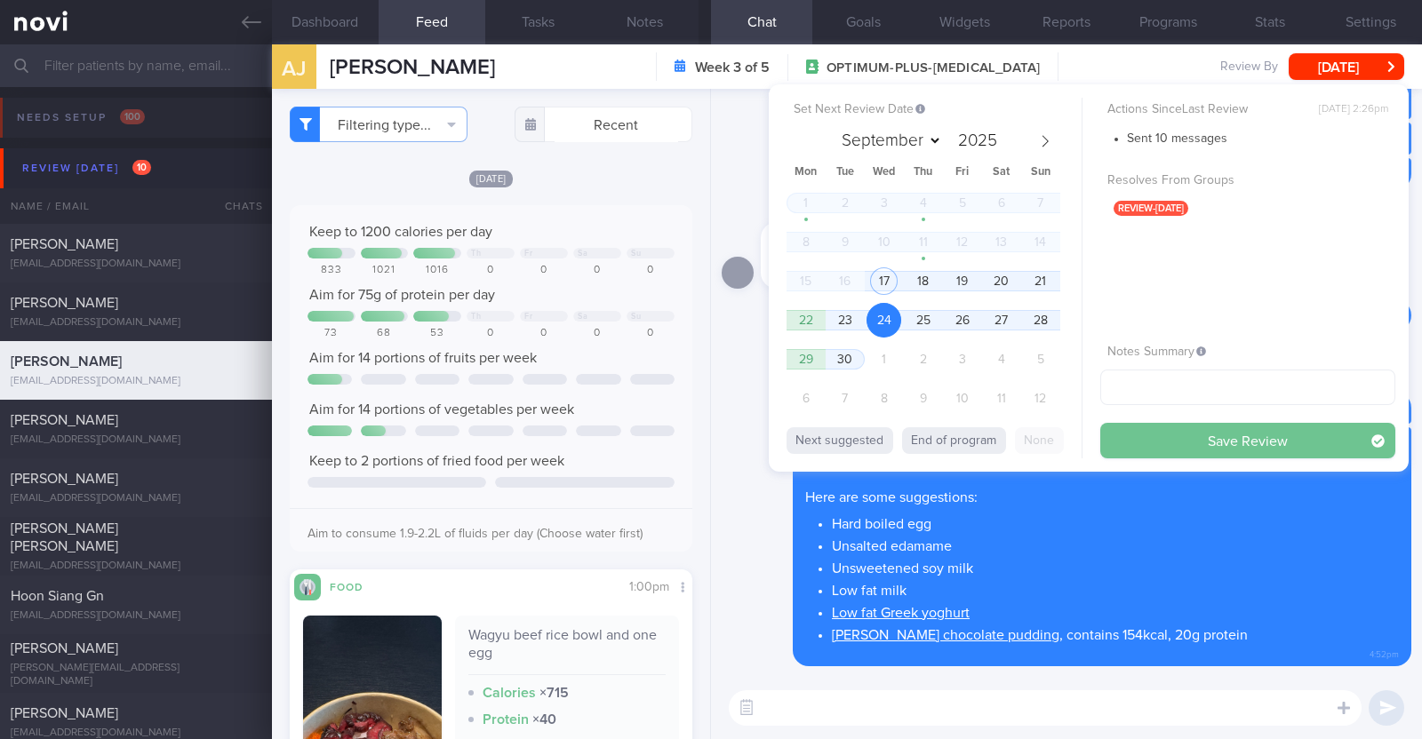
click at [1155, 432] on button "Save Review" at bounding box center [1247, 441] width 295 height 36
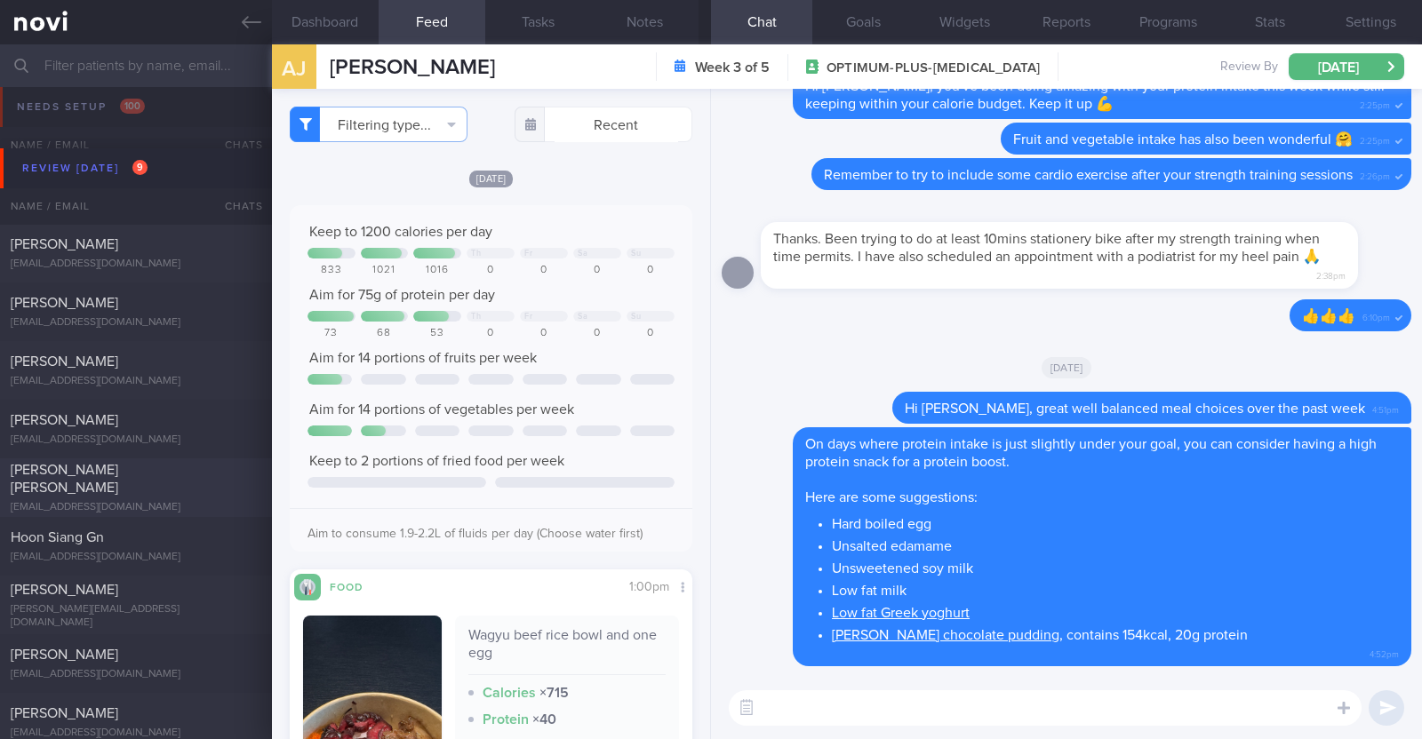
scroll to position [110, 0]
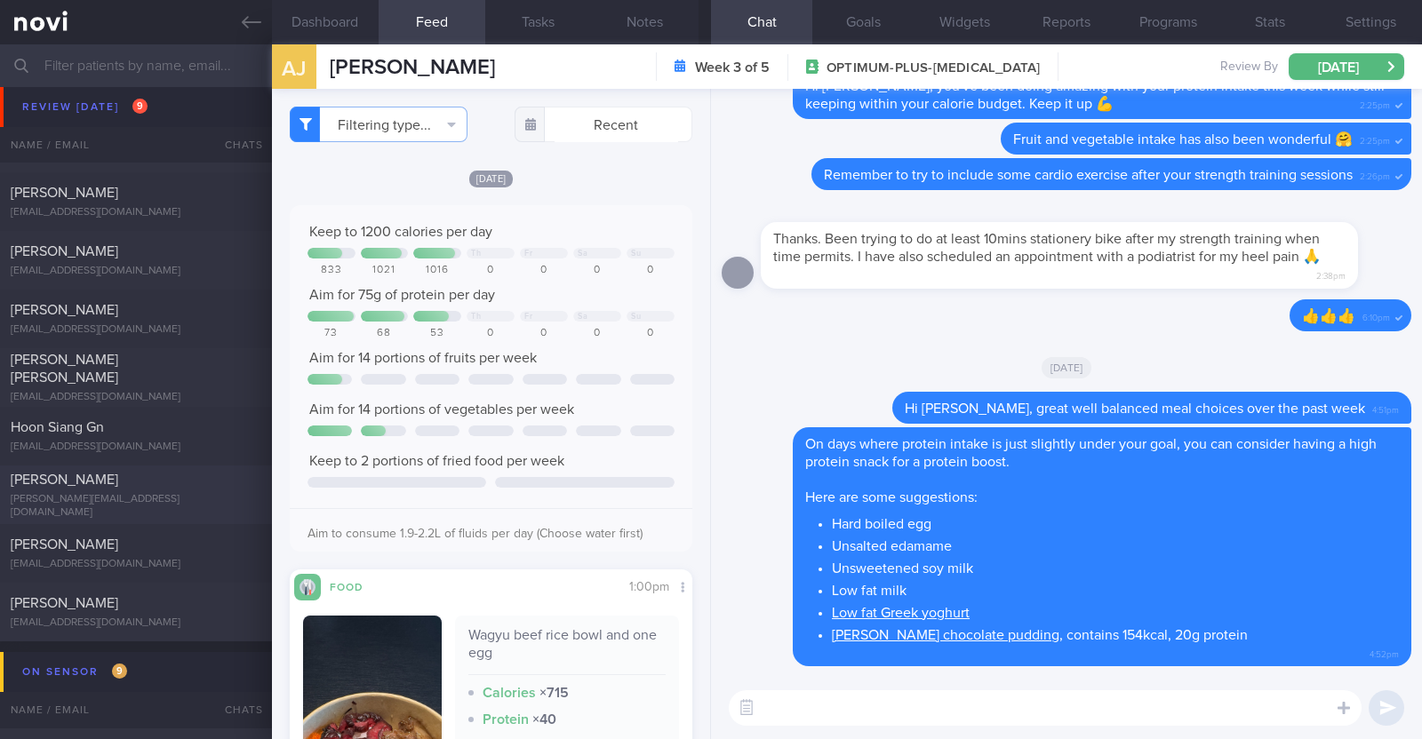
click at [149, 486] on div "[PERSON_NAME]" at bounding box center [134, 480] width 246 height 18
type textarea "48F Comorbidities: [MEDICAL_DATA] Anaemic ? HLD ? Blood sugar Nil meds [MEDICAL…"
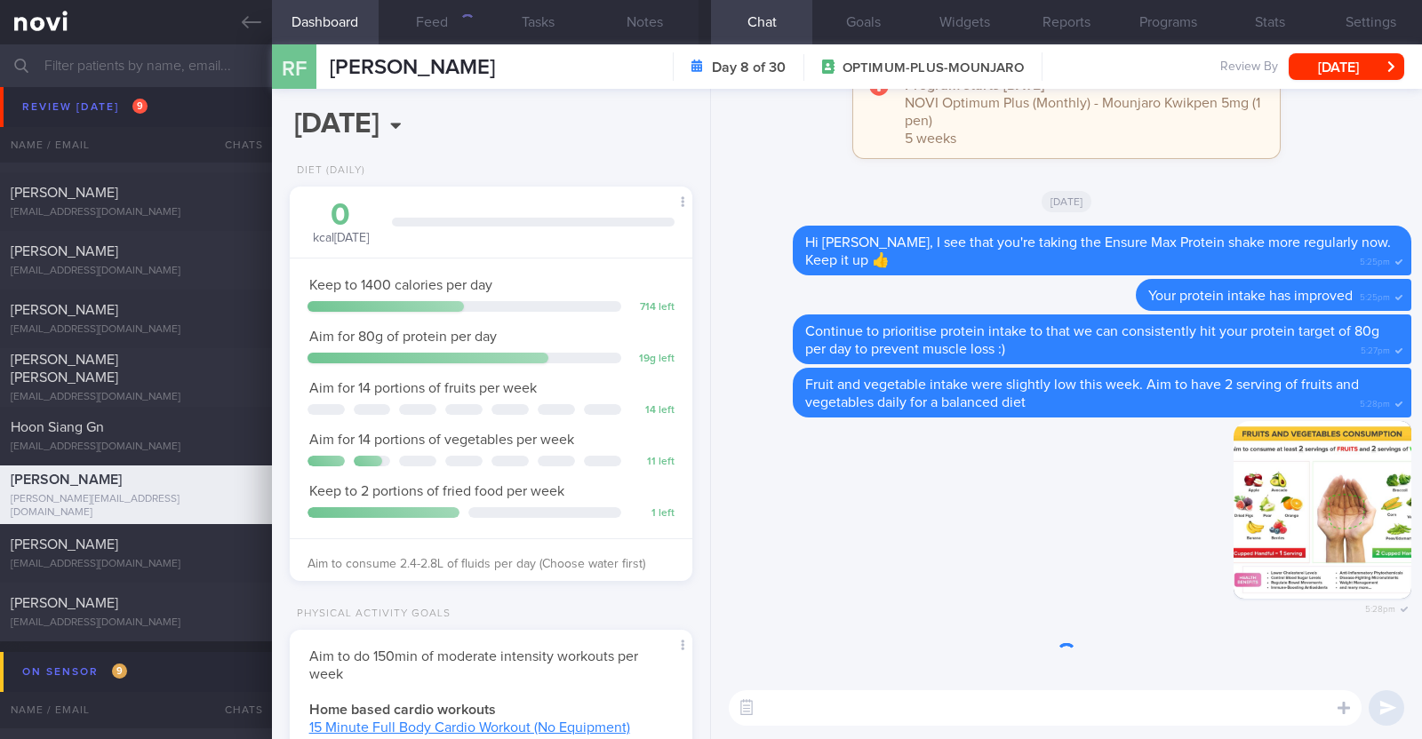
scroll to position [202, 354]
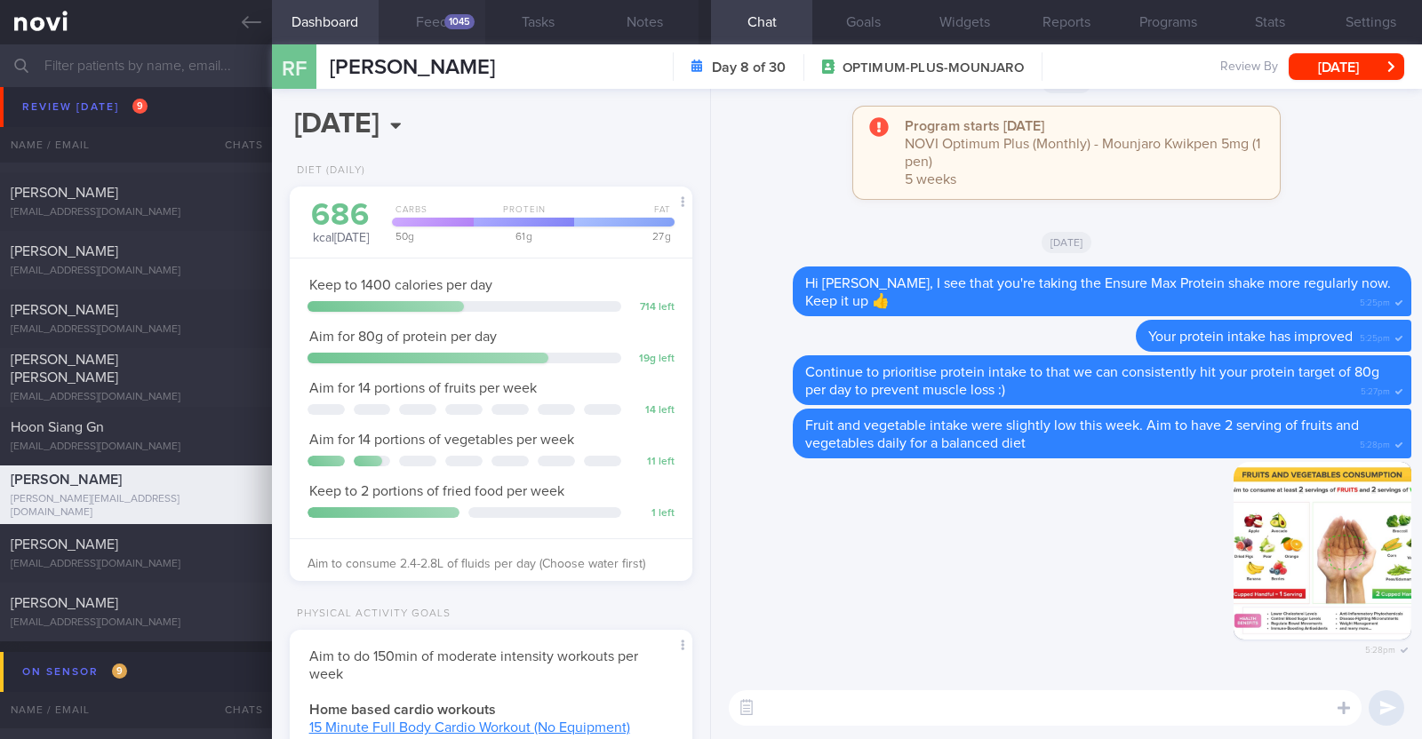
click at [454, 24] on div "1045" at bounding box center [459, 21] width 30 height 15
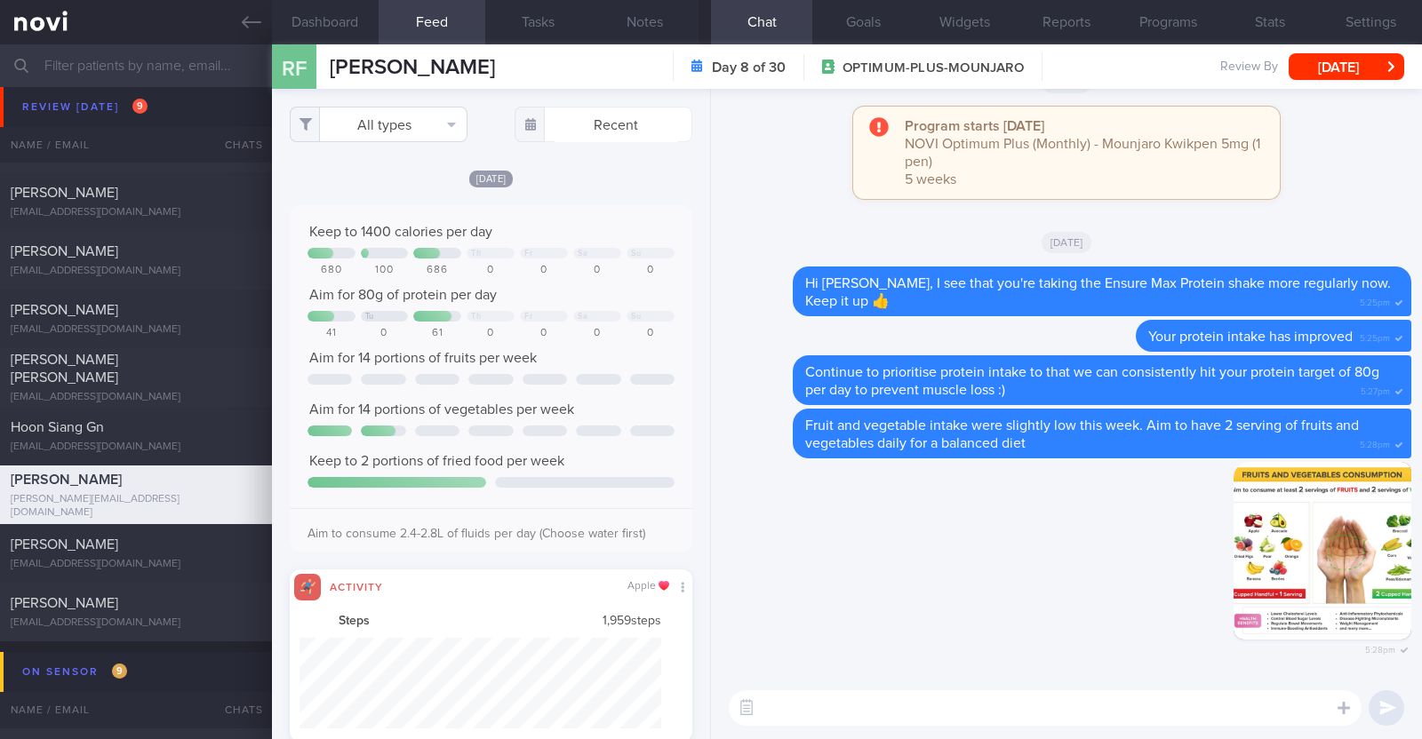
click at [405, 113] on button "All types" at bounding box center [379, 125] width 178 height 36
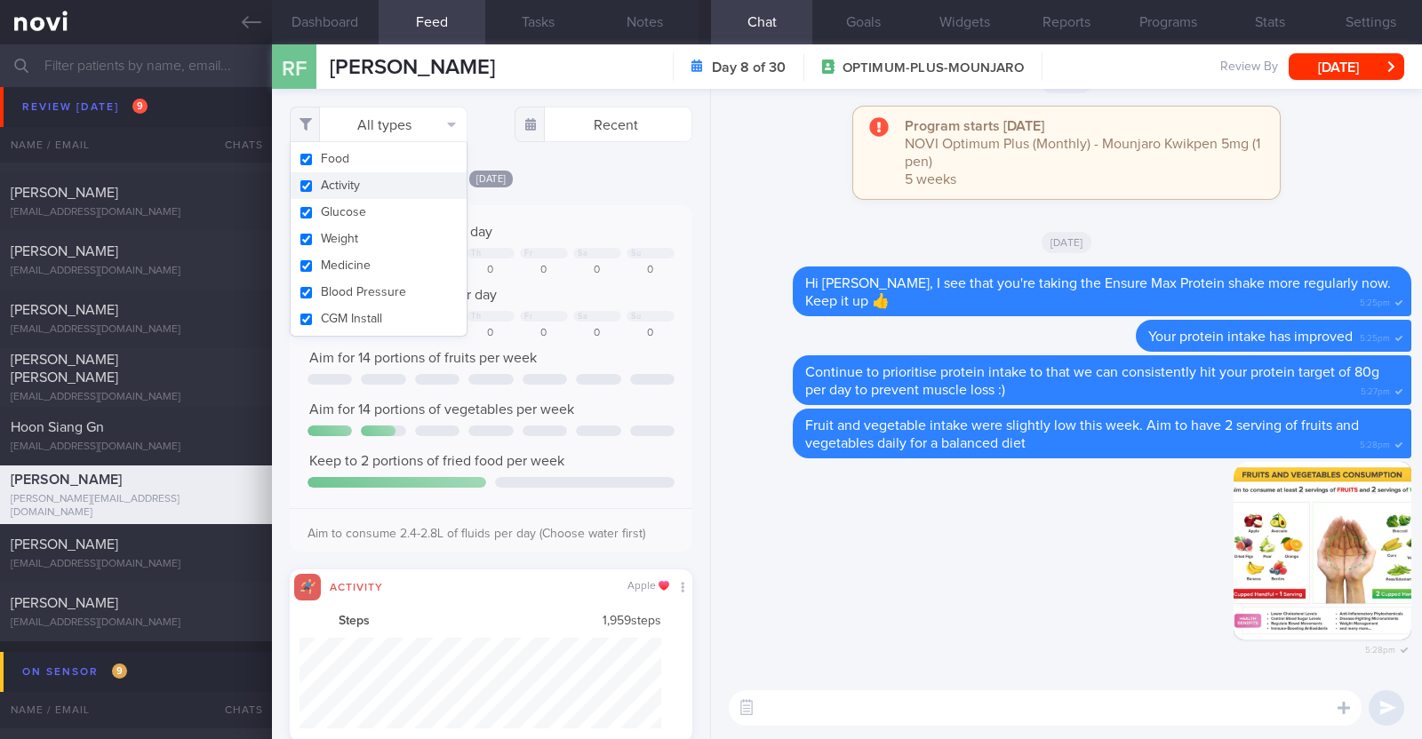
click at [368, 186] on button "Activity" at bounding box center [379, 185] width 176 height 27
checkbox input "false"
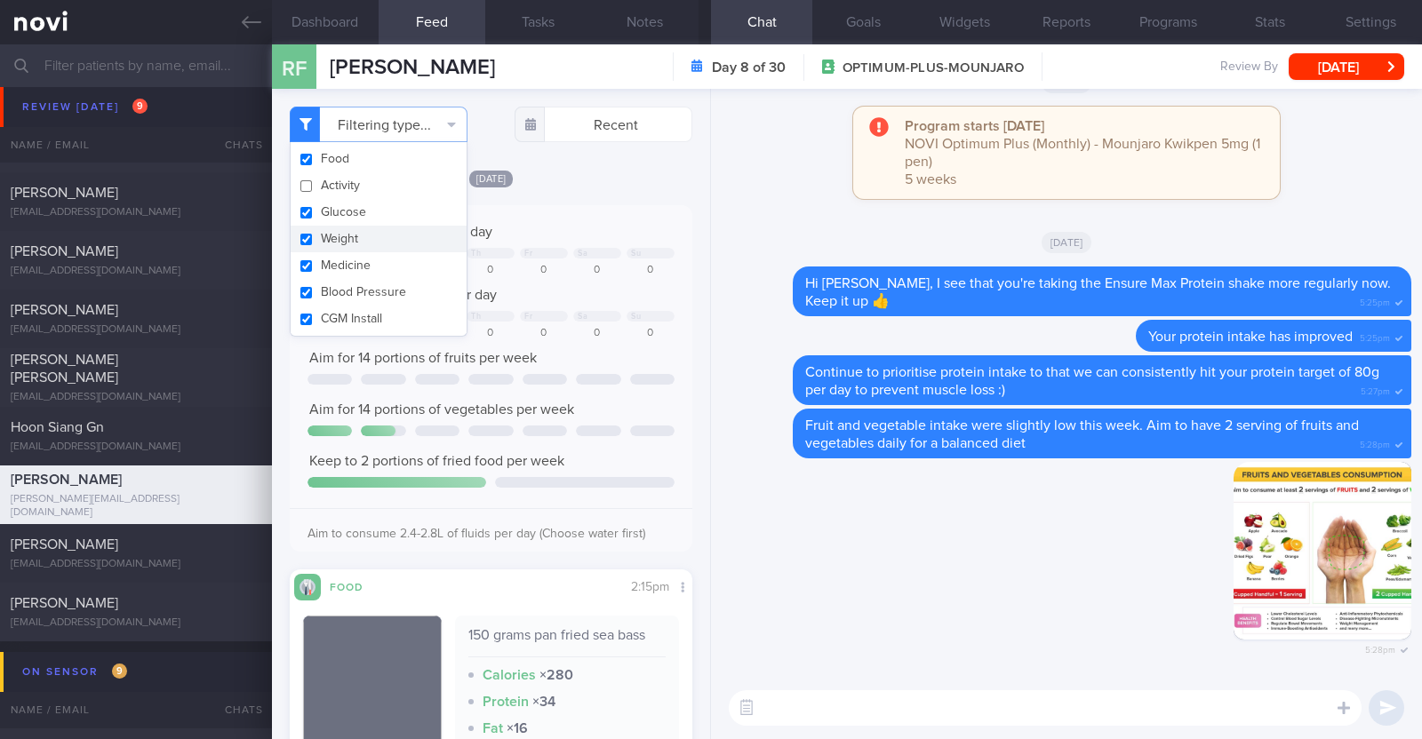
click at [359, 237] on button "Weight" at bounding box center [379, 239] width 176 height 27
checkbox input "false"
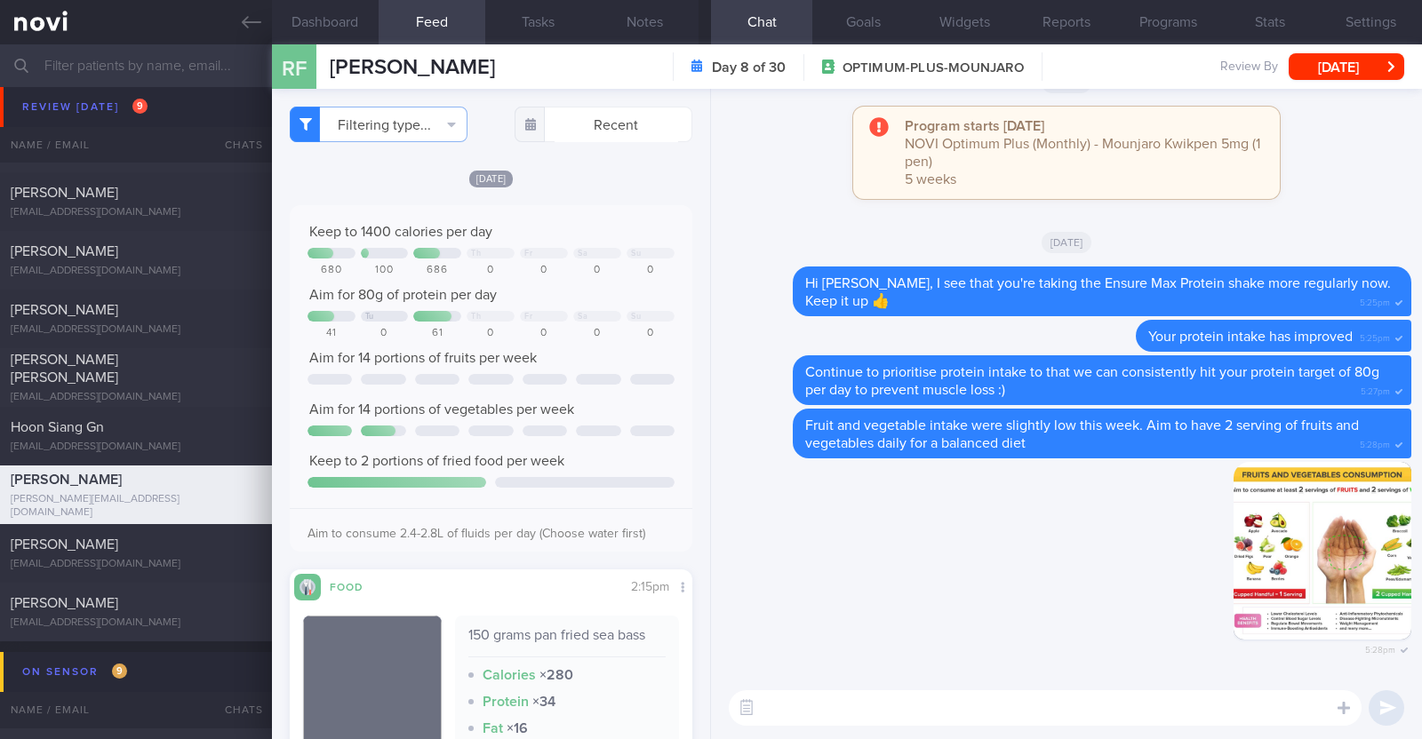
click at [596, 182] on div "[DATE]" at bounding box center [491, 178] width 403 height 19
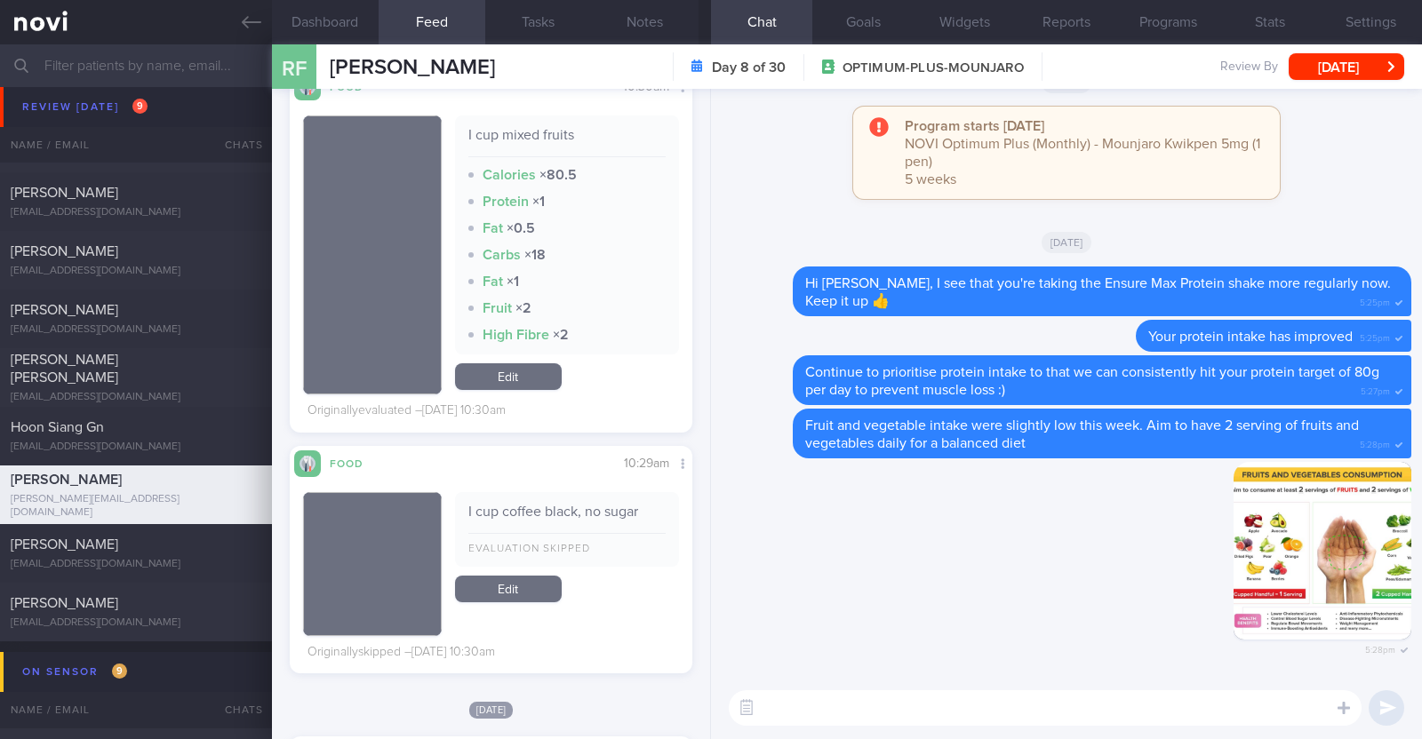
scroll to position [12884, 0]
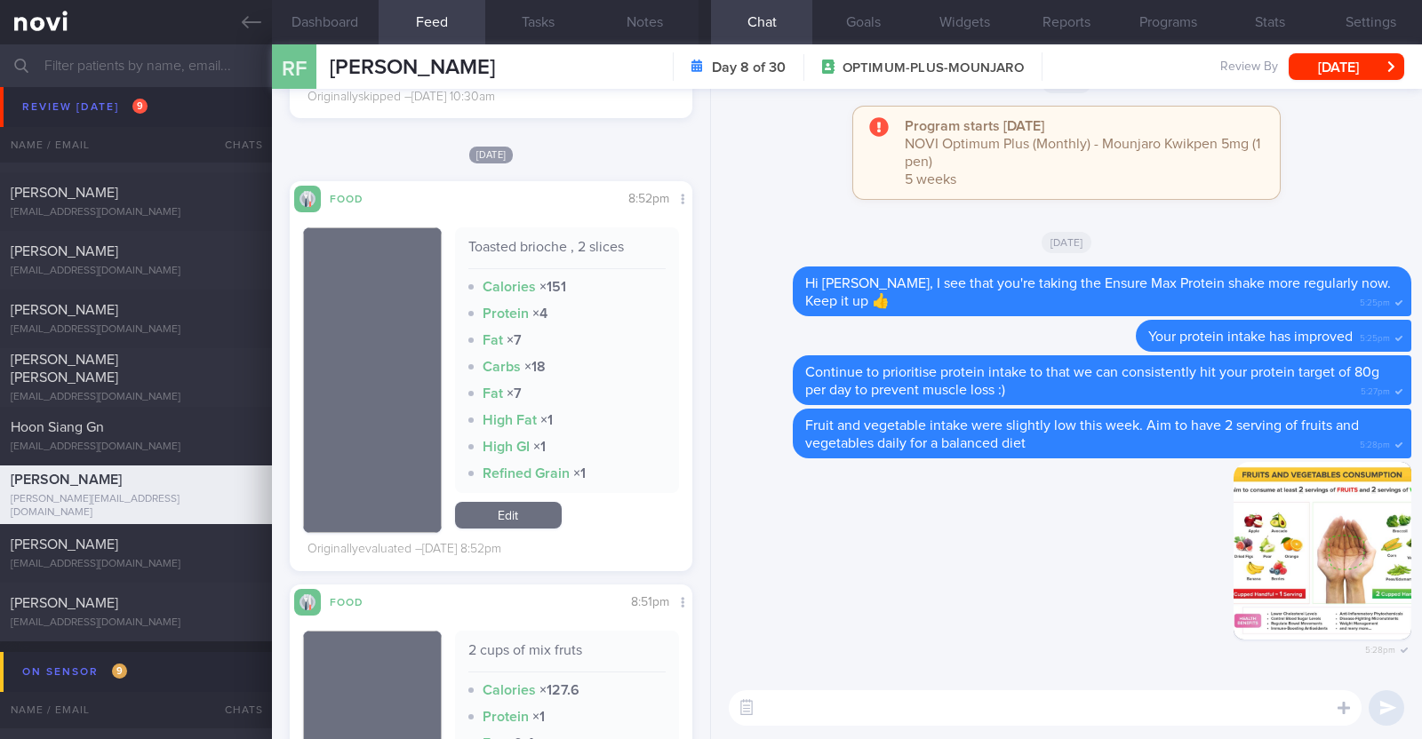
click at [946, 699] on textarea at bounding box center [1045, 708] width 633 height 36
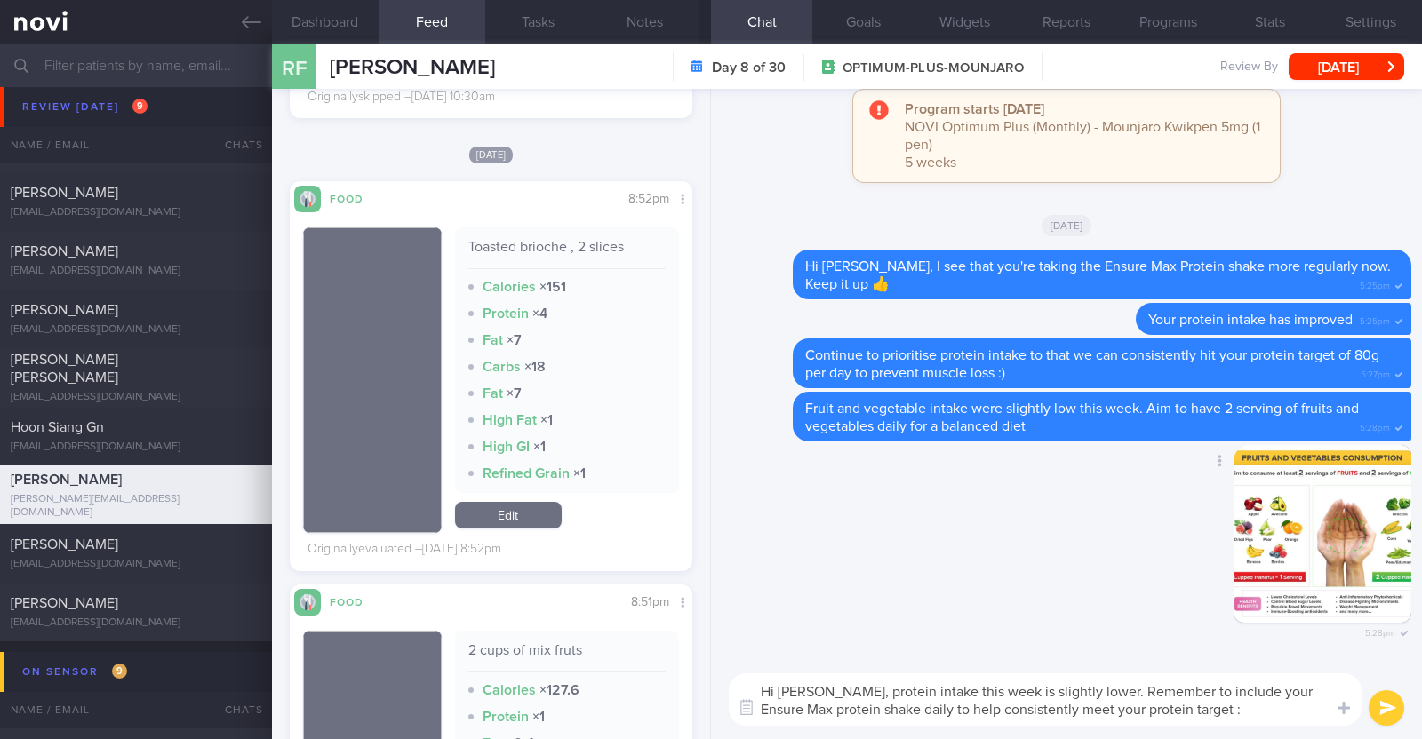
type textarea "Hi [PERSON_NAME], protein intake this week is slightly lower. Remember to inclu…"
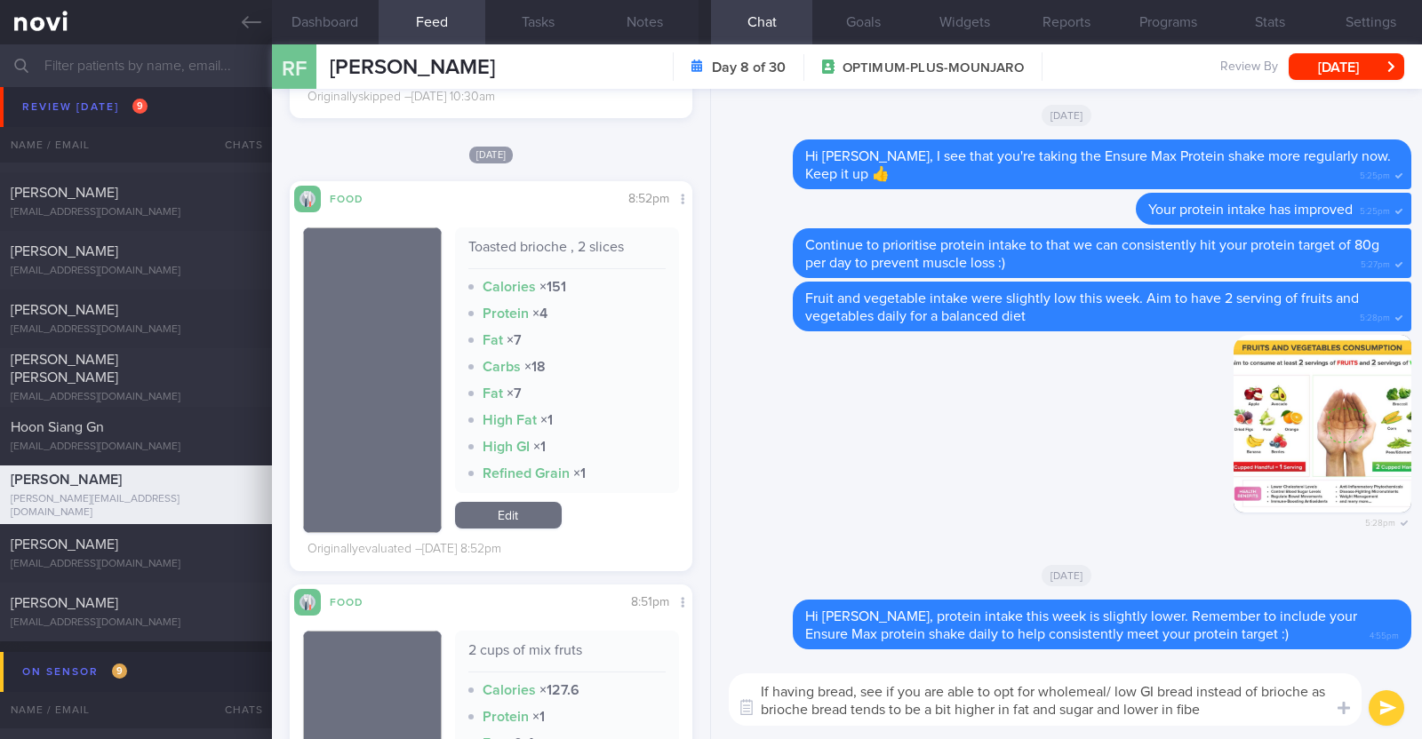
type textarea "If having bread, see if you are able to opt for wholemeal/ low GI bread instead…"
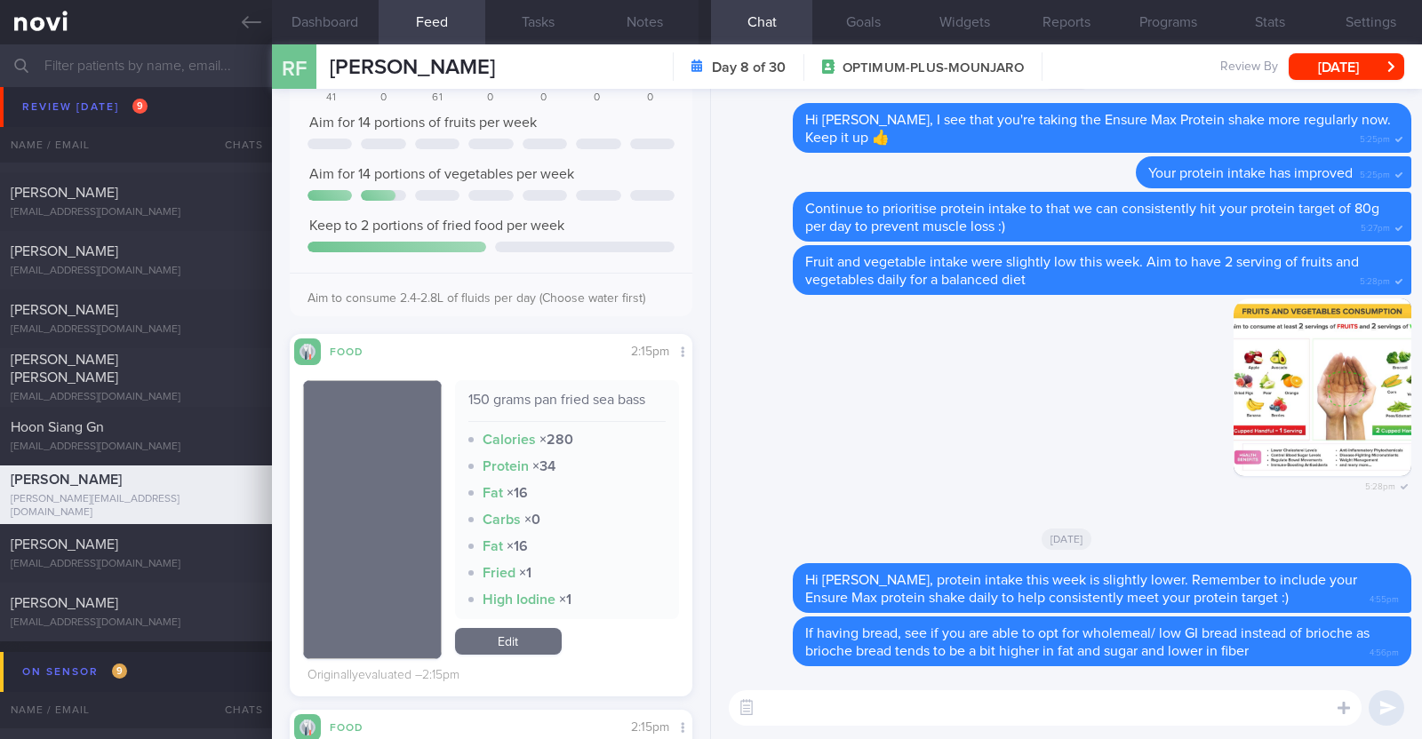
scroll to position [0, 0]
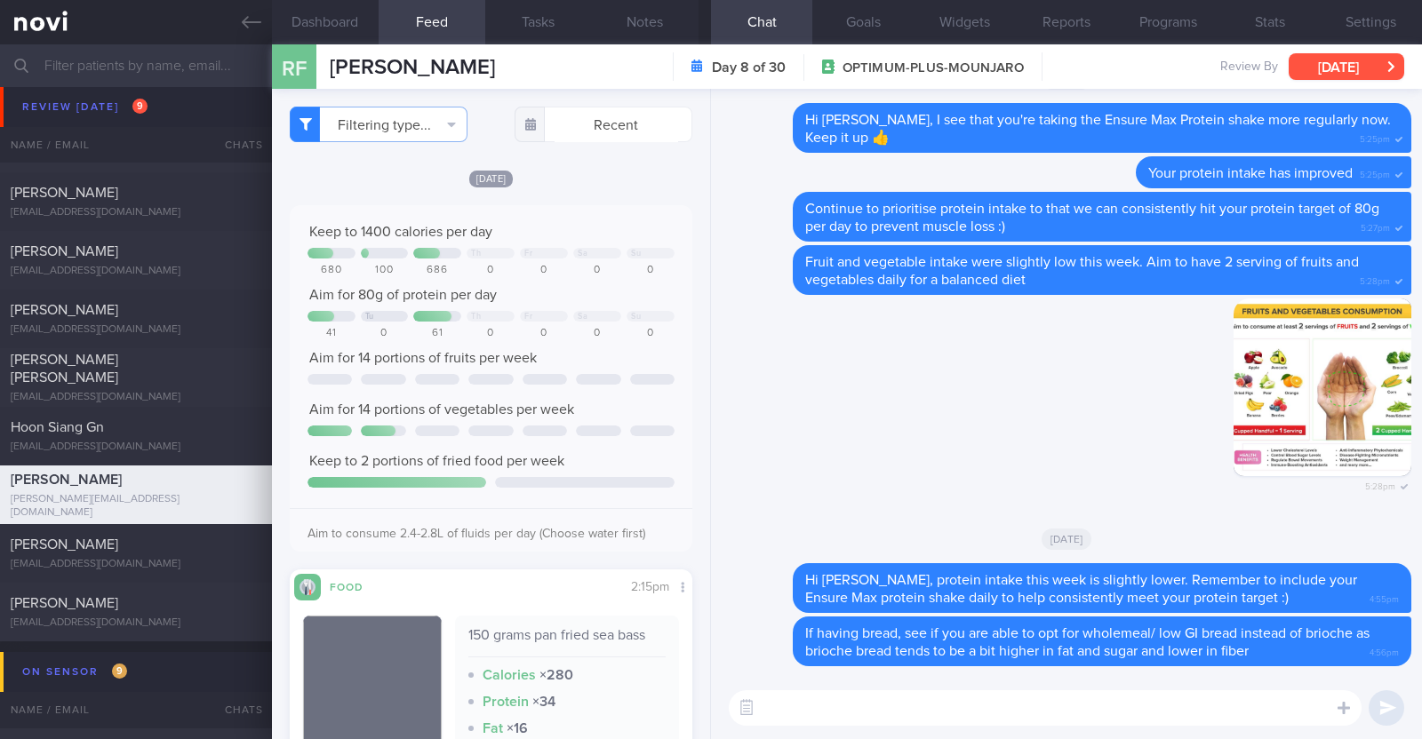
click at [1350, 68] on button "[DATE]" at bounding box center [1346, 66] width 116 height 27
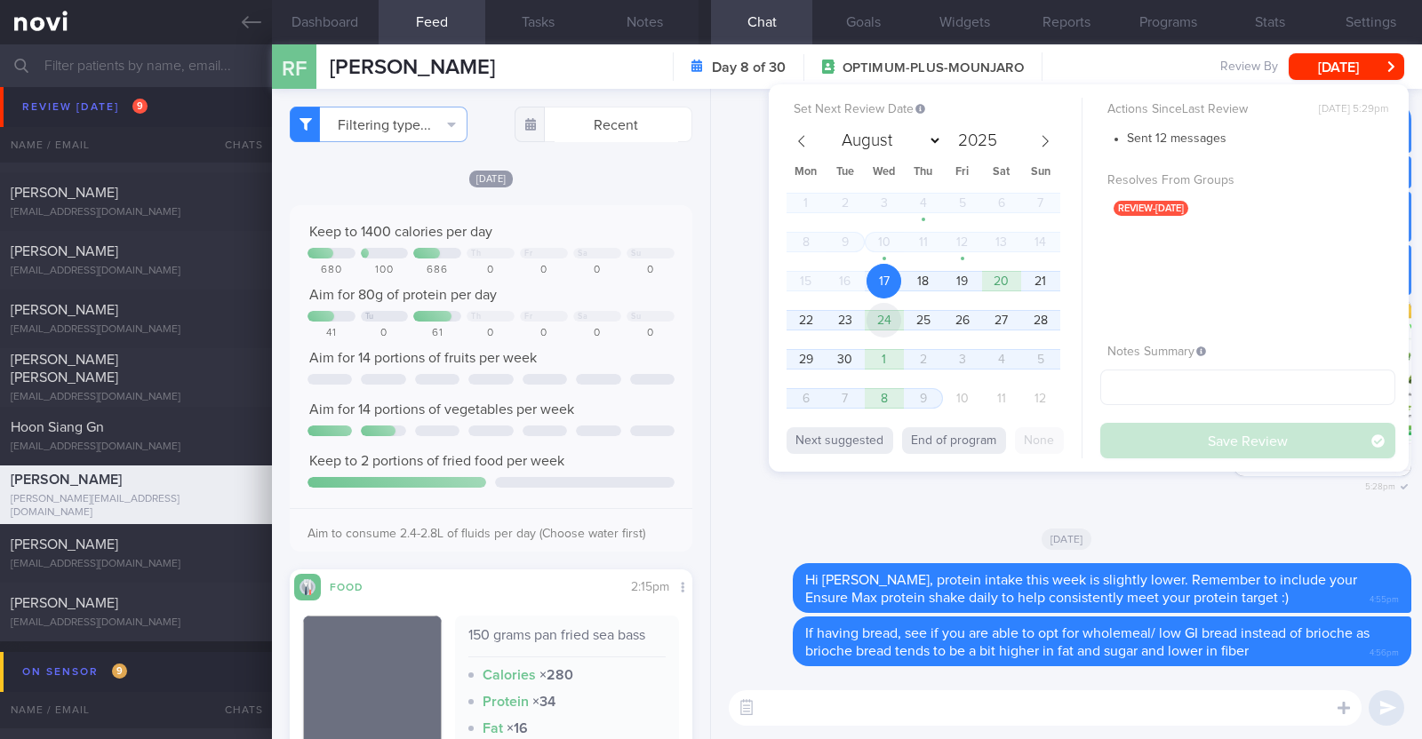
click at [890, 327] on span "24" at bounding box center [883, 320] width 35 height 35
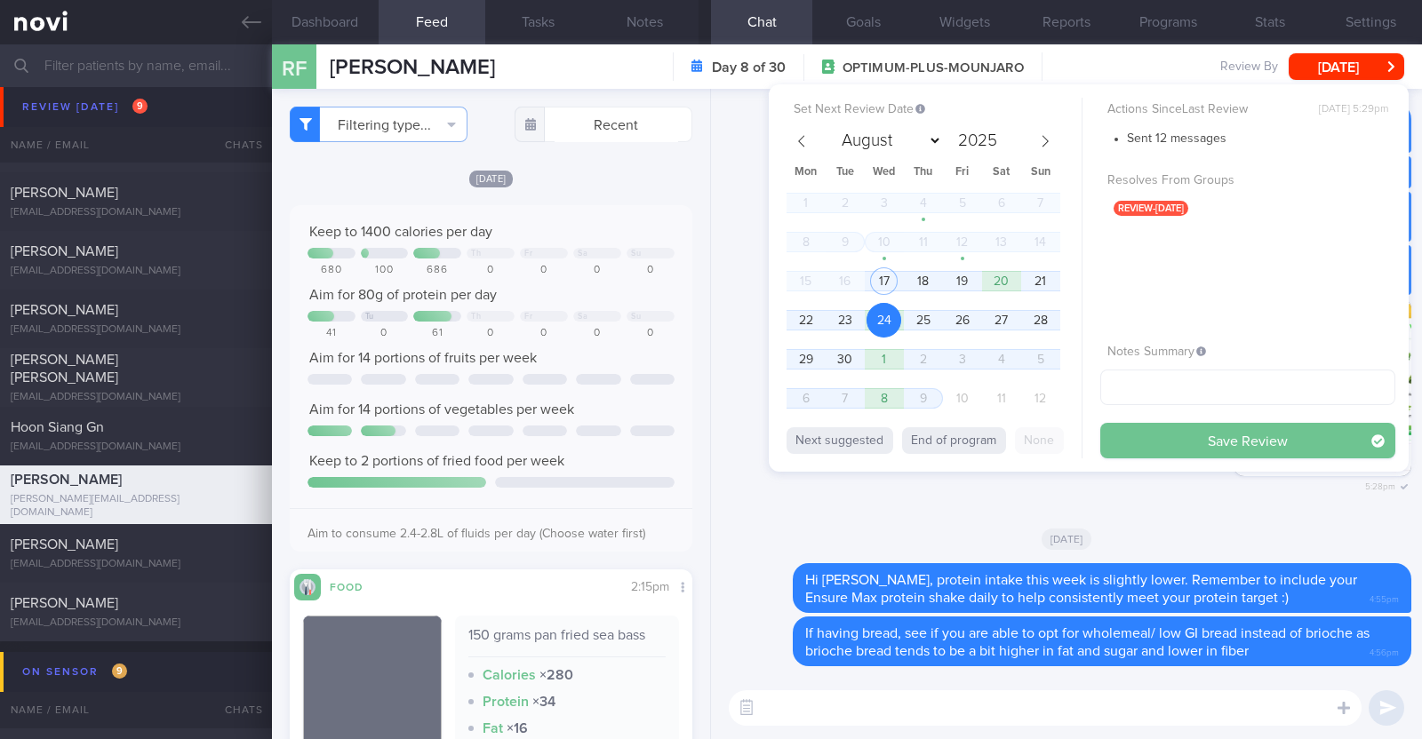
click at [1164, 435] on button "Save Review" at bounding box center [1247, 441] width 295 height 36
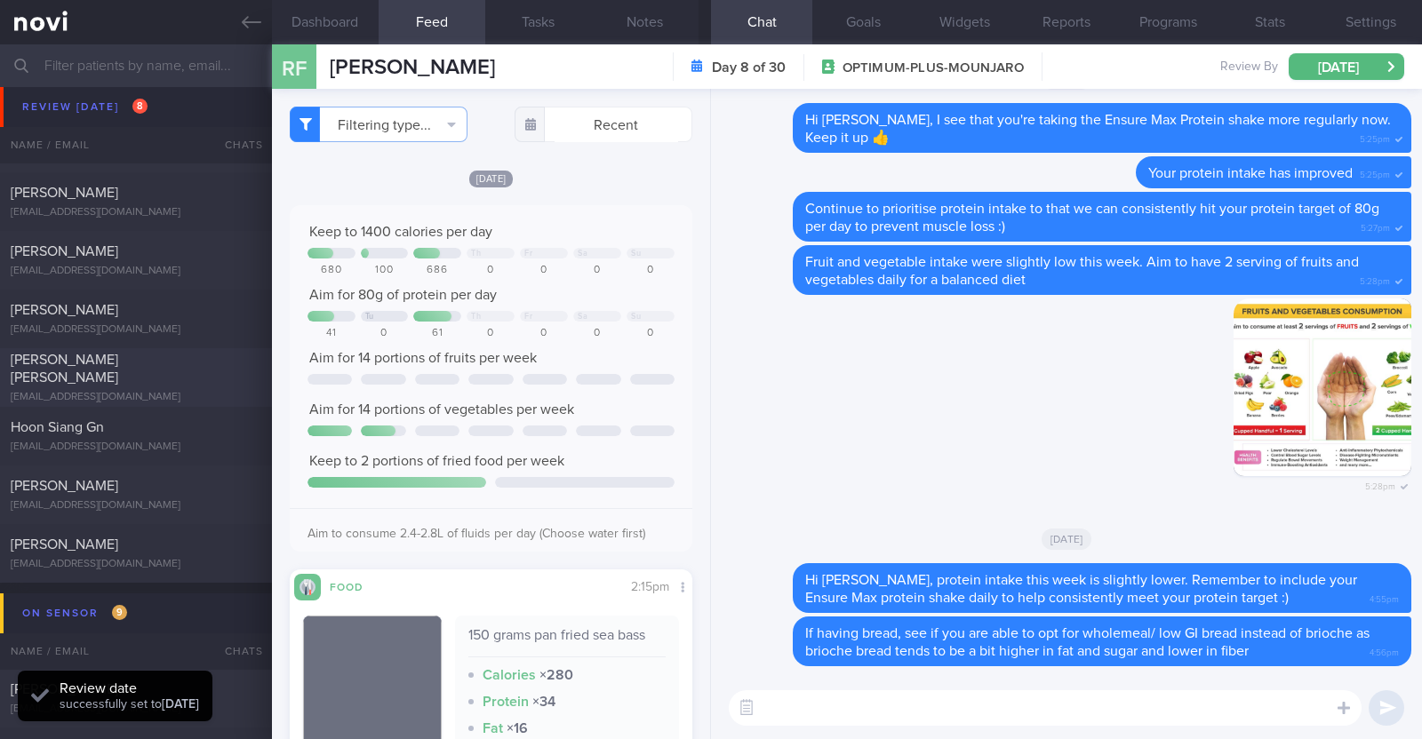
click at [118, 370] on span "[PERSON_NAME] [PERSON_NAME]" at bounding box center [65, 369] width 108 height 32
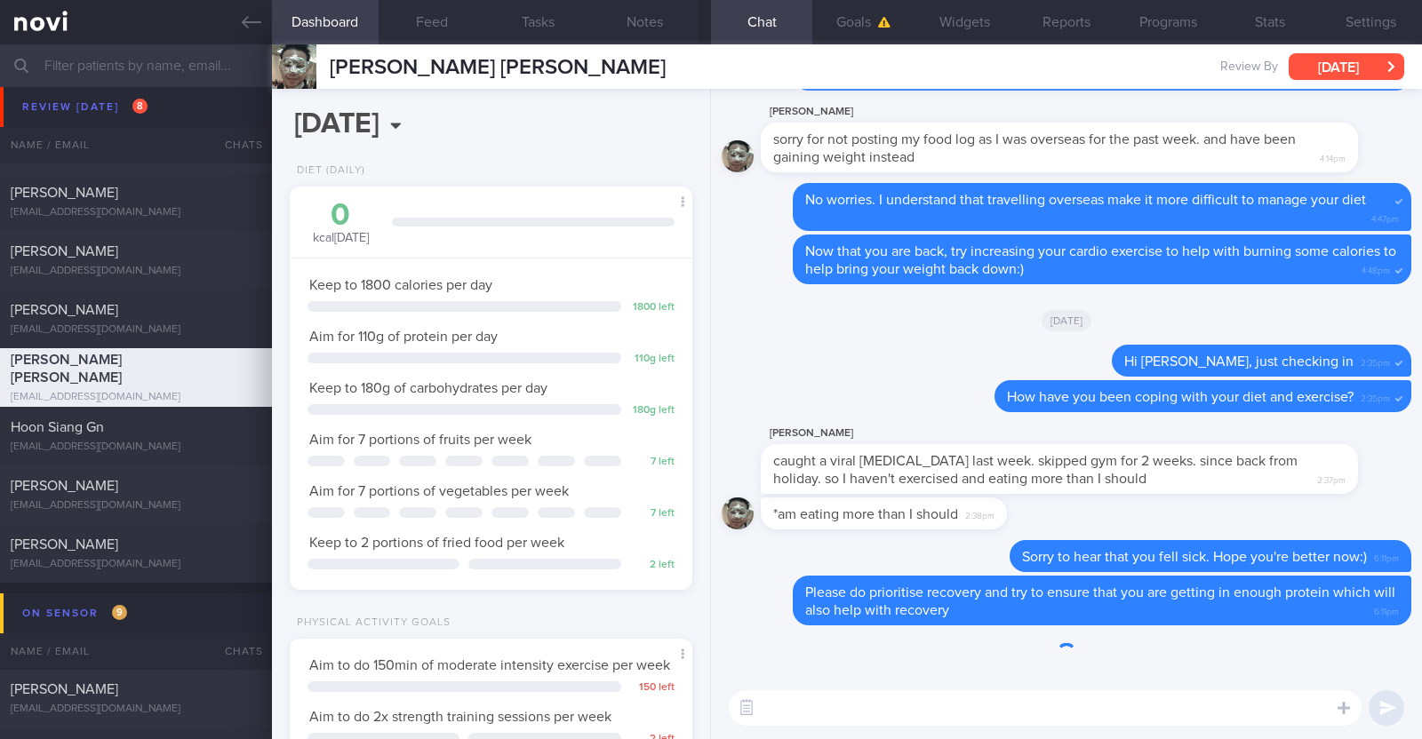
scroll to position [180, 360]
click at [1332, 68] on button "[DATE]" at bounding box center [1346, 66] width 116 height 27
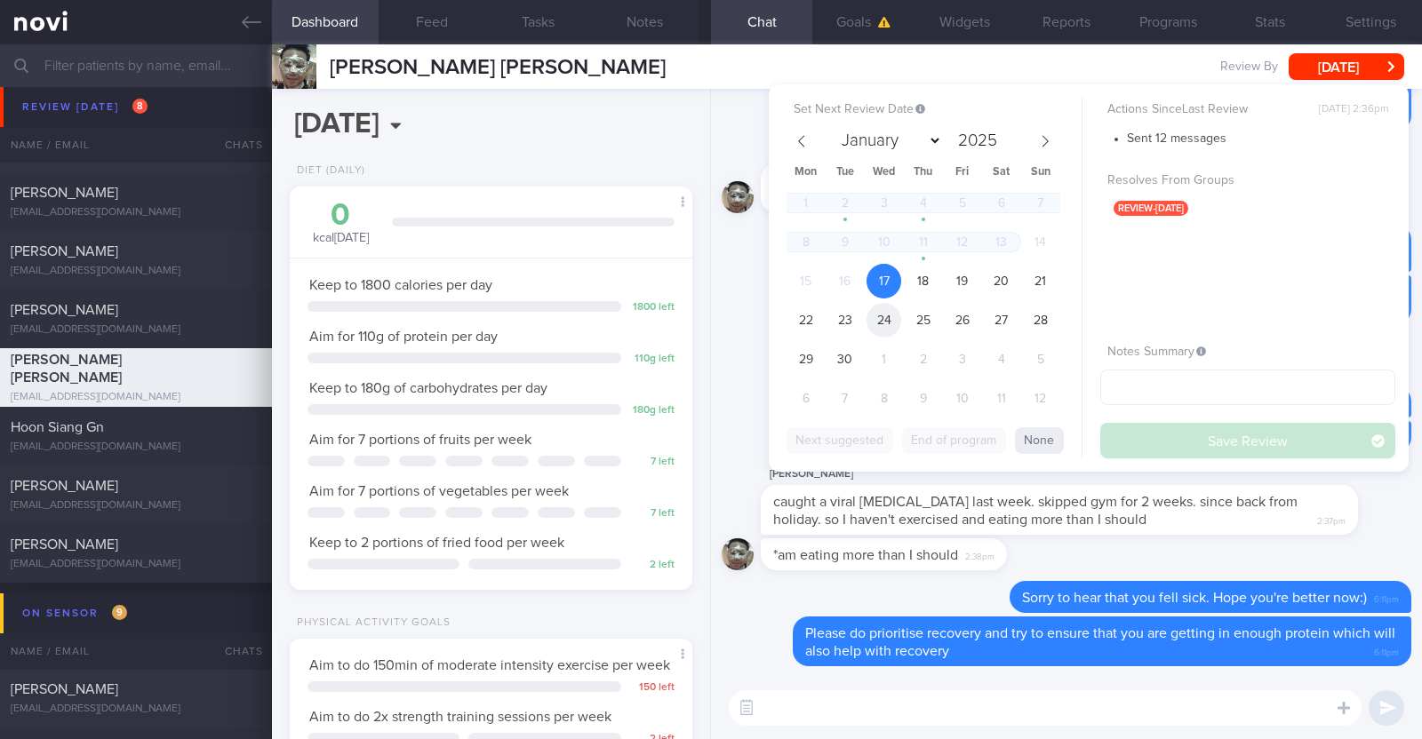
click at [890, 322] on span "24" at bounding box center [883, 320] width 35 height 35
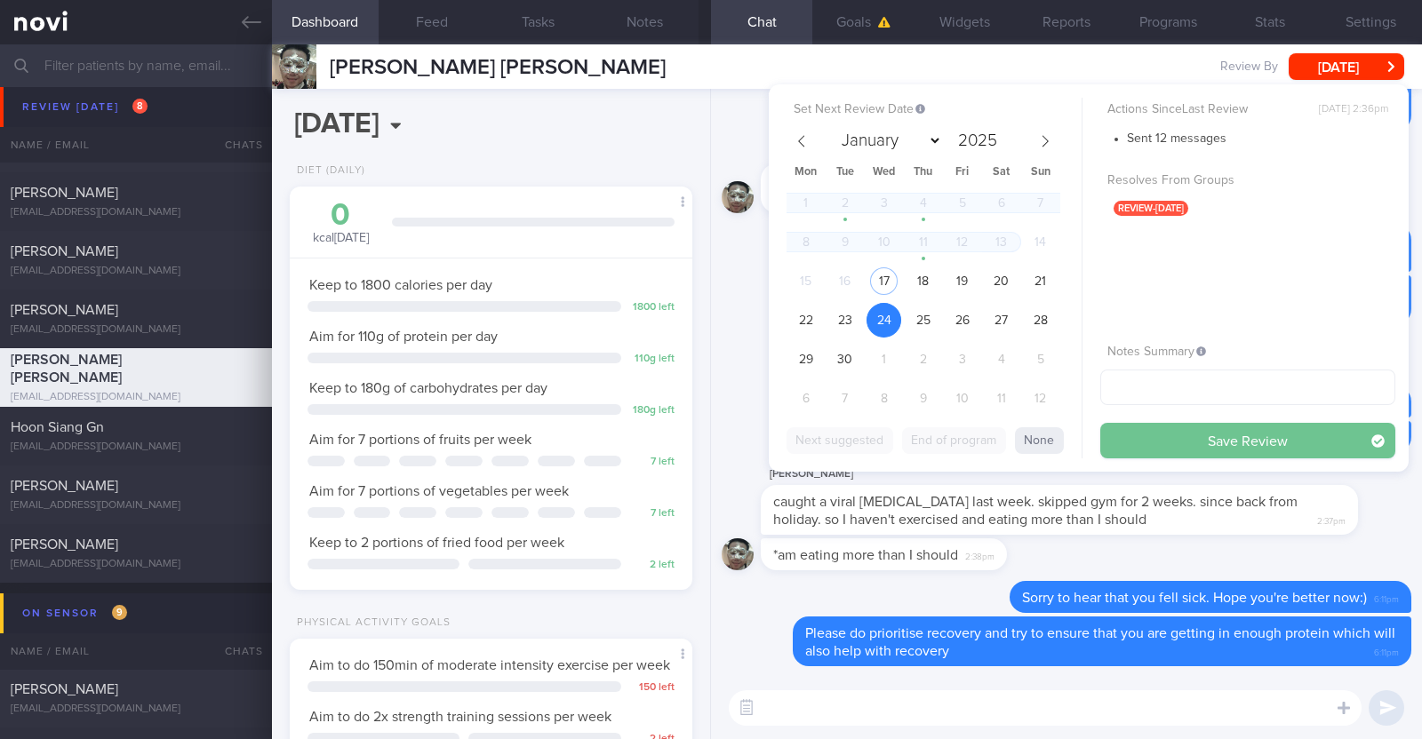
click at [1144, 443] on button "Save Review" at bounding box center [1247, 441] width 295 height 36
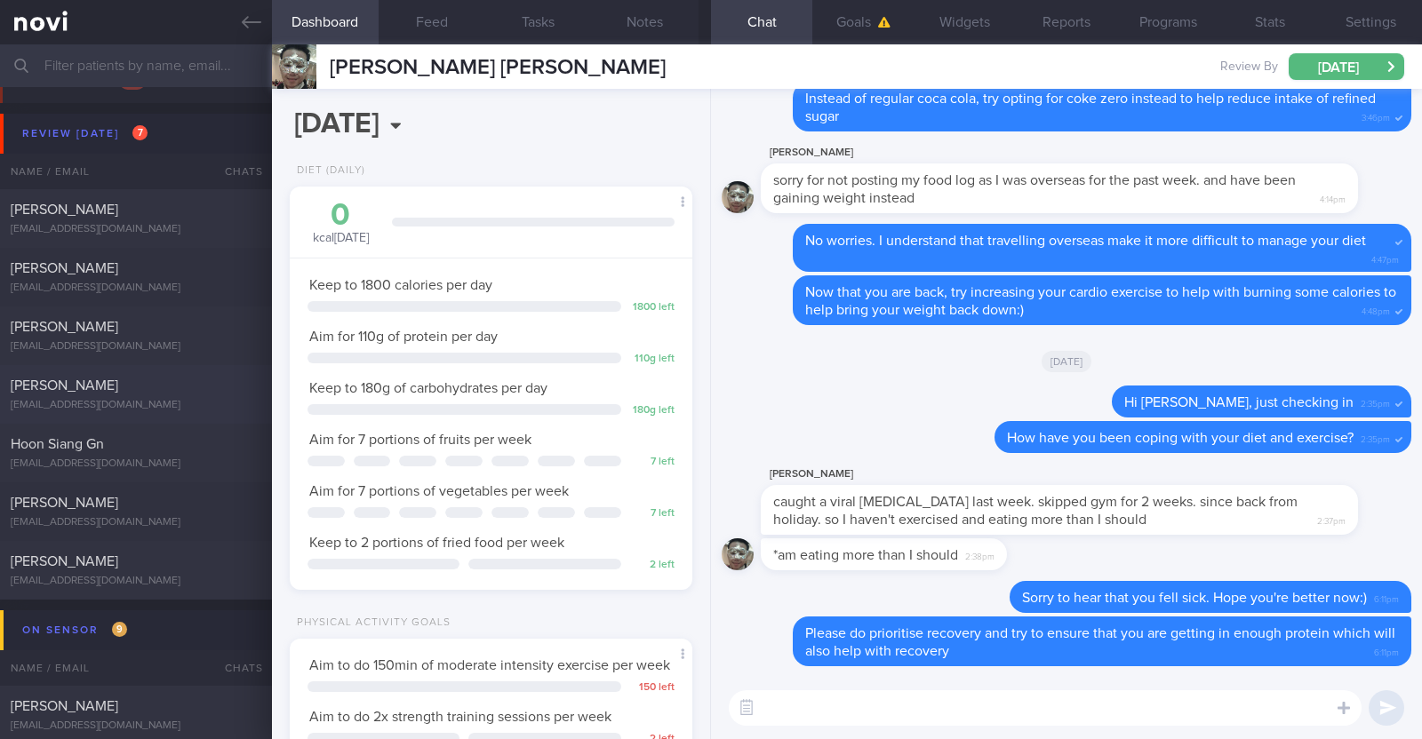
scroll to position [0, 0]
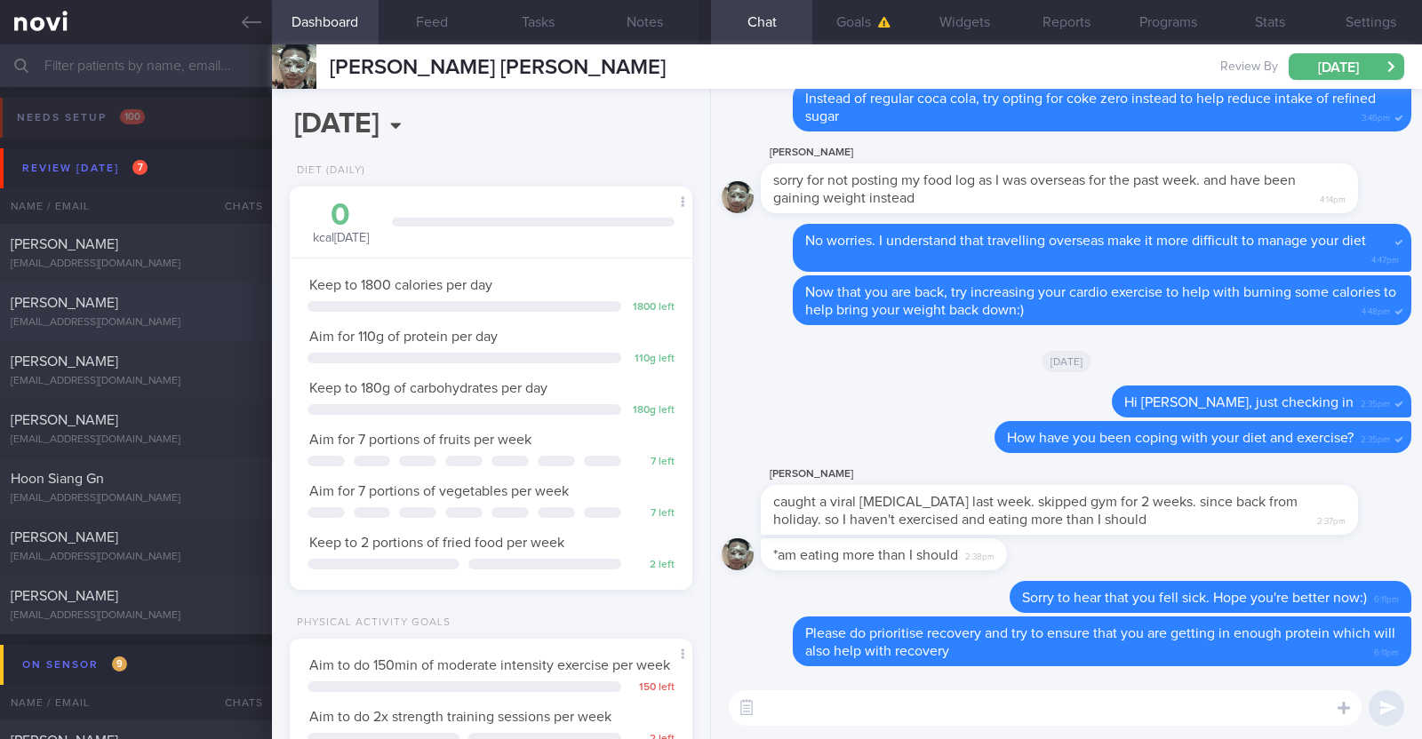
click at [158, 312] on div "[PERSON_NAME] [EMAIL_ADDRESS][DOMAIN_NAME]" at bounding box center [136, 312] width 272 height 36
type textarea "[PERSON_NAME] friend 32M Nil PMHx/ Meds Running (Tempo - 30-40min, Recovery - 2…"
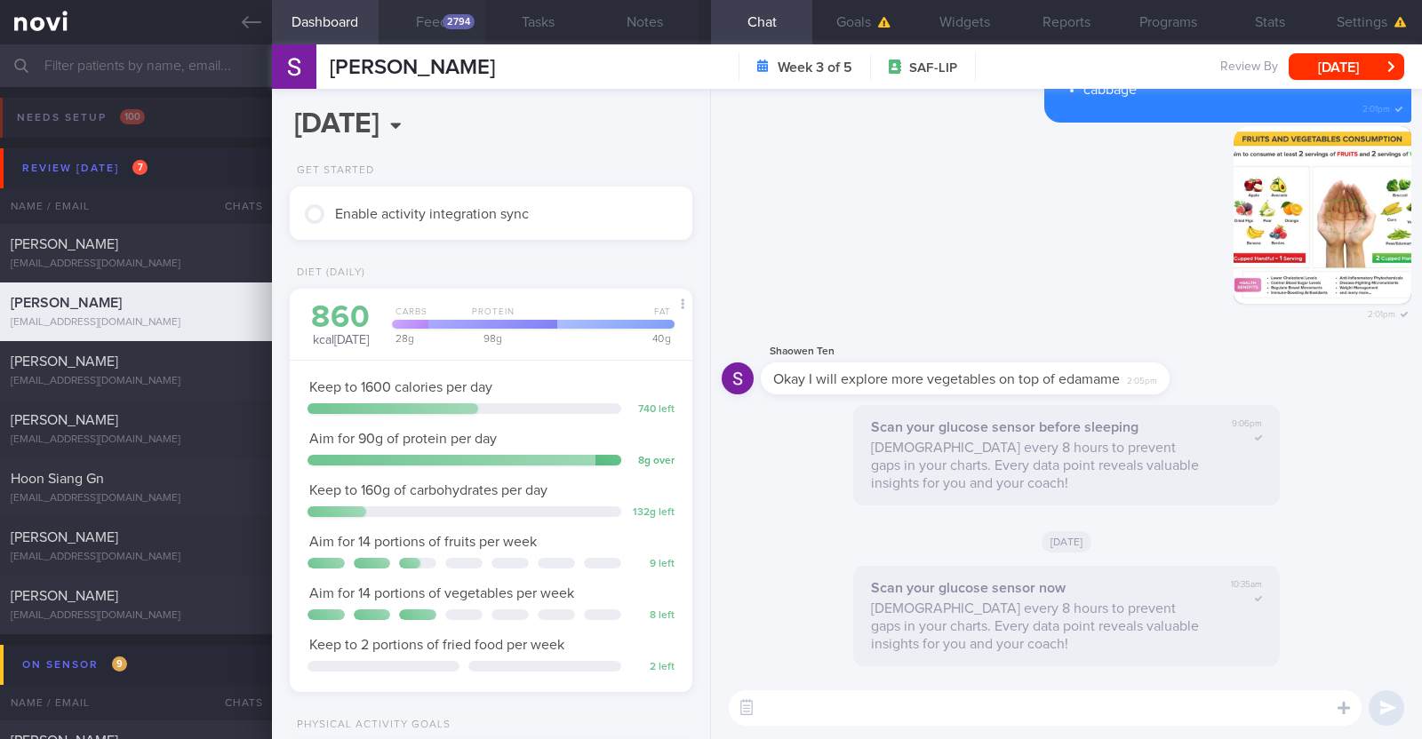
scroll to position [227, 360]
click at [230, 30] on link at bounding box center [136, 22] width 272 height 44
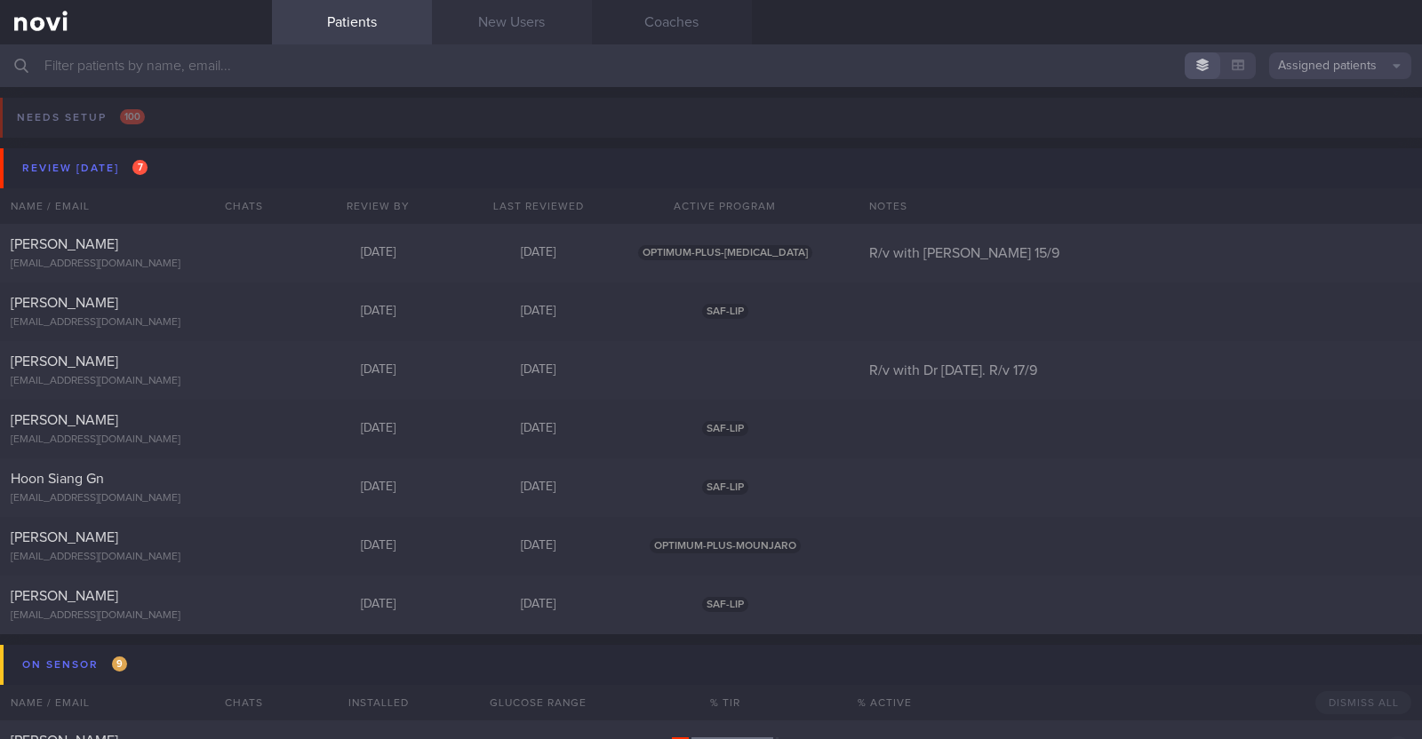
click at [499, 12] on link "New Users" at bounding box center [512, 22] width 160 height 44
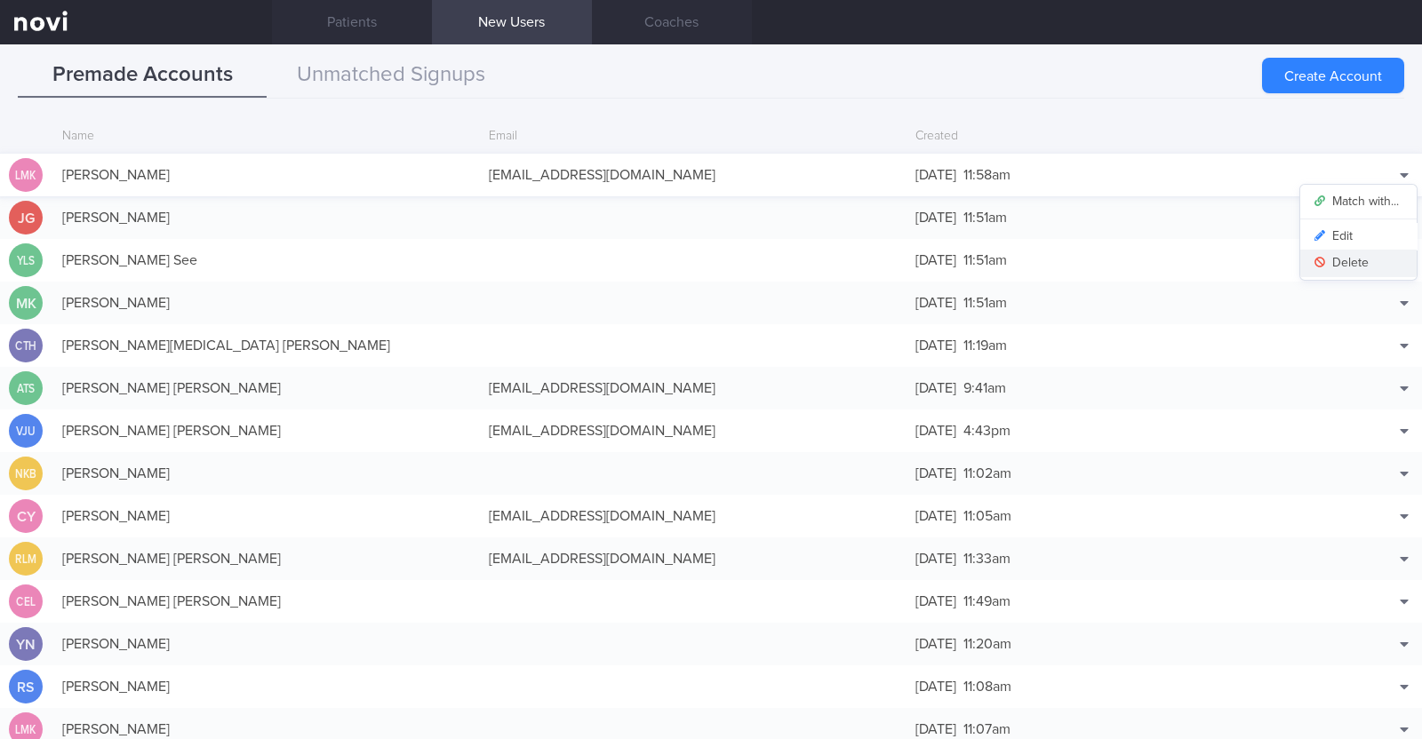
click at [1342, 260] on button "Delete" at bounding box center [1358, 263] width 116 height 27
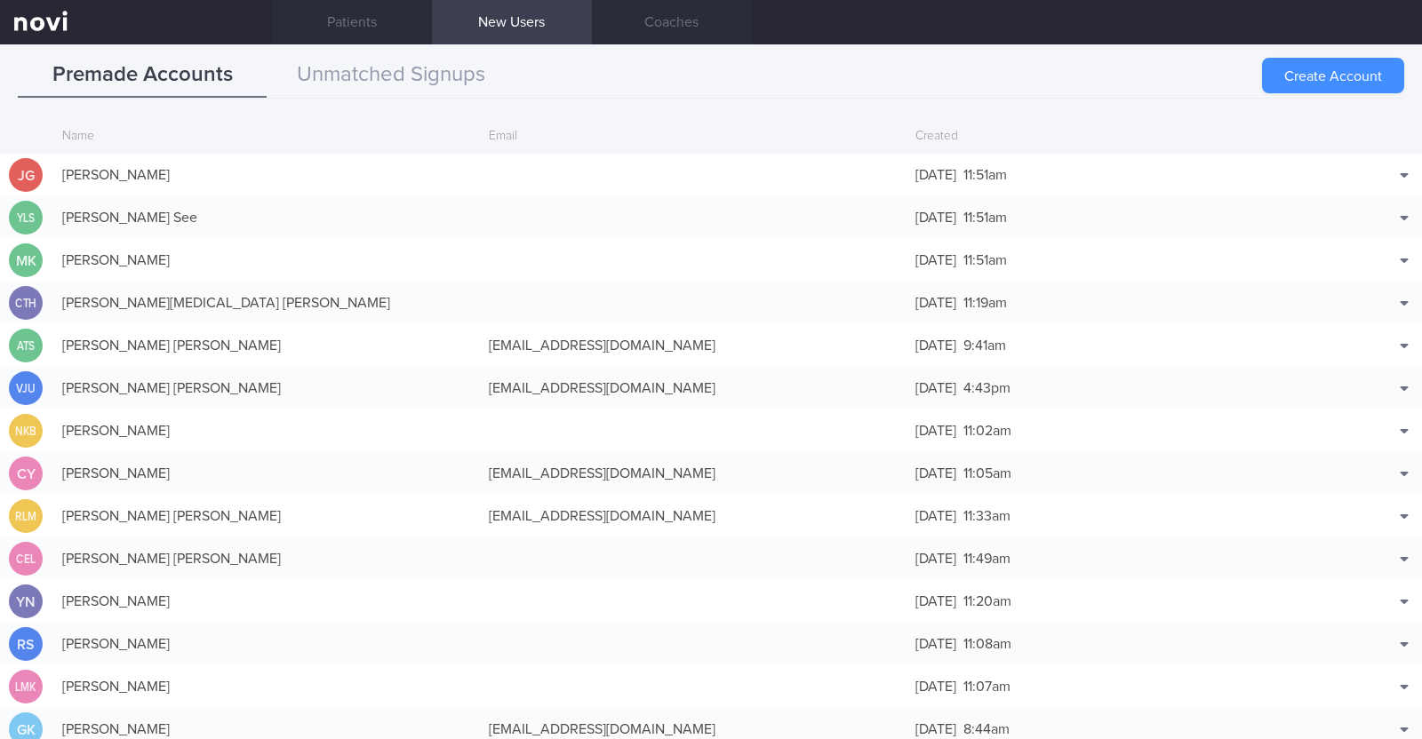
click at [1323, 77] on button "Create Account" at bounding box center [1333, 76] width 142 height 36
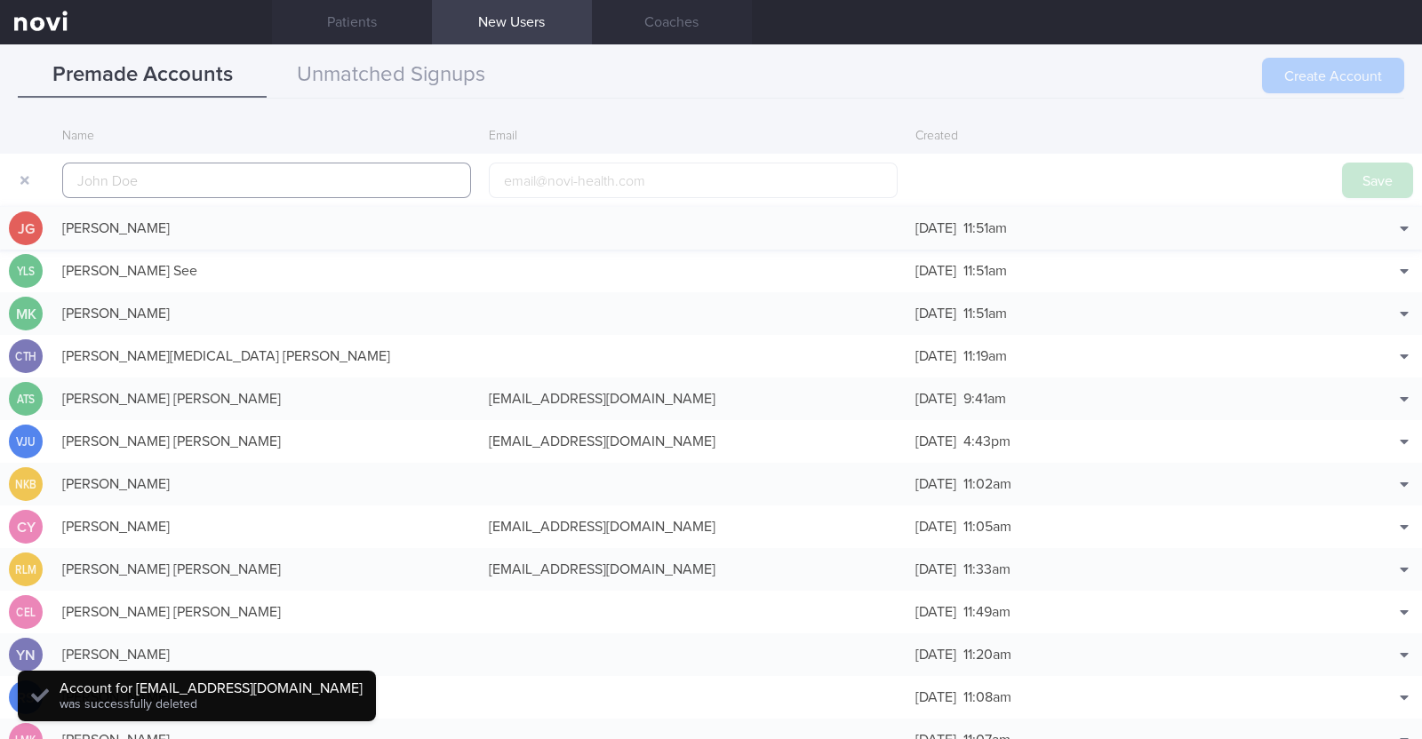
scroll to position [43, 0]
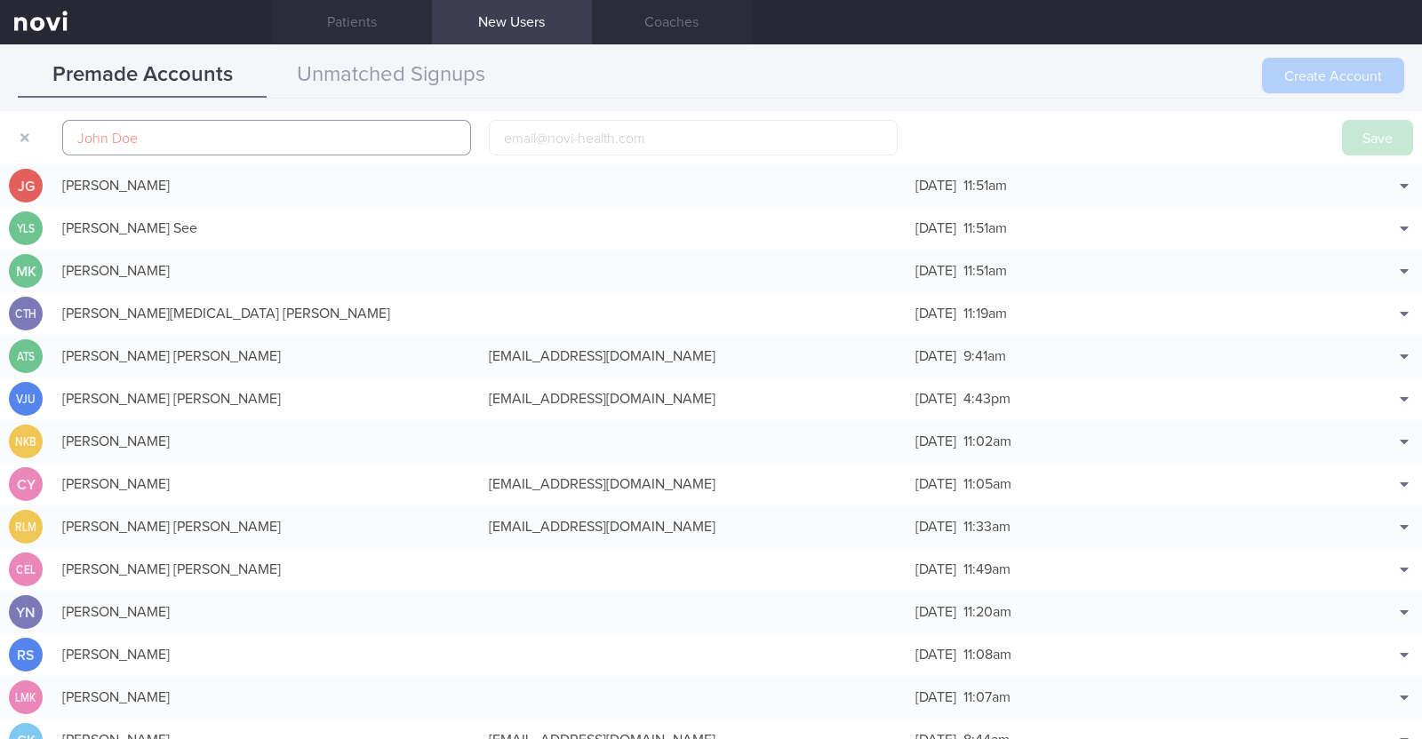
click at [413, 131] on input "text" at bounding box center [266, 138] width 409 height 36
paste input "[PERSON_NAME] [PERSON_NAME]"
drag, startPoint x: 124, startPoint y: 133, endPoint x: 31, endPoint y: 132, distance: 93.3
click at [31, 132] on form "[PERSON_NAME] [PERSON_NAME] Save" at bounding box center [711, 137] width 1422 height 53
click at [187, 132] on input "[PERSON_NAME]" at bounding box center [266, 138] width 409 height 36
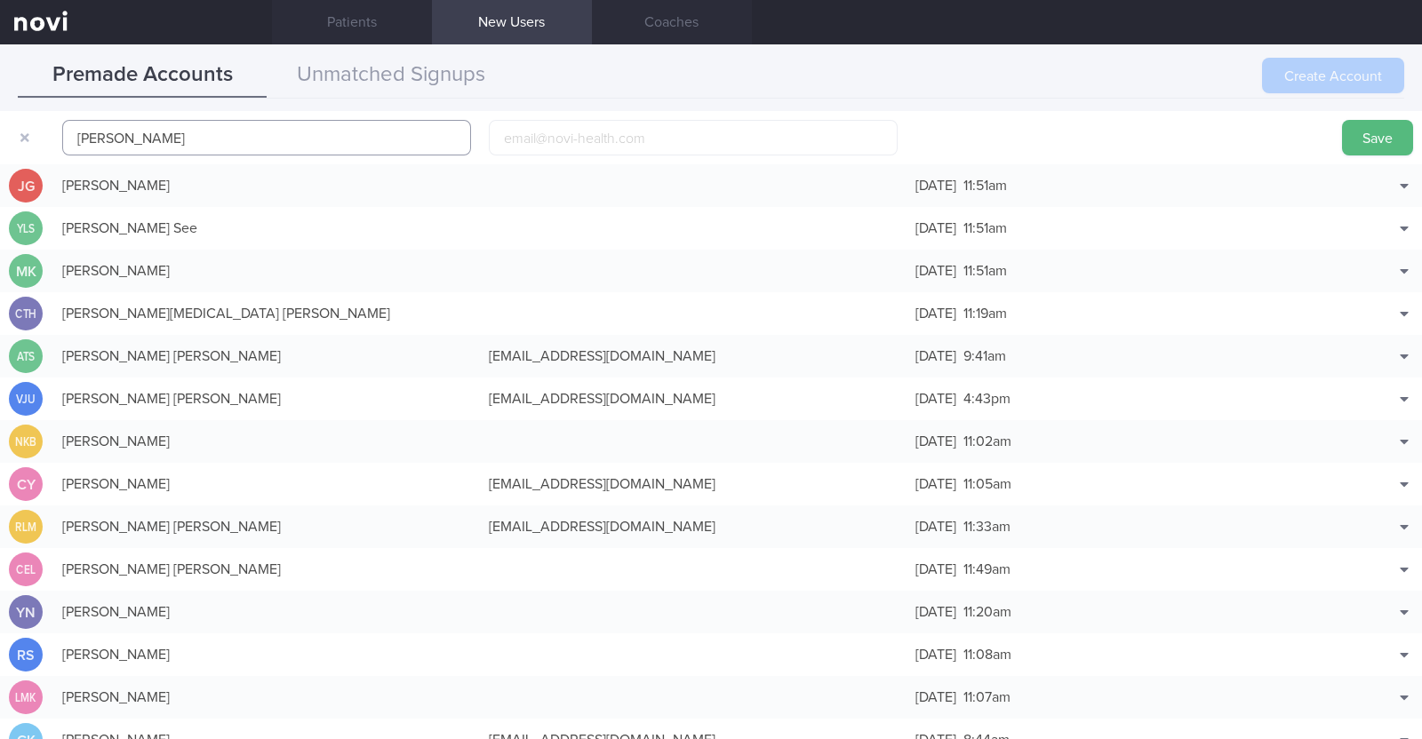
paste input "[PERSON_NAME]"
click at [78, 132] on input "[PERSON_NAME] [PERSON_NAME]" at bounding box center [266, 138] width 409 height 36
type input "[PERSON_NAME] [PERSON_NAME]"
click at [539, 145] on input "email" at bounding box center [693, 138] width 409 height 36
paste input "[EMAIL_ADDRESS][DOMAIN_NAME]"
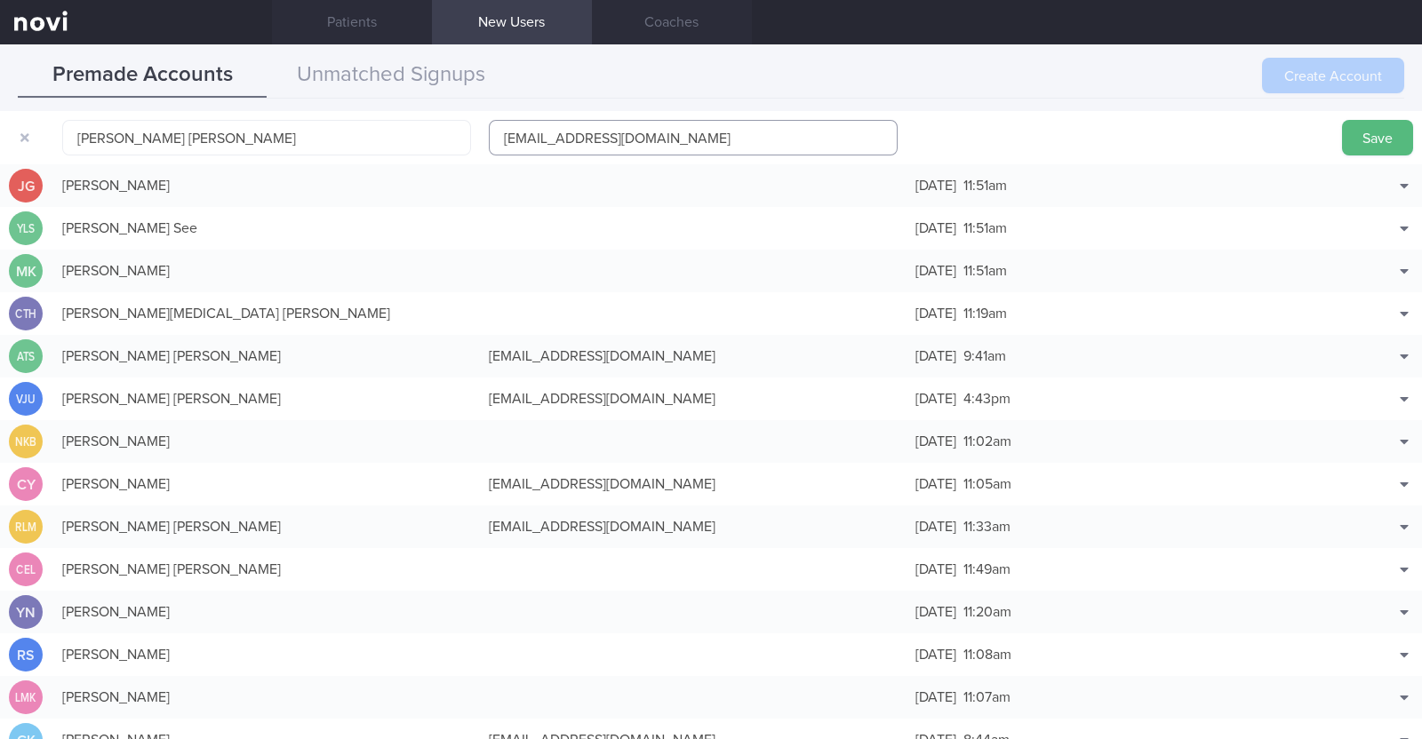
click at [559, 135] on input "[EMAIL_ADDRESS][DOMAIN_NAME]" at bounding box center [693, 138] width 409 height 36
type input "[EMAIL_ADDRESS][DOMAIN_NAME]"
click at [1368, 134] on button "Save" at bounding box center [1377, 138] width 71 height 36
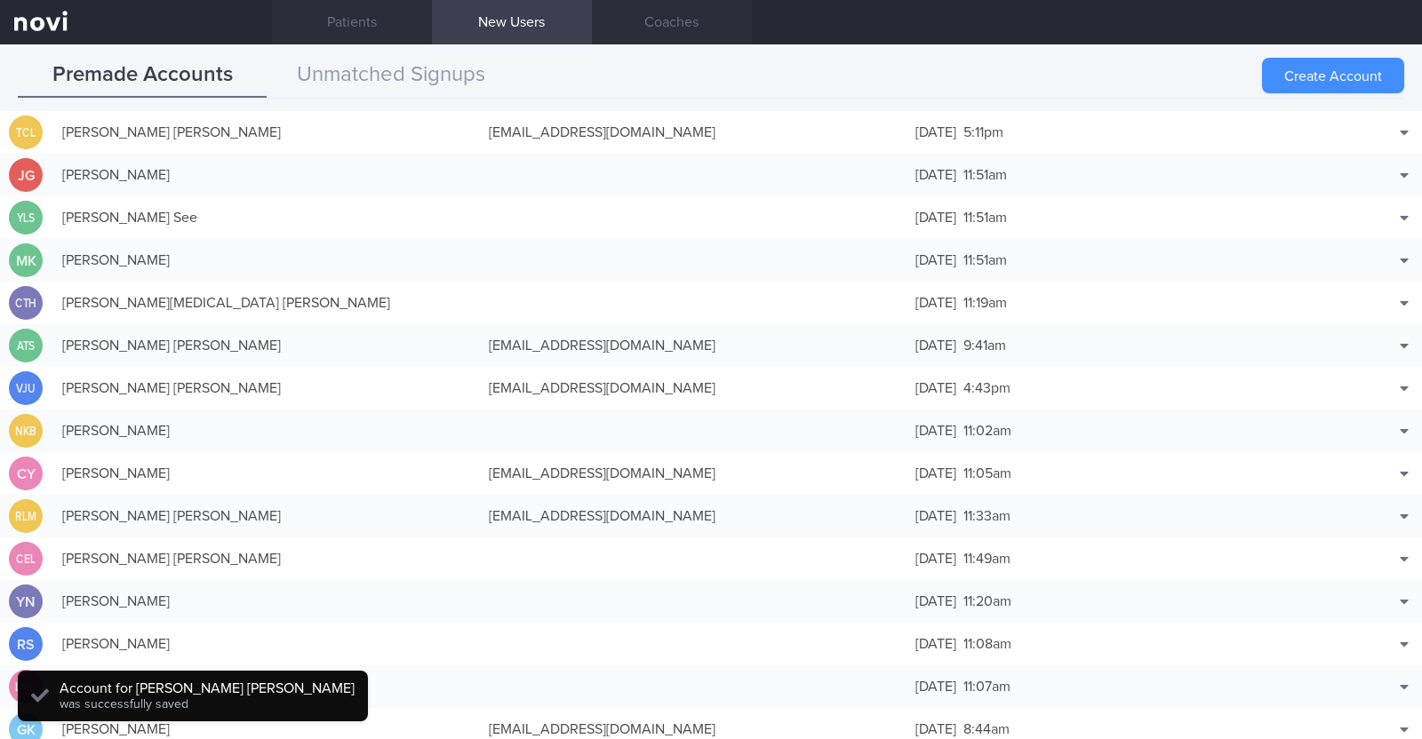
click at [1347, 73] on button "Create Account" at bounding box center [1333, 76] width 142 height 36
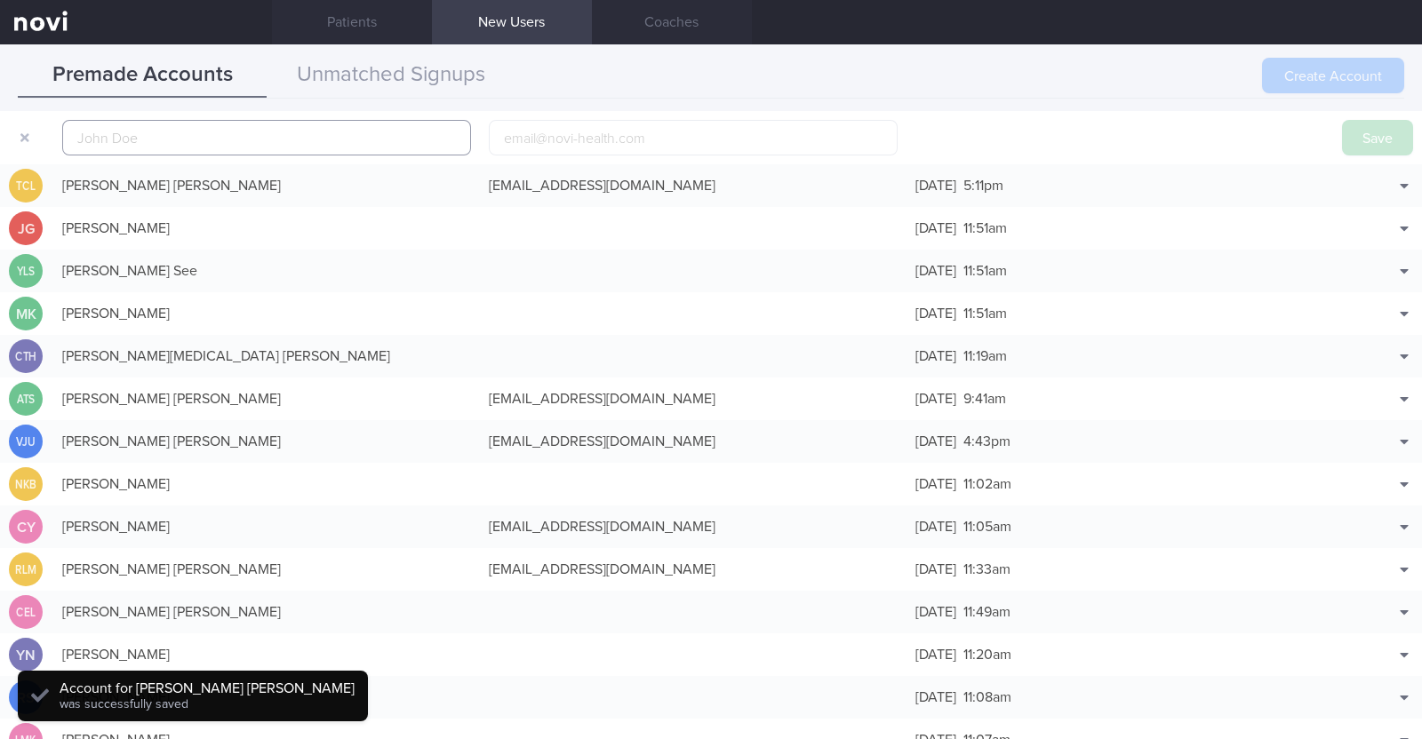
scroll to position [55, 0]
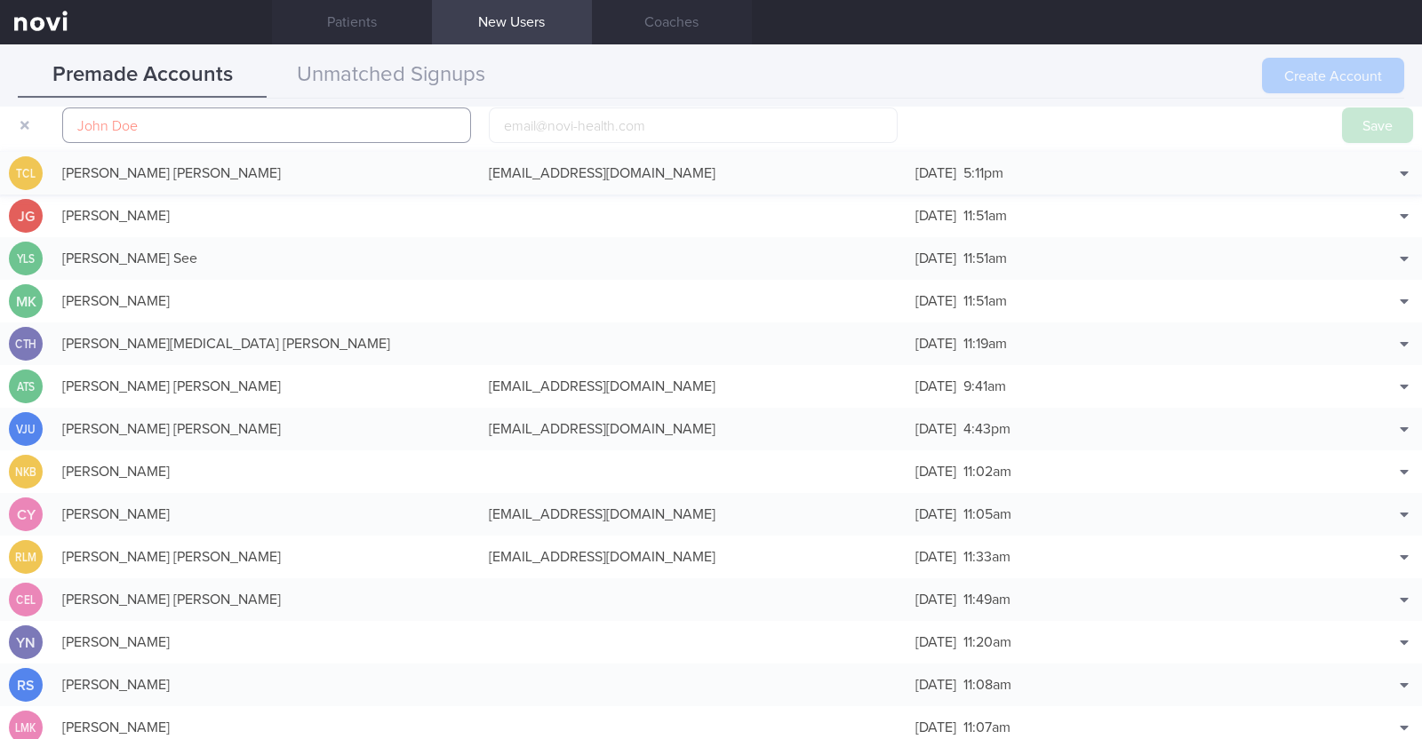
paste input "[PERSON_NAME]"
type input "[PERSON_NAME]"
click at [1359, 113] on button "Save" at bounding box center [1377, 126] width 71 height 36
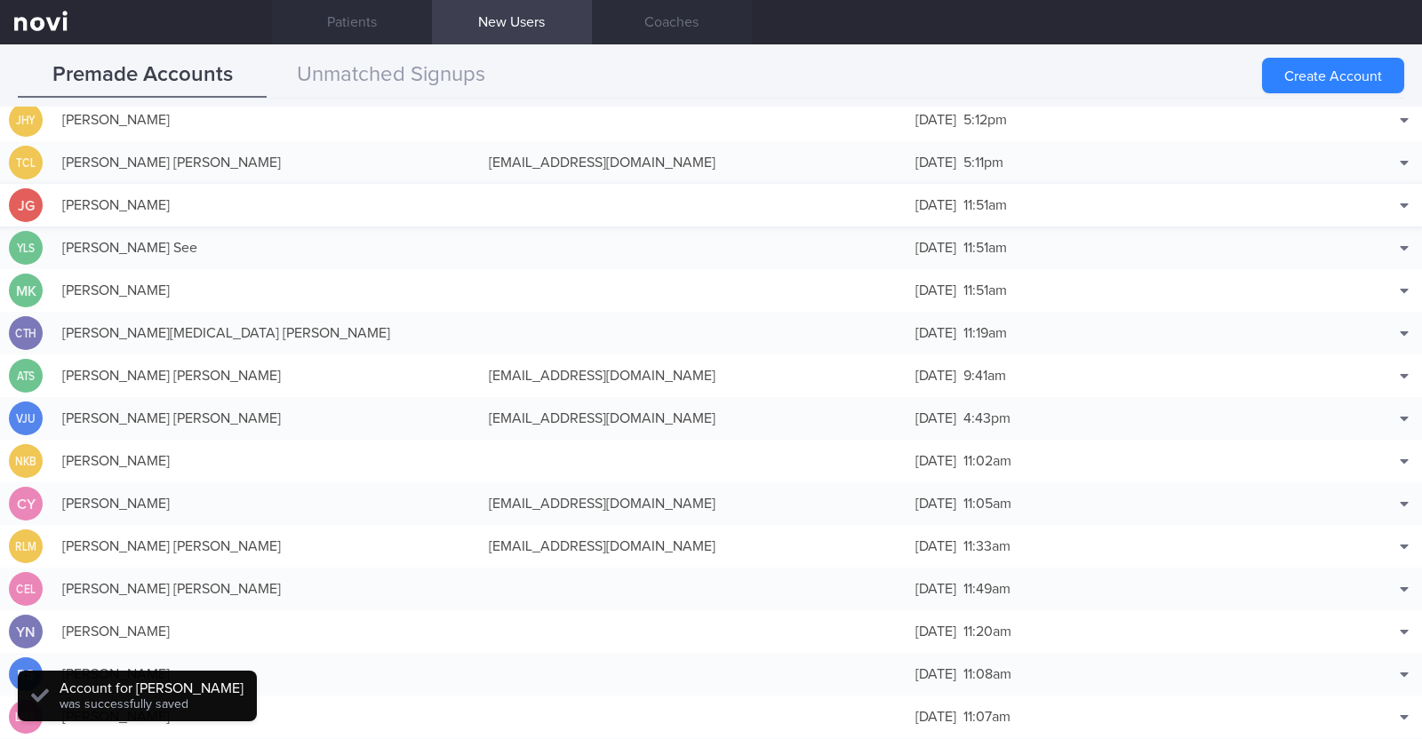
scroll to position [44, 0]
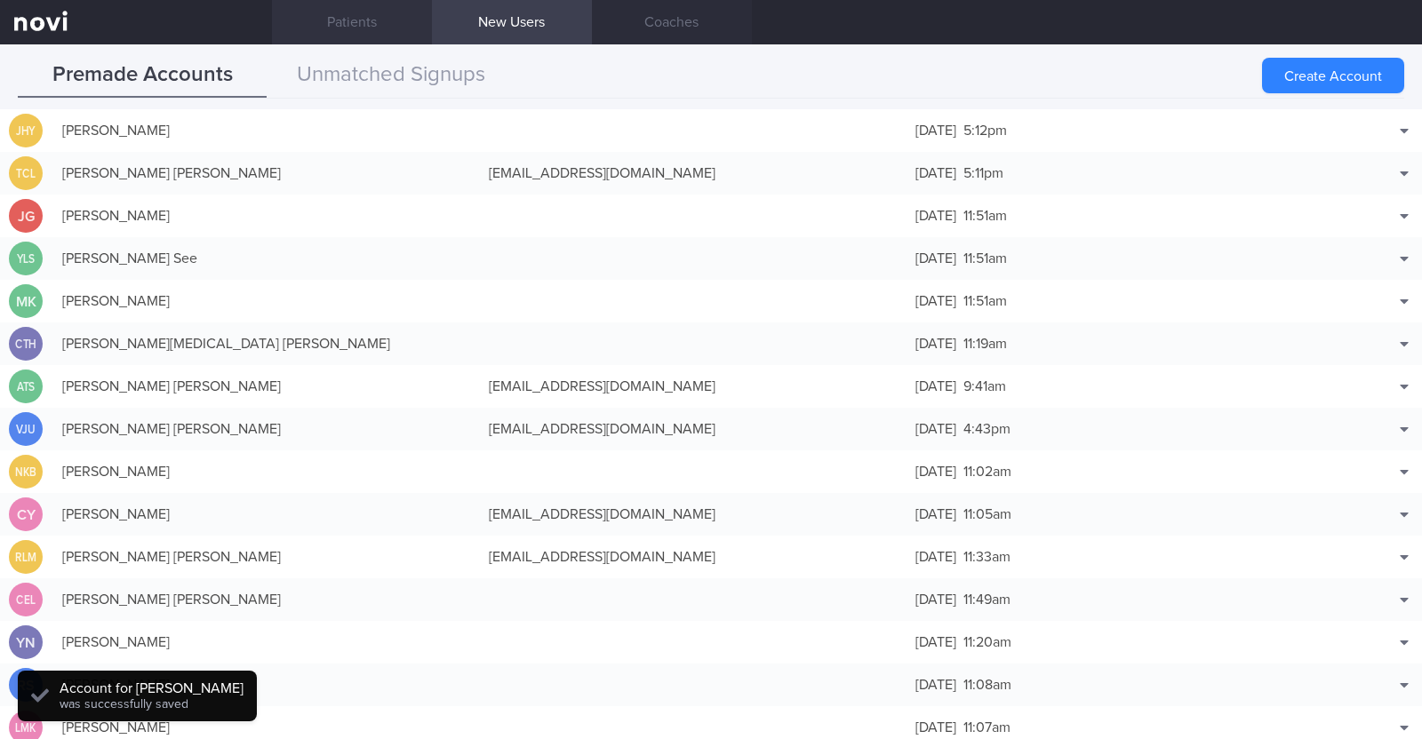
click at [377, 33] on link "Patients" at bounding box center [352, 22] width 160 height 44
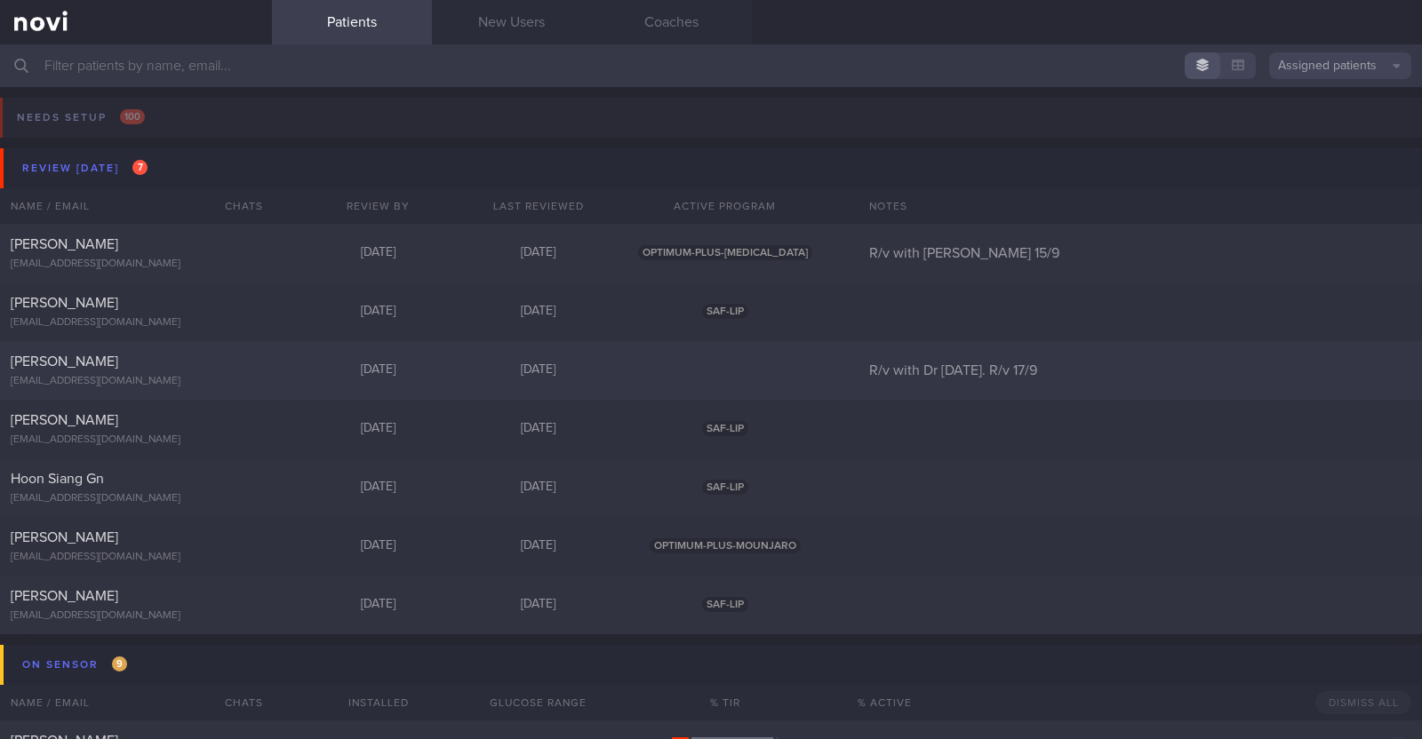
click at [222, 375] on div "[EMAIL_ADDRESS][DOMAIN_NAME]" at bounding box center [136, 381] width 251 height 13
select select "8"
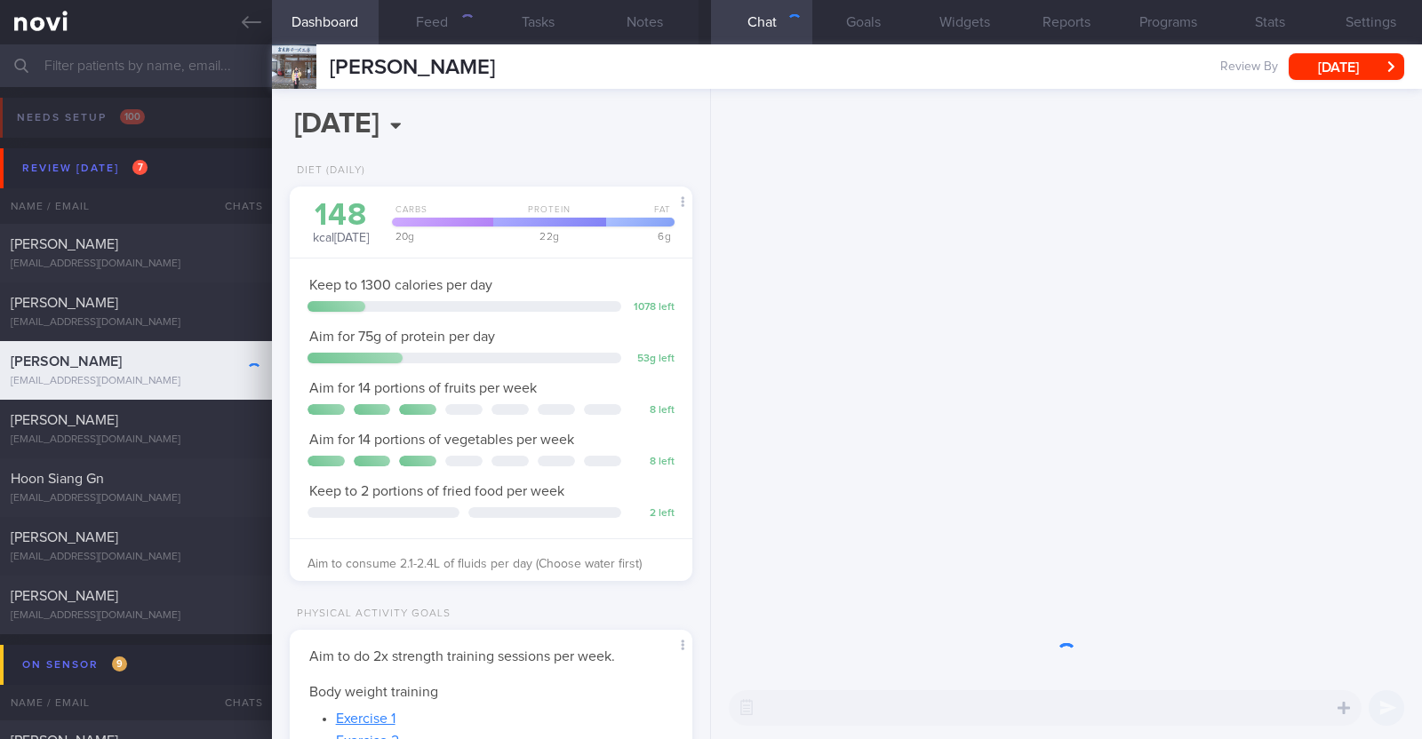
scroll to position [202, 354]
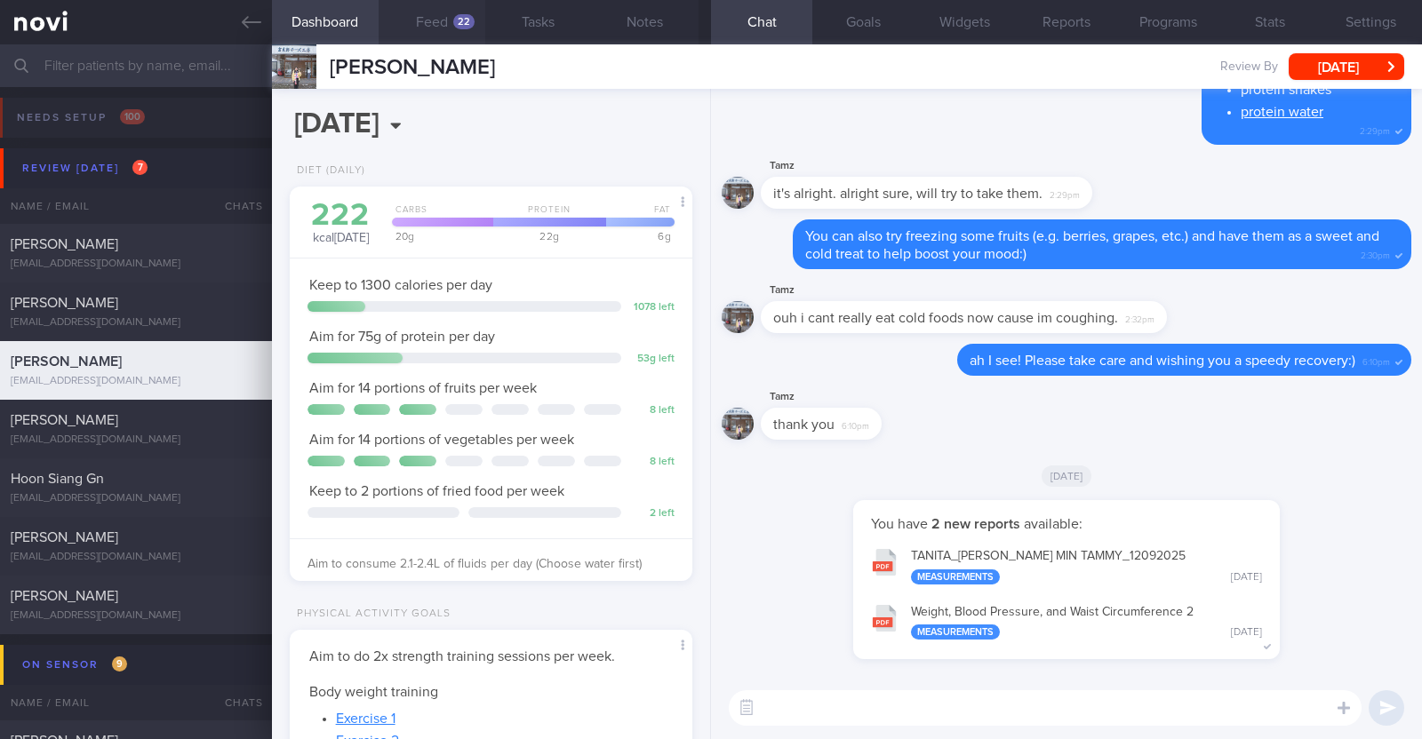
click at [443, 30] on button "Feed 22" at bounding box center [432, 22] width 107 height 44
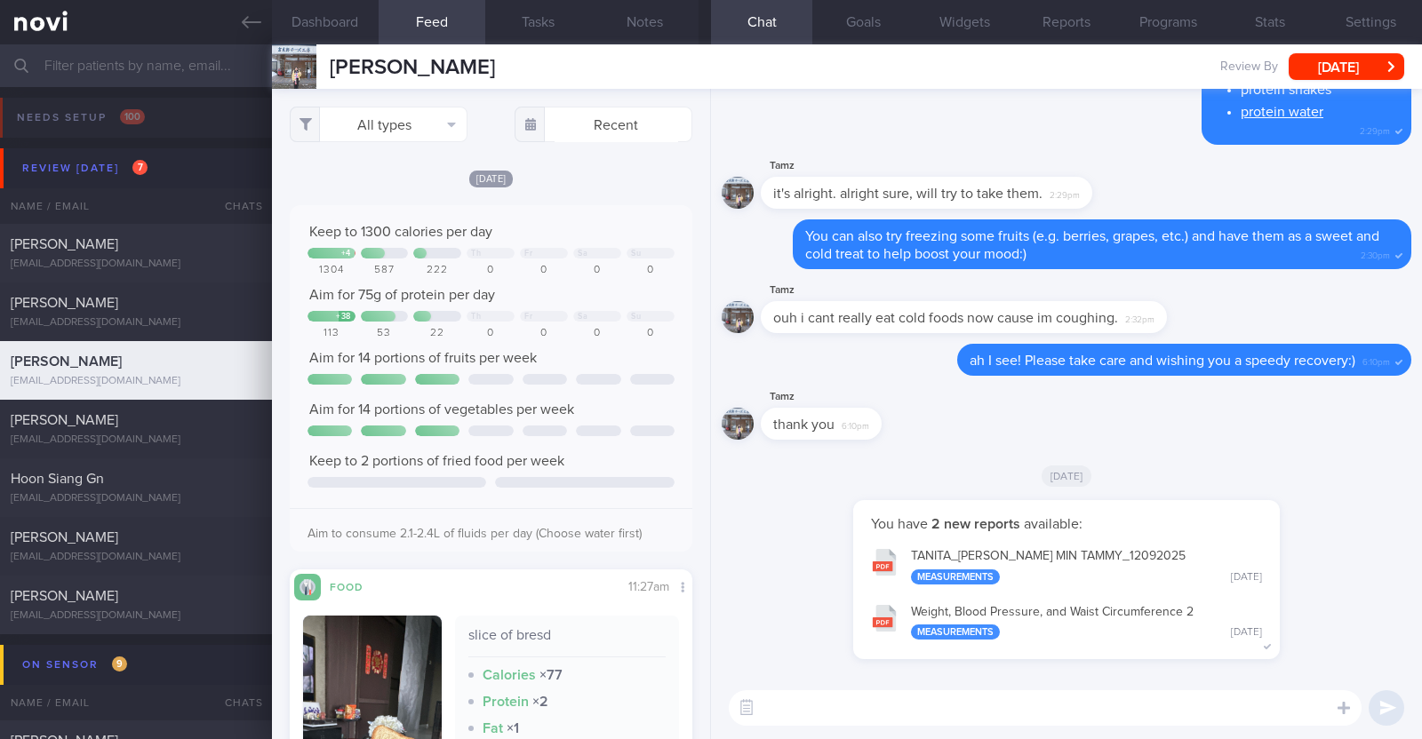
click at [880, 703] on textarea at bounding box center [1045, 708] width 633 height 36
type textarea "HI [PERSON_NAME], I hope you're feeling better this week:)"
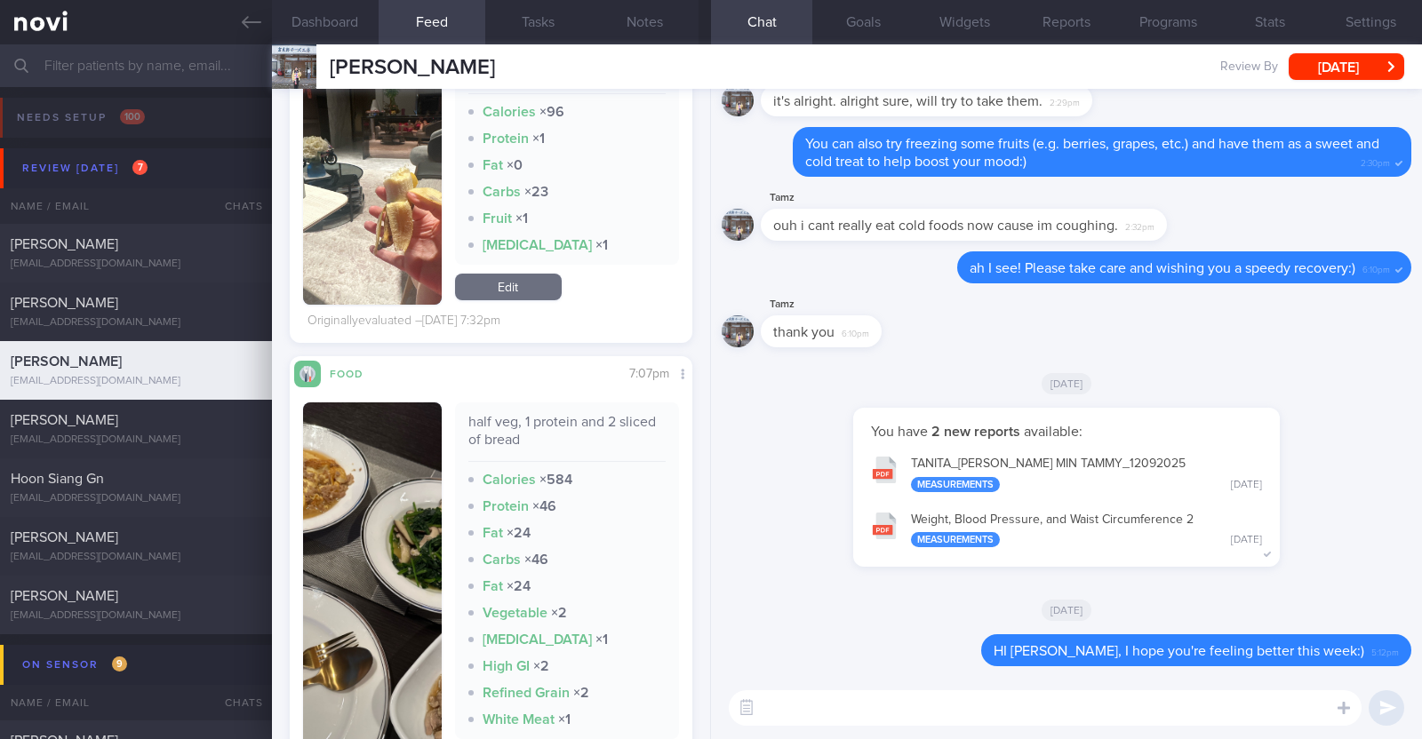
scroll to position [2998, 0]
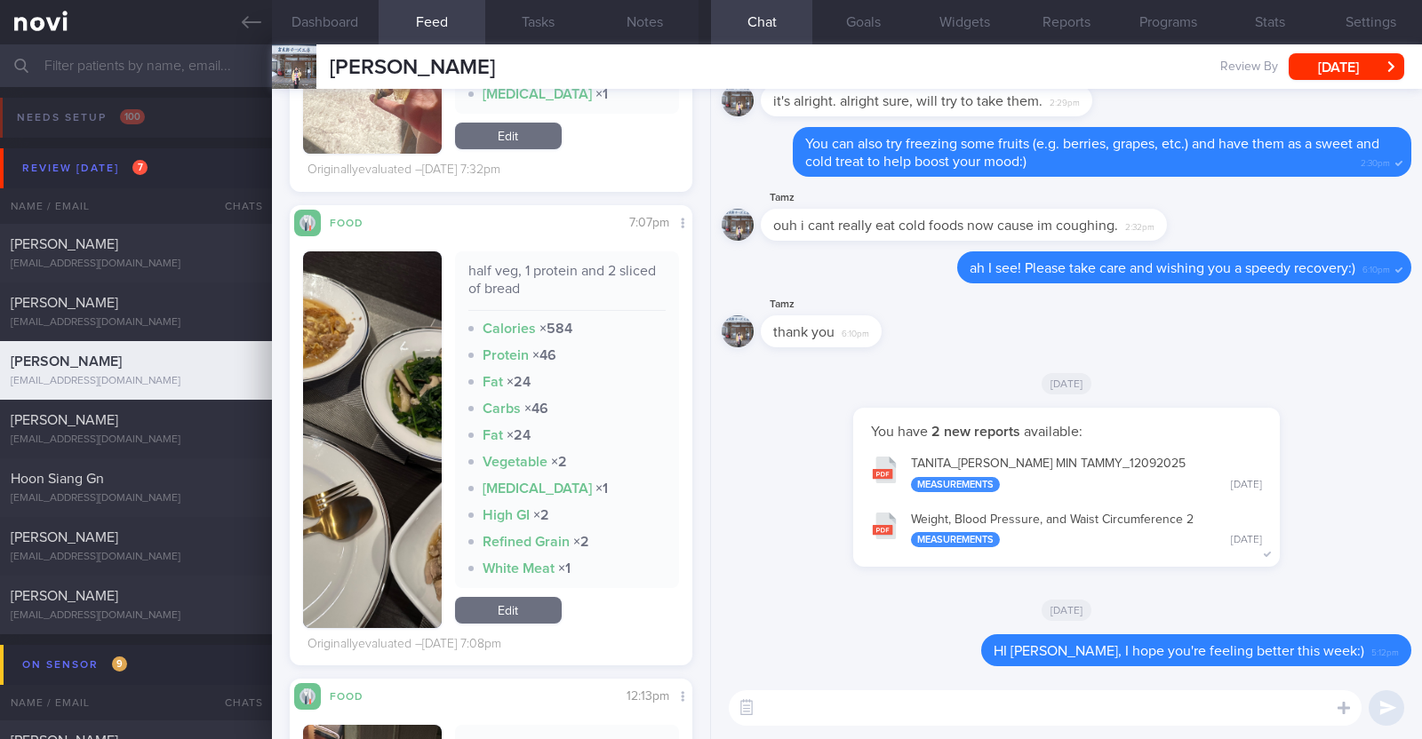
click at [435, 532] on img "button" at bounding box center [372, 439] width 139 height 377
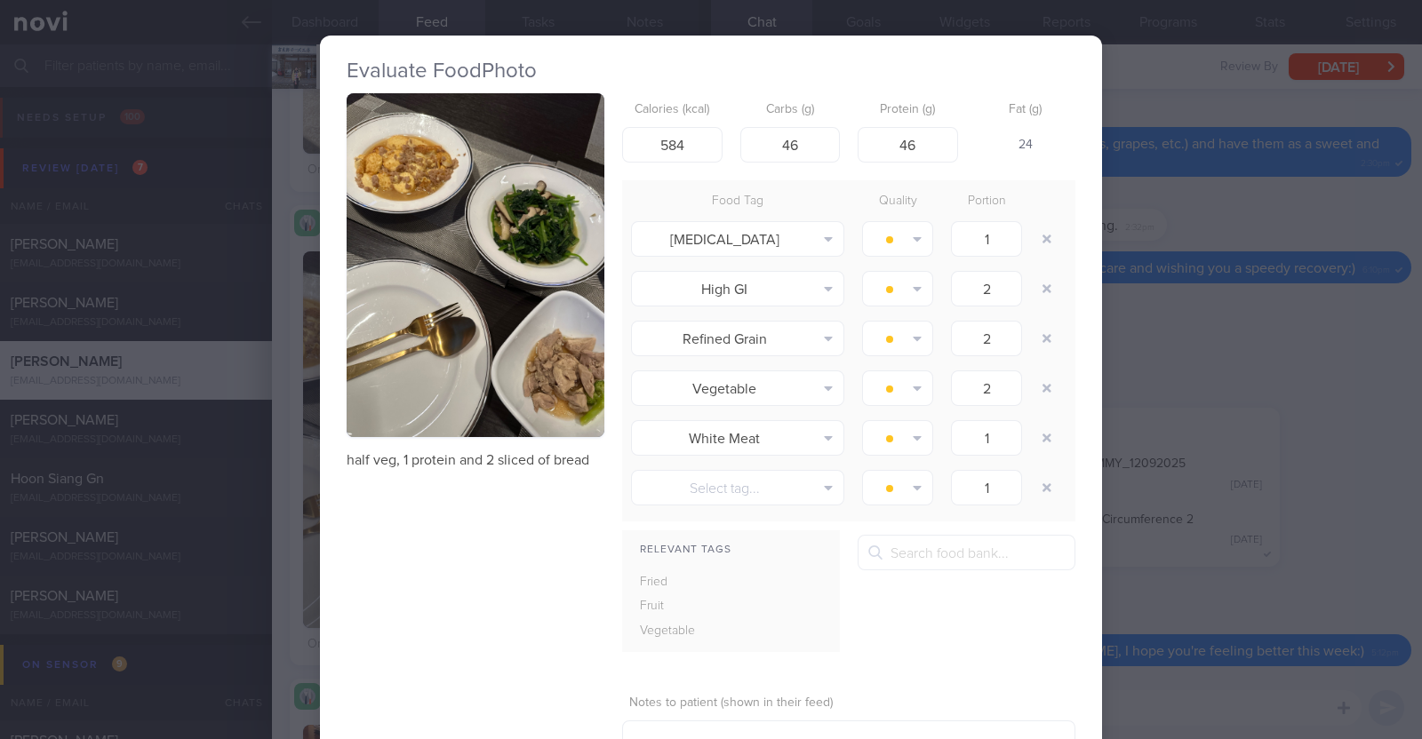
click at [287, 539] on div "Evaluate Food Photo half veg, 1 protein and 2 sliced of bread Calories (kcal) 5…" at bounding box center [711, 369] width 1422 height 739
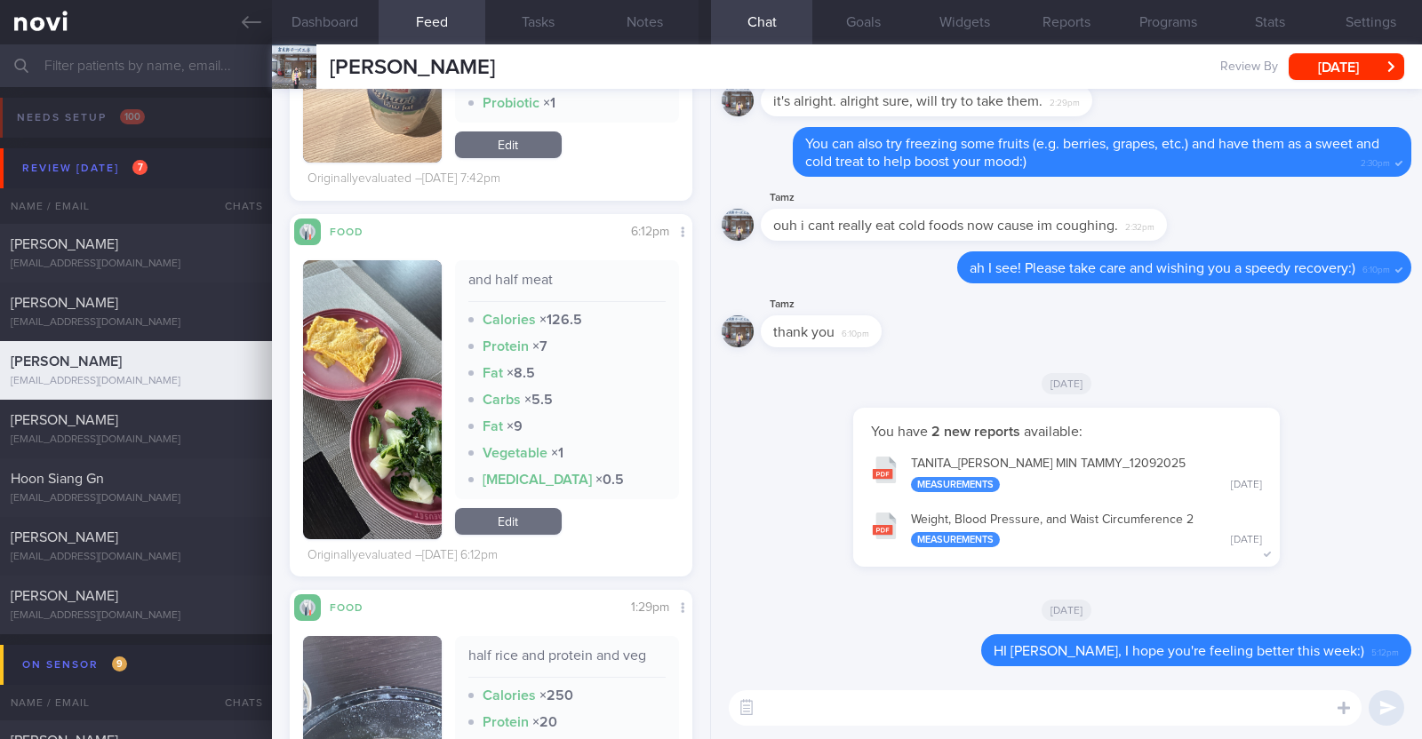
scroll to position [4776, 0]
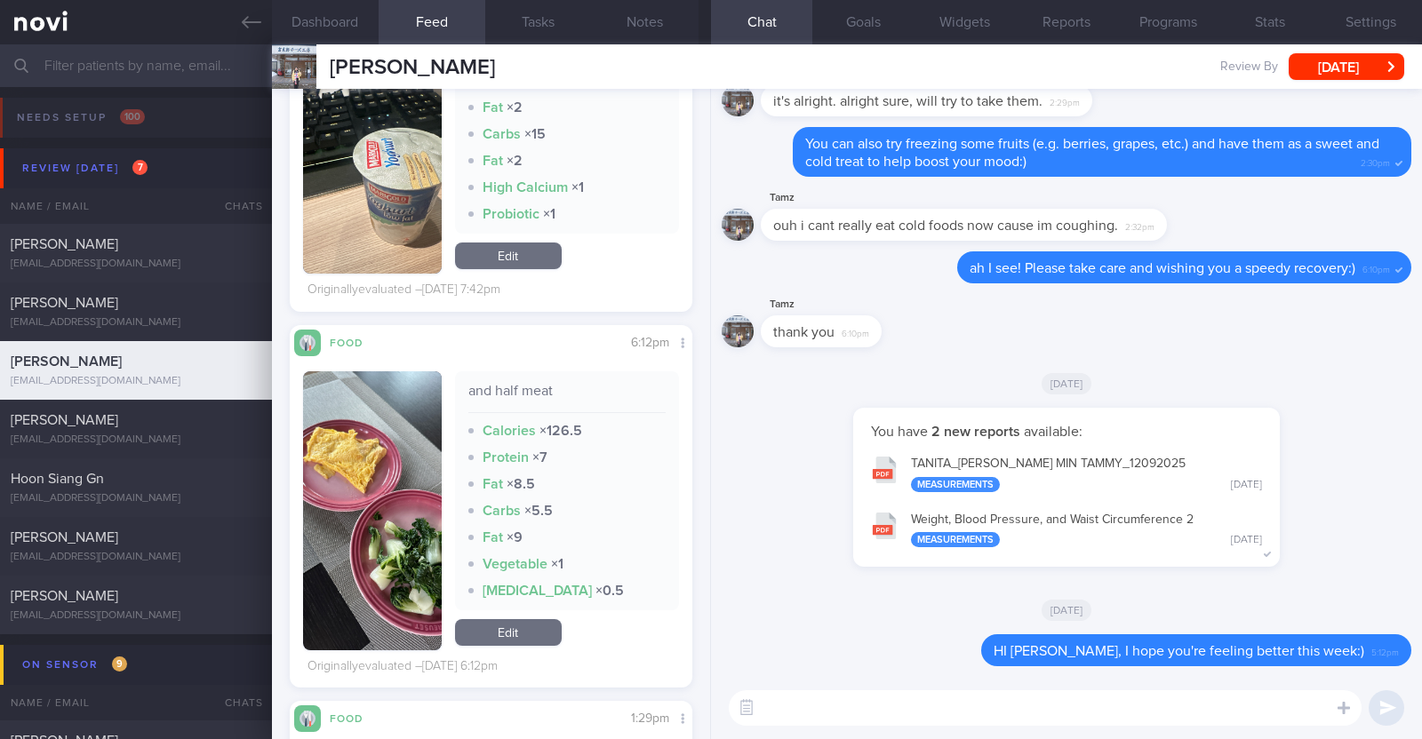
click at [854, 706] on textarea at bounding box center [1045, 708] width 633 height 36
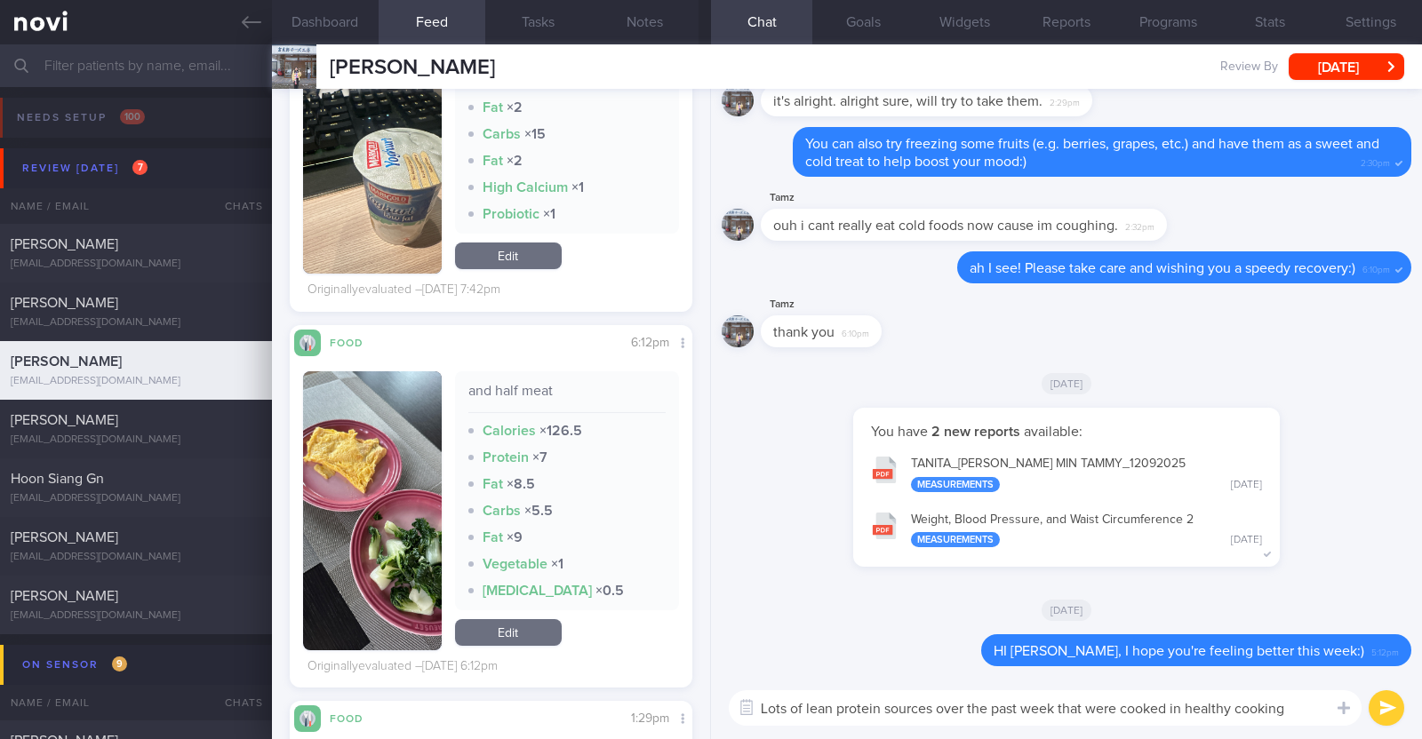
scroll to position [0, 0]
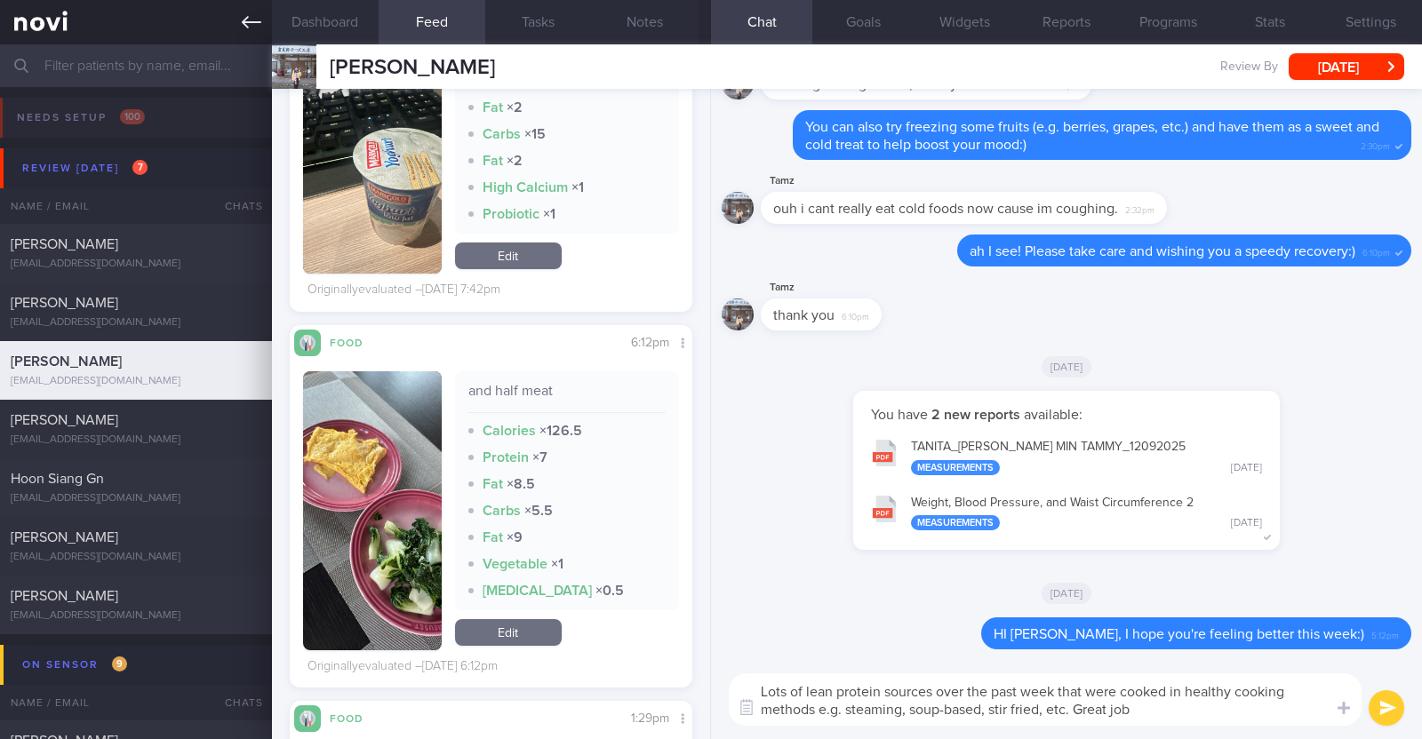
type textarea "Lots of lean protein sources over the past week that were cooked in healthy coo…"
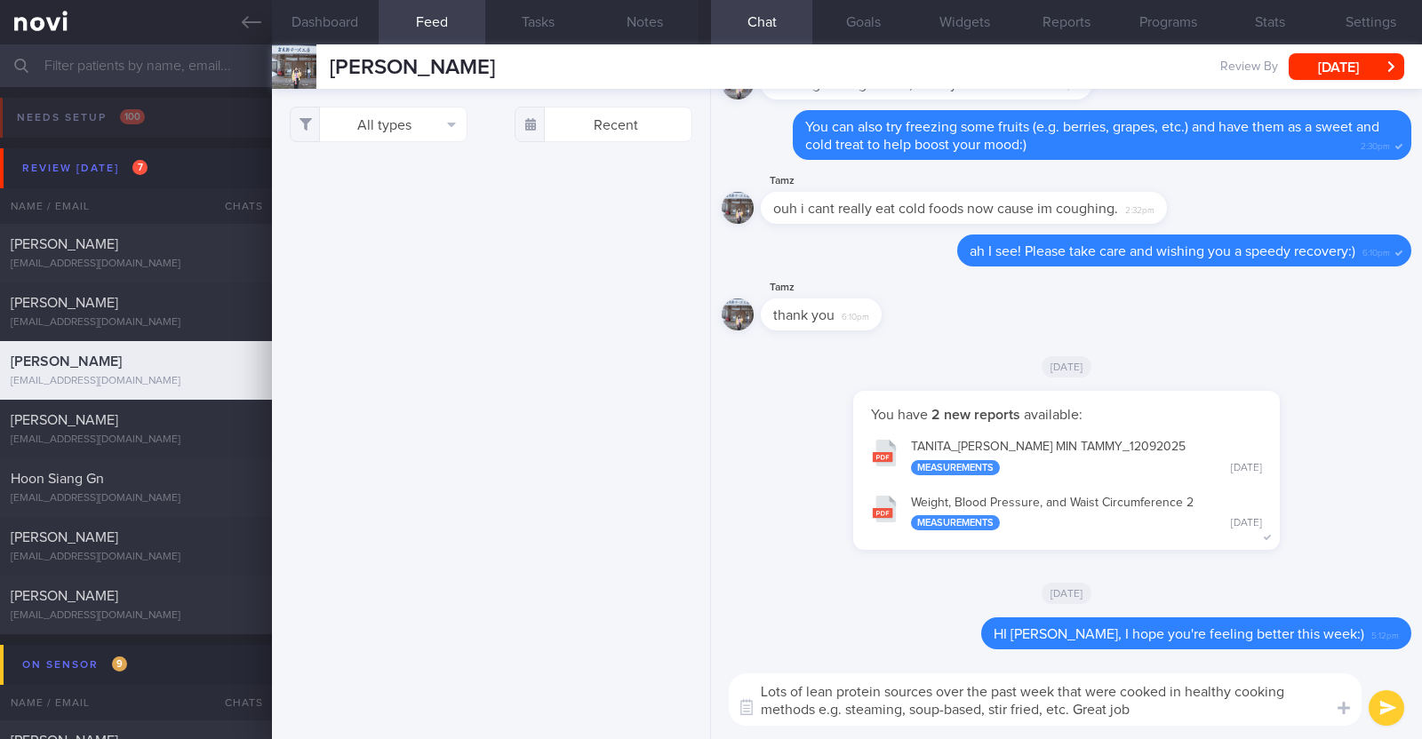
select select "8"
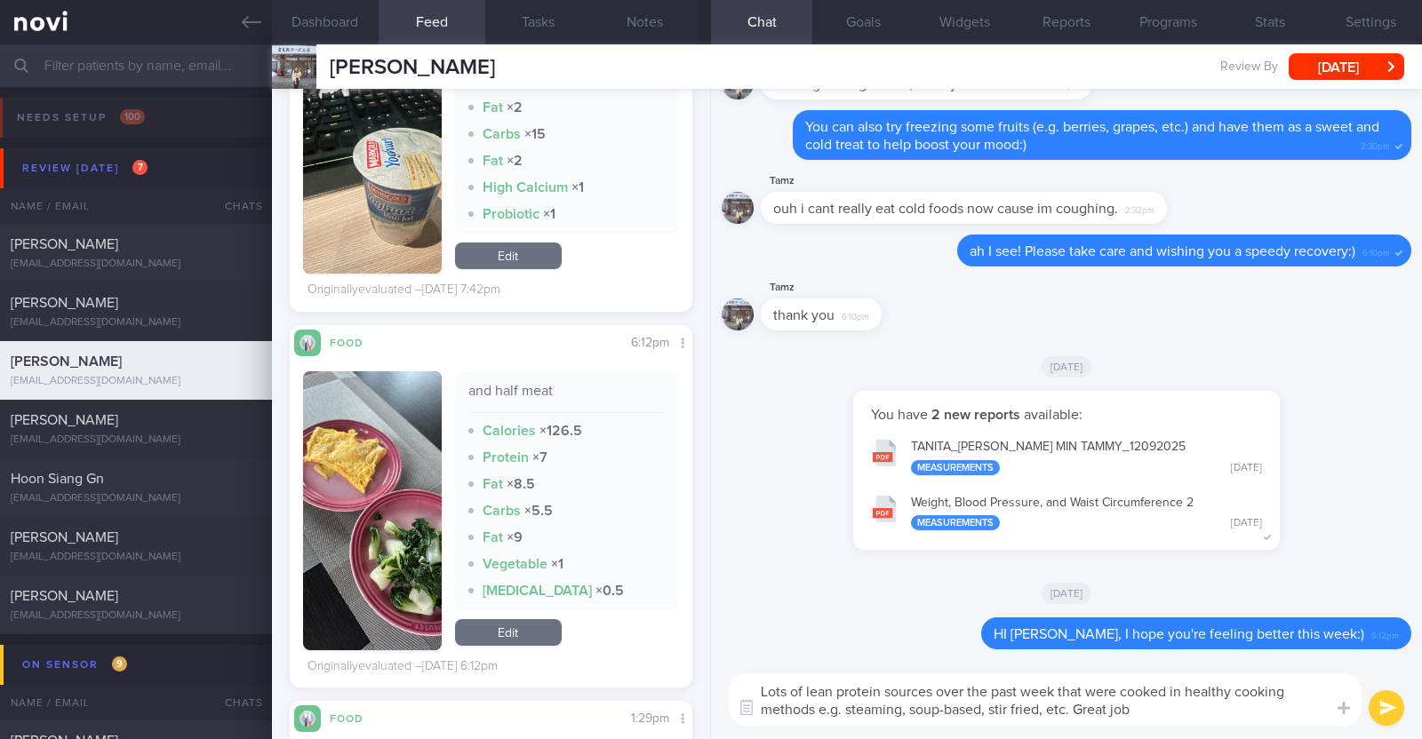
paste textarea "😀"
type textarea "Lots of lean protein sources over the past week that were cooked in healthy coo…"
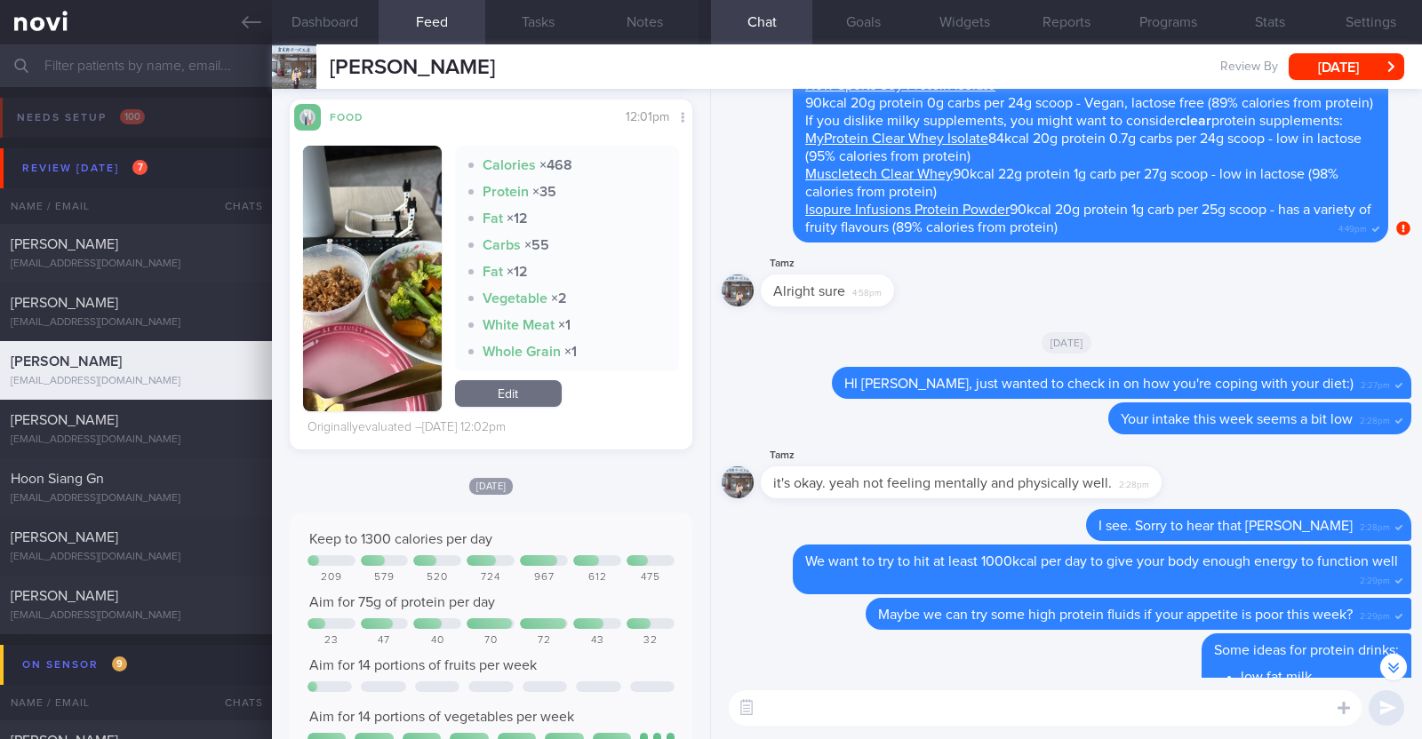
scroll to position [4012, 0]
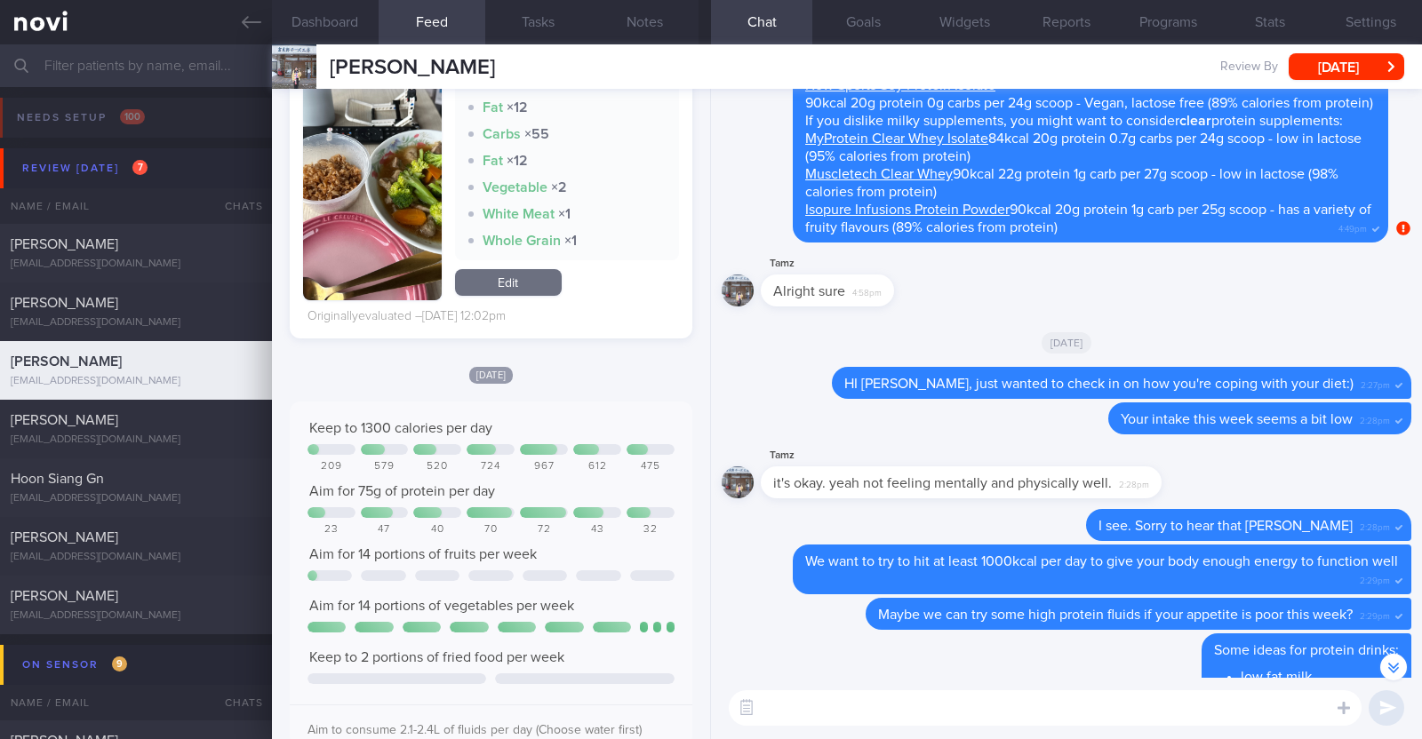
click at [818, 698] on textarea at bounding box center [1045, 708] width 633 height 36
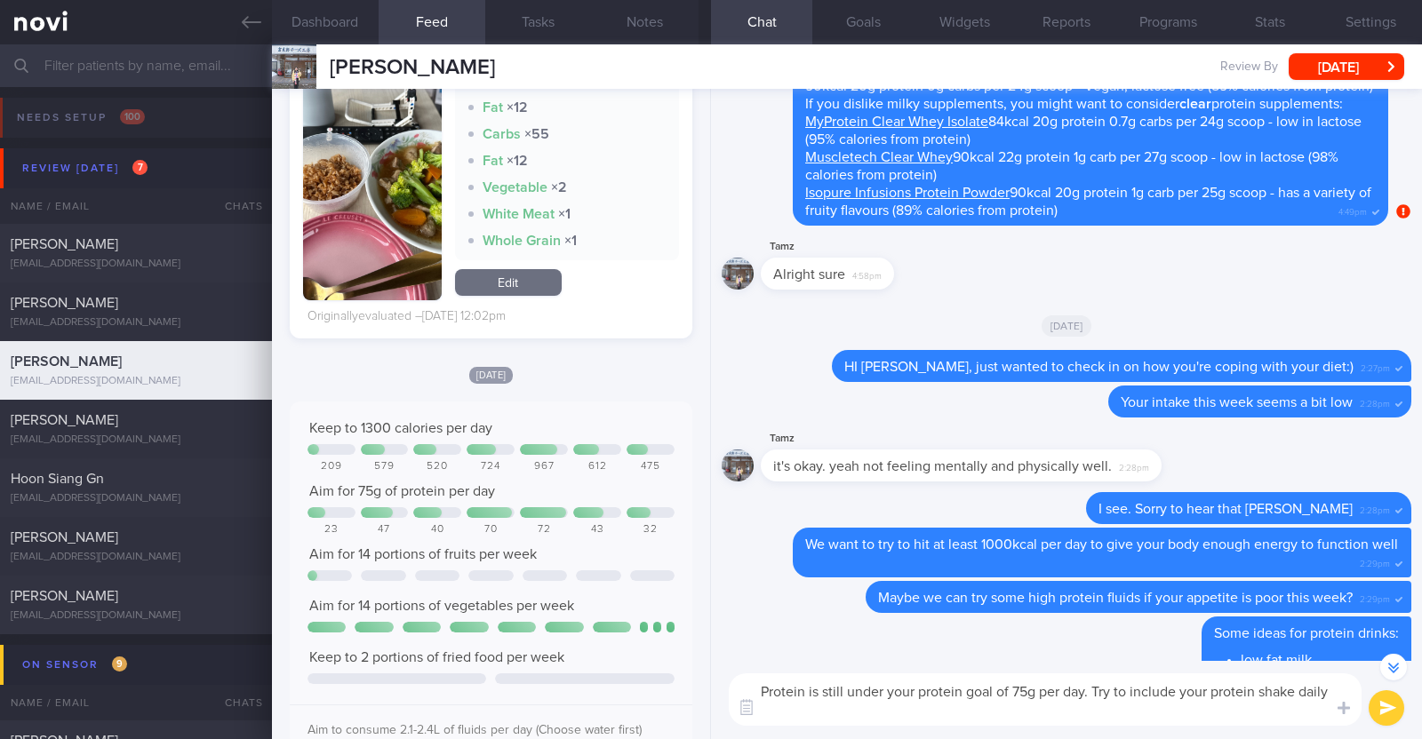
scroll to position [-794, 0]
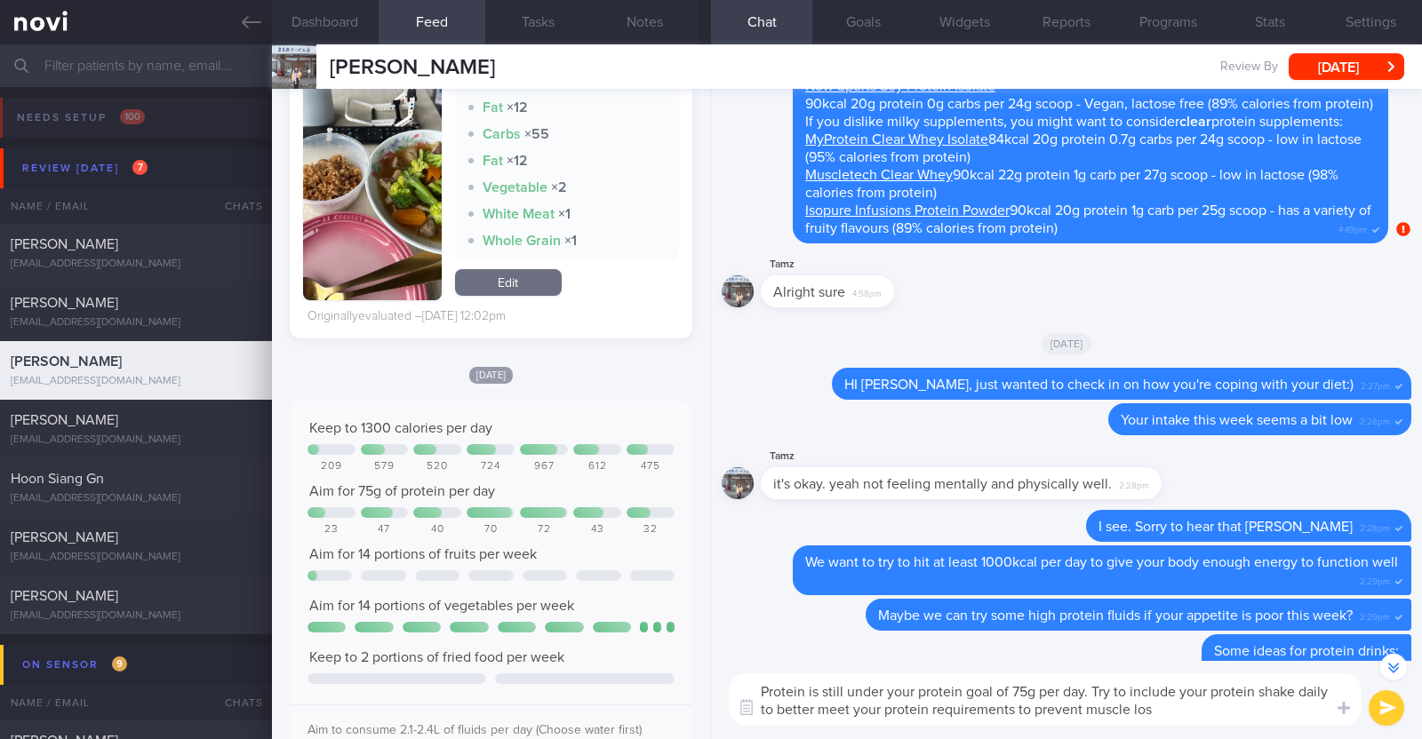
type textarea "Protein is still under your protein goal of 75g per day. Try to include your pr…"
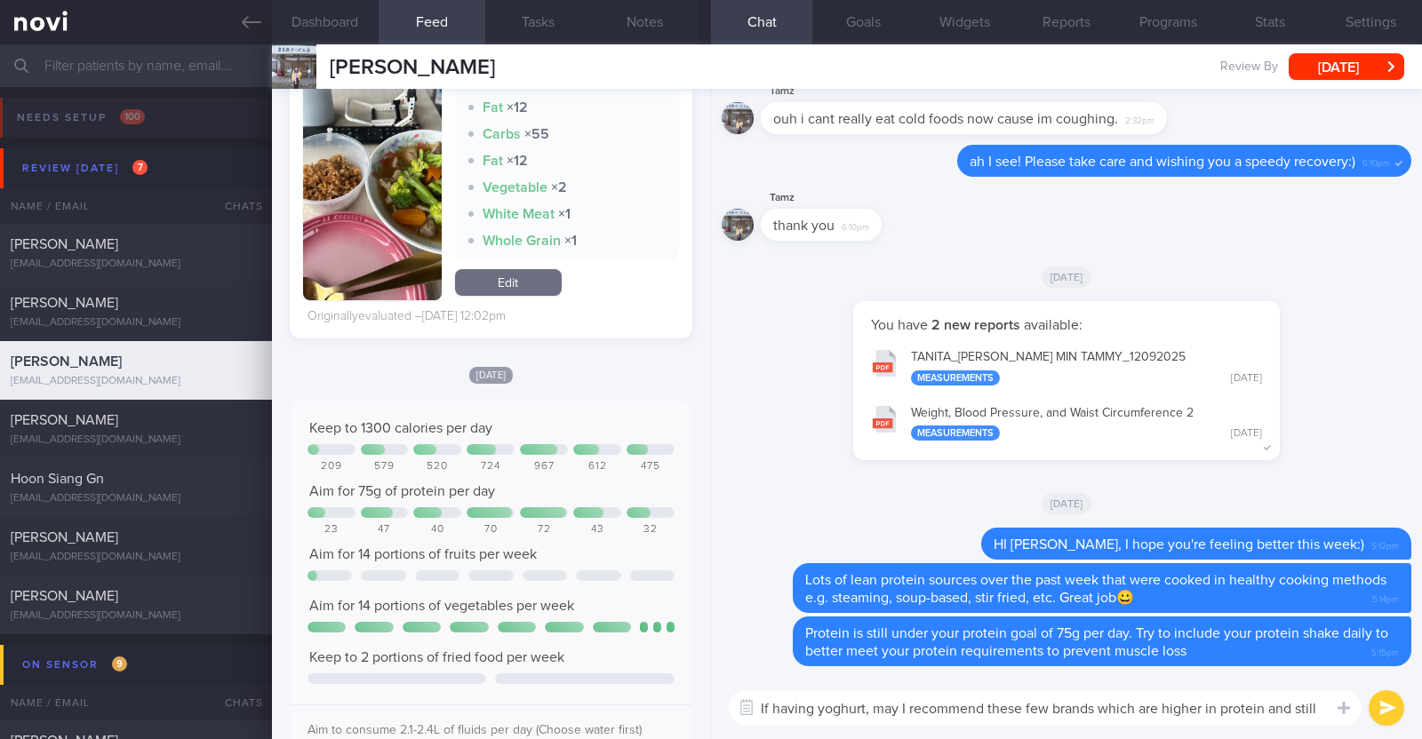
scroll to position [-15, 0]
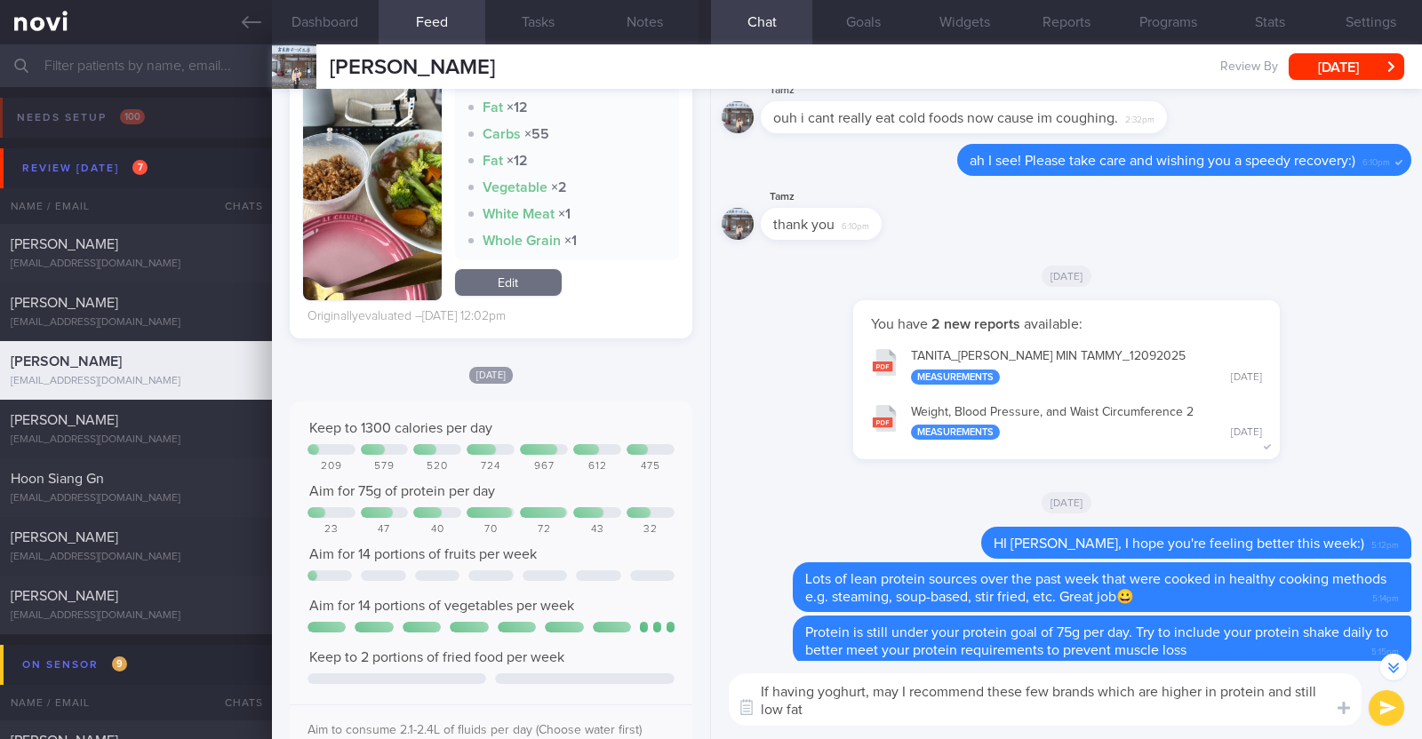
type textarea "If having yoghurt, may I recommend these few brands which are higher in protein…"
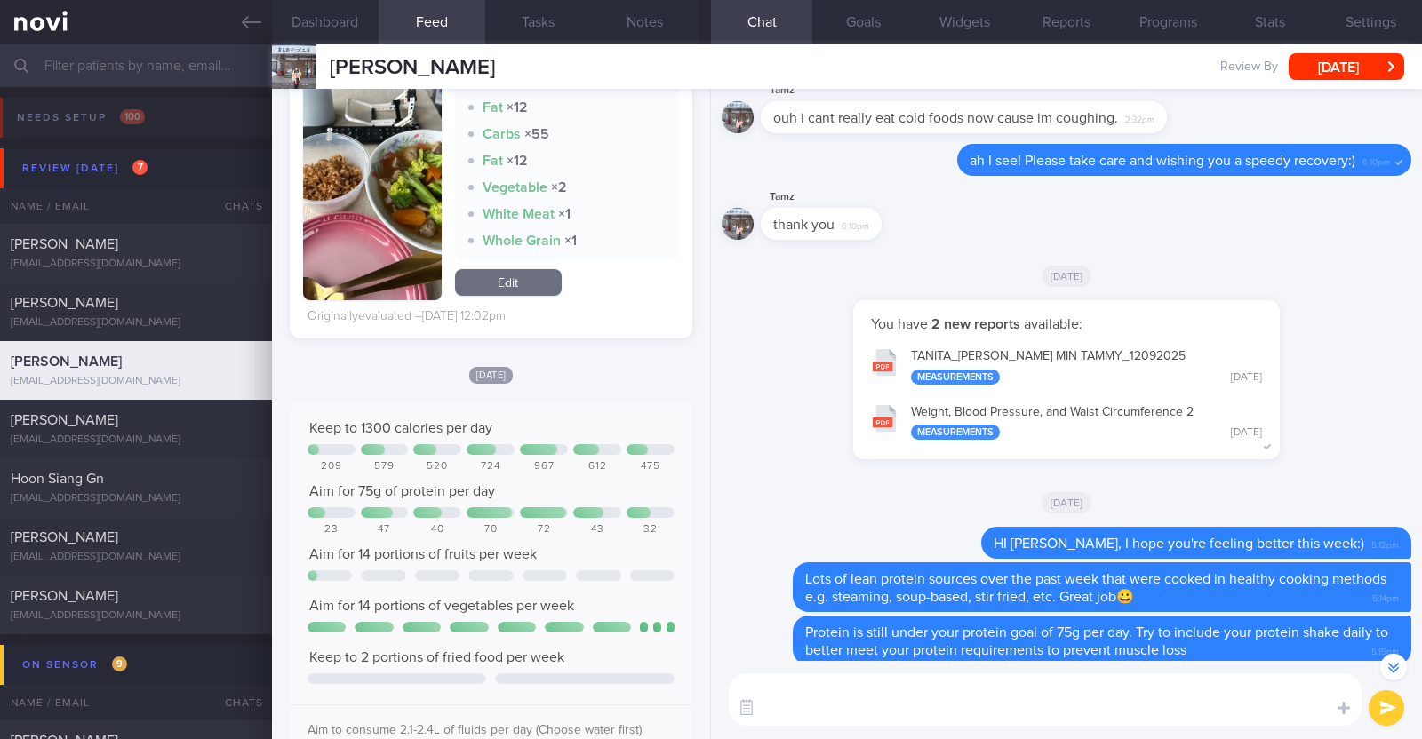
scroll to position [0, 0]
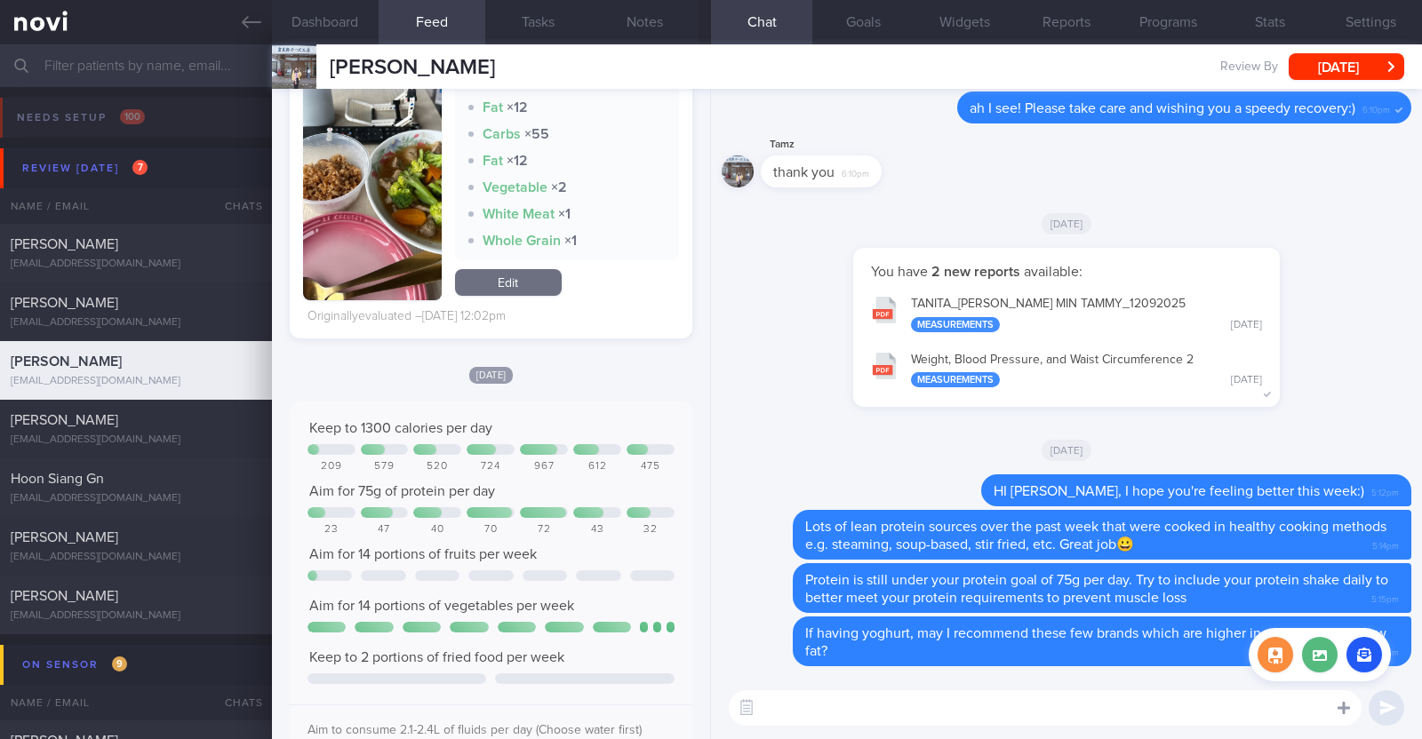
click at [1354, 706] on div at bounding box center [1344, 707] width 32 height 34
click at [1272, 655] on button "button" at bounding box center [1275, 655] width 36 height 36
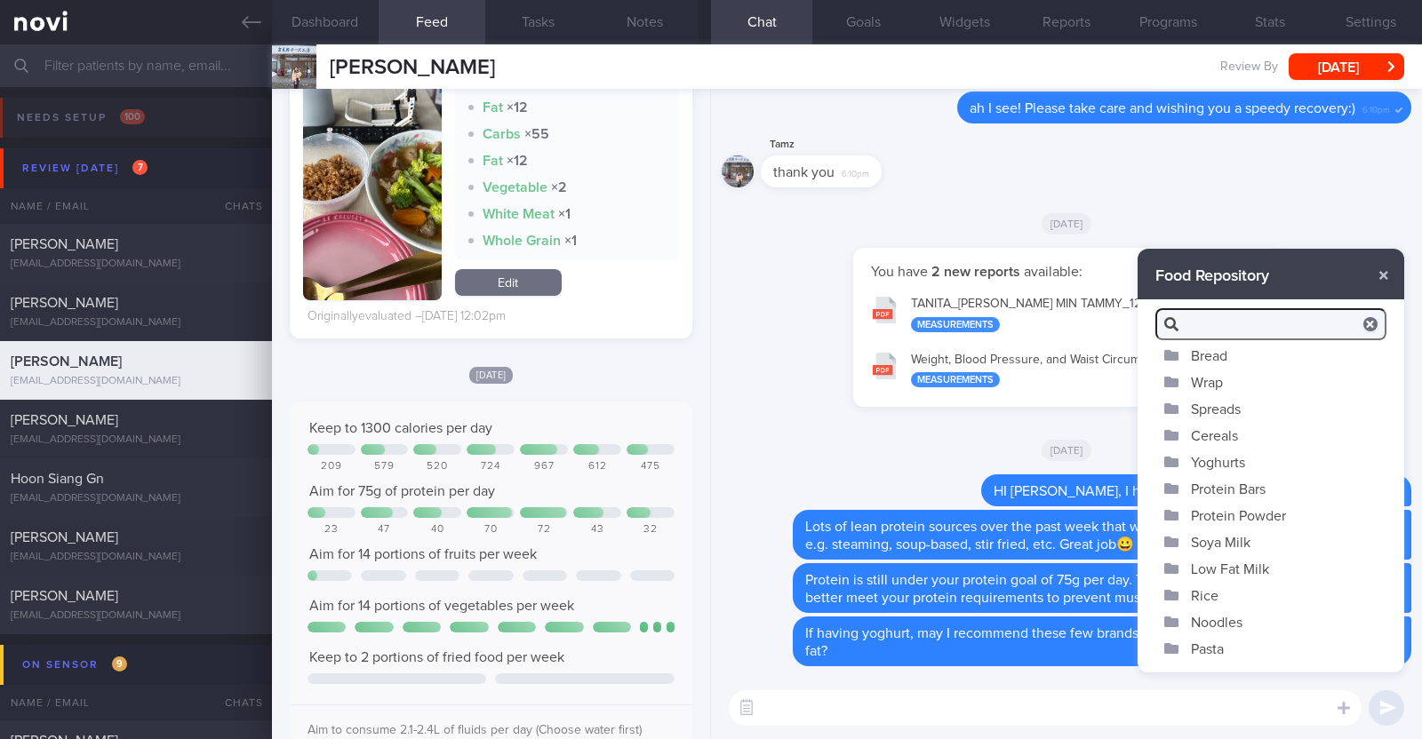
click at [1233, 451] on button "Yoghurts" at bounding box center [1270, 462] width 267 height 27
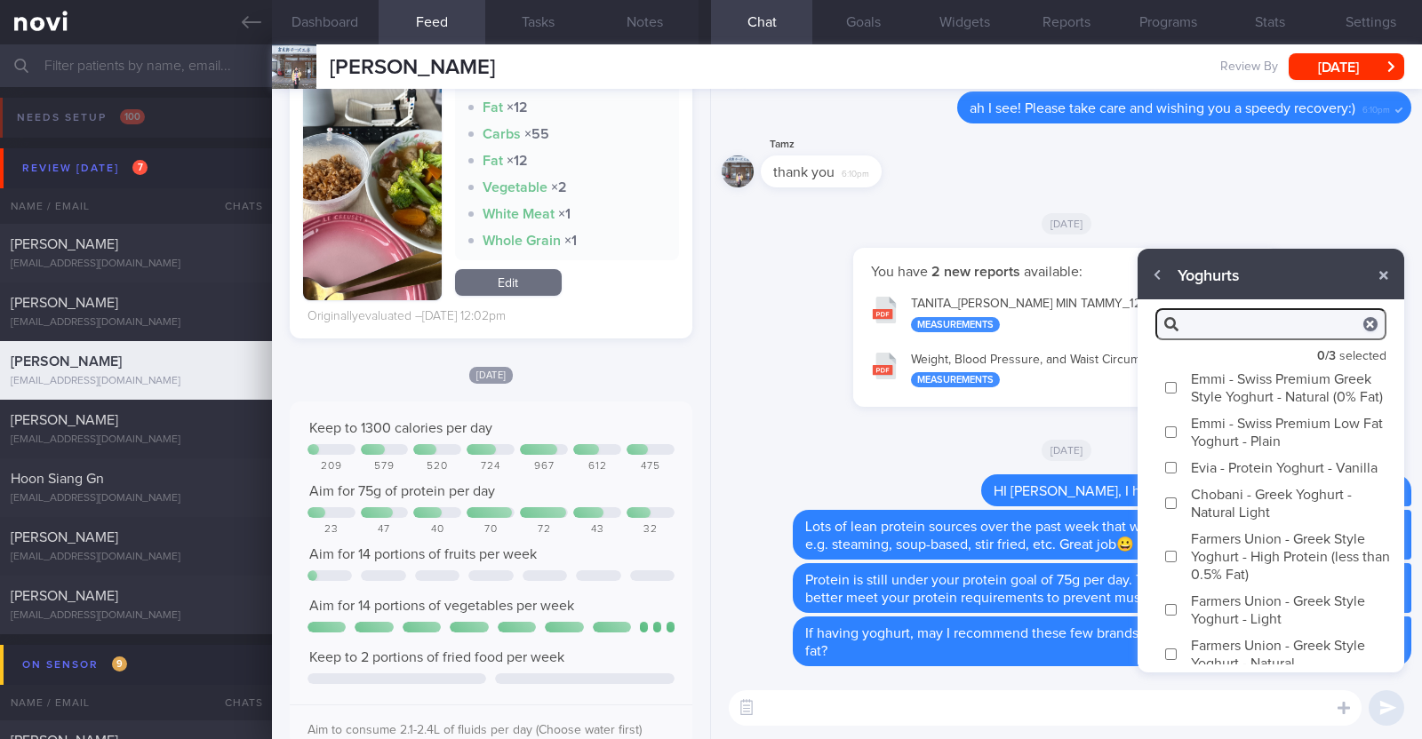
click at [1192, 384] on label "Emmi - Swiss Premium Greek Style Yoghurt - Natural (0% Fat)" at bounding box center [1270, 387] width 267 height 44
click at [1177, 384] on input "Emmi - Swiss Premium Greek Style Yoghurt - Natural (0% Fat)" at bounding box center [1170, 388] width 13 height 12
checkbox input "true"
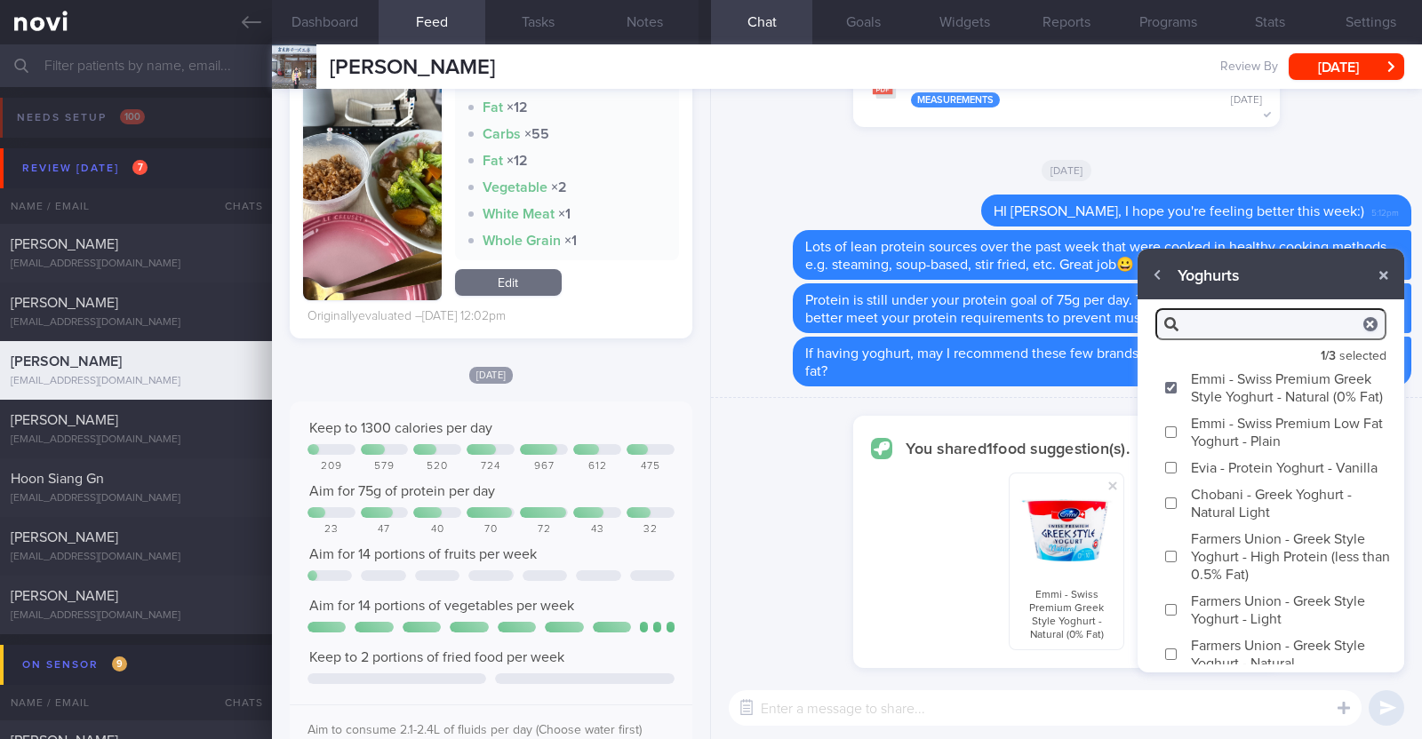
click at [1205, 525] on label "Chobani - Greek Yoghurt - Natural Light" at bounding box center [1270, 503] width 267 height 44
click at [1177, 509] on input "Chobani - Greek Yoghurt - Natural Light" at bounding box center [1170, 504] width 13 height 12
checkbox input "true"
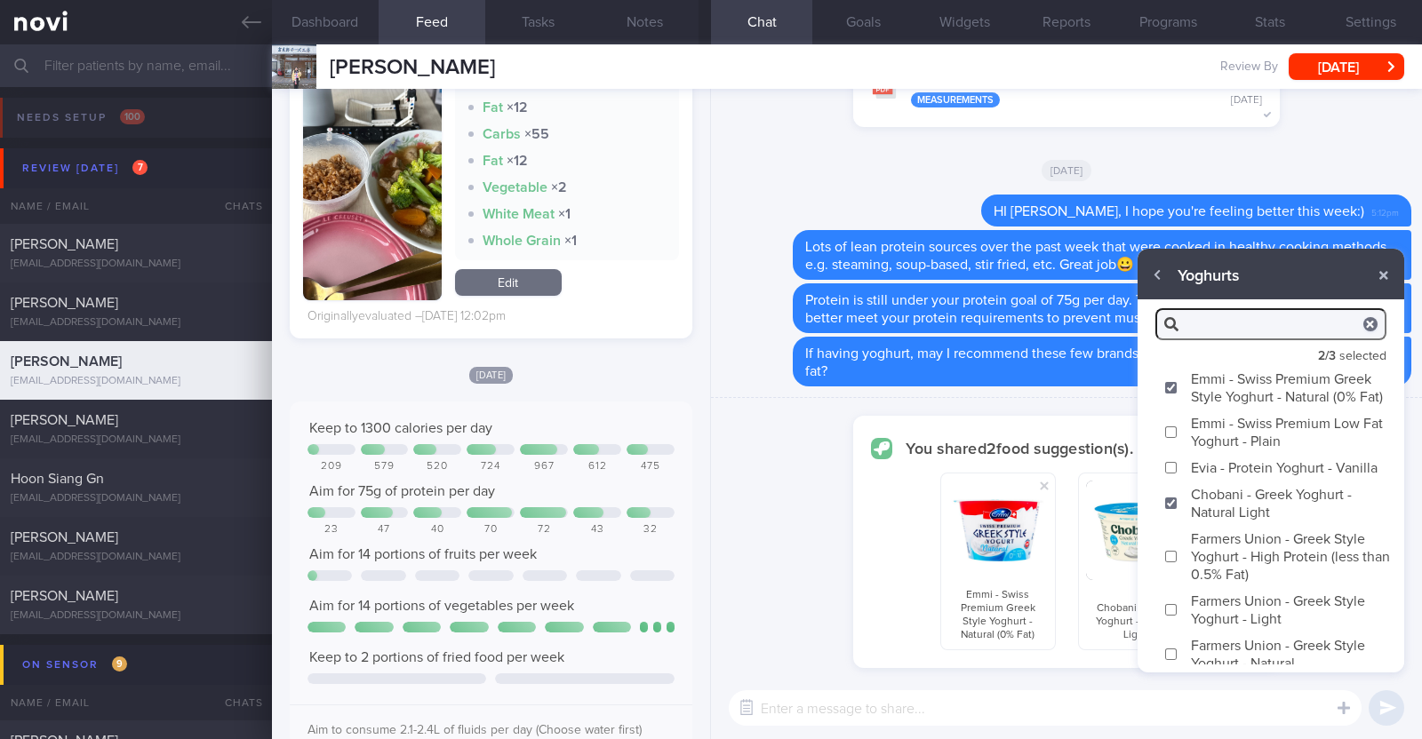
click at [1207, 583] on label "Farmers Union - Greek Style Yoghurt - High Protein (less than 0.5% Fat)" at bounding box center [1270, 556] width 267 height 62
click at [1177, 562] on input "Farmers Union - Greek Style Yoghurt - High Protein (less than 0.5% Fat)" at bounding box center [1170, 557] width 13 height 12
checkbox input "true"
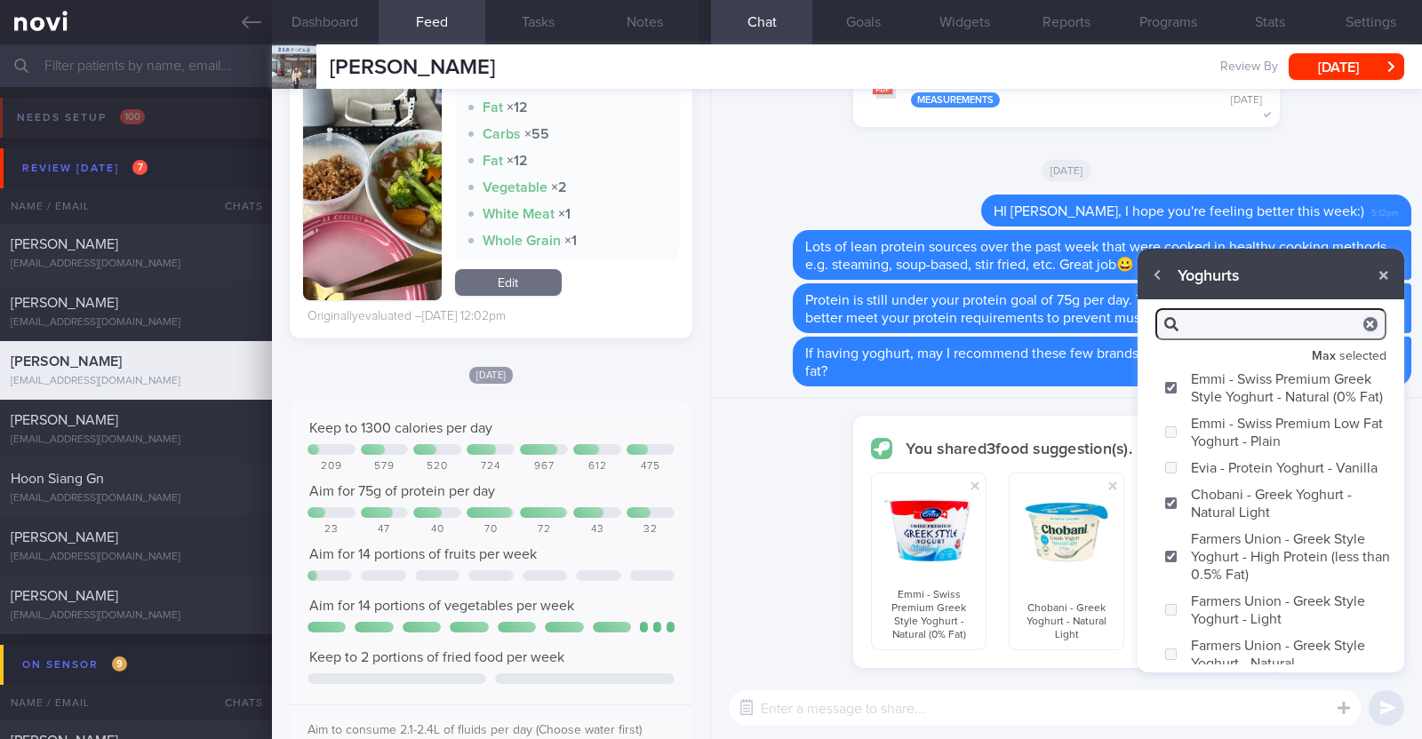
click at [1001, 711] on textarea at bounding box center [1045, 708] width 633 height 36
type textarea "Here are the yoghurt suggestions"
checkbox input "false"
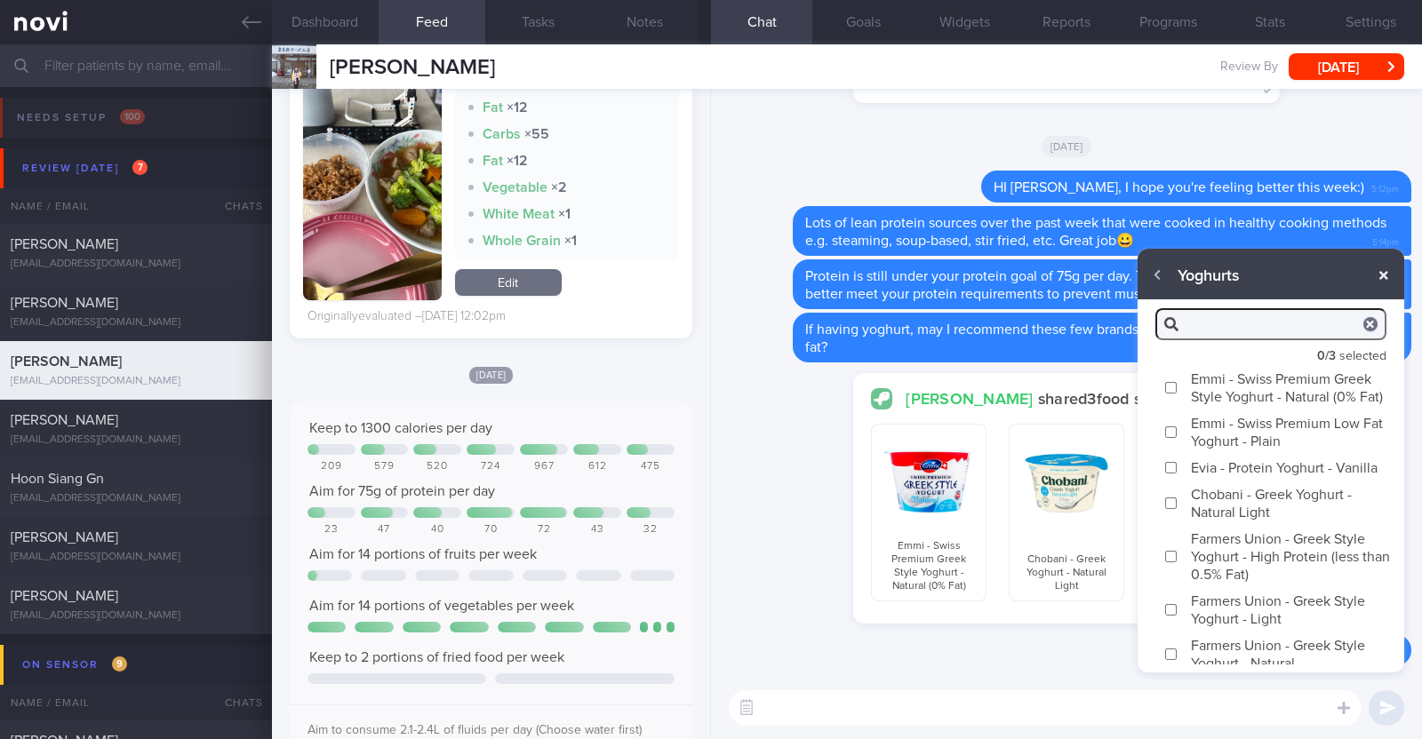
click at [1373, 271] on button "button" at bounding box center [1384, 275] width 32 height 32
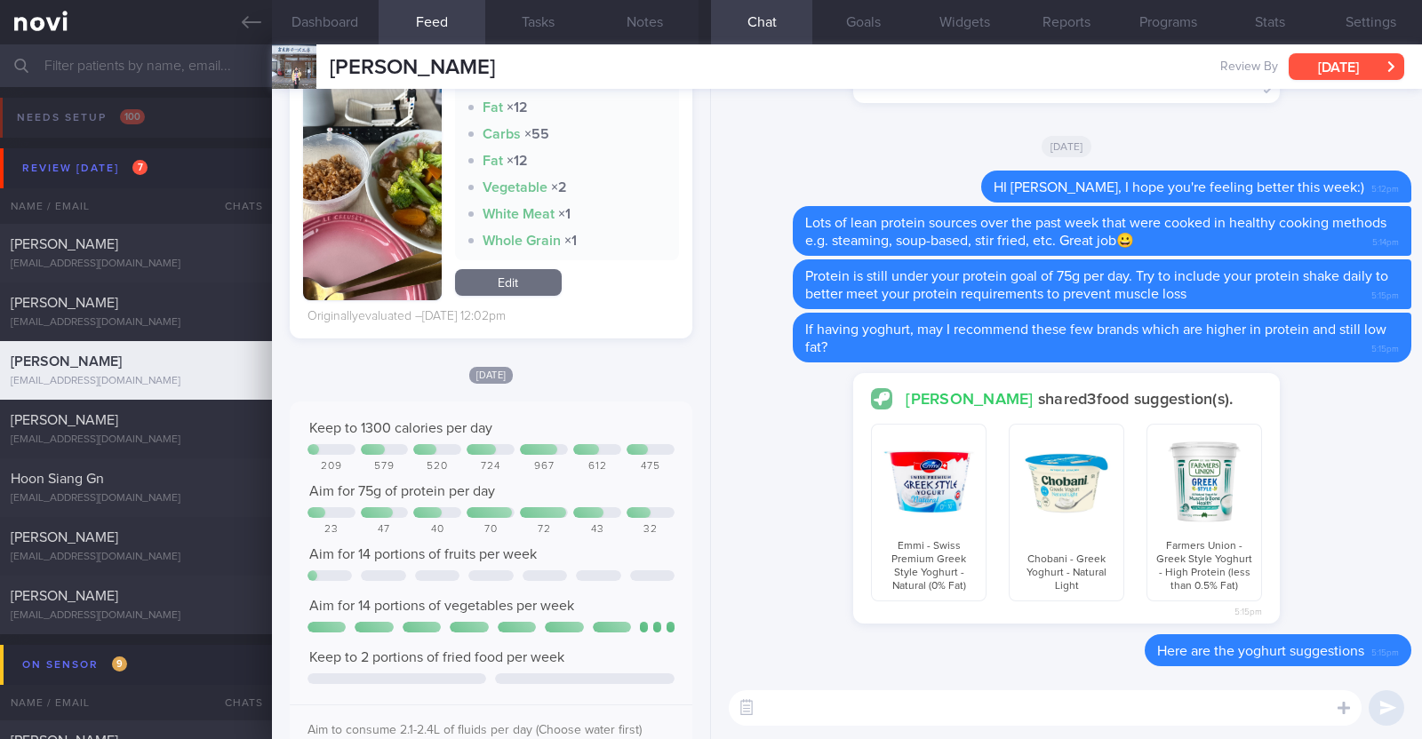
click at [1358, 60] on button "[DATE]" at bounding box center [1346, 66] width 116 height 27
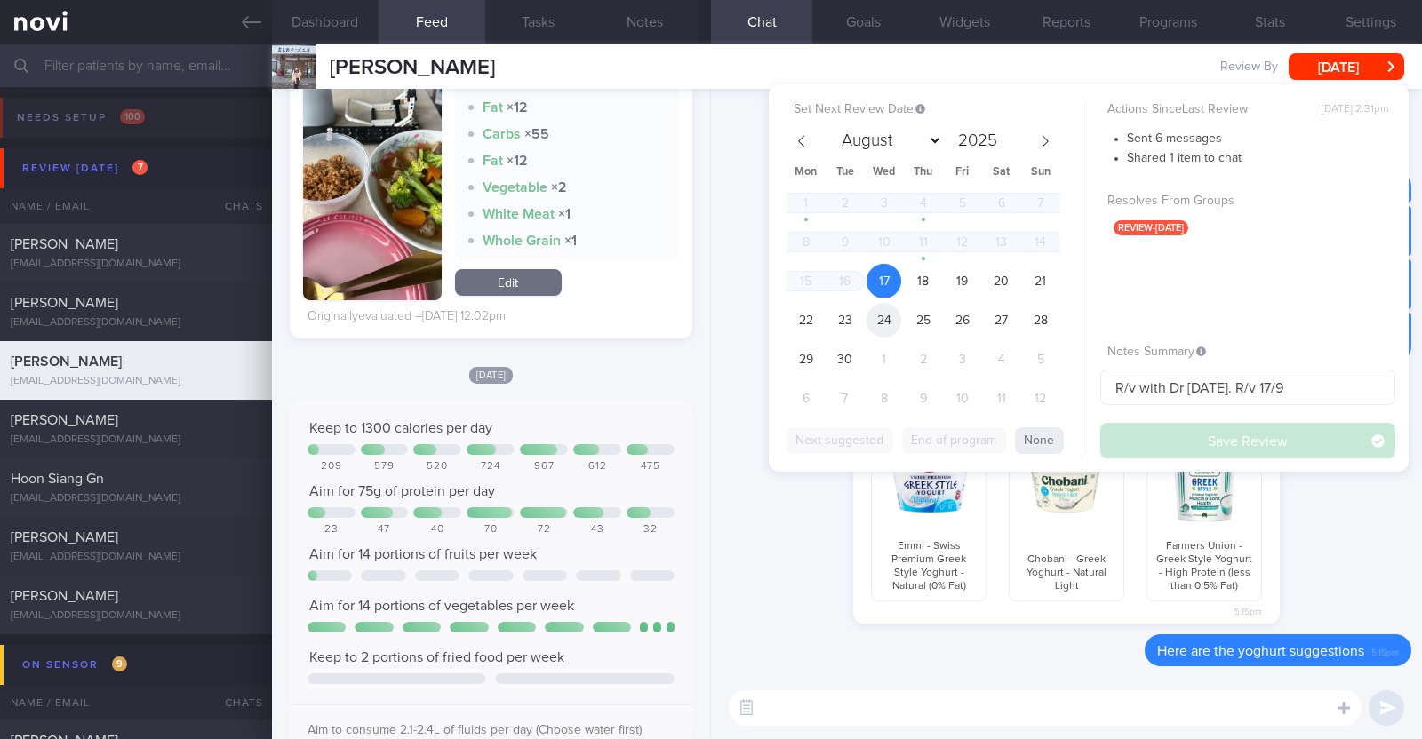
click at [884, 318] on span "24" at bounding box center [883, 320] width 35 height 35
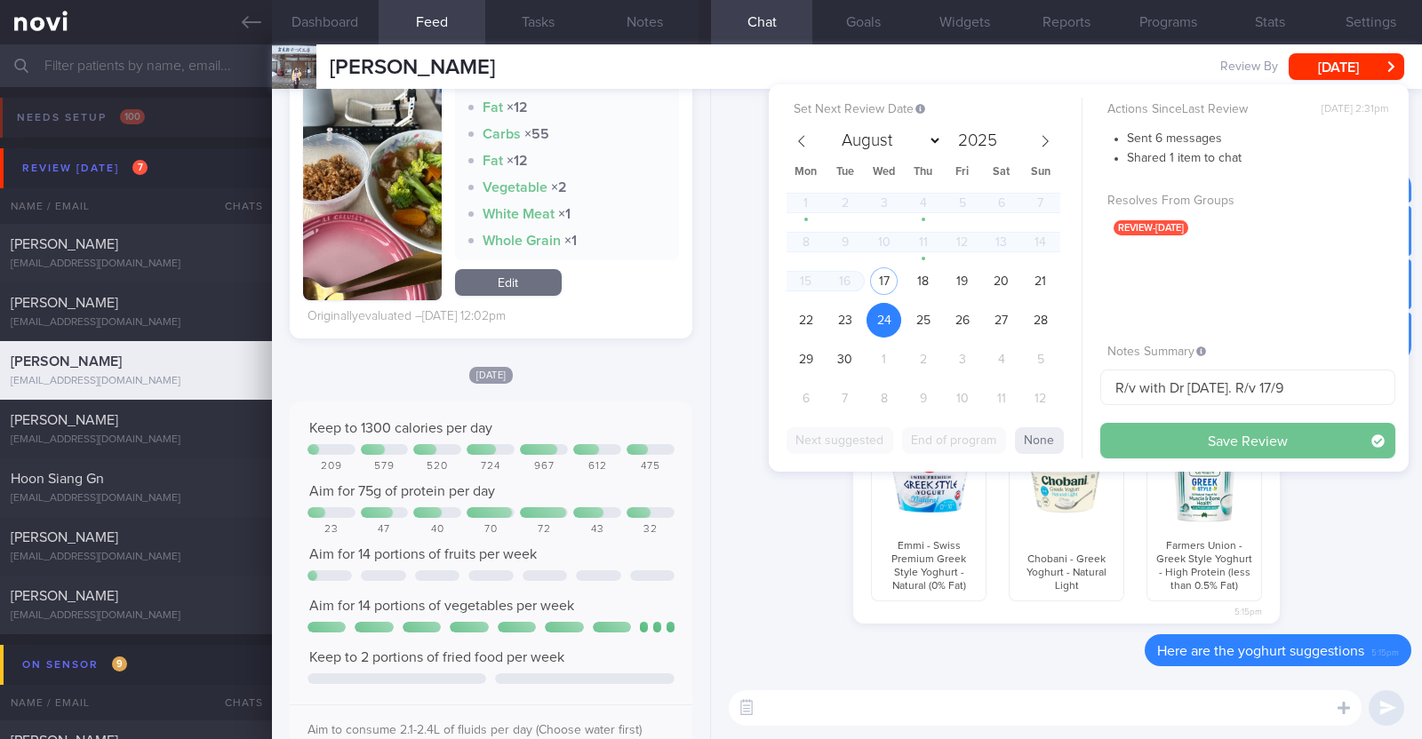
click at [1143, 436] on button "Save Review" at bounding box center [1247, 441] width 295 height 36
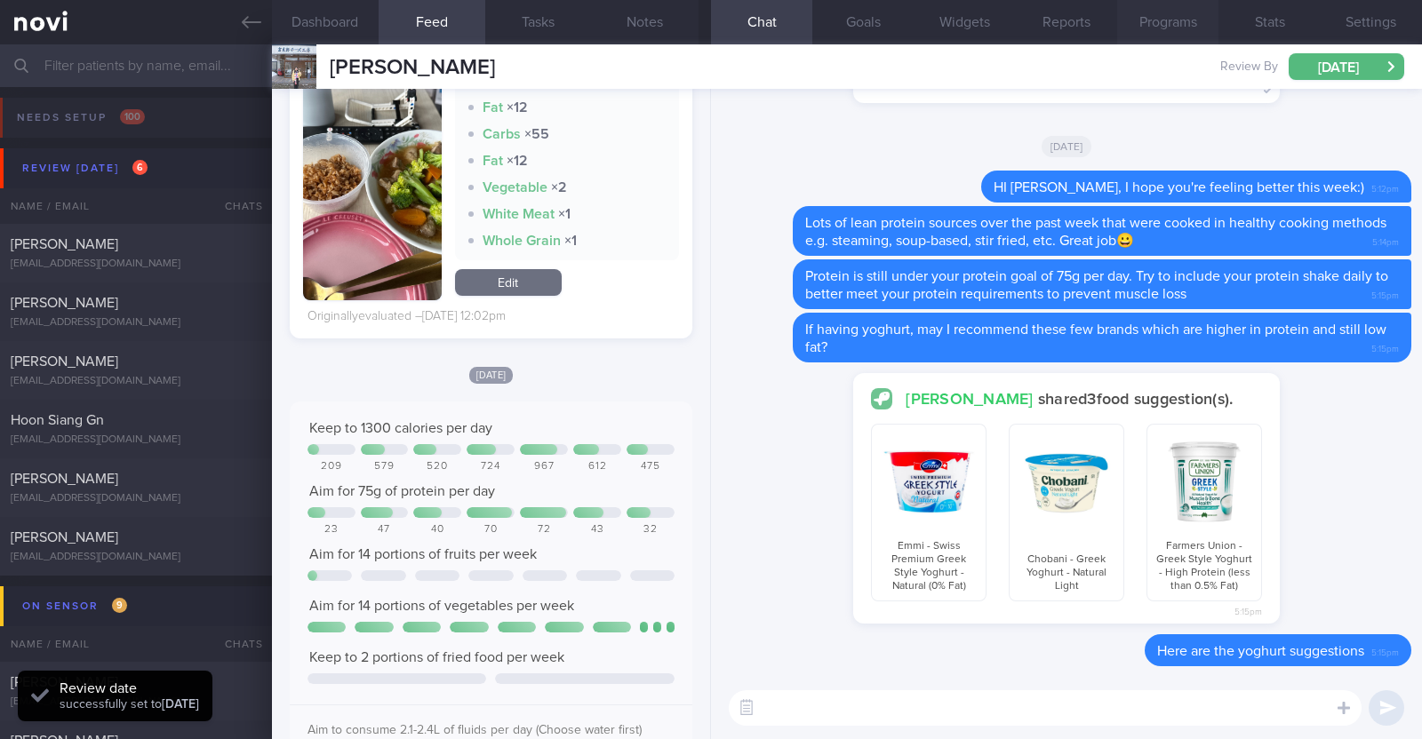
click at [1158, 26] on button "Programs" at bounding box center [1167, 22] width 101 height 44
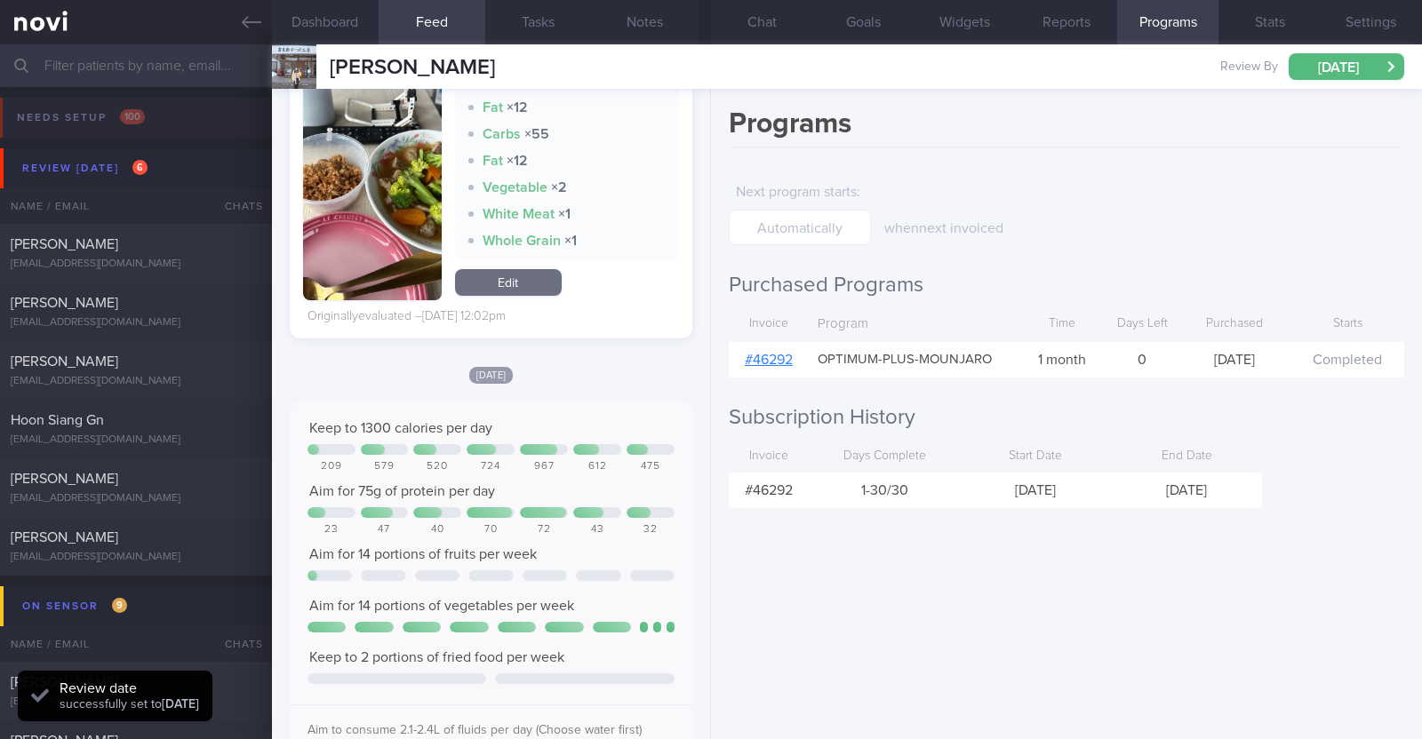
click at [758, 355] on link "# 46292" at bounding box center [769, 360] width 48 height 14
click at [640, 21] on button "Notes" at bounding box center [645, 22] width 107 height 44
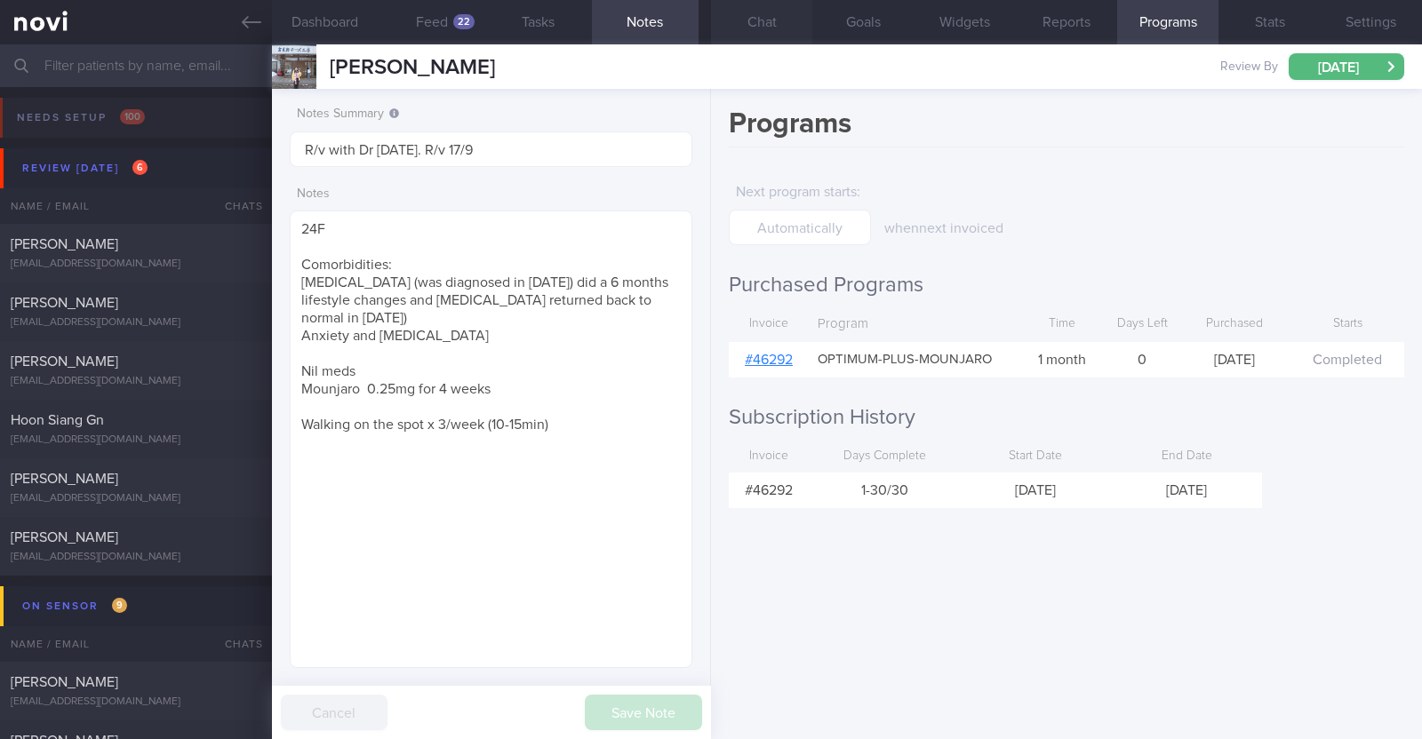
click at [767, 25] on button "Chat" at bounding box center [761, 22] width 101 height 44
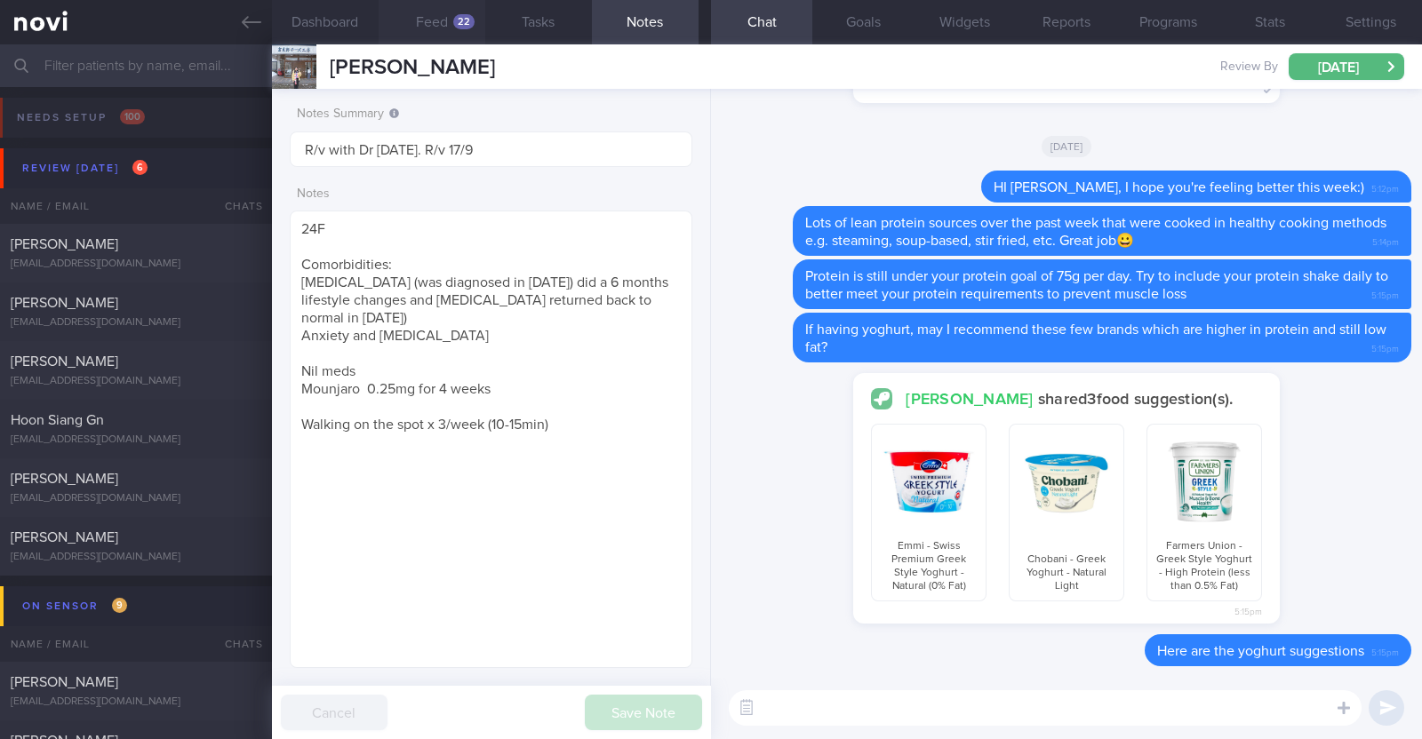
click at [424, 18] on button "Feed 22" at bounding box center [432, 22] width 107 height 44
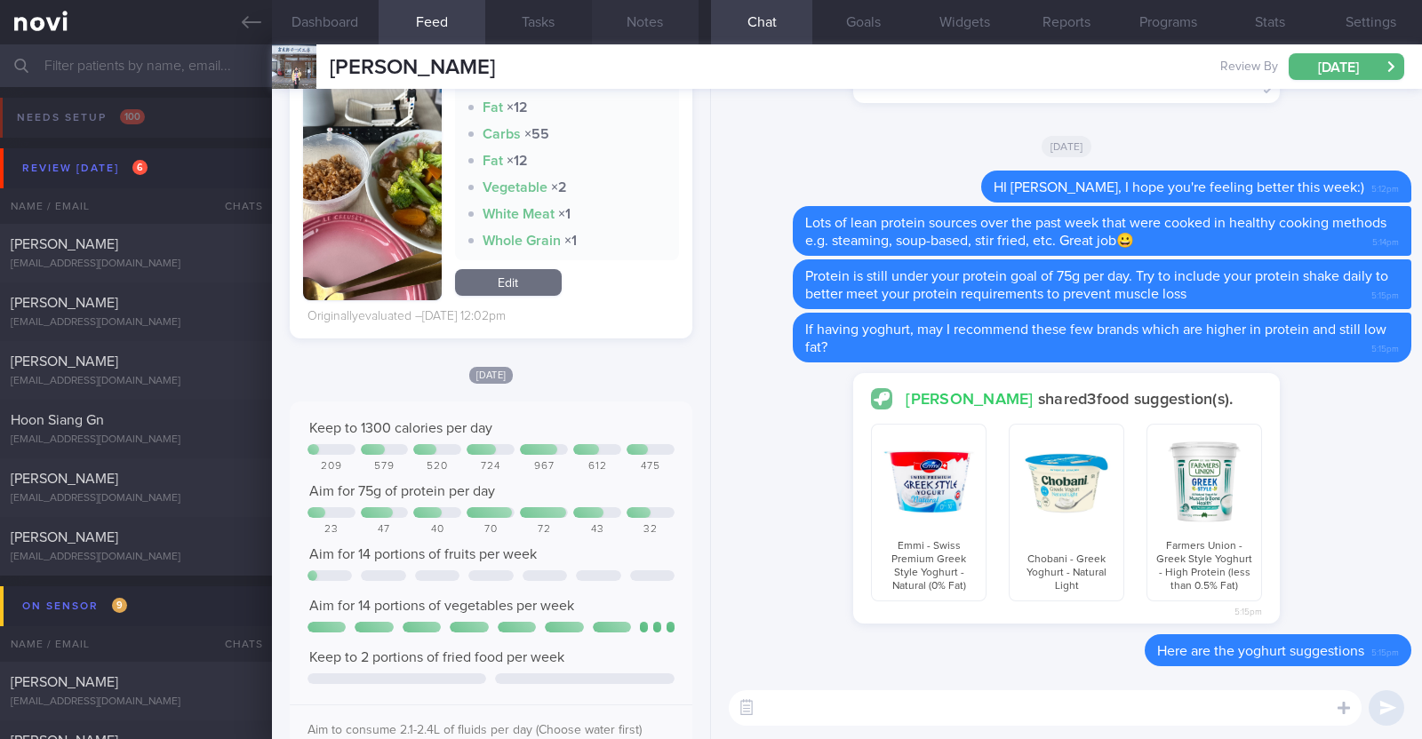
click at [651, 20] on button "Notes" at bounding box center [645, 22] width 107 height 44
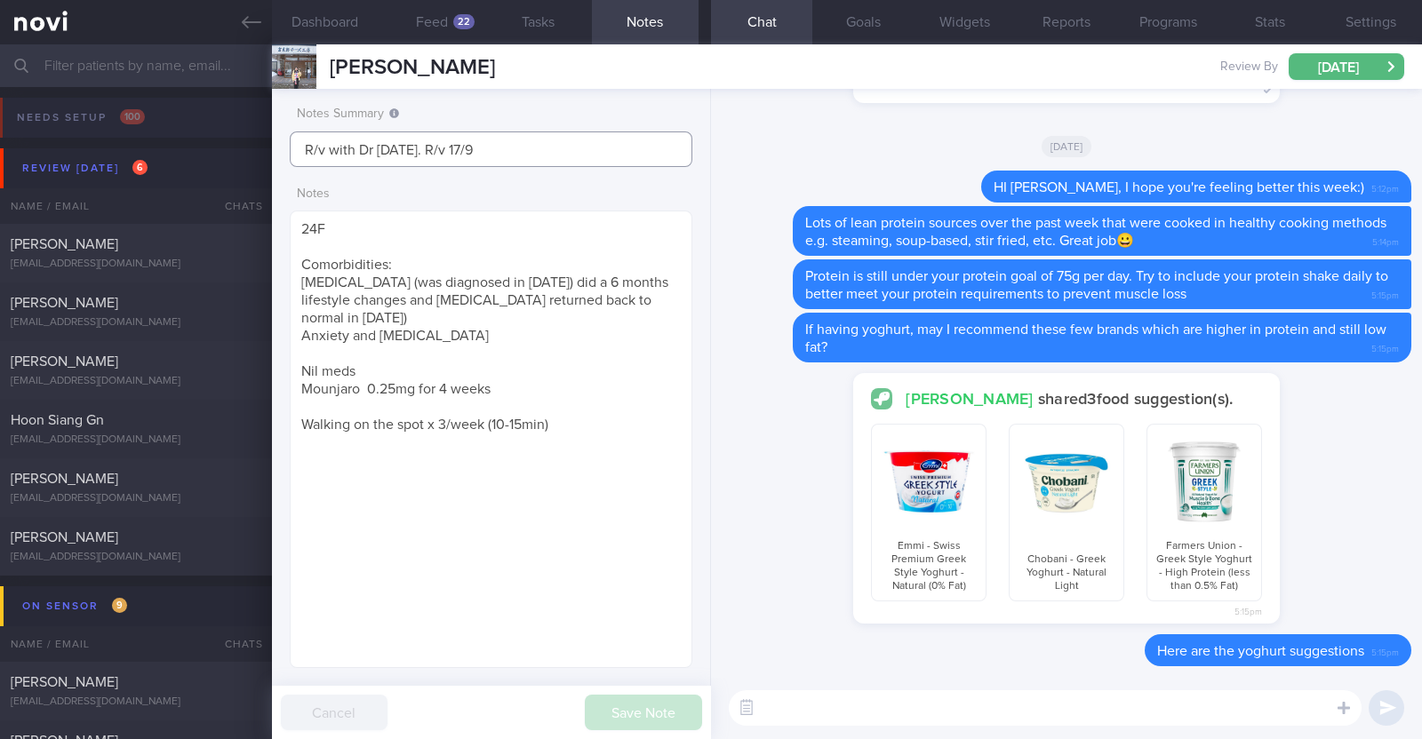
drag, startPoint x: 509, startPoint y: 161, endPoint x: 163, endPoint y: 132, distance: 347.7
click at [164, 132] on div "Patients New Users Coaches Assigned patients Assigned patients All active patie…" at bounding box center [711, 391] width 1422 height 695
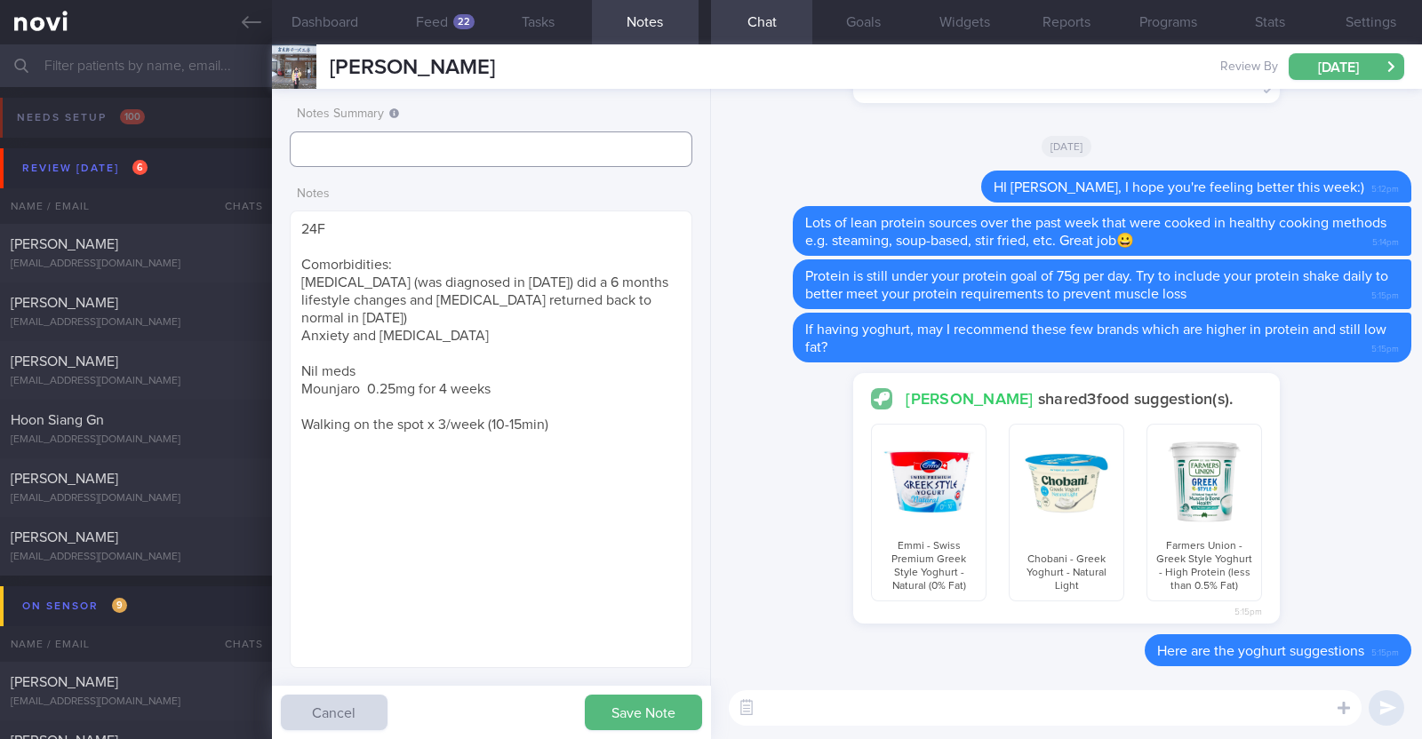
click at [443, 137] on input "text" at bounding box center [491, 150] width 403 height 36
type input "Archive when ready"
click at [660, 698] on button "Save Note" at bounding box center [643, 713] width 117 height 36
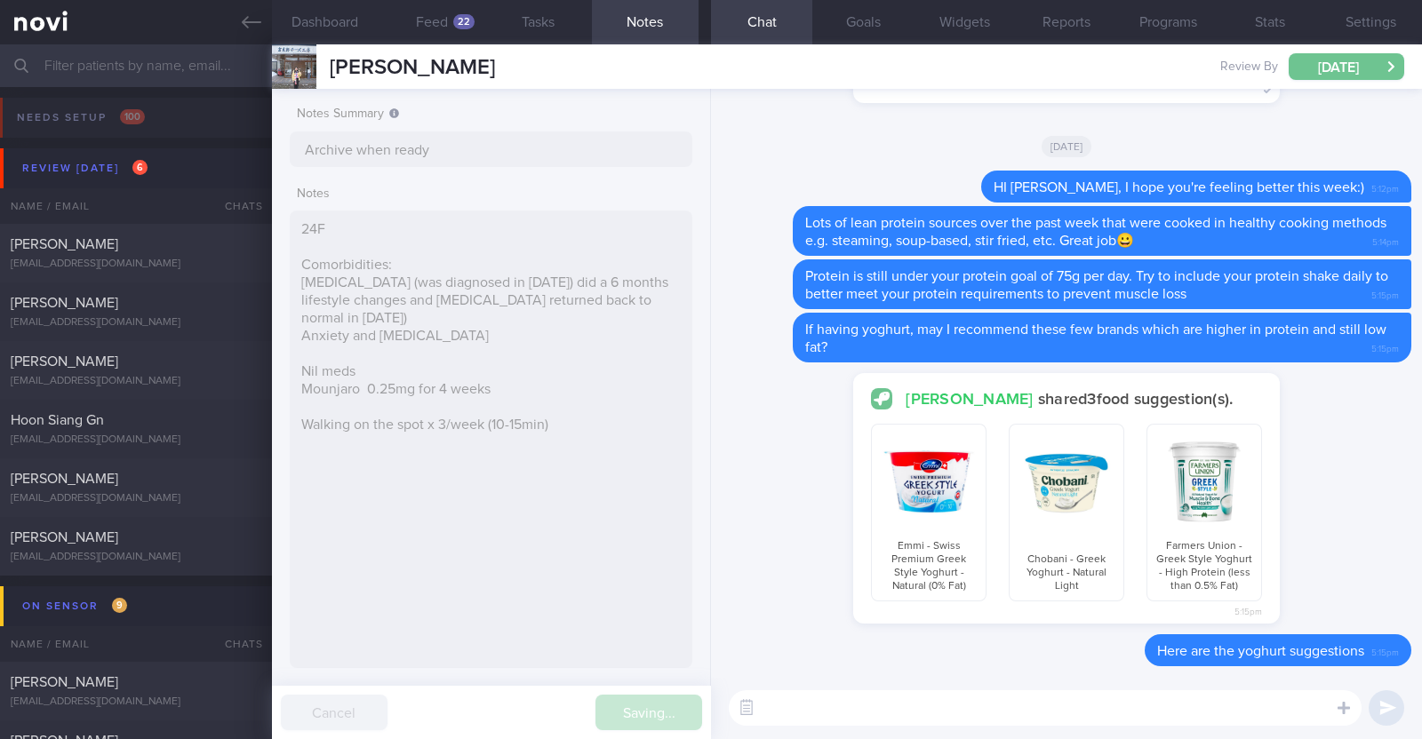
type input "Archive when ready"
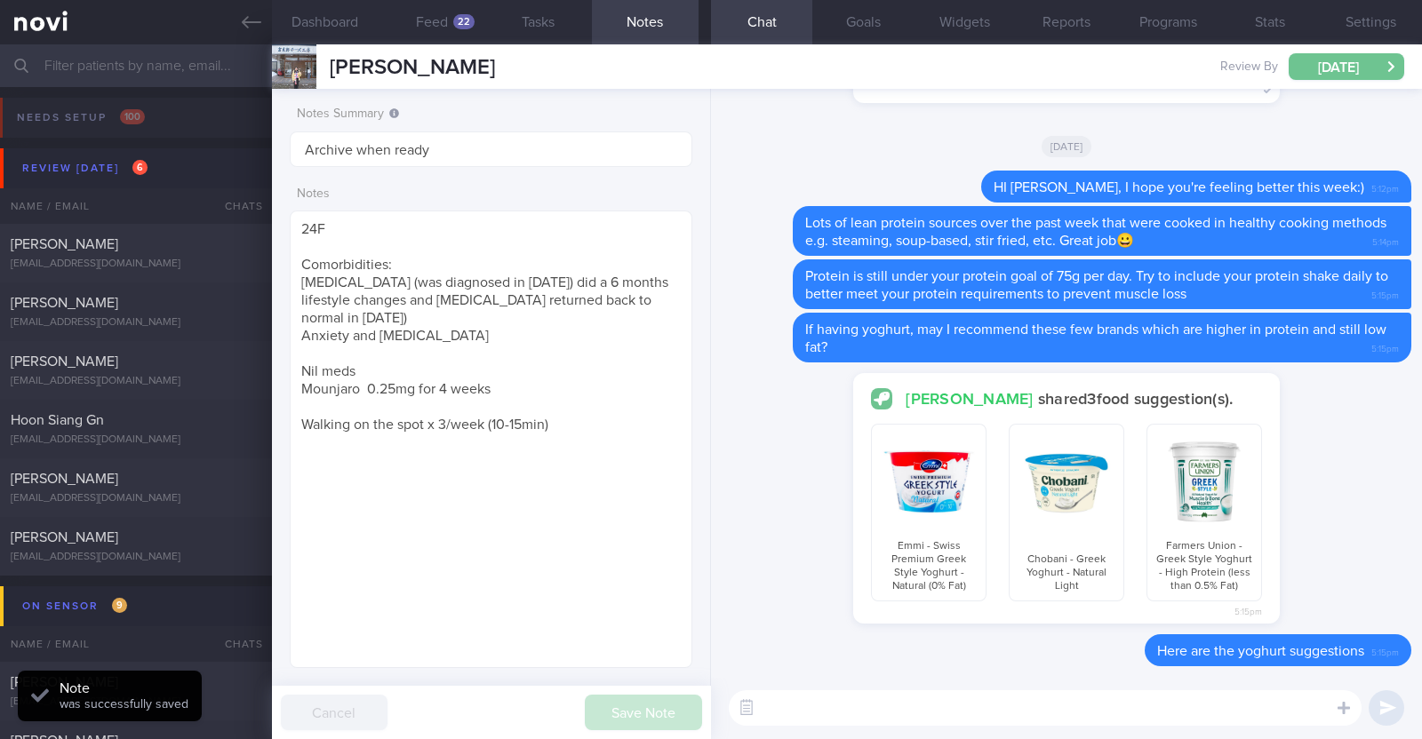
click at [1357, 63] on button "[DATE]" at bounding box center [1346, 66] width 116 height 27
click at [744, 535] on div "Charlotte Tan shared 3 food suggestion(s). Emmi - Swiss Premium Greek Style Yog…" at bounding box center [1067, 503] width 690 height 261
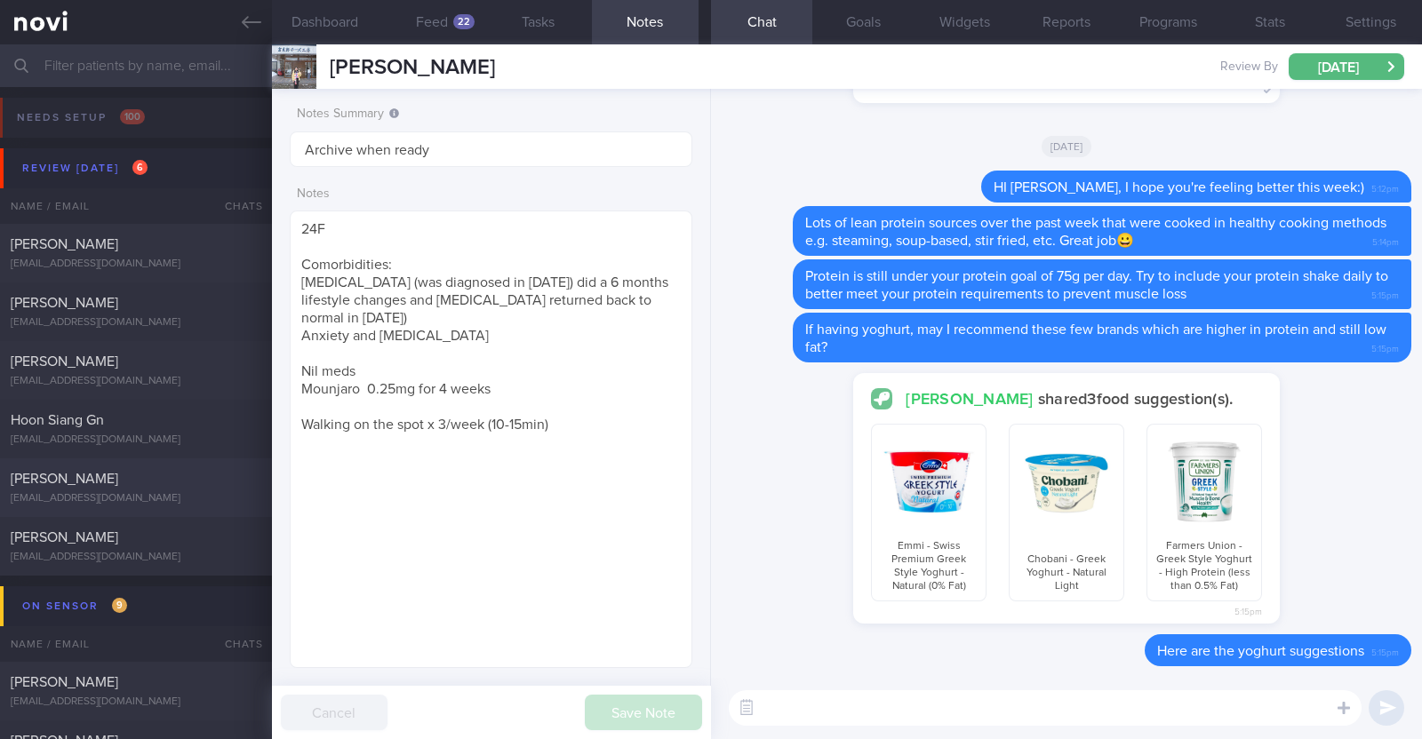
click at [116, 475] on div "Catherine Yue" at bounding box center [134, 479] width 246 height 18
type textarea "55F Comorbidities: High Blood Pressure High Cholesterol Fatty liver Medication:…"
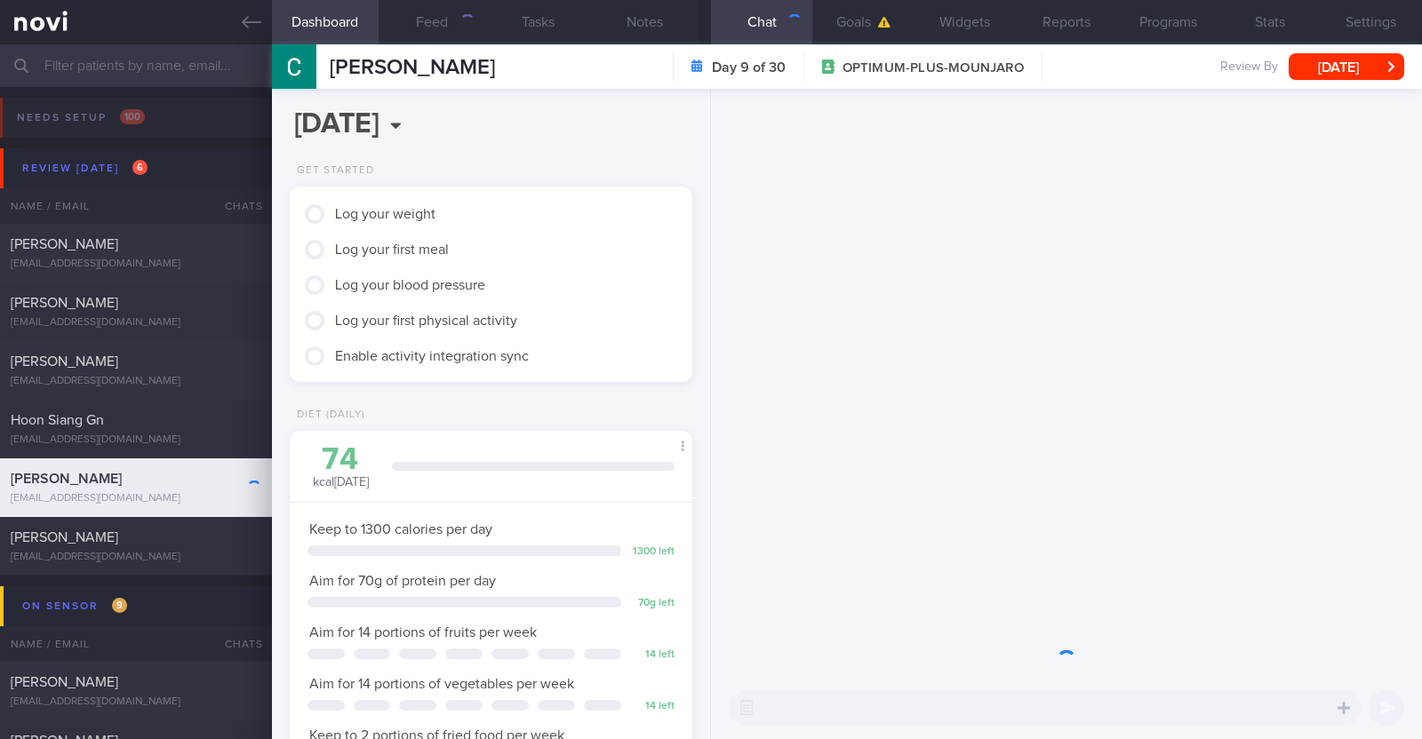
scroll to position [202, 354]
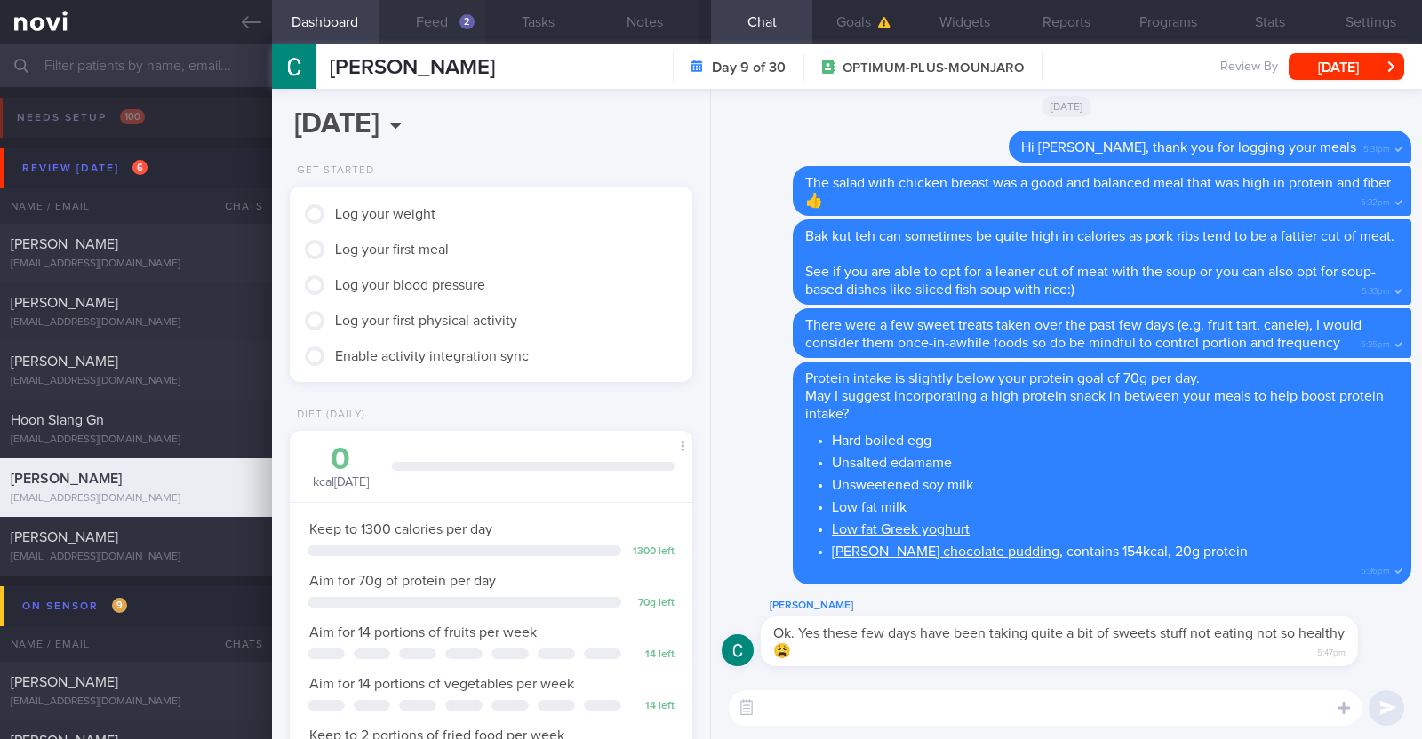
click at [435, 33] on button "Feed 2" at bounding box center [432, 22] width 107 height 44
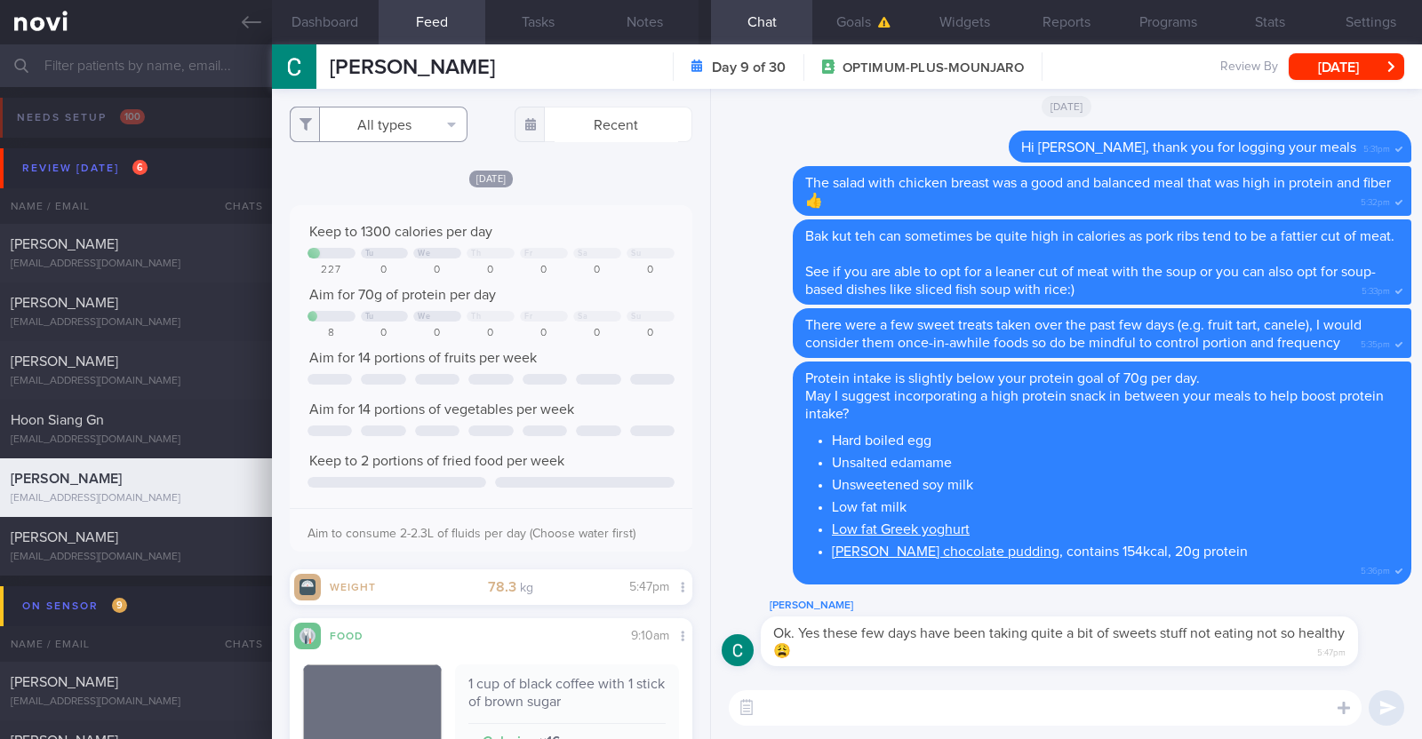
click at [443, 118] on button "All types" at bounding box center [379, 125] width 178 height 36
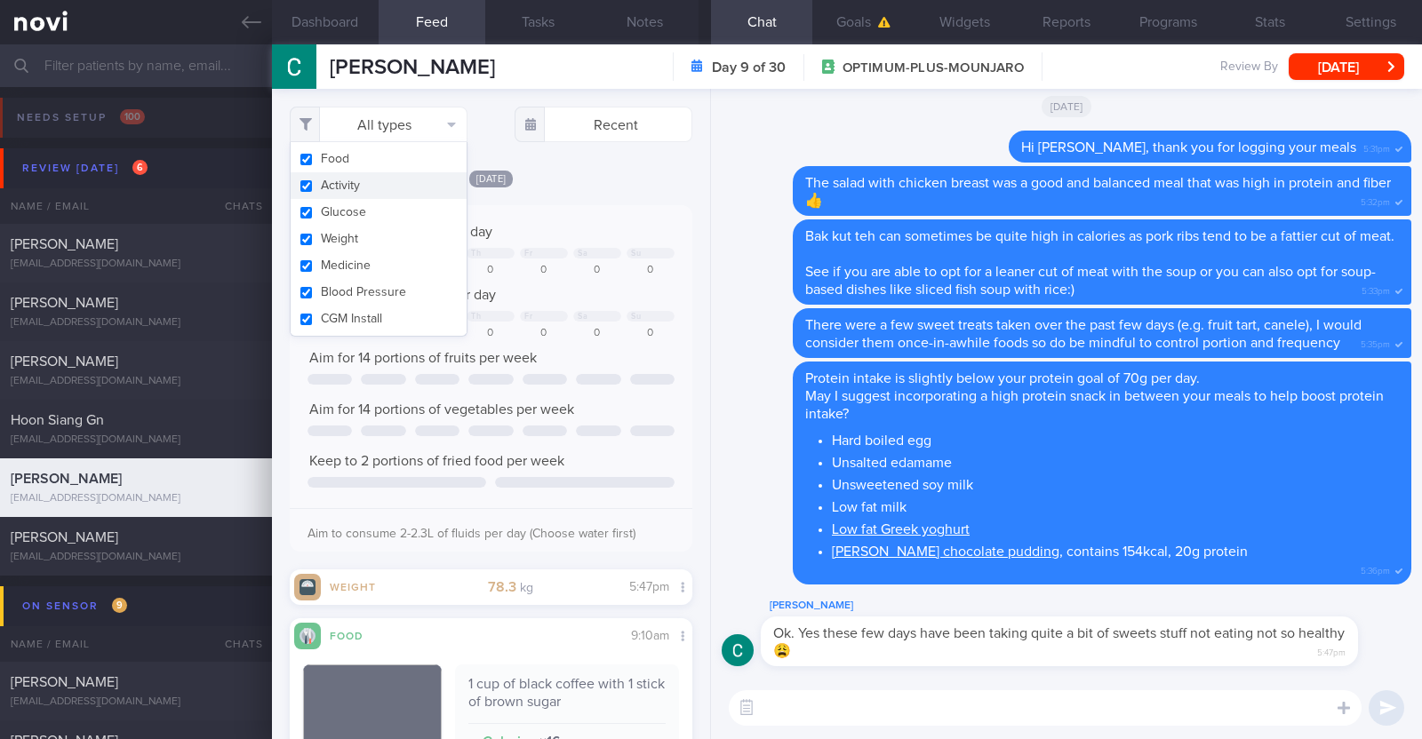
click at [414, 180] on button "Activity" at bounding box center [379, 185] width 176 height 27
checkbox input "false"
click at [566, 175] on div "[DATE]" at bounding box center [491, 178] width 403 height 19
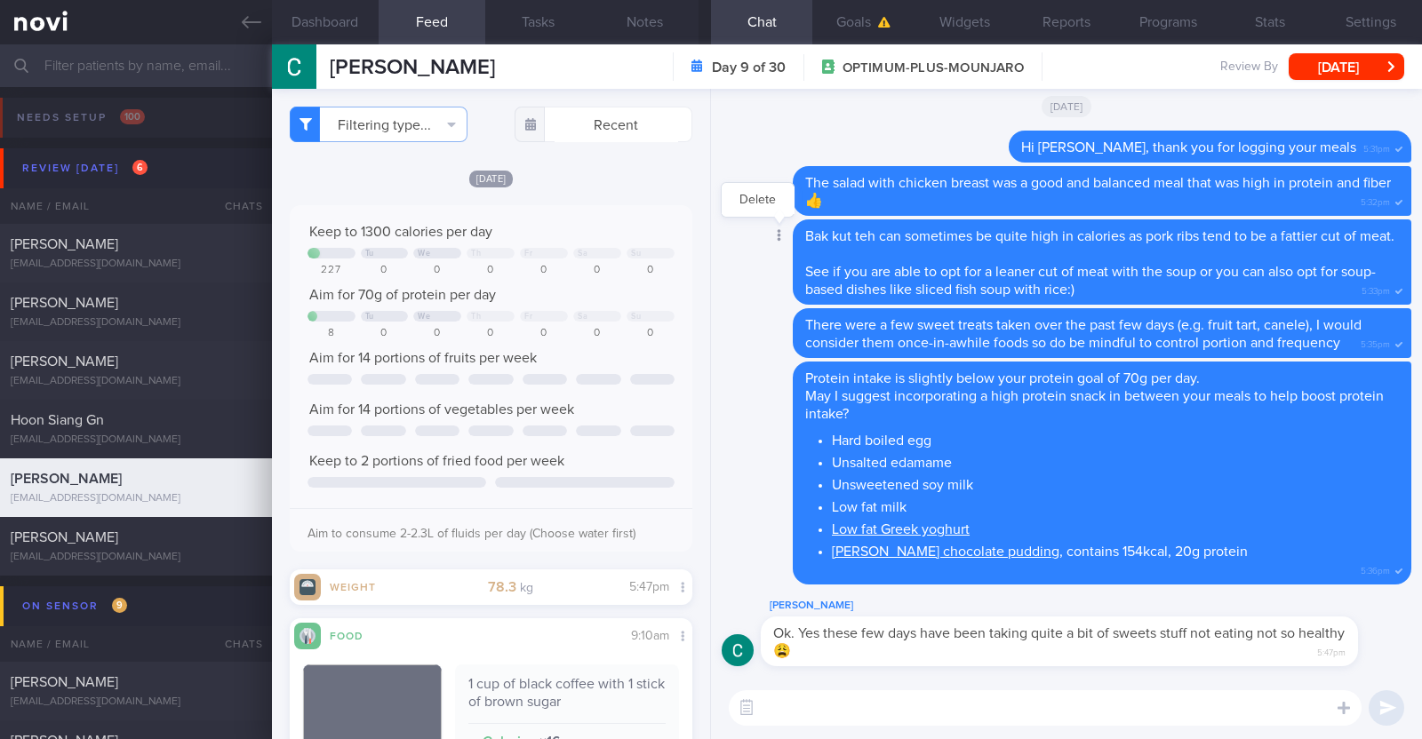
click at [767, 220] on div at bounding box center [778, 236] width 32 height 33
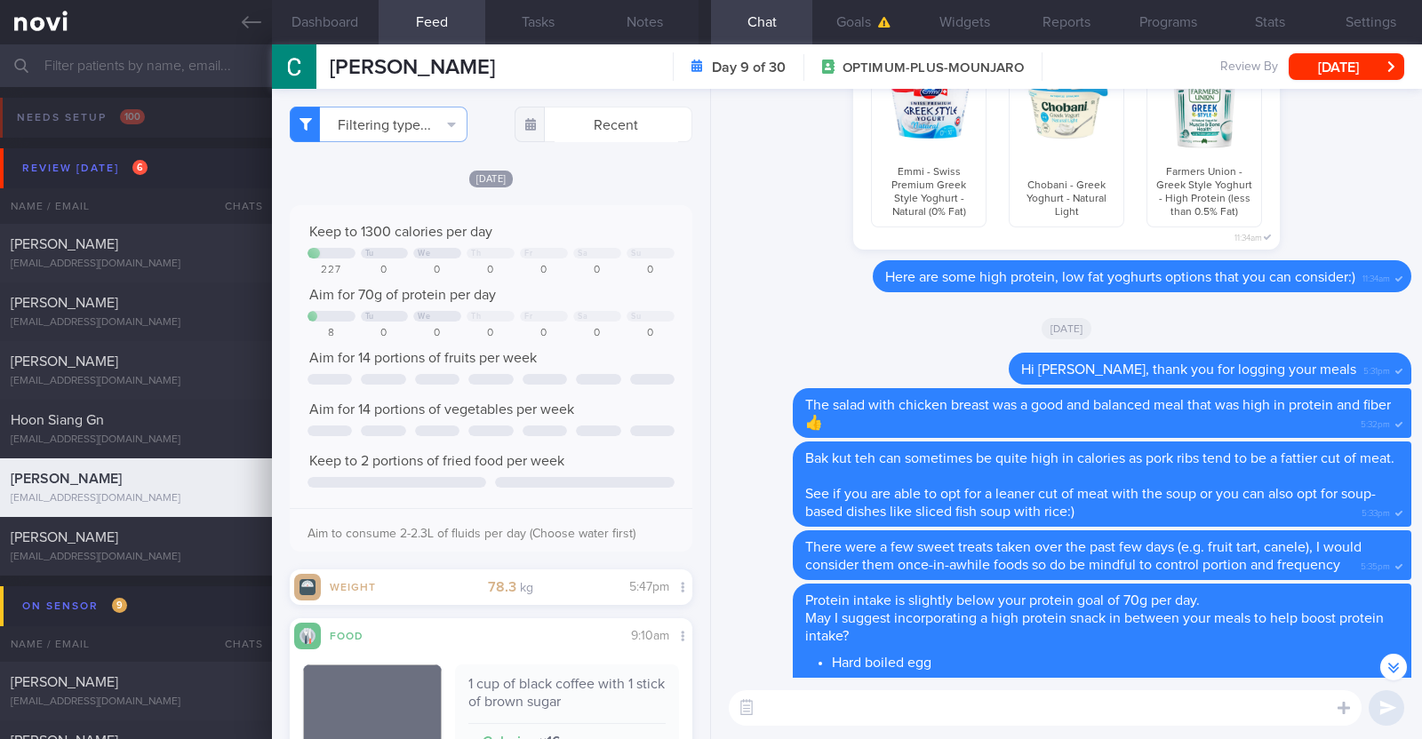
click at [887, 712] on textarea at bounding box center [1045, 708] width 633 height 36
type textarea "HI Catherine, happy Wednesday:)"
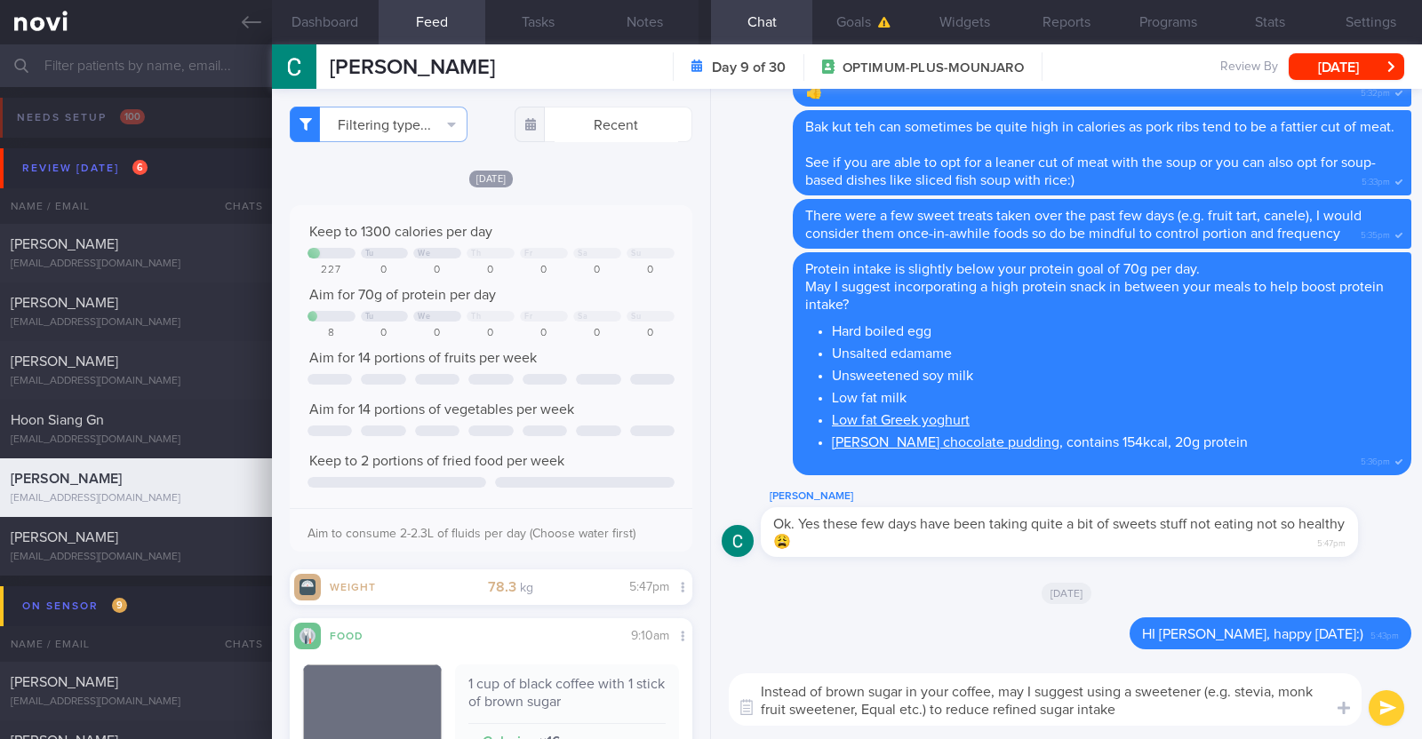
type textarea "Instead of brown sugar in your coffee, may I suggest using a sweetener (e.g. st…"
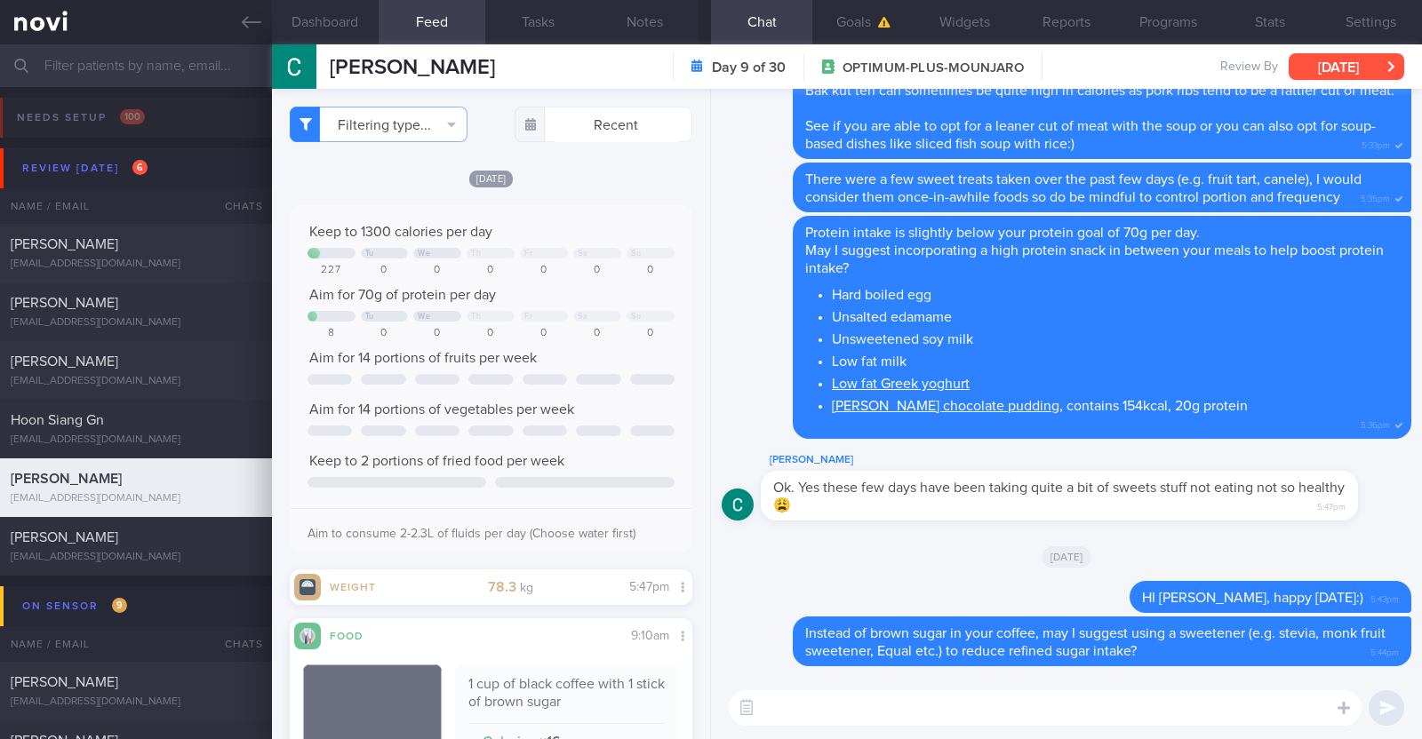
click at [1341, 76] on button "[DATE]" at bounding box center [1346, 66] width 116 height 27
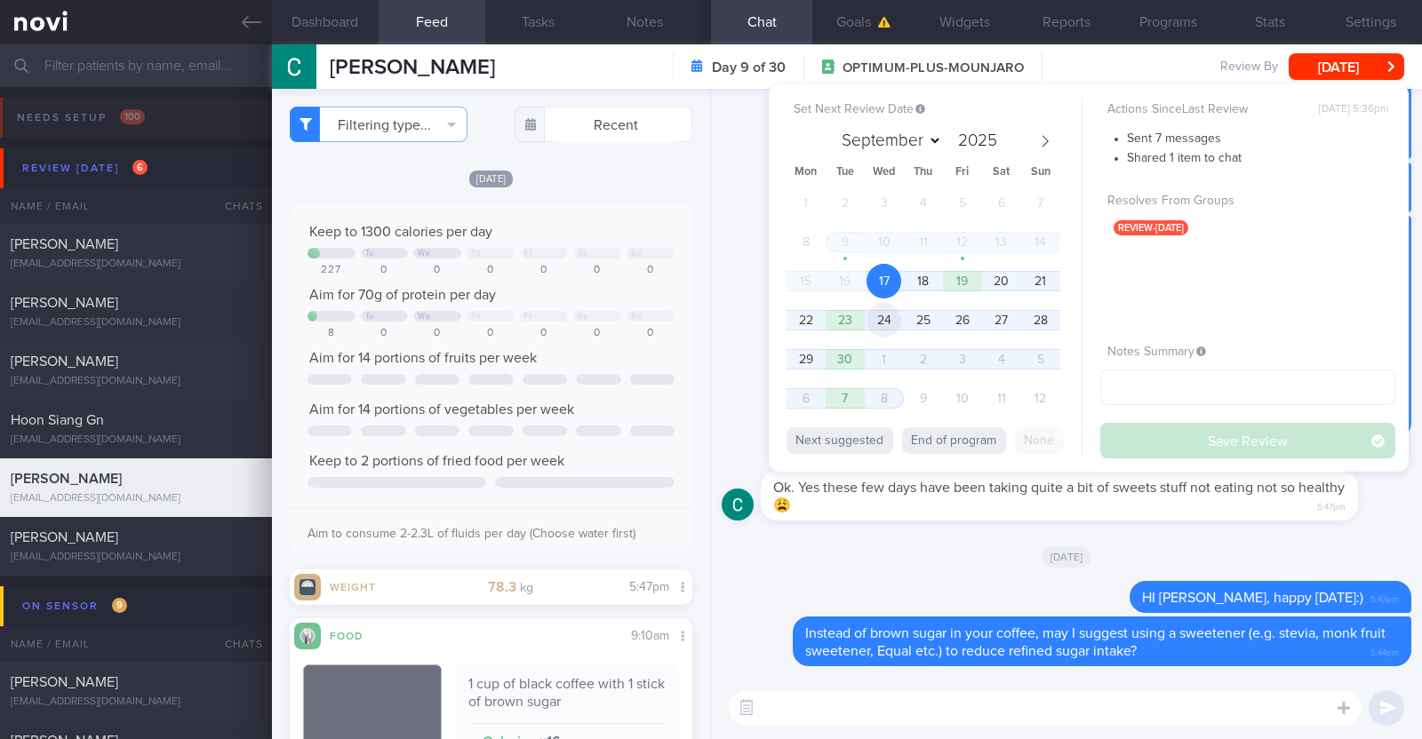
click at [889, 323] on span "24" at bounding box center [883, 320] width 35 height 35
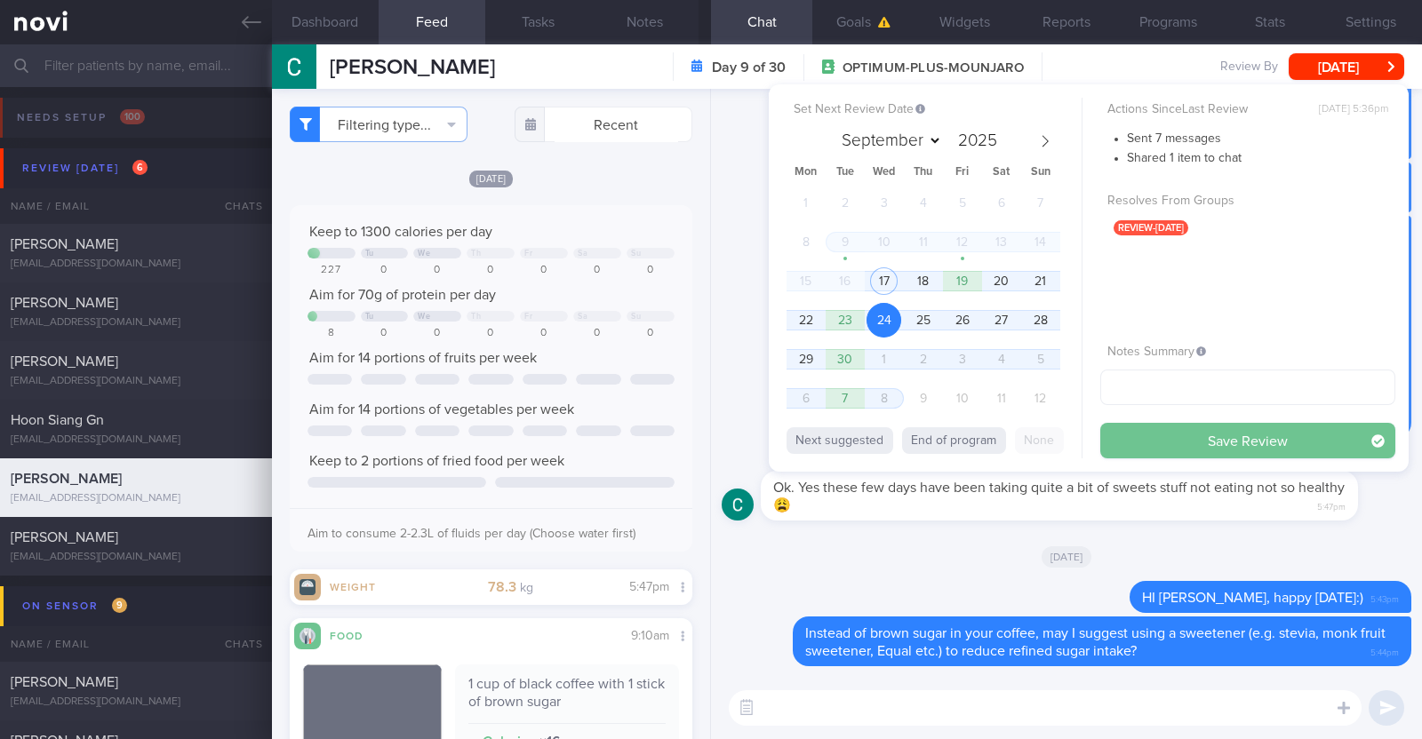
click at [1137, 435] on button "Save Review" at bounding box center [1247, 441] width 295 height 36
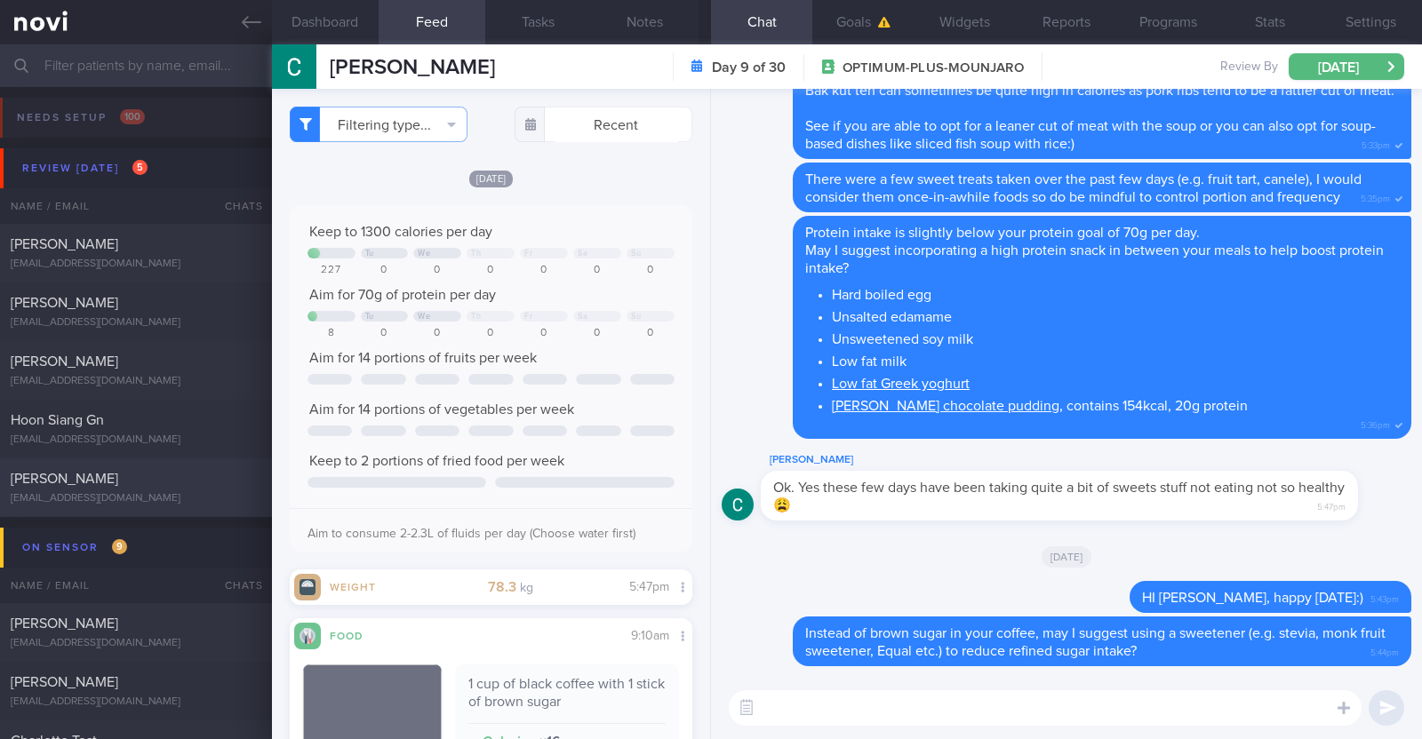
click at [71, 476] on span "[PERSON_NAME]" at bounding box center [65, 479] width 108 height 14
type textarea "22M Nil PMHx/ Meds Running x 2/week (20min)"
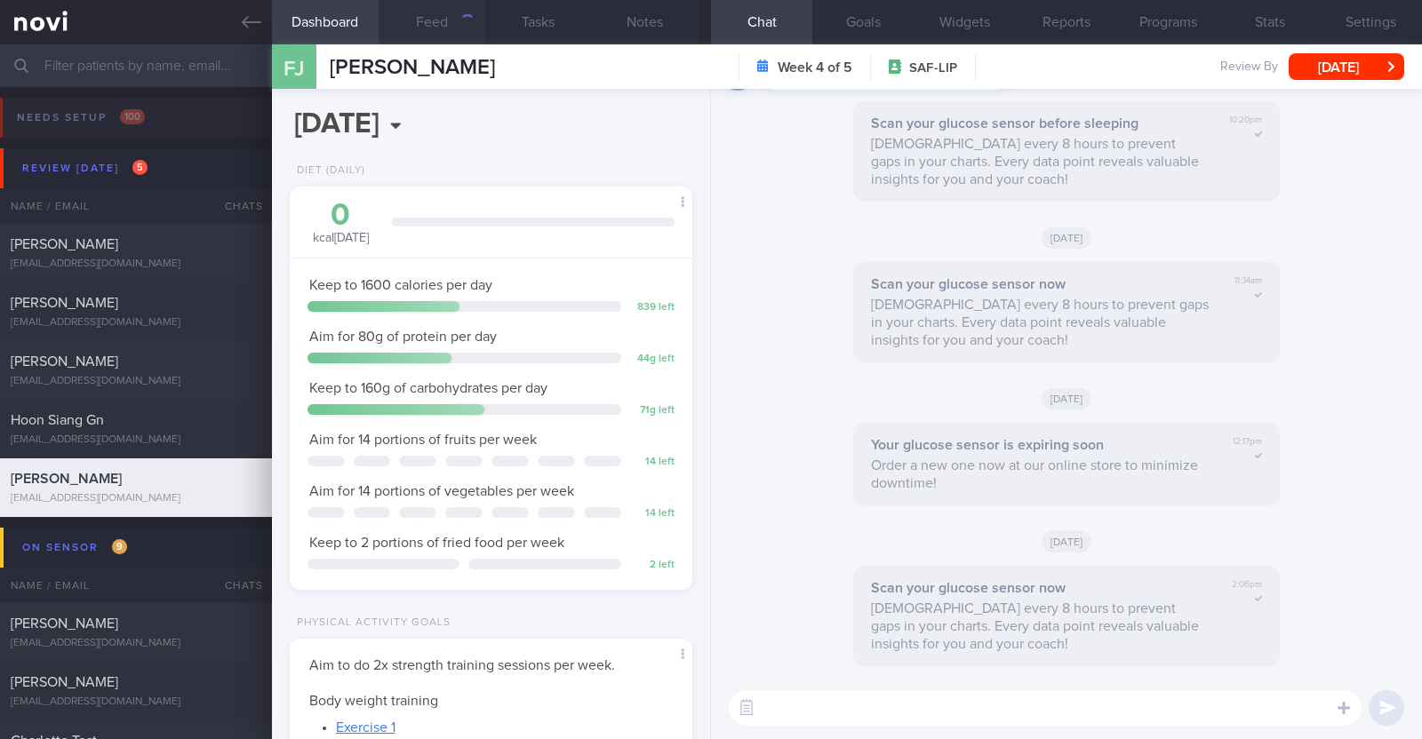
click at [452, 33] on button "Feed" at bounding box center [432, 22] width 107 height 44
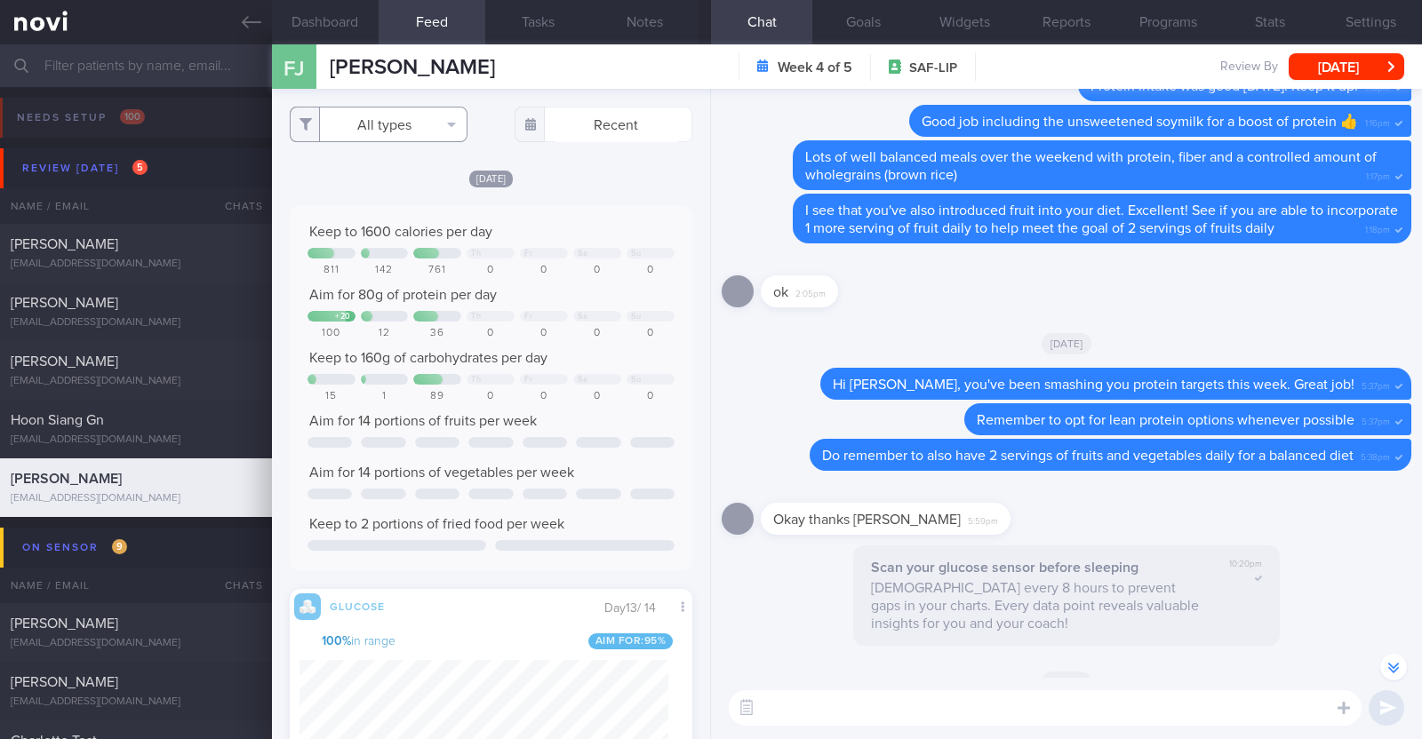
click at [403, 128] on button "All types" at bounding box center [379, 125] width 178 height 36
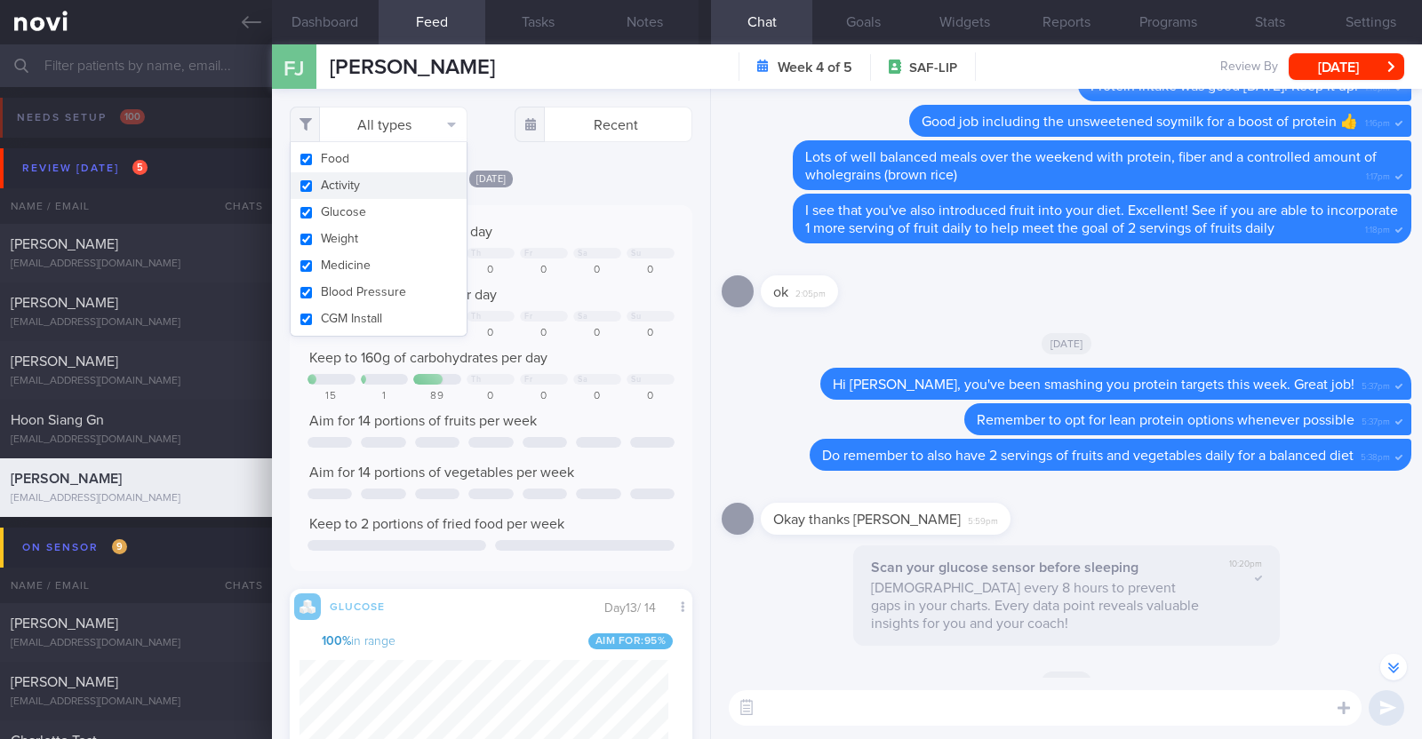
click at [373, 192] on button "Activity" at bounding box center [379, 185] width 176 height 27
checkbox input "false"
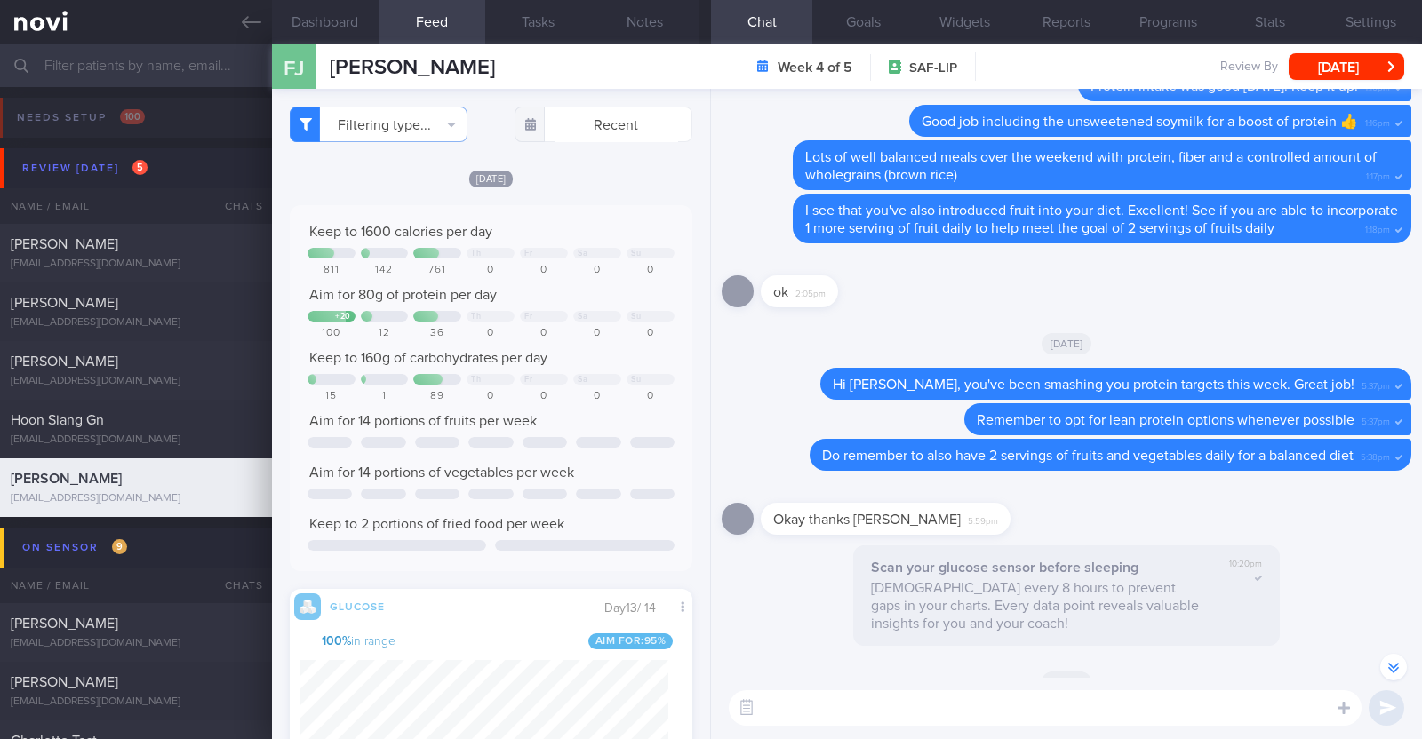
click at [594, 193] on div "Today Keep to 1600 calories per day Th Fr Sa Su 811 142 761 0 0 0 0 Aim for 80g…" at bounding box center [491, 746] width 403 height 1154
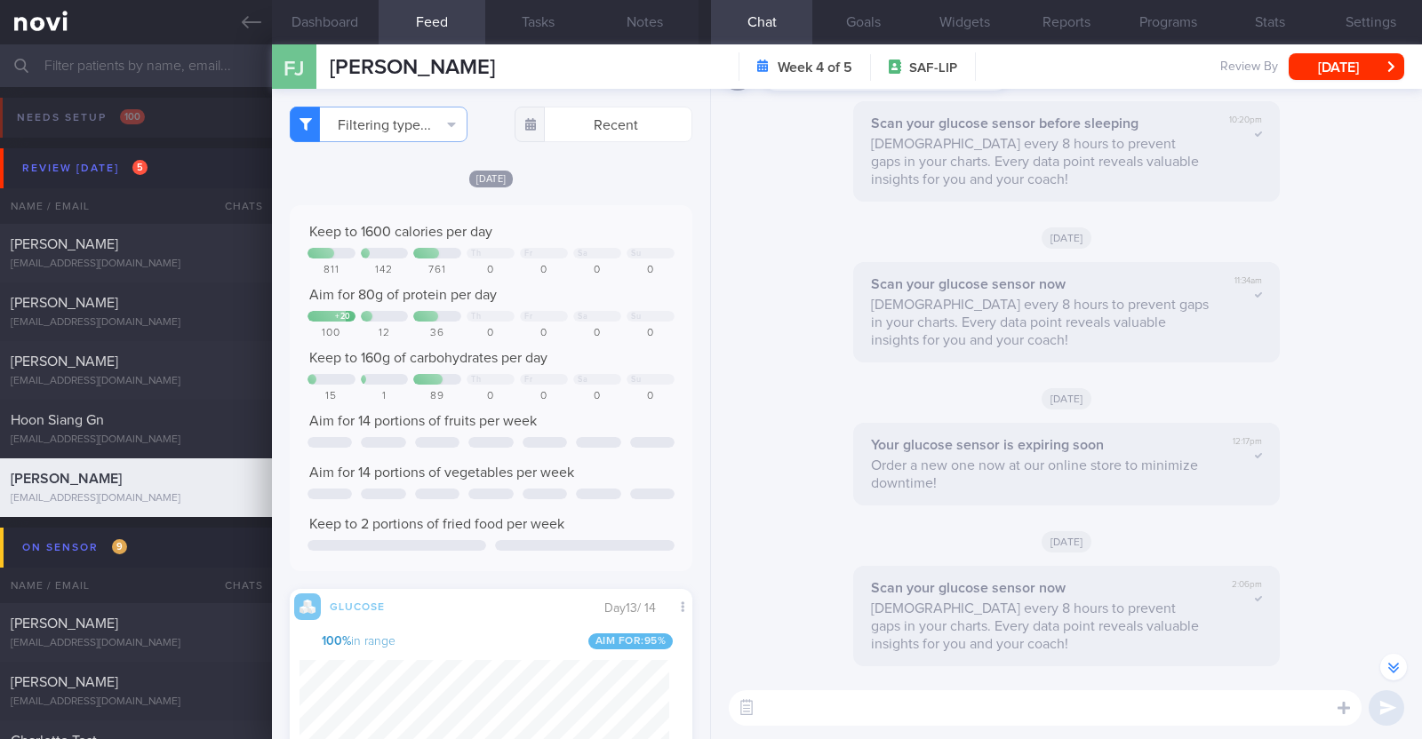
select select "8"
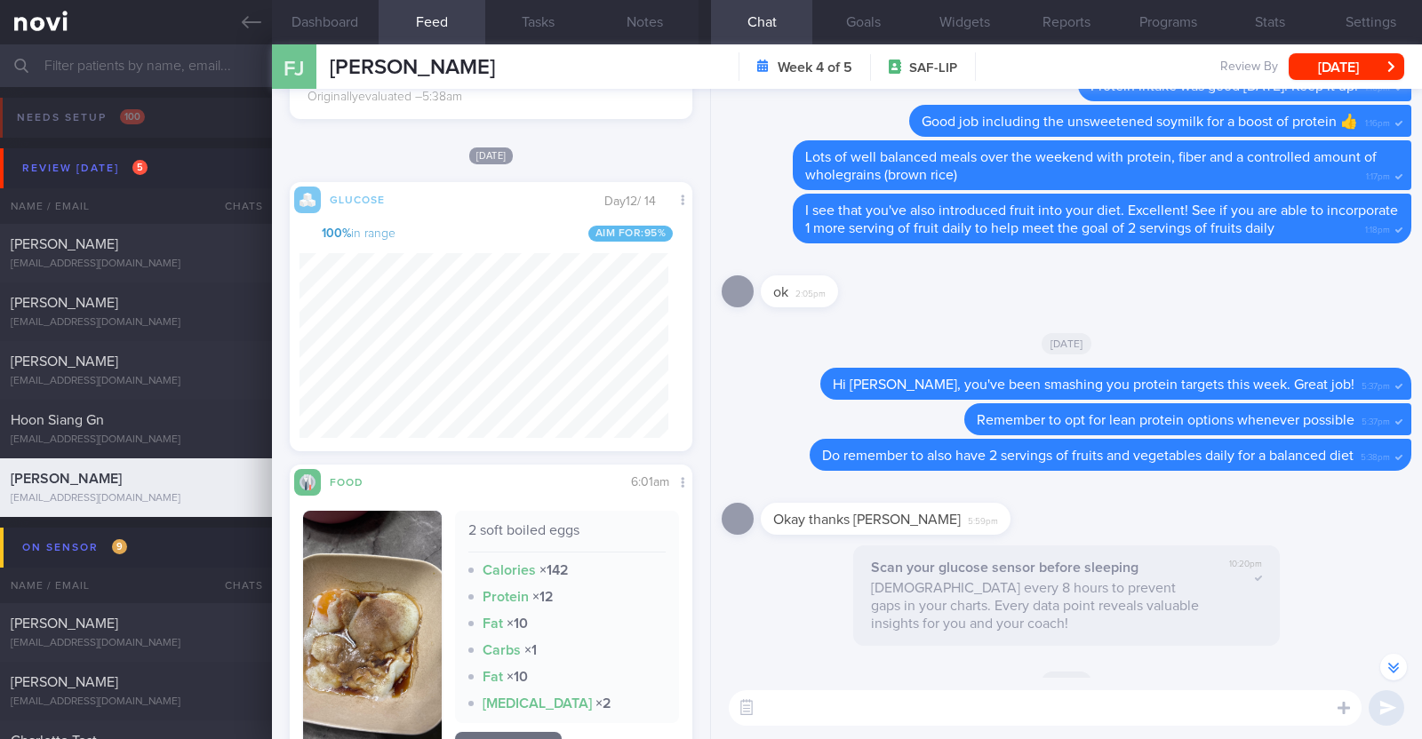
scroll to position [-443, 0]
click at [258, 20] on icon at bounding box center [252, 22] width 20 height 20
